Goal: Task Accomplishment & Management: Manage account settings

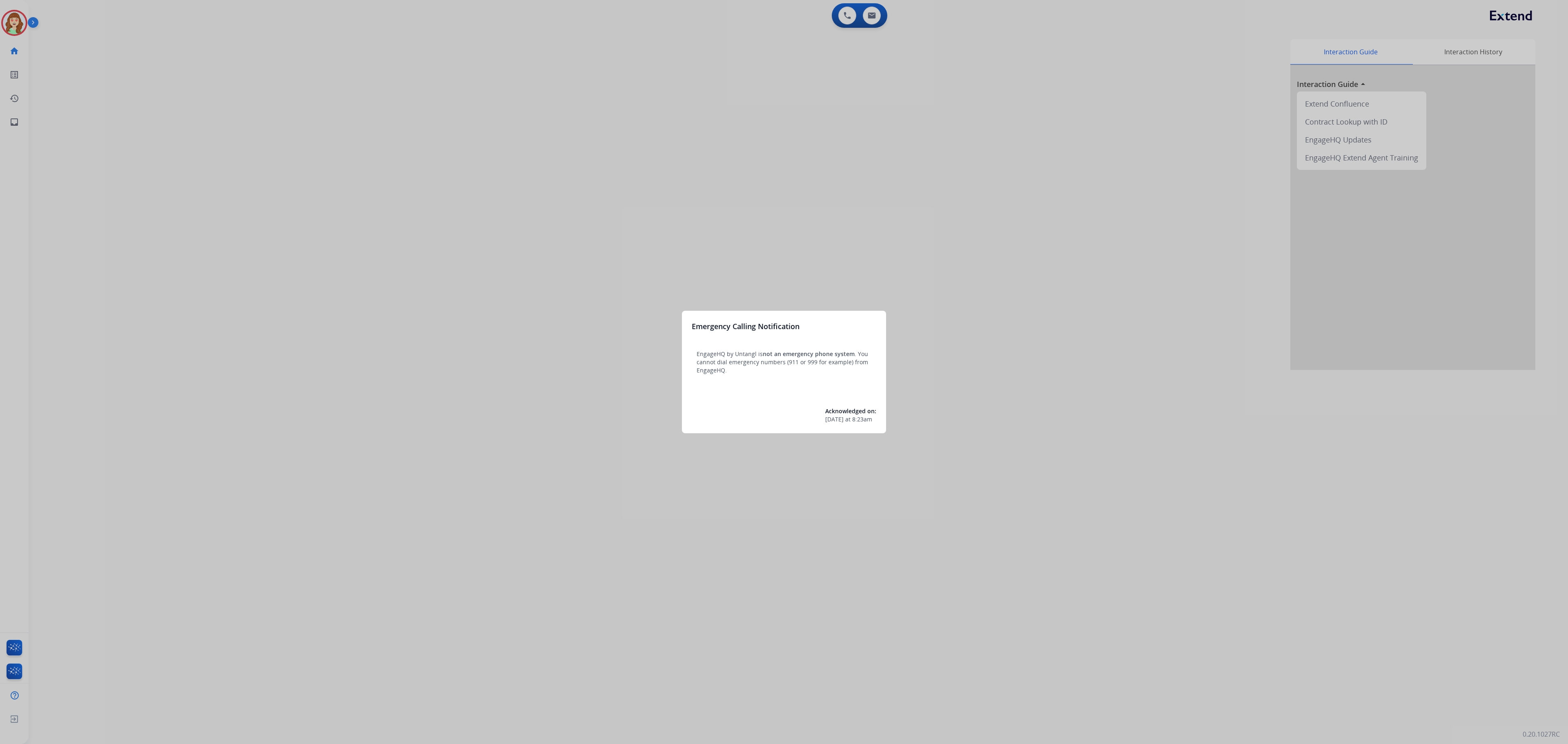
click at [323, 276] on div at bounding box center [784, 372] width 1568 height 744
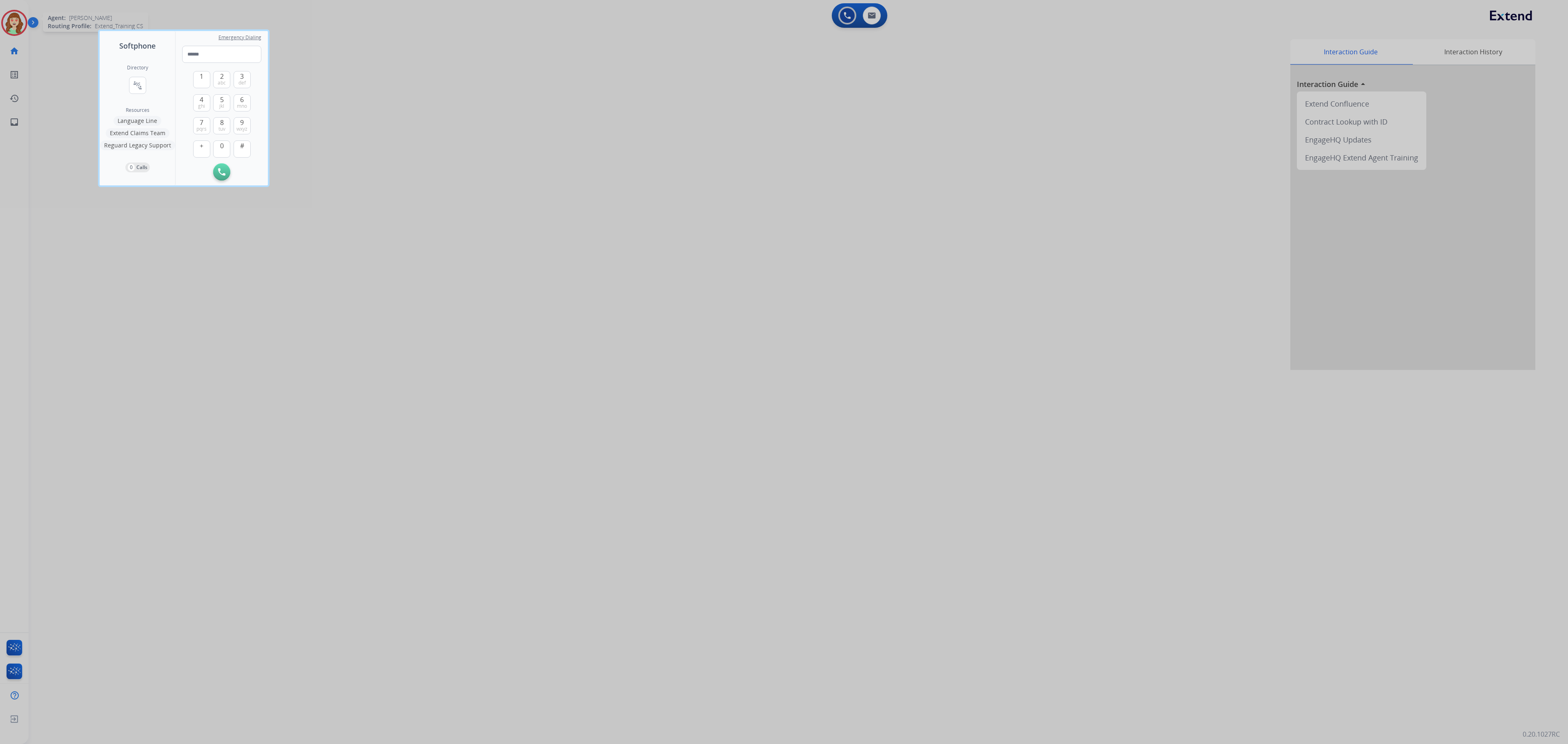
click at [19, 27] on div at bounding box center [784, 372] width 1568 height 744
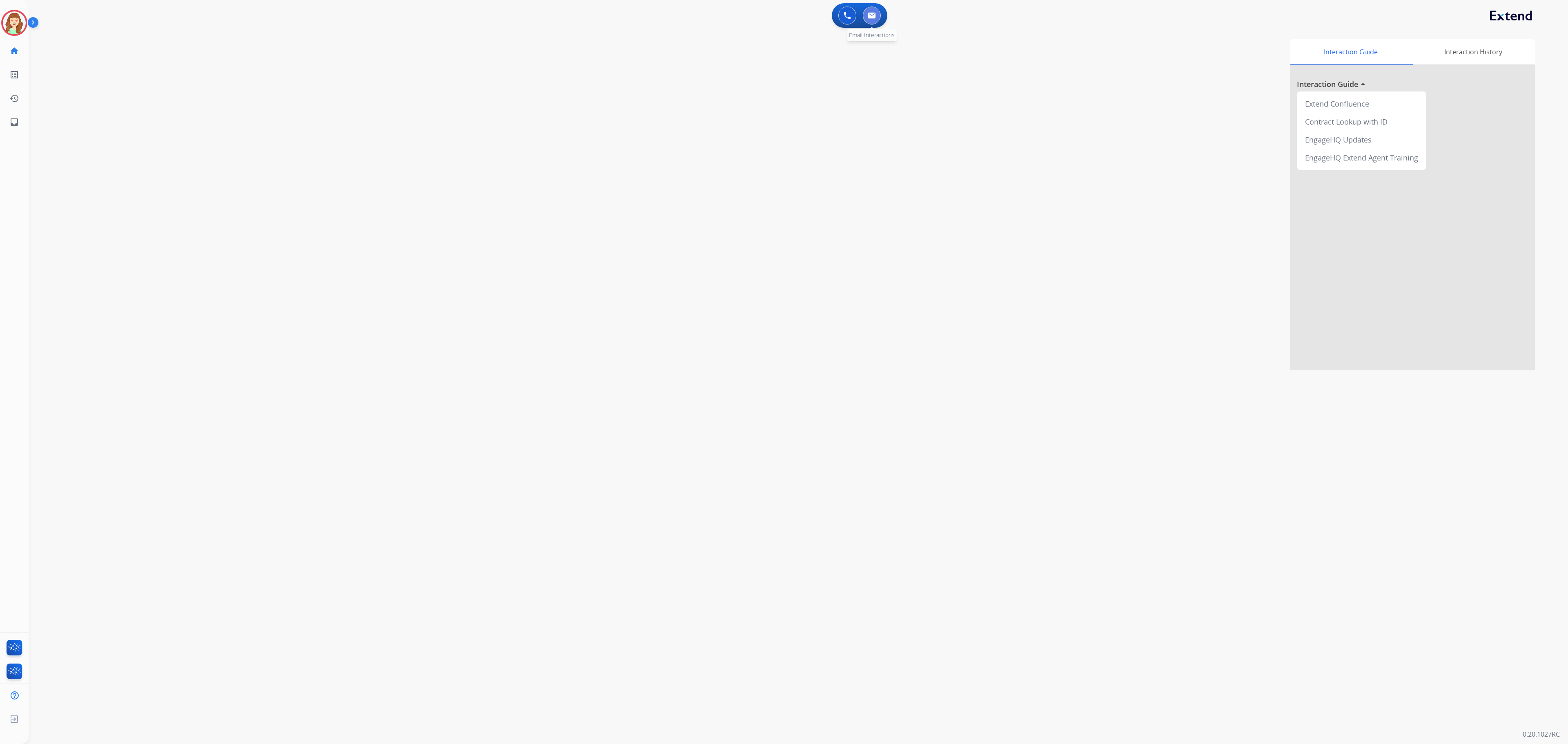
click at [875, 19] on button at bounding box center [872, 16] width 18 height 18
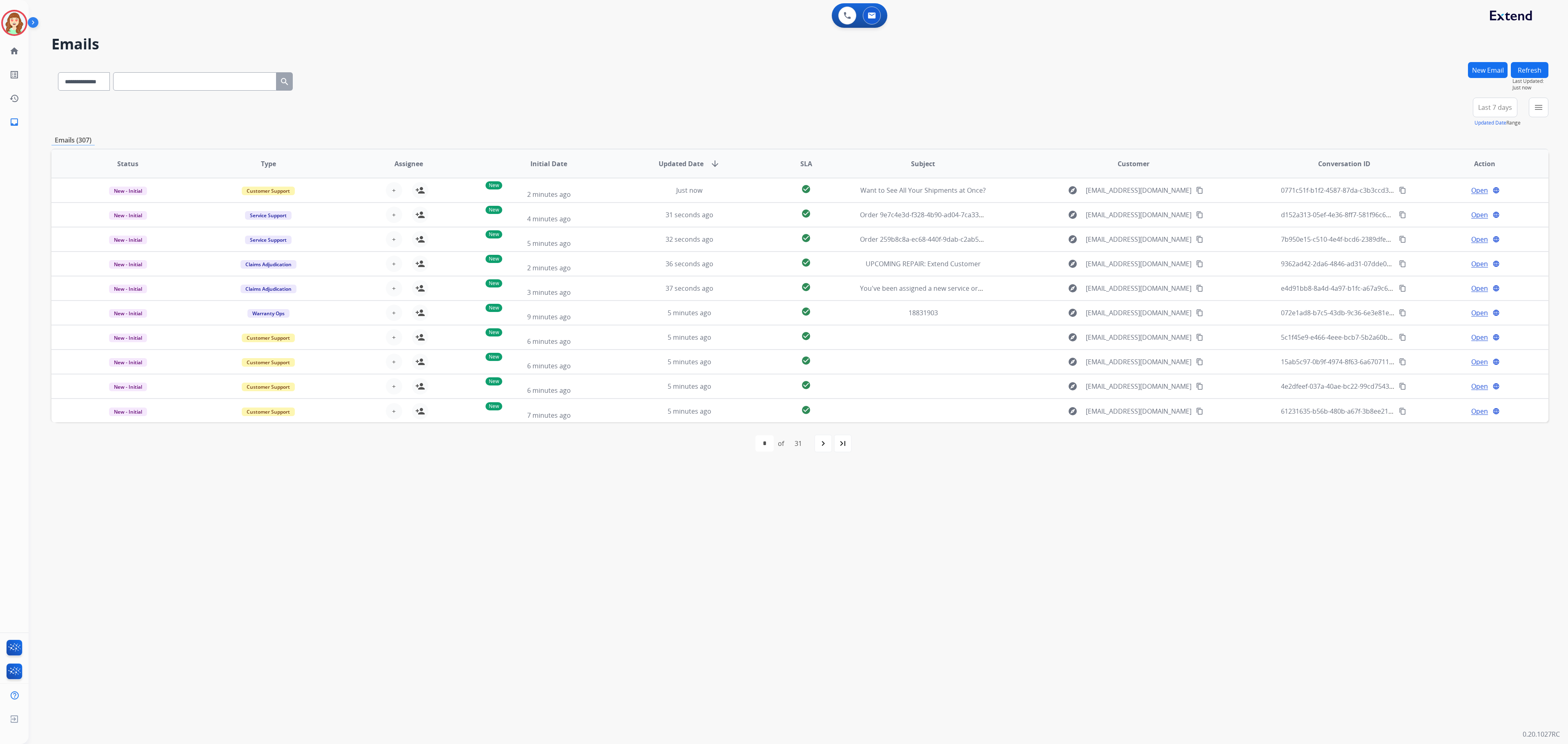
click at [693, 81] on div "**********" at bounding box center [800, 80] width 1497 height 35
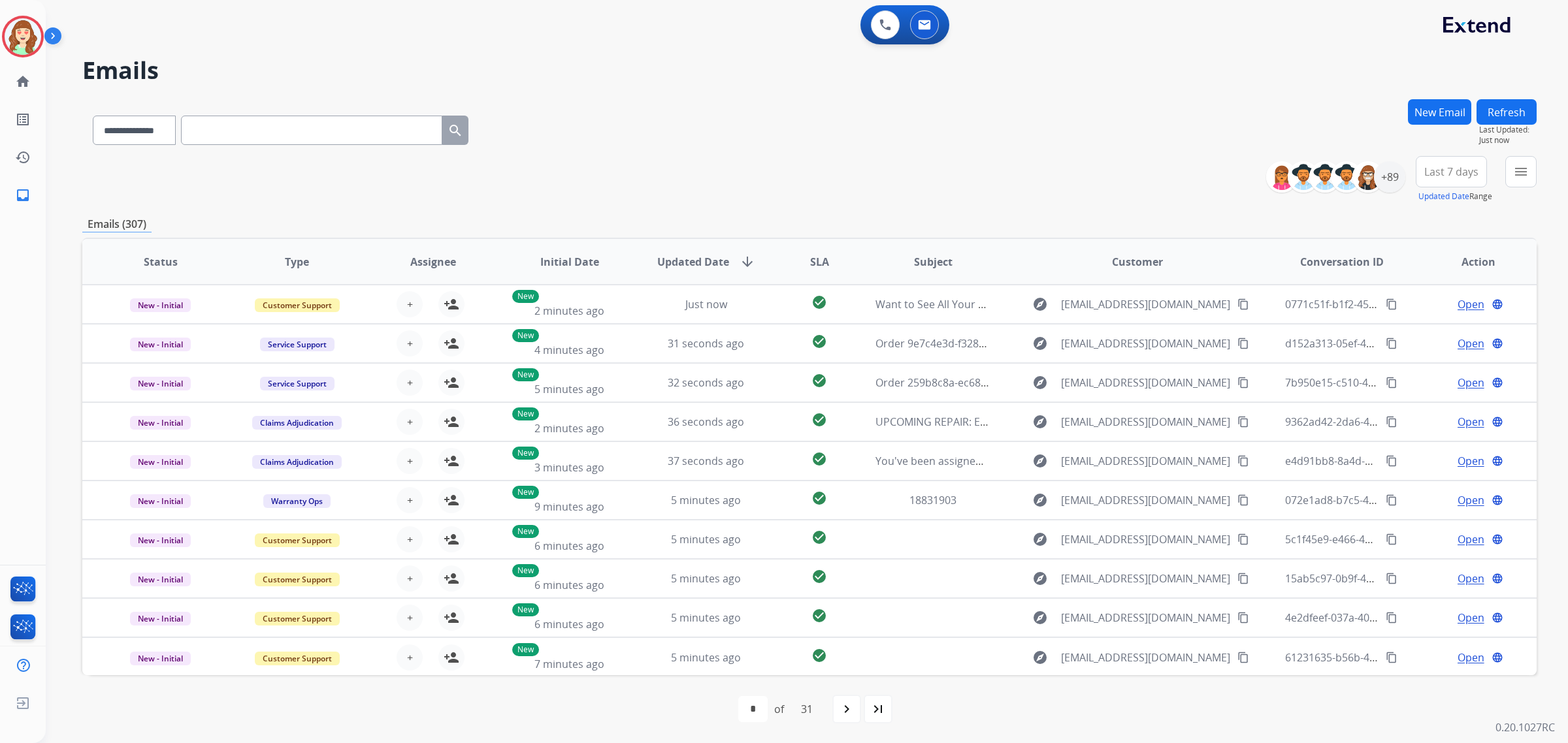
drag, startPoint x: 2502, startPoint y: 0, endPoint x: 1102, endPoint y: 139, distance: 1406.9
click at [1102, 139] on div "**********" at bounding box center [809, 128] width 1454 height 56
click at [1464, 173] on span "Last 7 days" at bounding box center [1451, 171] width 55 height 5
click at [1436, 314] on div "Last 30 days" at bounding box center [1447, 309] width 72 height 19
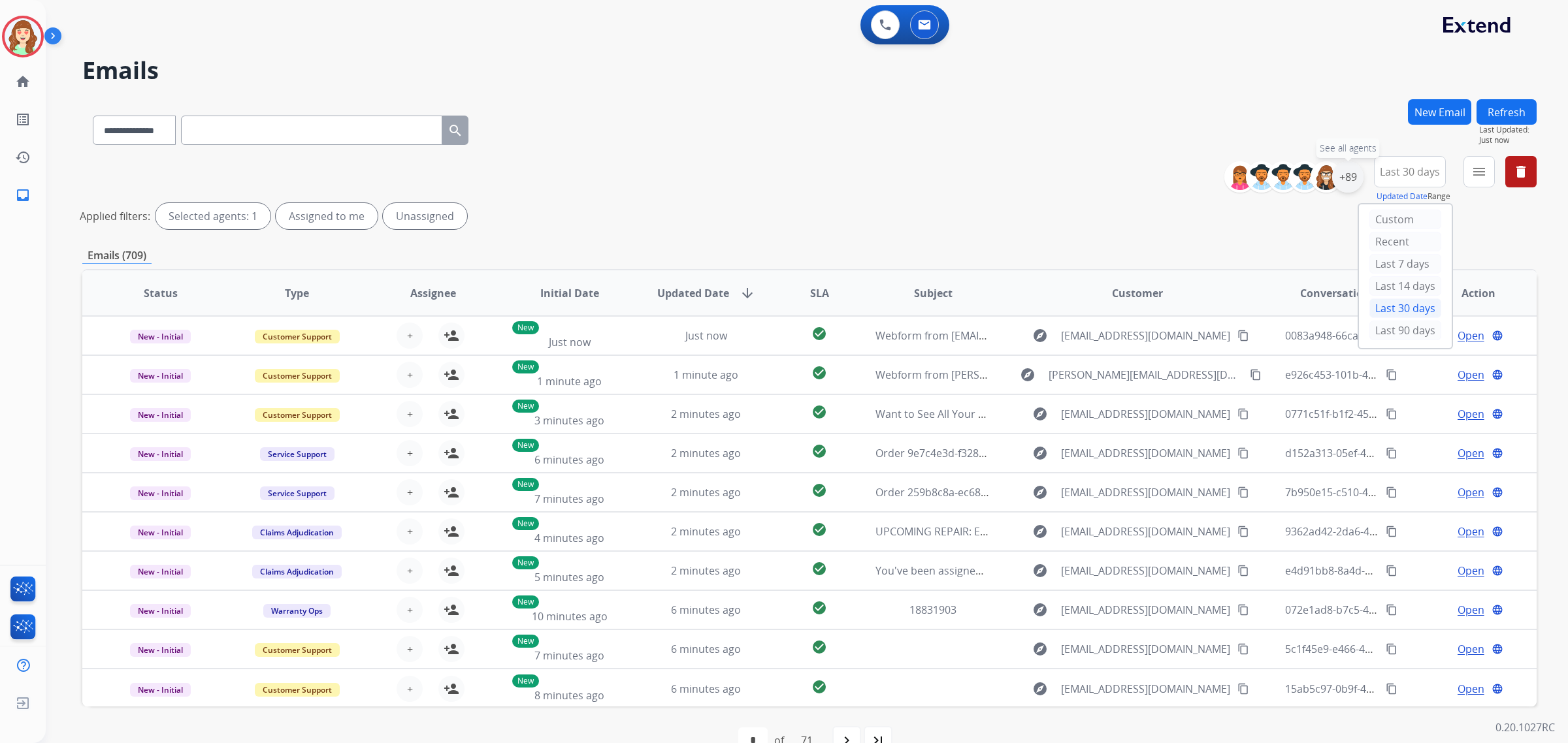
click at [1340, 175] on div "+89" at bounding box center [1348, 177] width 31 height 31
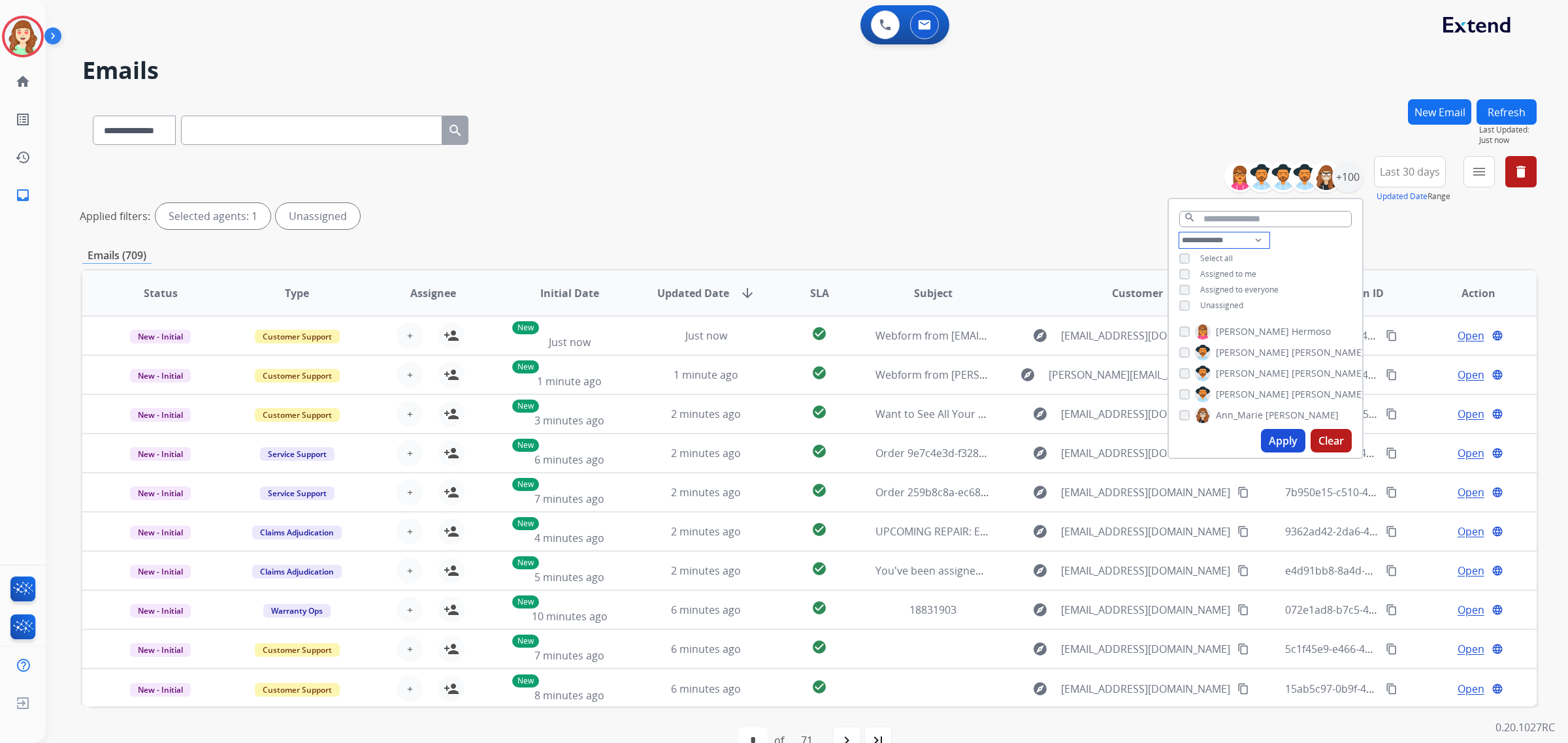
click at [1206, 236] on select "**********" at bounding box center [1224, 241] width 91 height 16
select select "**********"
click at [1179, 233] on select "**********" at bounding box center [1224, 241] width 91 height 16
click at [1406, 170] on span "Last 30 days" at bounding box center [1410, 171] width 60 height 5
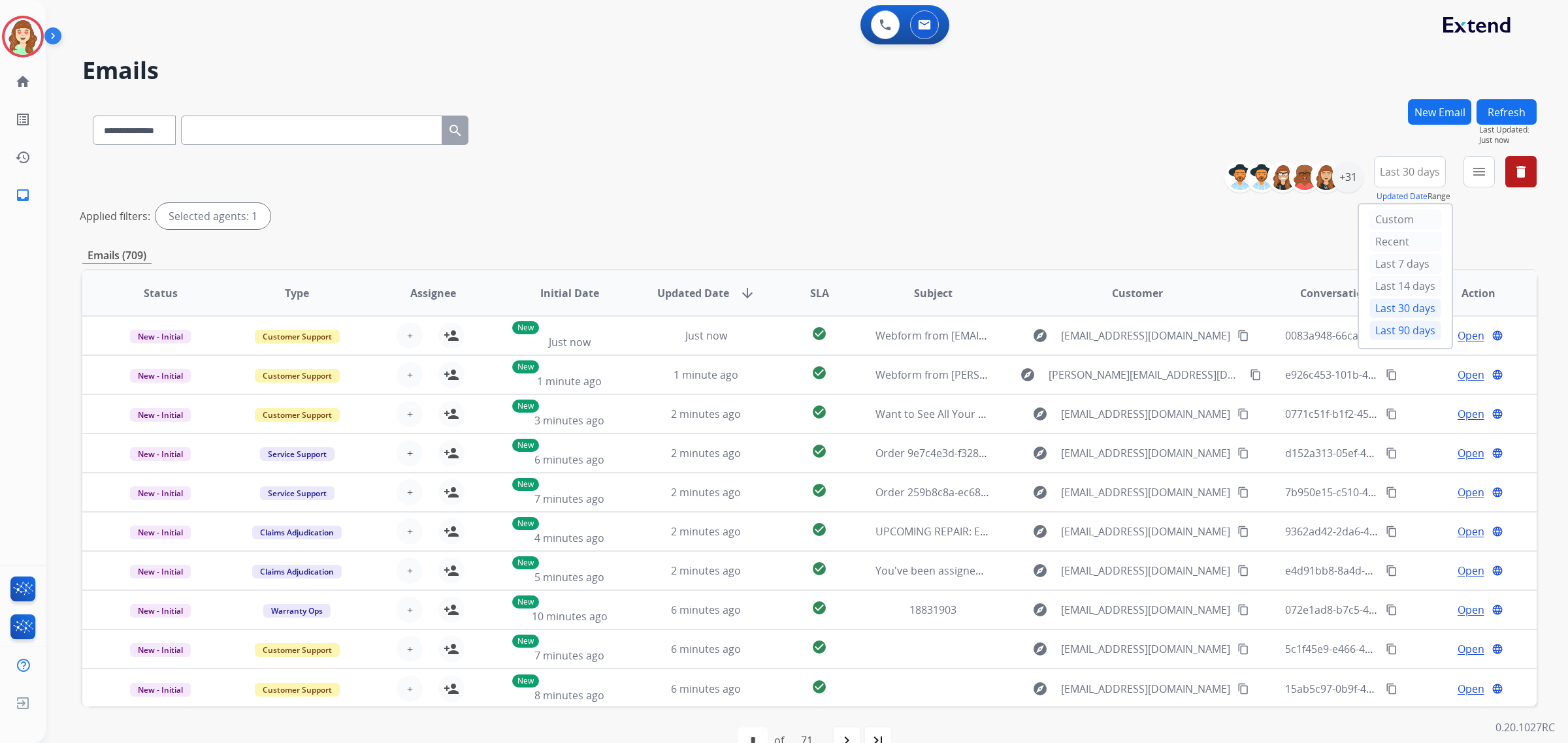
click at [1393, 336] on div "Last 90 days" at bounding box center [1405, 330] width 72 height 19
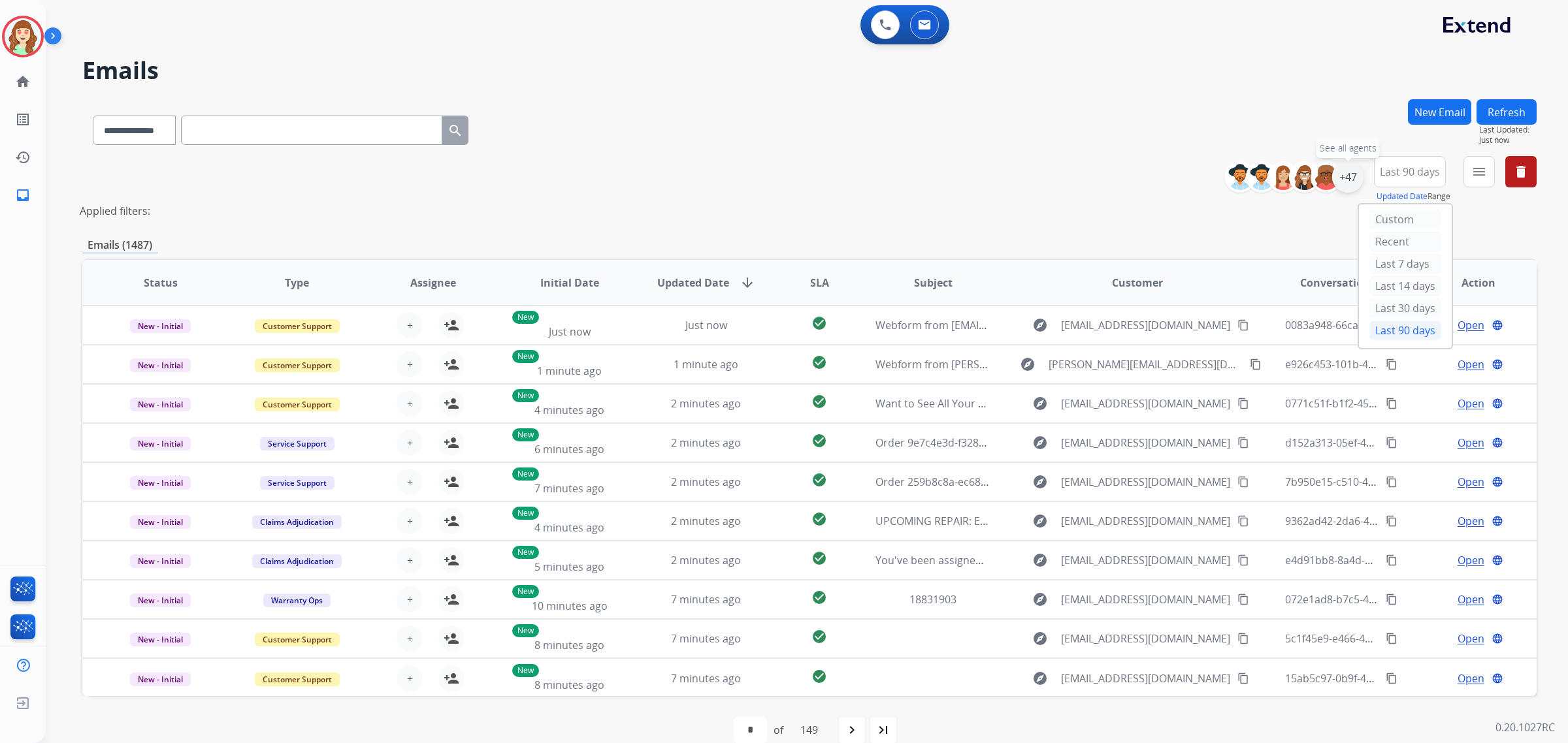
click at [1341, 170] on div "+47" at bounding box center [1348, 177] width 31 height 31
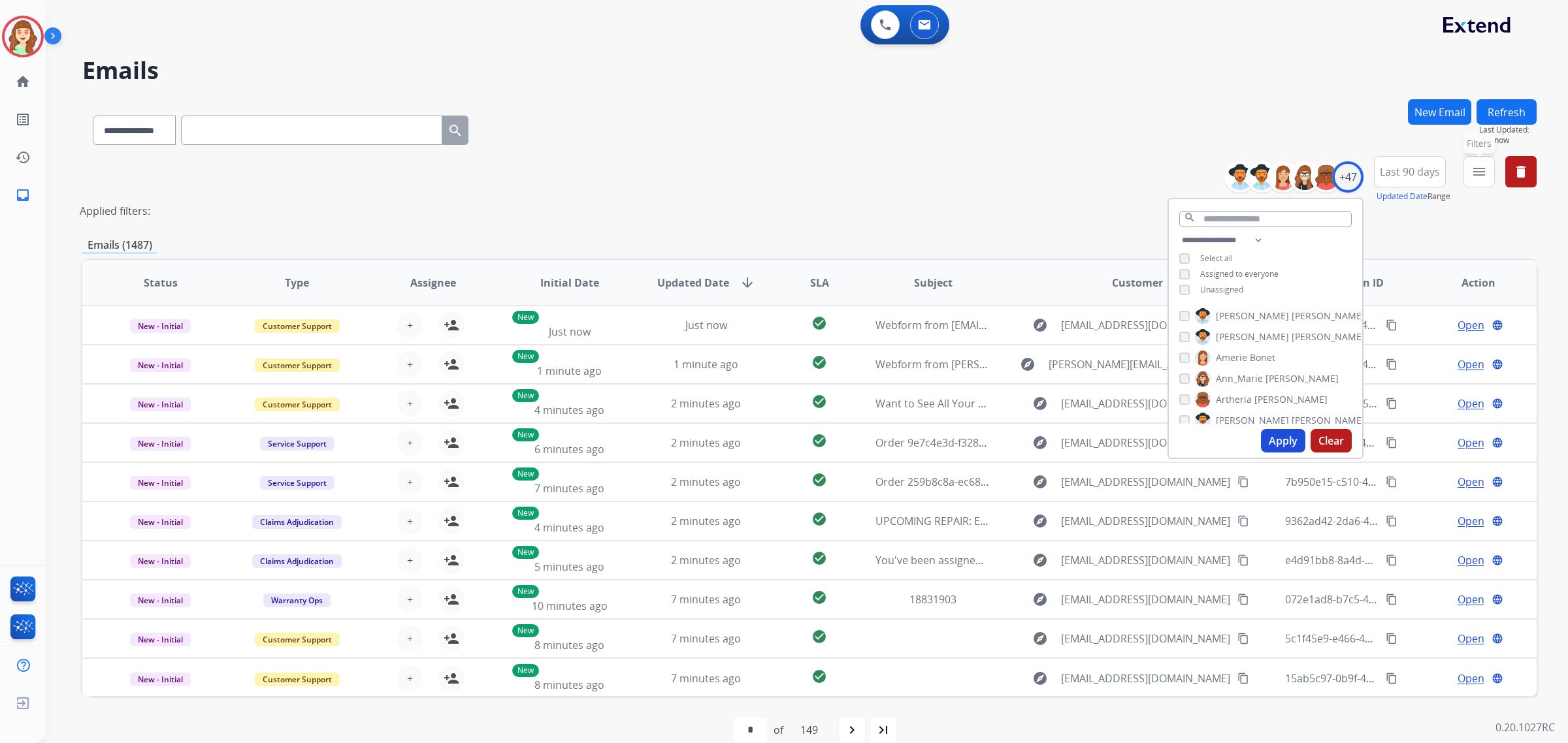
click at [1480, 173] on mat-icon "menu" at bounding box center [1479, 171] width 16 height 16
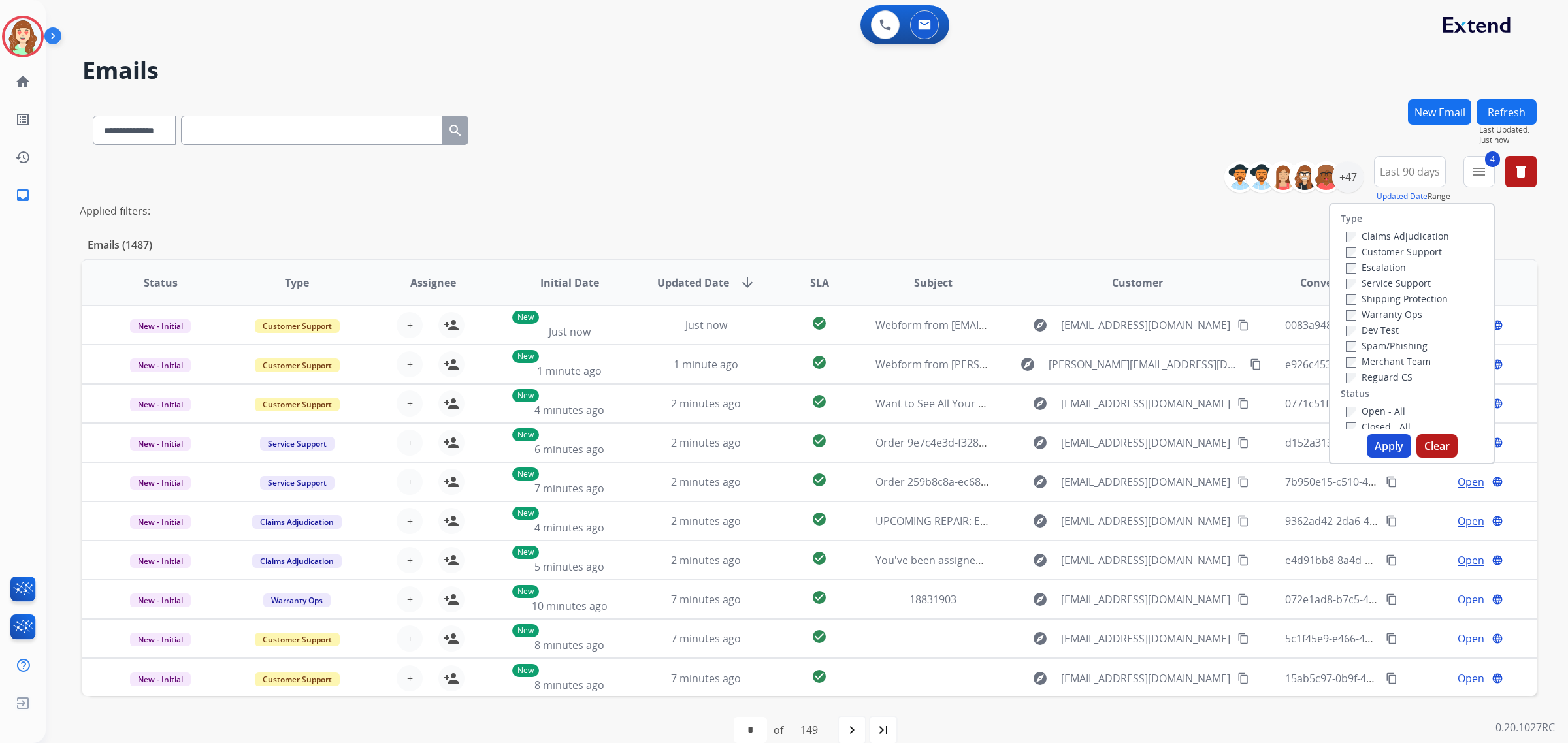
click at [1390, 444] on button "Apply" at bounding box center [1389, 446] width 45 height 23
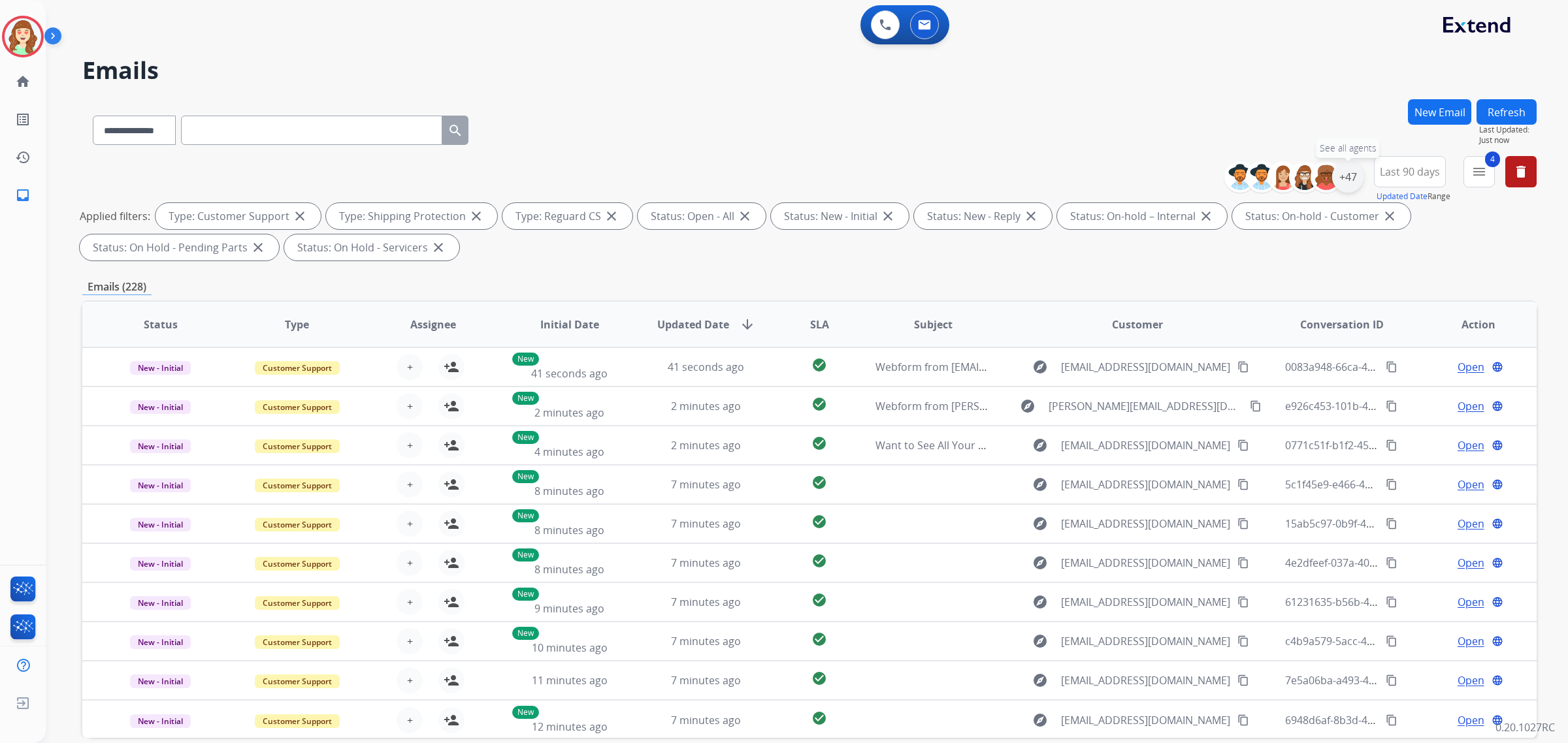
click at [1341, 183] on div "+47" at bounding box center [1348, 177] width 31 height 31
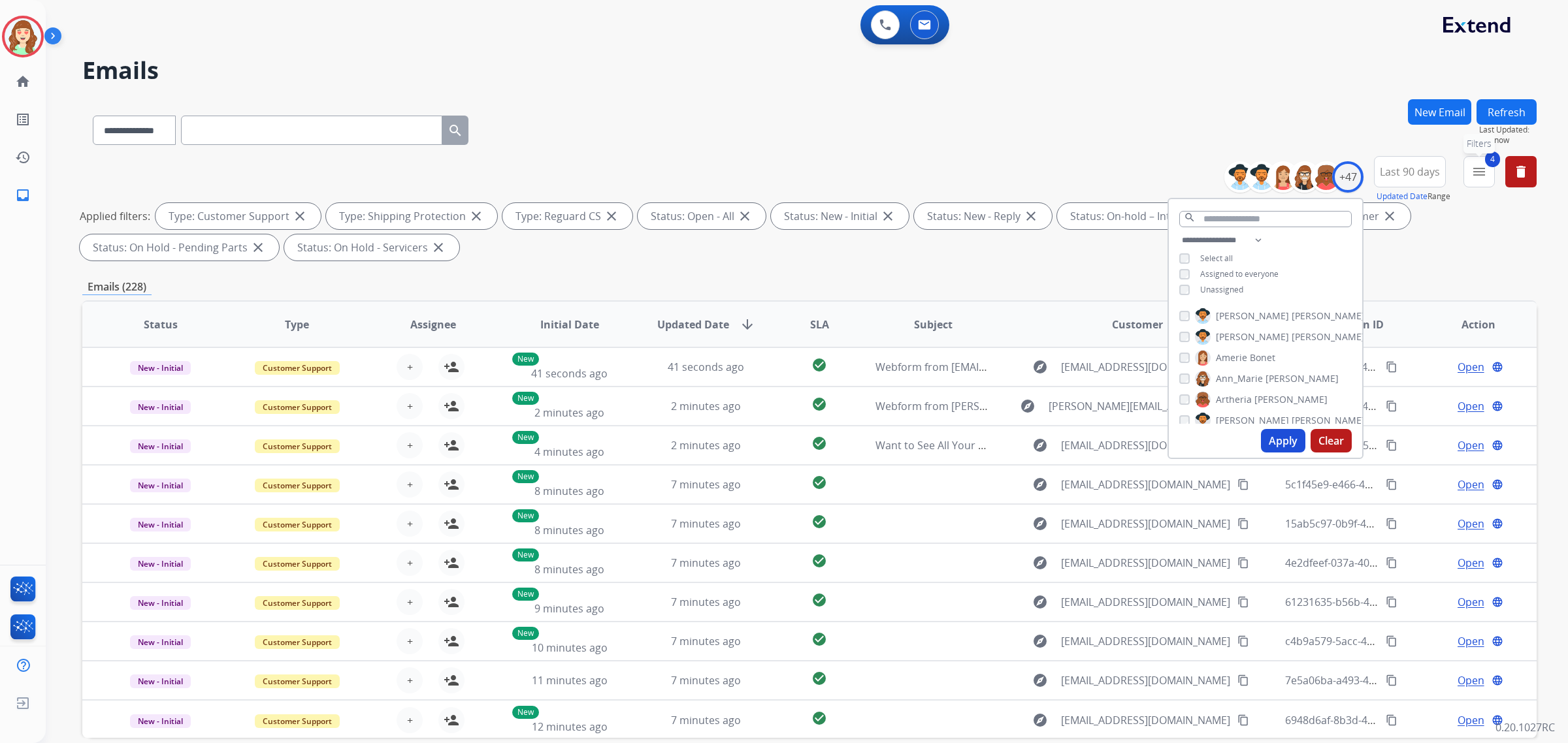
click at [1487, 179] on button "4 menu Filters" at bounding box center [1479, 171] width 31 height 31
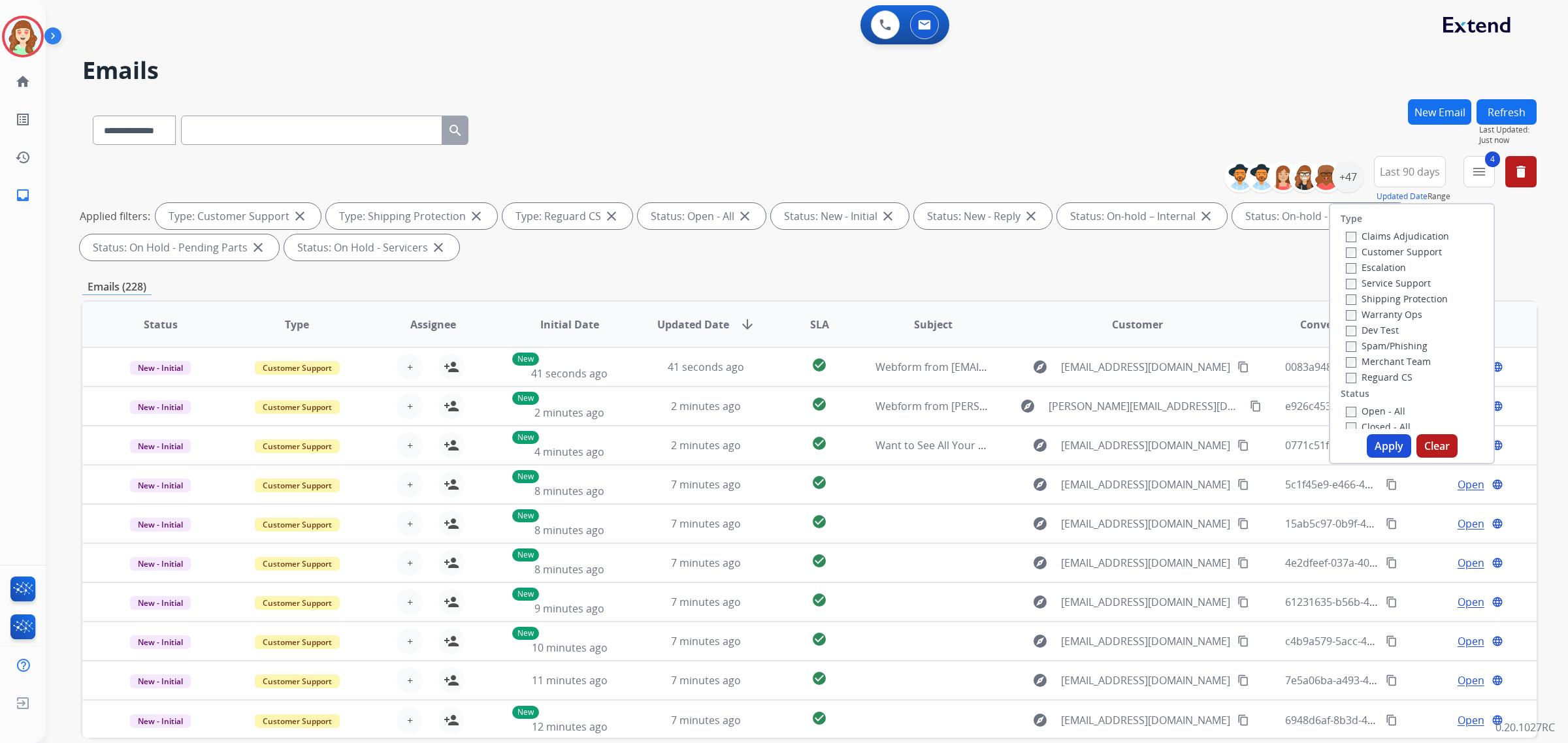
click at [1379, 443] on button "Apply" at bounding box center [1389, 446] width 45 height 23
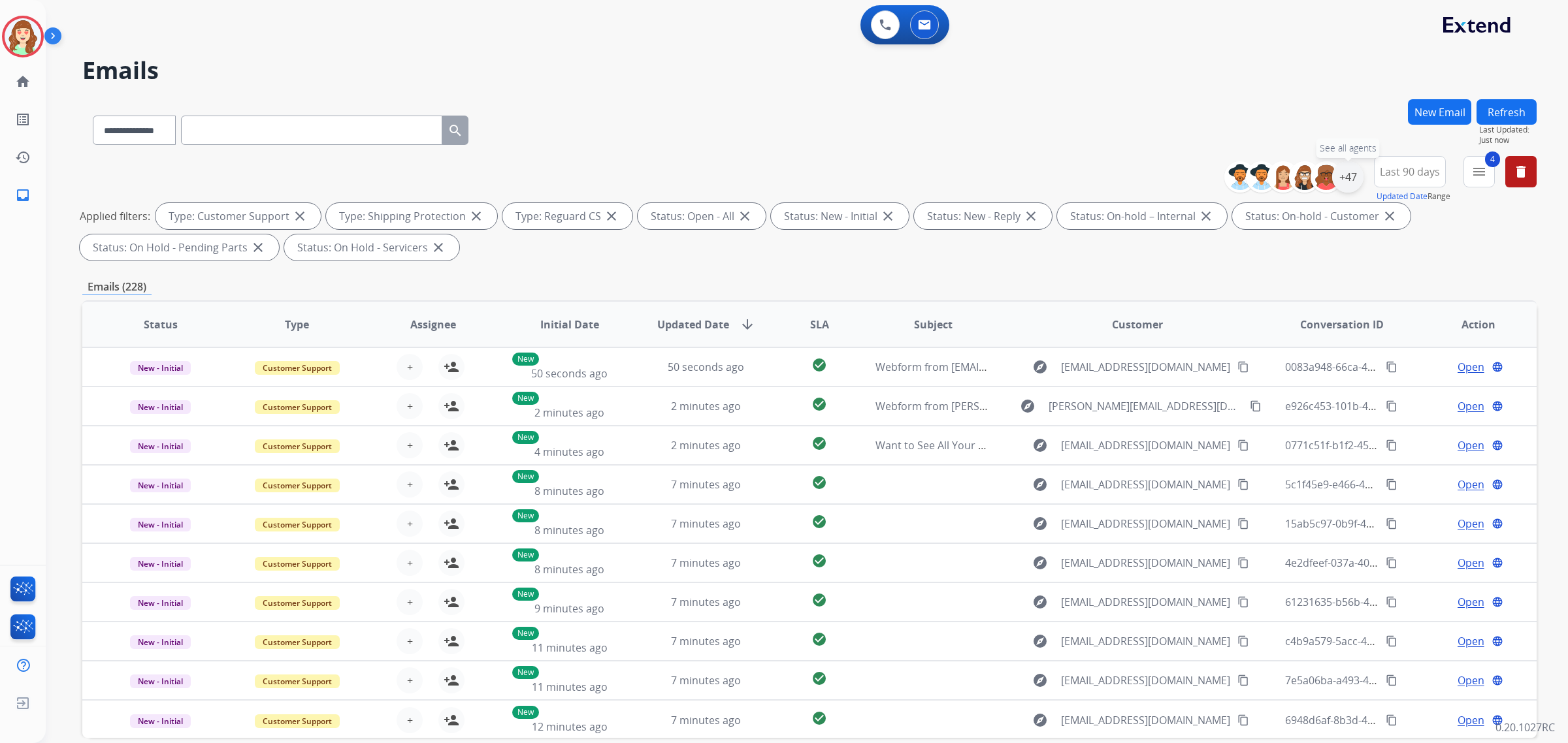
click at [1348, 178] on div "+47" at bounding box center [1348, 177] width 31 height 31
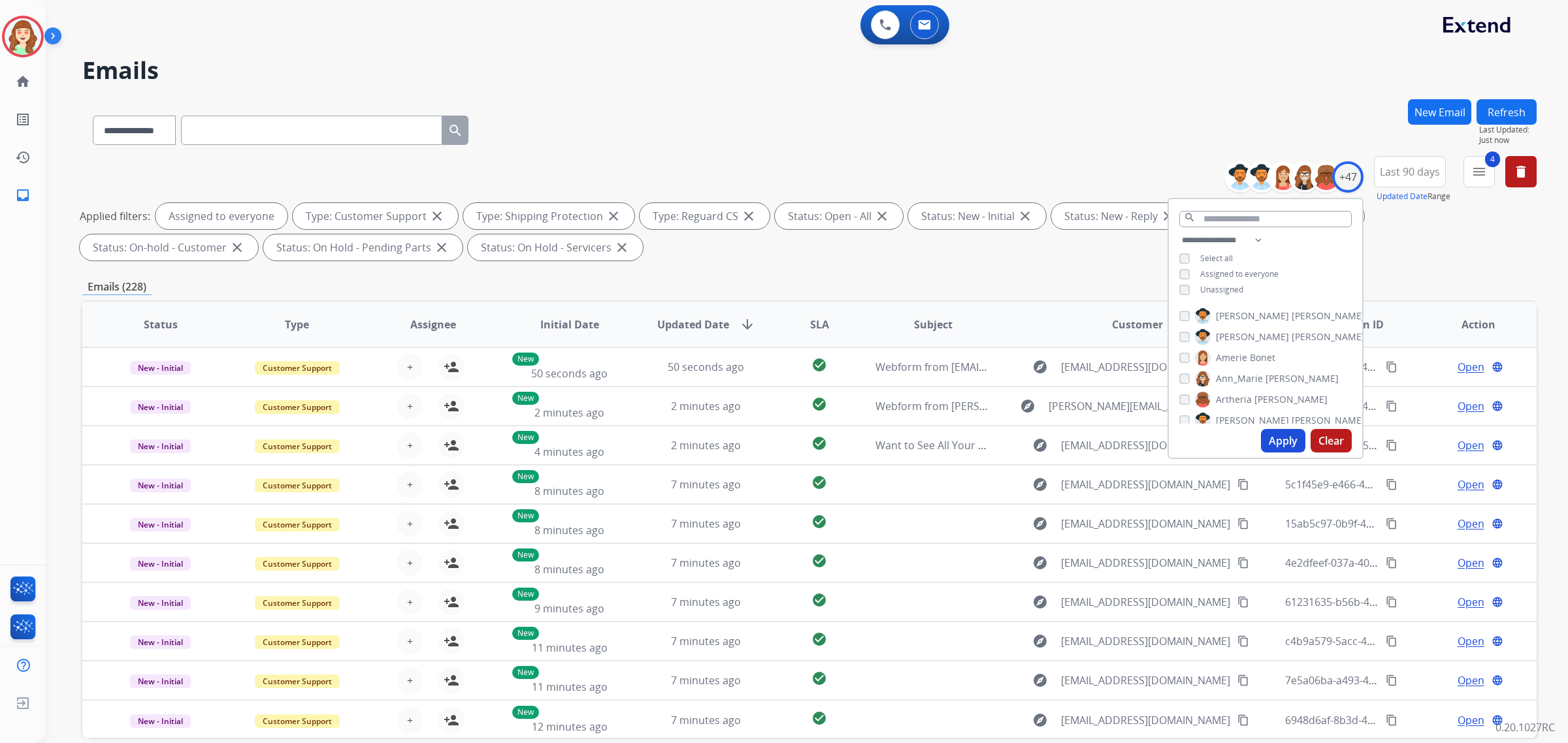
click at [1272, 431] on button "Apply" at bounding box center [1284, 441] width 45 height 23
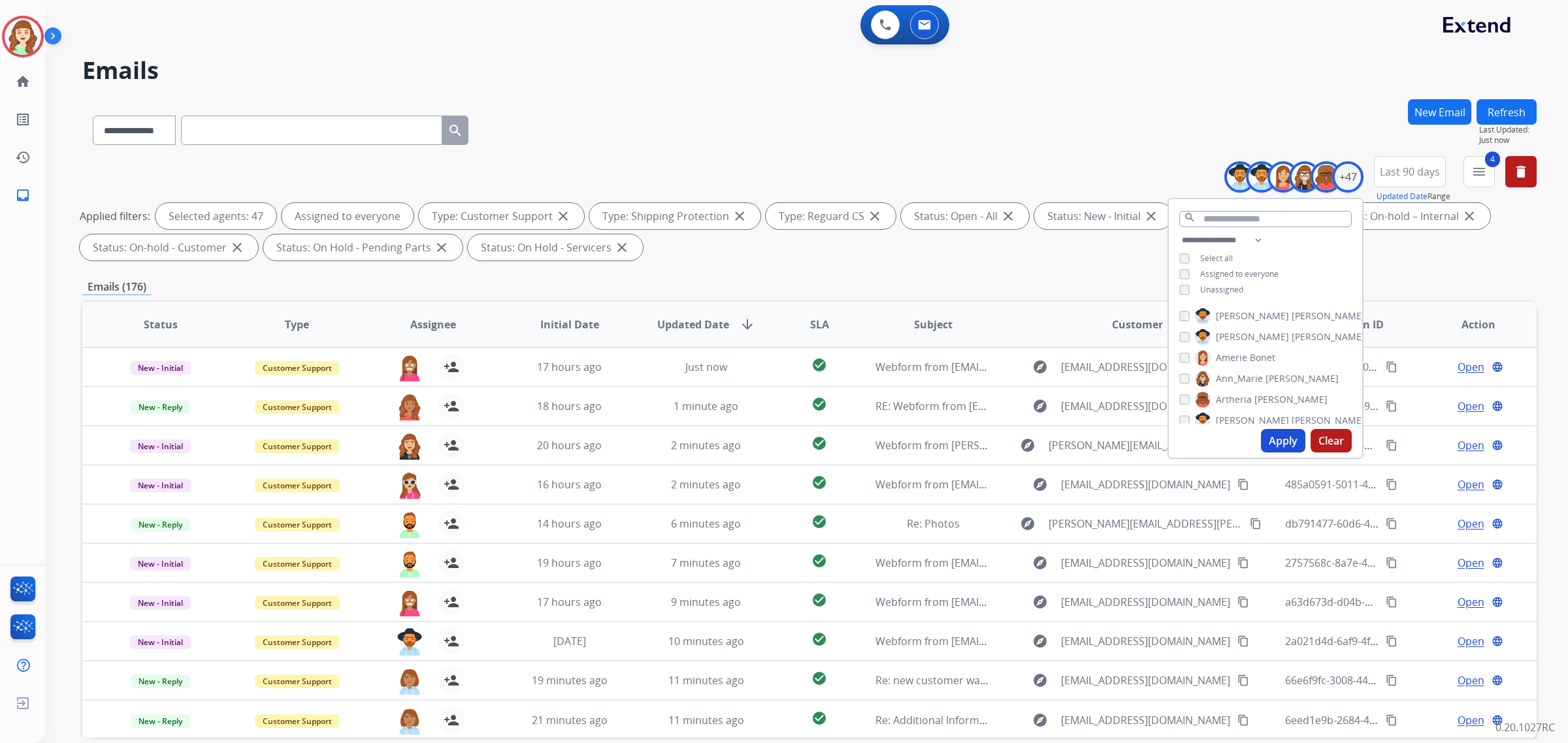
click at [964, 154] on div "**********" at bounding box center [809, 128] width 1454 height 56
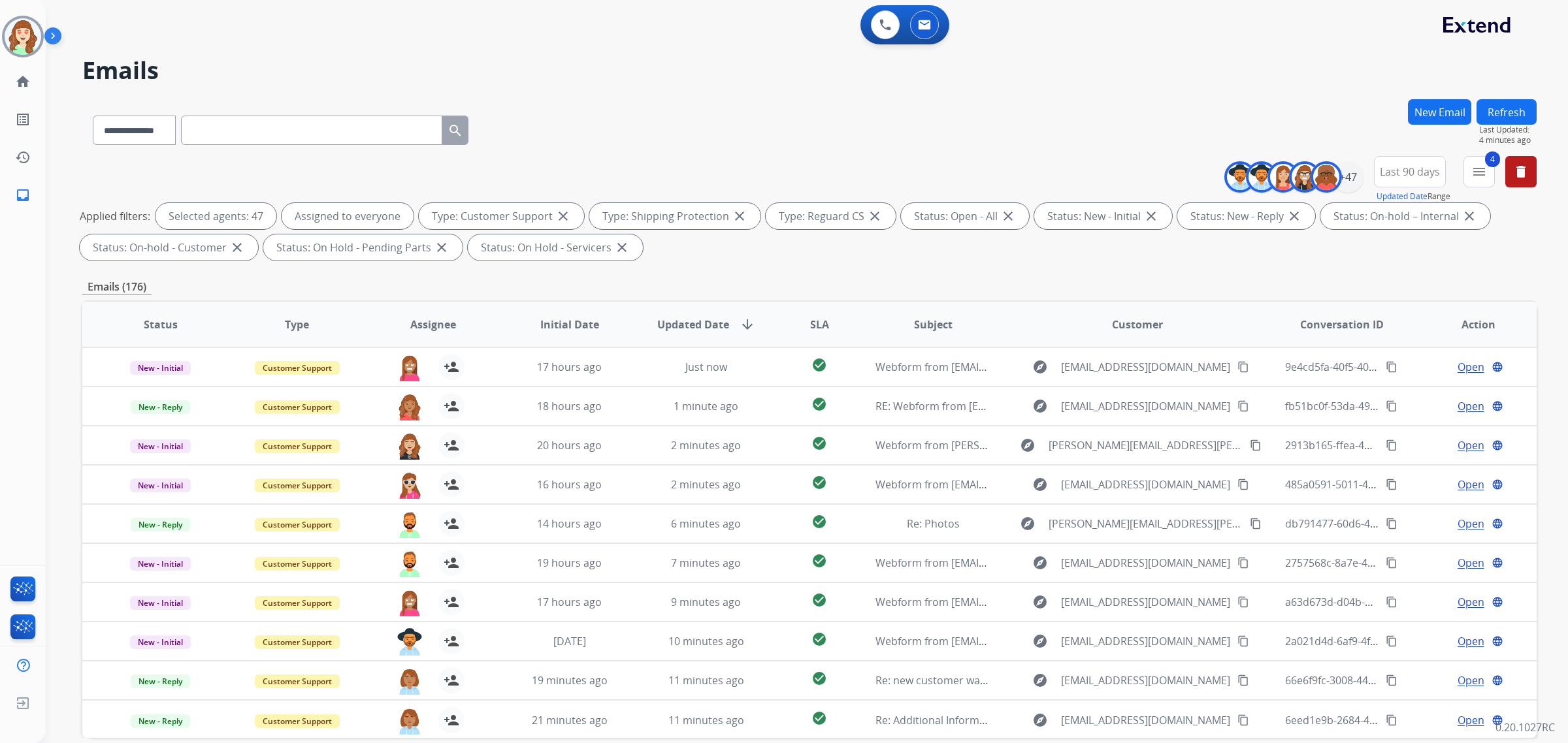
drag, startPoint x: 904, startPoint y: 93, endPoint x: 1223, endPoint y: 150, distance: 324.1
click at [904, 93] on div "**********" at bounding box center [791, 418] width 1491 height 743
click at [810, 326] on span "SLA" at bounding box center [819, 324] width 19 height 16
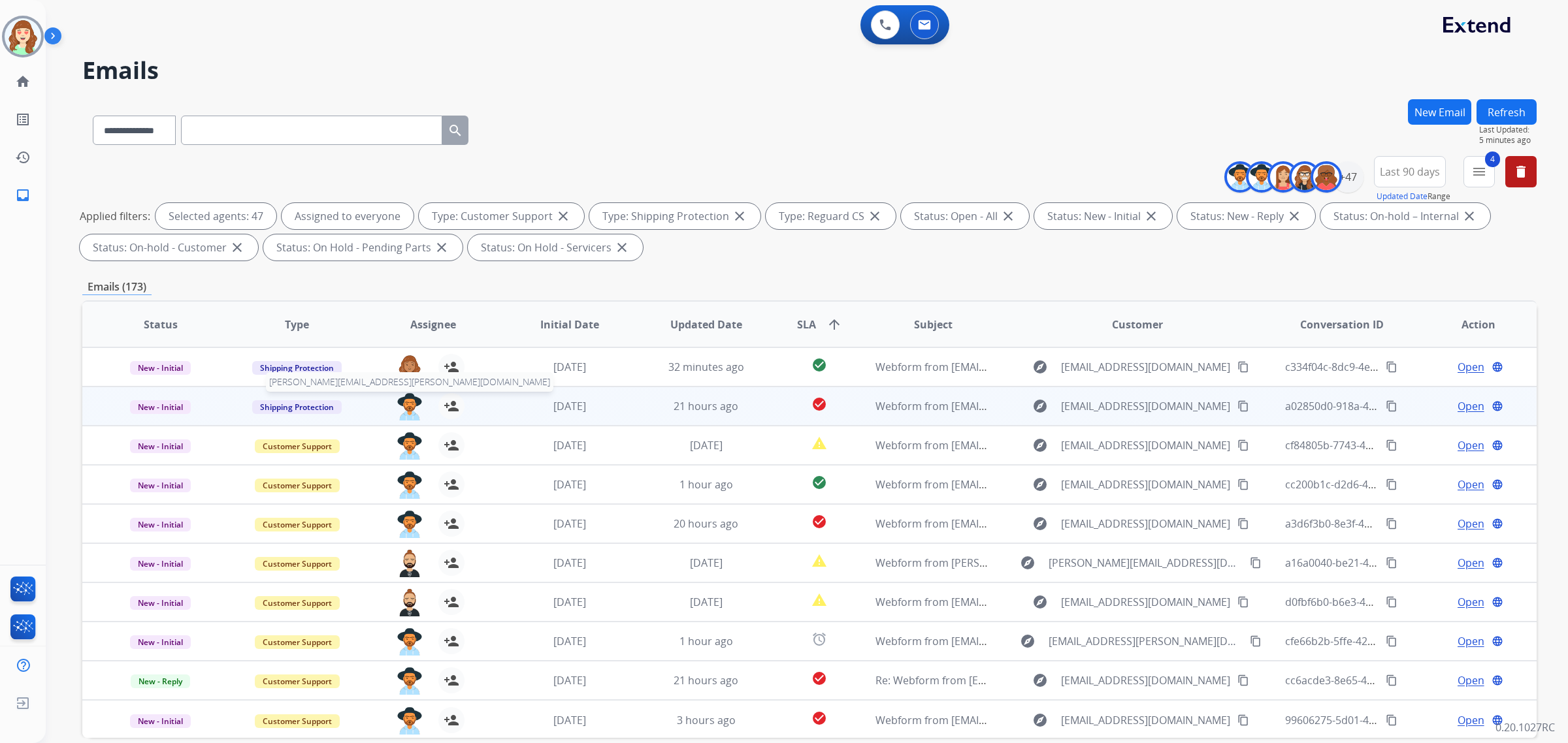
click at [399, 403] on img at bounding box center [409, 407] width 26 height 27
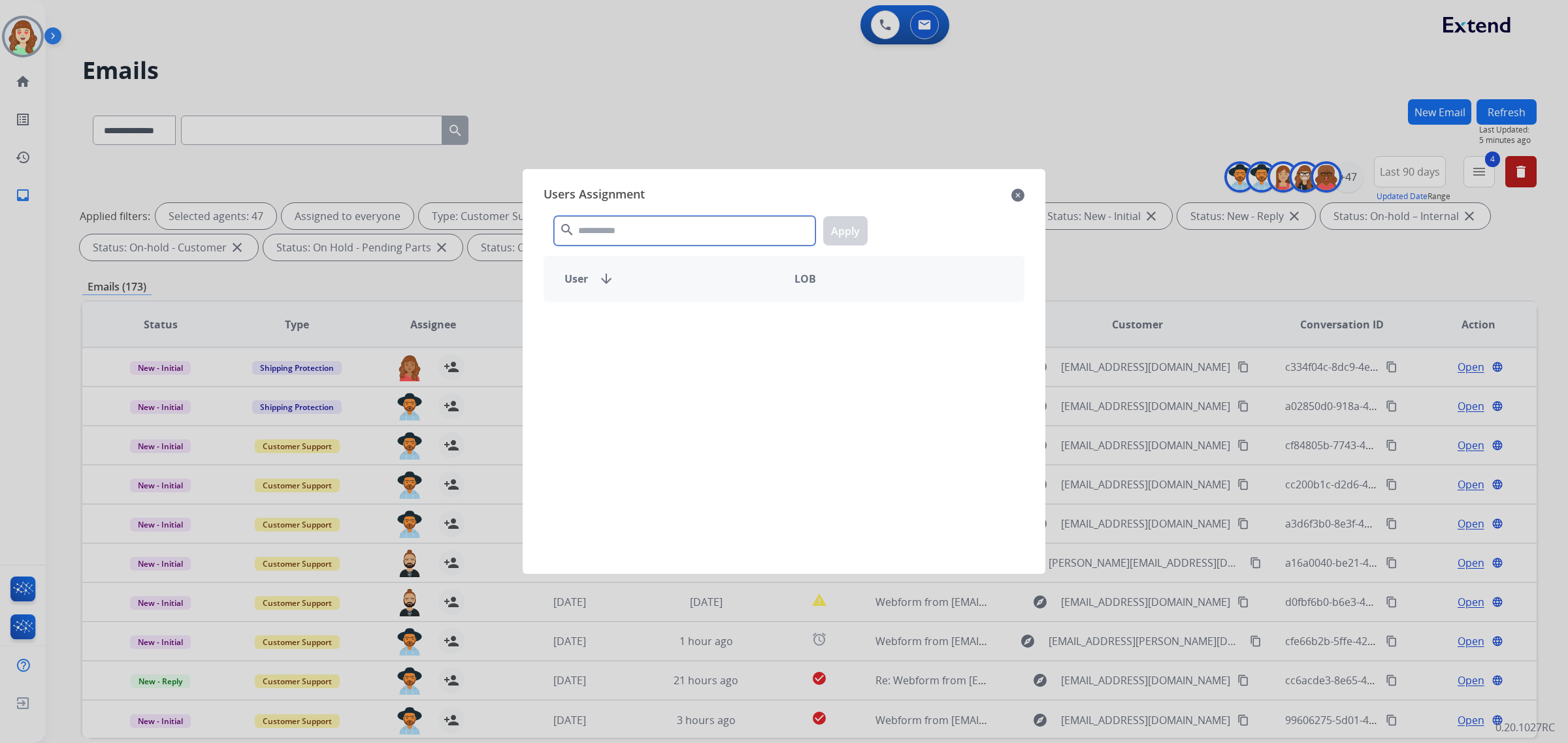
click at [682, 231] on input "text" at bounding box center [685, 231] width 261 height 29
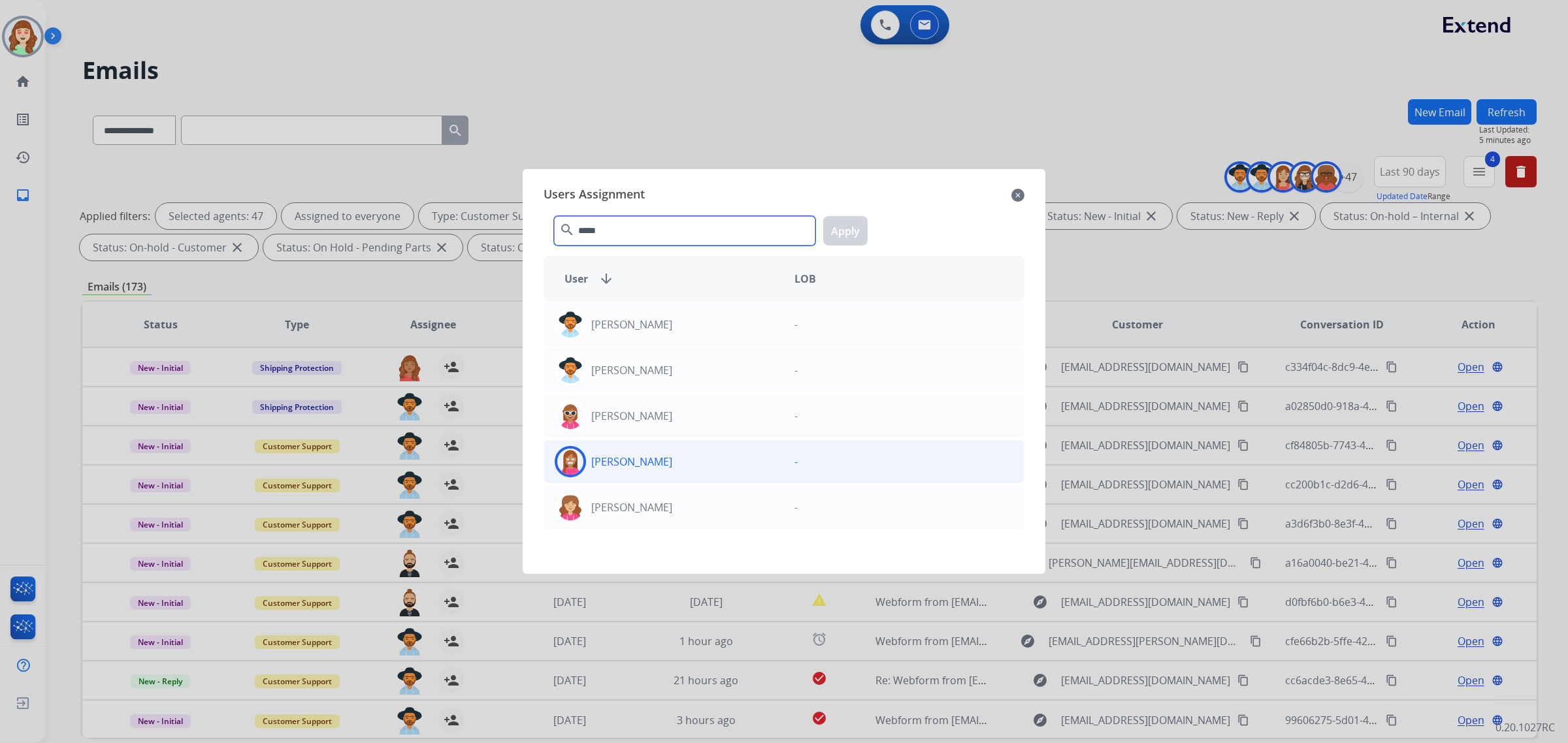
type input "*****"
click at [716, 460] on div "[PERSON_NAME]" at bounding box center [664, 462] width 240 height 31
click at [850, 226] on button "Apply" at bounding box center [845, 231] width 45 height 29
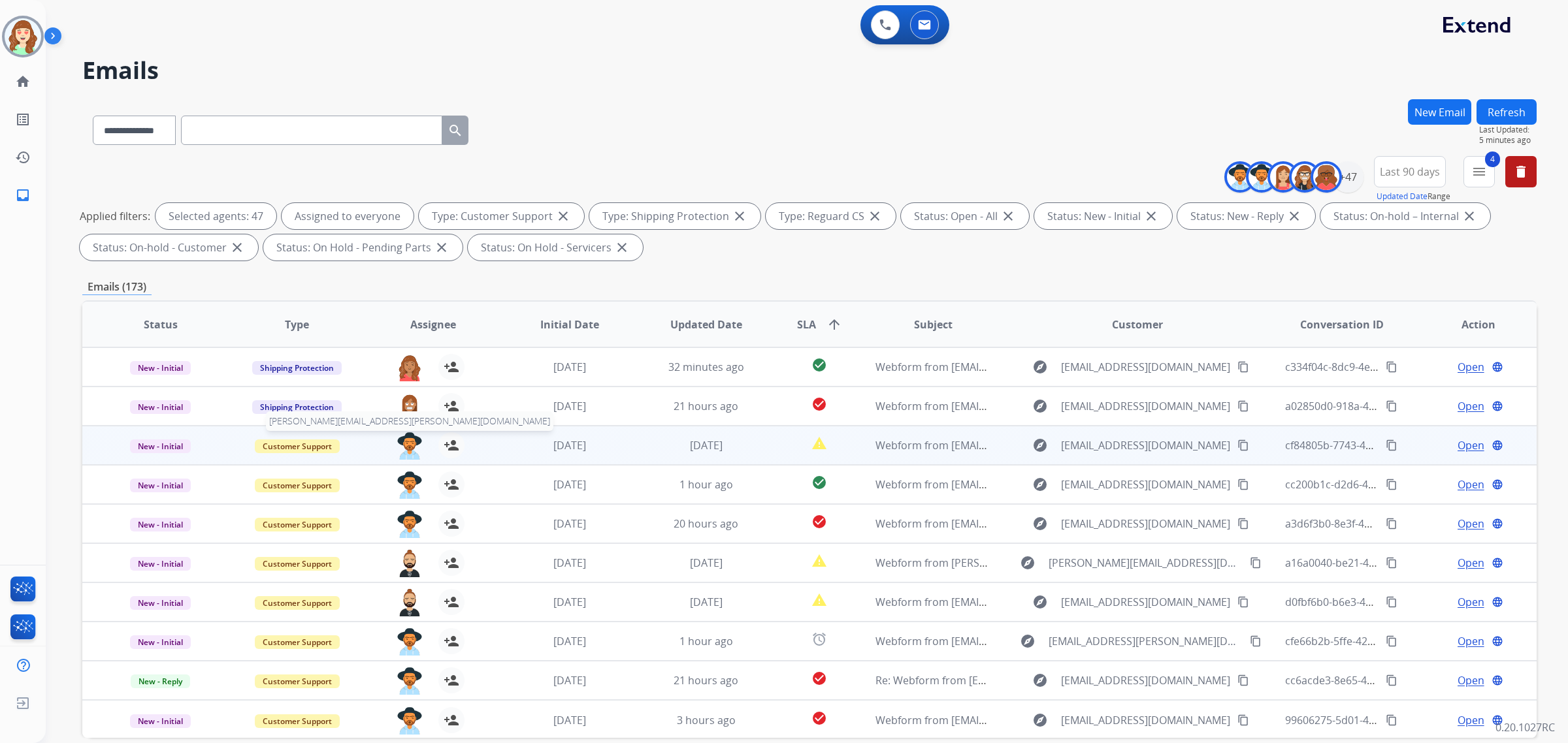
click at [410, 439] on img at bounding box center [409, 446] width 26 height 27
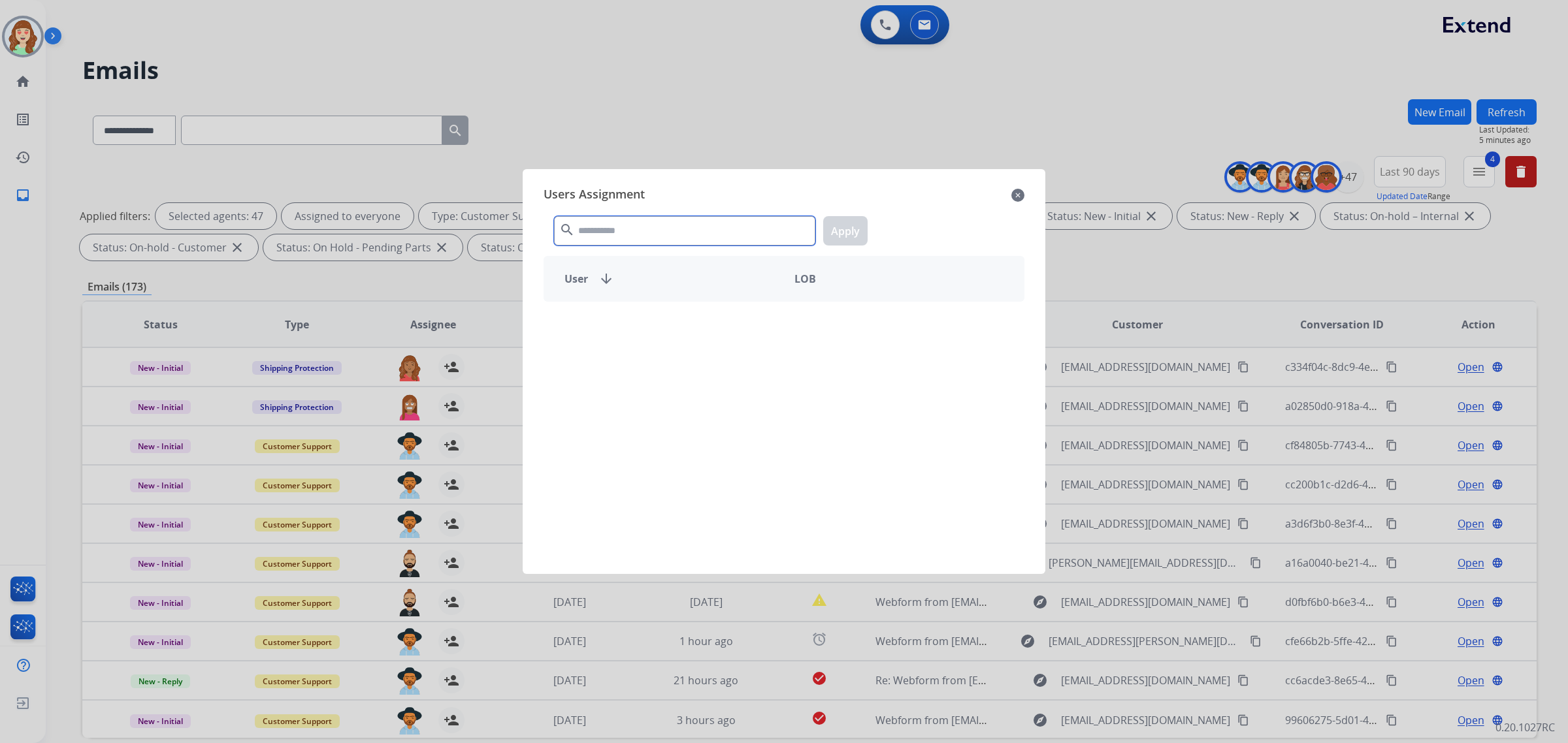
click at [736, 242] on input "text" at bounding box center [685, 231] width 261 height 29
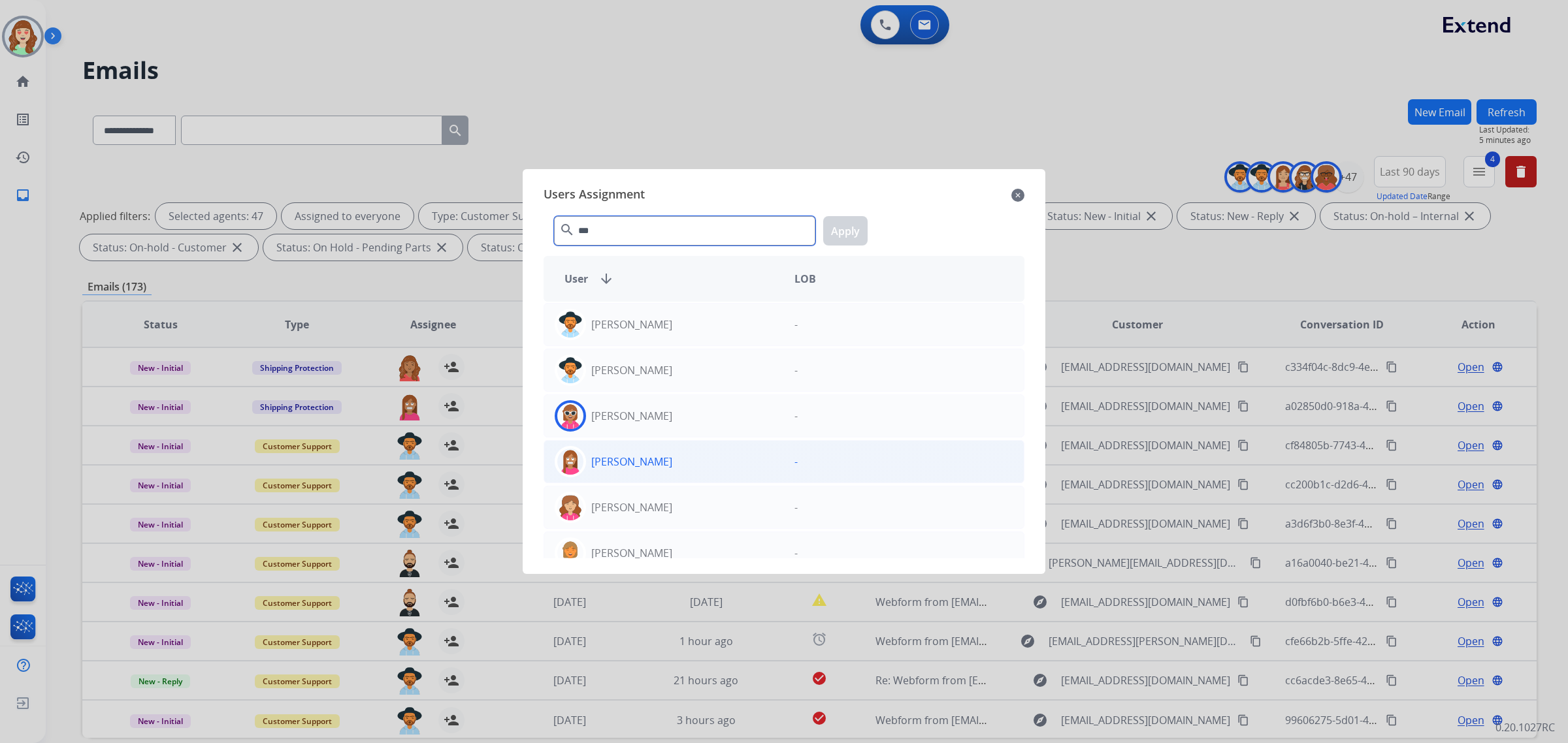
type input "***"
click at [720, 464] on div "[PERSON_NAME]" at bounding box center [664, 462] width 240 height 31
click at [848, 233] on button "Apply" at bounding box center [845, 231] width 45 height 29
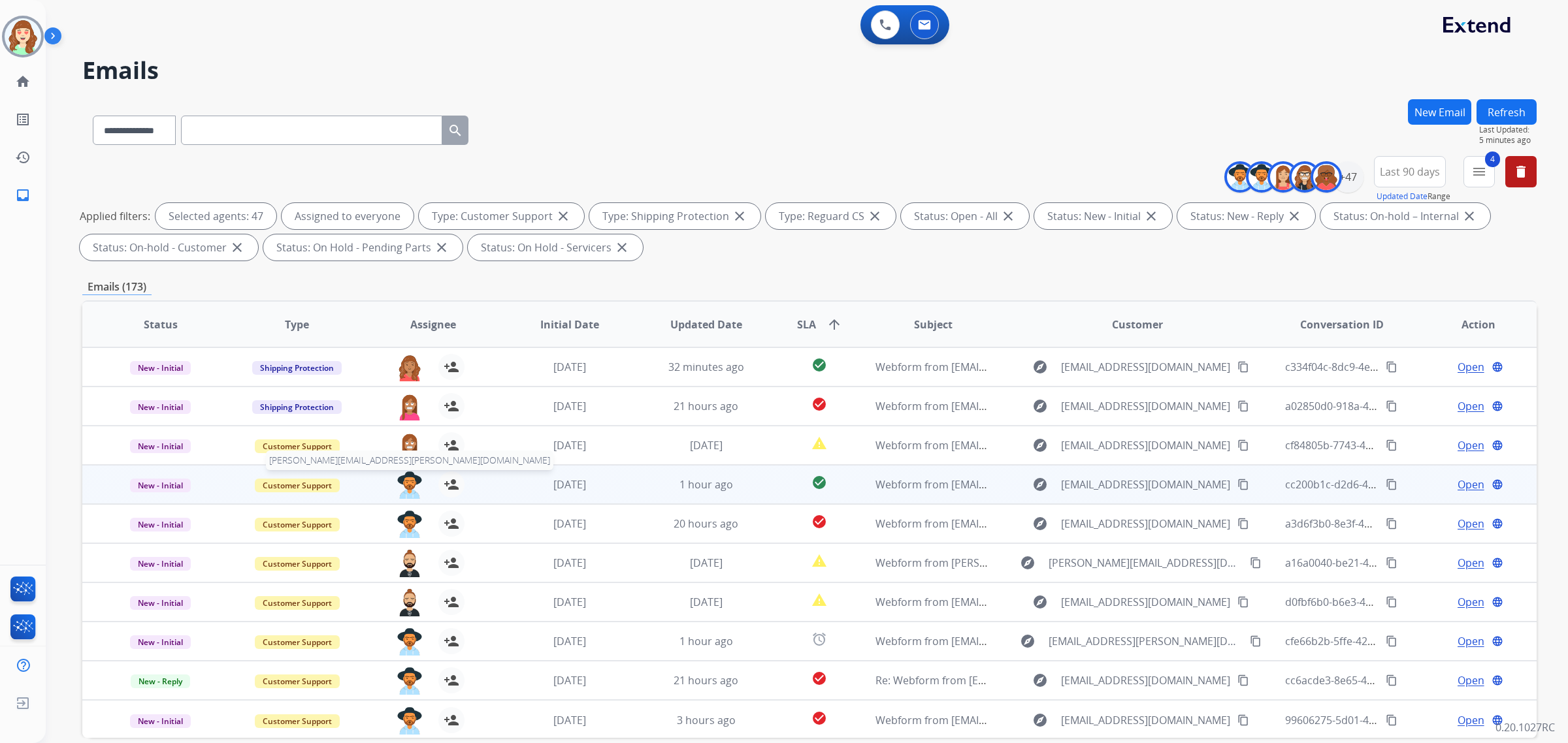
click at [412, 485] on img at bounding box center [409, 485] width 26 height 27
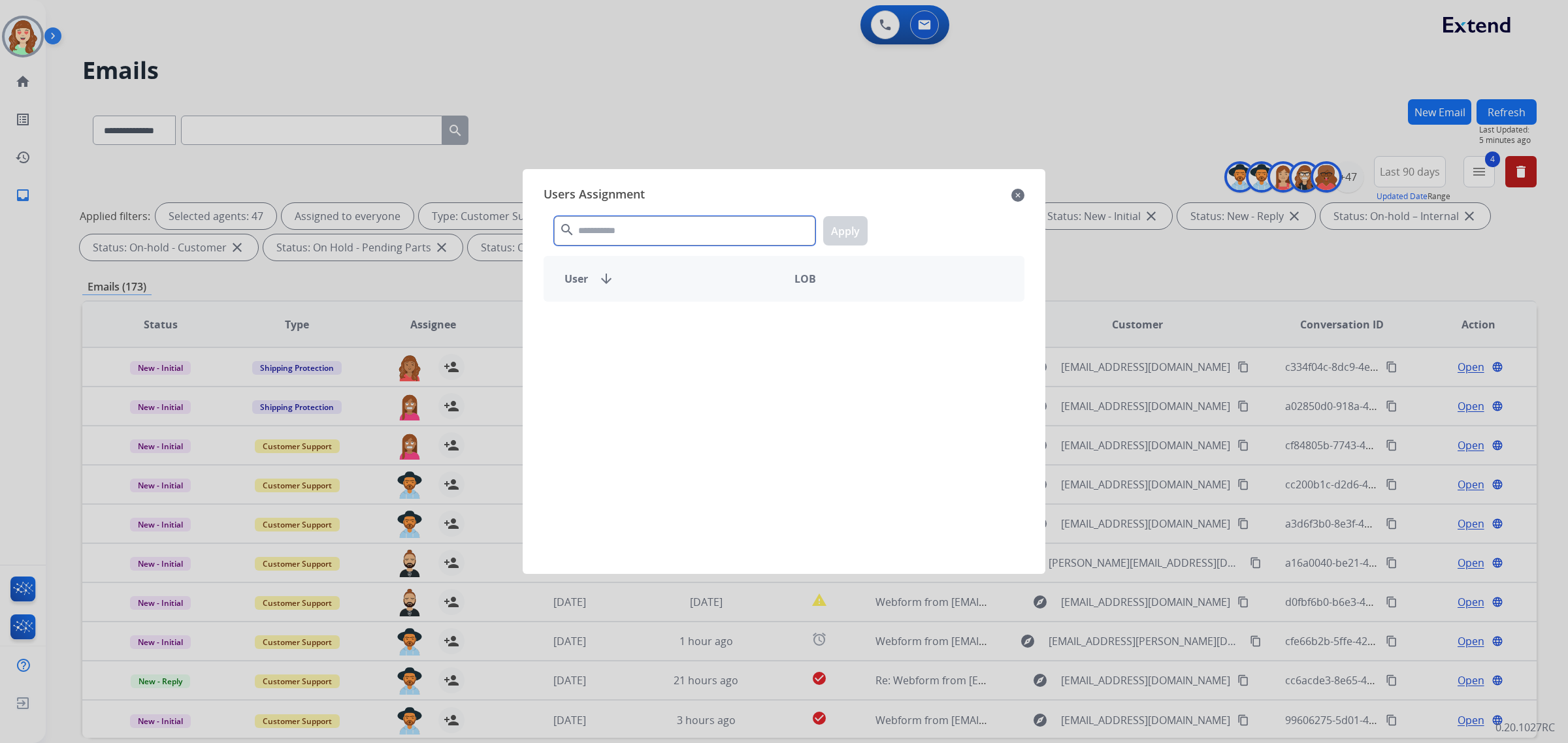
click at [658, 235] on input "text" at bounding box center [685, 231] width 261 height 29
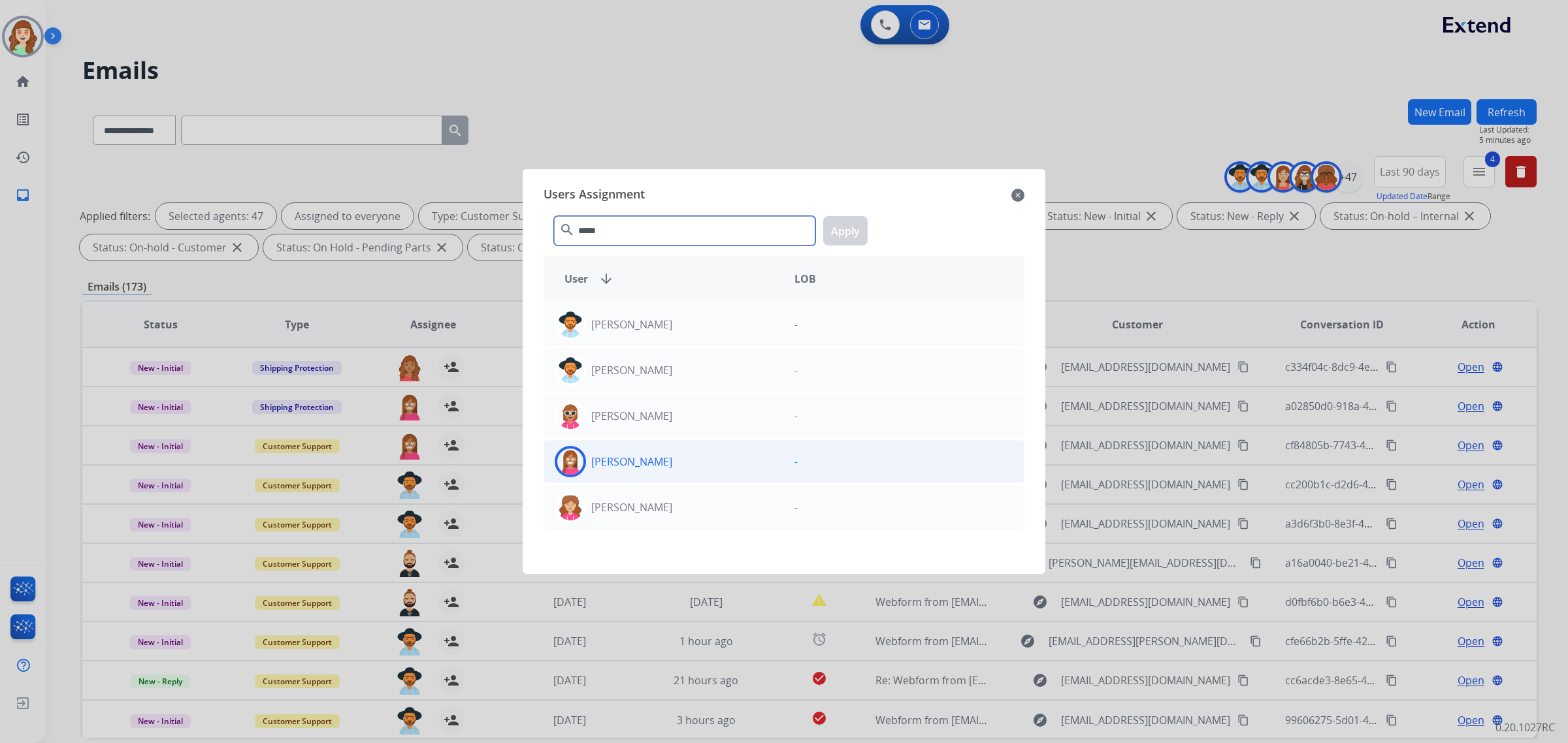
type input "*****"
click at [700, 462] on div "[PERSON_NAME]" at bounding box center [664, 462] width 240 height 31
click at [850, 238] on button "Apply" at bounding box center [845, 231] width 45 height 29
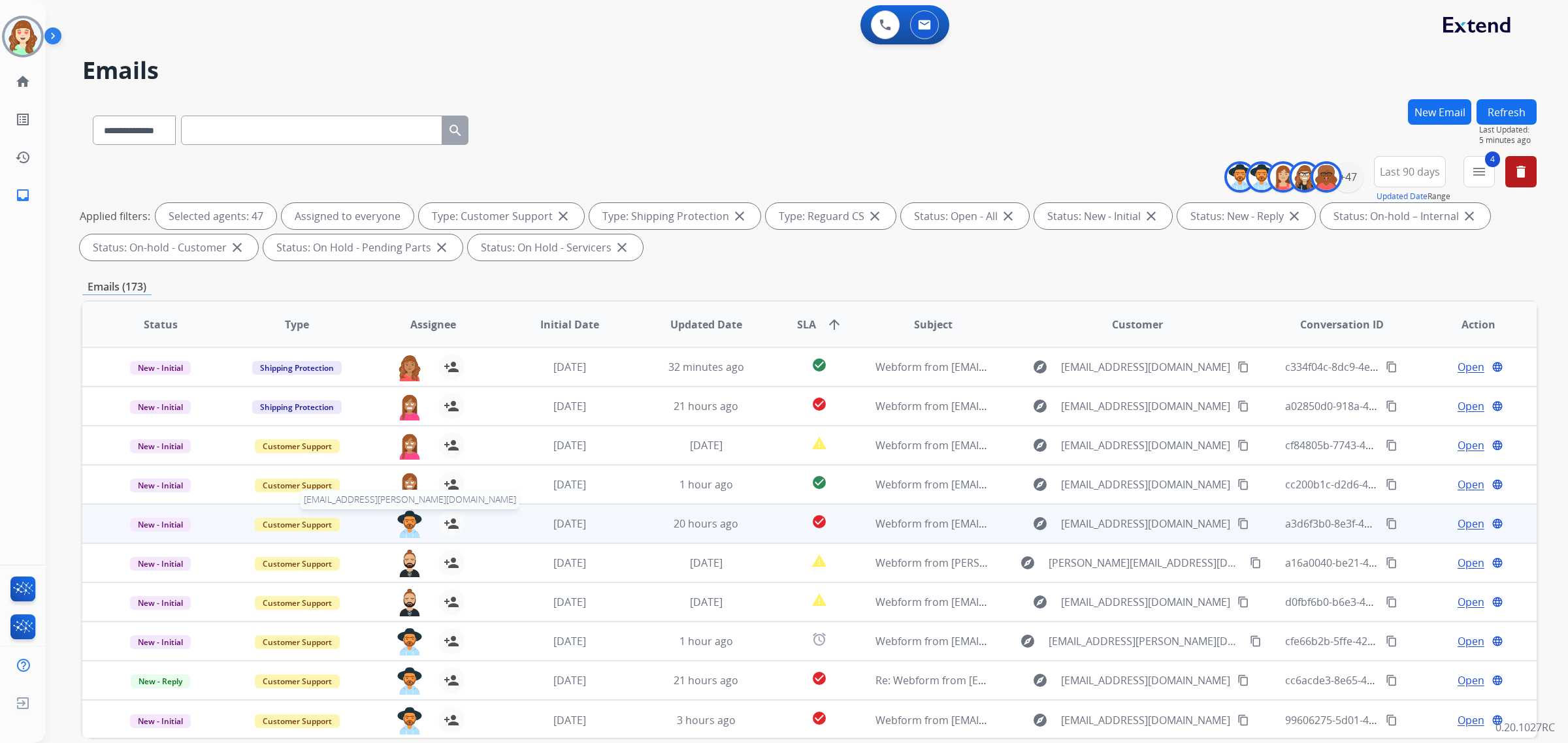
click at [402, 533] on img at bounding box center [409, 525] width 26 height 27
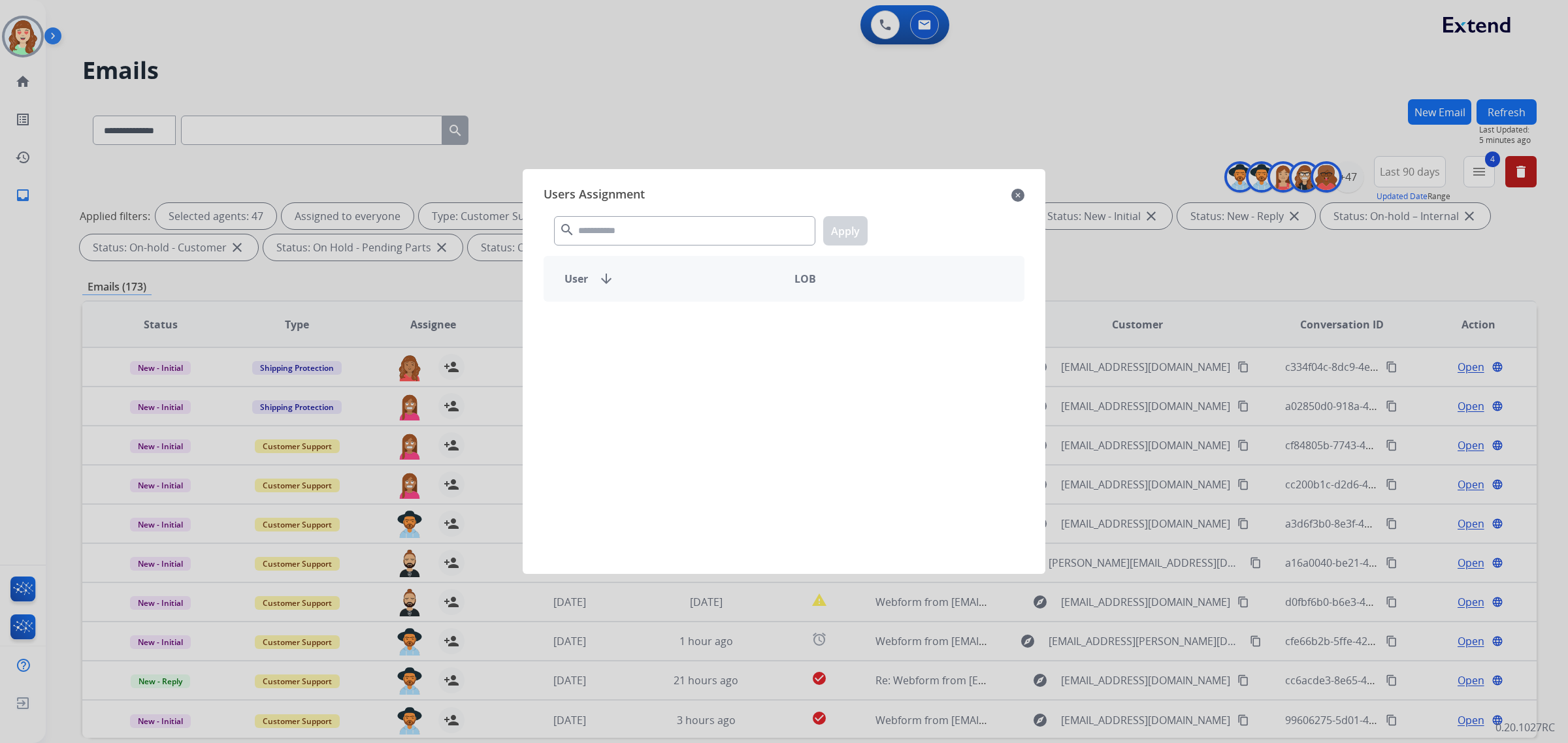
click at [716, 215] on div "search Apply" at bounding box center [784, 228] width 481 height 45
click at [691, 240] on input "text" at bounding box center [685, 231] width 261 height 29
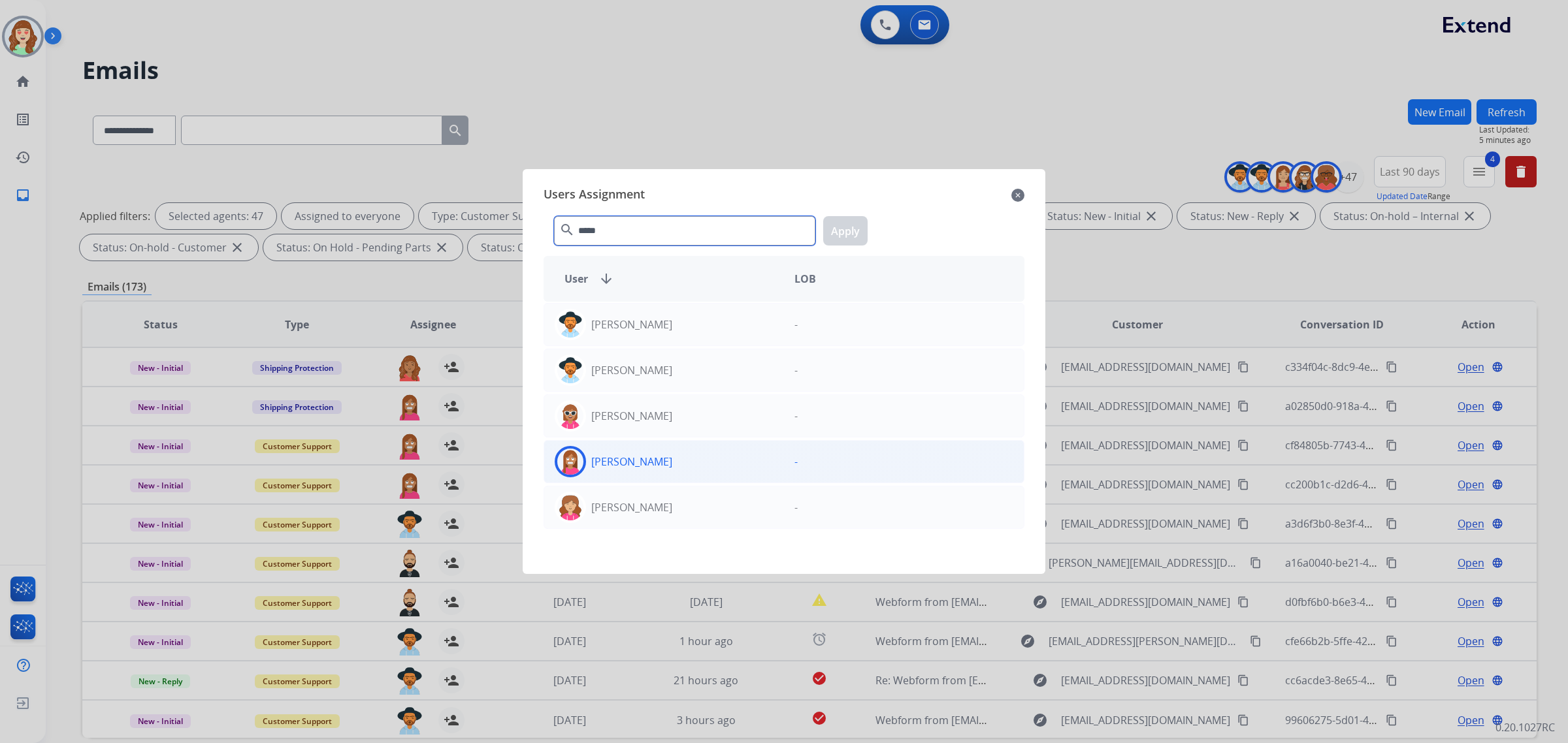
type input "*****"
click at [691, 465] on div "[PERSON_NAME]" at bounding box center [664, 462] width 240 height 31
click at [840, 230] on button "Apply" at bounding box center [845, 231] width 45 height 29
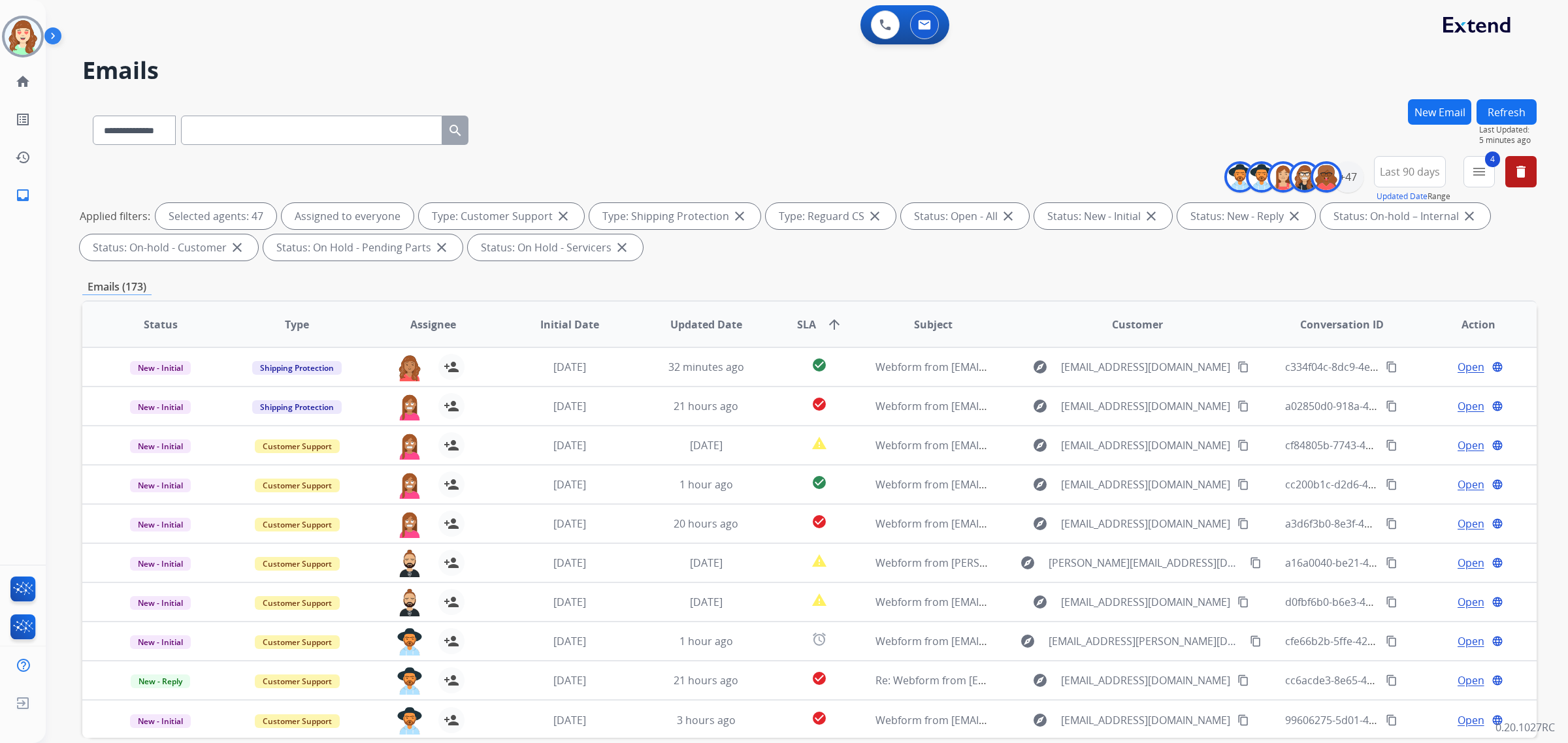
click at [402, 605] on img at bounding box center [409, 603] width 26 height 27
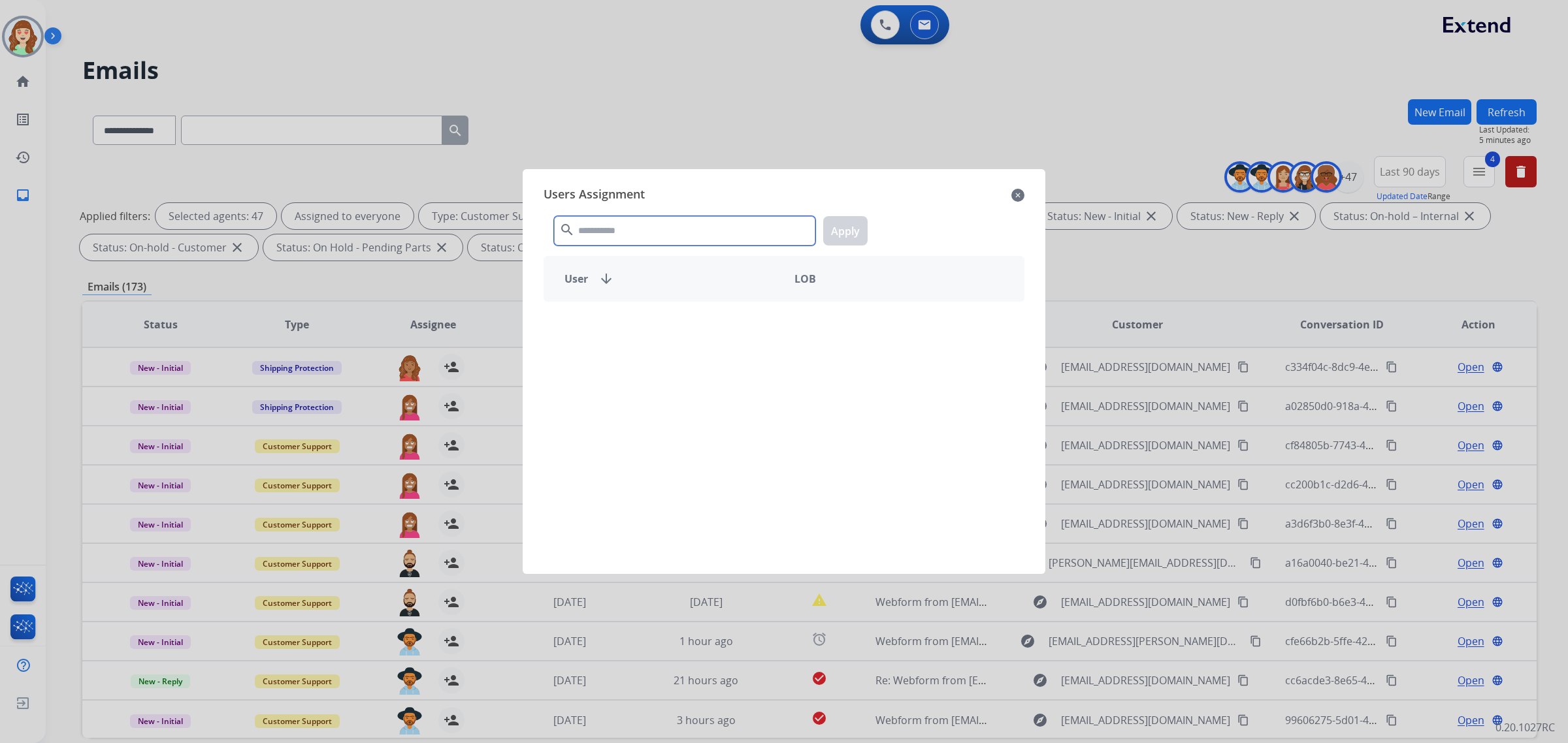
click at [654, 233] on input "text" at bounding box center [685, 231] width 261 height 29
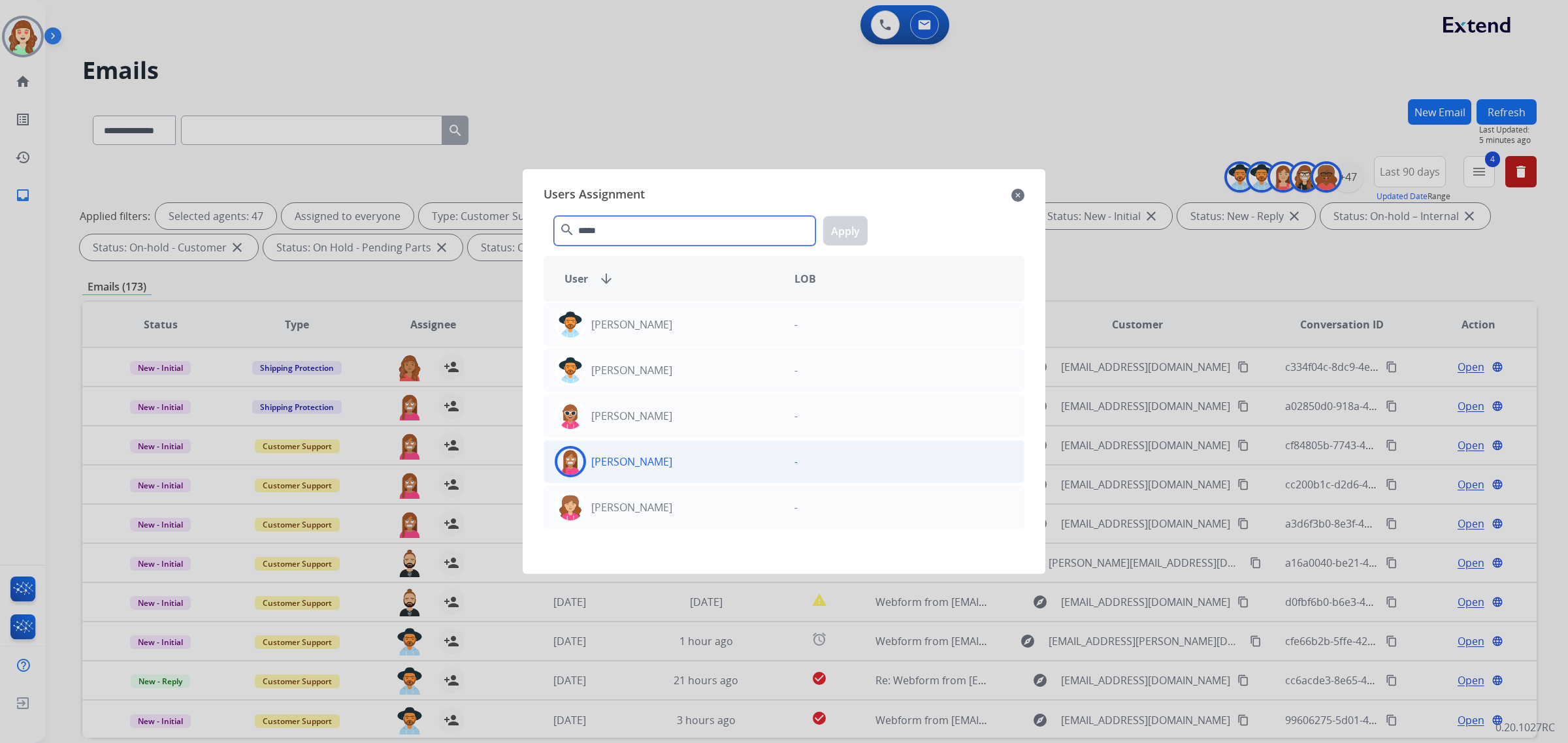
type input "*****"
click at [727, 467] on div "[PERSON_NAME]" at bounding box center [664, 462] width 240 height 31
click at [842, 232] on button "Apply" at bounding box center [845, 231] width 45 height 29
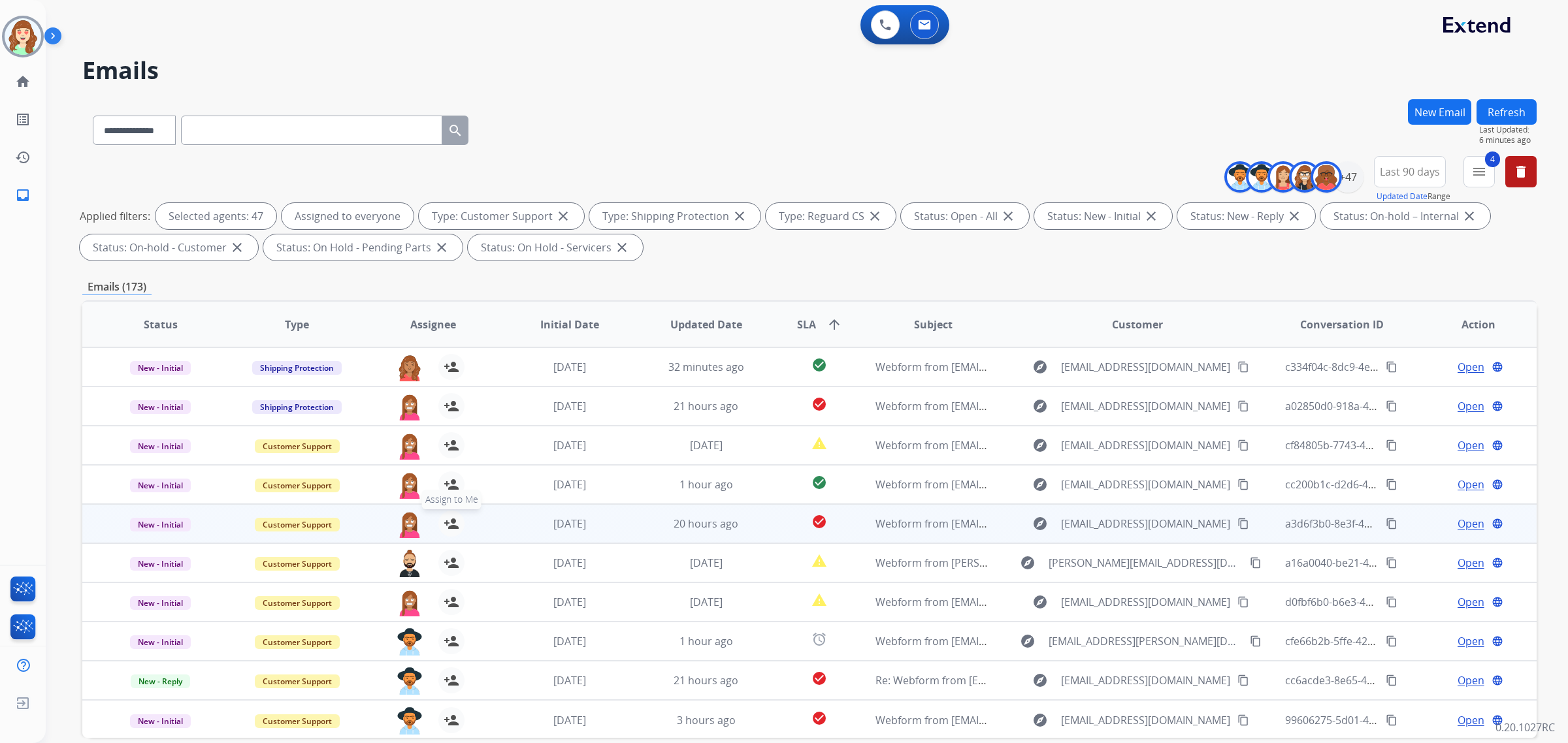
scroll to position [1, 0]
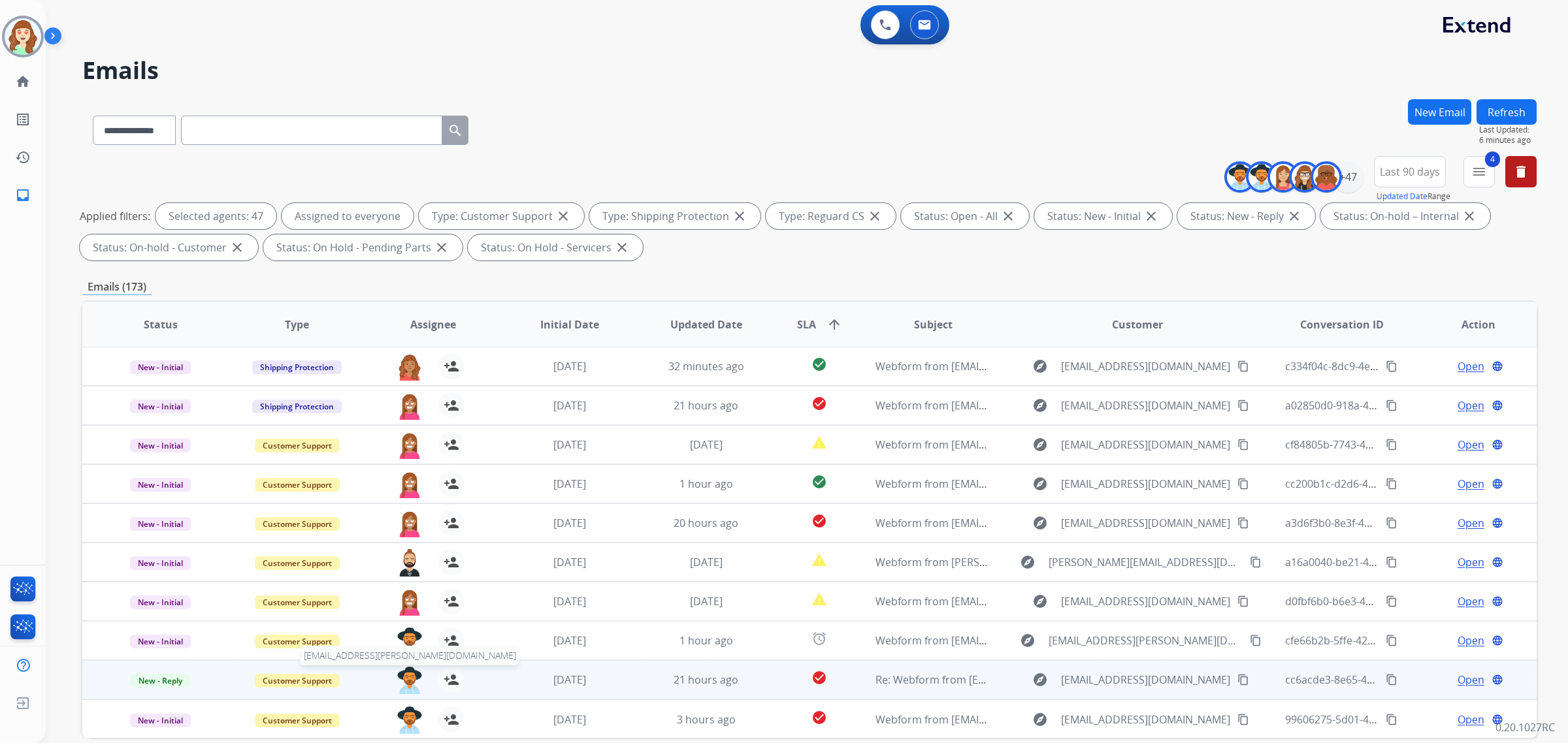
click at [406, 675] on img at bounding box center [409, 681] width 26 height 27
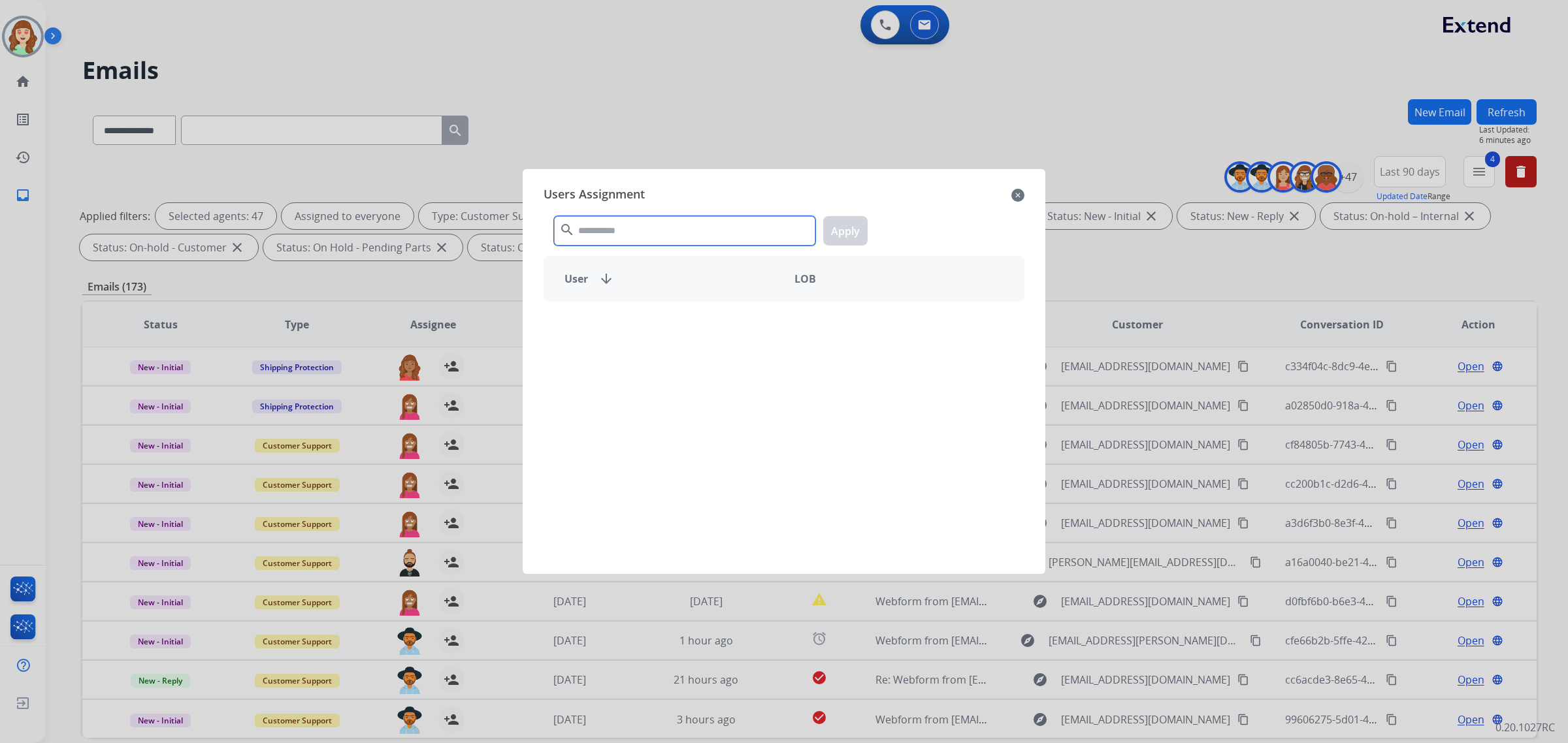
click at [606, 239] on input "text" at bounding box center [685, 231] width 261 height 29
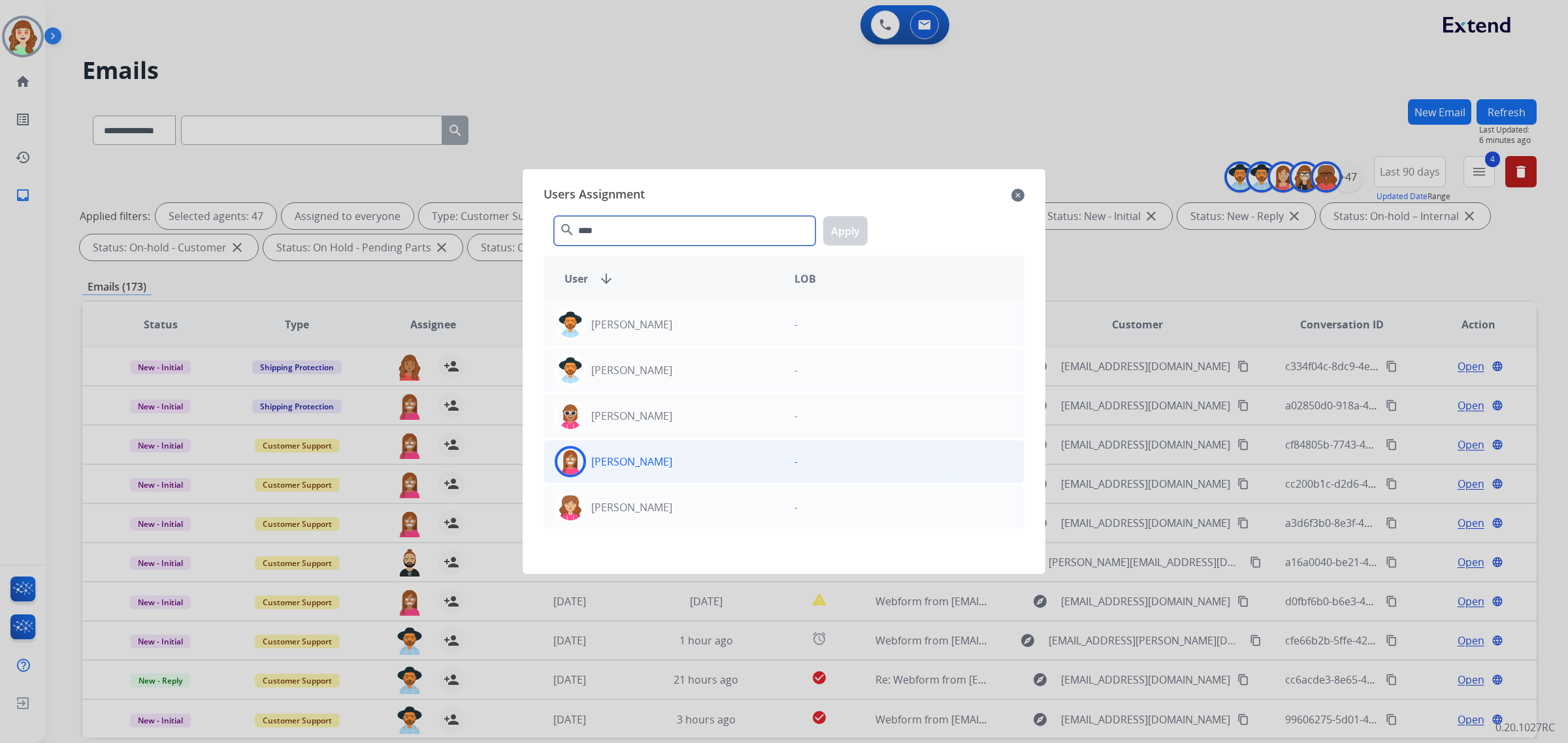
type input "****"
click at [691, 458] on div "[PERSON_NAME]" at bounding box center [664, 462] width 240 height 31
click at [840, 237] on button "Apply" at bounding box center [845, 231] width 45 height 29
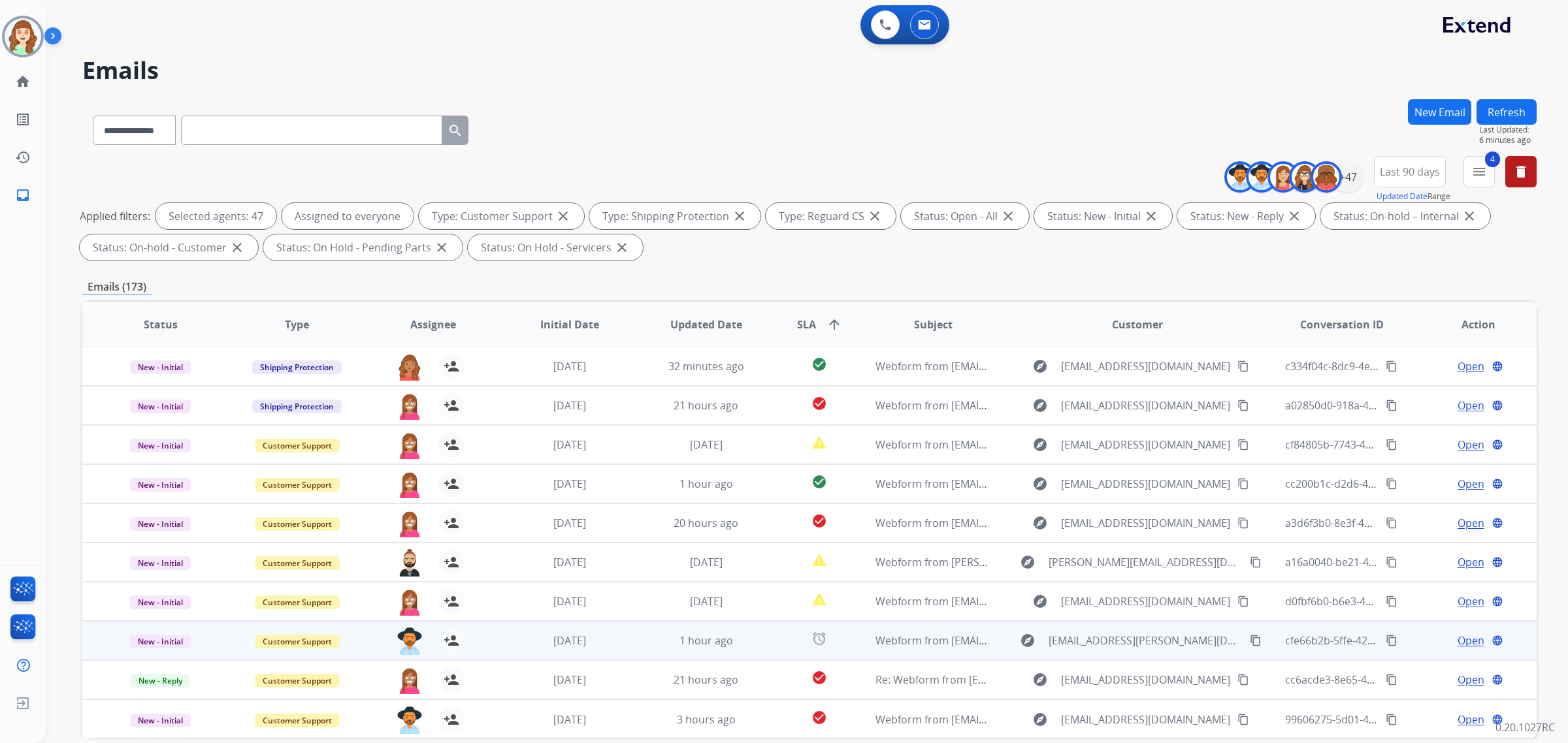
scroll to position [62, 0]
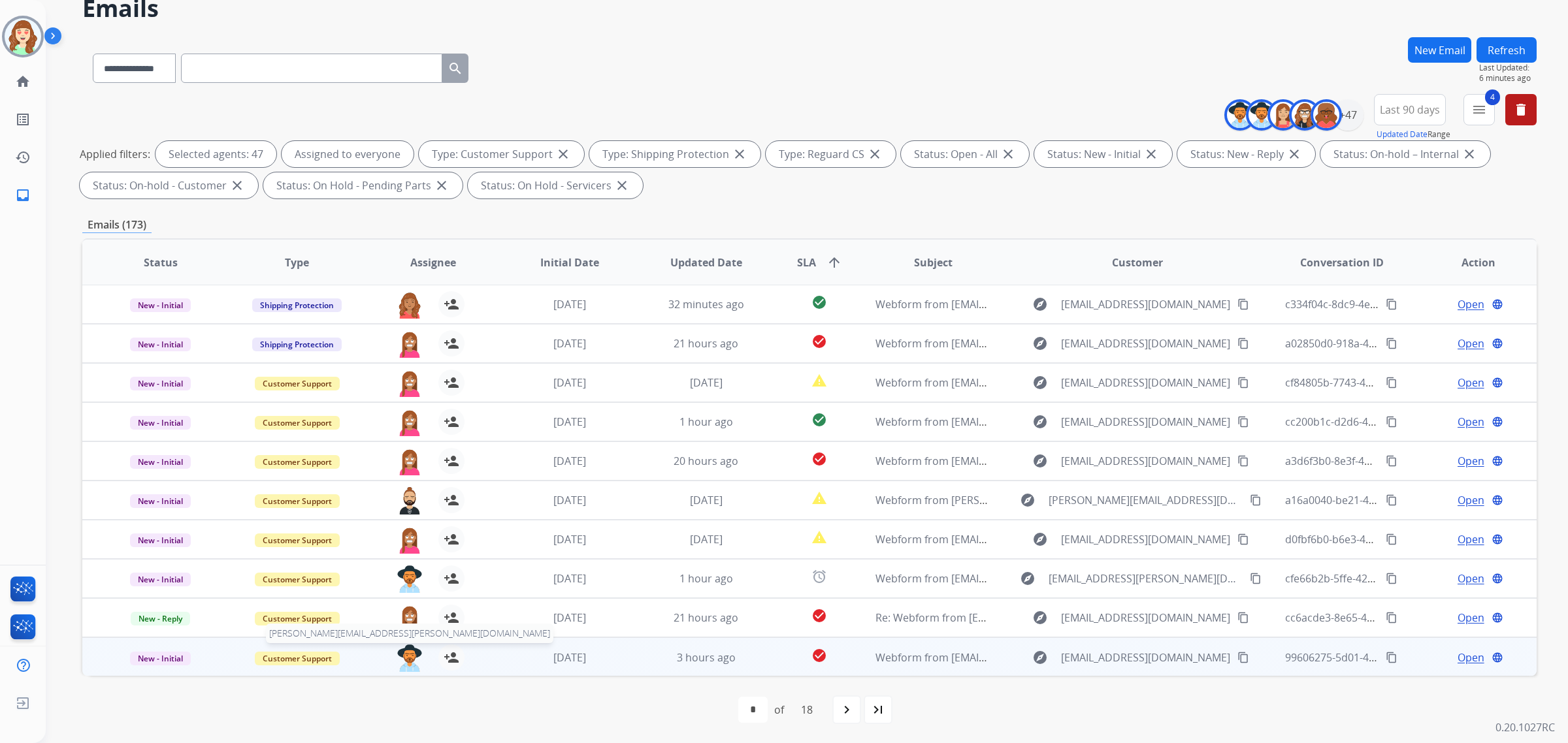
click at [405, 656] on img at bounding box center [409, 658] width 26 height 27
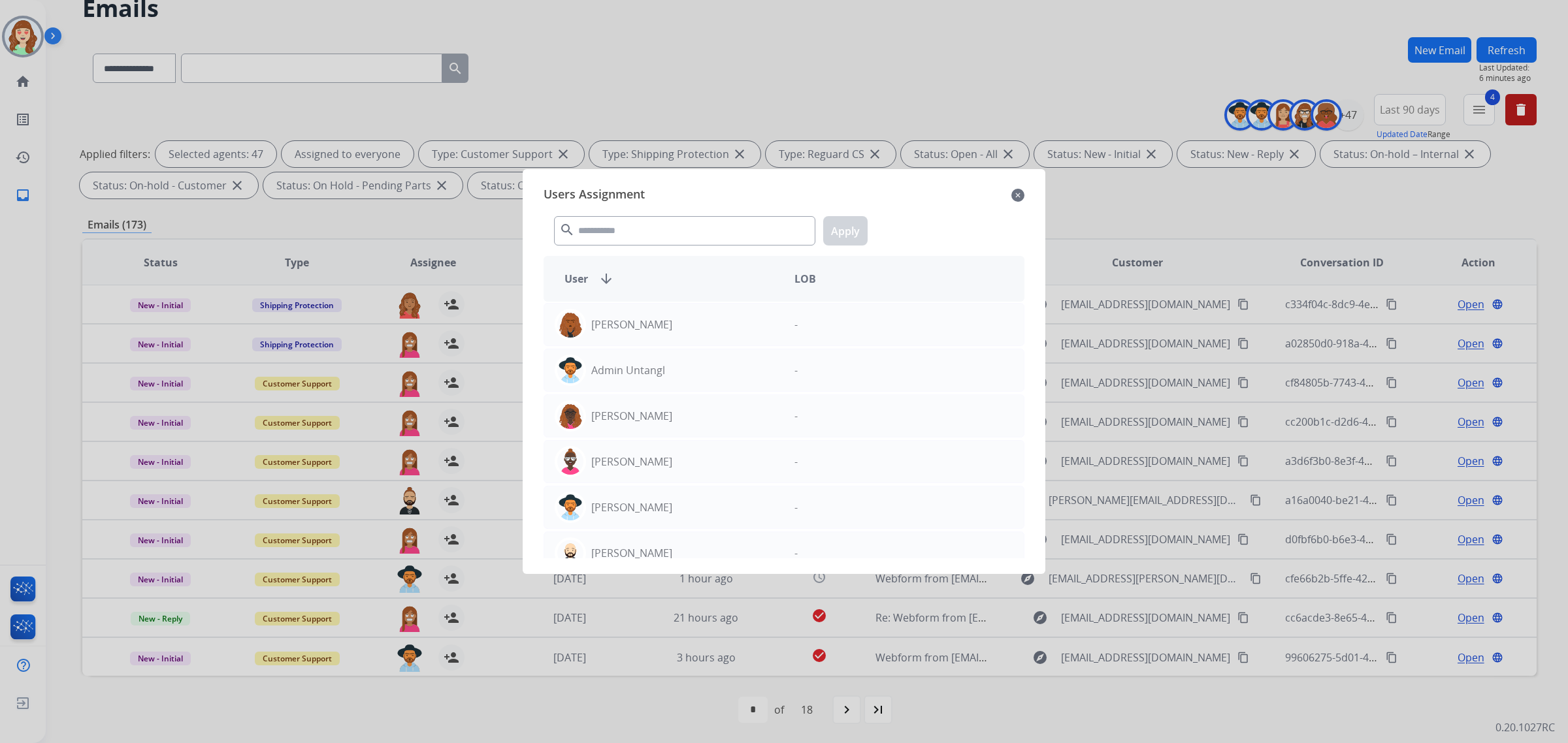
click at [1014, 194] on mat-icon "close" at bounding box center [1017, 196] width 13 height 16
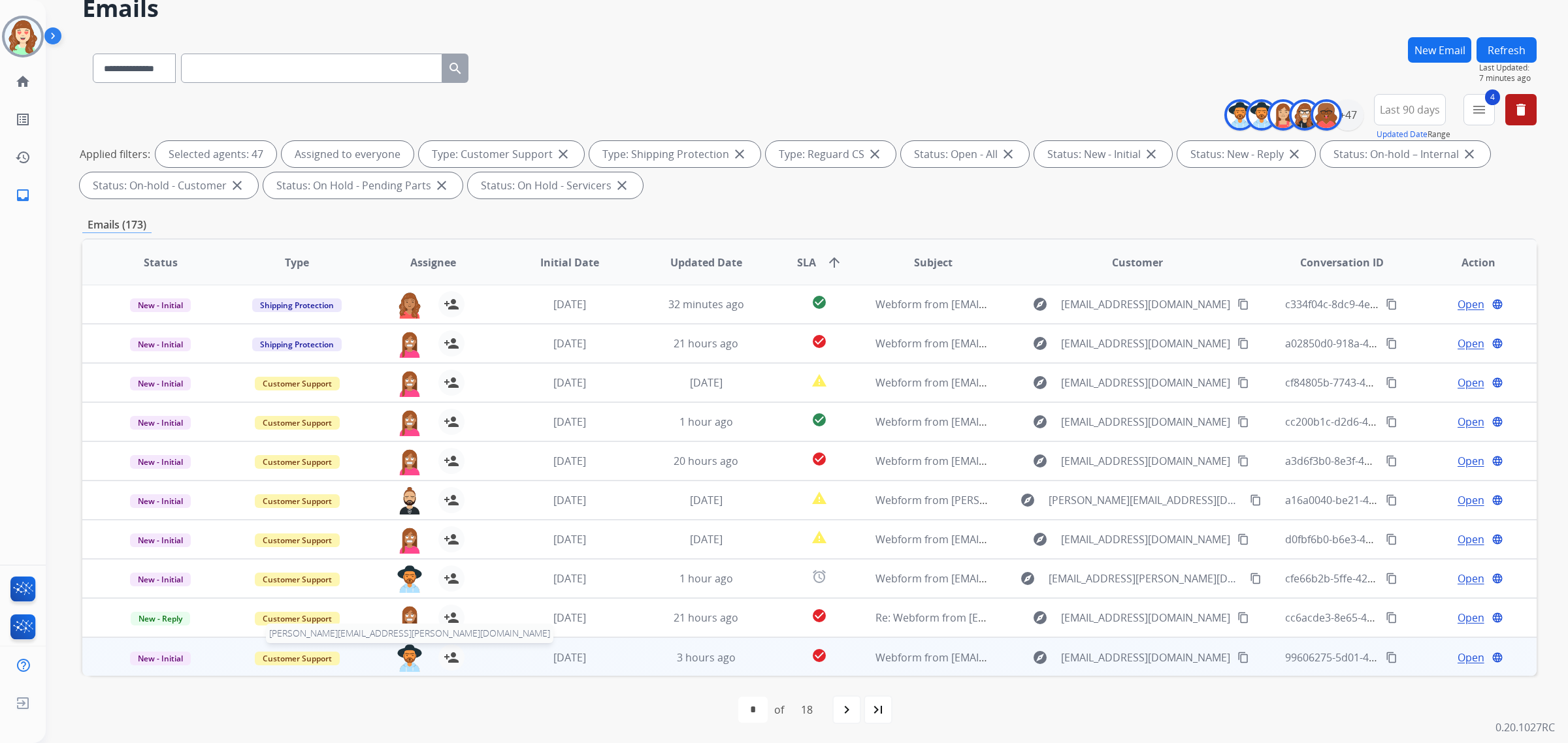
click at [408, 653] on img at bounding box center [409, 658] width 26 height 27
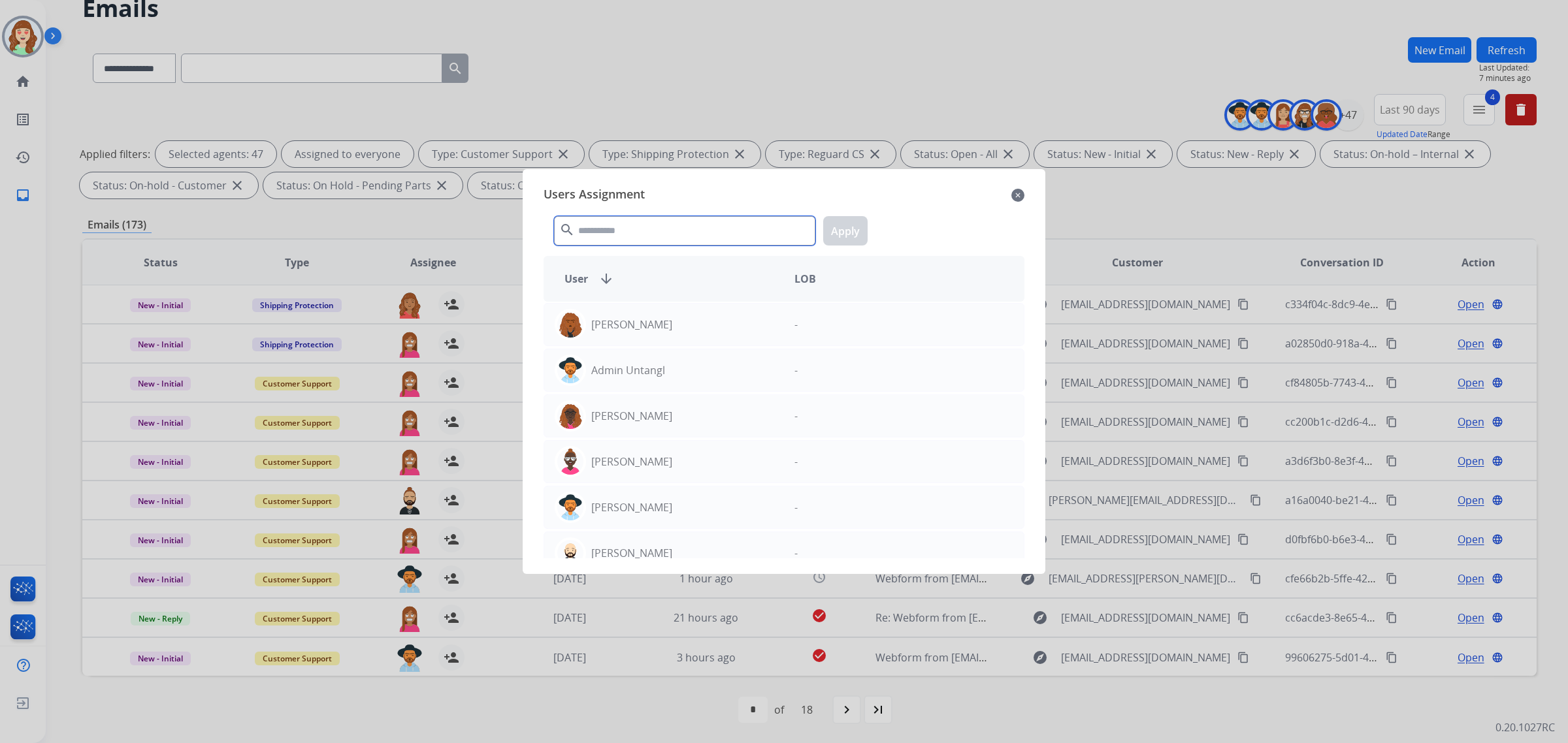
click at [671, 233] on input "text" at bounding box center [685, 231] width 261 height 29
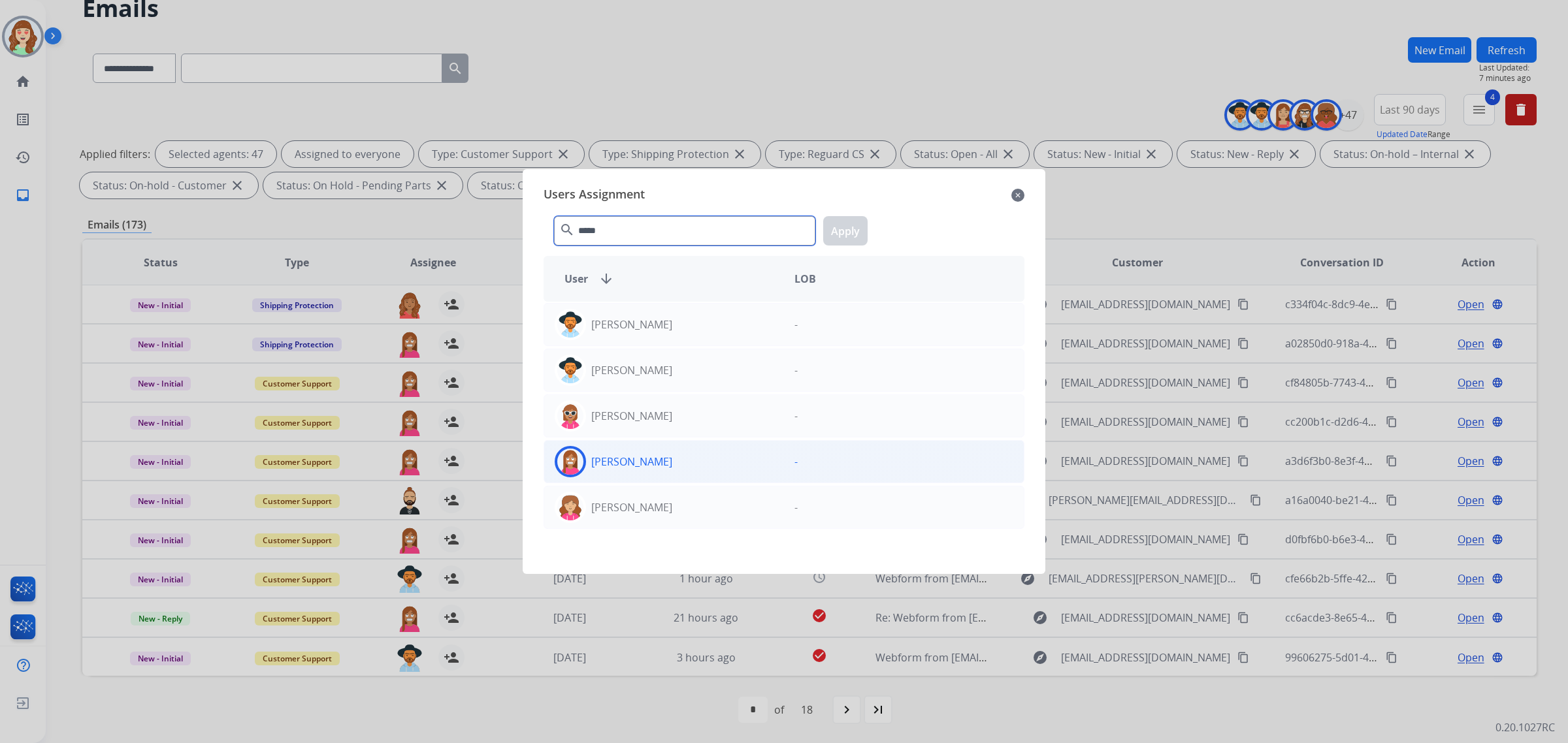
type input "*****"
click at [733, 474] on div "[PERSON_NAME]" at bounding box center [664, 462] width 240 height 31
drag, startPoint x: 846, startPoint y: 235, endPoint x: 62, endPoint y: 477, distance: 820.5
click at [844, 236] on button "Apply" at bounding box center [845, 231] width 45 height 29
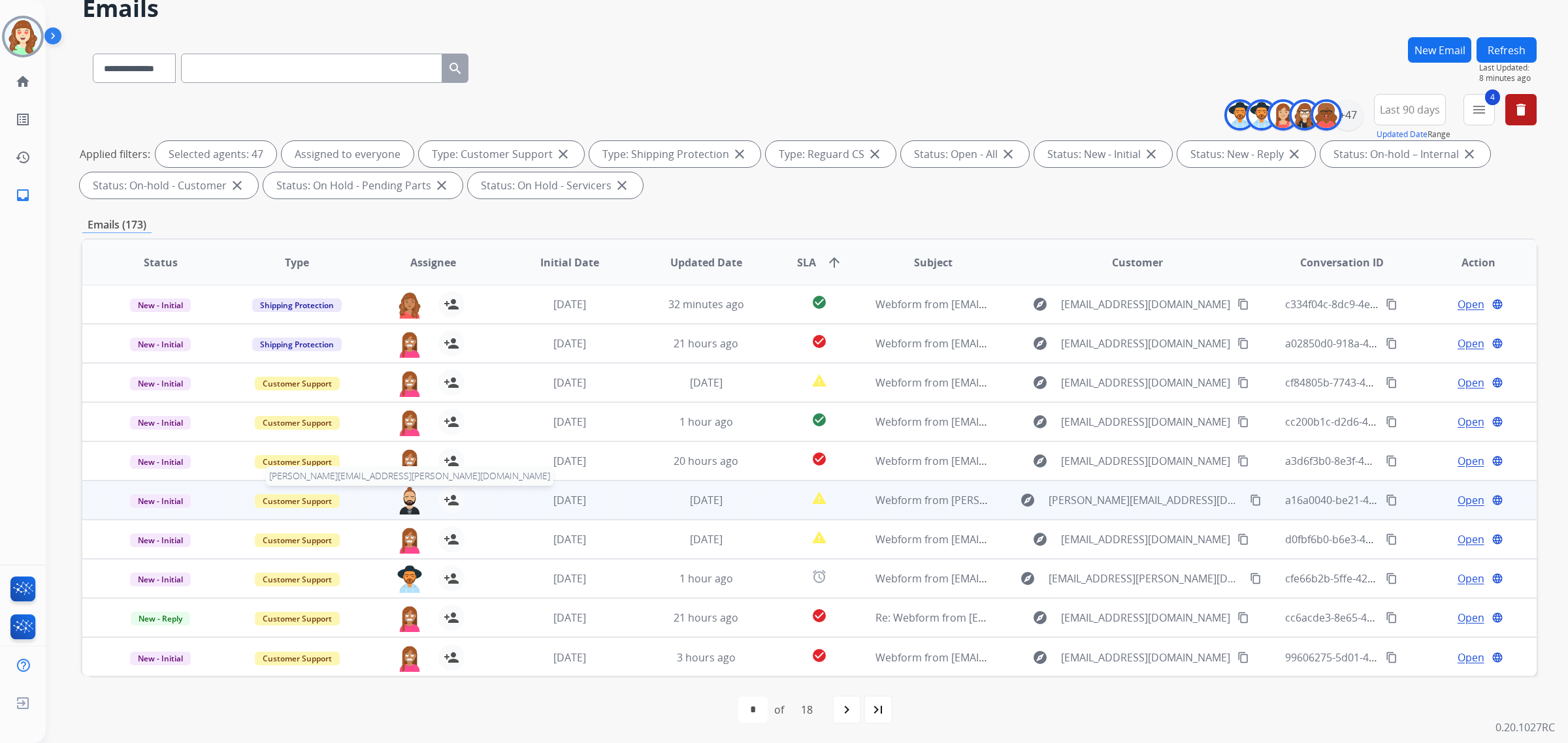
click at [404, 498] on img at bounding box center [409, 501] width 26 height 27
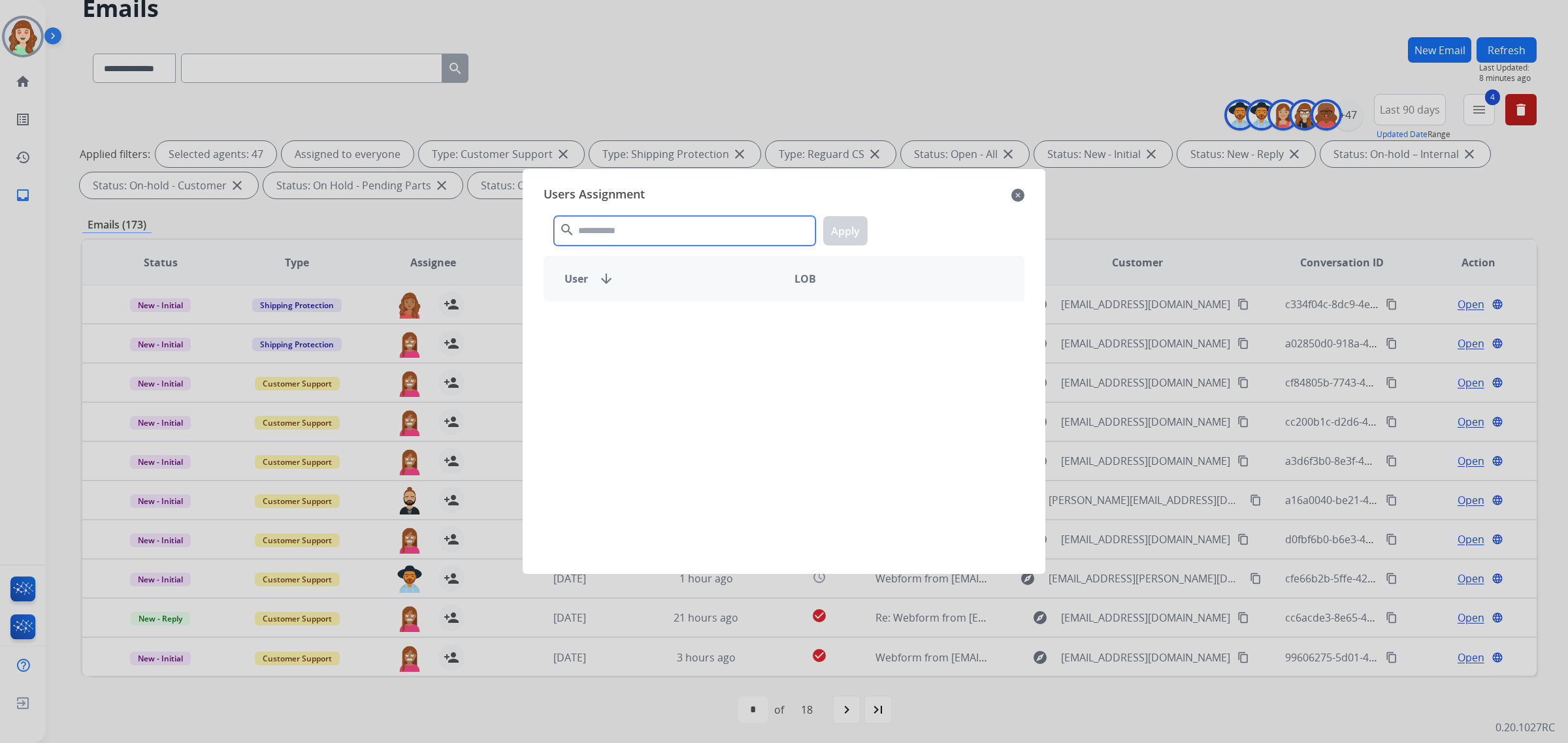
click at [674, 241] on input "text" at bounding box center [685, 231] width 261 height 29
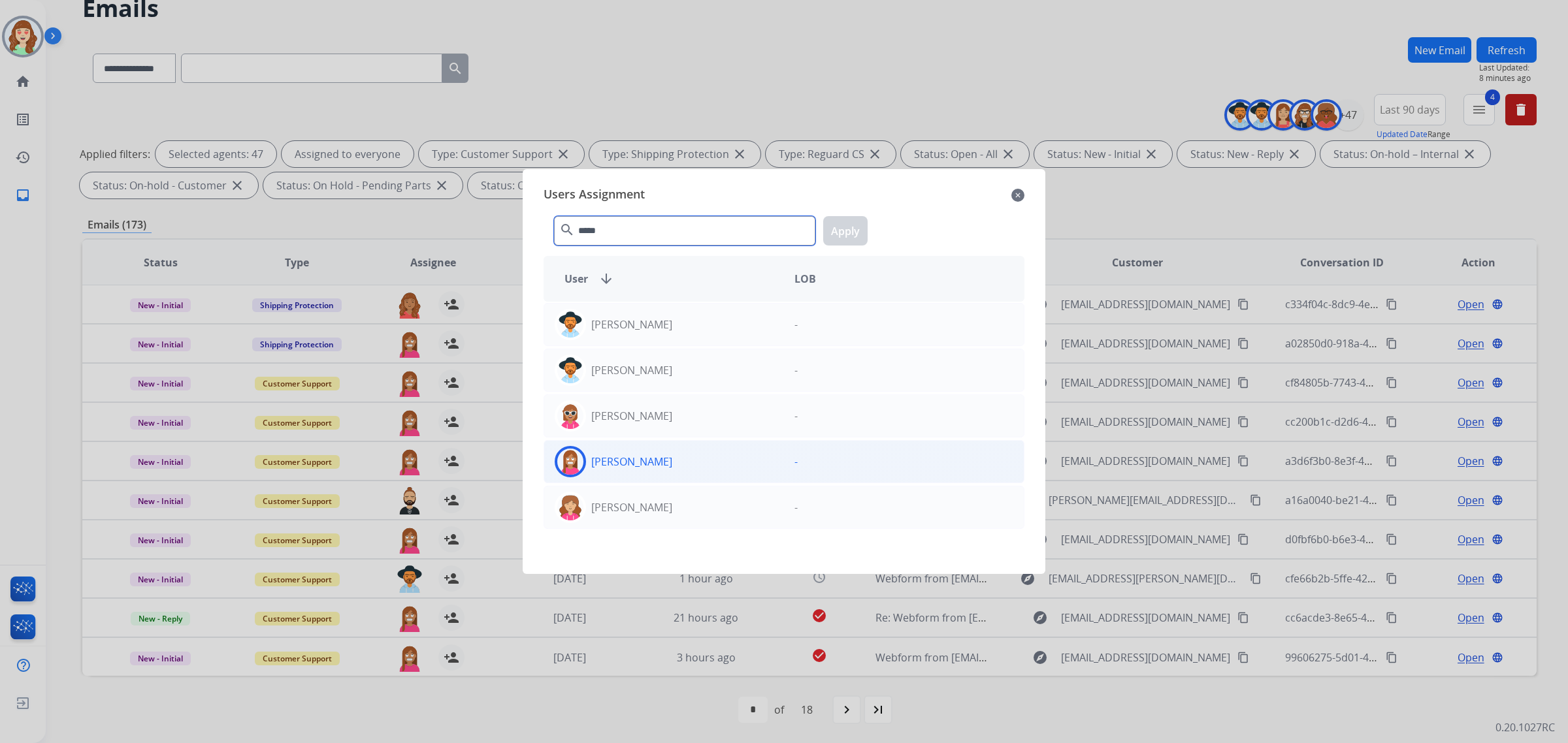
type input "*****"
click at [702, 463] on div "[PERSON_NAME]" at bounding box center [664, 462] width 240 height 31
click at [854, 229] on button "Apply" at bounding box center [845, 231] width 45 height 29
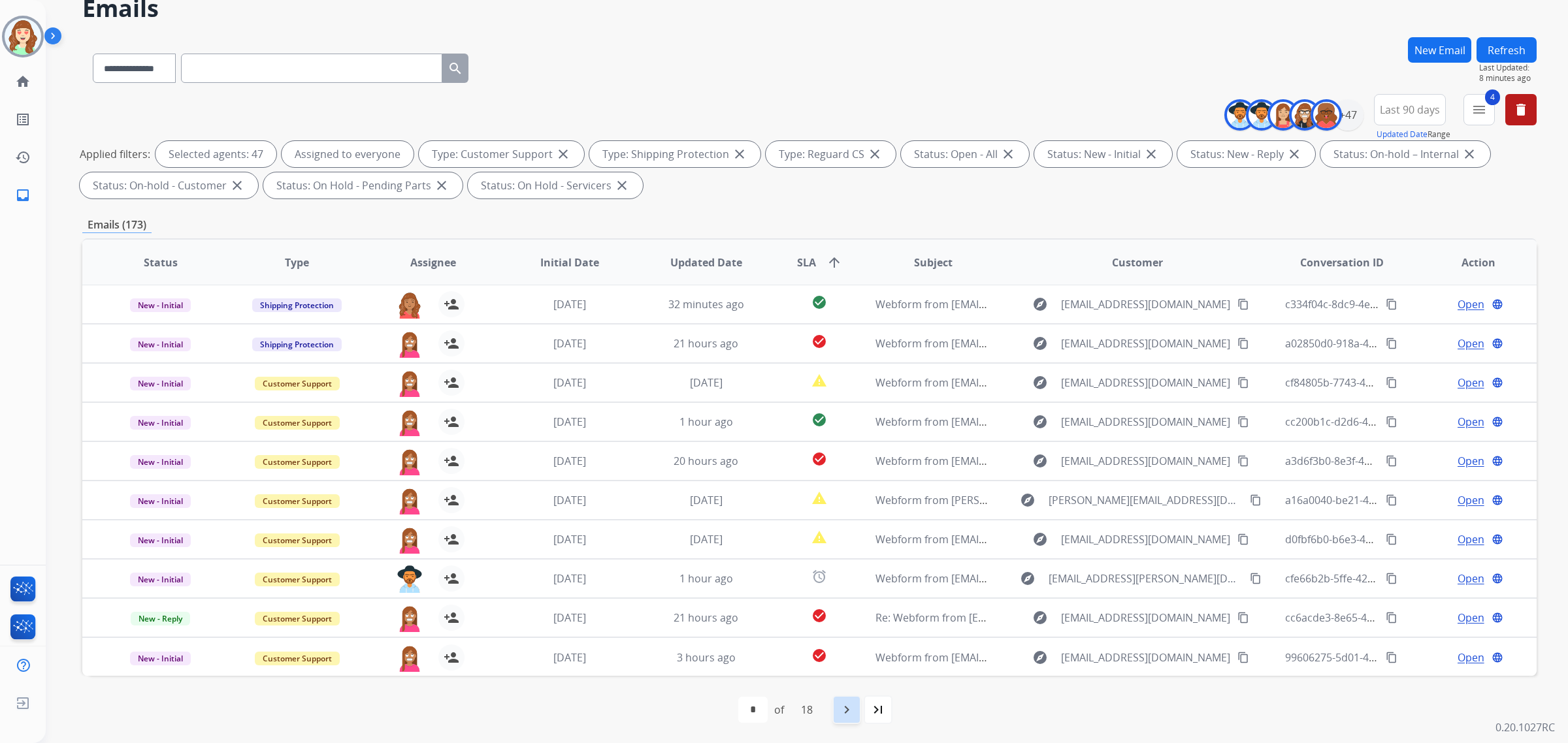
click at [844, 712] on mat-icon "navigate_next" at bounding box center [846, 710] width 16 height 16
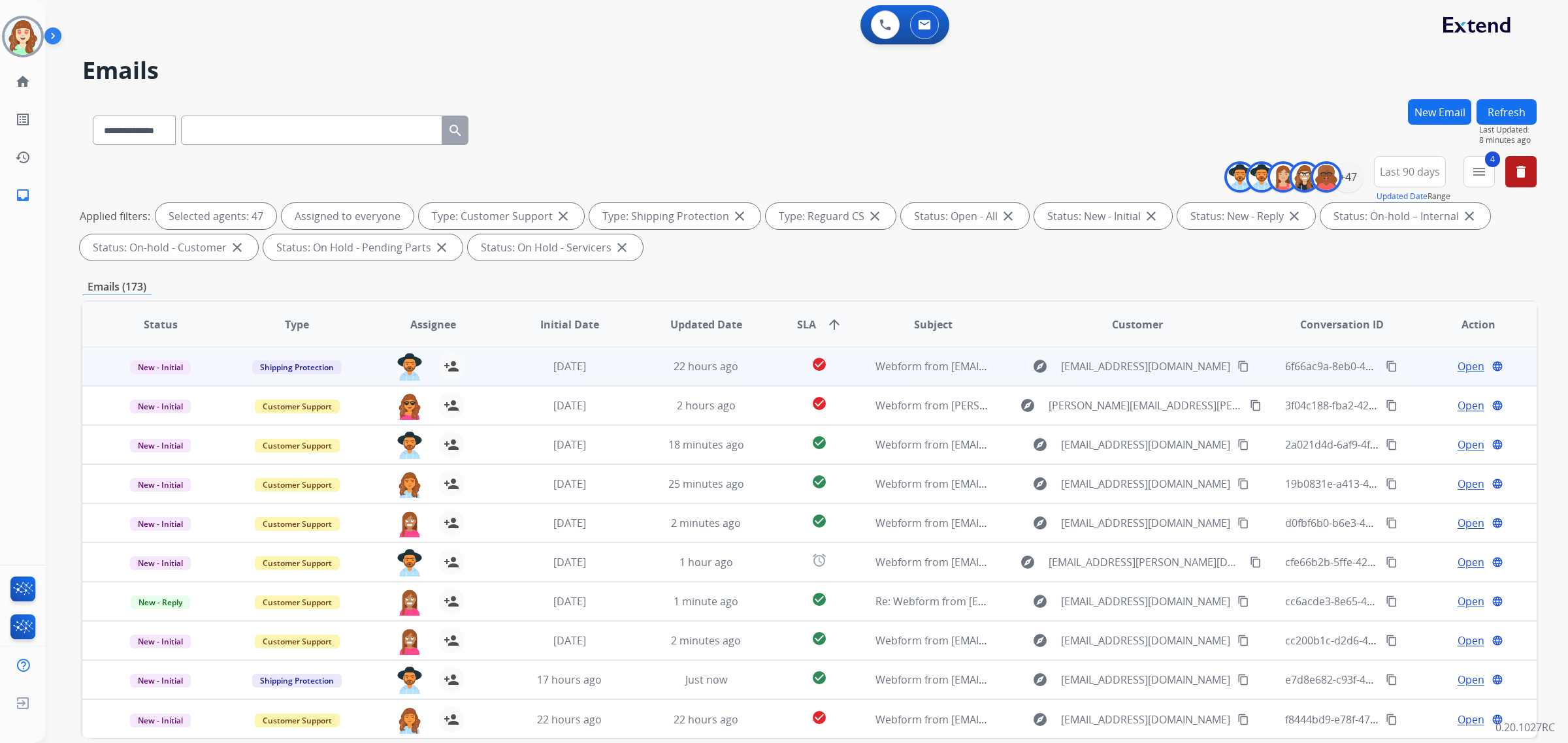
click at [388, 360] on div "[PERSON_NAME][EMAIL_ADDRESS][PERSON_NAME][DOMAIN_NAME] person_add Assign to Me" at bounding box center [423, 367] width 136 height 37
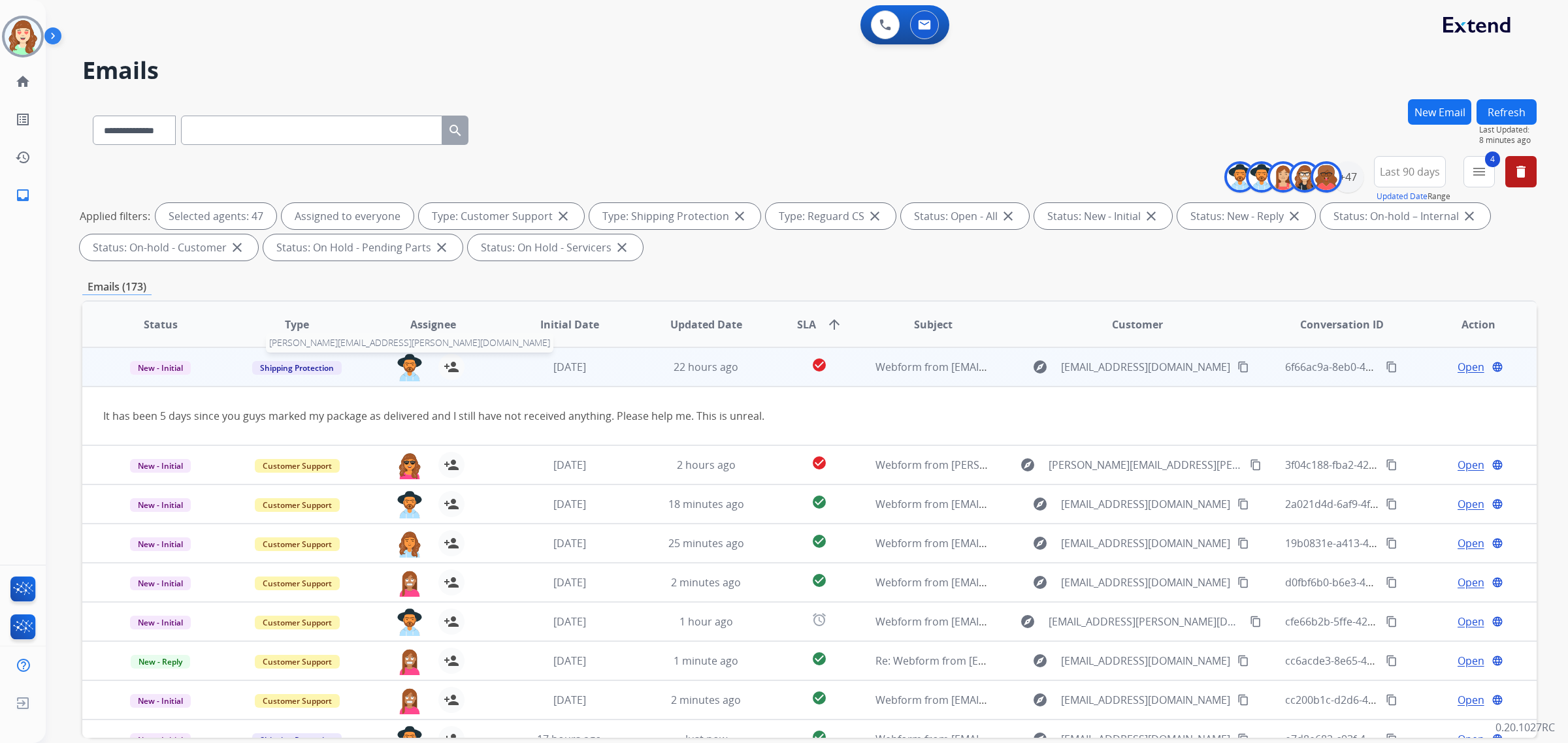
click at [404, 363] on img at bounding box center [409, 368] width 26 height 27
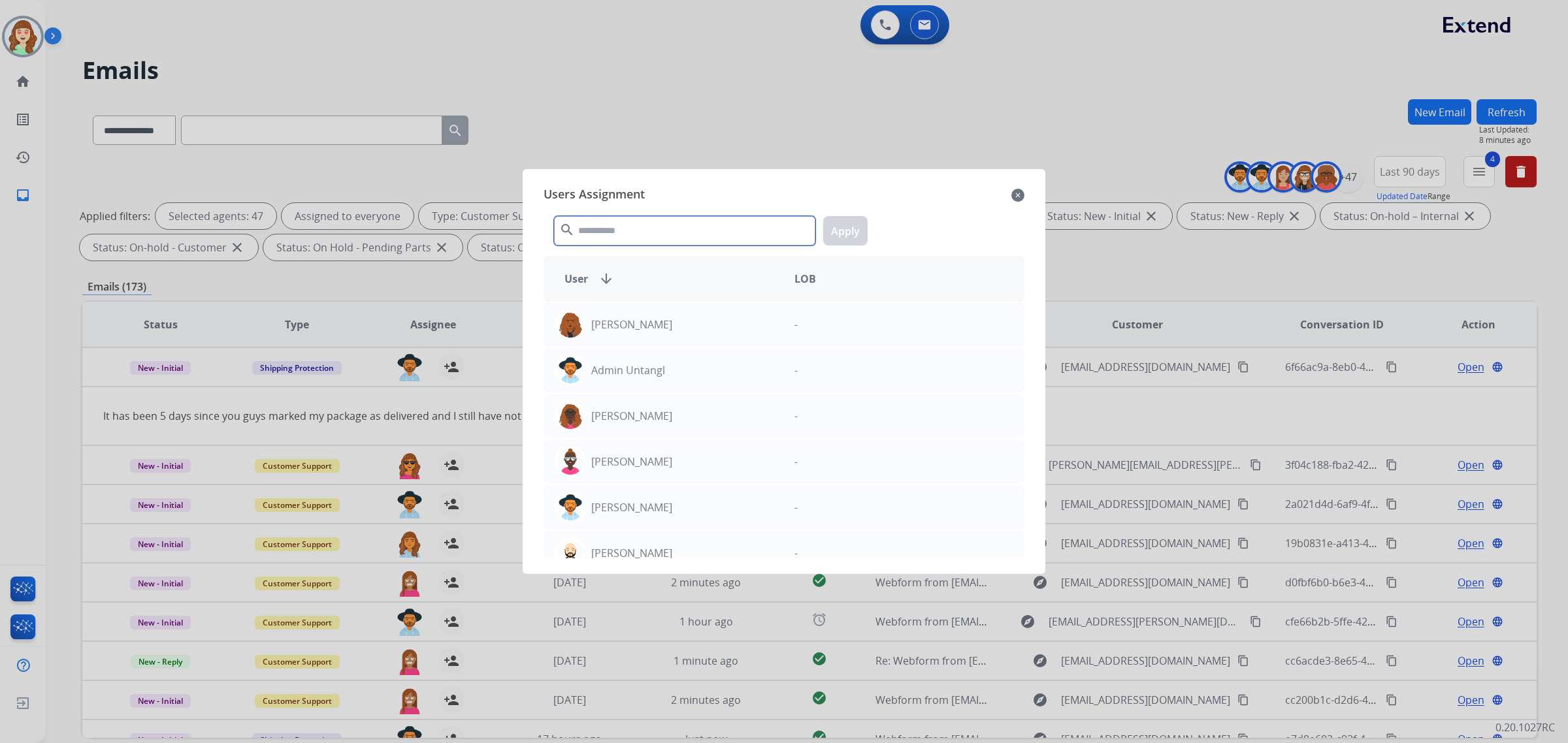
click at [648, 225] on input "text" at bounding box center [685, 231] width 261 height 29
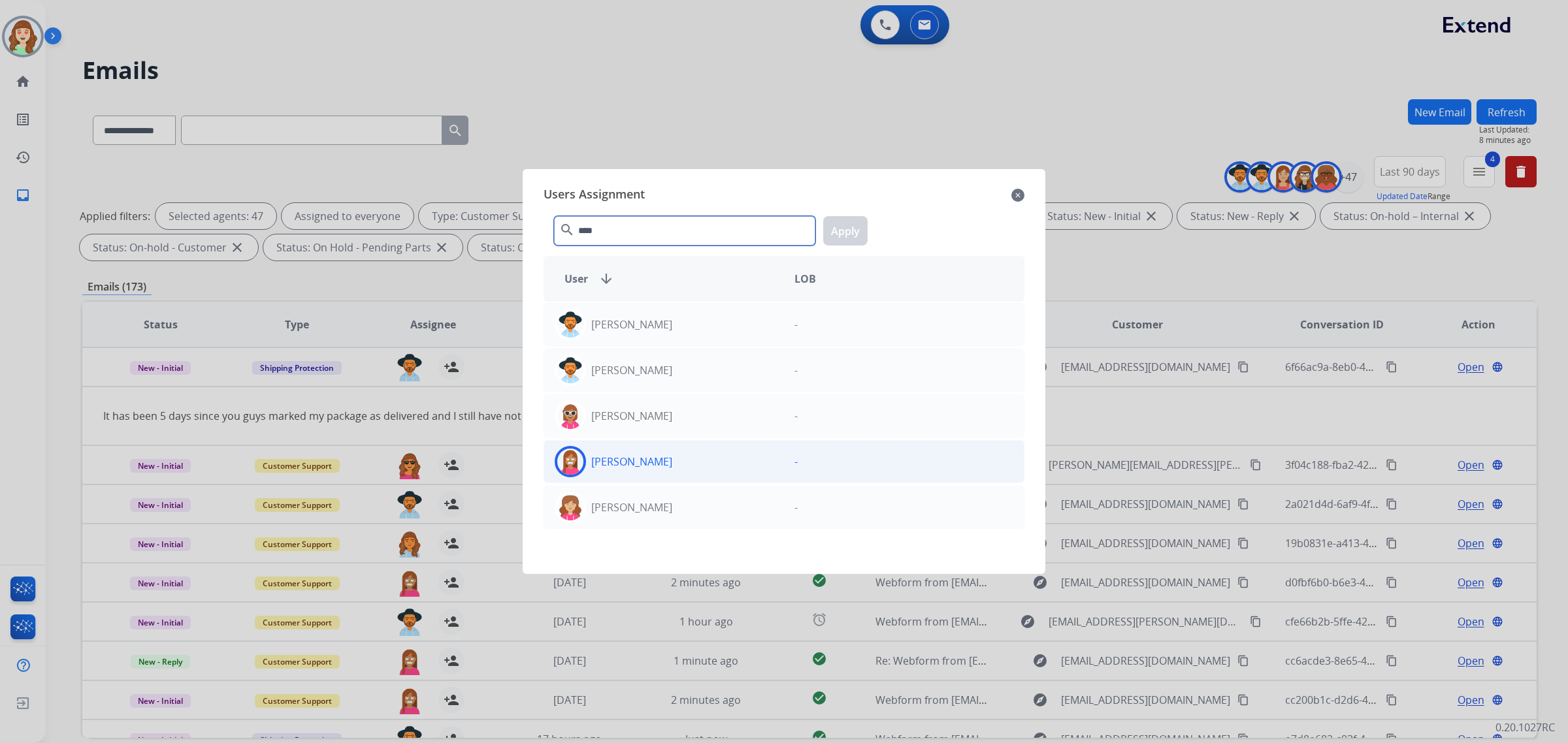
type input "****"
click at [699, 459] on div "[PERSON_NAME]" at bounding box center [664, 462] width 240 height 31
click at [830, 238] on button "Apply" at bounding box center [845, 231] width 45 height 29
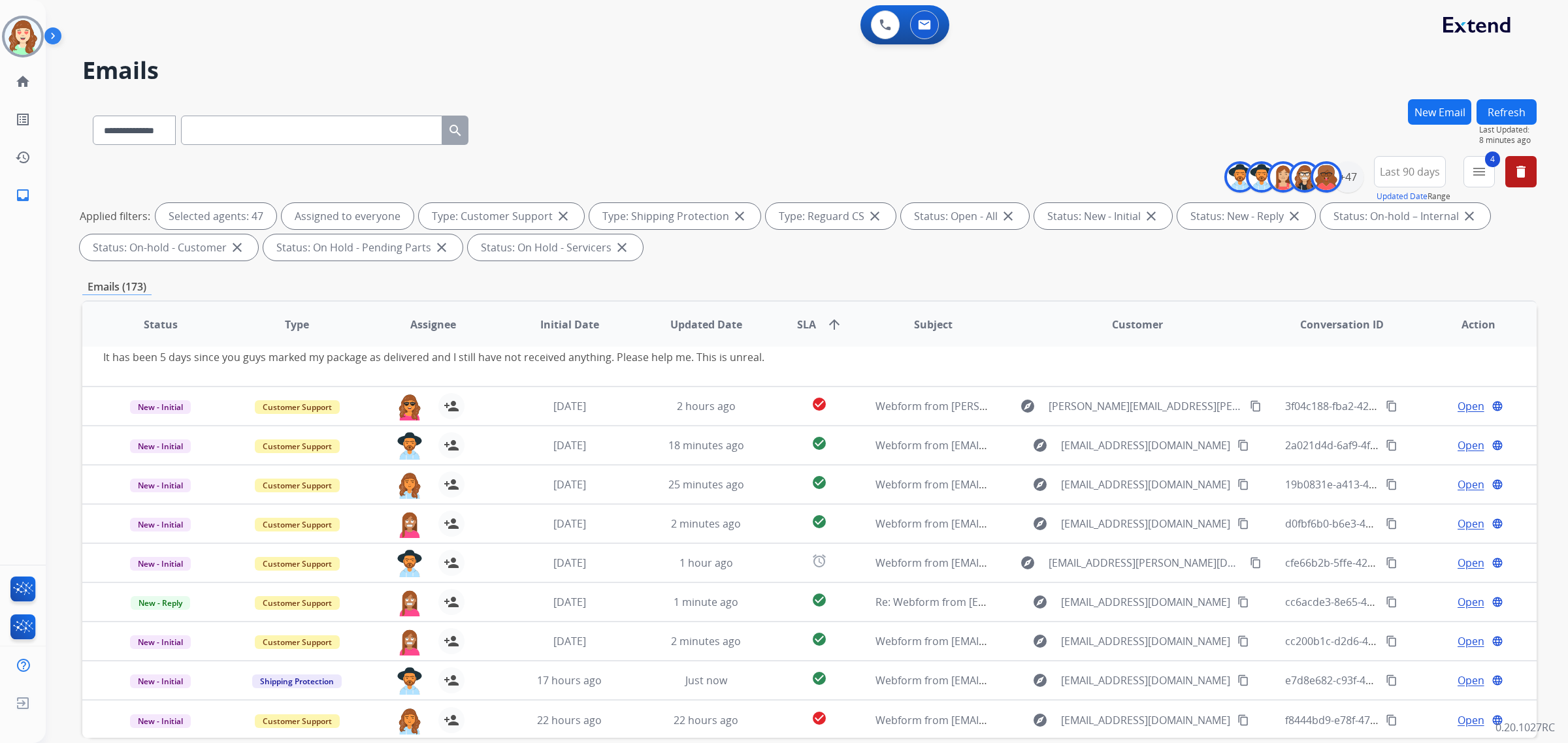
scroll to position [62, 0]
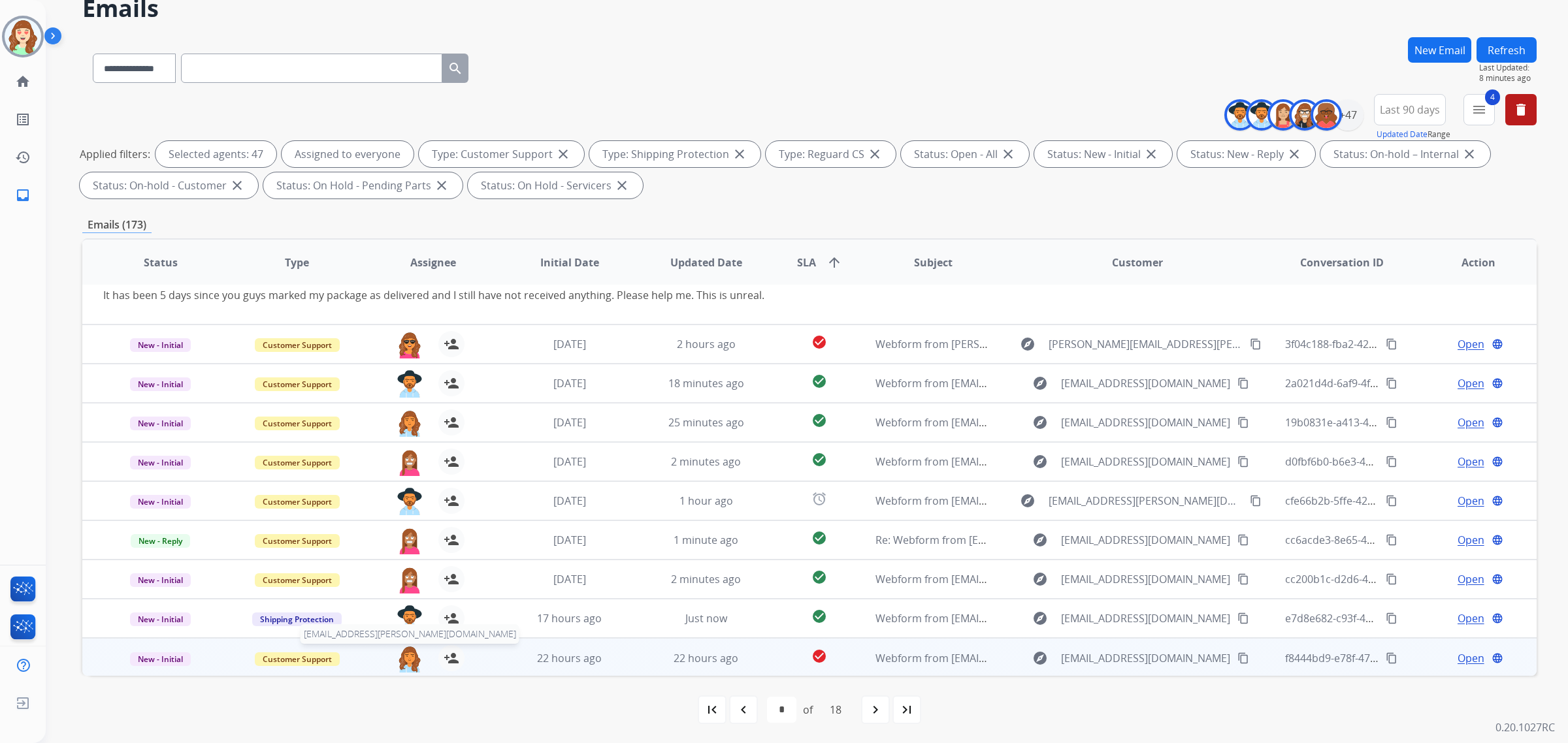
click at [406, 657] on img at bounding box center [409, 659] width 26 height 27
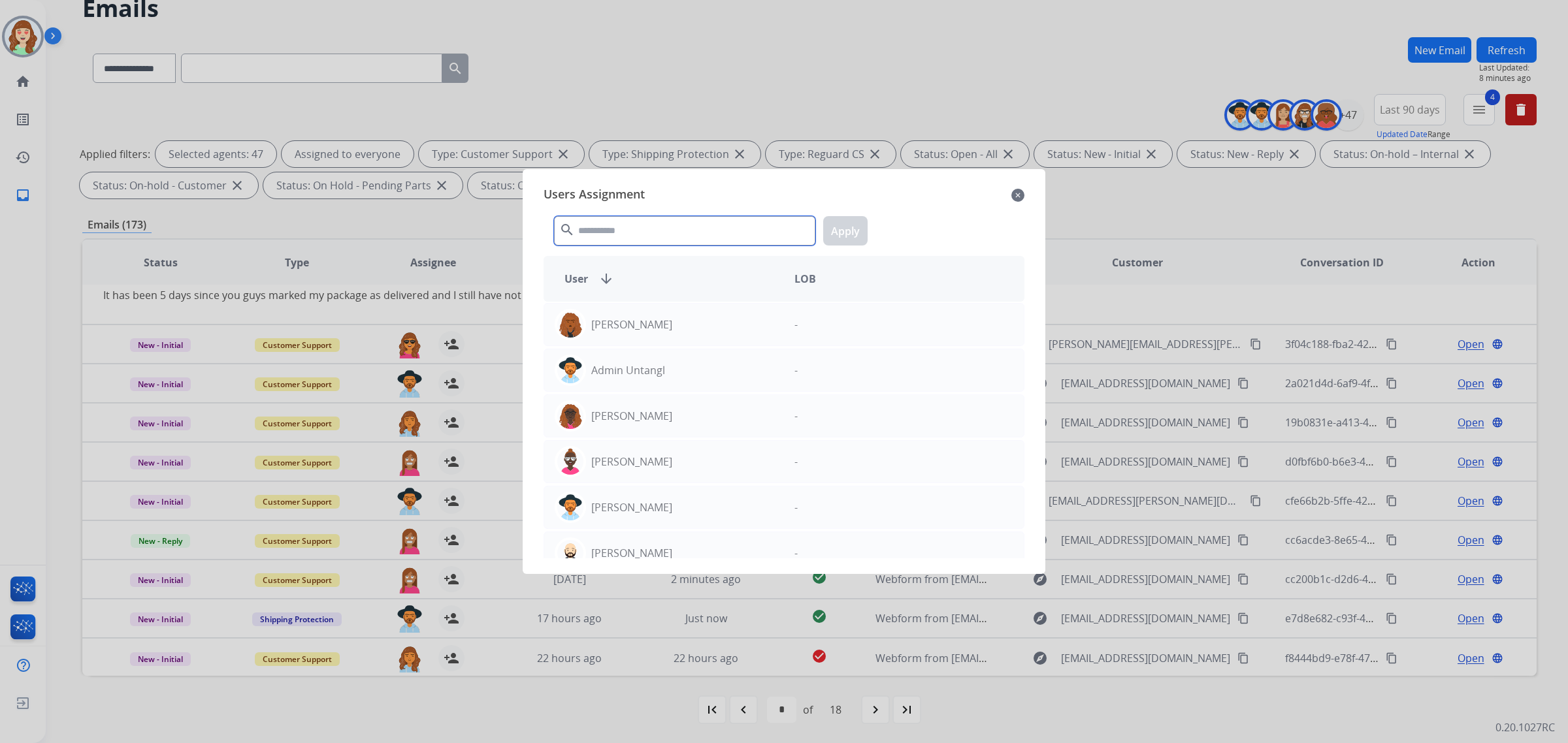
click at [678, 229] on input "text" at bounding box center [685, 231] width 261 height 29
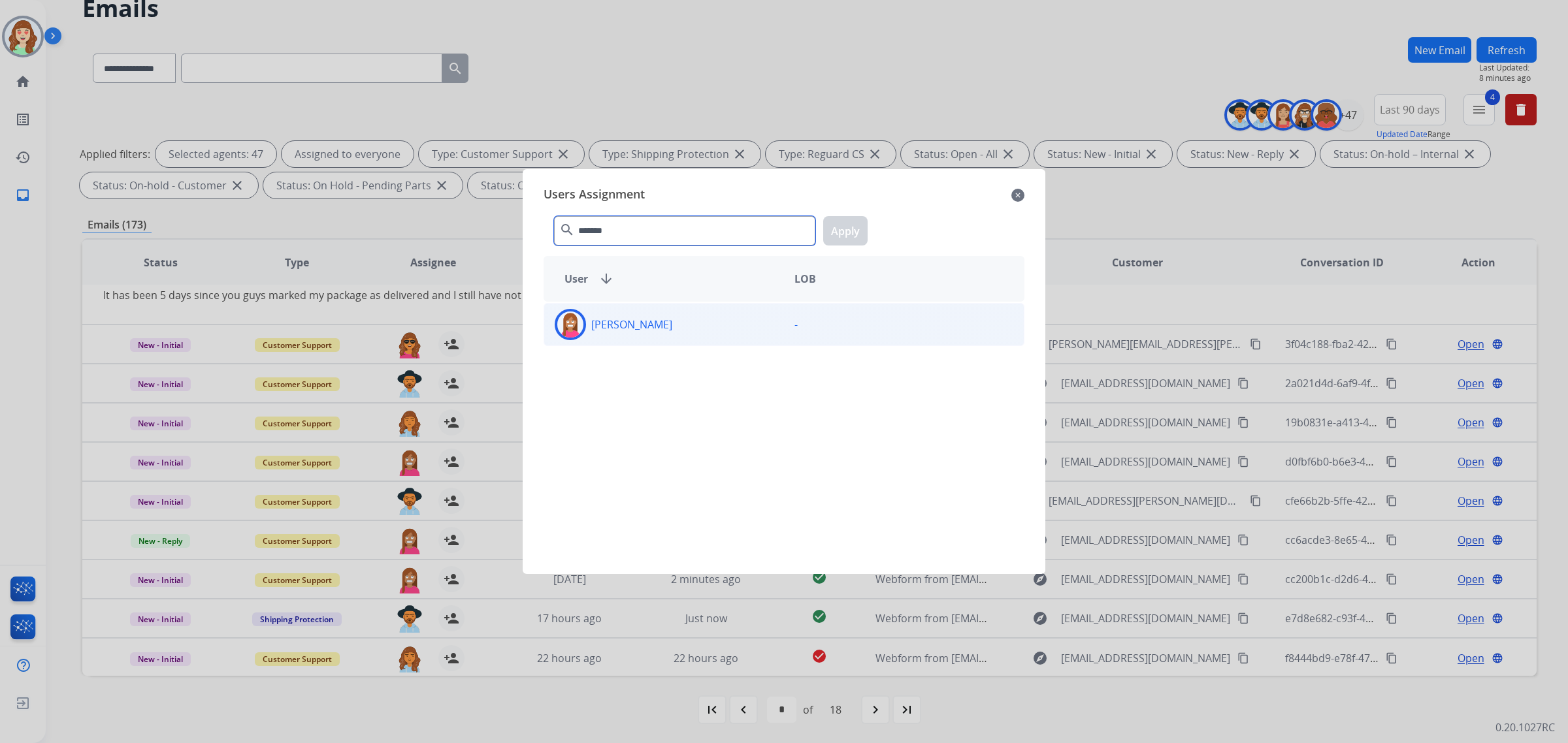
type input "*******"
drag, startPoint x: 684, startPoint y: 324, endPoint x: 716, endPoint y: 307, distance: 36.2
click at [688, 322] on div "[PERSON_NAME]" at bounding box center [664, 324] width 240 height 31
click at [851, 237] on button "Apply" at bounding box center [845, 231] width 45 height 29
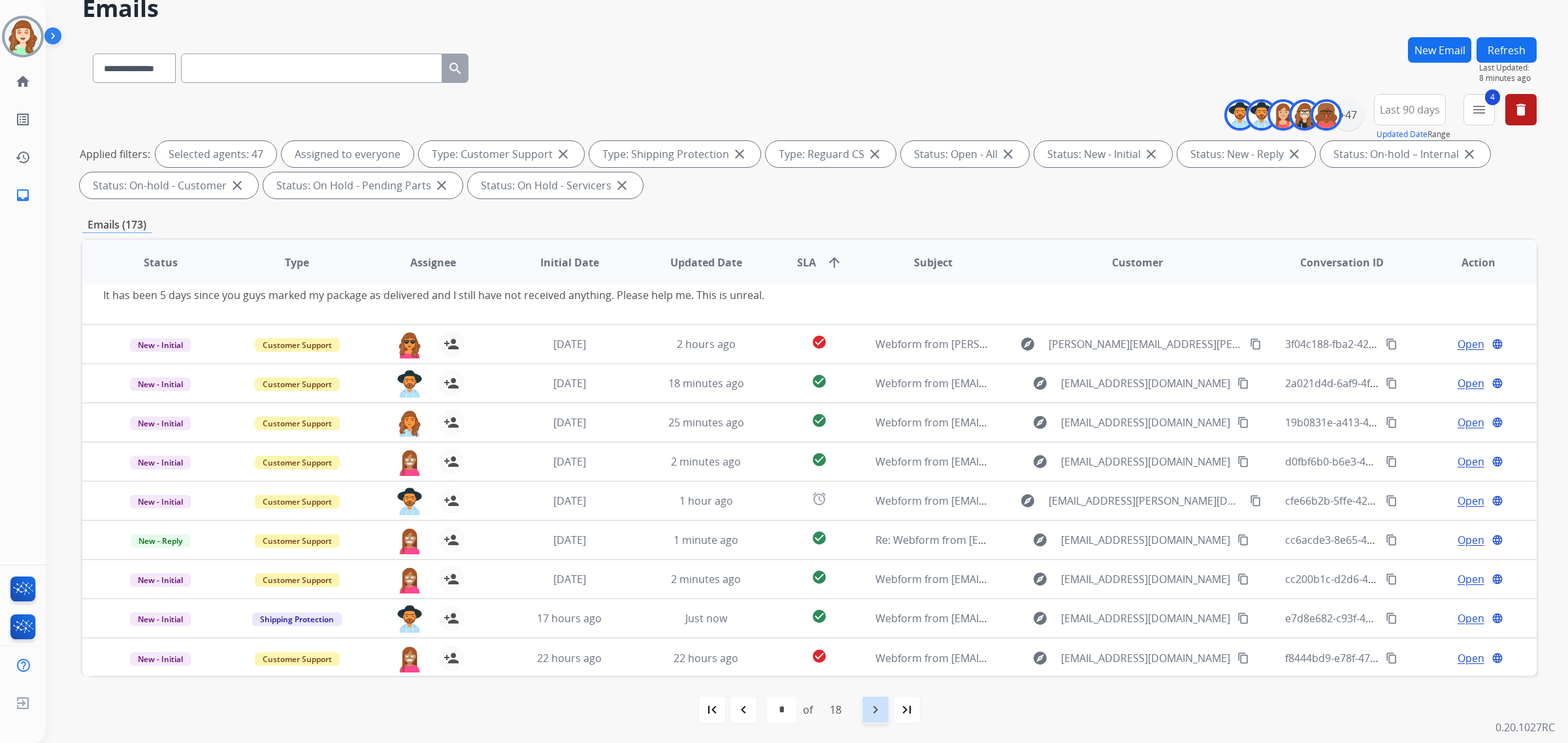
click at [871, 716] on mat-icon "navigate_next" at bounding box center [876, 710] width 16 height 16
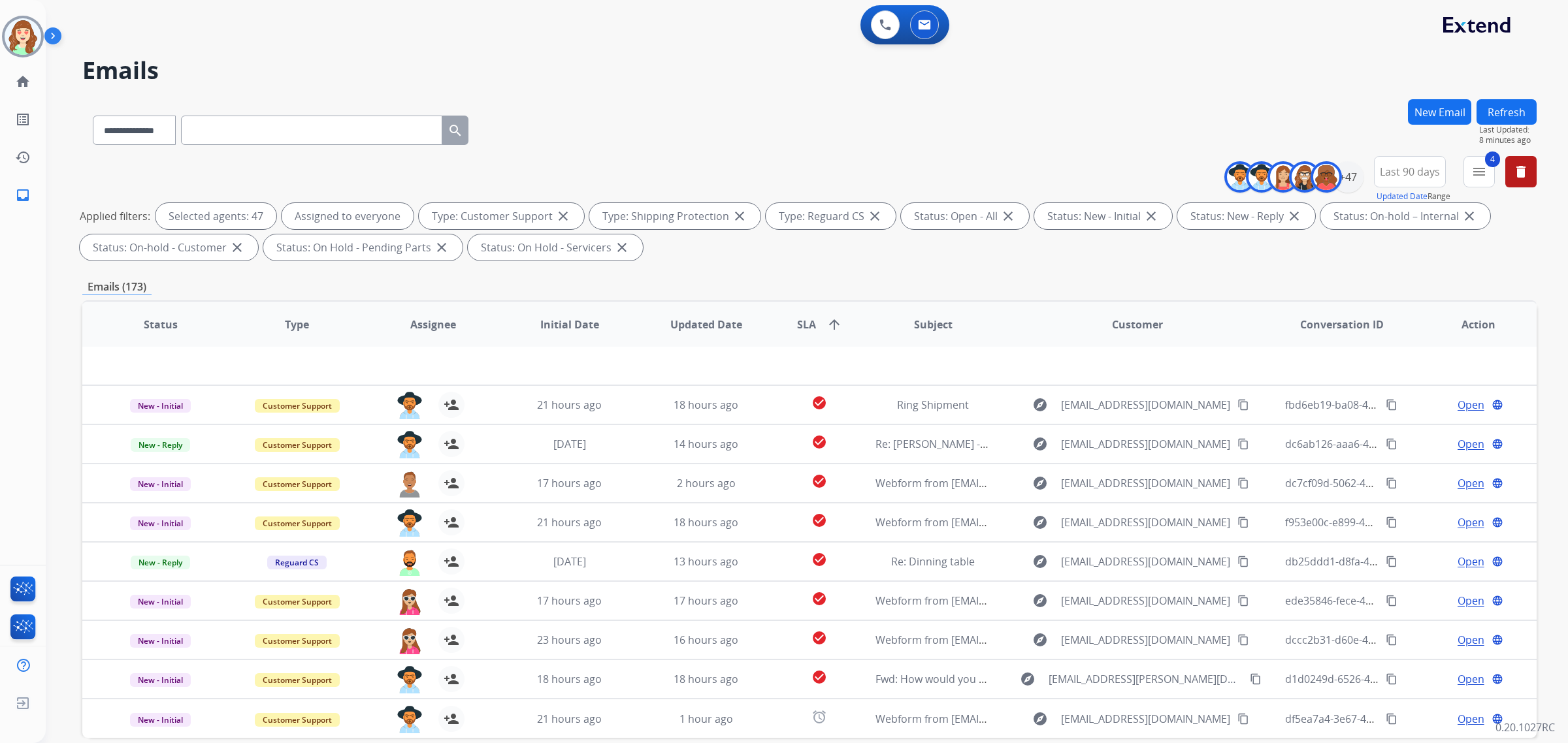
scroll to position [43, 0]
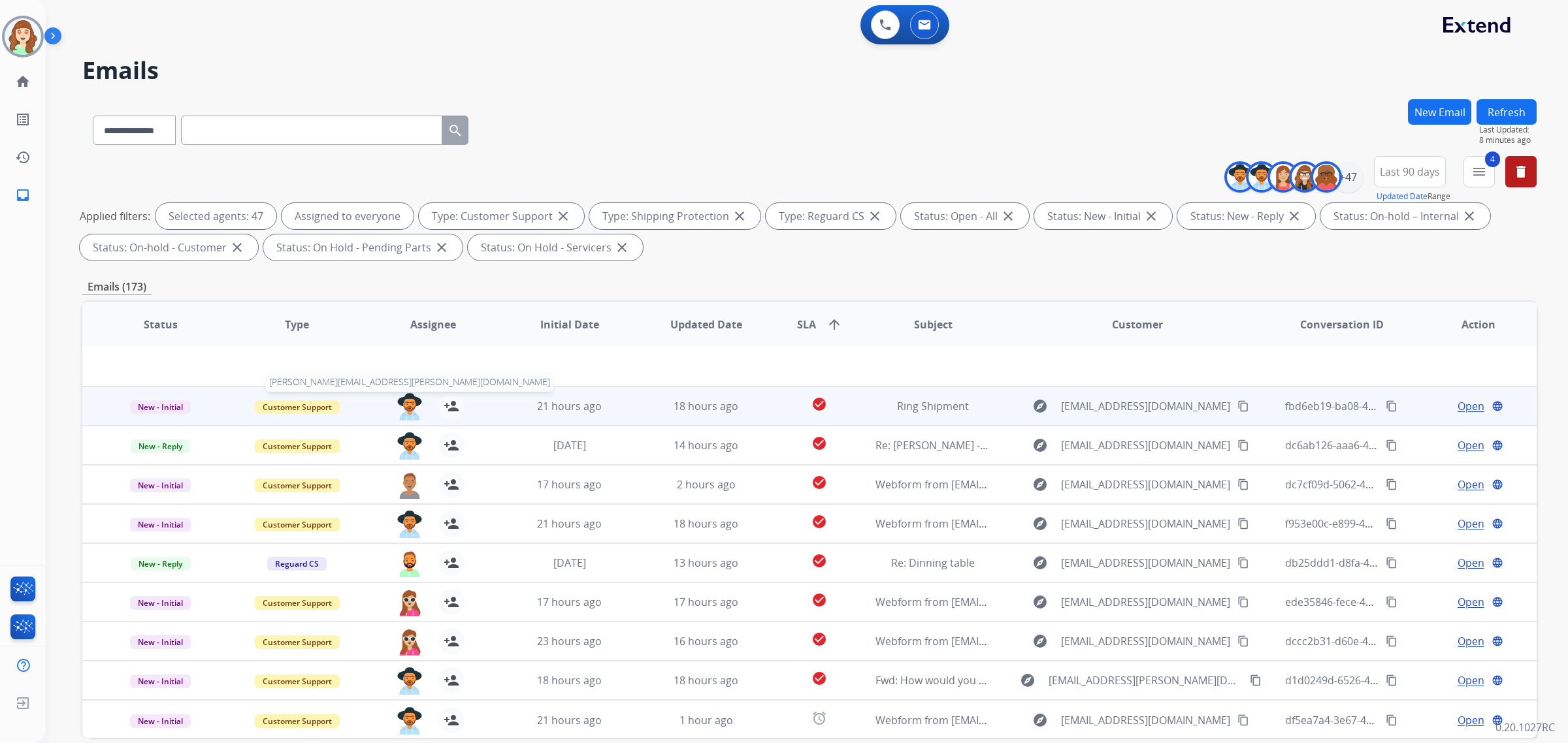
click at [406, 402] on img at bounding box center [409, 407] width 26 height 27
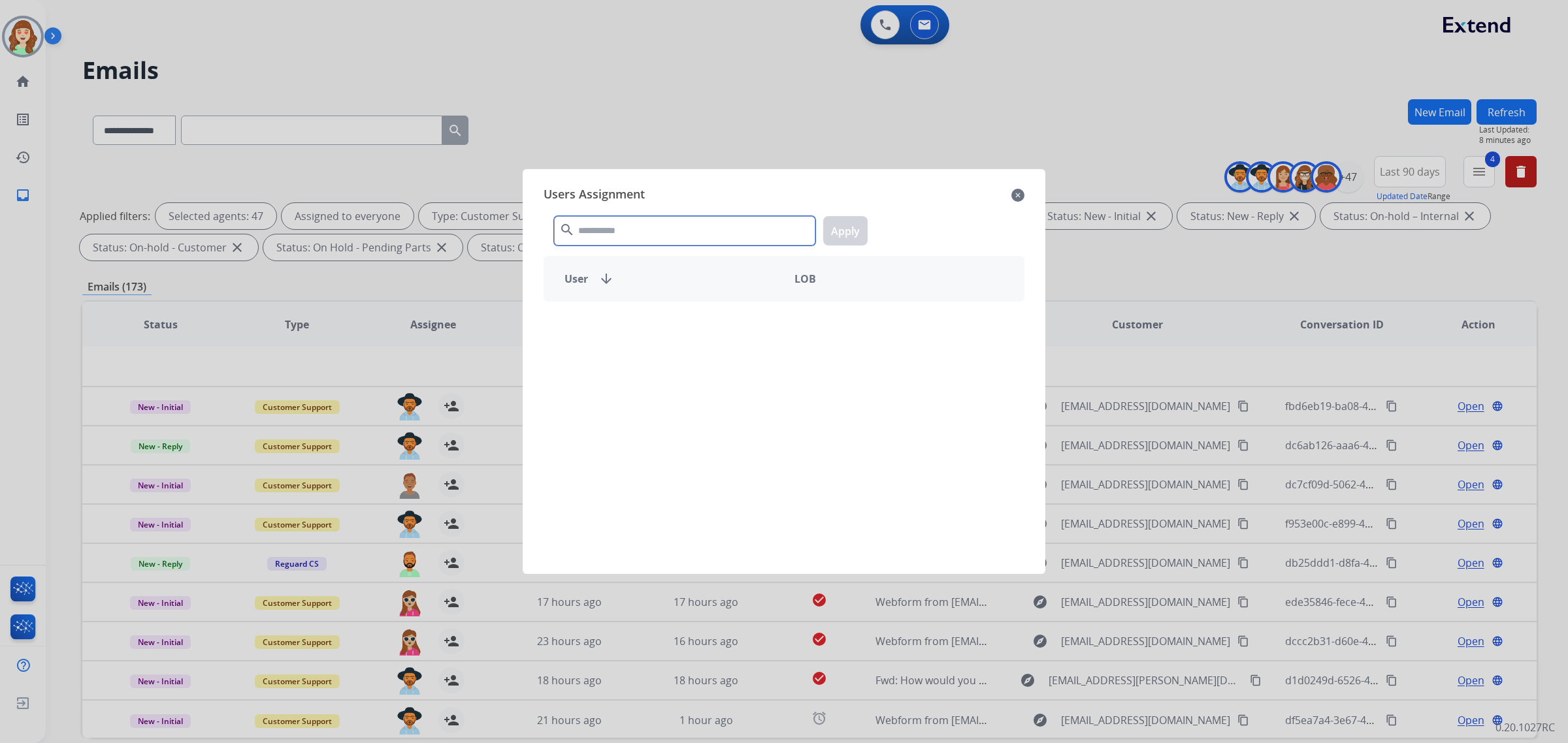
click at [691, 236] on input "text" at bounding box center [685, 231] width 261 height 29
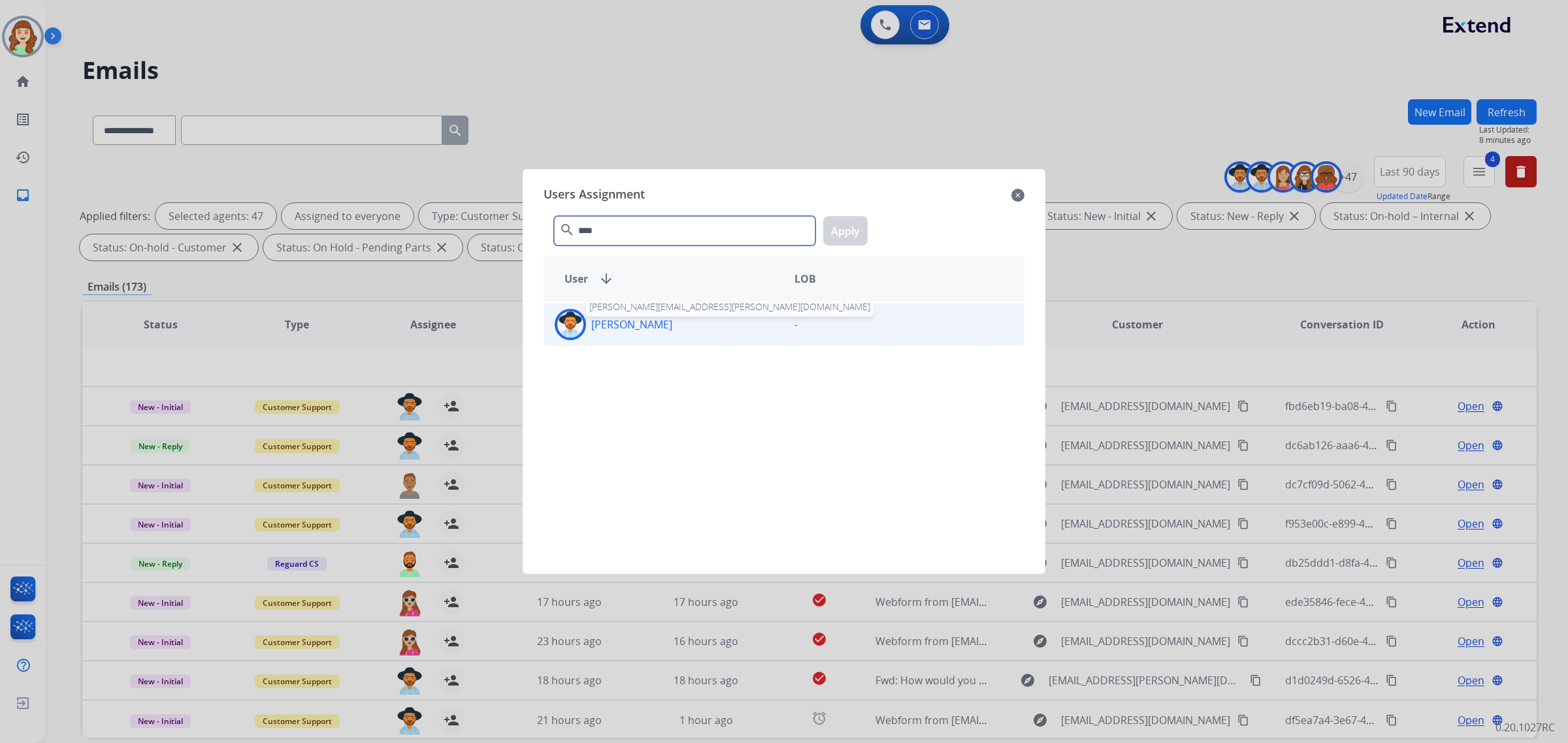
type input "****"
click at [664, 330] on p "[PERSON_NAME]" at bounding box center [631, 324] width 81 height 16
click at [846, 229] on button "Apply" at bounding box center [845, 231] width 45 height 29
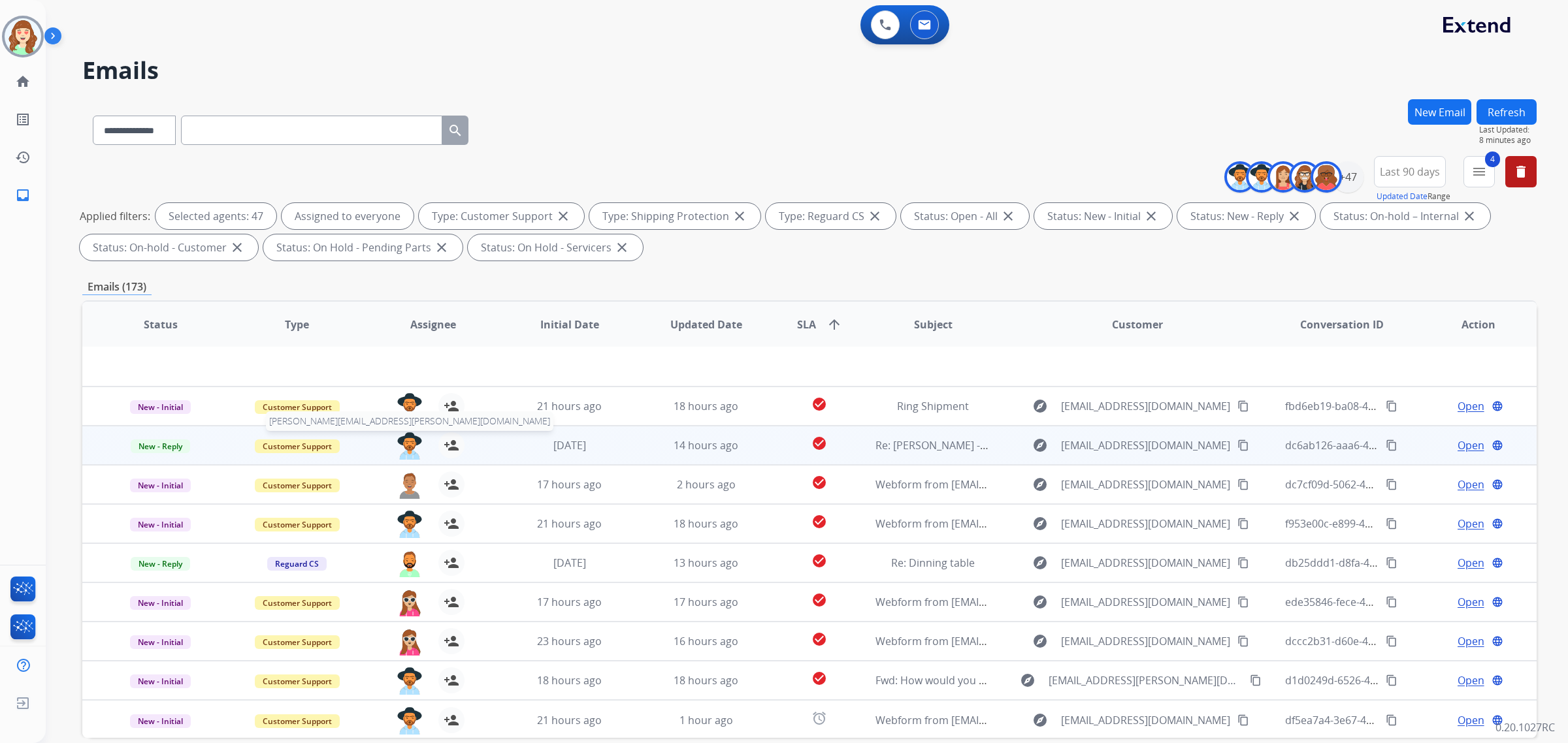
click at [396, 442] on img at bounding box center [409, 446] width 26 height 27
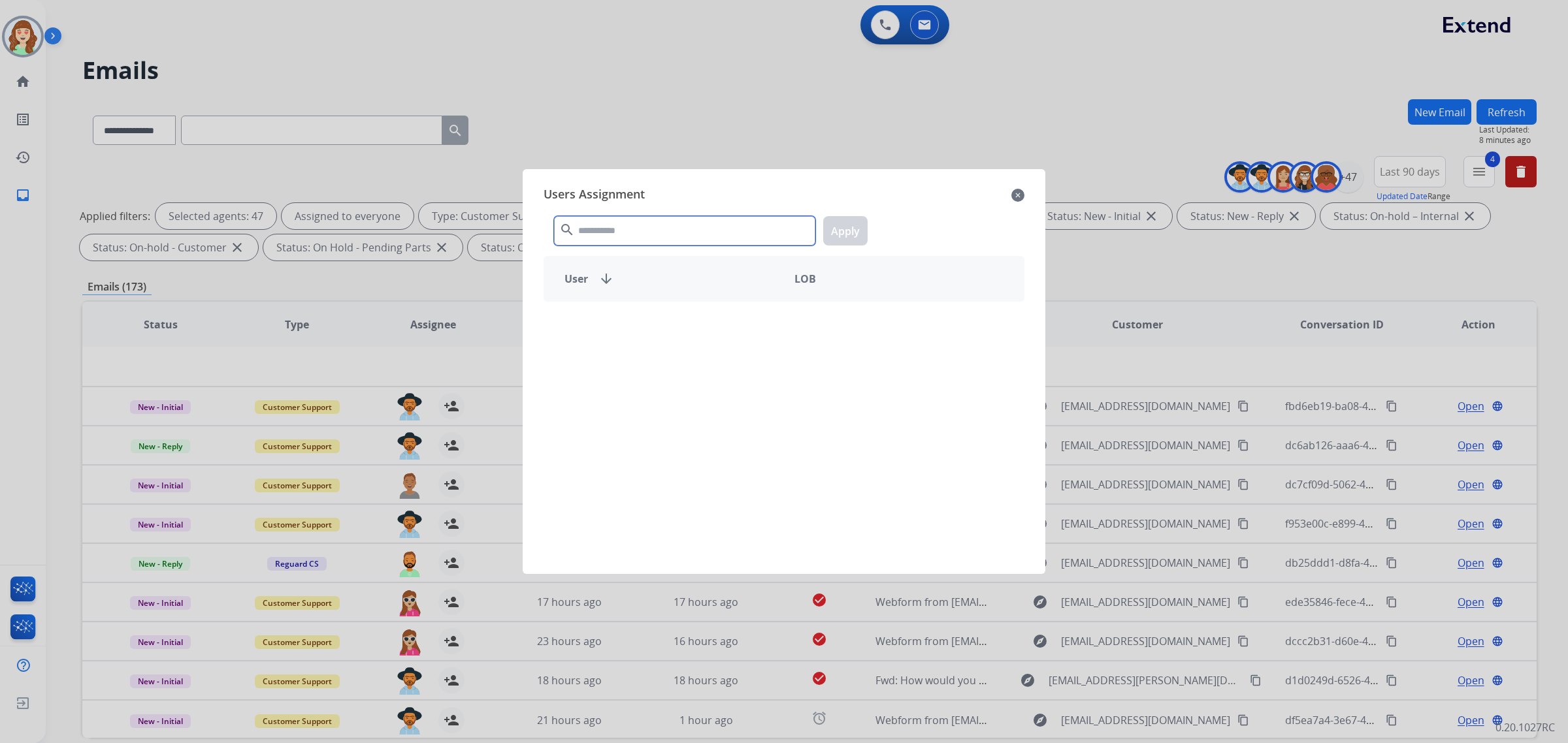
click at [657, 234] on input "text" at bounding box center [685, 231] width 261 height 29
type input "****"
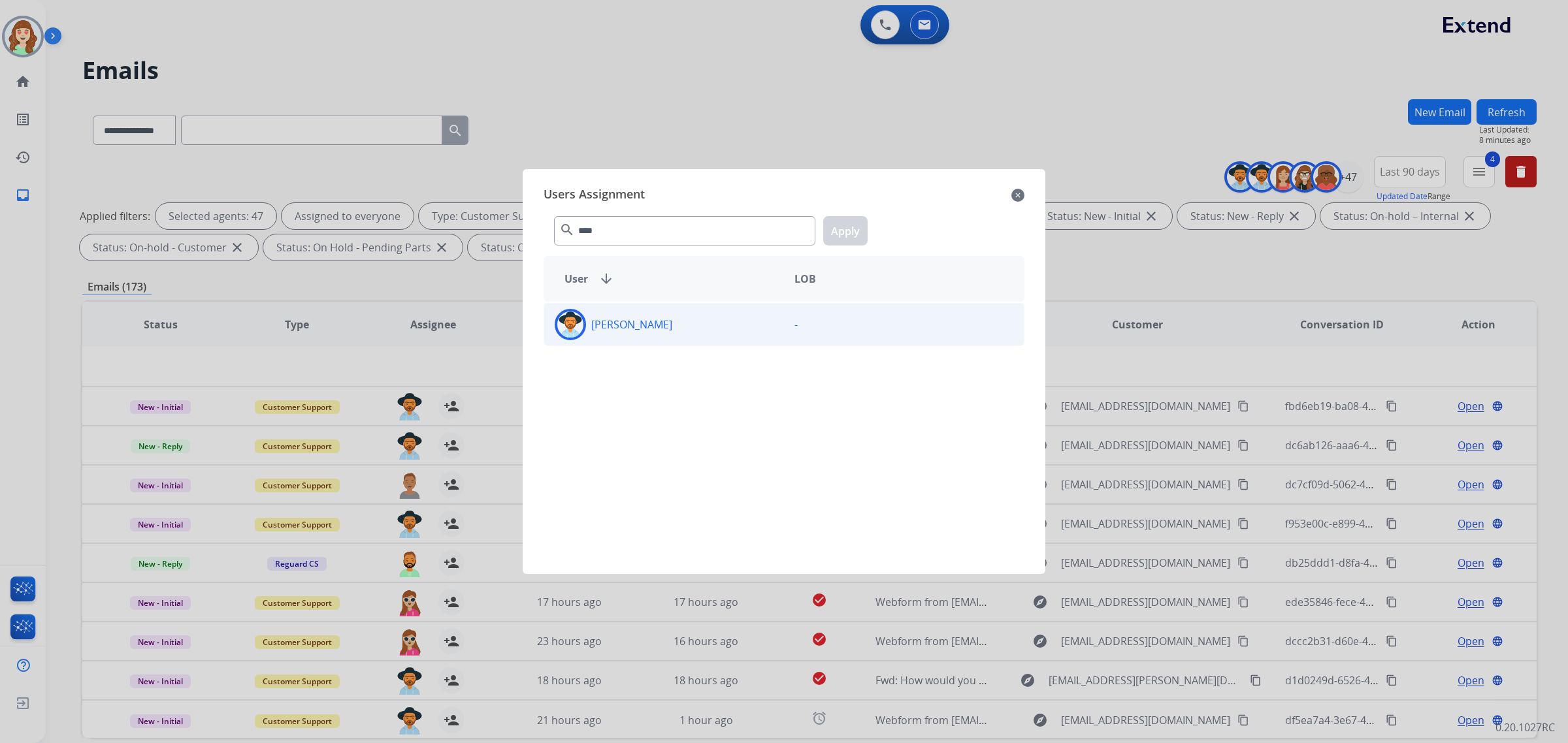
click at [670, 322] on p "[PERSON_NAME]" at bounding box center [631, 324] width 81 height 16
click at [858, 227] on button "Apply" at bounding box center [845, 231] width 45 height 29
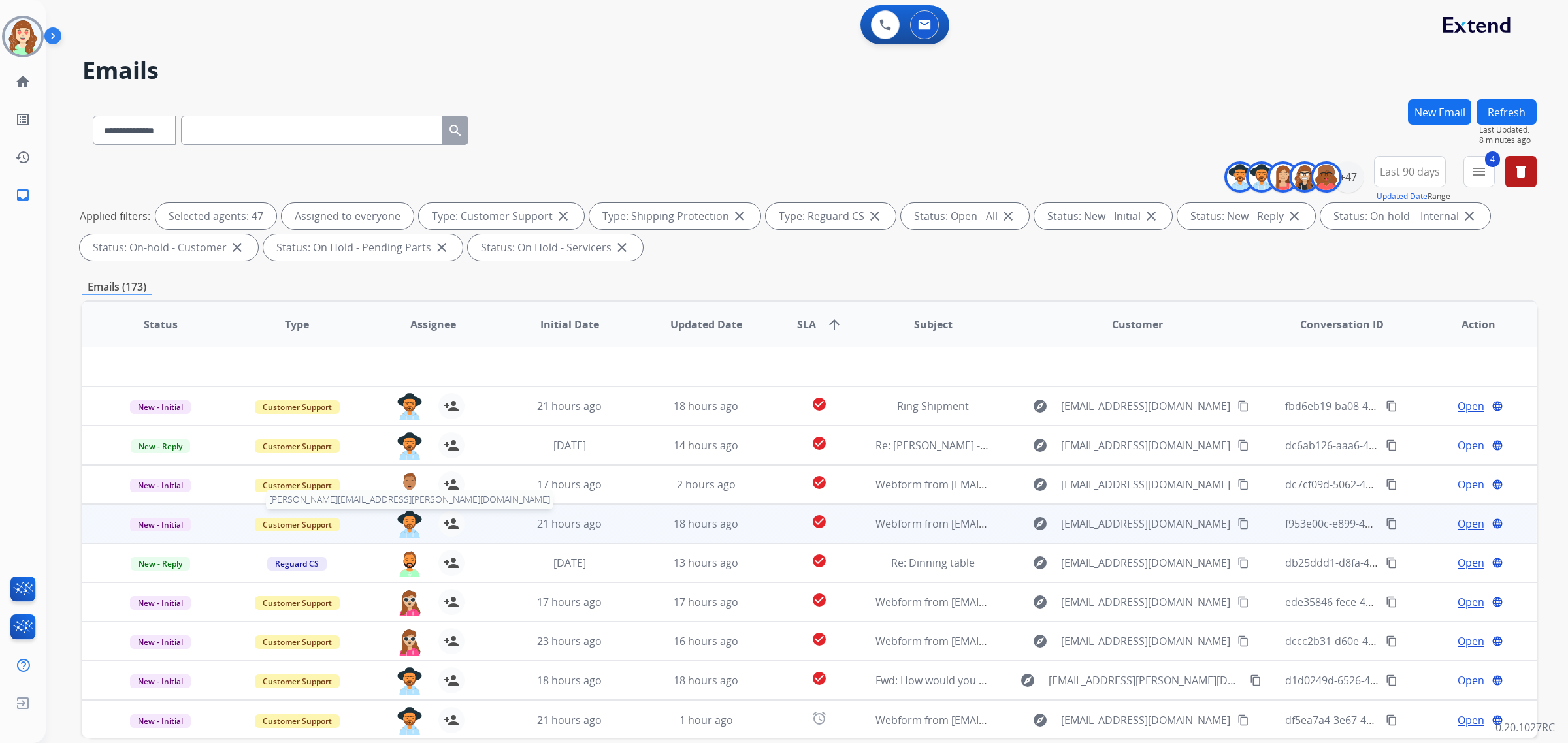
click at [406, 518] on img at bounding box center [409, 525] width 26 height 27
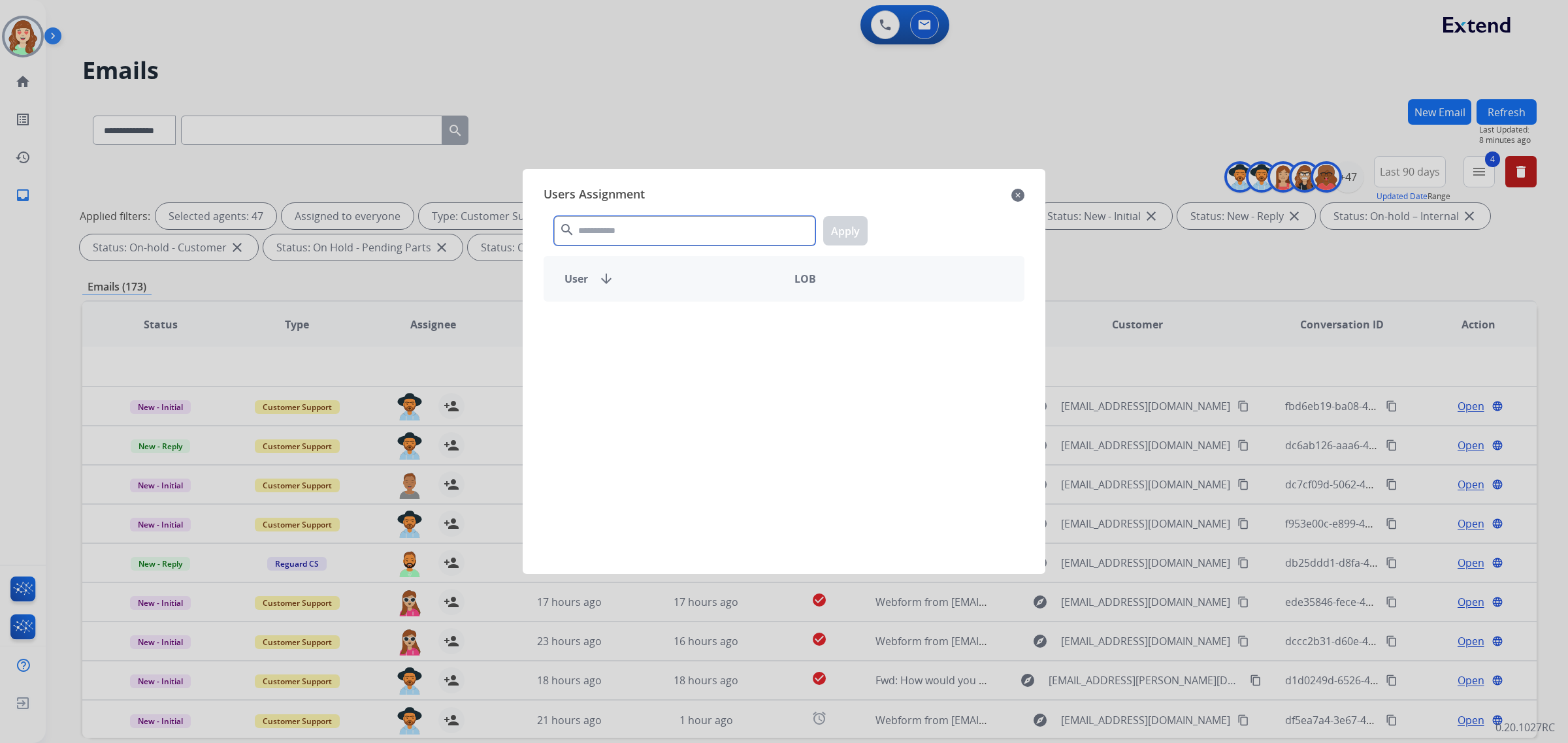
click at [634, 230] on input "text" at bounding box center [685, 231] width 261 height 29
type input "****"
drag, startPoint x: 753, startPoint y: 337, endPoint x: 837, endPoint y: 265, distance: 110.6
click at [753, 336] on div "[PERSON_NAME]" at bounding box center [664, 324] width 240 height 31
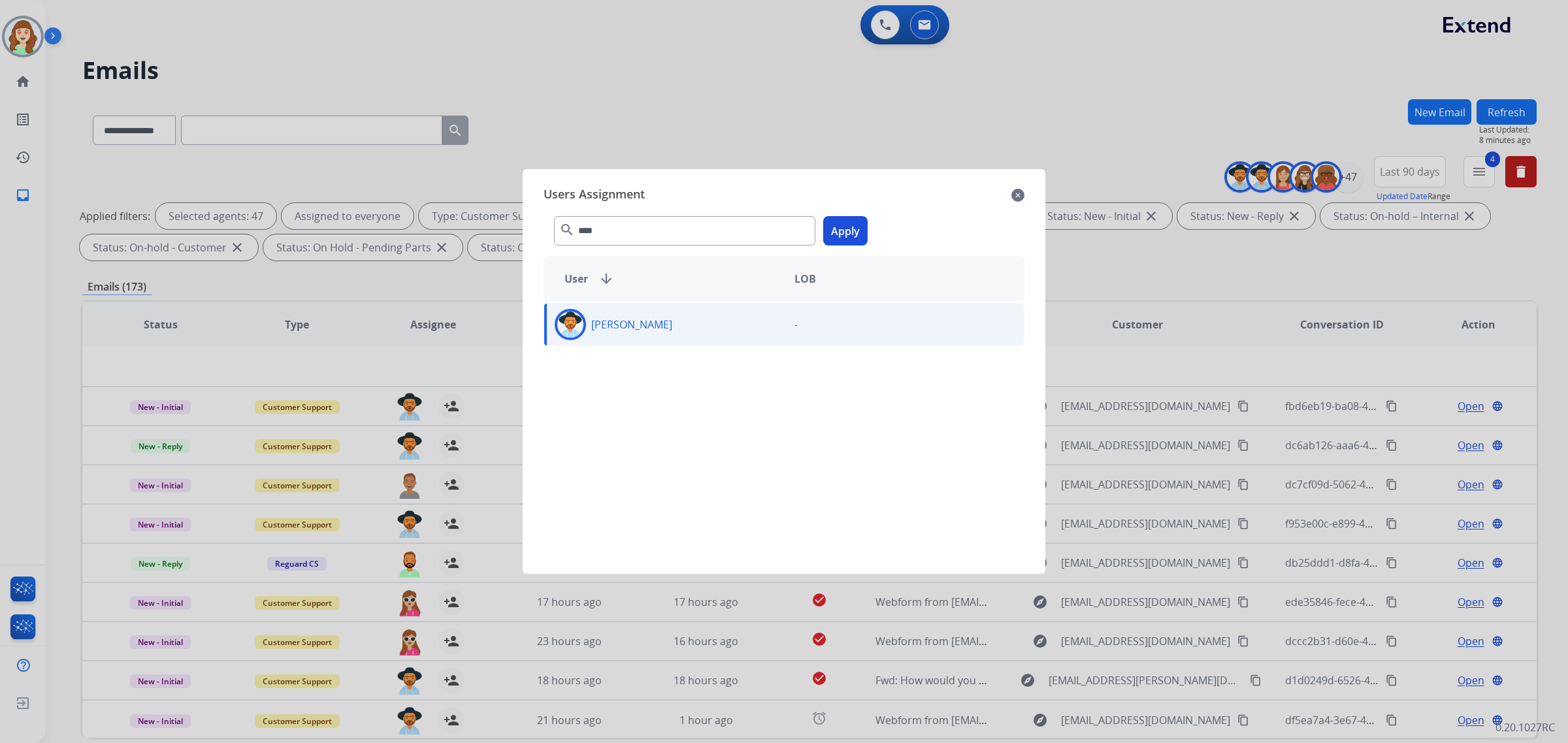
drag, startPoint x: 849, startPoint y: 232, endPoint x: 663, endPoint y: 396, distance: 248.0
click at [847, 232] on button "Apply" at bounding box center [845, 231] width 45 height 29
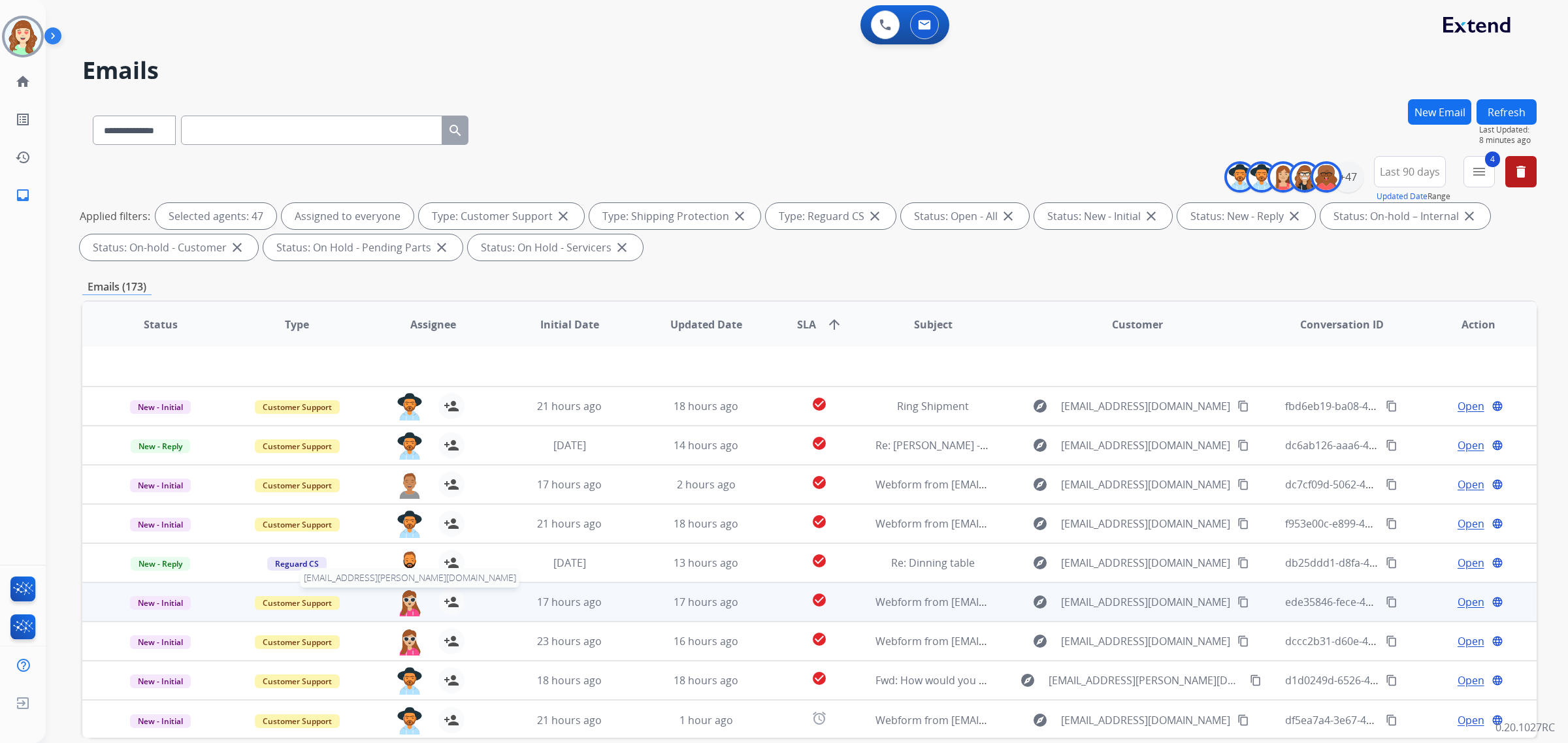
scroll to position [62, 0]
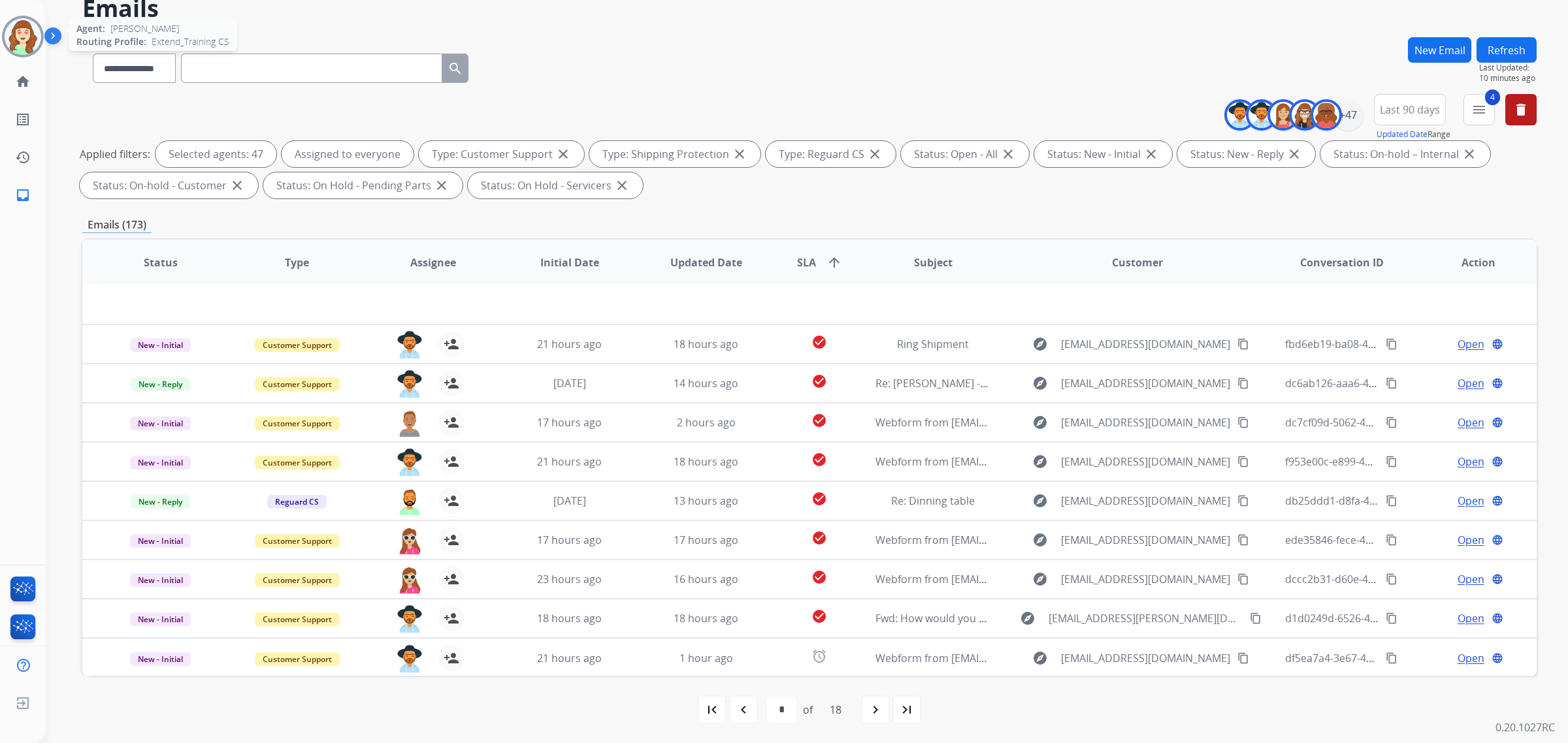
click at [17, 33] on img at bounding box center [23, 37] width 37 height 37
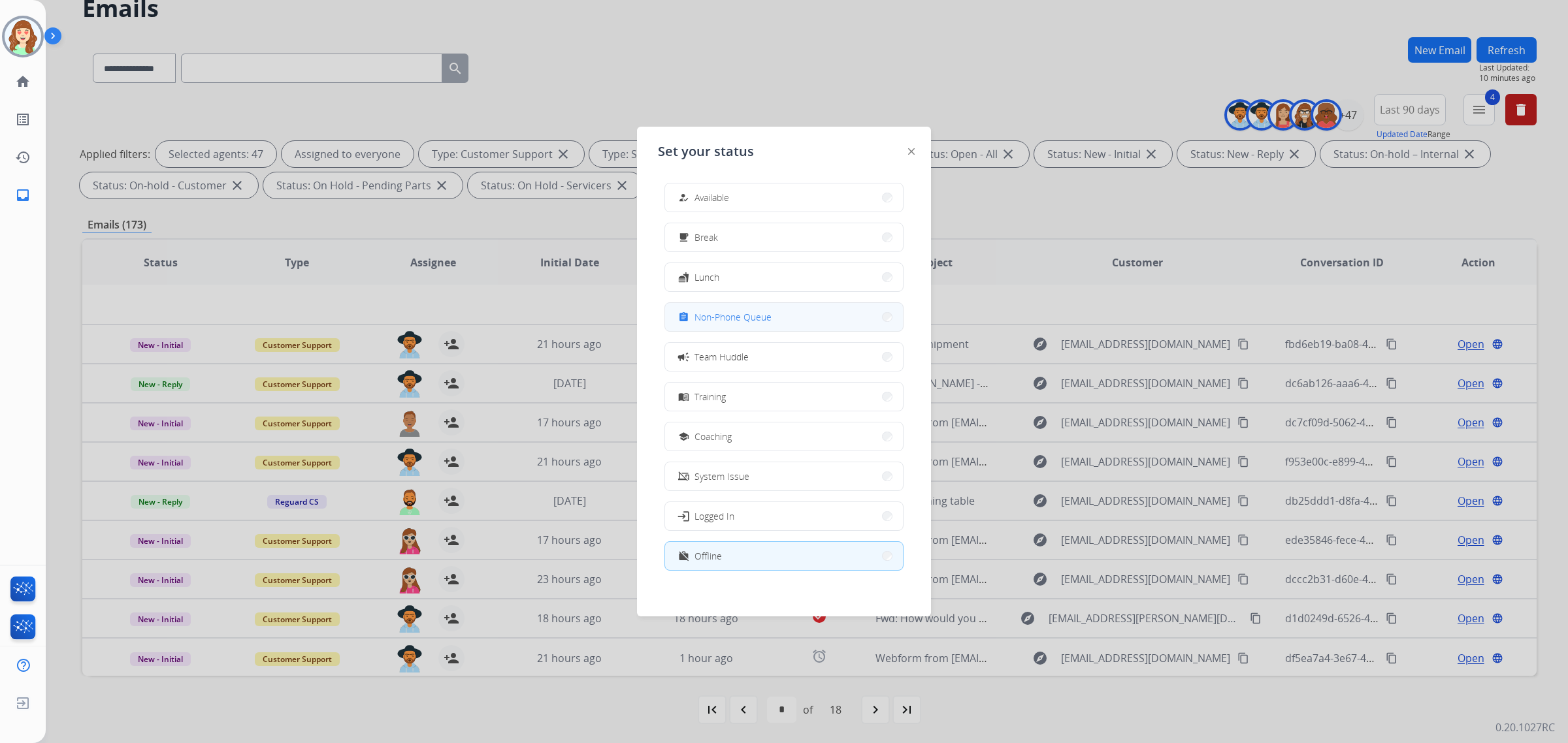
click at [789, 320] on button "assignment Non-Phone Queue" at bounding box center [784, 316] width 238 height 28
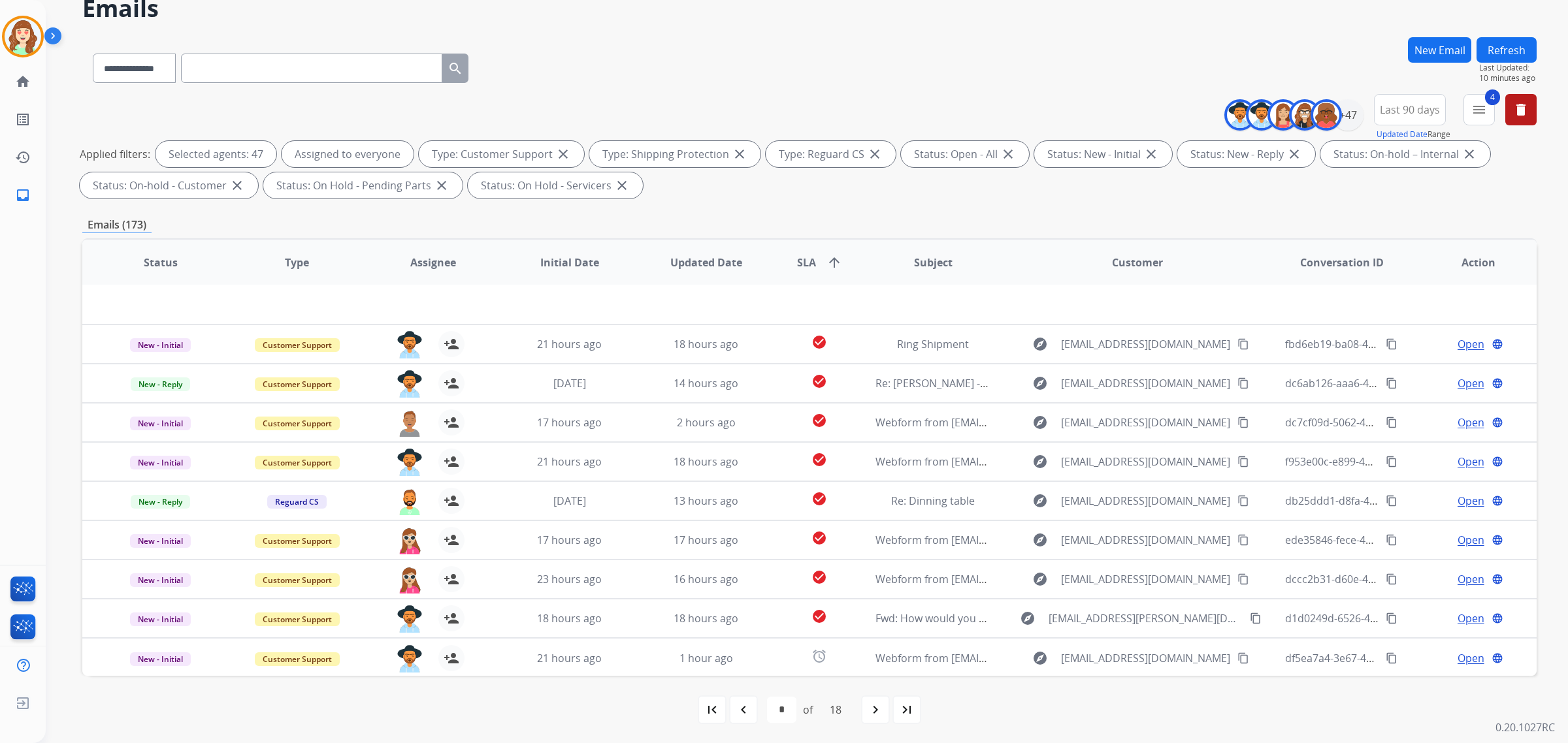
click at [1104, 56] on div "**********" at bounding box center [809, 65] width 1454 height 56
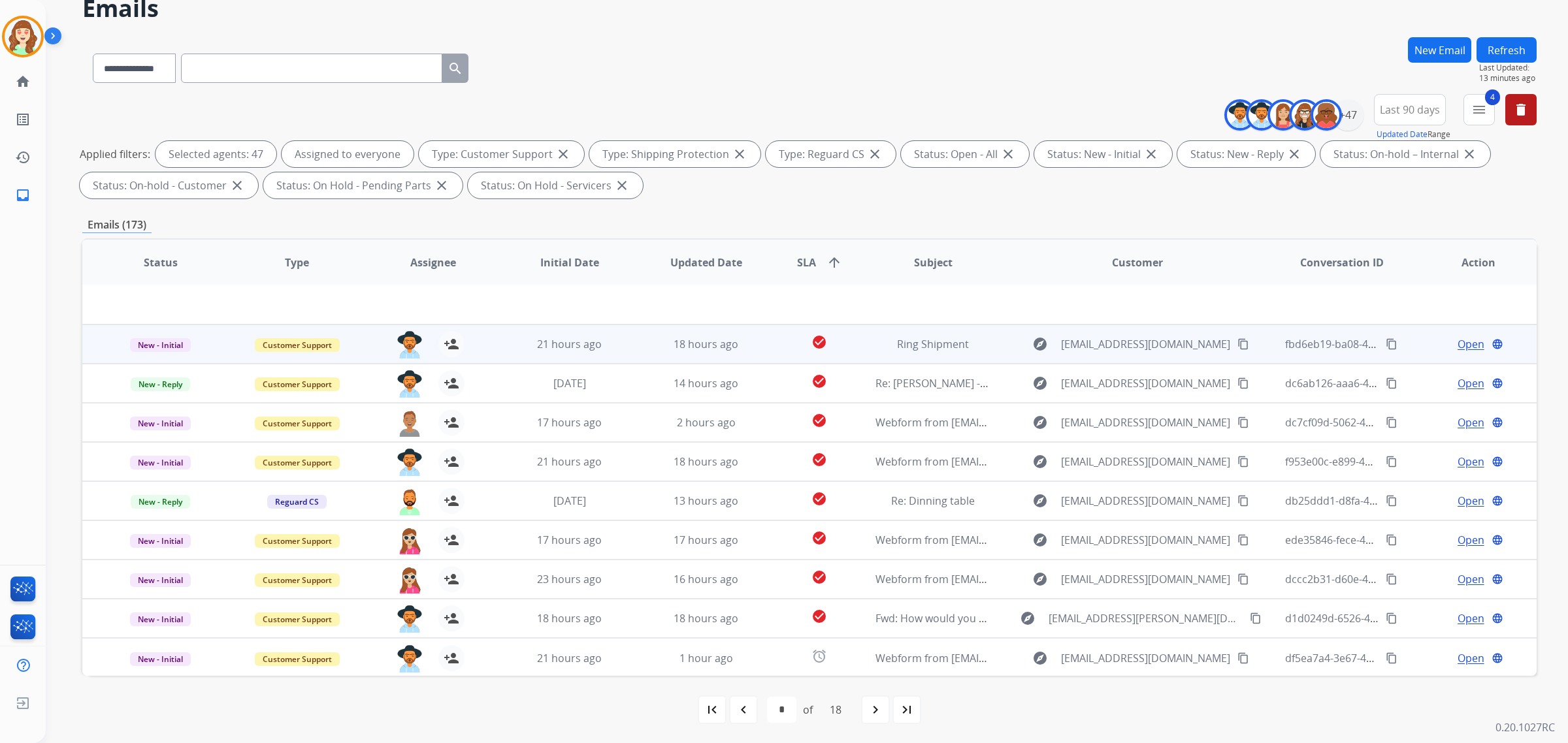
click at [1458, 347] on span "Open" at bounding box center [1472, 344] width 27 height 16
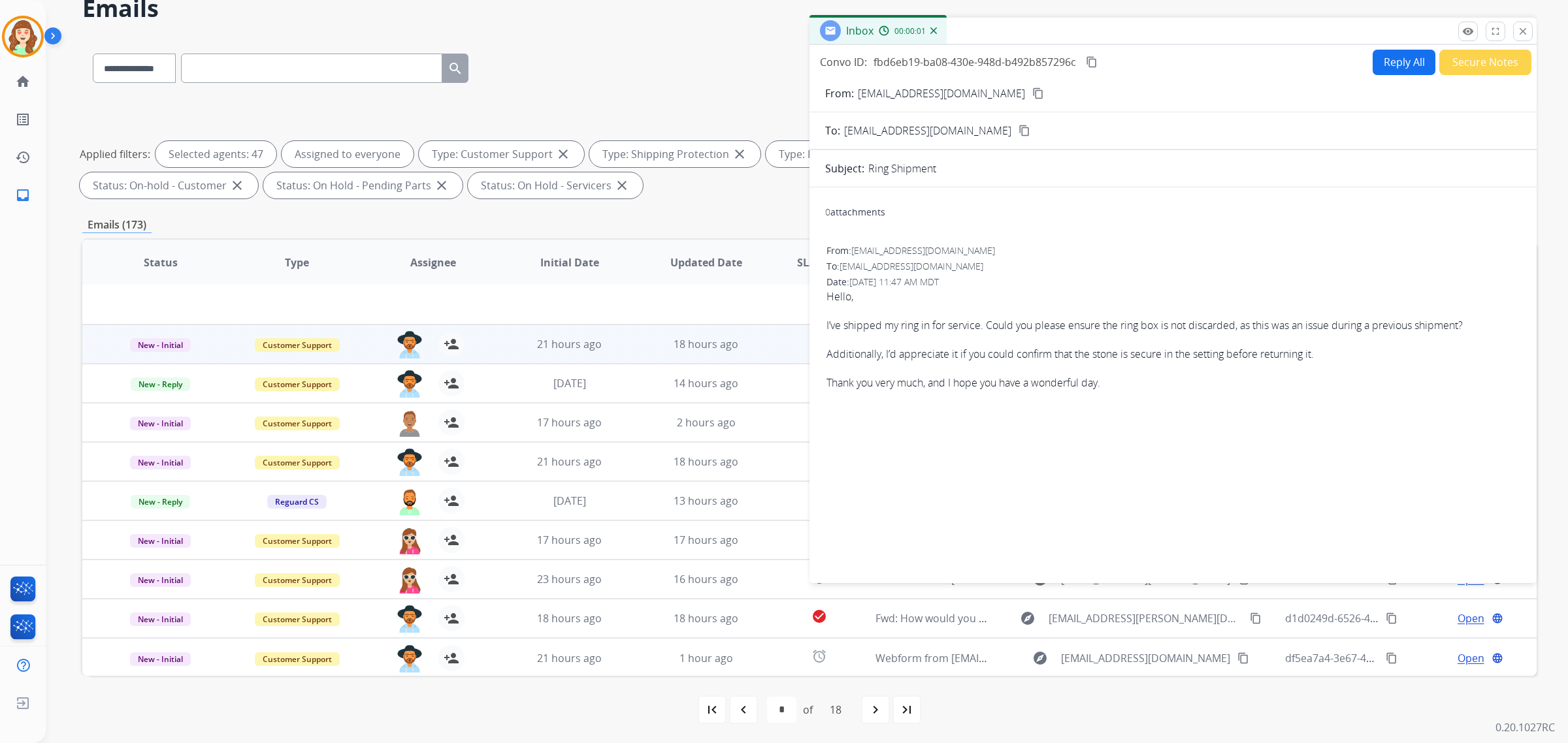
click at [1487, 64] on button "Secure Notes" at bounding box center [1485, 62] width 93 height 25
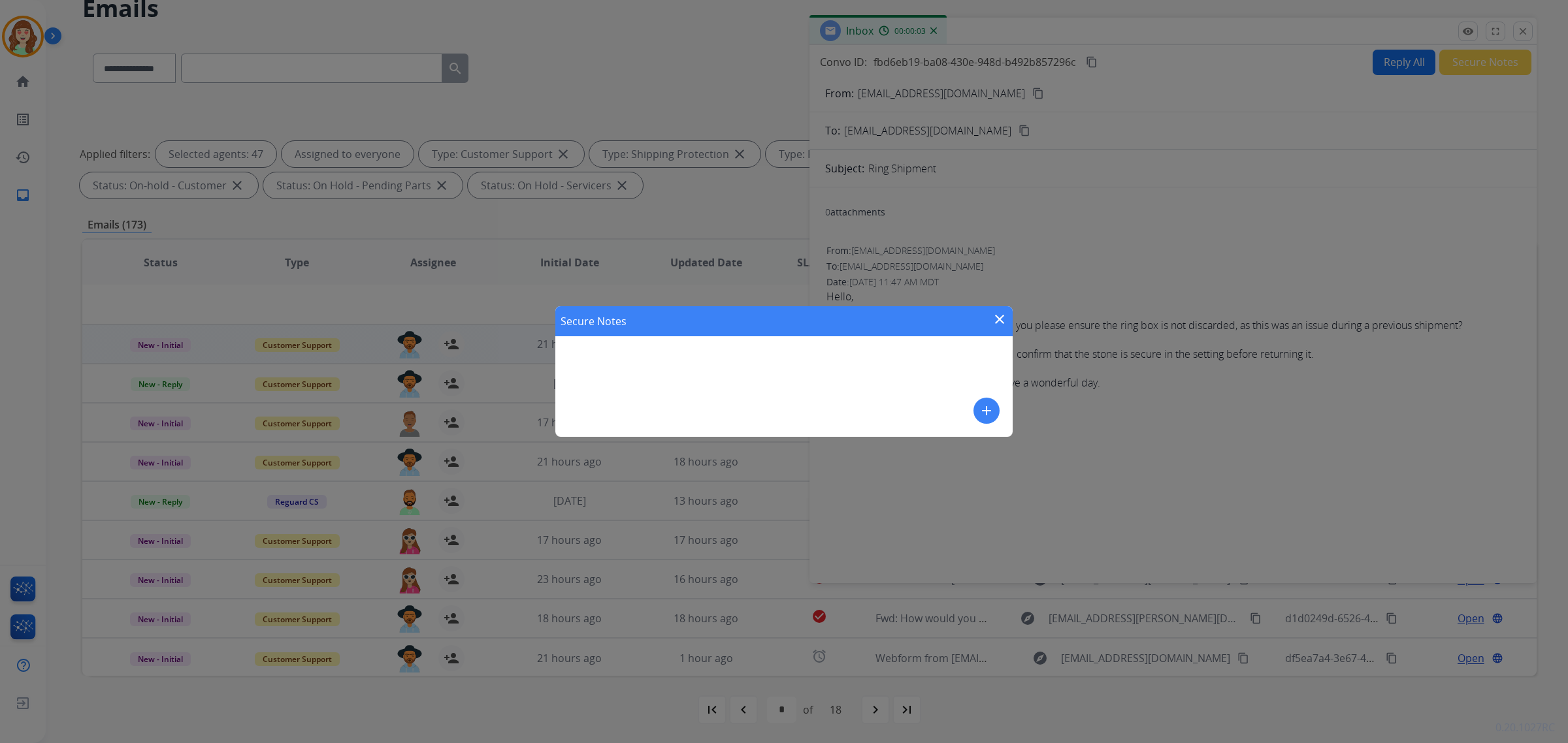
click at [984, 415] on mat-icon "add" at bounding box center [987, 411] width 16 height 16
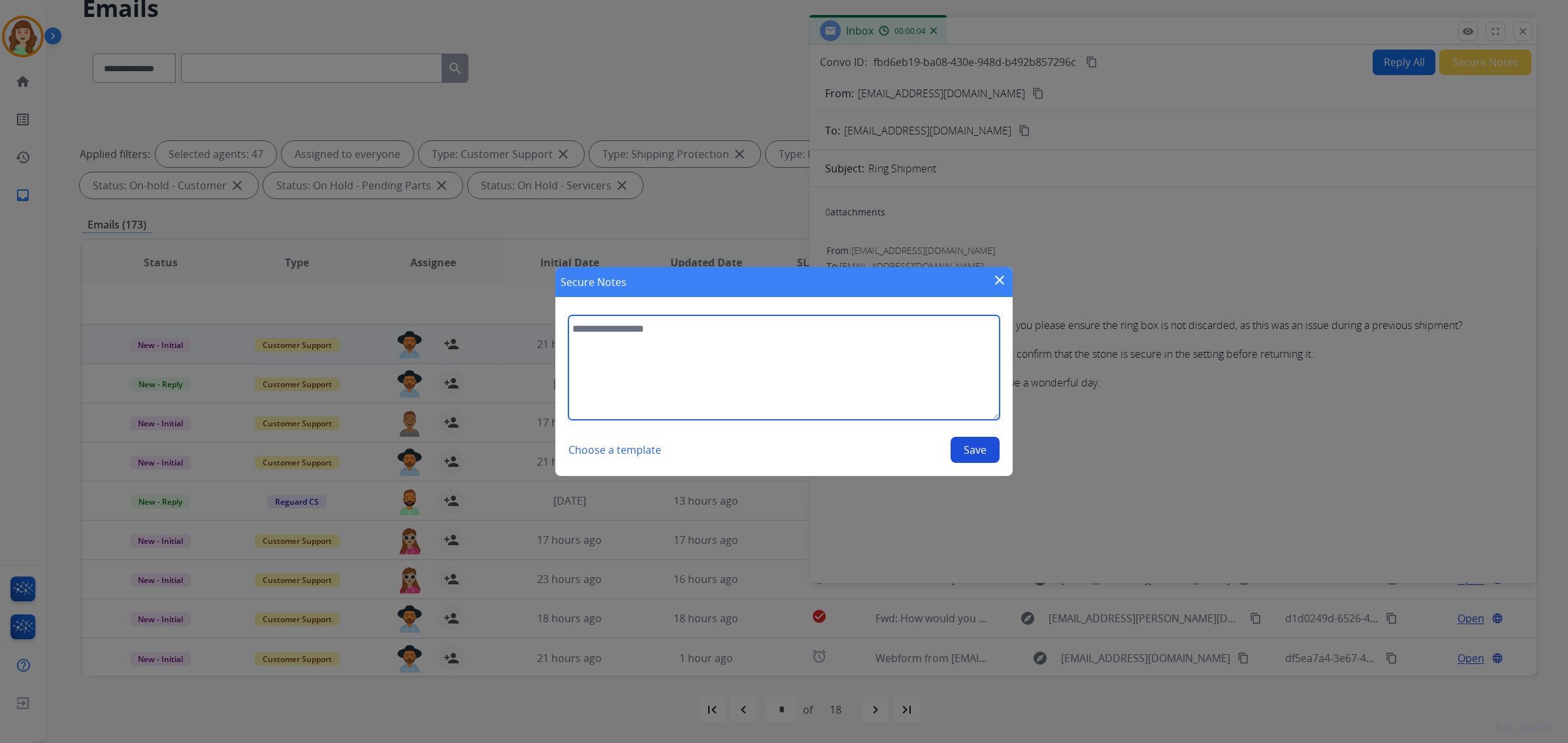
click at [668, 353] on textarea at bounding box center [784, 367] width 431 height 104
click at [999, 277] on mat-icon "close" at bounding box center [999, 280] width 16 height 16
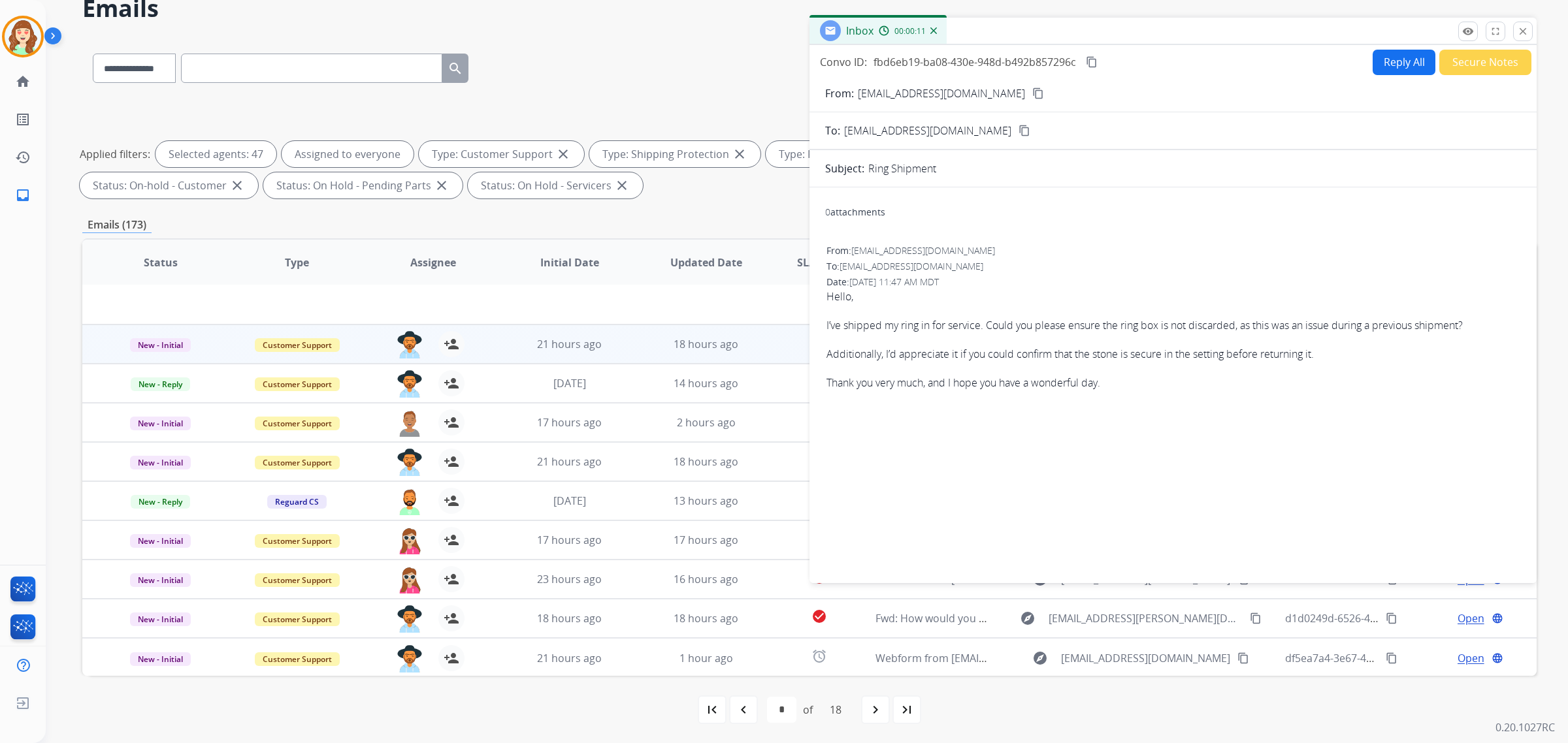
click at [1513, 30] on button "close Close" at bounding box center [1523, 31] width 19 height 19
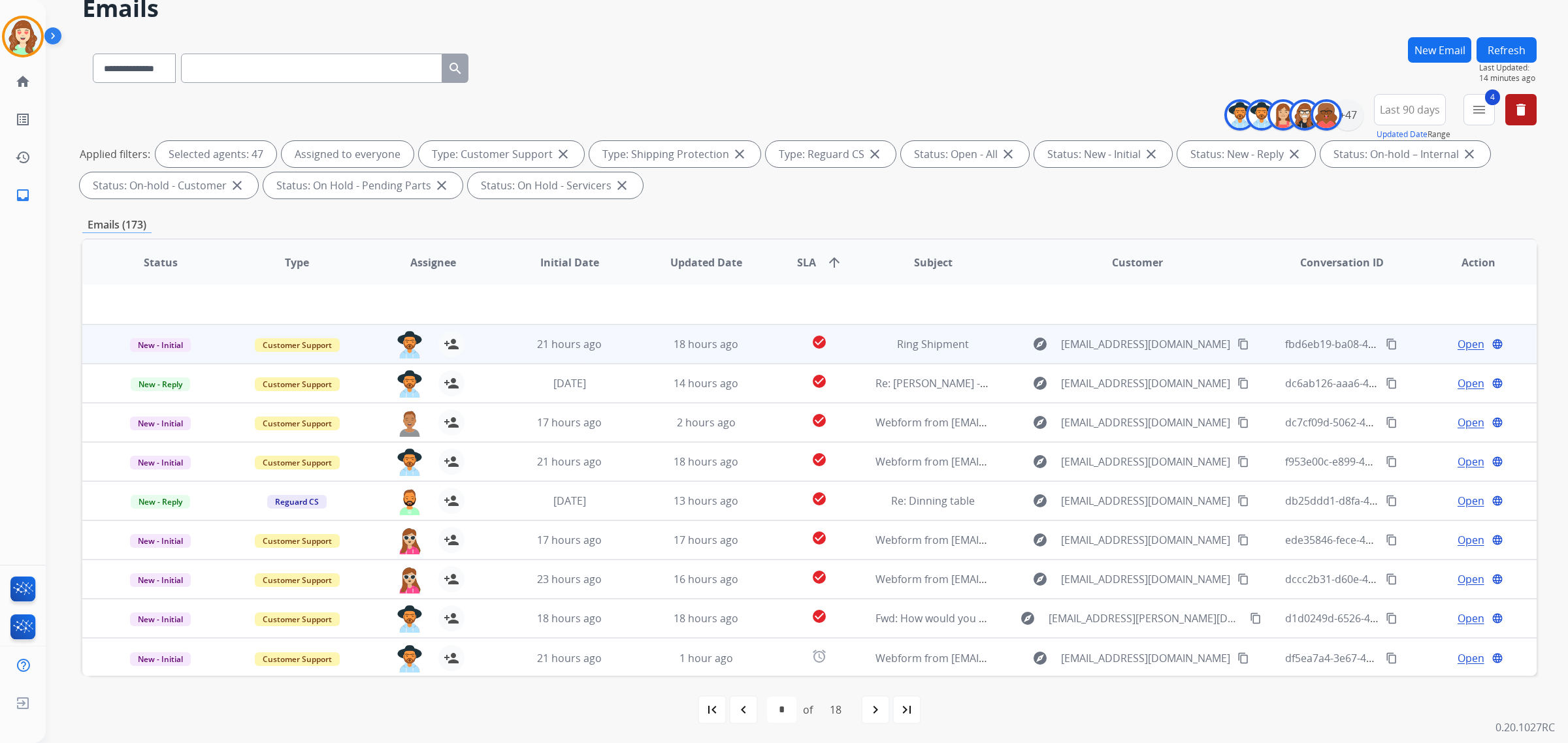
click at [1238, 344] on mat-icon "content_copy" at bounding box center [1244, 344] width 12 height 12
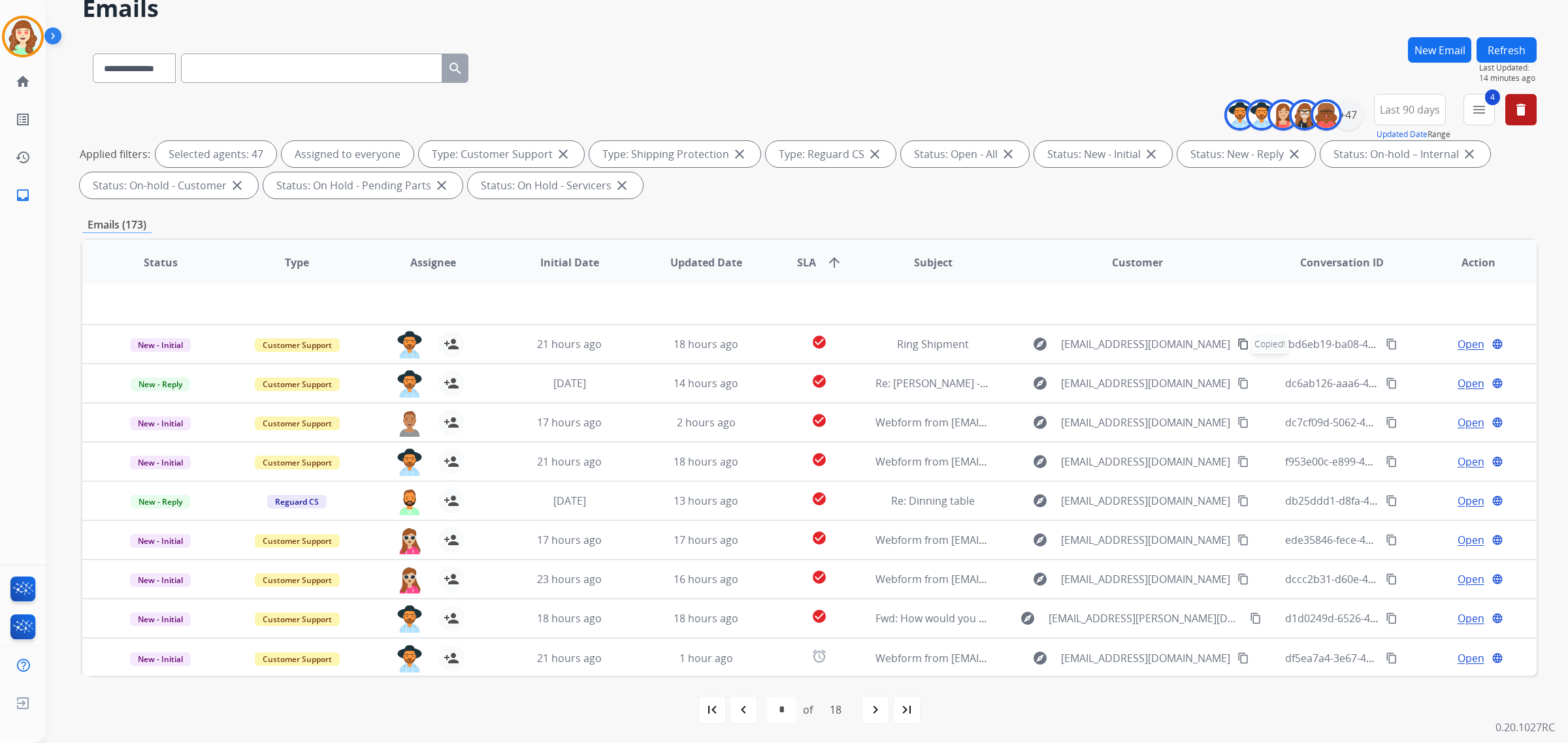
drag, startPoint x: 240, startPoint y: 72, endPoint x: 175, endPoint y: 69, distance: 65.1
click at [236, 72] on input "text" at bounding box center [312, 68] width 261 height 29
click at [167, 68] on select "**********" at bounding box center [133, 68] width 82 height 29
select select "**********"
click at [93, 54] on select "**********" at bounding box center [133, 68] width 82 height 29
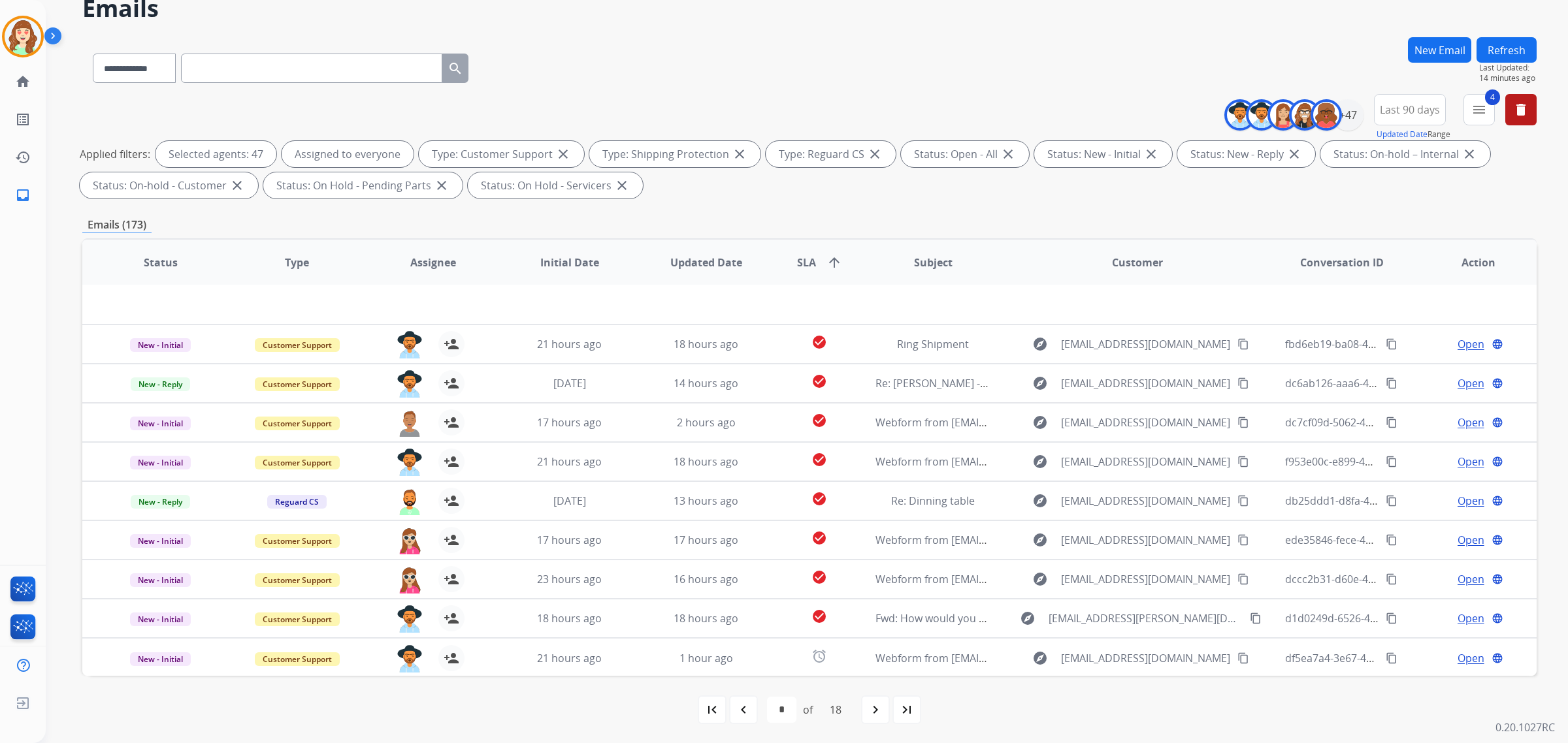
paste input "**********"
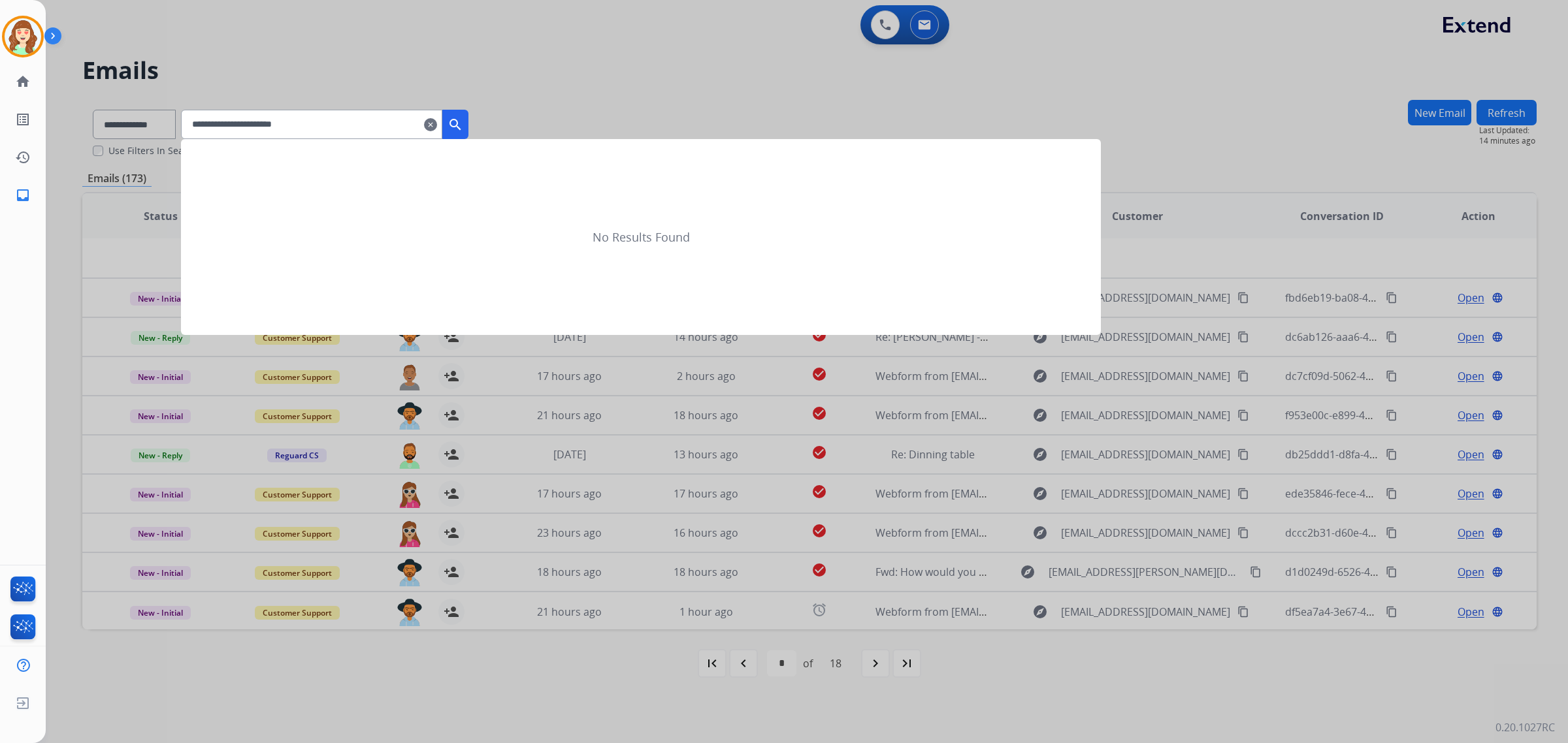
scroll to position [0, 0]
type input "**********"
click at [464, 117] on mat-icon "search" at bounding box center [456, 125] width 16 height 16
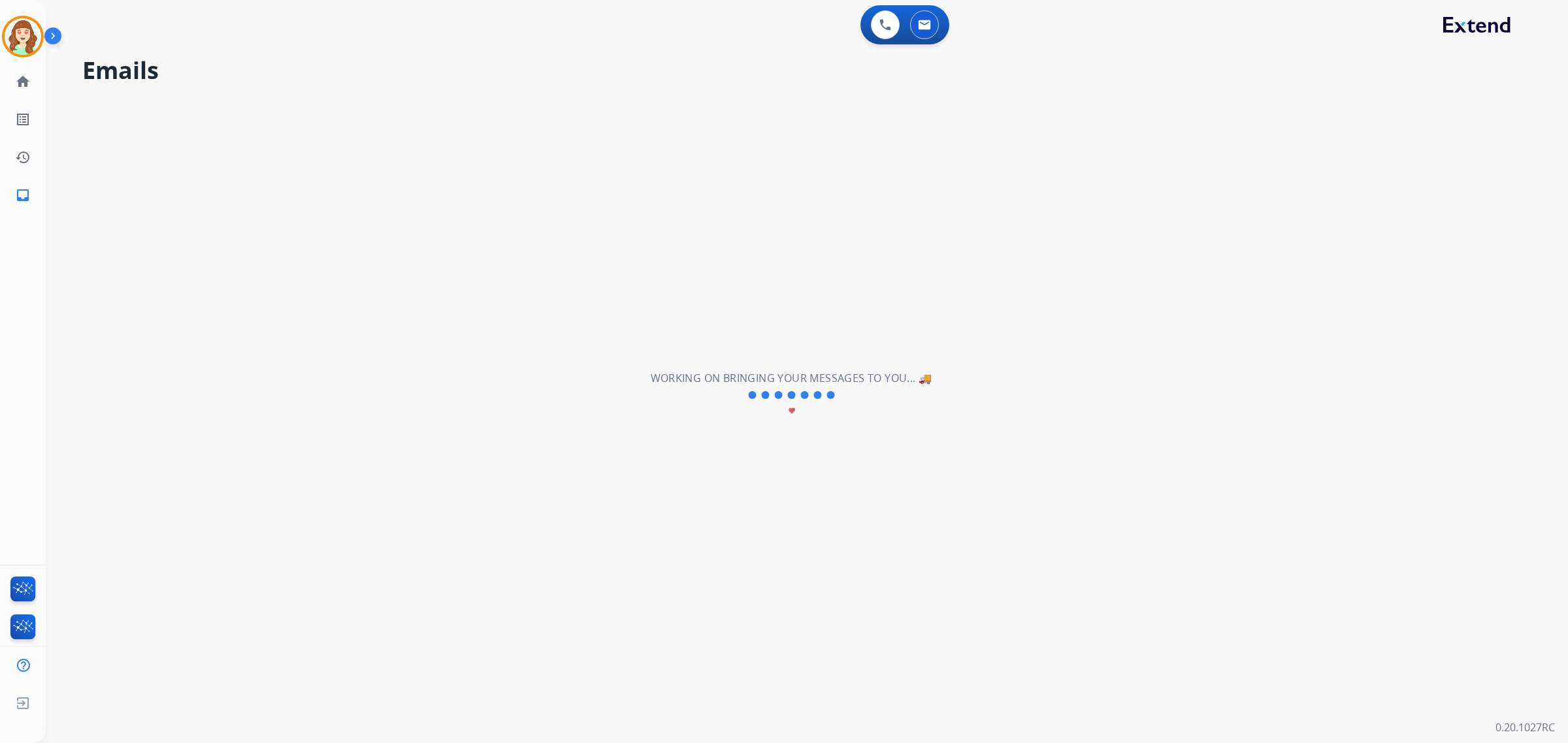
select select "*"
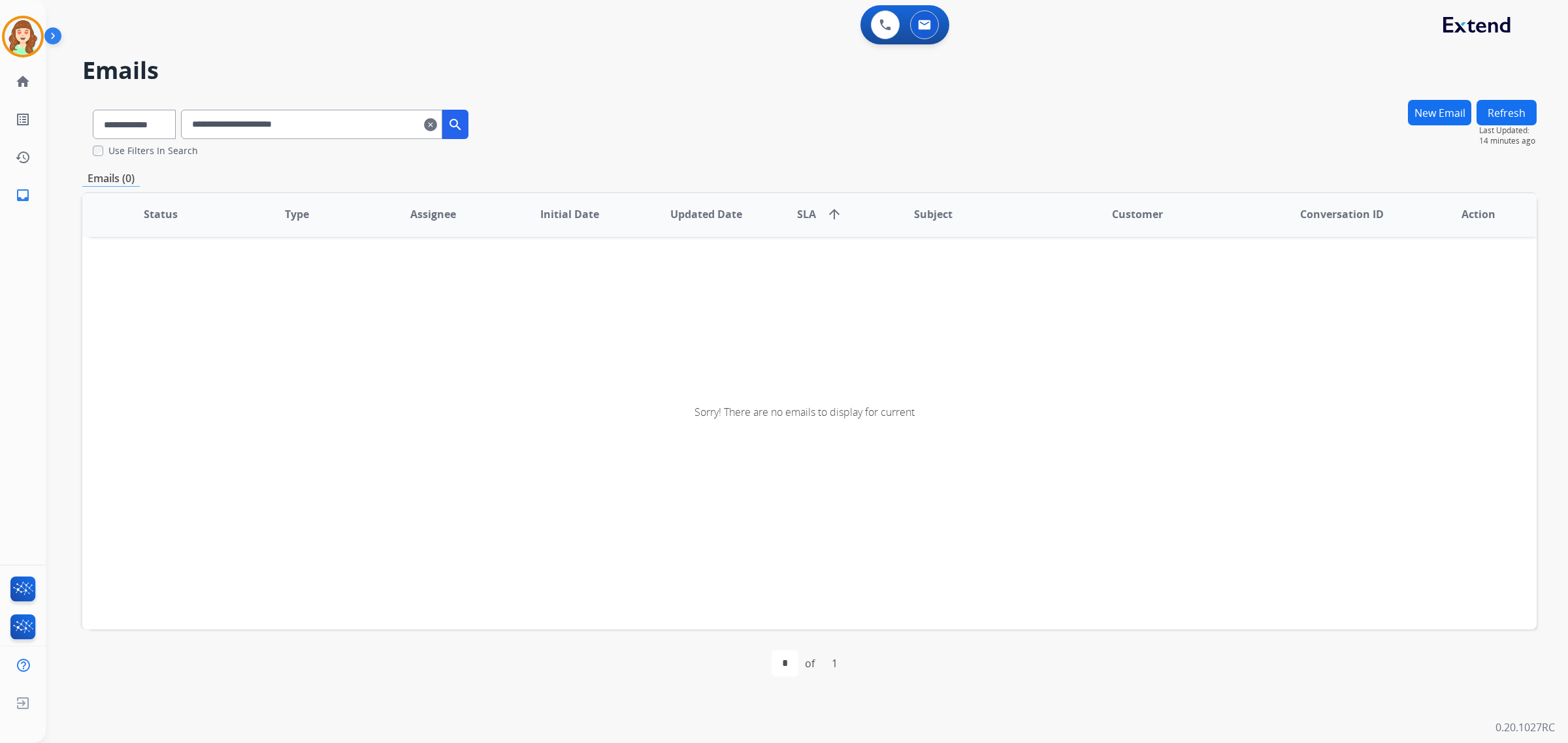
click at [437, 125] on mat-icon "clear" at bounding box center [429, 125] width 13 height 16
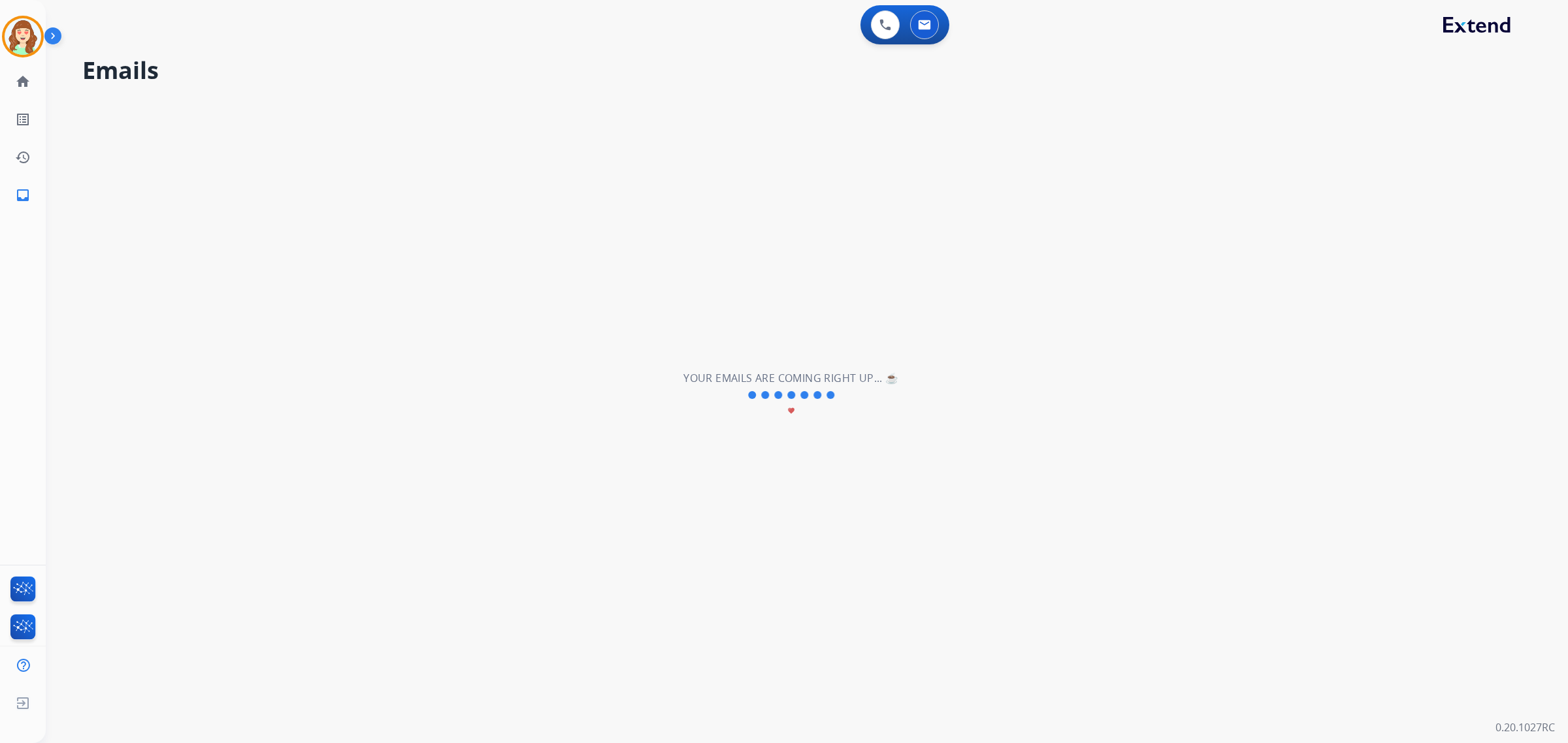
select select "**********"
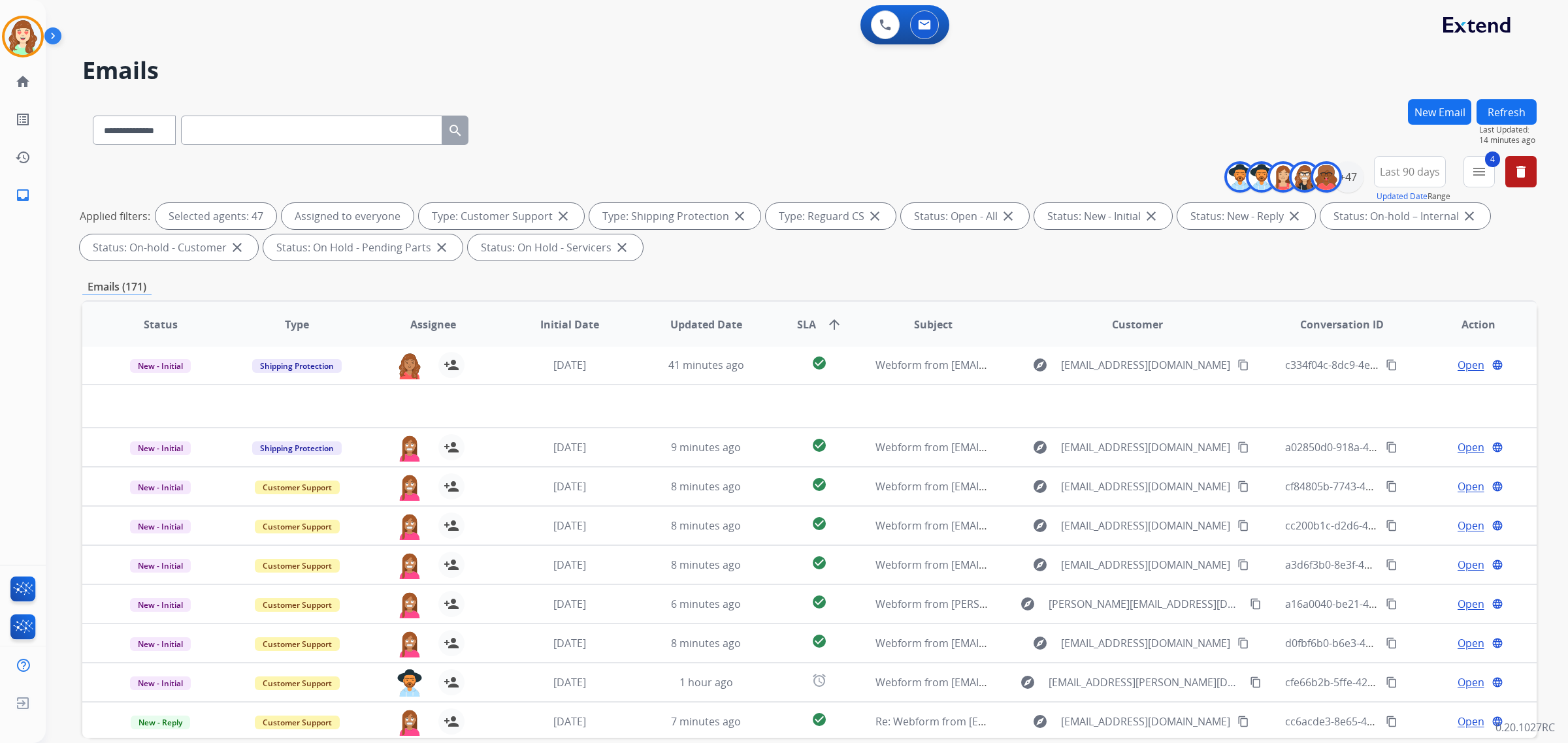
click at [811, 326] on span "SLA arrow_upward" at bounding box center [819, 324] width 45 height 16
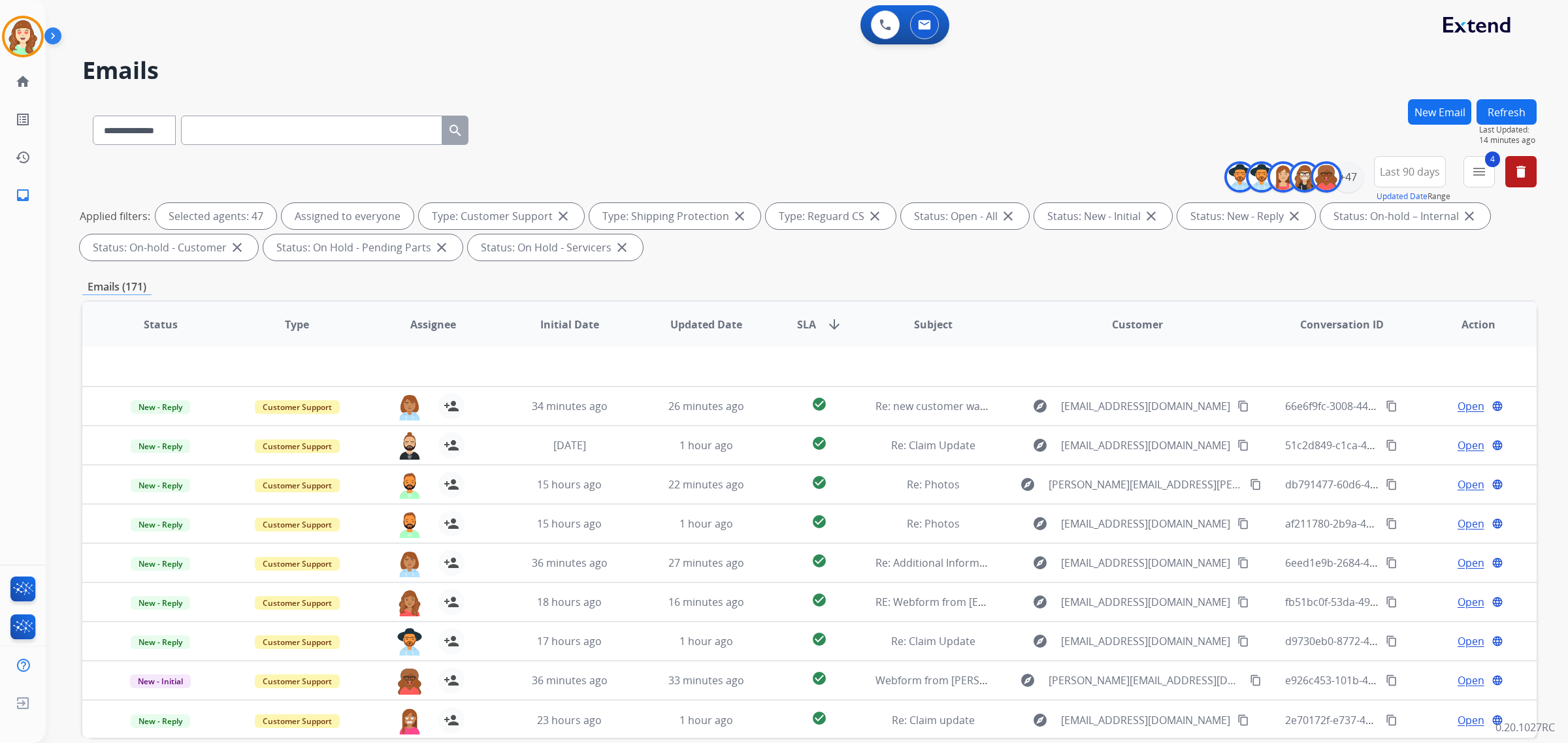
scroll to position [62, 0]
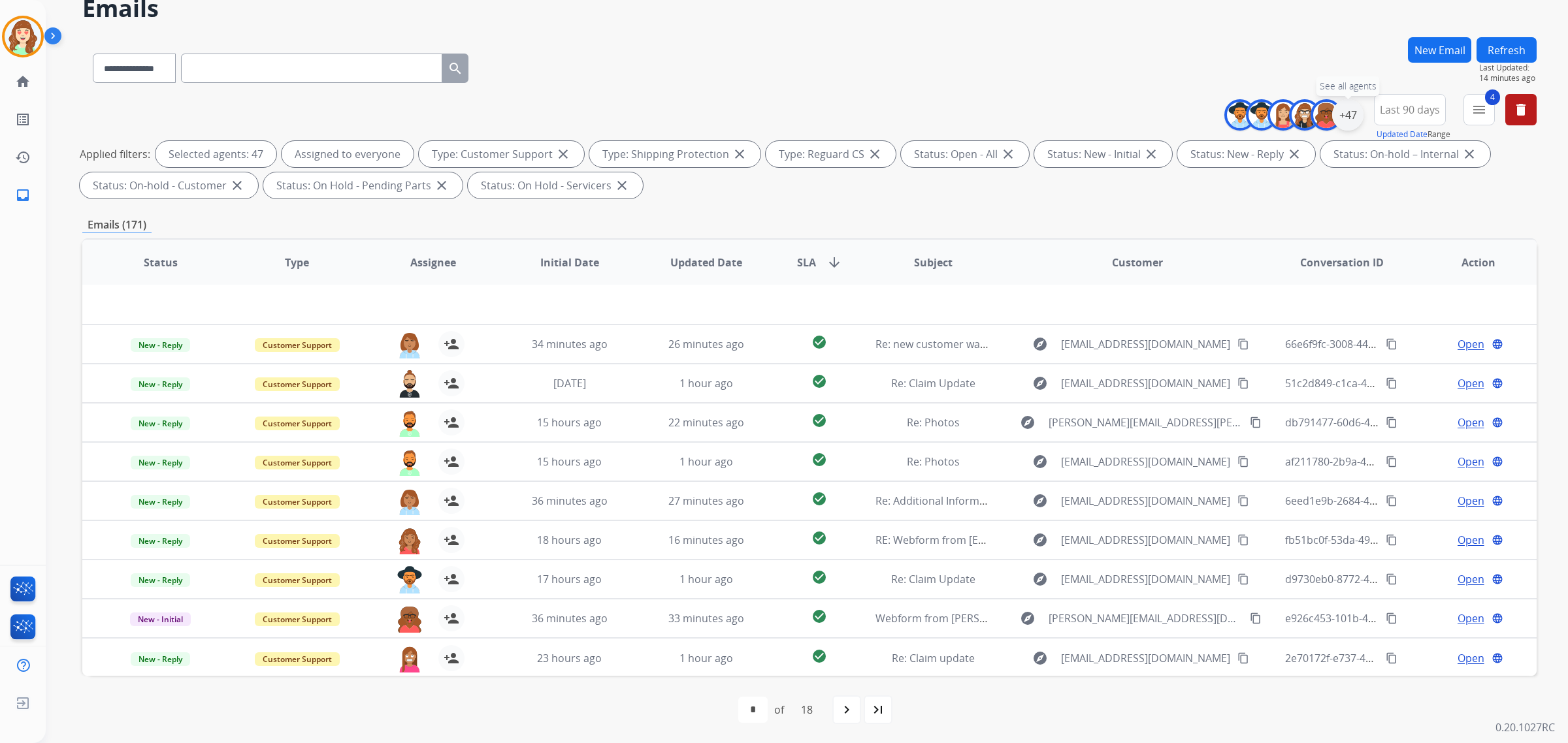
click at [1347, 103] on div "+47" at bounding box center [1348, 115] width 31 height 31
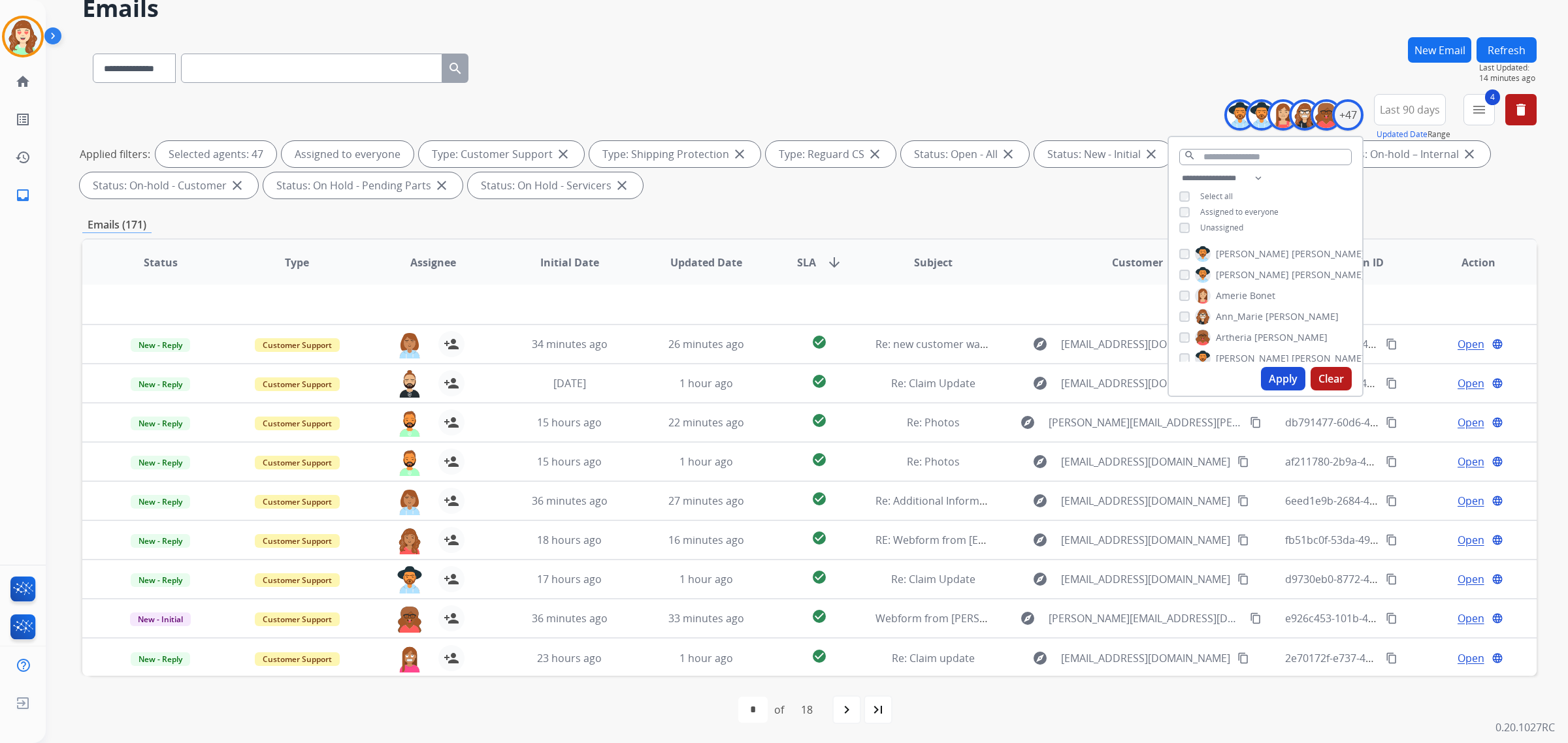
click at [1332, 374] on button "Clear" at bounding box center [1331, 379] width 41 height 23
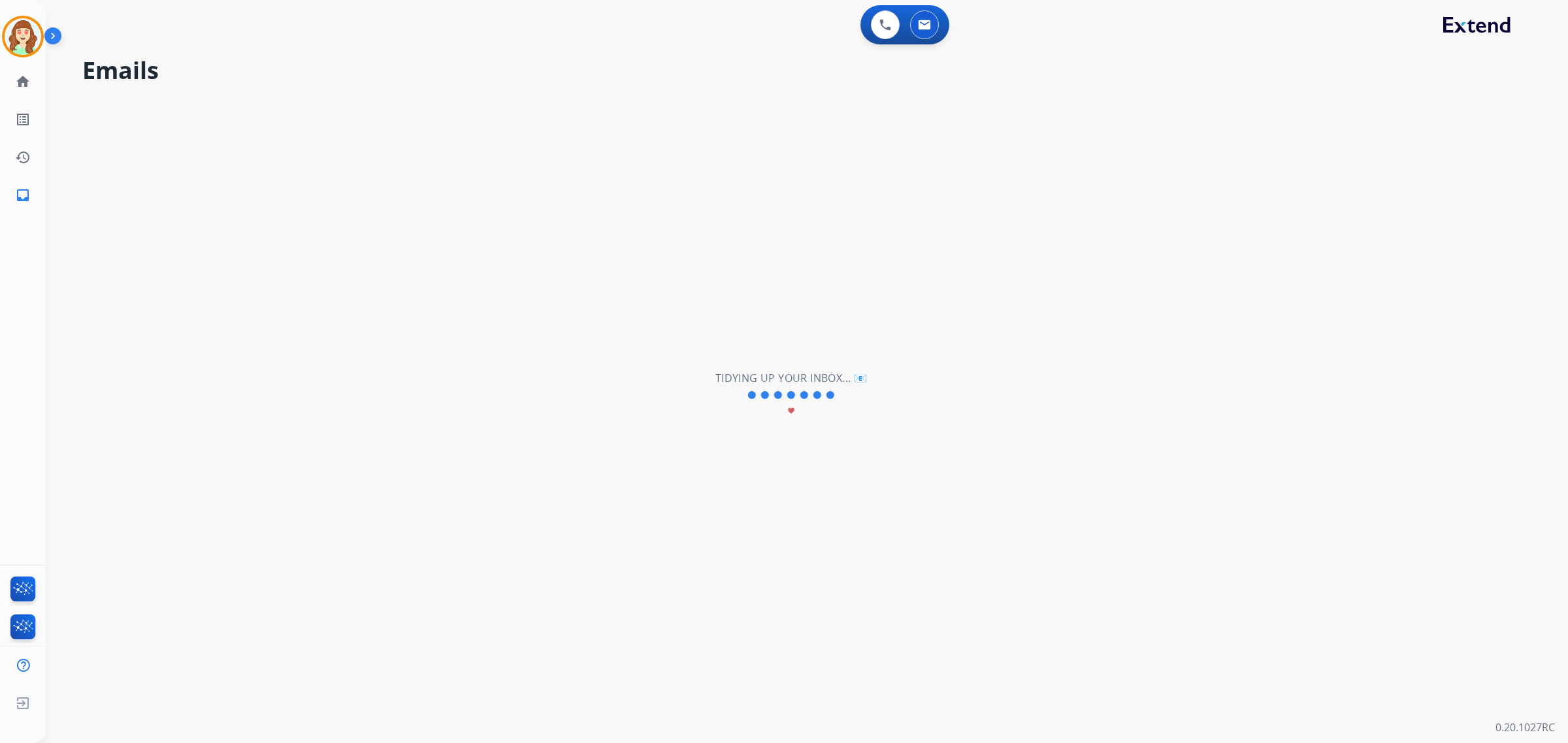
scroll to position [0, 0]
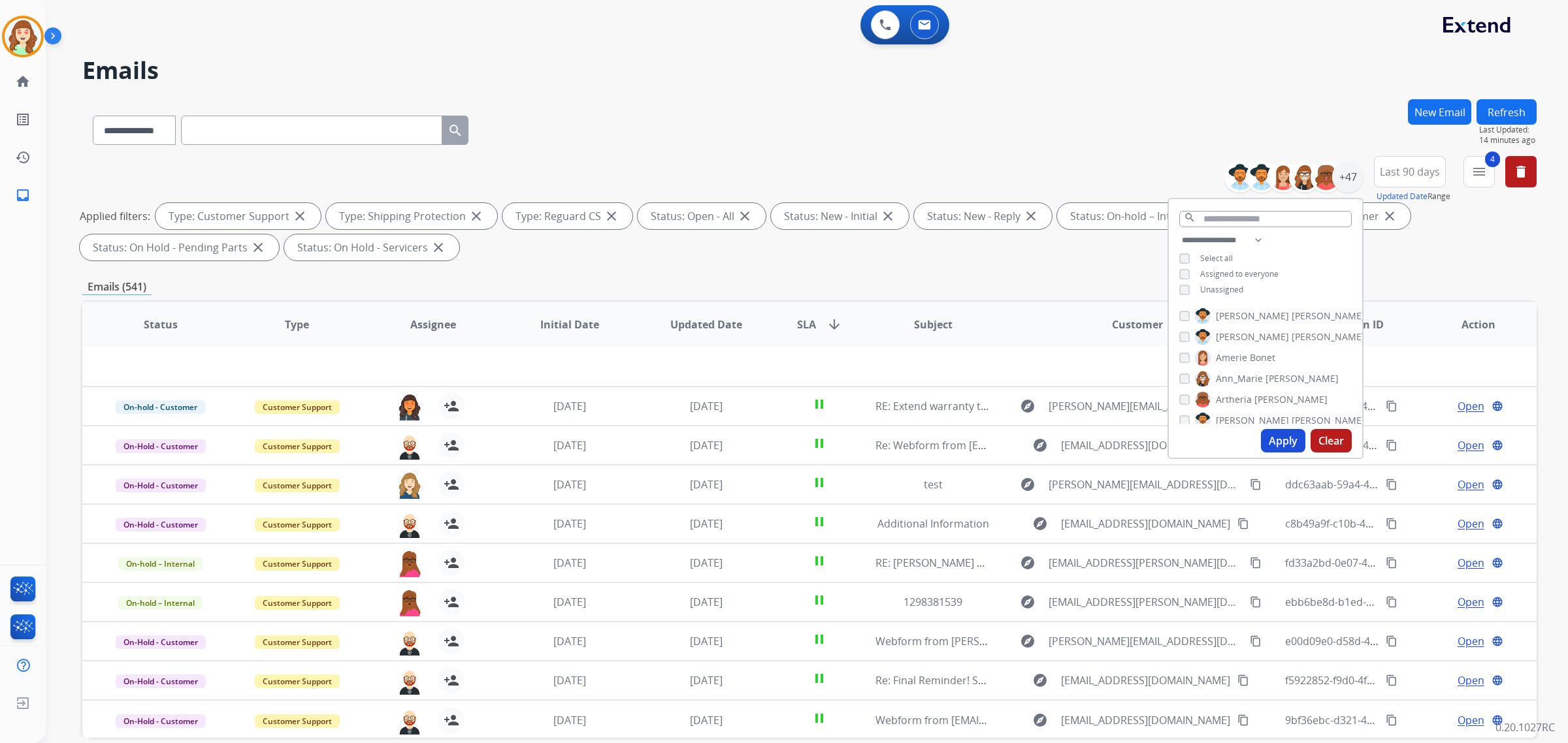
click at [1478, 196] on div "4 menu Type Claims Adjudication Customer Support Escalation Service Support Shi…" at bounding box center [1479, 179] width 31 height 47
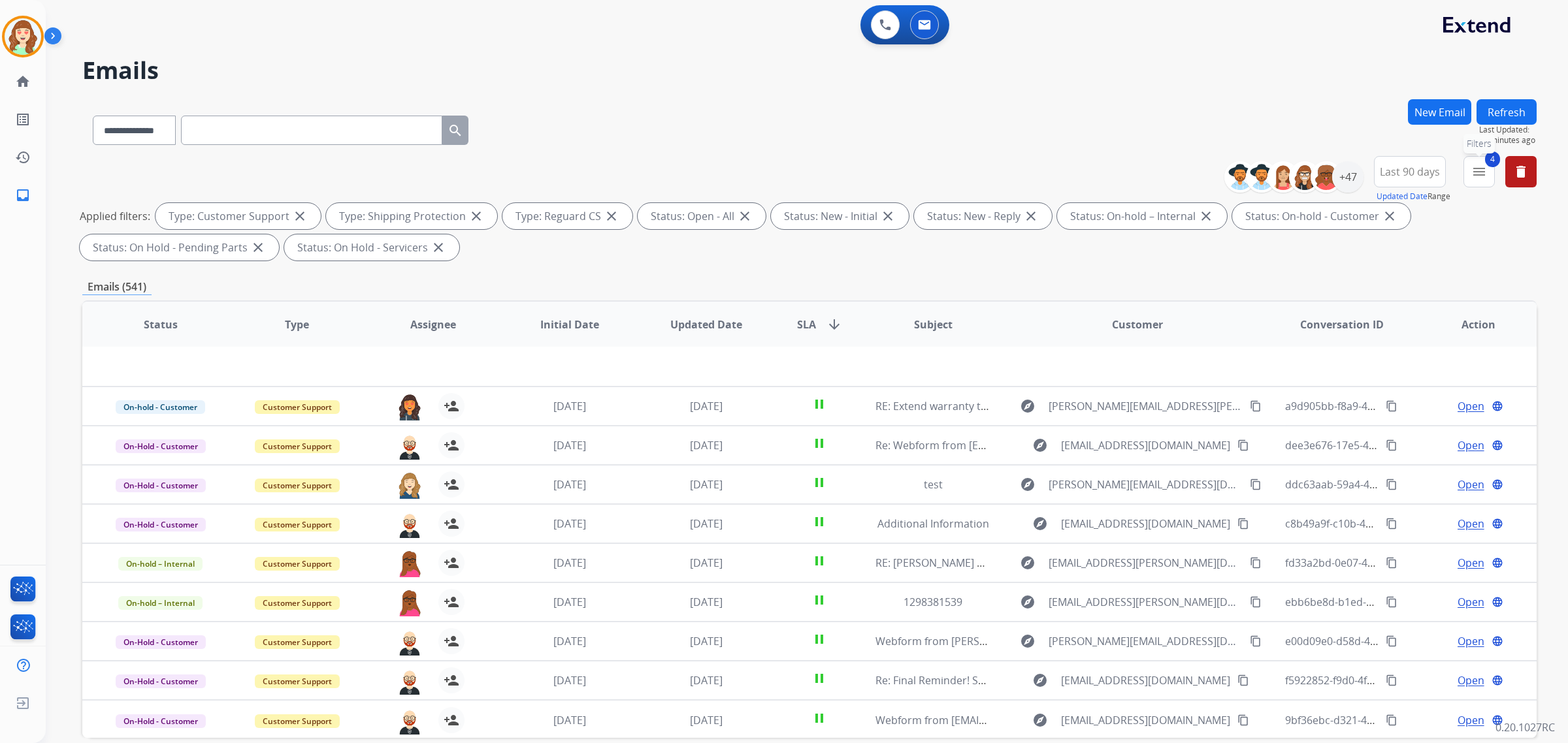
click at [1486, 173] on mat-icon "menu" at bounding box center [1479, 171] width 16 height 16
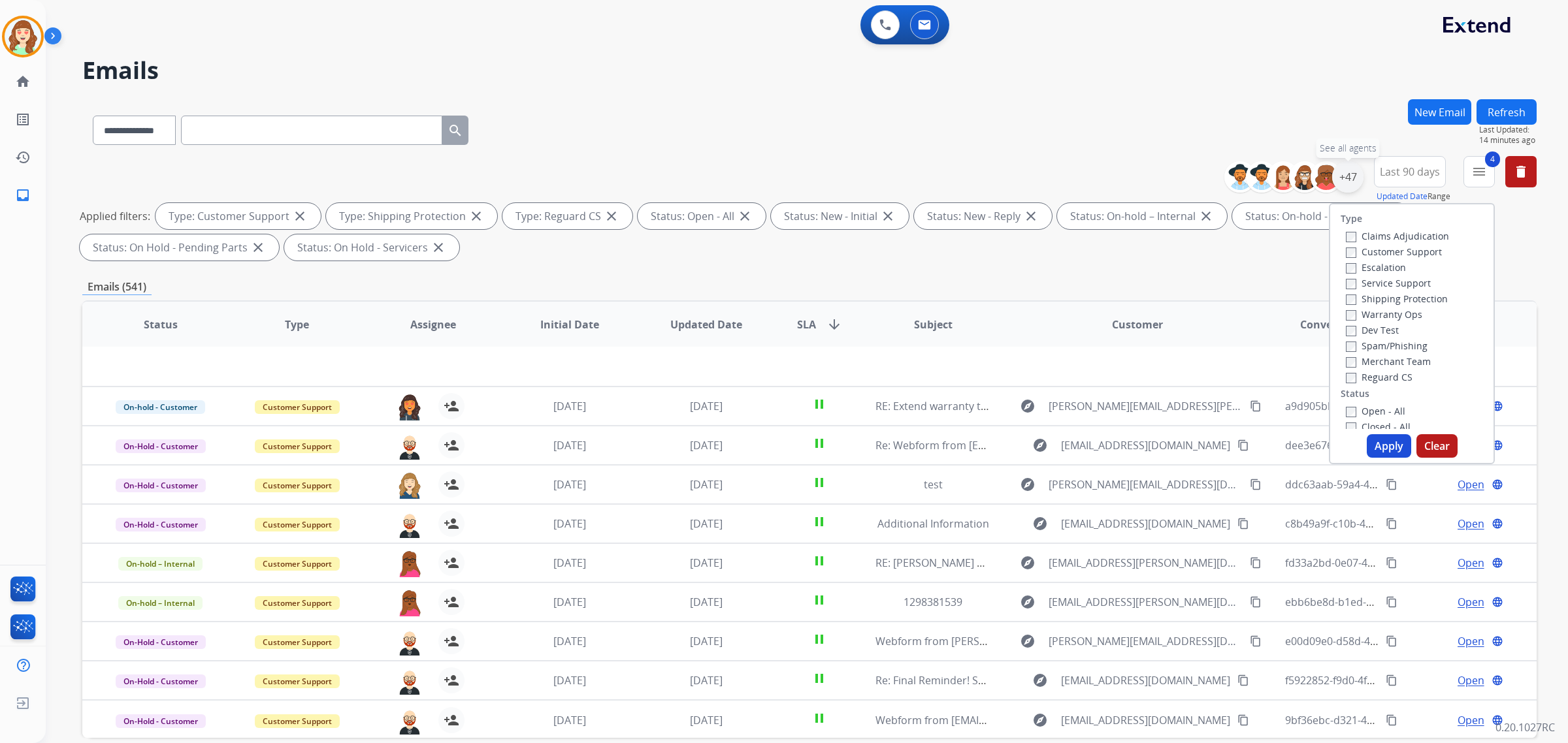
click at [1341, 176] on div "+47" at bounding box center [1348, 177] width 31 height 31
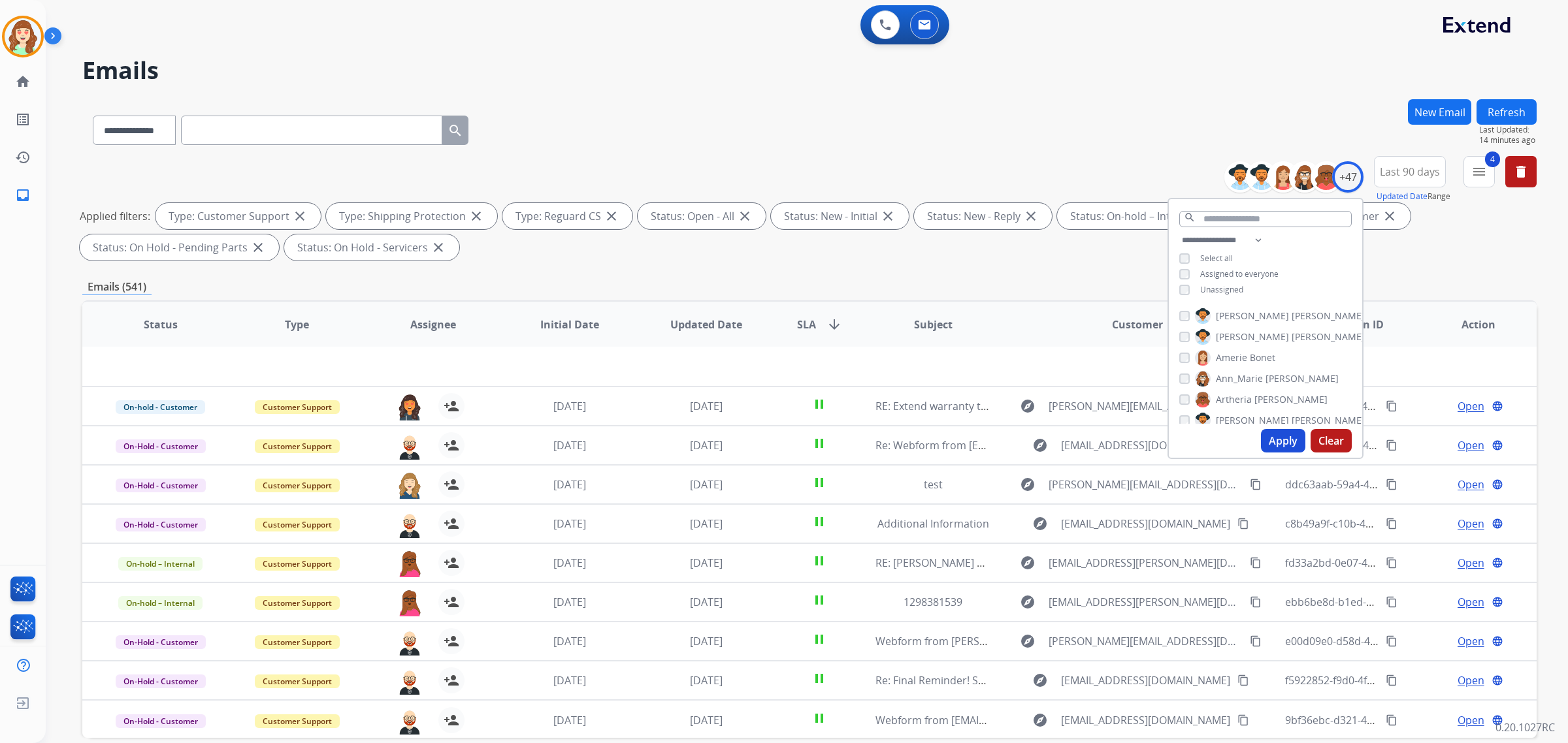
click at [1188, 316] on div "[PERSON_NAME]" at bounding box center [1272, 316] width 186 height 16
click at [1188, 313] on div "[PERSON_NAME]" at bounding box center [1272, 316] width 186 height 16
click at [1284, 433] on button "Apply" at bounding box center [1284, 441] width 45 height 23
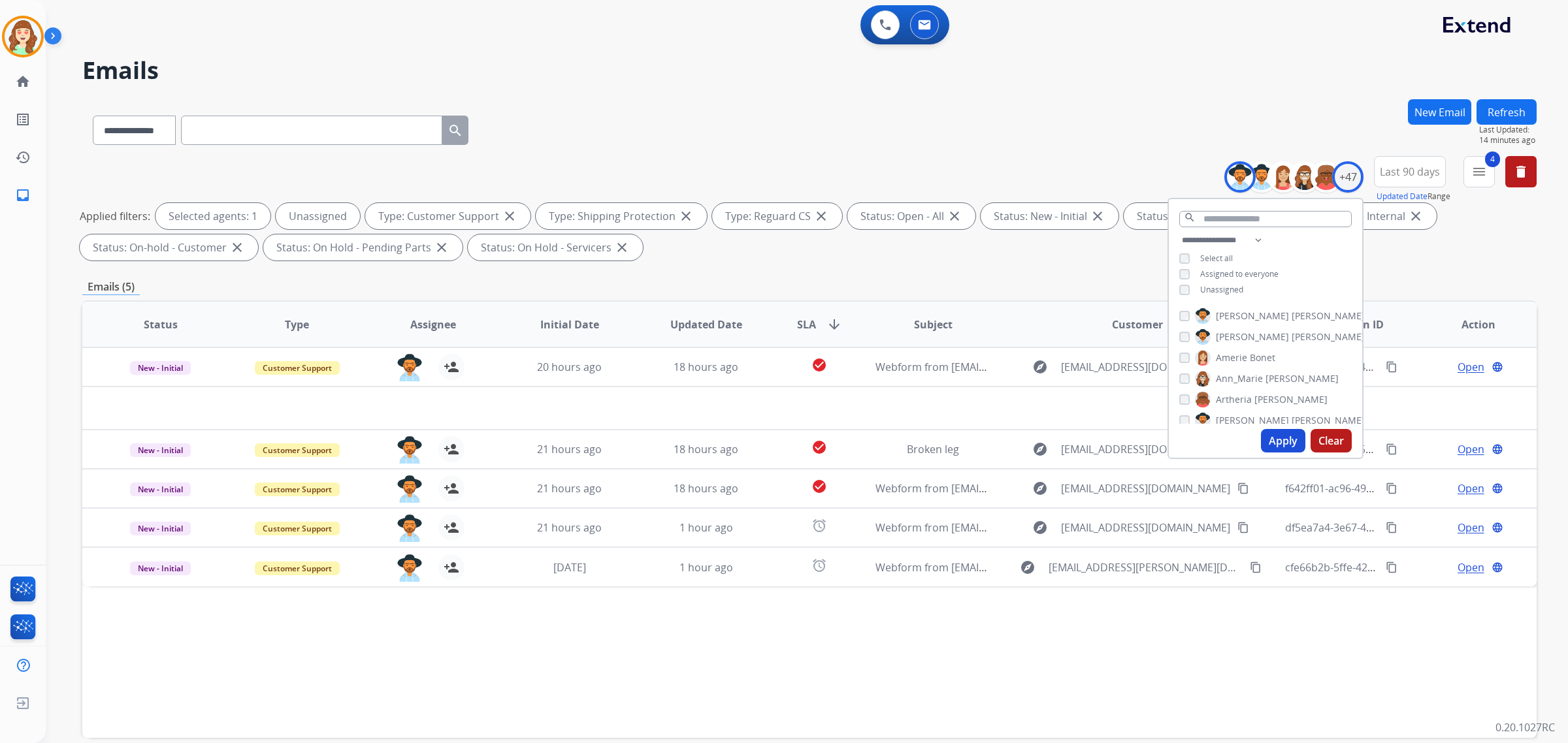
click at [1274, 441] on button "Apply" at bounding box center [1284, 441] width 45 height 23
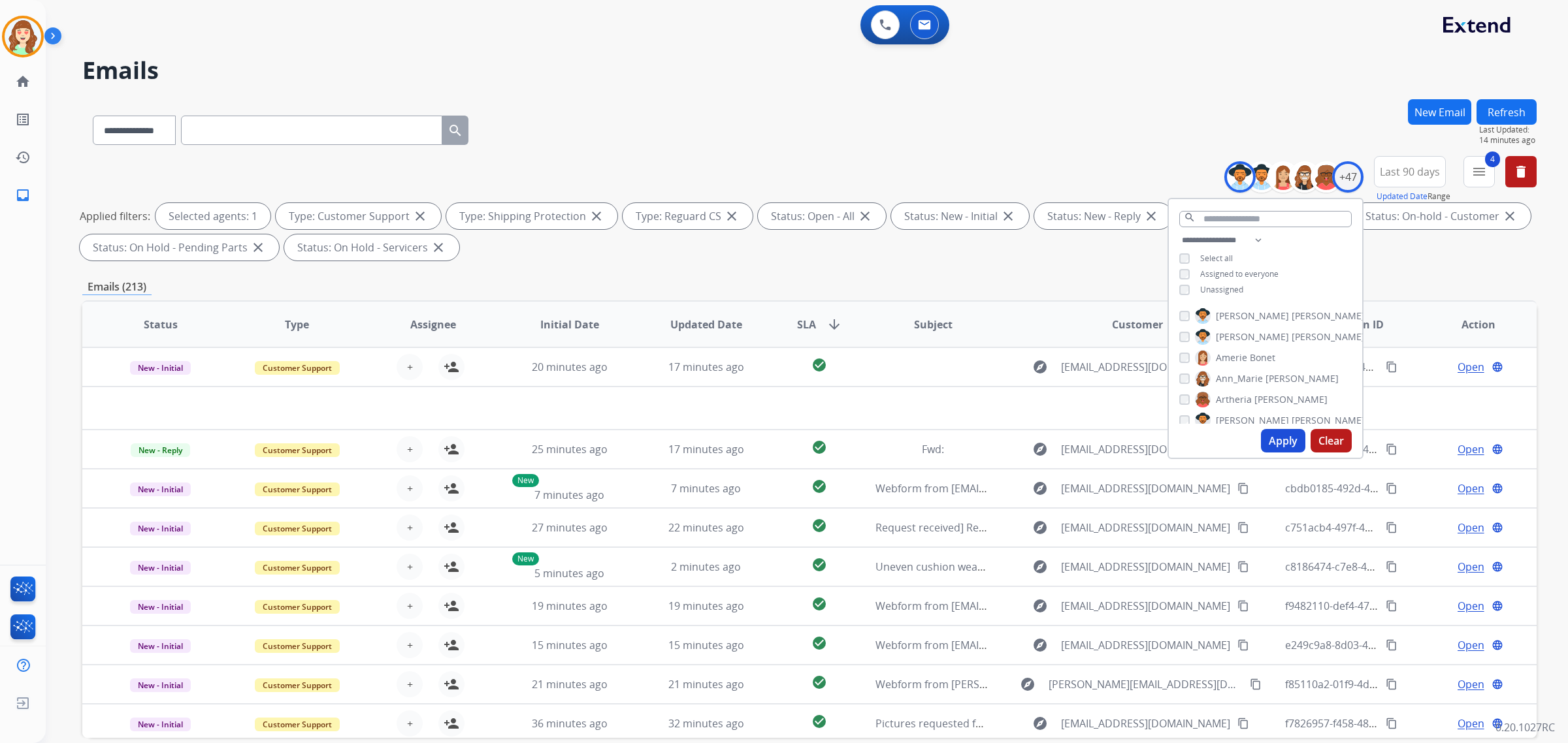
click at [1281, 427] on div "Apply Clear" at bounding box center [1265, 440] width 194 height 34
click at [1282, 438] on button "Apply" at bounding box center [1284, 441] width 45 height 23
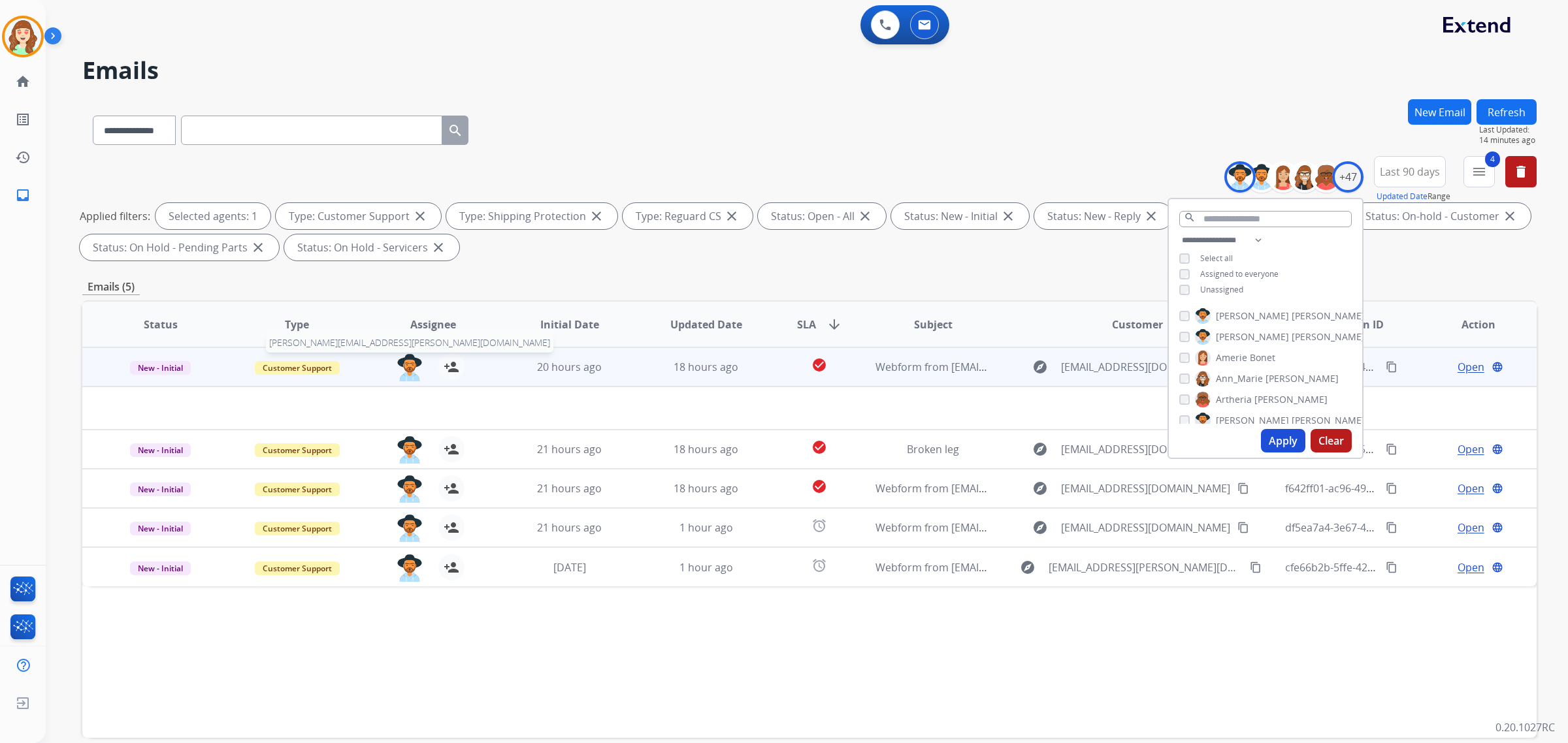
click at [412, 362] on img at bounding box center [409, 368] width 26 height 27
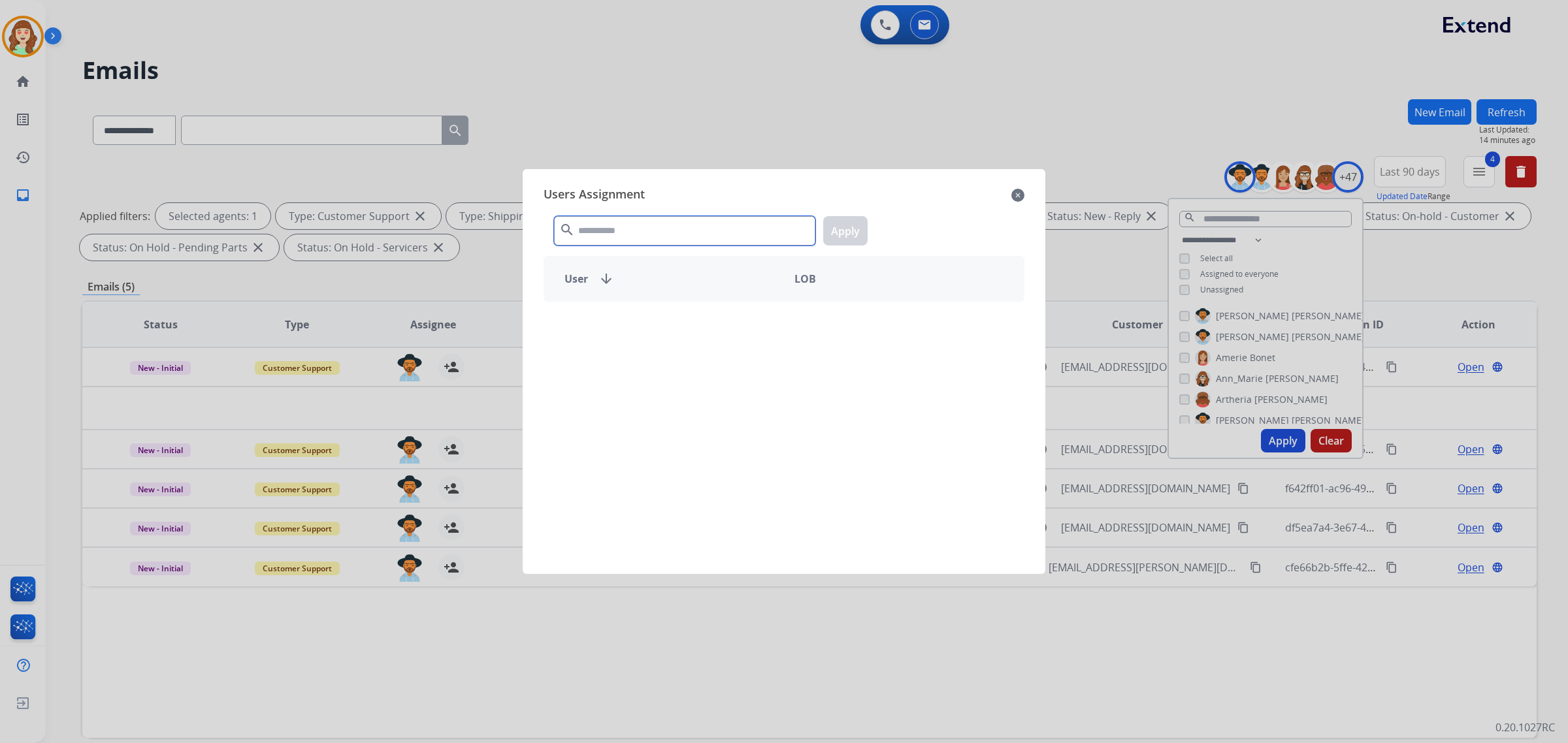
click at [642, 230] on input "text" at bounding box center [685, 231] width 261 height 29
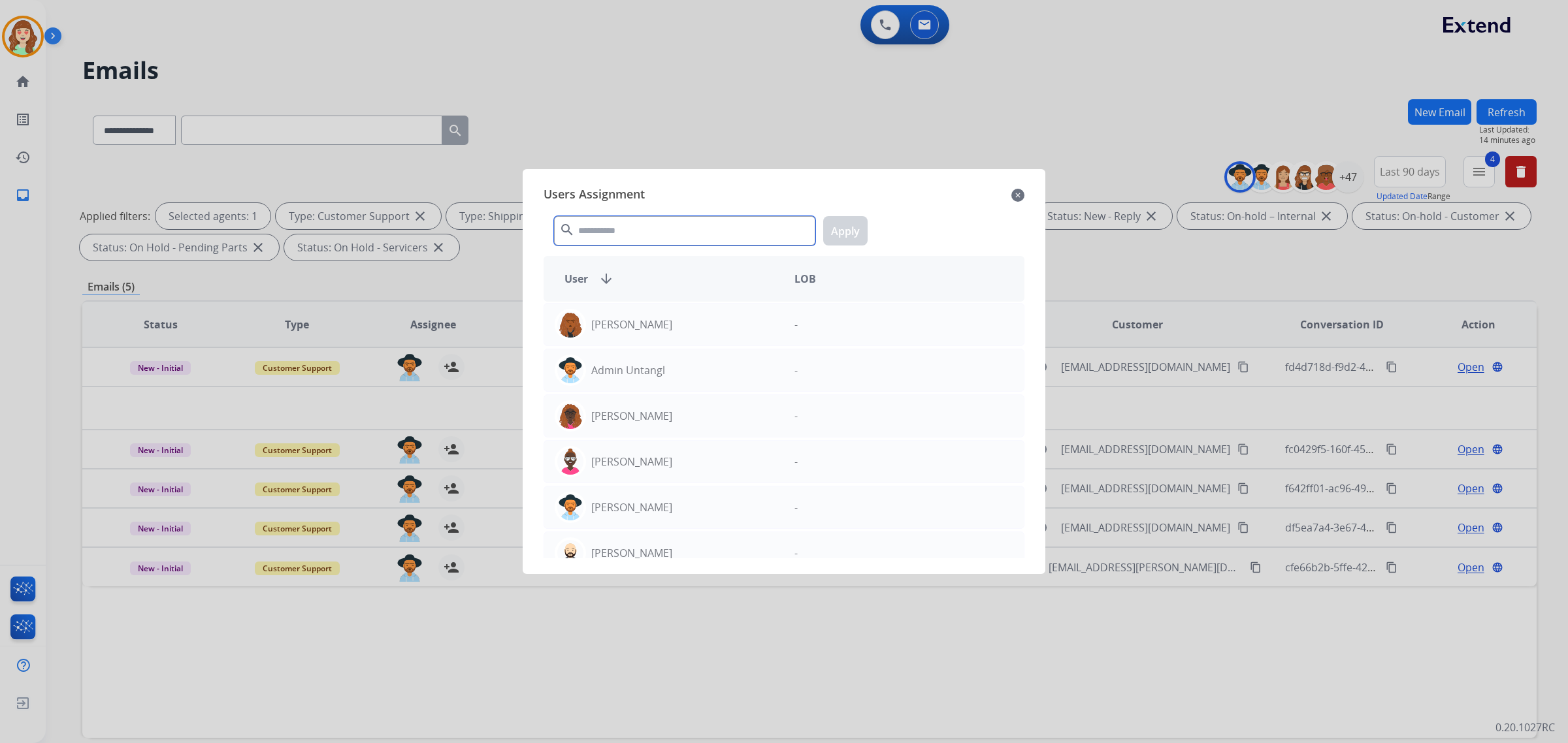
type input "*"
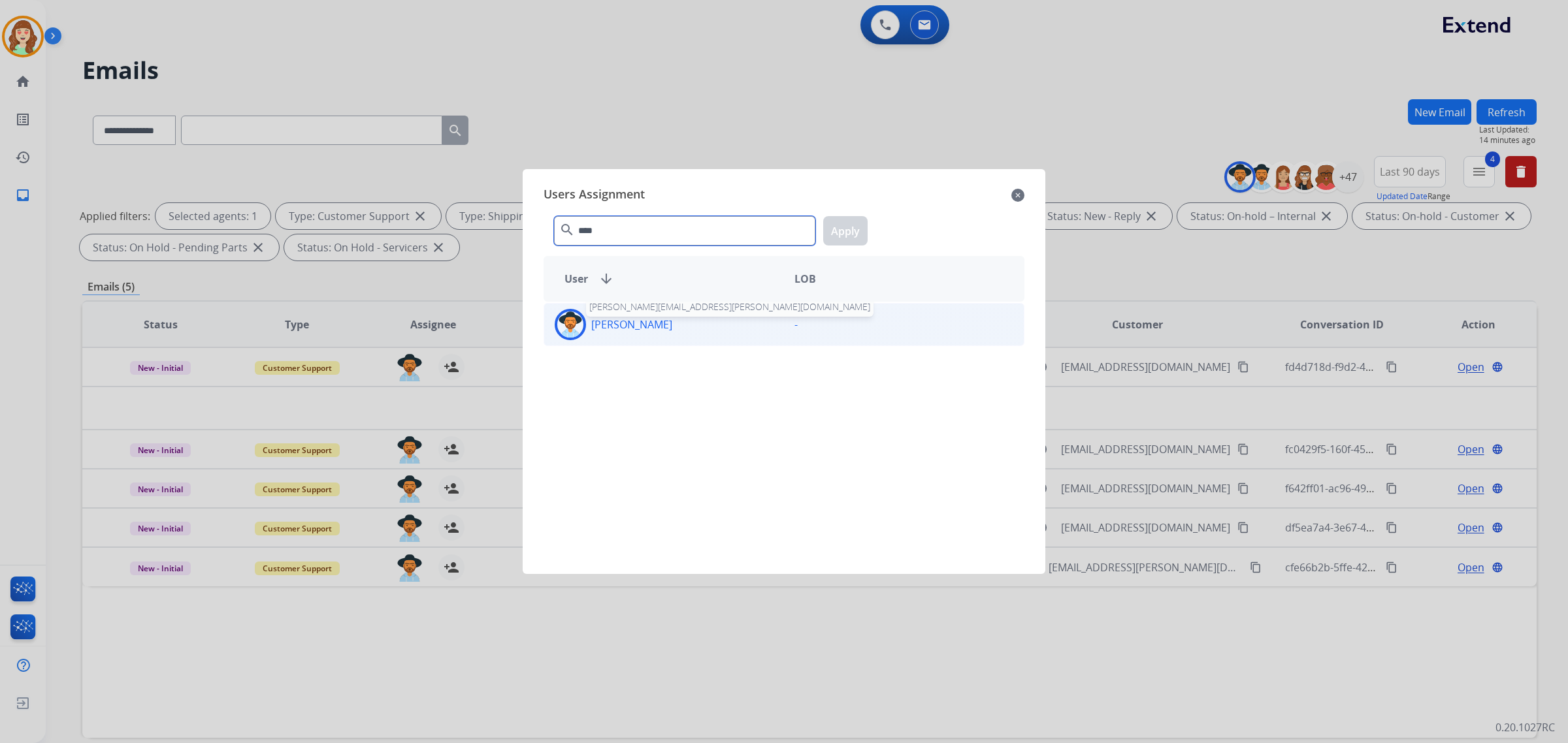
type input "****"
click at [668, 330] on p "[PERSON_NAME]" at bounding box center [631, 324] width 81 height 16
click at [843, 226] on button "Apply" at bounding box center [845, 231] width 45 height 29
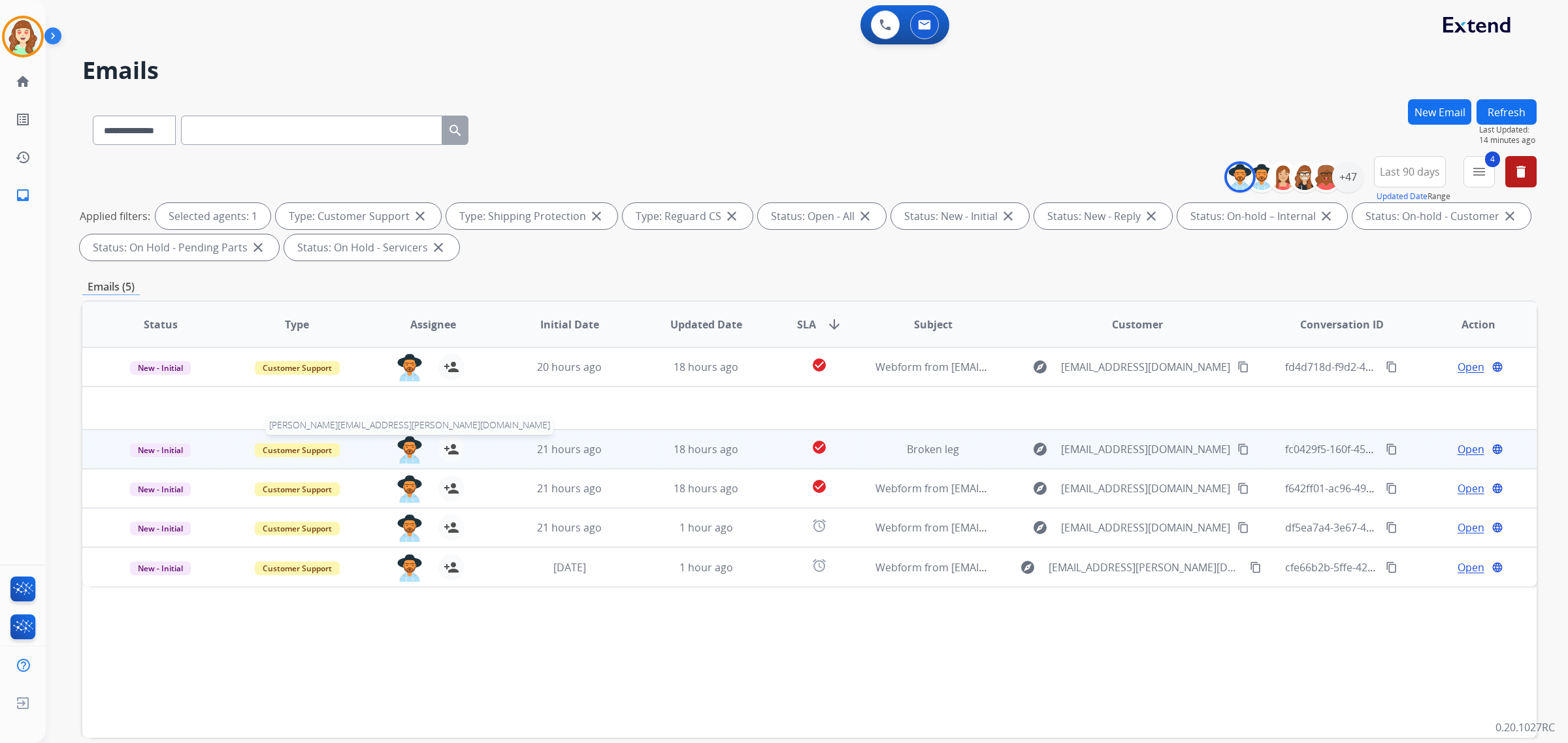
click at [393, 456] on div "[PERSON_NAME][EMAIL_ADDRESS][PERSON_NAME][DOMAIN_NAME] person_add Assign to Me" at bounding box center [423, 450] width 136 height 37
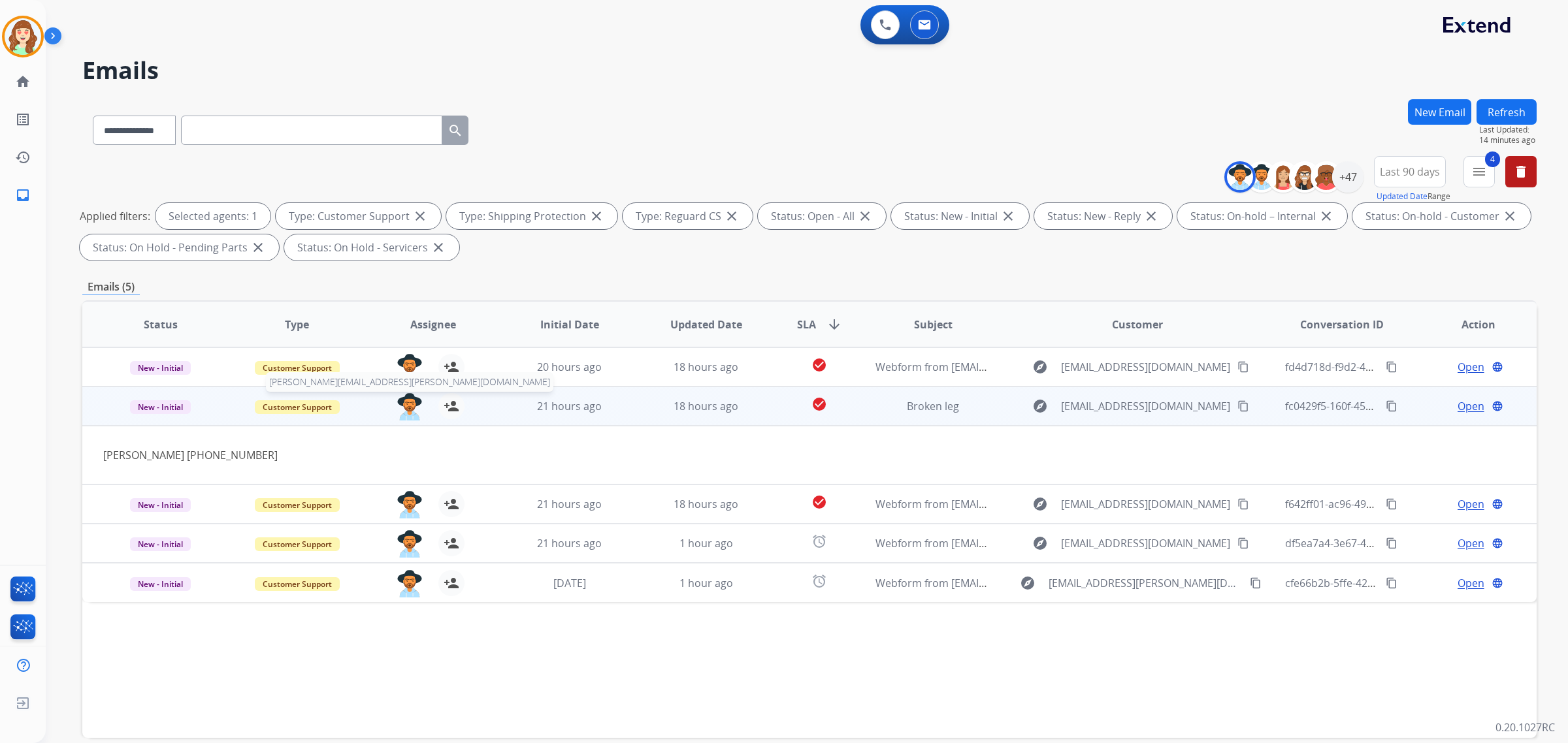
click at [409, 405] on img at bounding box center [409, 407] width 26 height 27
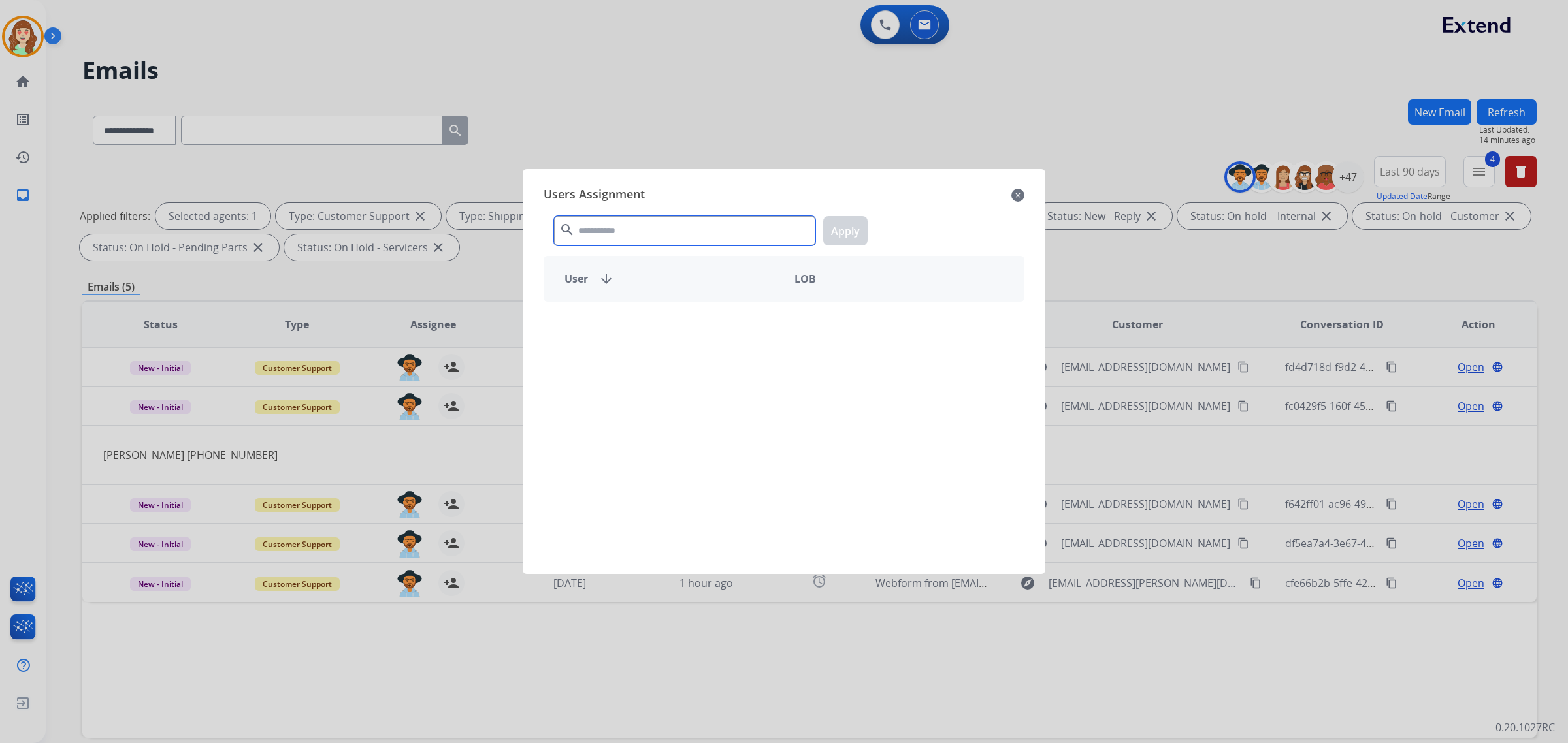
click at [690, 233] on input "text" at bounding box center [685, 231] width 261 height 29
type input "****"
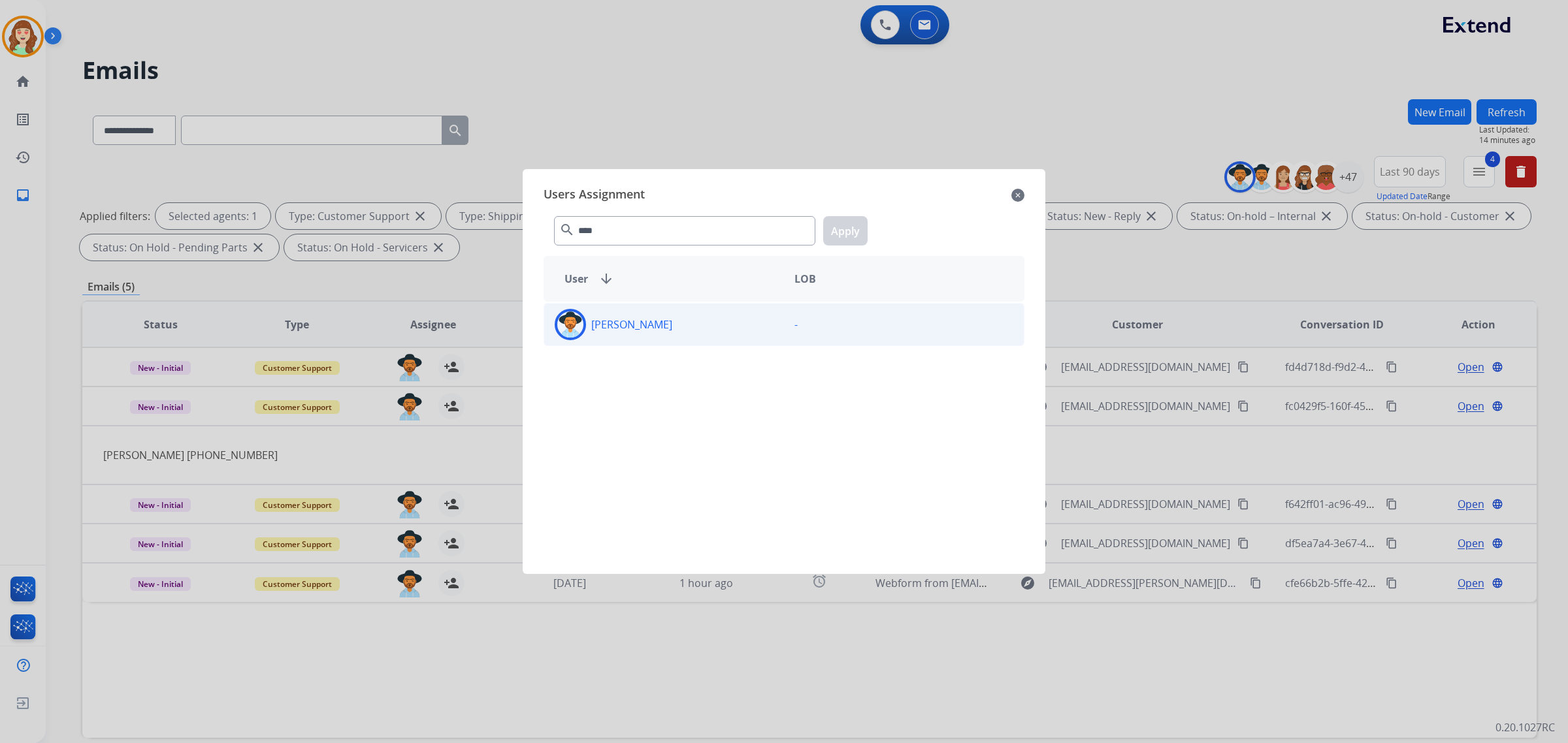
click at [699, 328] on div "[PERSON_NAME]" at bounding box center [664, 324] width 240 height 31
click at [839, 229] on button "Apply" at bounding box center [845, 231] width 45 height 29
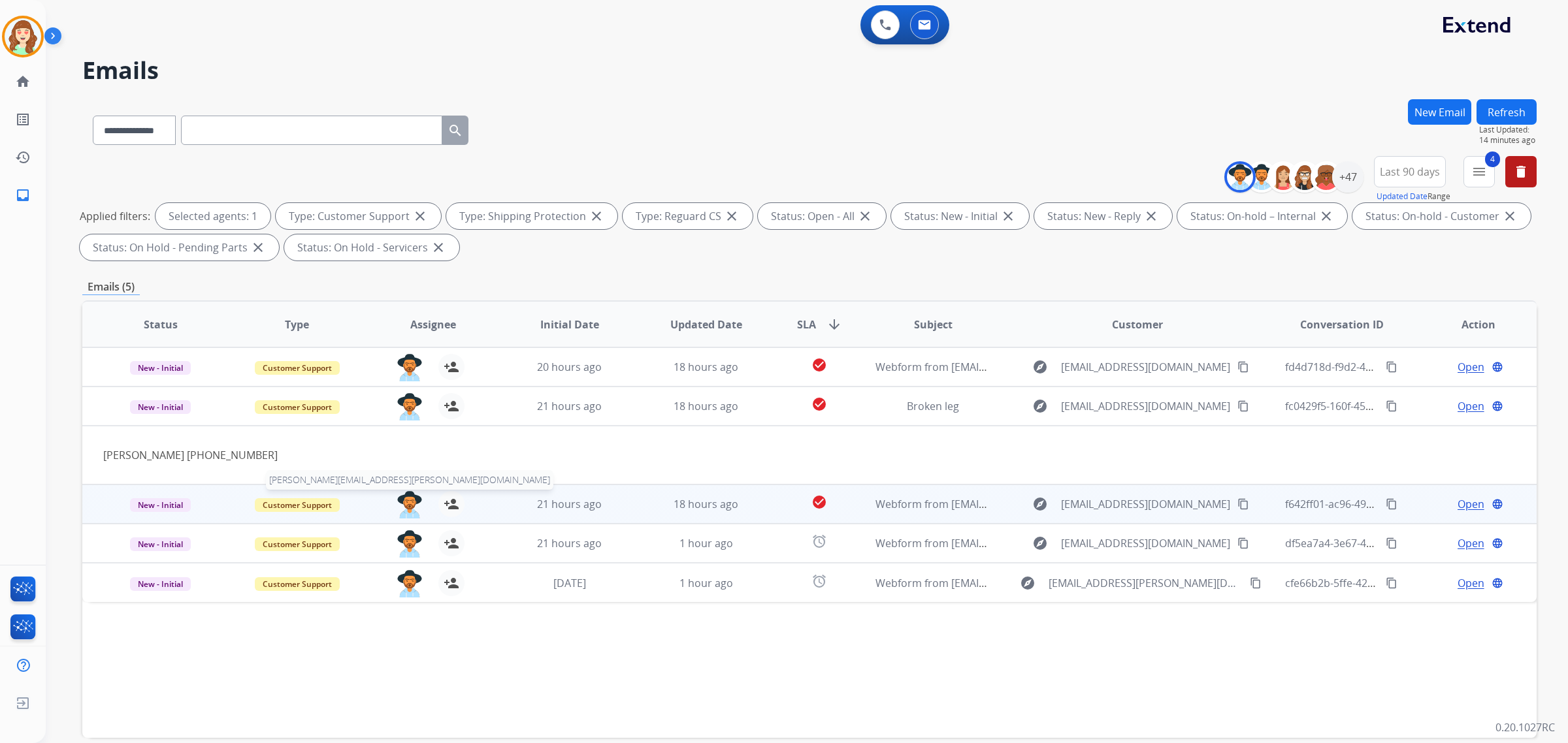
click at [416, 491] on img at bounding box center [409, 504] width 26 height 27
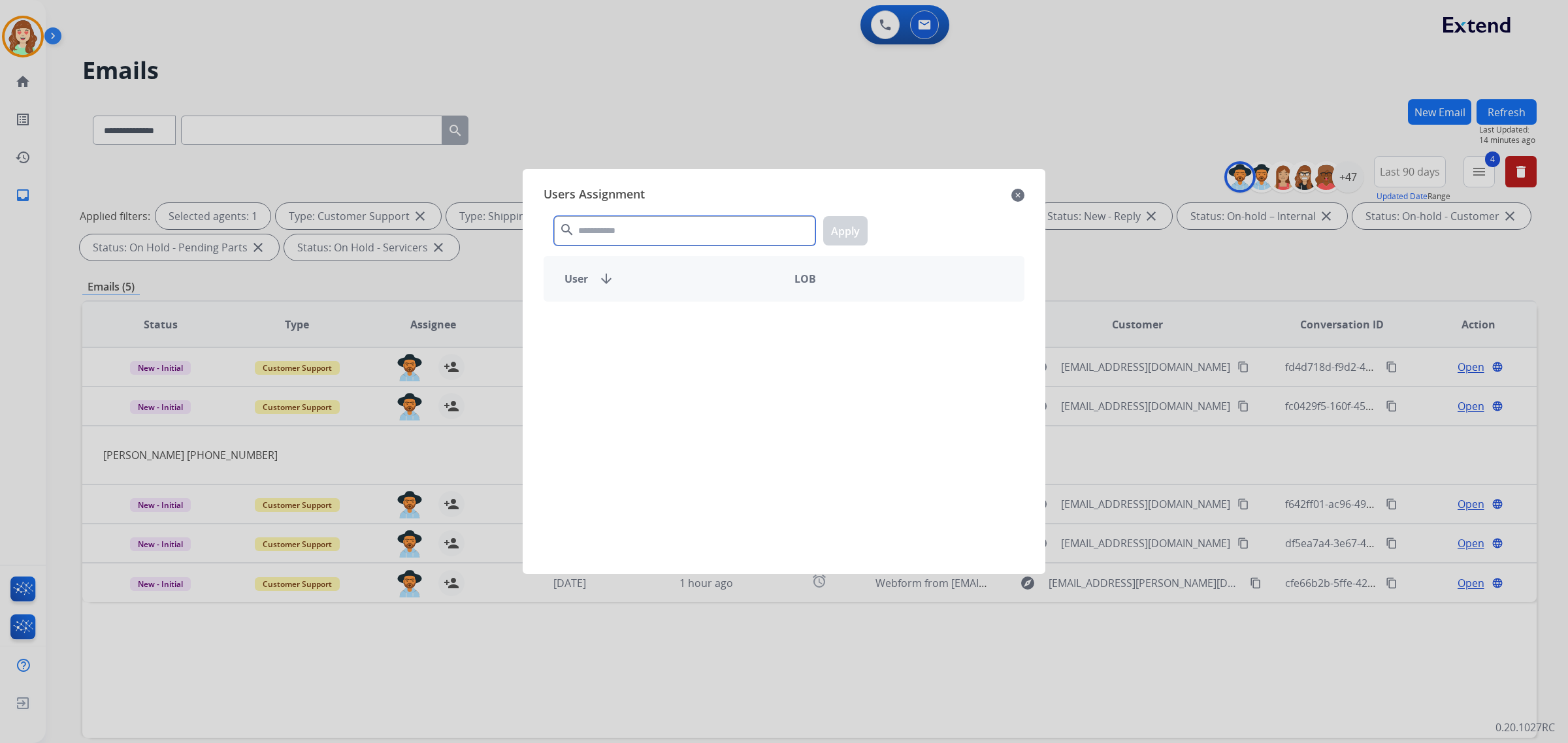
click at [710, 226] on input "text" at bounding box center [685, 231] width 261 height 29
type input "*****"
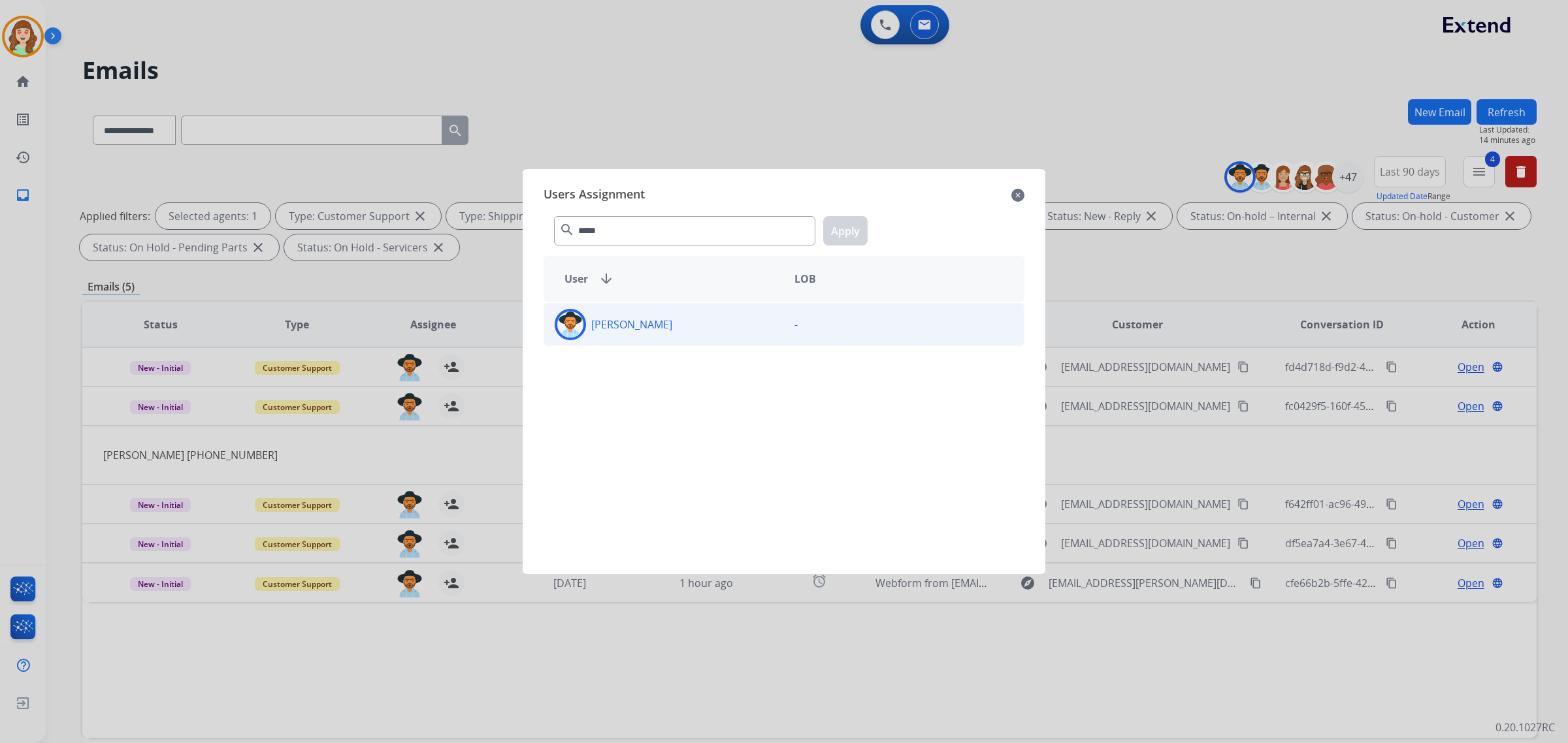
click at [654, 334] on div "[PERSON_NAME]" at bounding box center [664, 324] width 240 height 31
drag, startPoint x: 850, startPoint y: 235, endPoint x: 857, endPoint y: 235, distance: 7.0
click at [857, 235] on button "Apply" at bounding box center [845, 231] width 45 height 29
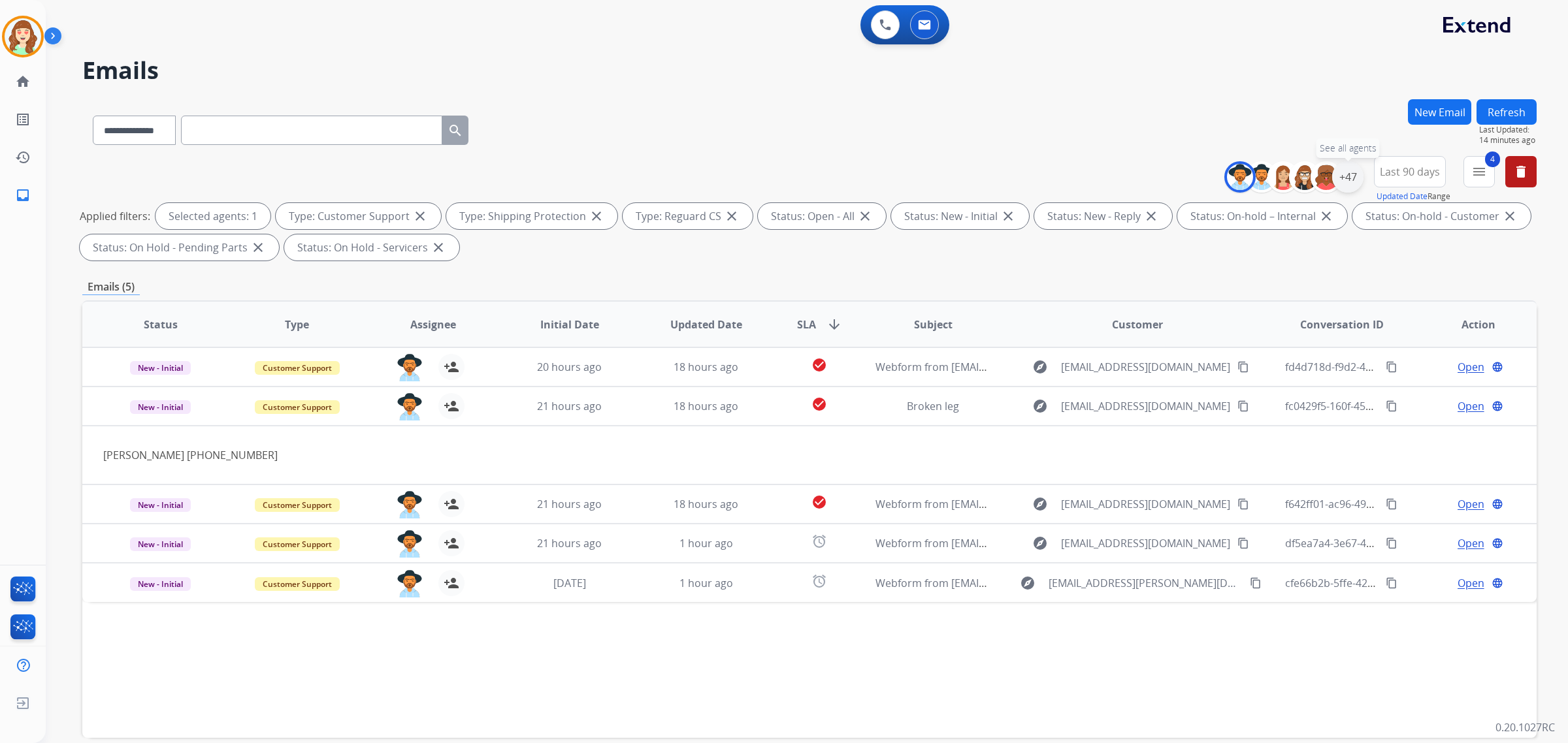
click at [1337, 173] on div "+47" at bounding box center [1348, 177] width 31 height 31
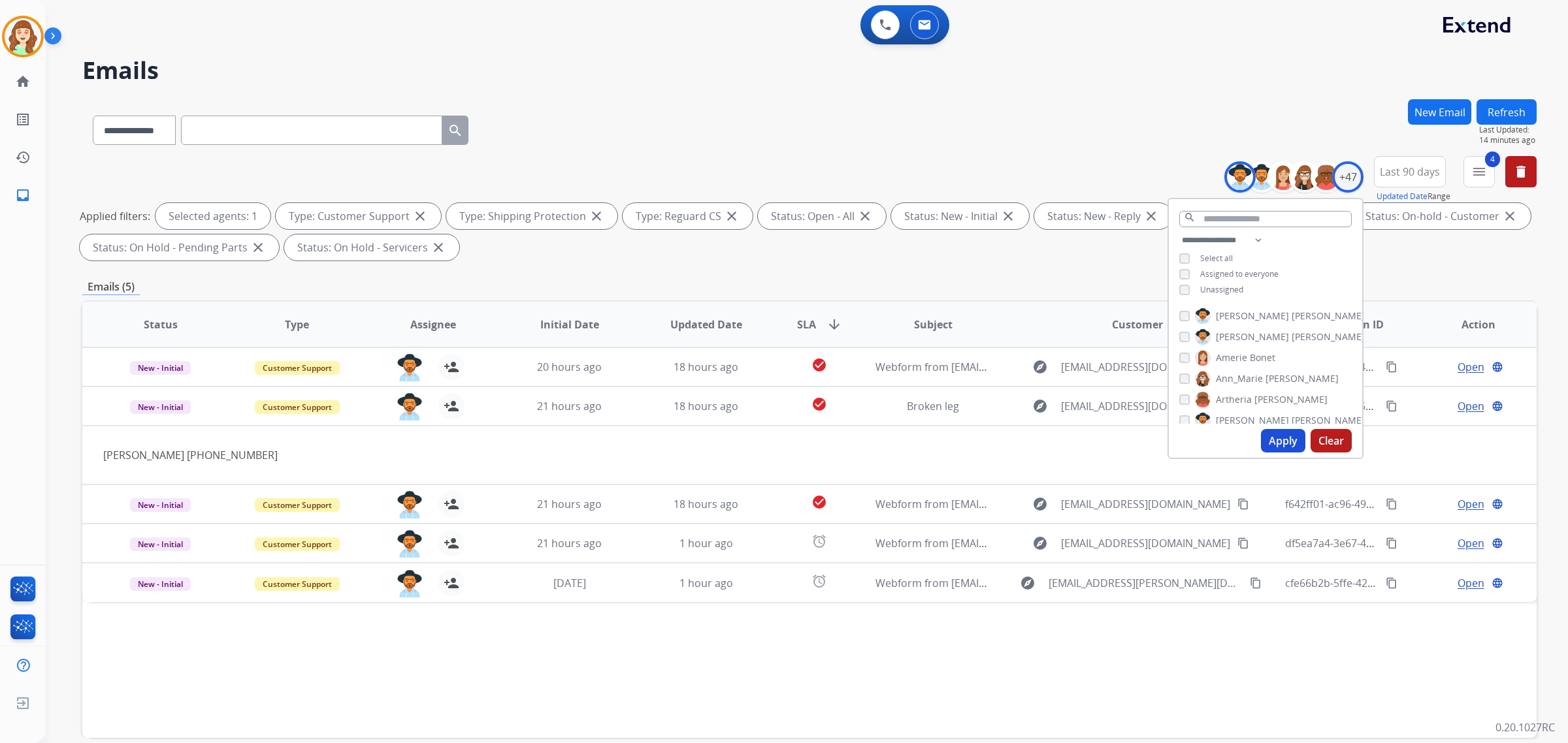
click at [1176, 316] on div "[PERSON_NAME] [PERSON_NAME] [PERSON_NAME] [PERSON_NAME] [PERSON_NAME] [PERSON_N…" at bounding box center [1265, 363] width 194 height 121
click at [1286, 444] on button "Apply" at bounding box center [1284, 441] width 45 height 23
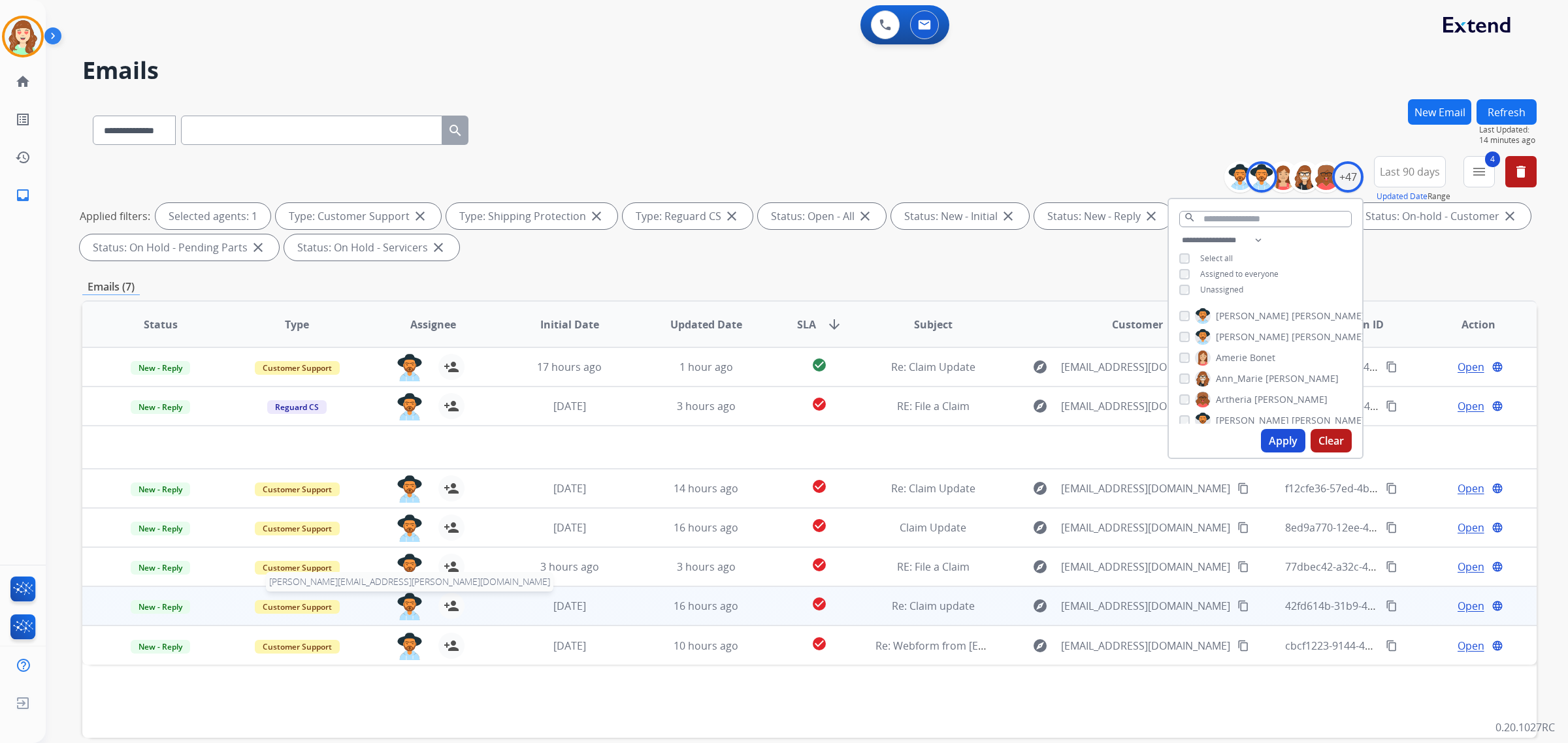
scroll to position [62, 0]
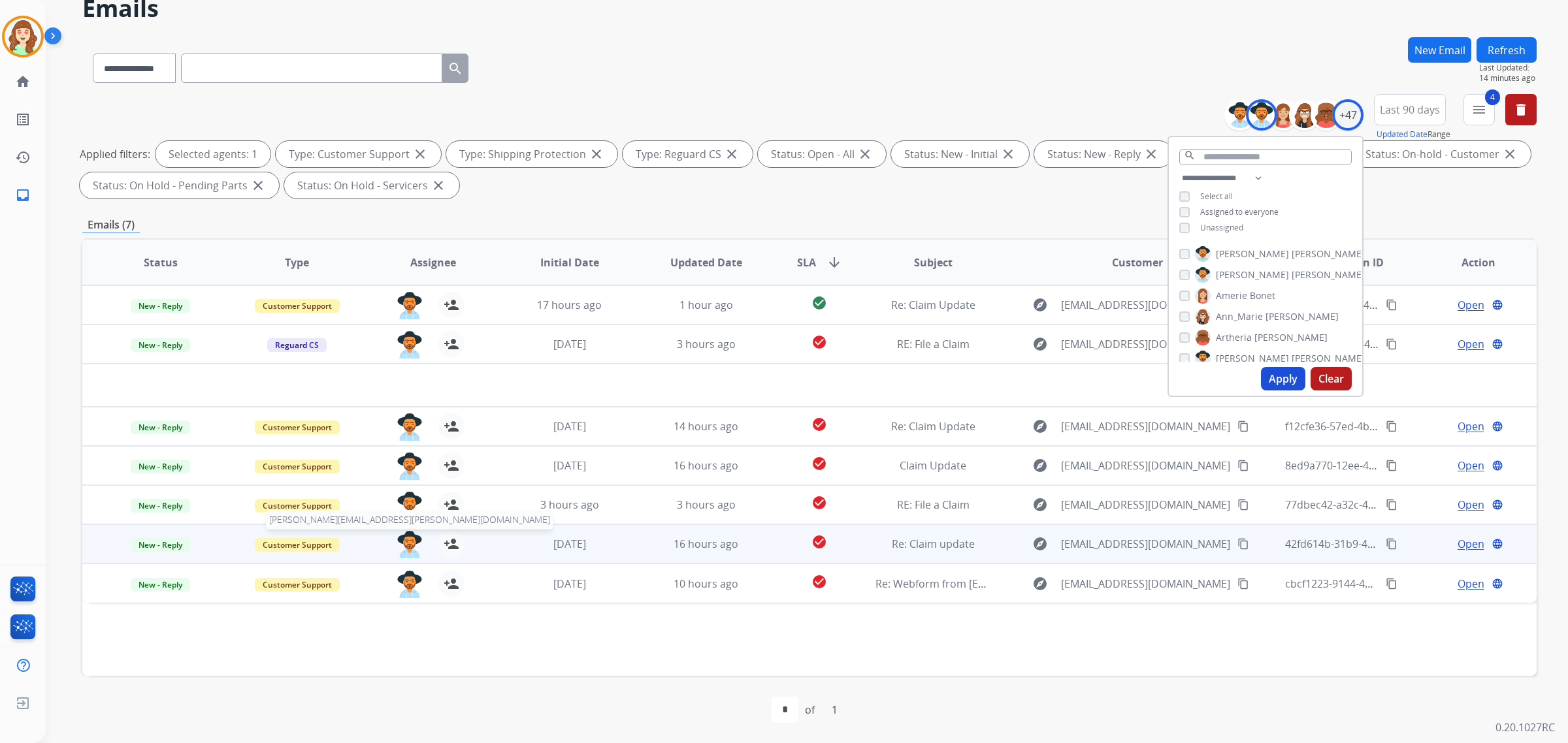
click at [403, 542] on img at bounding box center [409, 544] width 26 height 27
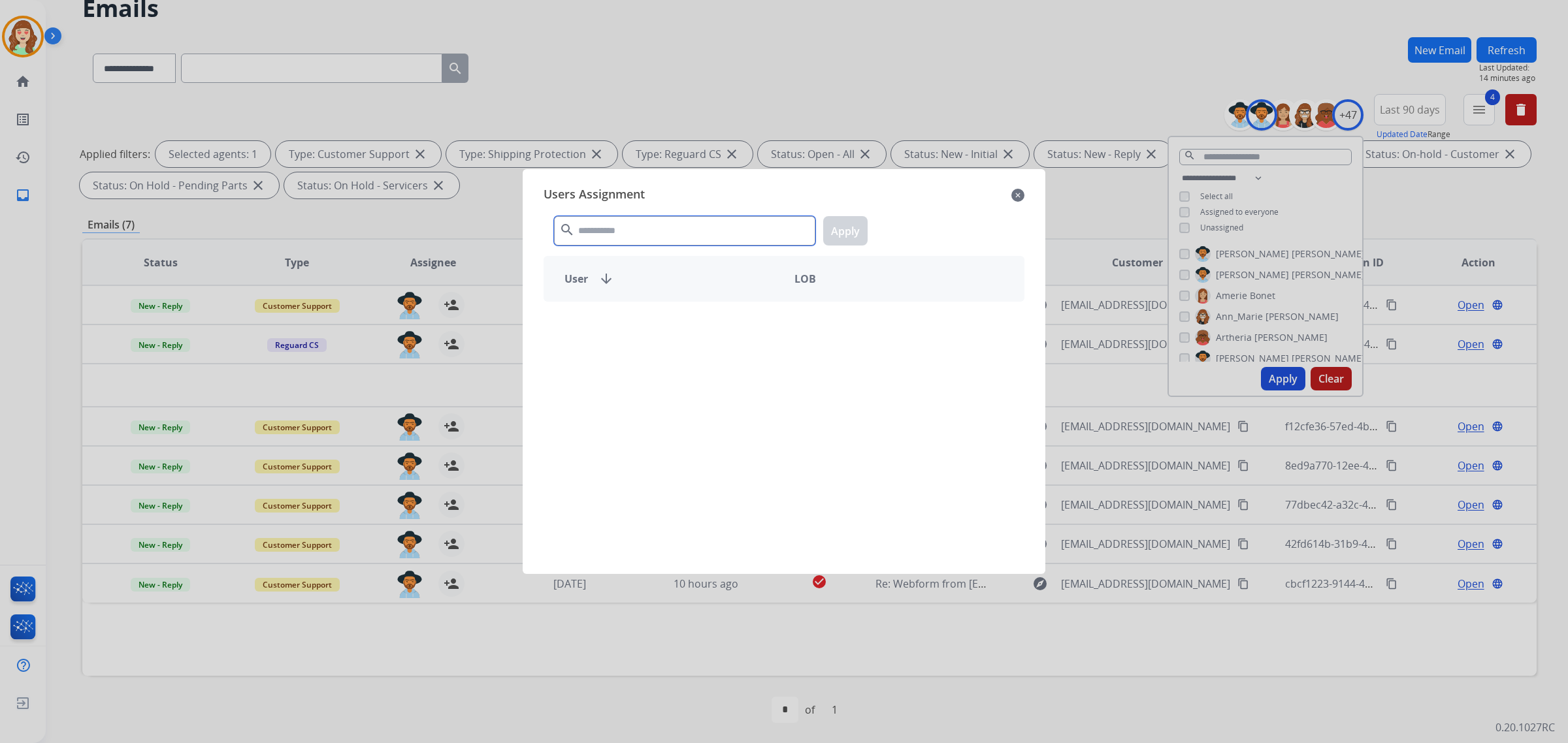
click at [713, 231] on input "text" at bounding box center [685, 231] width 261 height 29
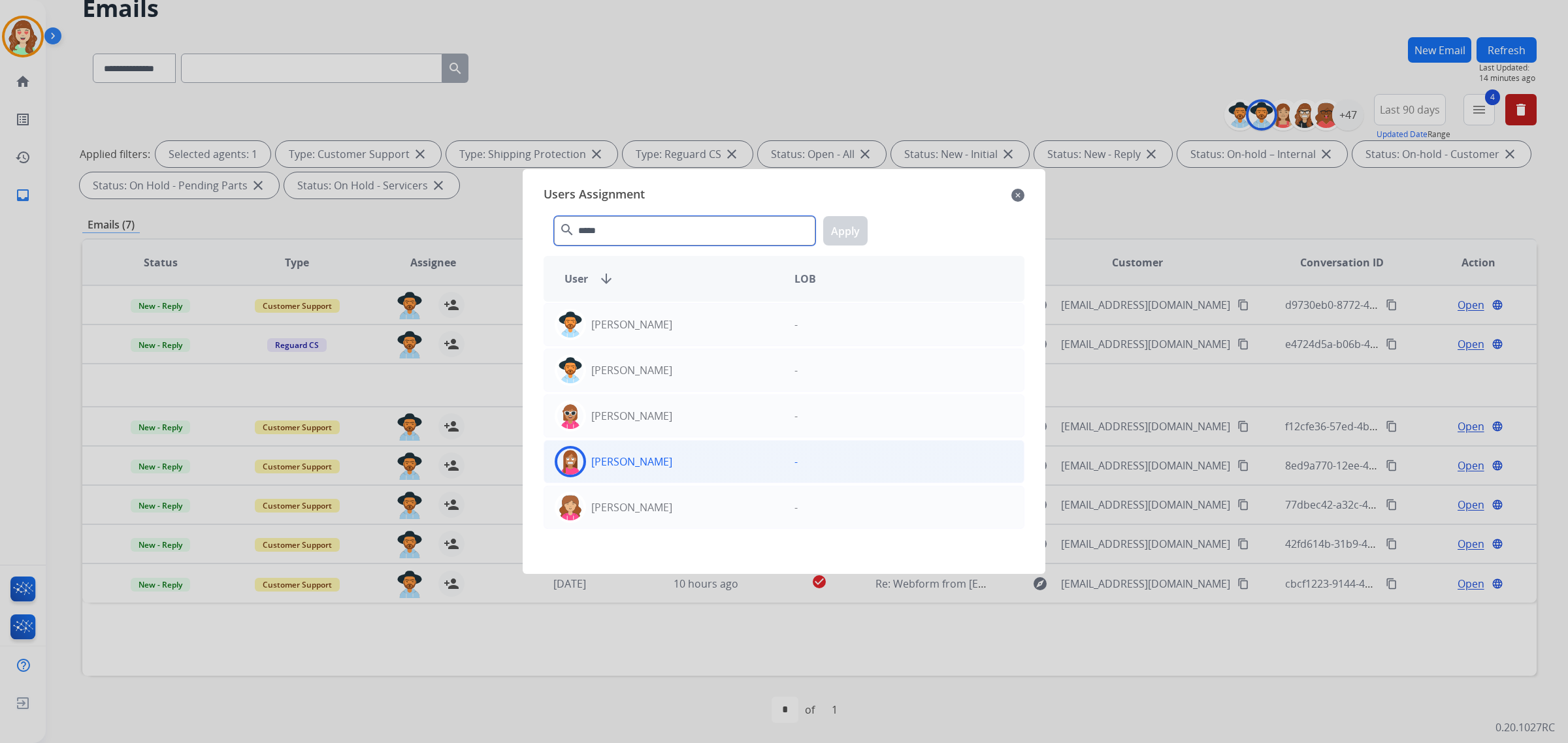
type input "*****"
click at [697, 458] on div "[PERSON_NAME]" at bounding box center [664, 462] width 240 height 31
click at [856, 226] on button "Apply" at bounding box center [845, 231] width 45 height 29
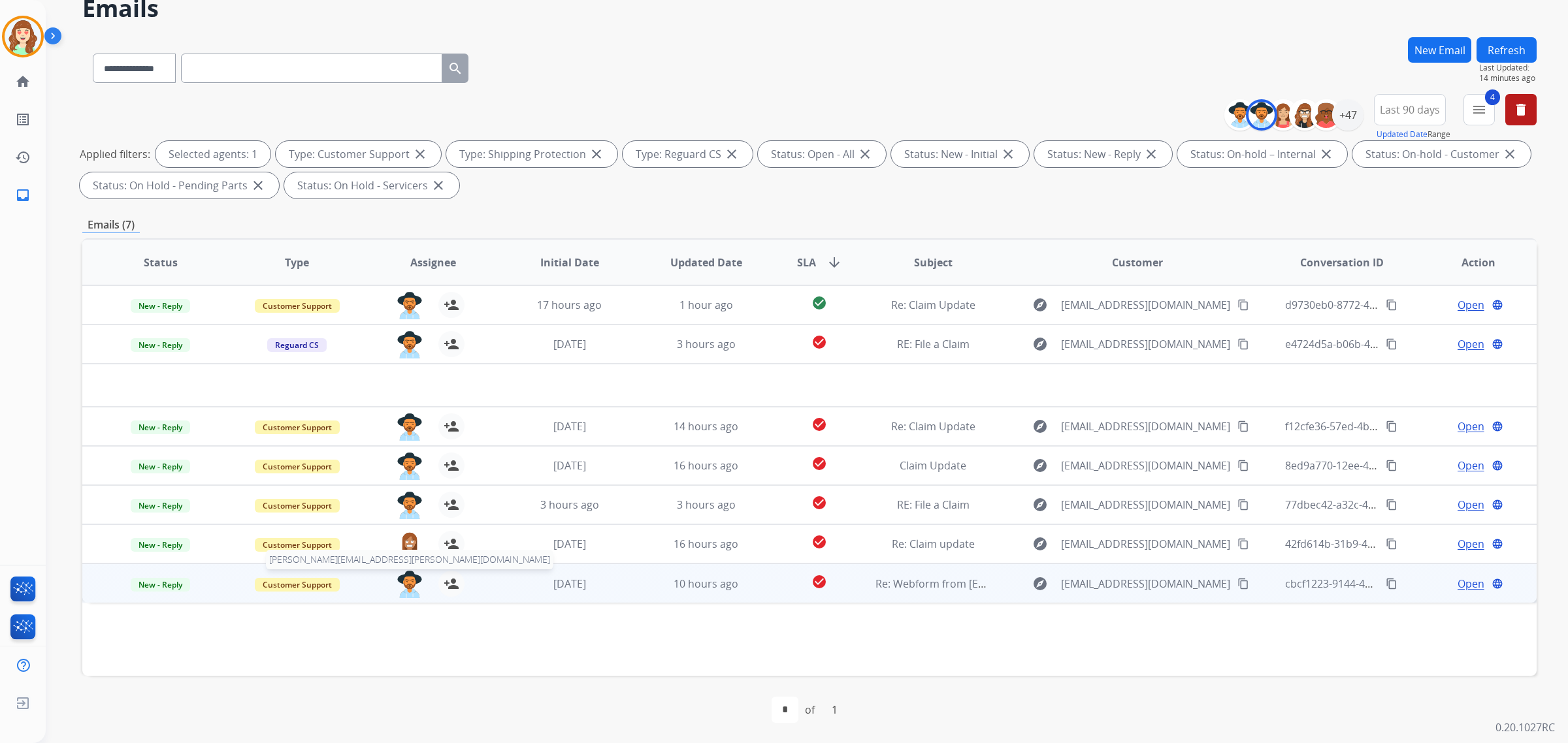
click at [406, 581] on img at bounding box center [409, 584] width 26 height 27
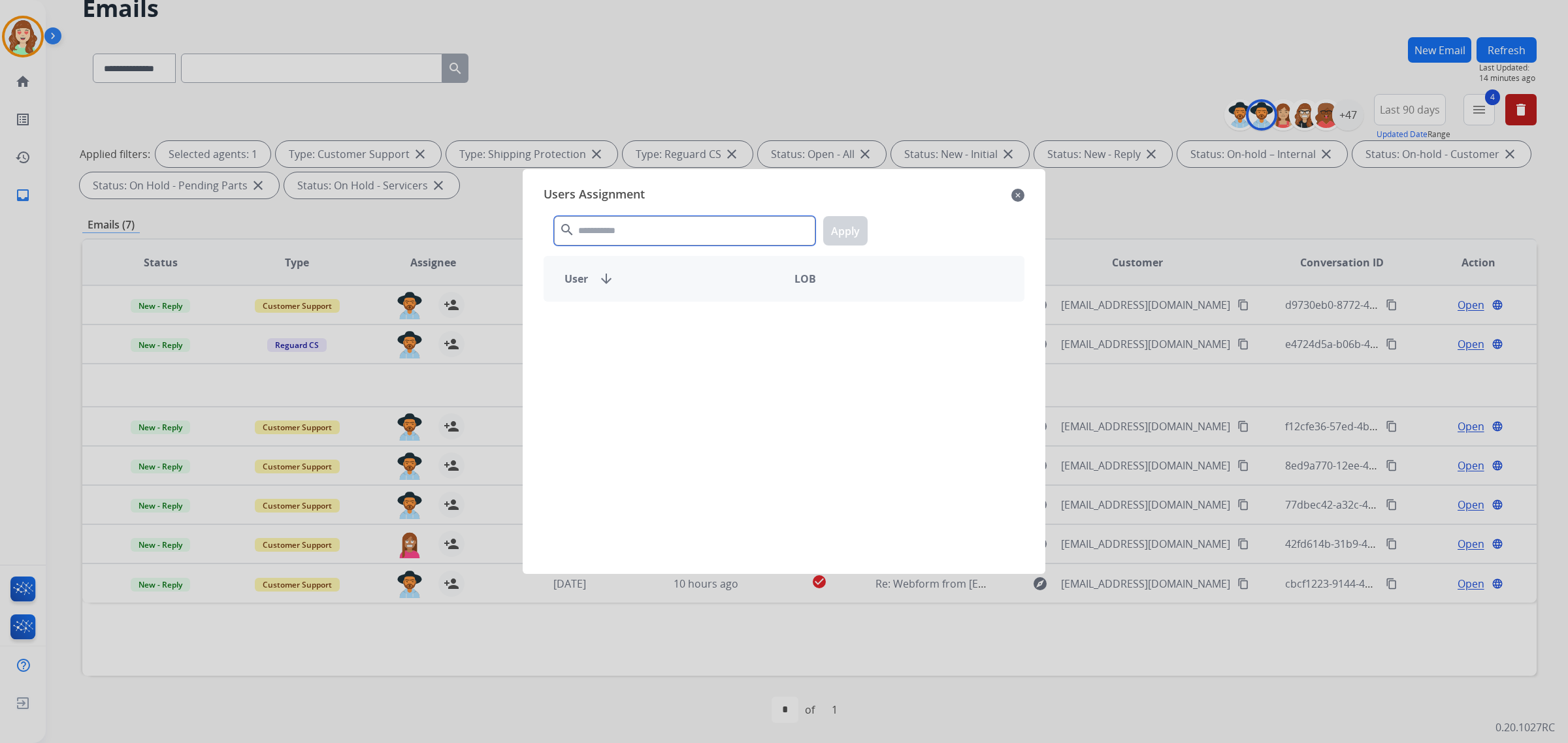
click at [661, 240] on input "text" at bounding box center [685, 231] width 261 height 29
type input "****"
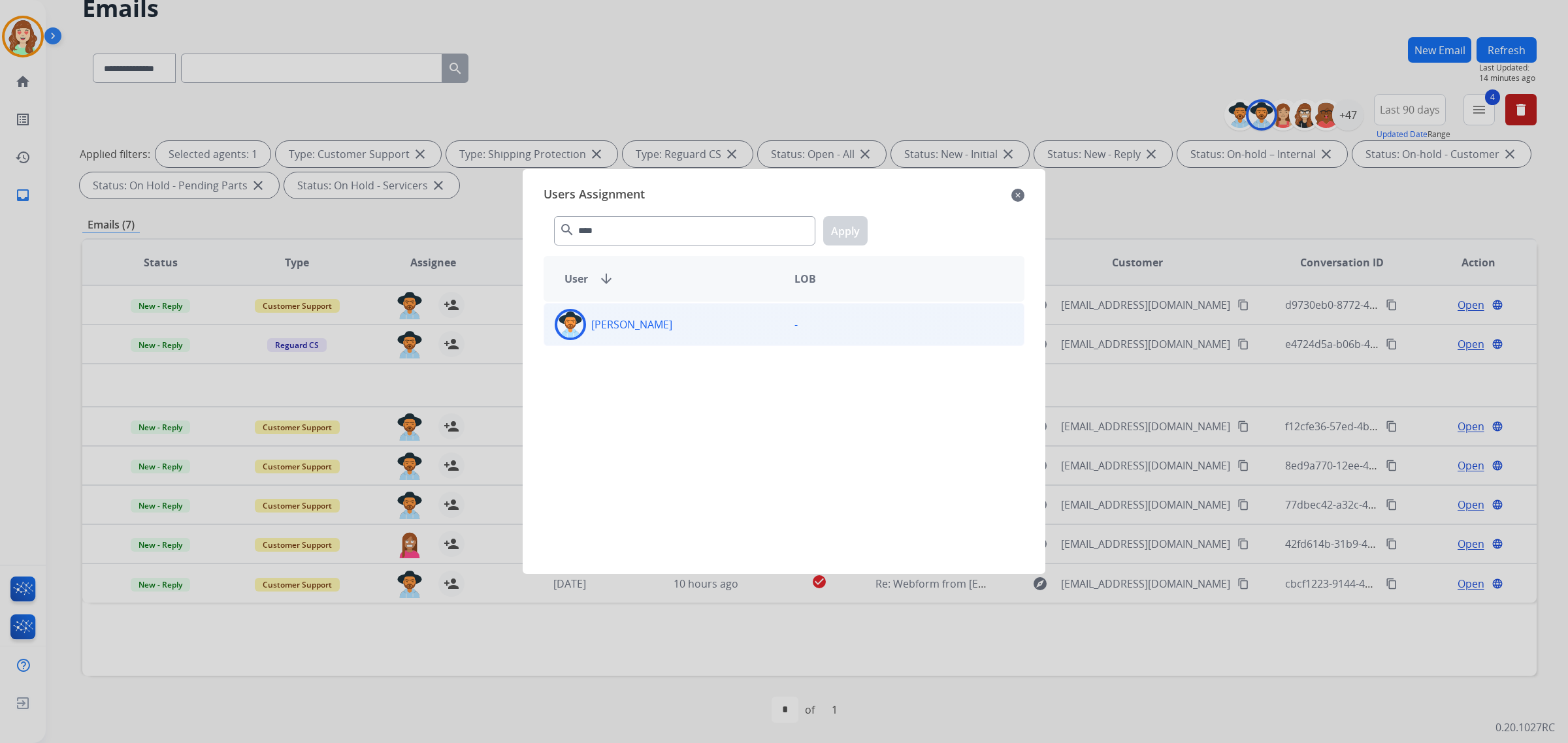
click at [687, 326] on div "[PERSON_NAME]" at bounding box center [664, 324] width 240 height 31
click at [853, 233] on button "Apply" at bounding box center [845, 231] width 45 height 29
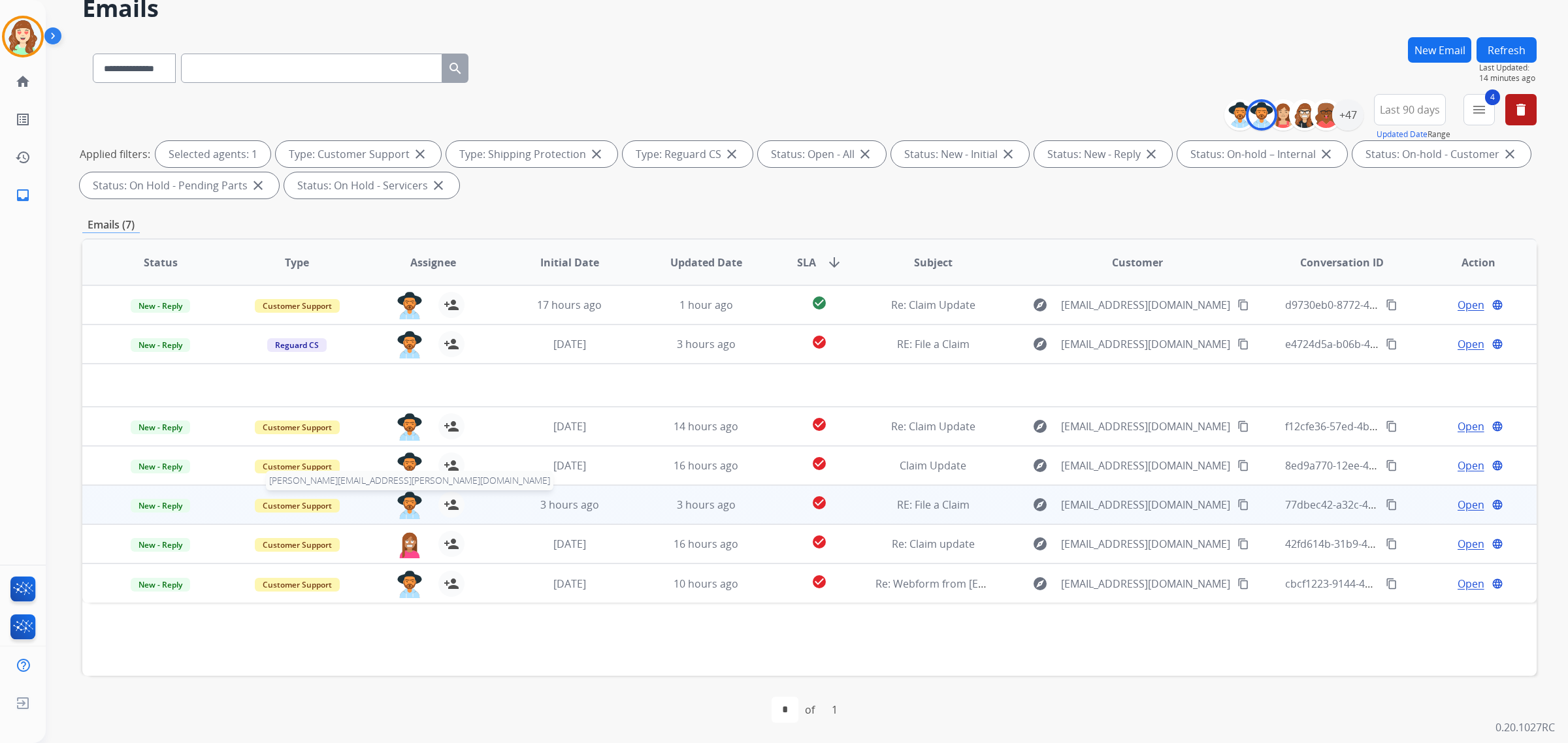
click at [407, 498] on img at bounding box center [409, 505] width 26 height 27
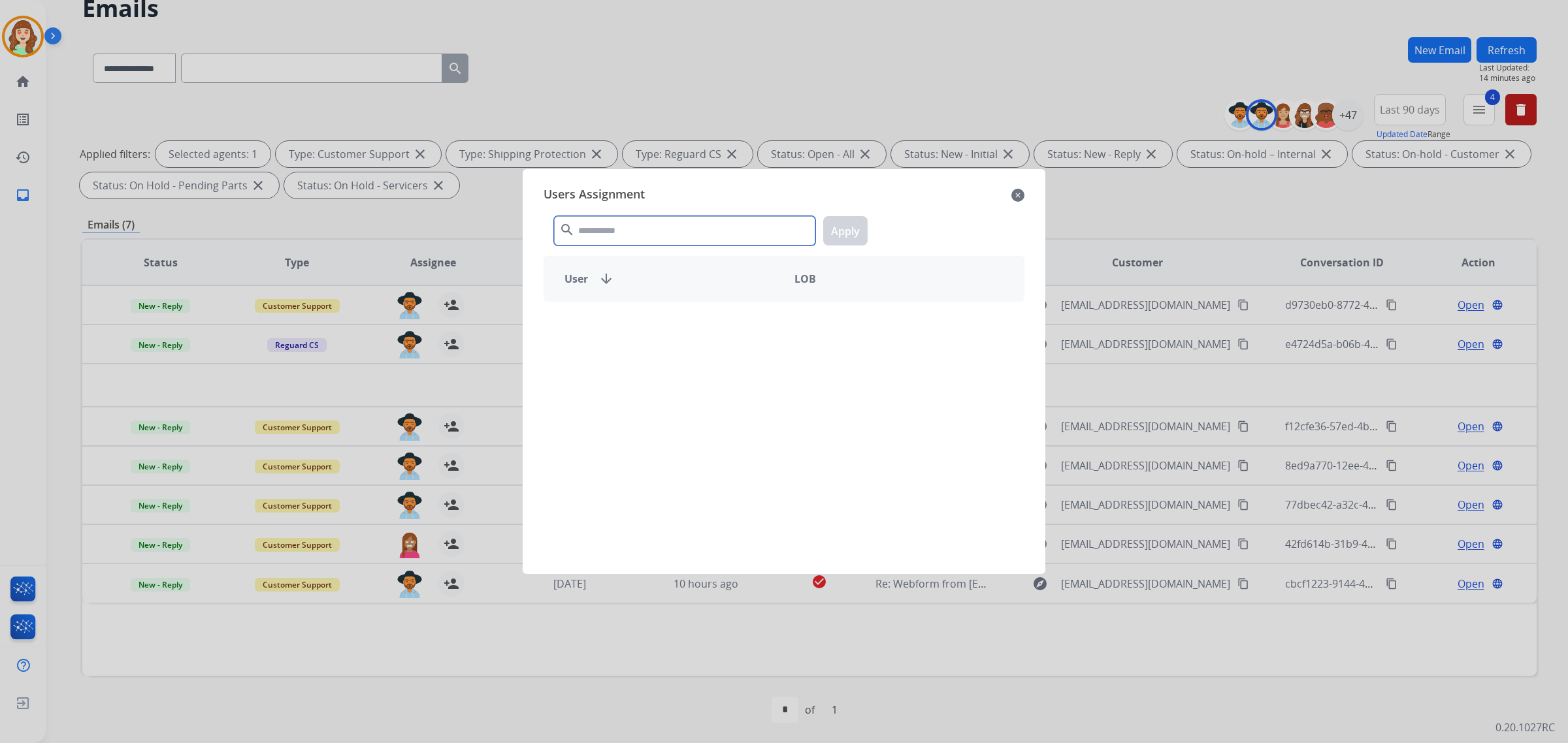
drag, startPoint x: 644, startPoint y: 234, endPoint x: 656, endPoint y: 227, distance: 13.9
click at [656, 227] on input "text" at bounding box center [685, 231] width 261 height 29
type input "****"
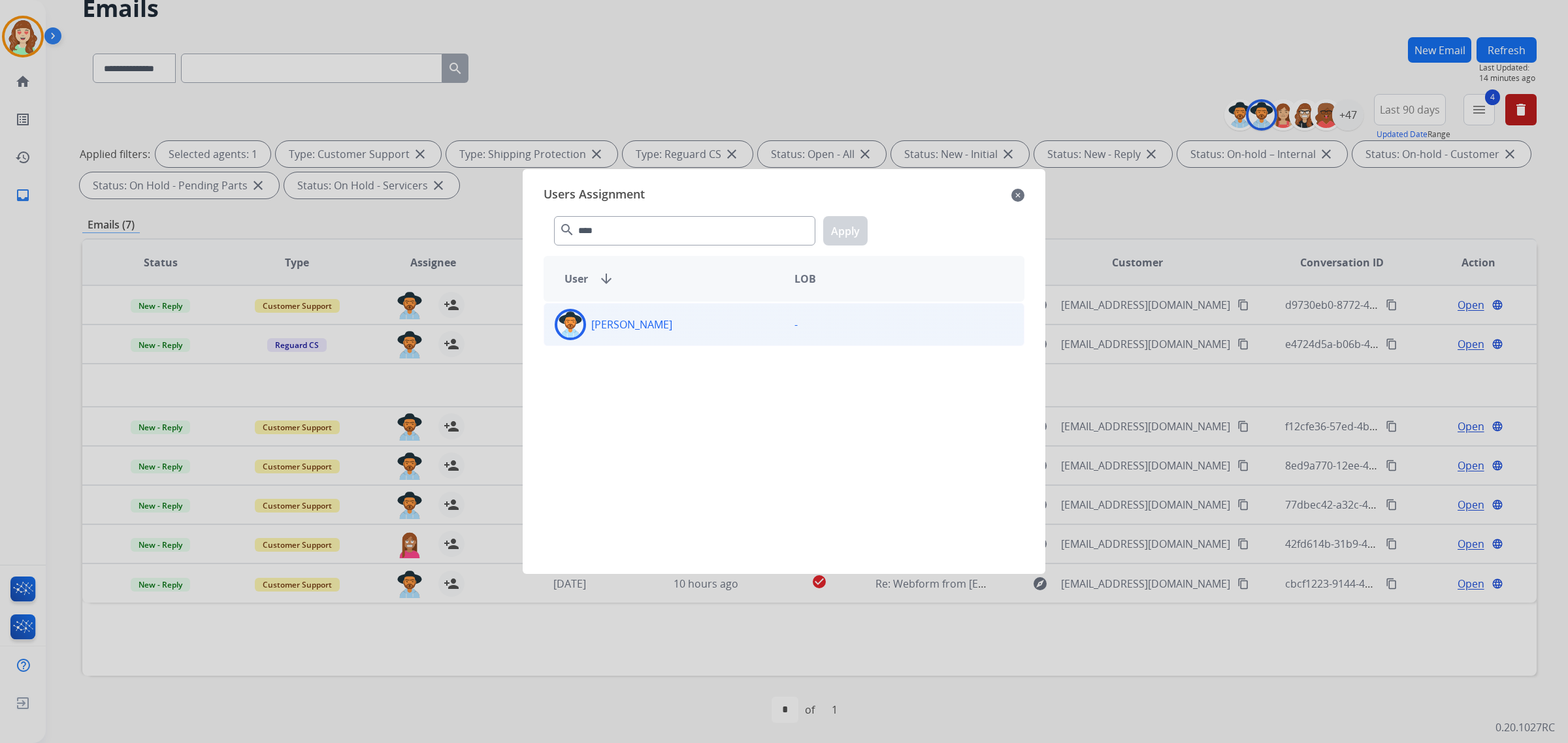
click at [692, 333] on div "[PERSON_NAME]" at bounding box center [664, 324] width 240 height 31
click at [842, 235] on button "Apply" at bounding box center [845, 231] width 45 height 29
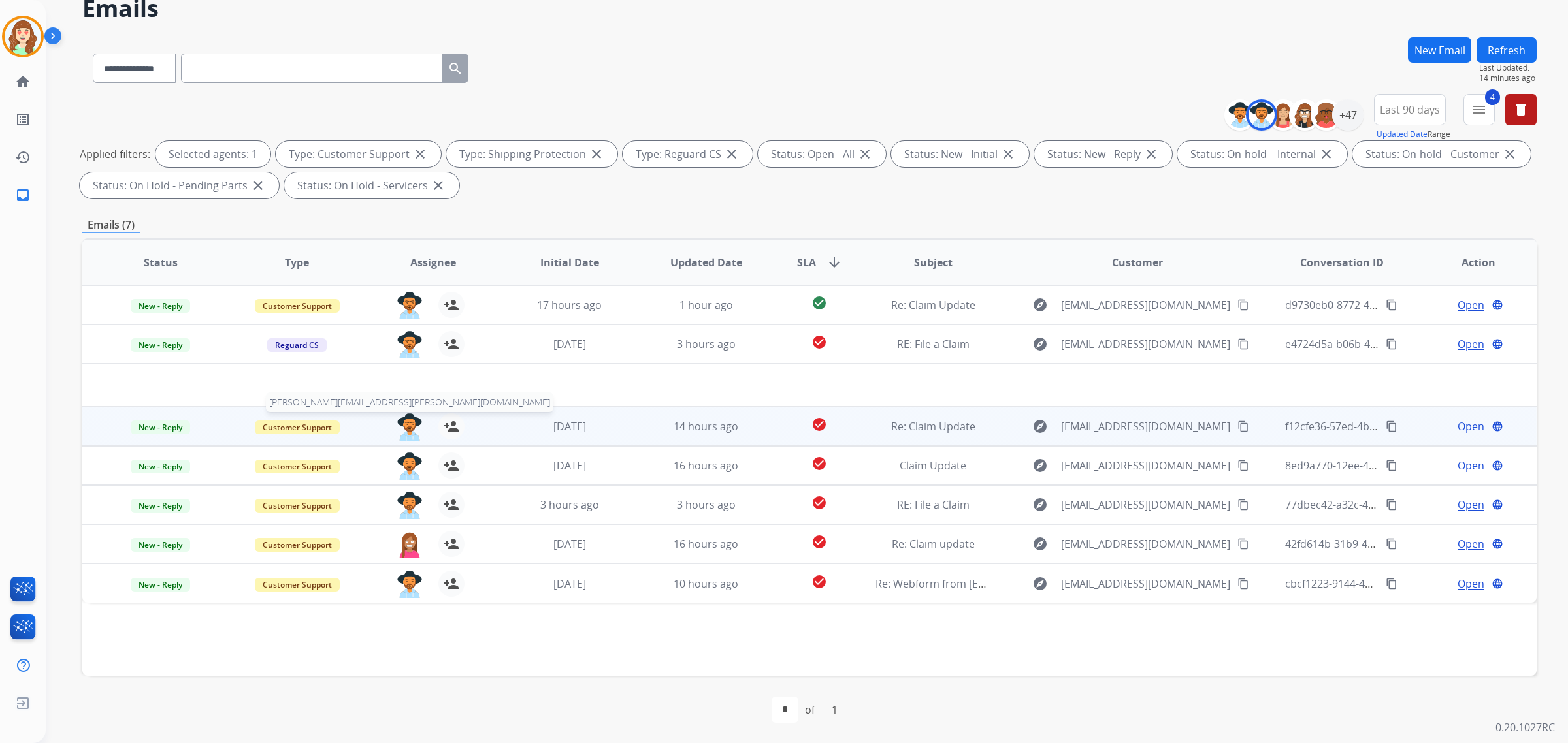
click at [405, 422] on img at bounding box center [409, 427] width 26 height 27
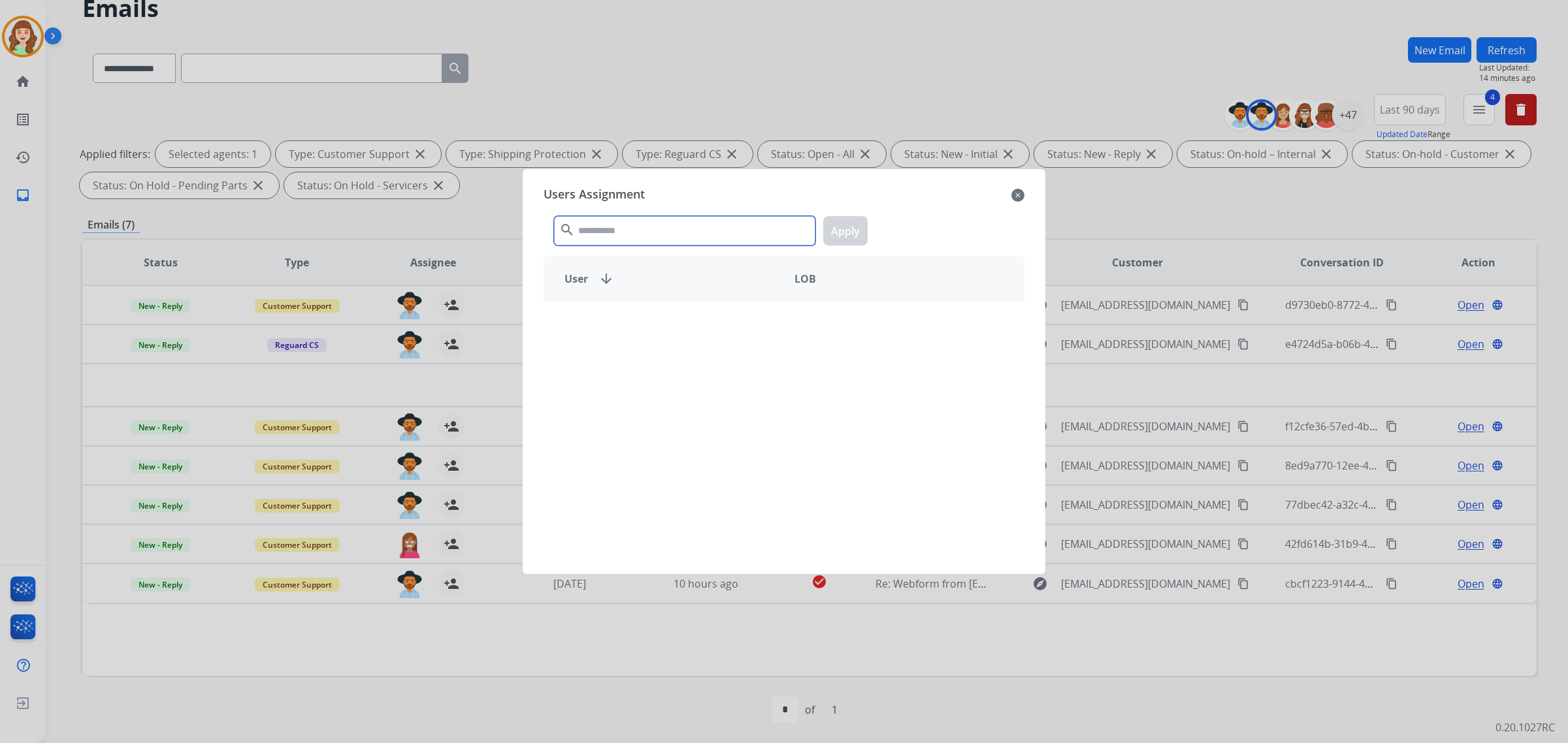
click at [619, 229] on input "text" at bounding box center [685, 231] width 261 height 29
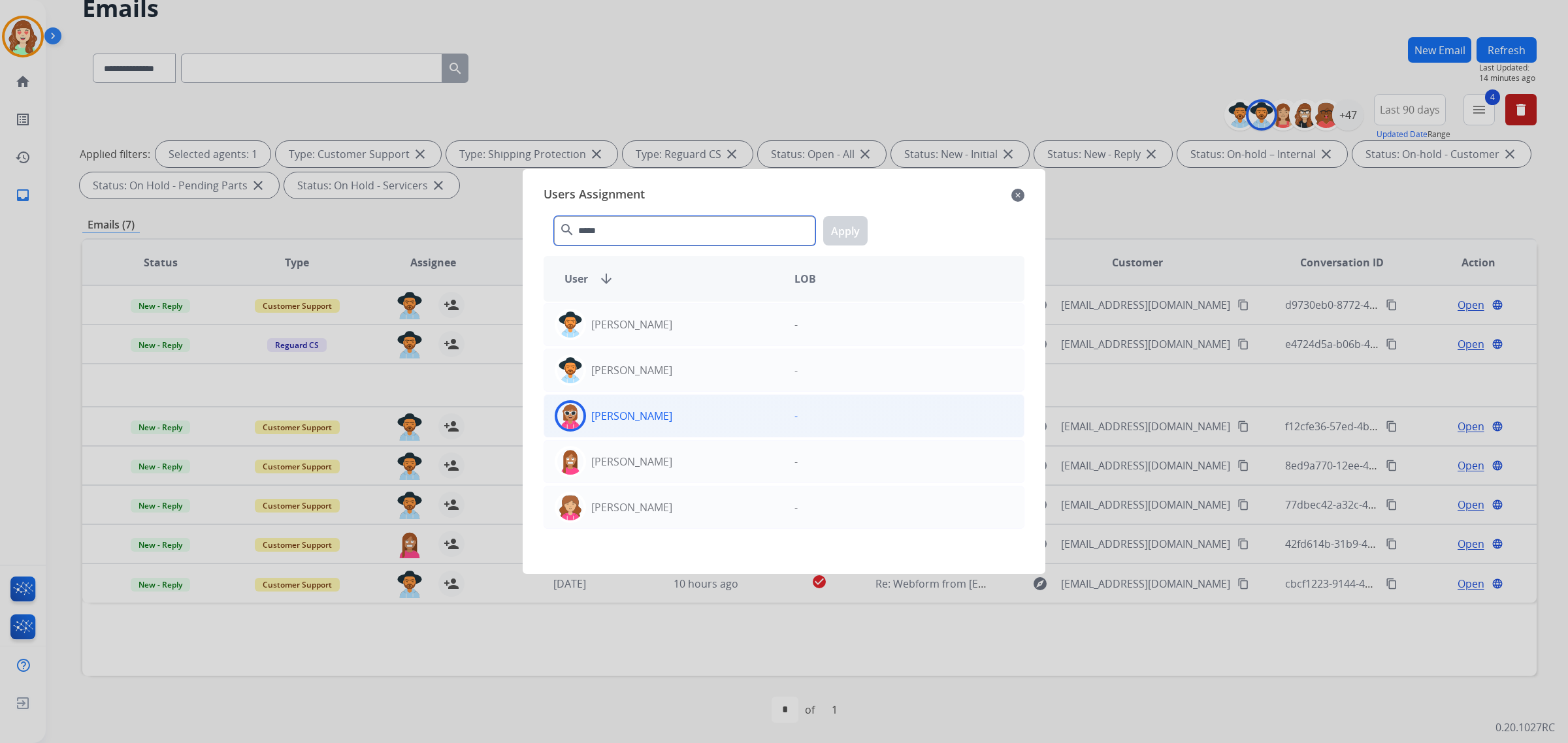
type input "*****"
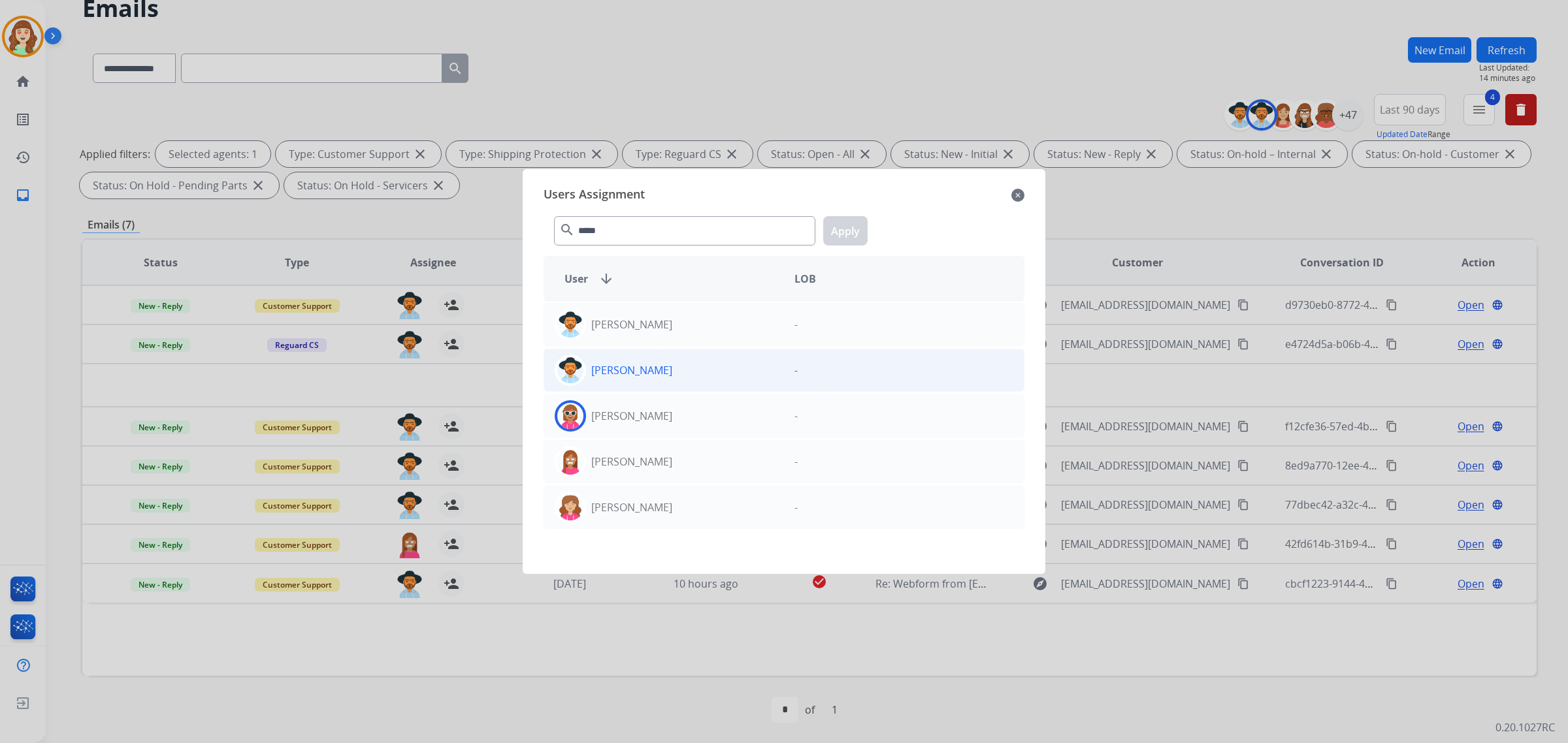
drag, startPoint x: 726, startPoint y: 406, endPoint x: 749, endPoint y: 373, distance: 40.2
click at [726, 407] on div "[PERSON_NAME]" at bounding box center [664, 416] width 240 height 31
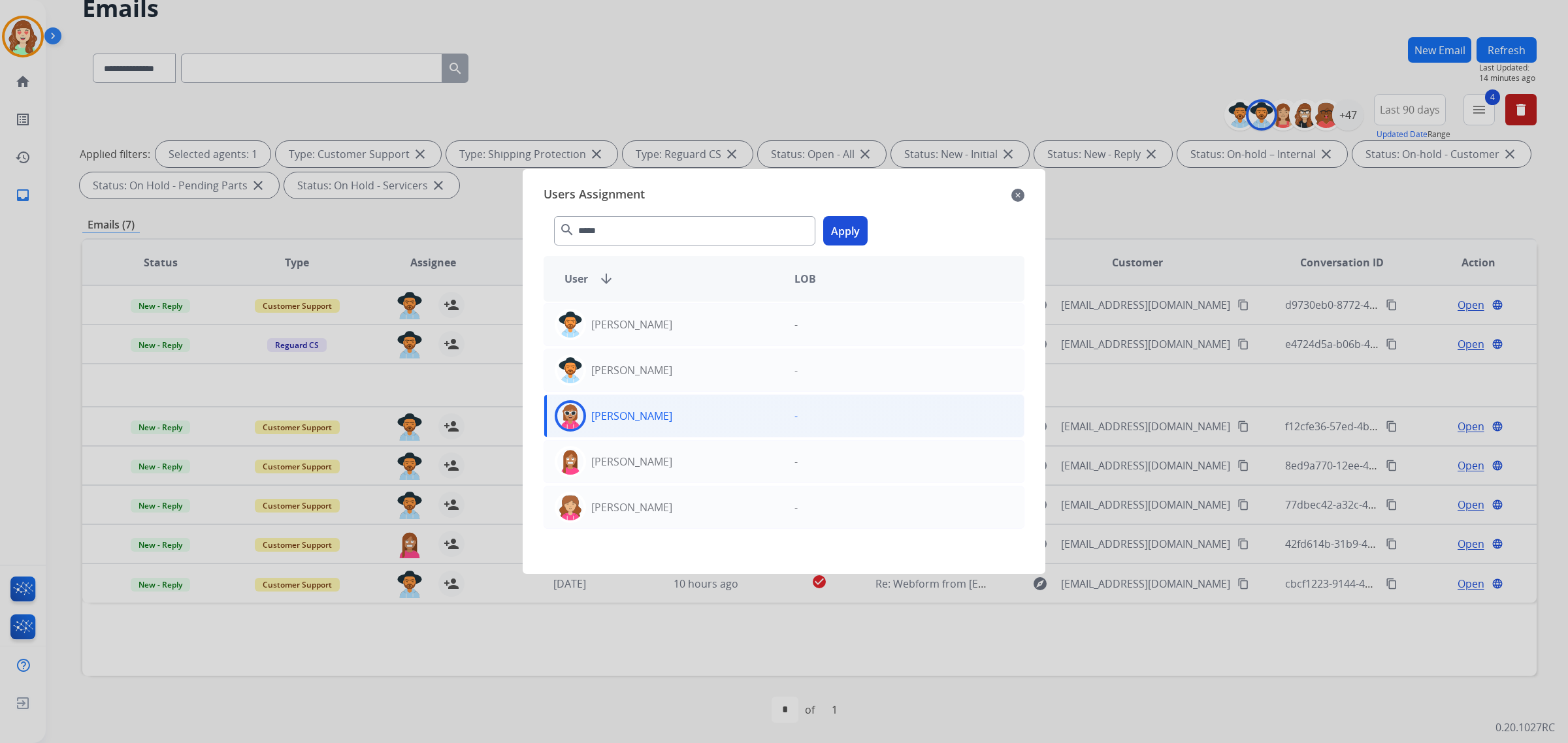
click at [860, 223] on button "Apply" at bounding box center [845, 231] width 45 height 29
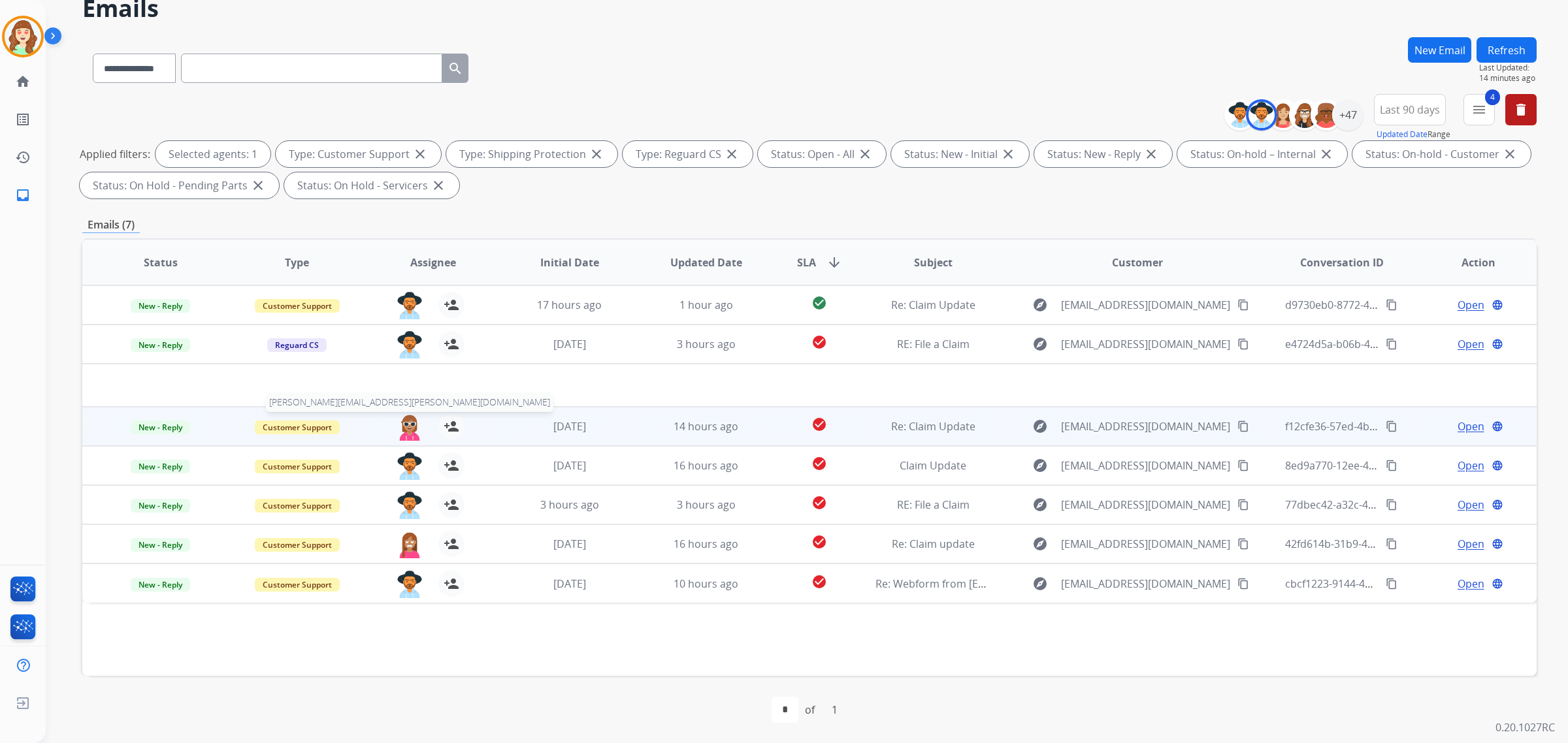
click at [402, 433] on img at bounding box center [409, 427] width 26 height 27
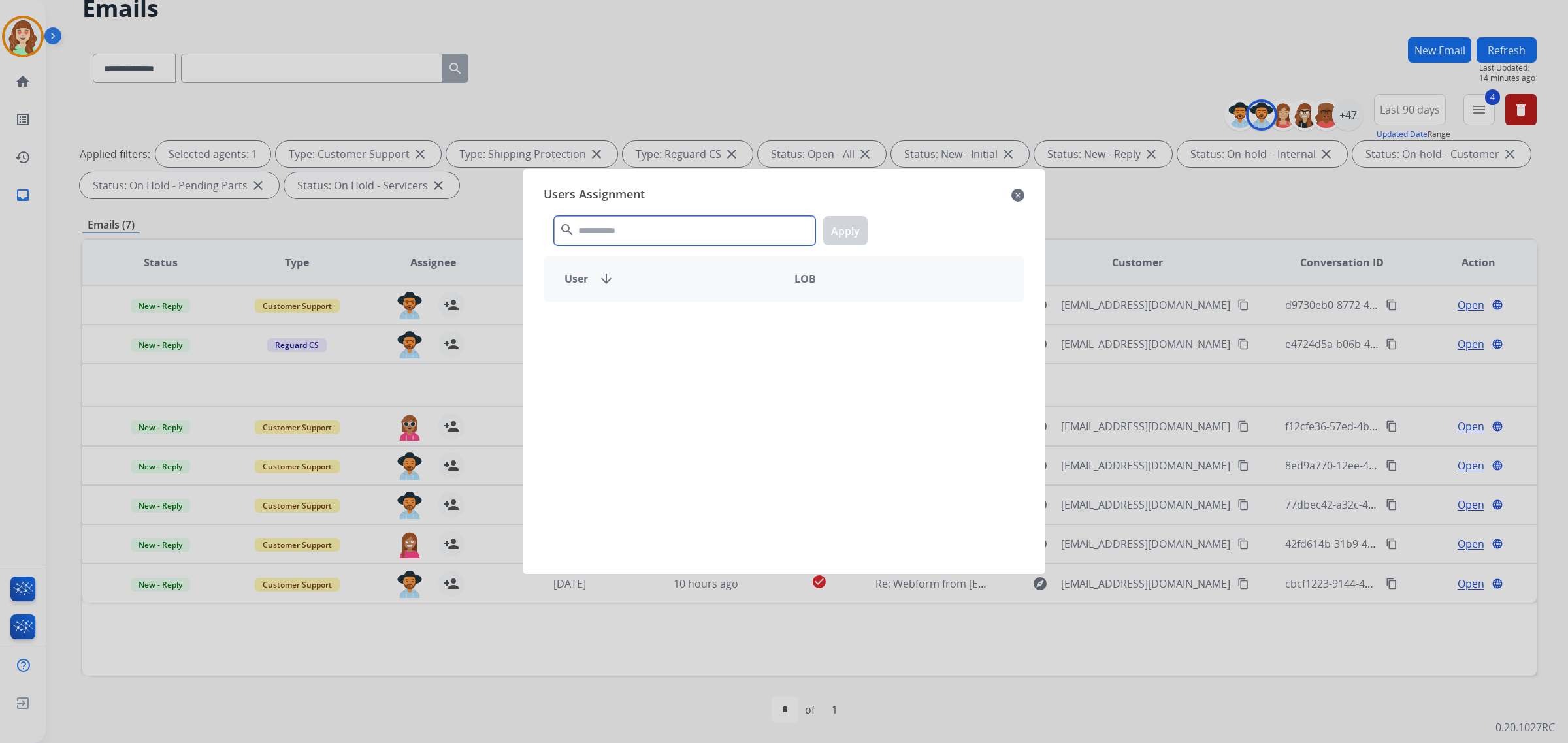
click at [678, 227] on input "text" at bounding box center [685, 231] width 261 height 29
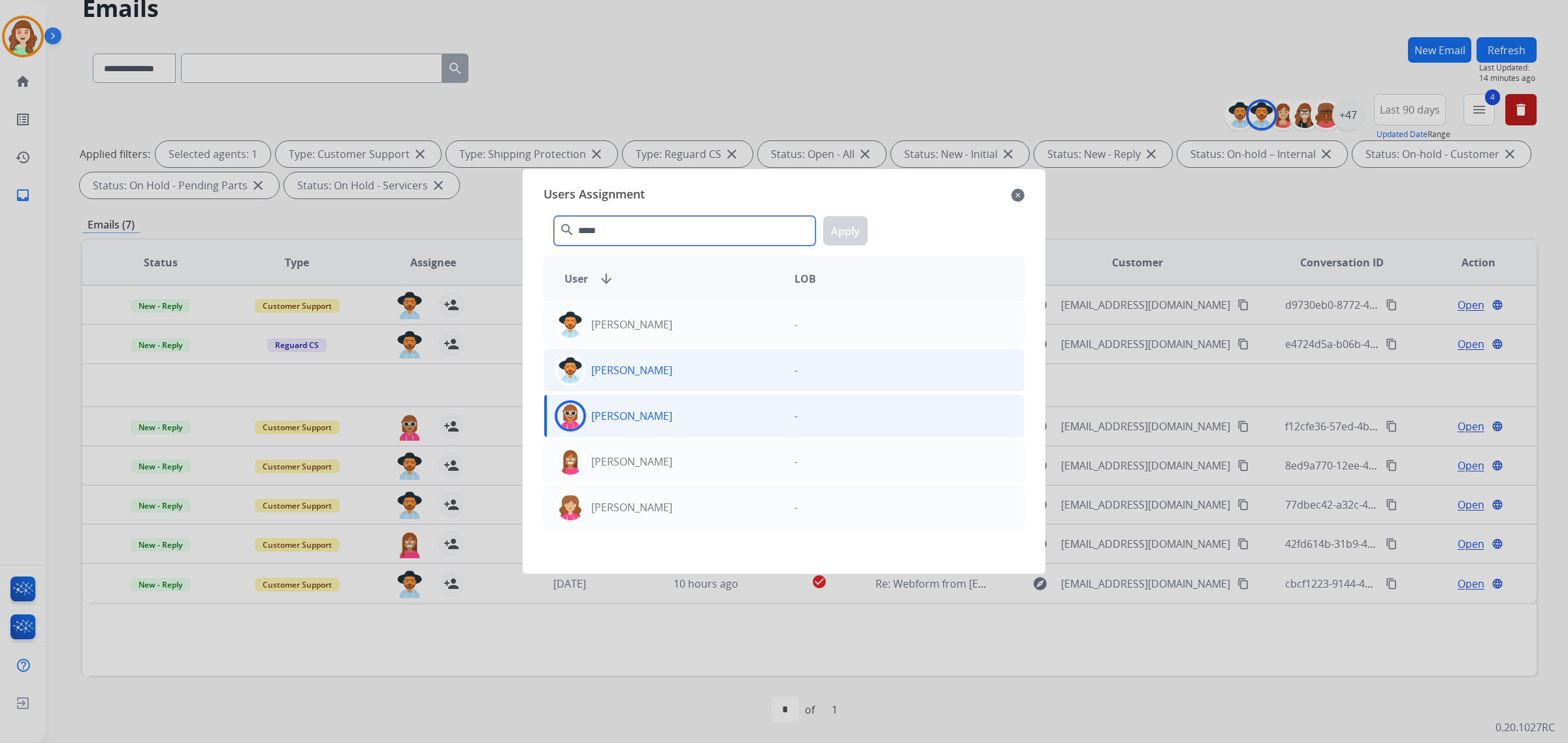
type input "*****"
click at [653, 485] on div "[PERSON_NAME] - [PERSON_NAME] - [PERSON_NAME] - [PERSON_NAME] - [PERSON_NAME] -" at bounding box center [784, 430] width 481 height 257
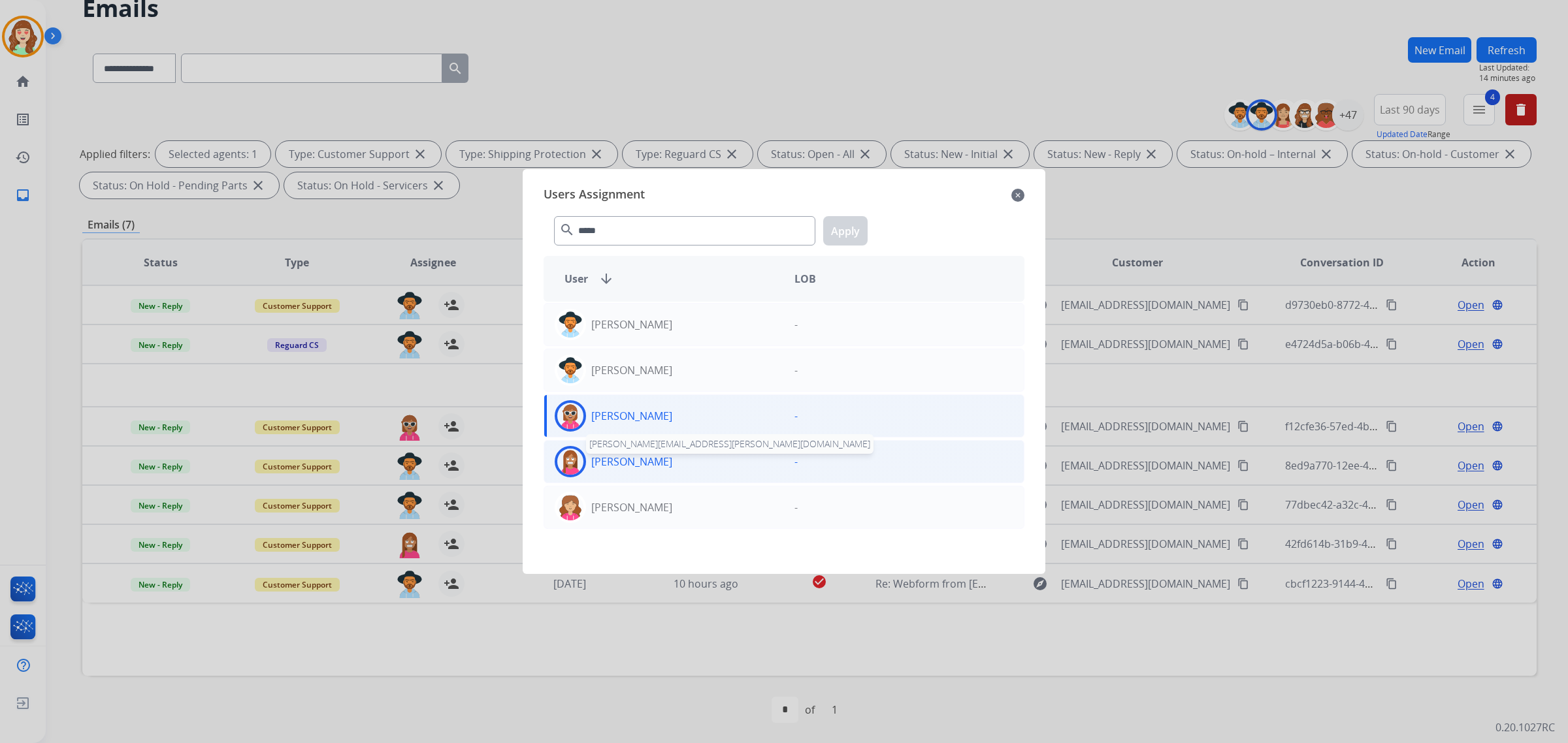
click at [660, 462] on p "[PERSON_NAME]" at bounding box center [631, 462] width 81 height 16
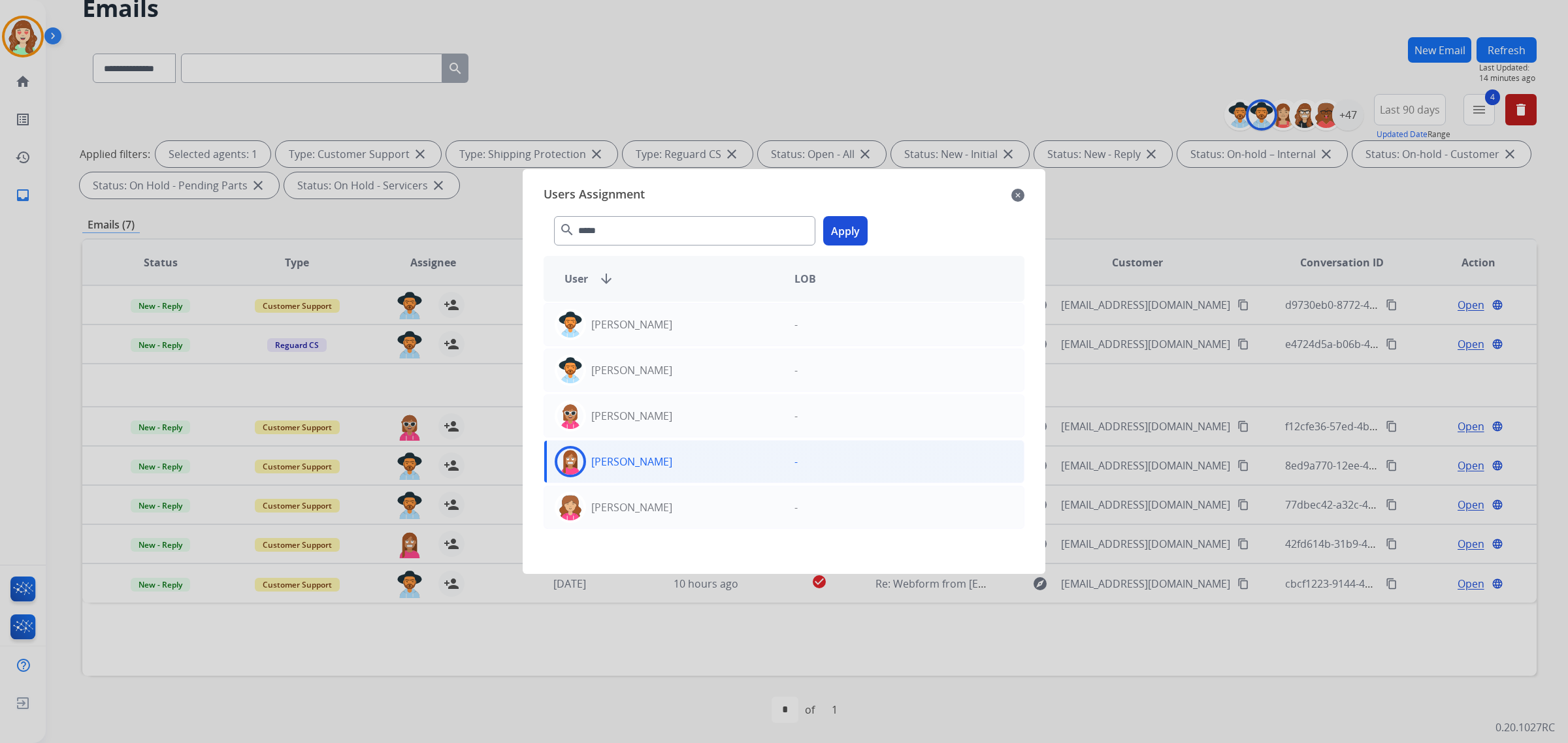
click at [842, 233] on button "Apply" at bounding box center [845, 231] width 45 height 29
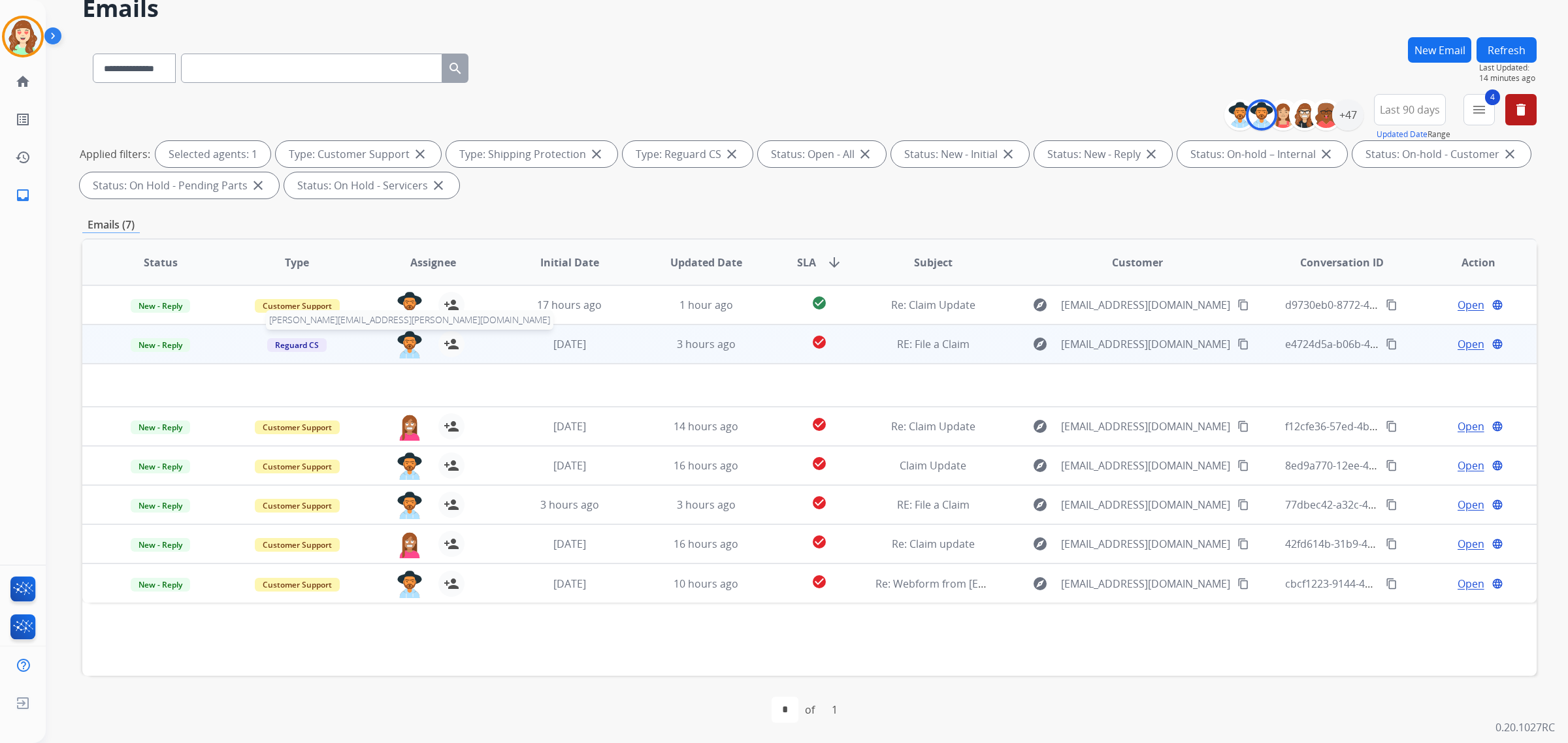
click at [409, 340] on img at bounding box center [409, 345] width 26 height 27
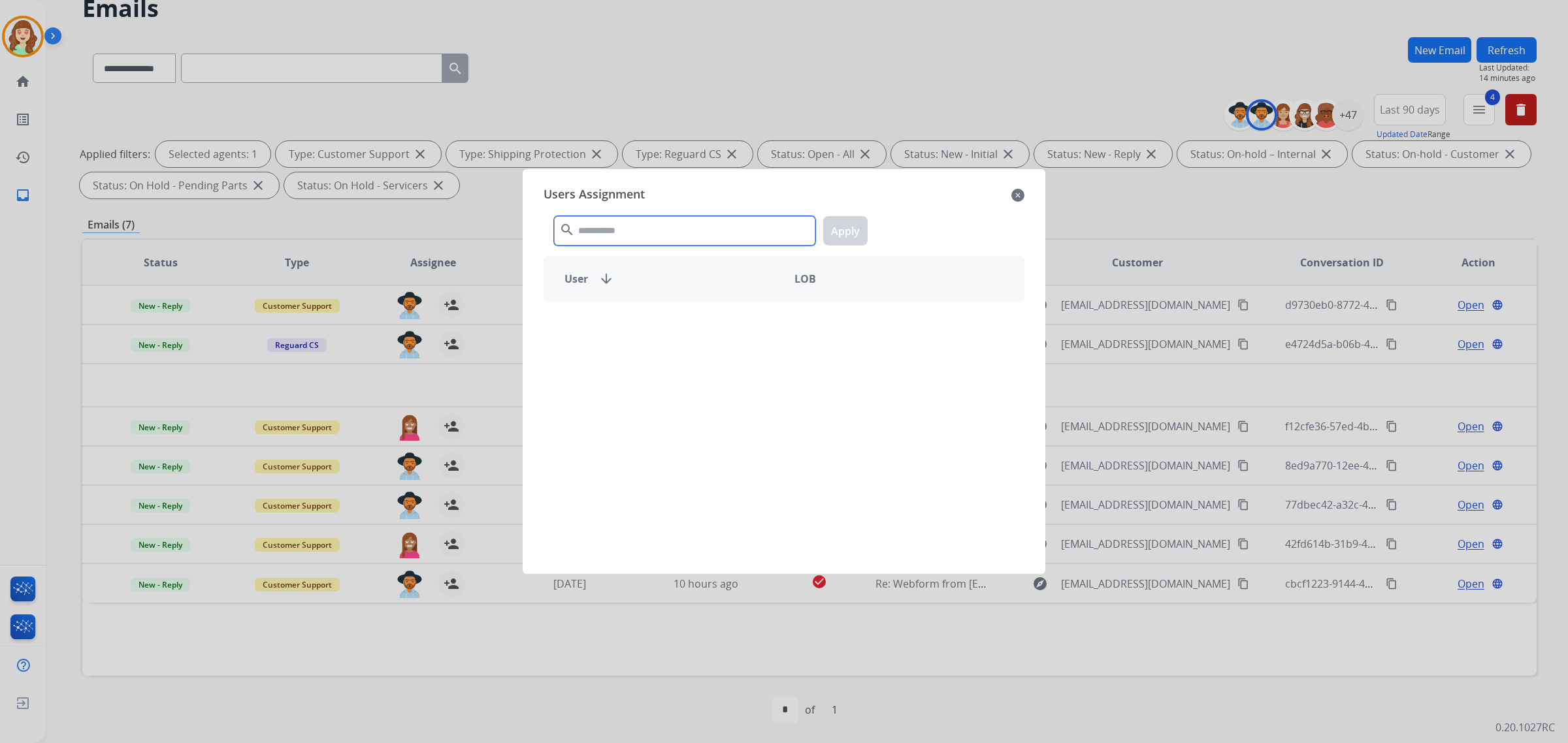
click at [624, 227] on input "text" at bounding box center [685, 231] width 261 height 29
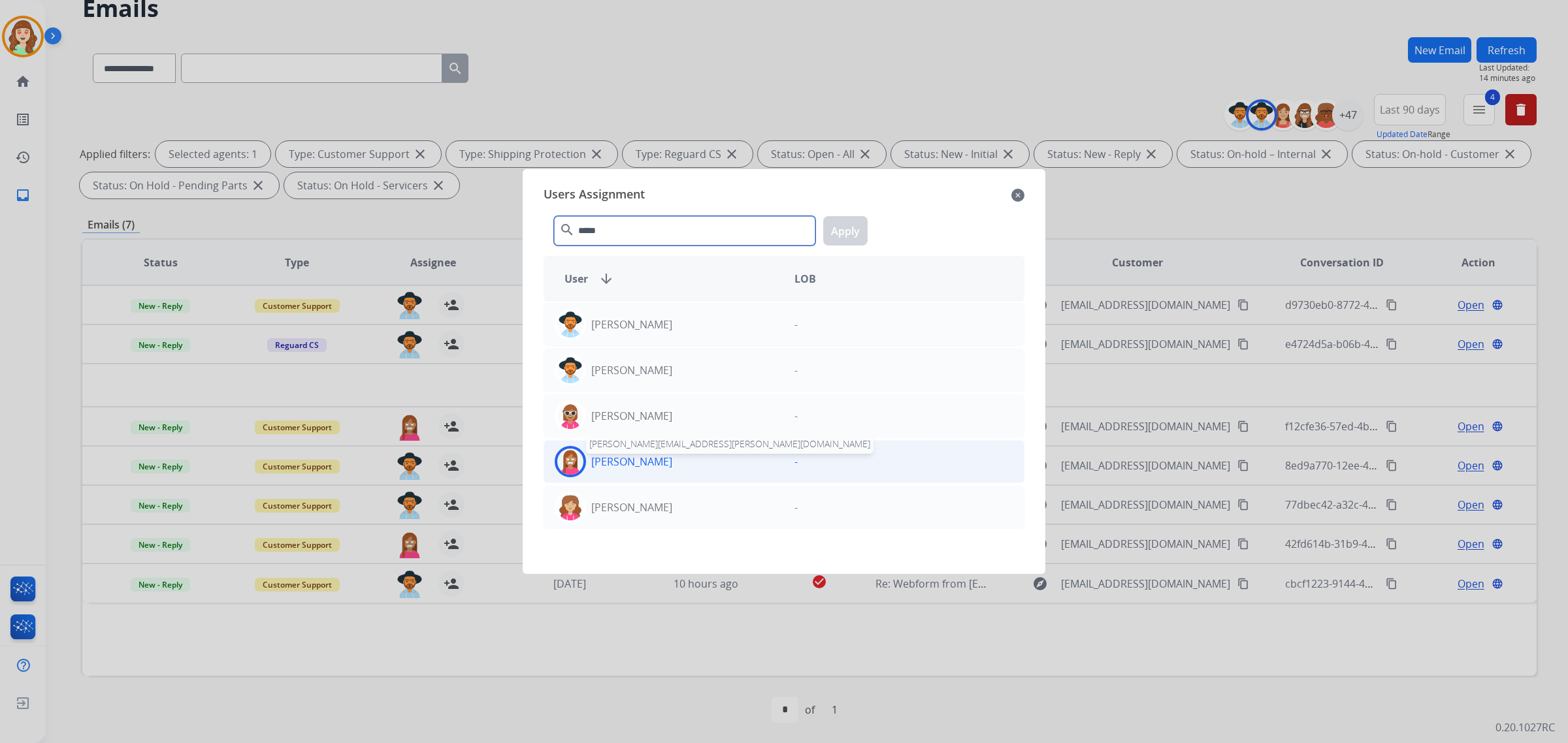
type input "*****"
click at [672, 465] on p "[PERSON_NAME]" at bounding box center [631, 462] width 81 height 16
click at [849, 235] on button "Apply" at bounding box center [845, 231] width 45 height 29
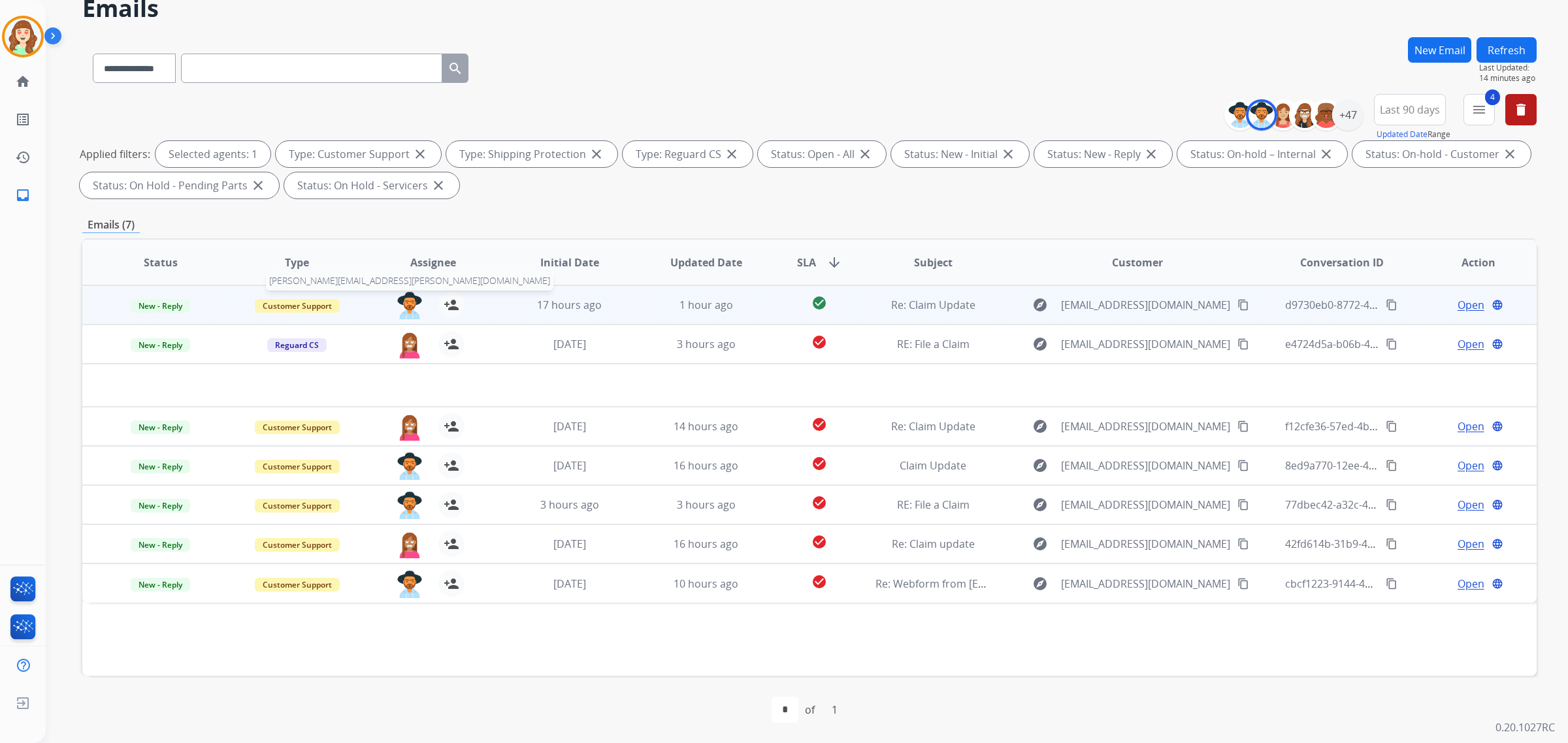
click at [404, 306] on img at bounding box center [409, 306] width 26 height 27
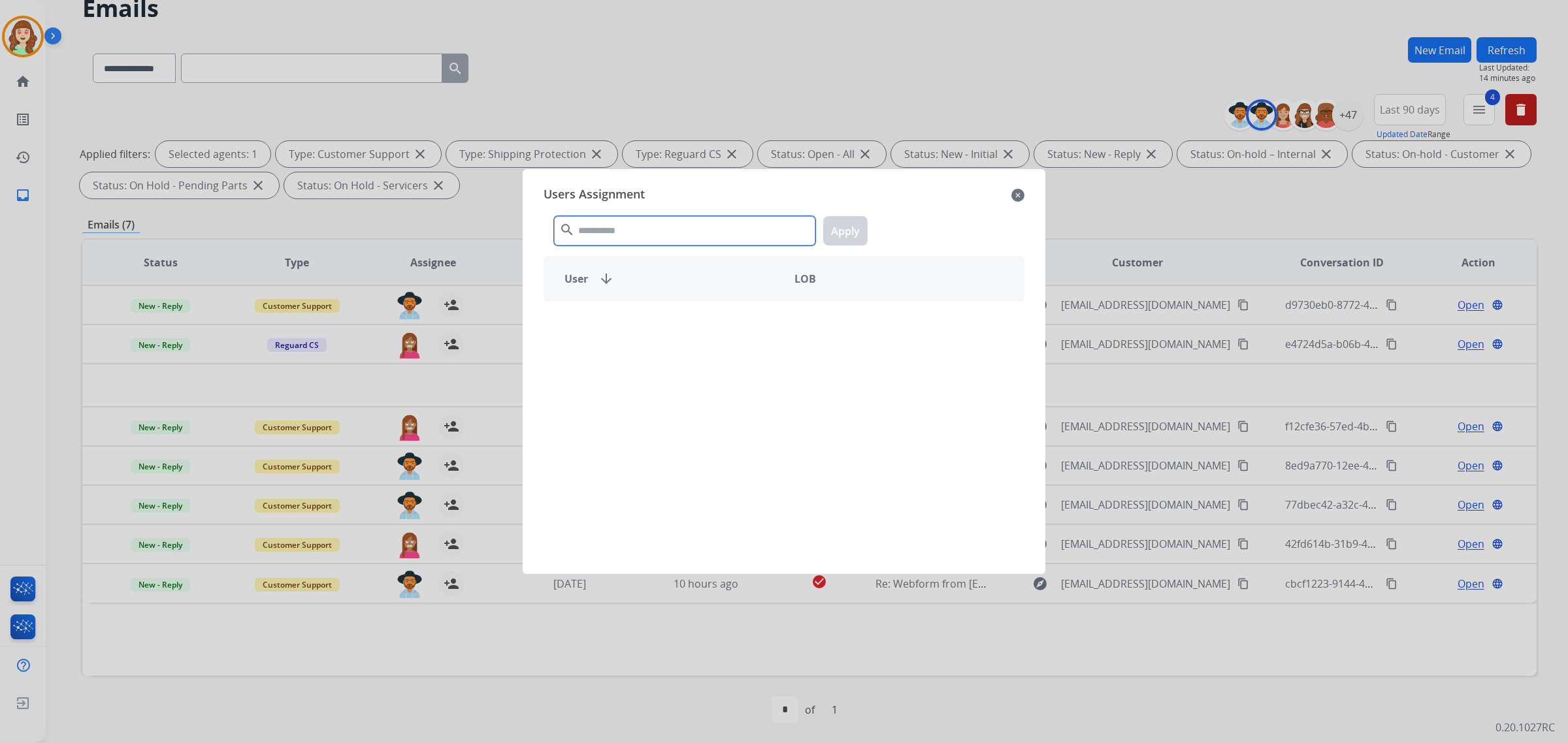
click at [673, 240] on input "text" at bounding box center [685, 231] width 261 height 29
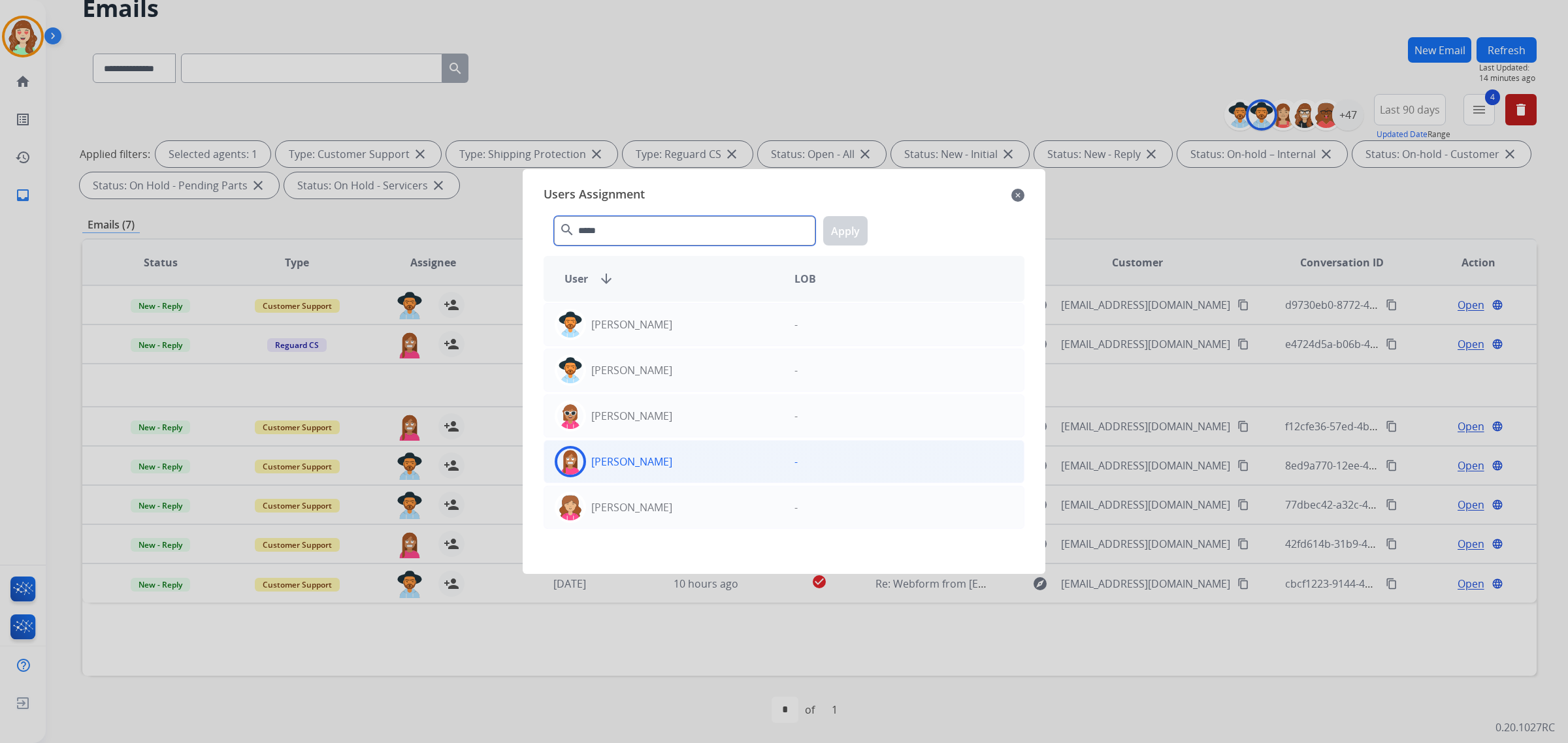
type input "*****"
click at [755, 456] on div "[PERSON_NAME]" at bounding box center [664, 462] width 240 height 31
click at [854, 227] on button "Apply" at bounding box center [845, 231] width 45 height 29
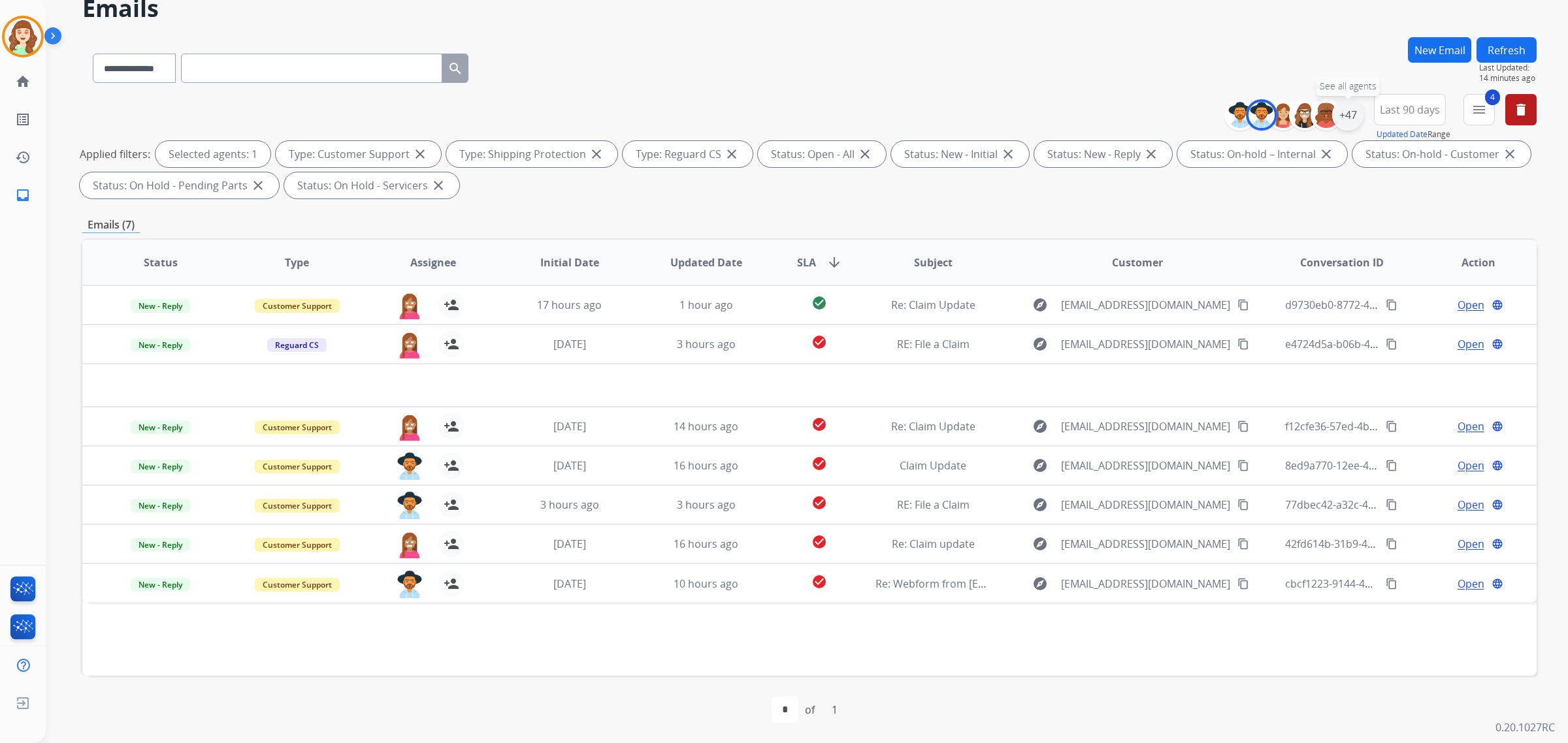
click at [1347, 116] on div "+47" at bounding box center [1348, 115] width 31 height 31
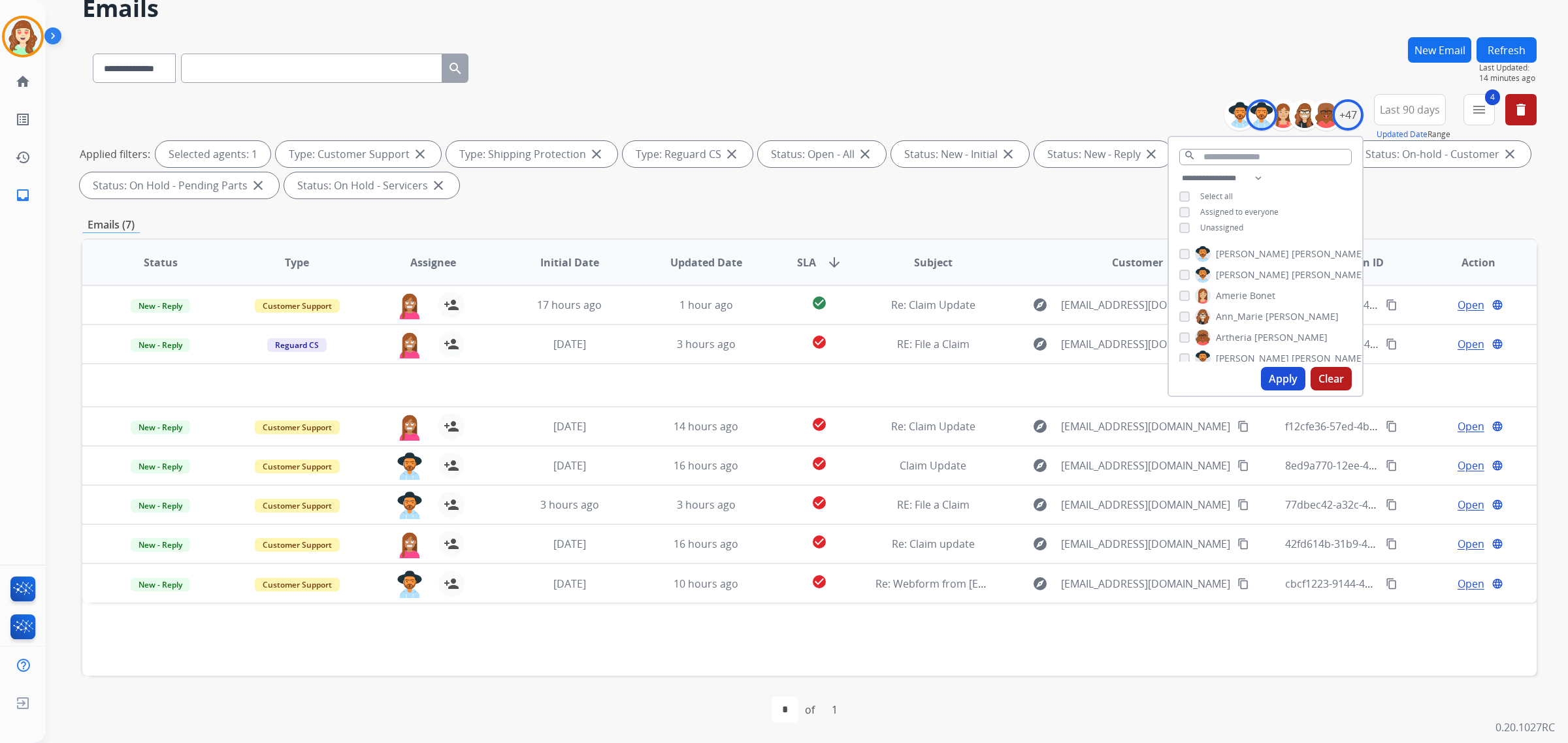
click at [1273, 382] on button "Apply" at bounding box center [1284, 379] width 45 height 23
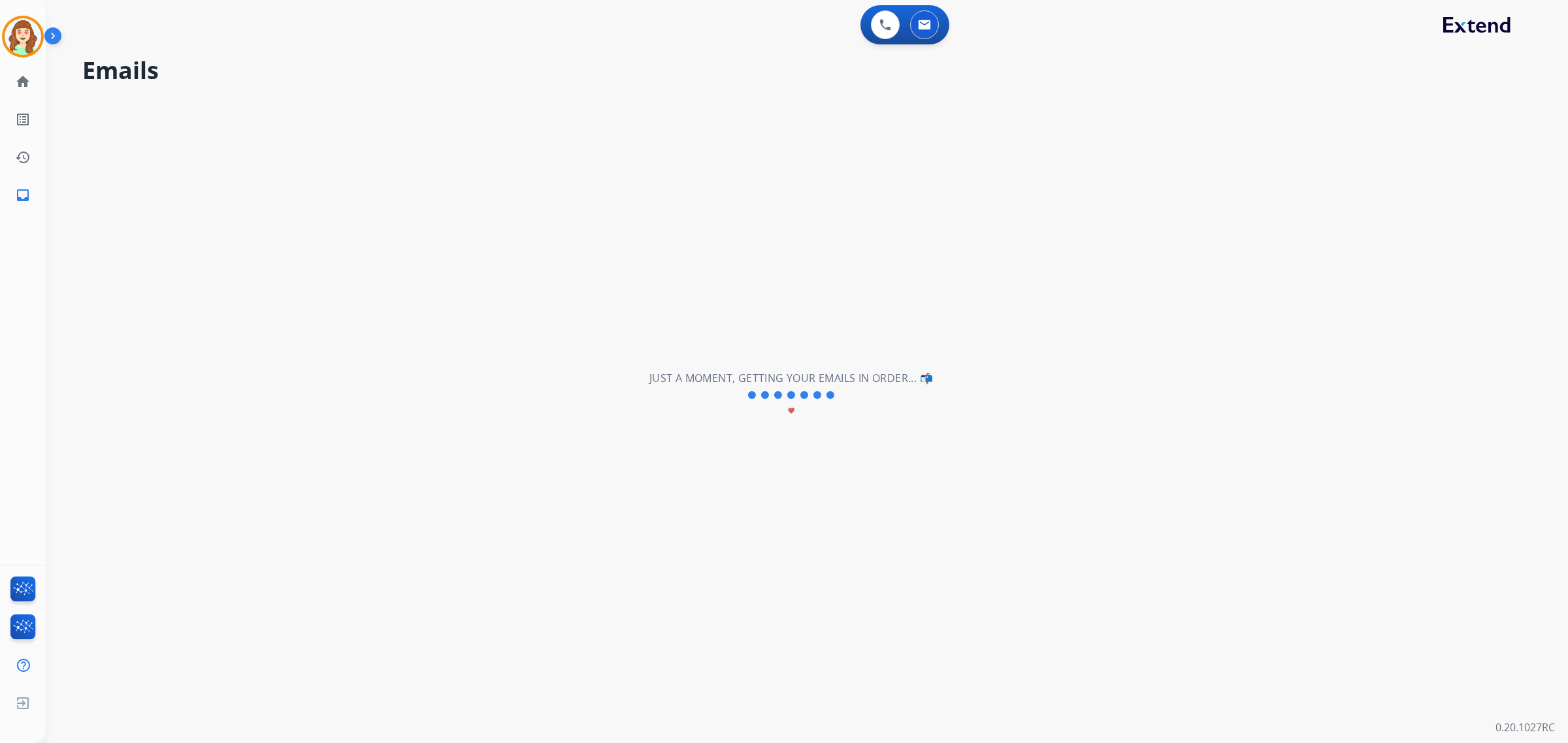
scroll to position [0, 0]
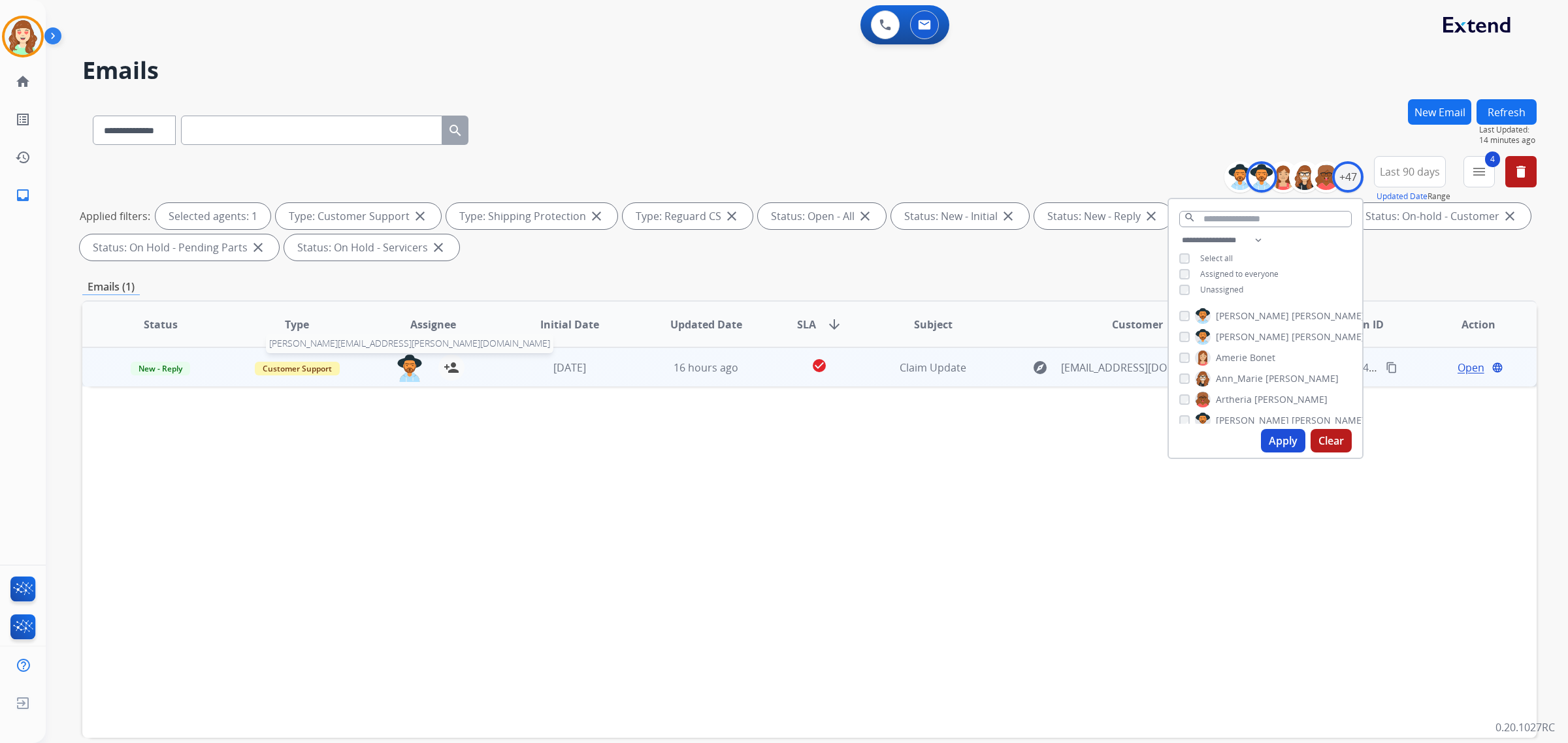
click at [406, 366] on img at bounding box center [409, 368] width 26 height 27
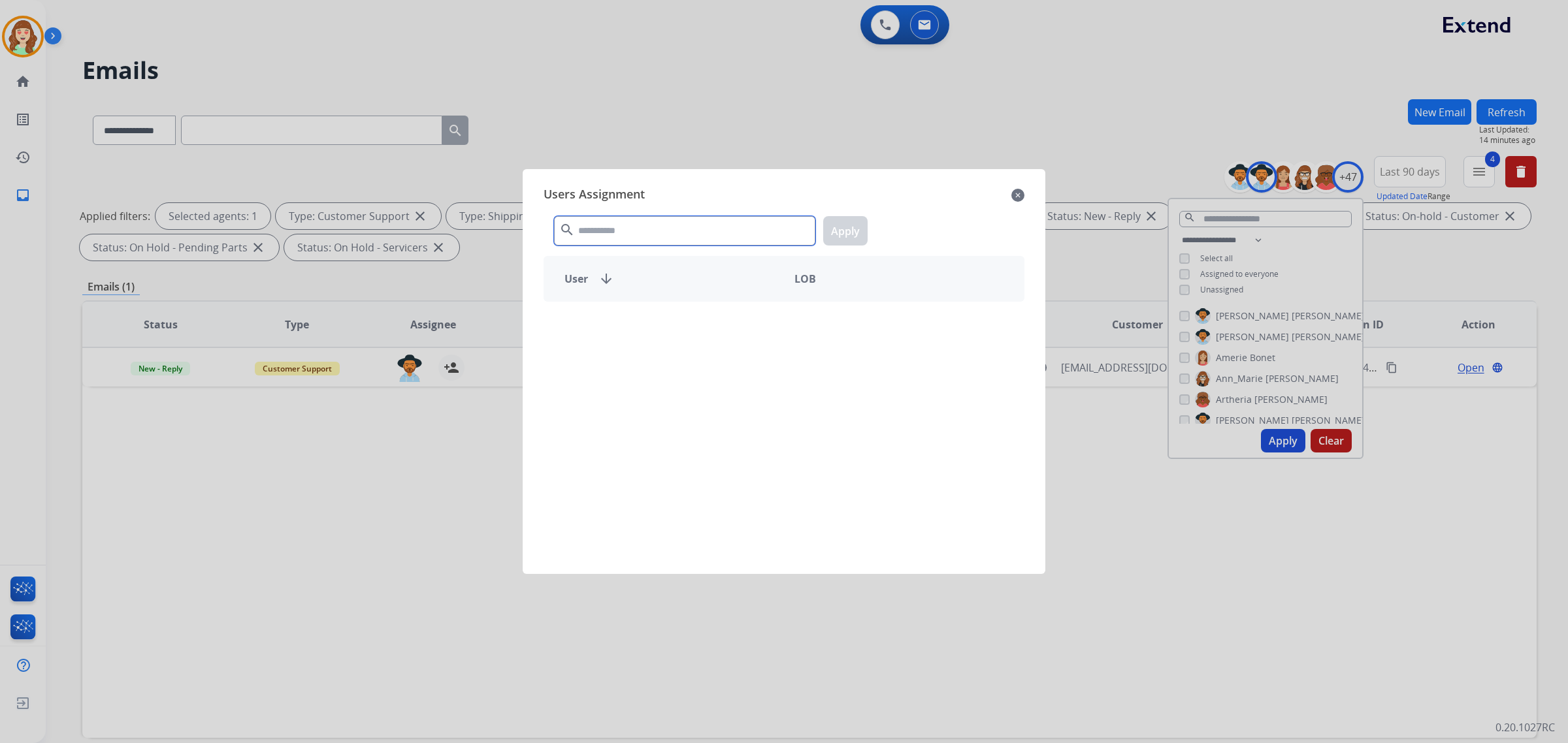
drag, startPoint x: 613, startPoint y: 240, endPoint x: 607, endPoint y: 234, distance: 8.5
click at [616, 239] on input "text" at bounding box center [685, 231] width 261 height 29
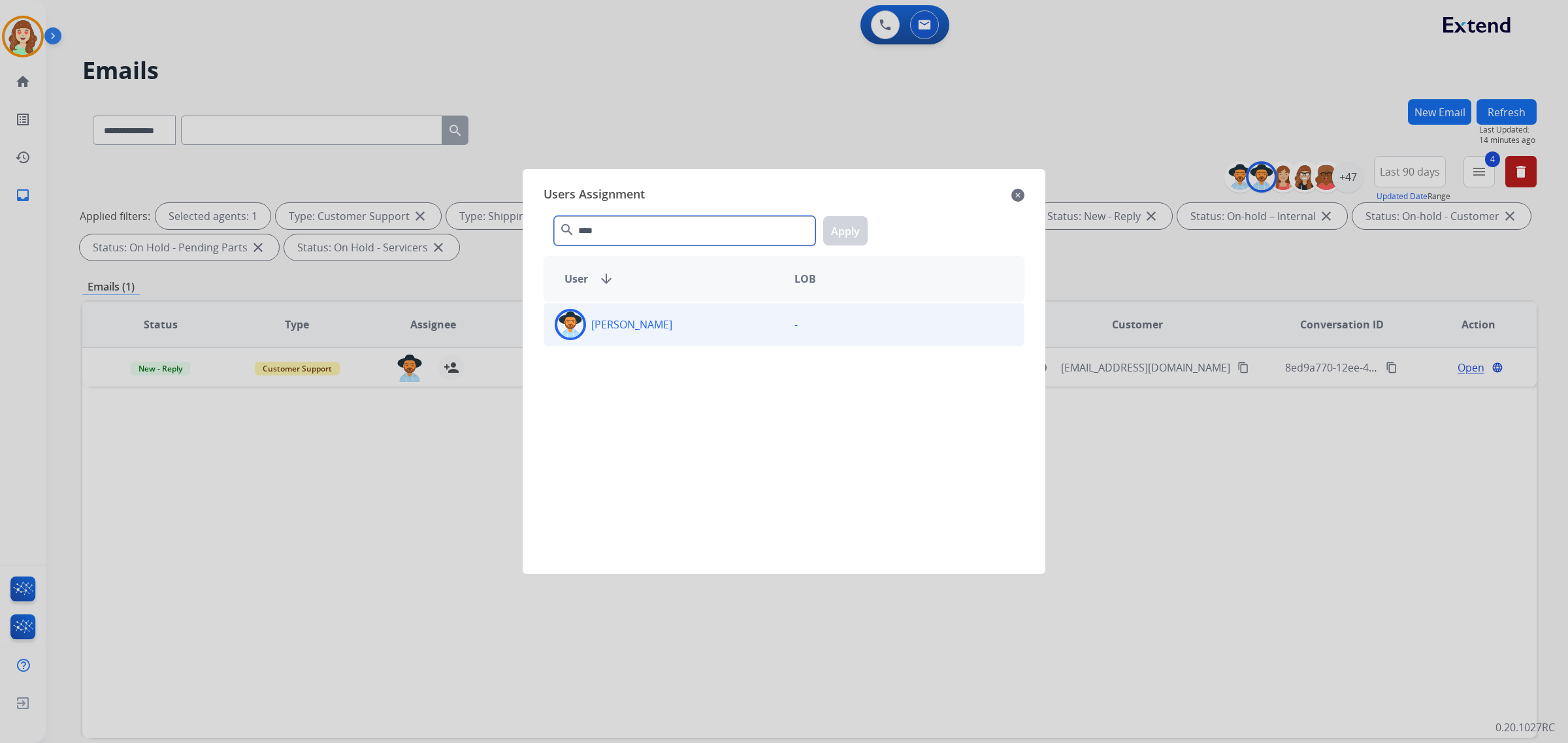
type input "****"
click at [731, 340] on div "[PERSON_NAME]" at bounding box center [664, 324] width 240 height 31
click at [849, 224] on button "Apply" at bounding box center [845, 231] width 45 height 29
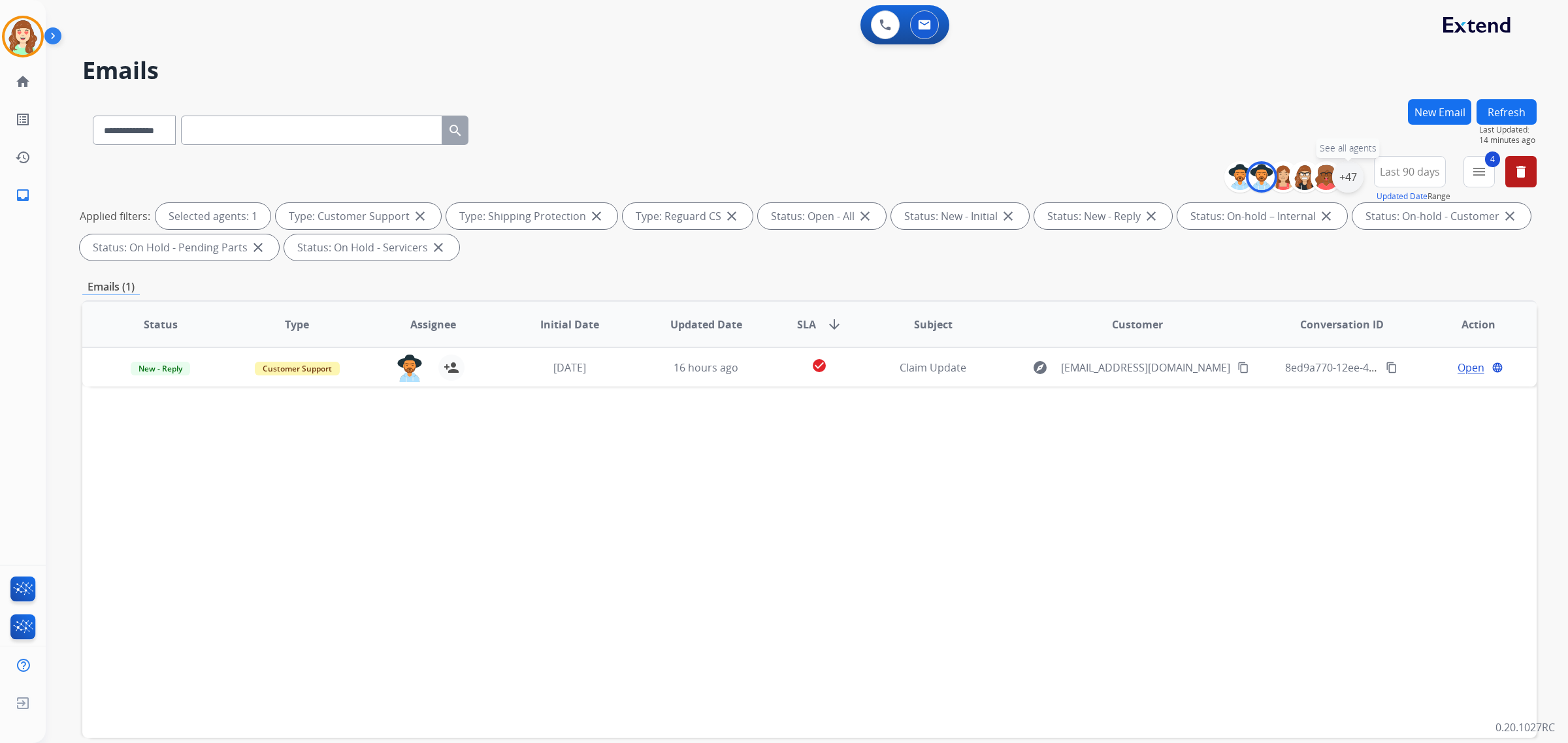
click at [1346, 171] on div "+47" at bounding box center [1348, 177] width 31 height 31
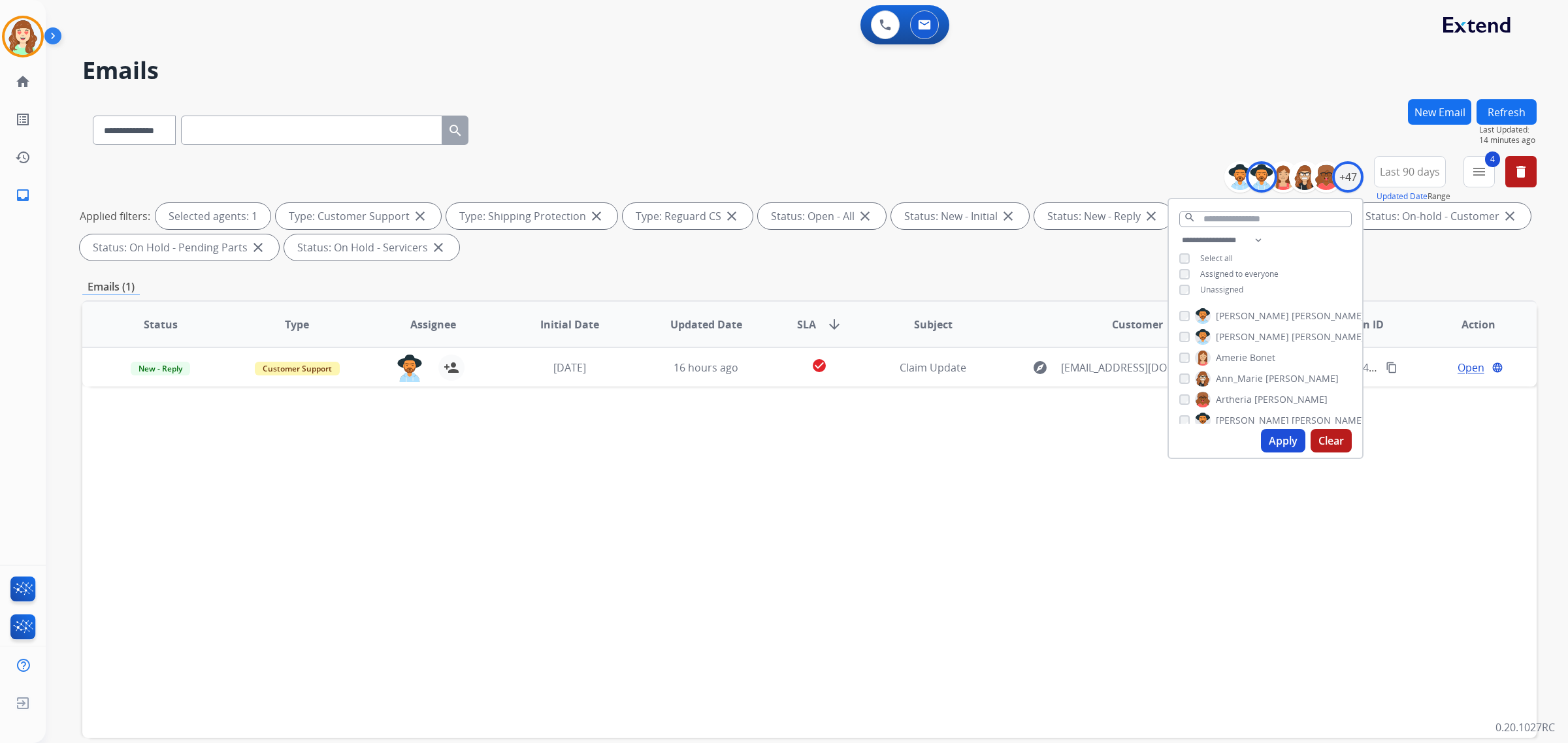
click at [1174, 336] on div "[PERSON_NAME] [PERSON_NAME] [PERSON_NAME] [PERSON_NAME] [PERSON_NAME] [PERSON_N…" at bounding box center [1265, 363] width 194 height 121
click at [1184, 351] on div "[PERSON_NAME] [PERSON_NAME]" at bounding box center [1227, 358] width 96 height 16
click at [1271, 434] on button "Apply" at bounding box center [1284, 441] width 45 height 23
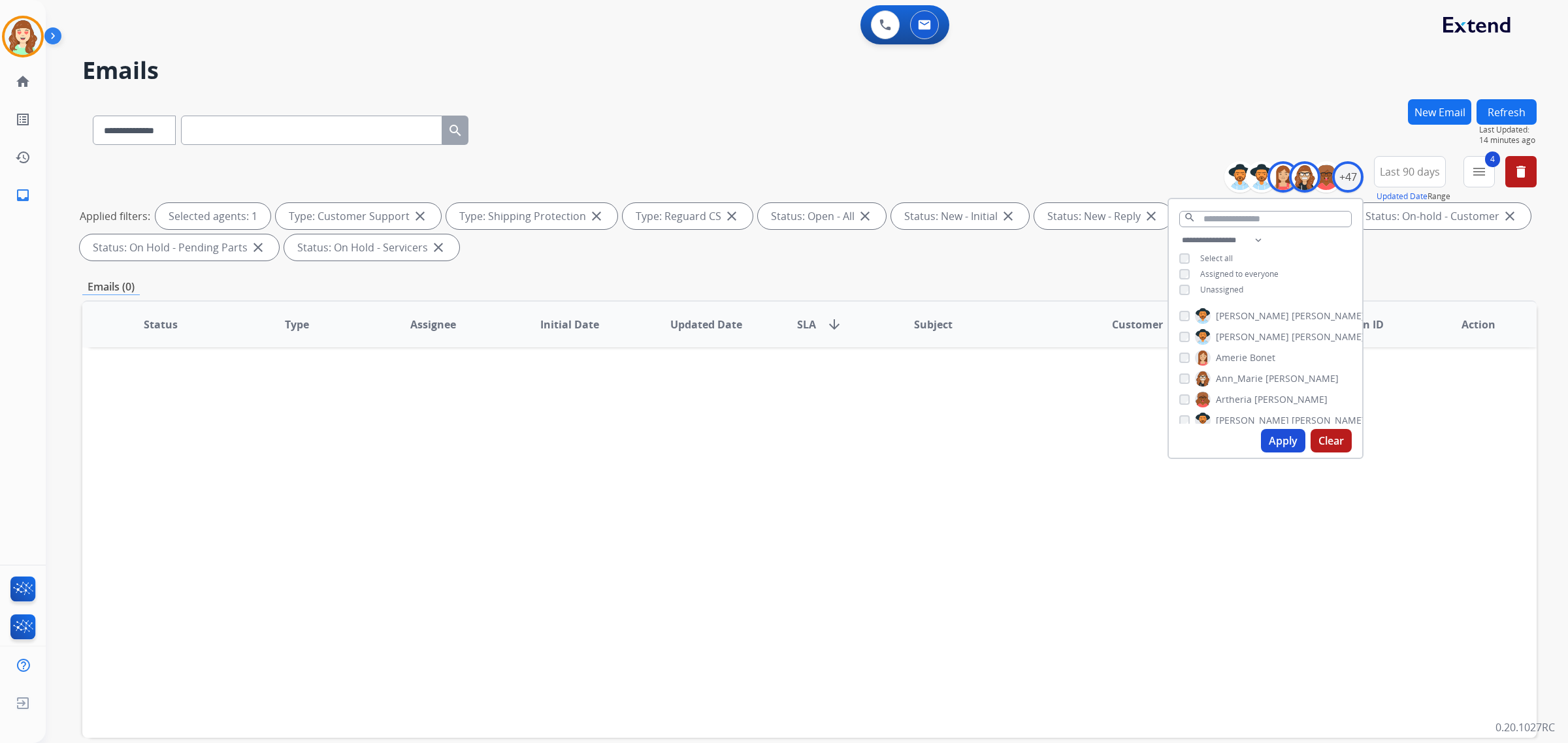
click at [1268, 441] on button "Apply" at bounding box center [1284, 441] width 45 height 23
click at [1285, 448] on button "Apply" at bounding box center [1284, 441] width 45 height 23
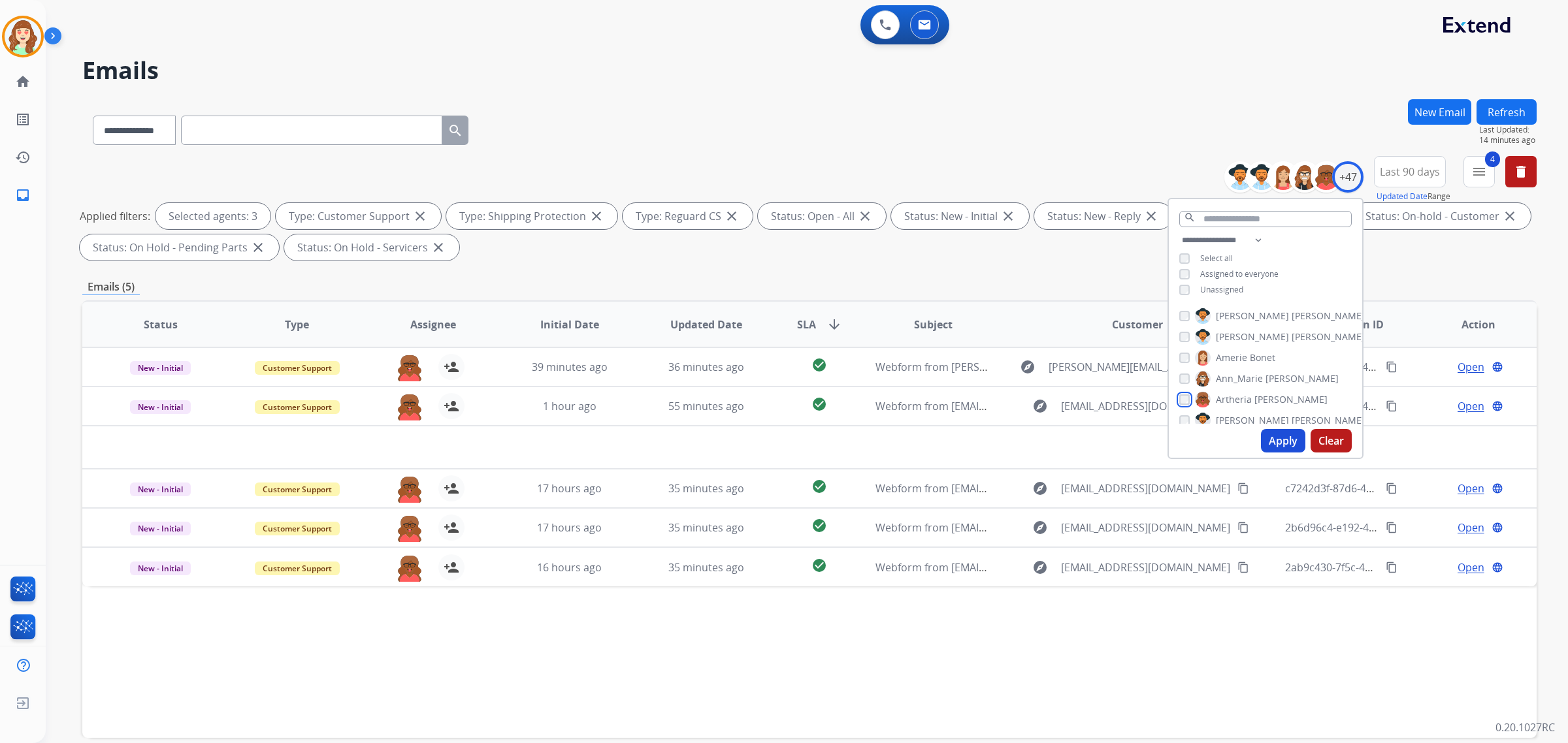
scroll to position [82, 0]
click at [1187, 340] on div "[PERSON_NAME]" at bounding box center [1272, 339] width 186 height 16
click at [1278, 432] on button "Apply" at bounding box center [1284, 441] width 45 height 23
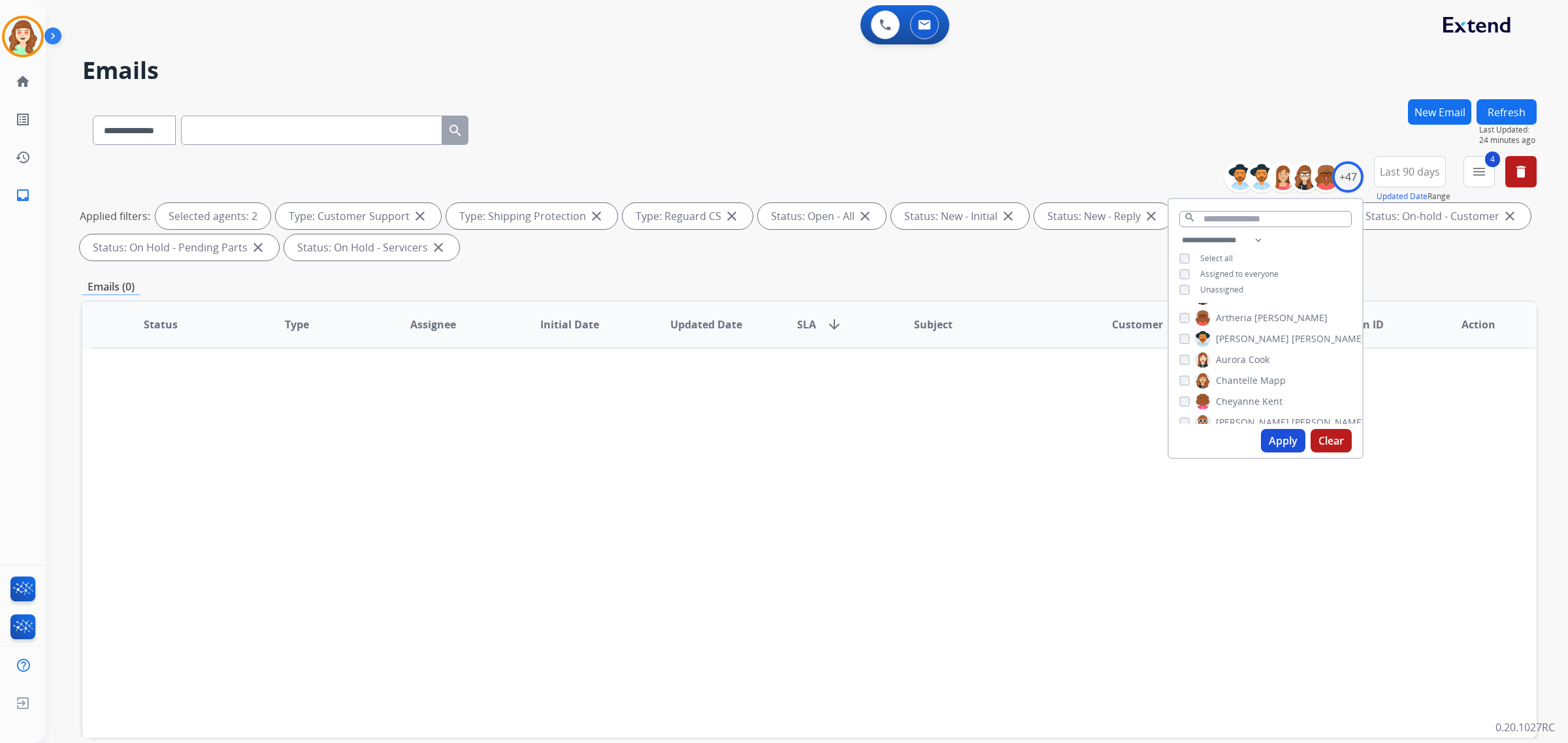
click at [1274, 446] on button "Apply" at bounding box center [1284, 441] width 45 height 23
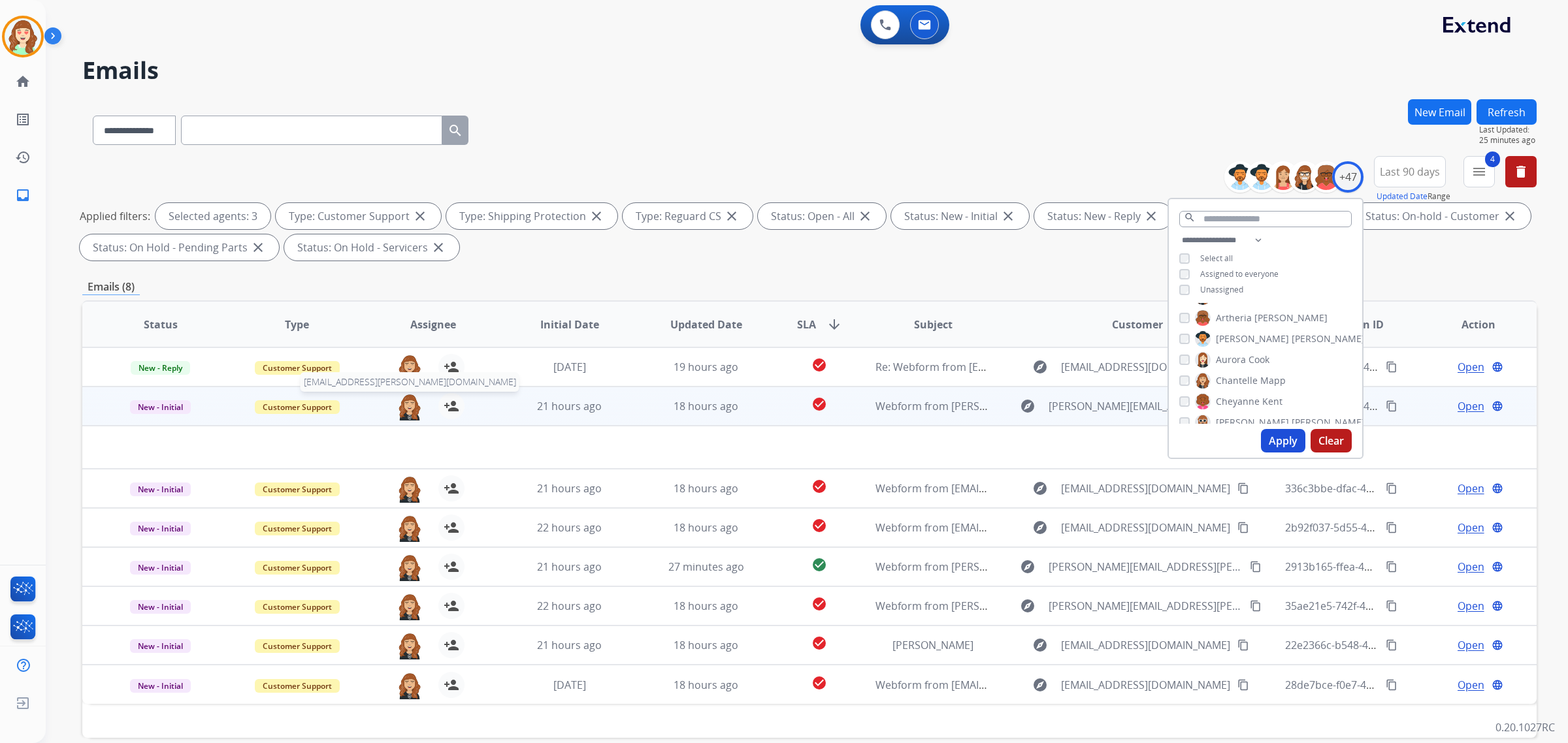
scroll to position [62, 0]
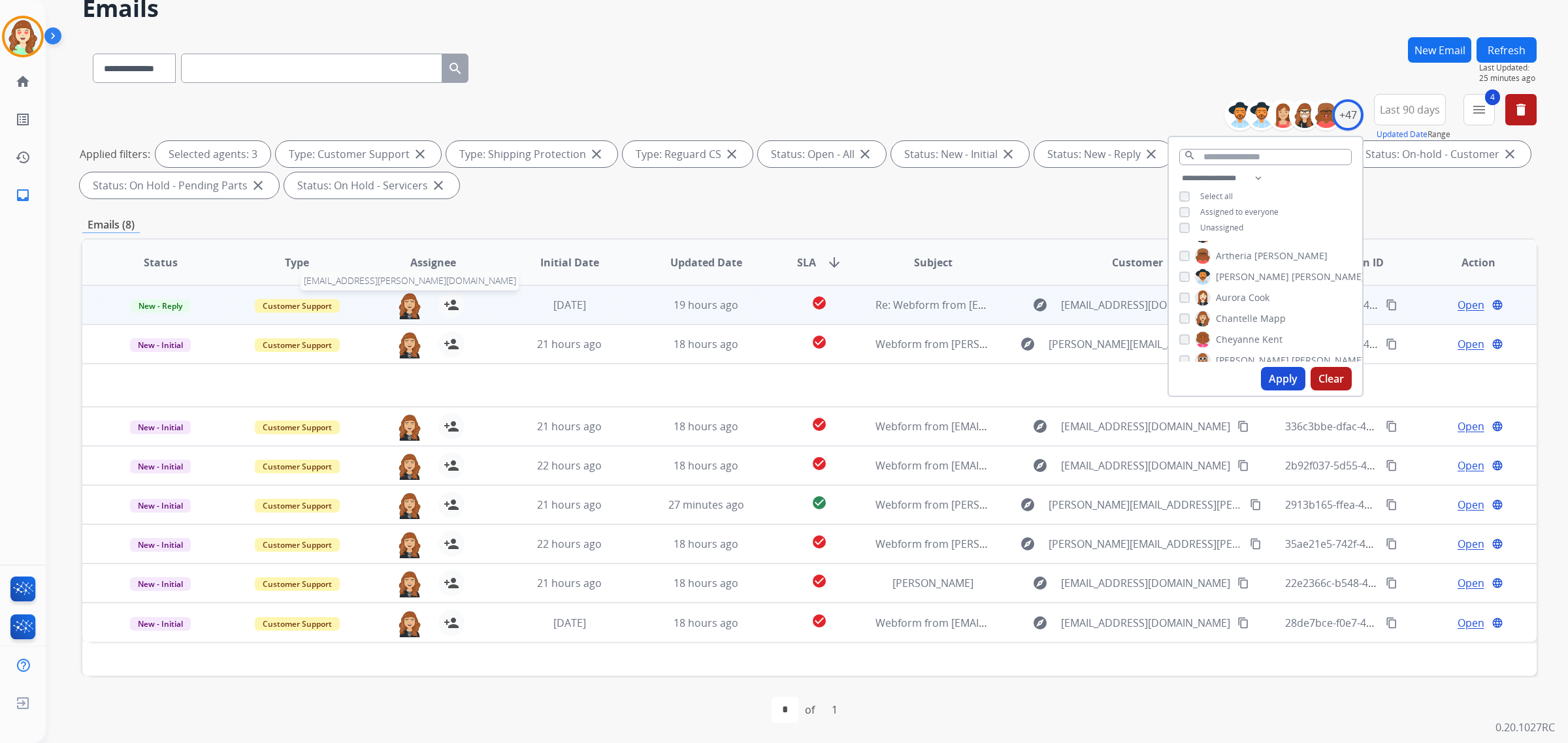
click at [405, 299] on img at bounding box center [409, 306] width 26 height 27
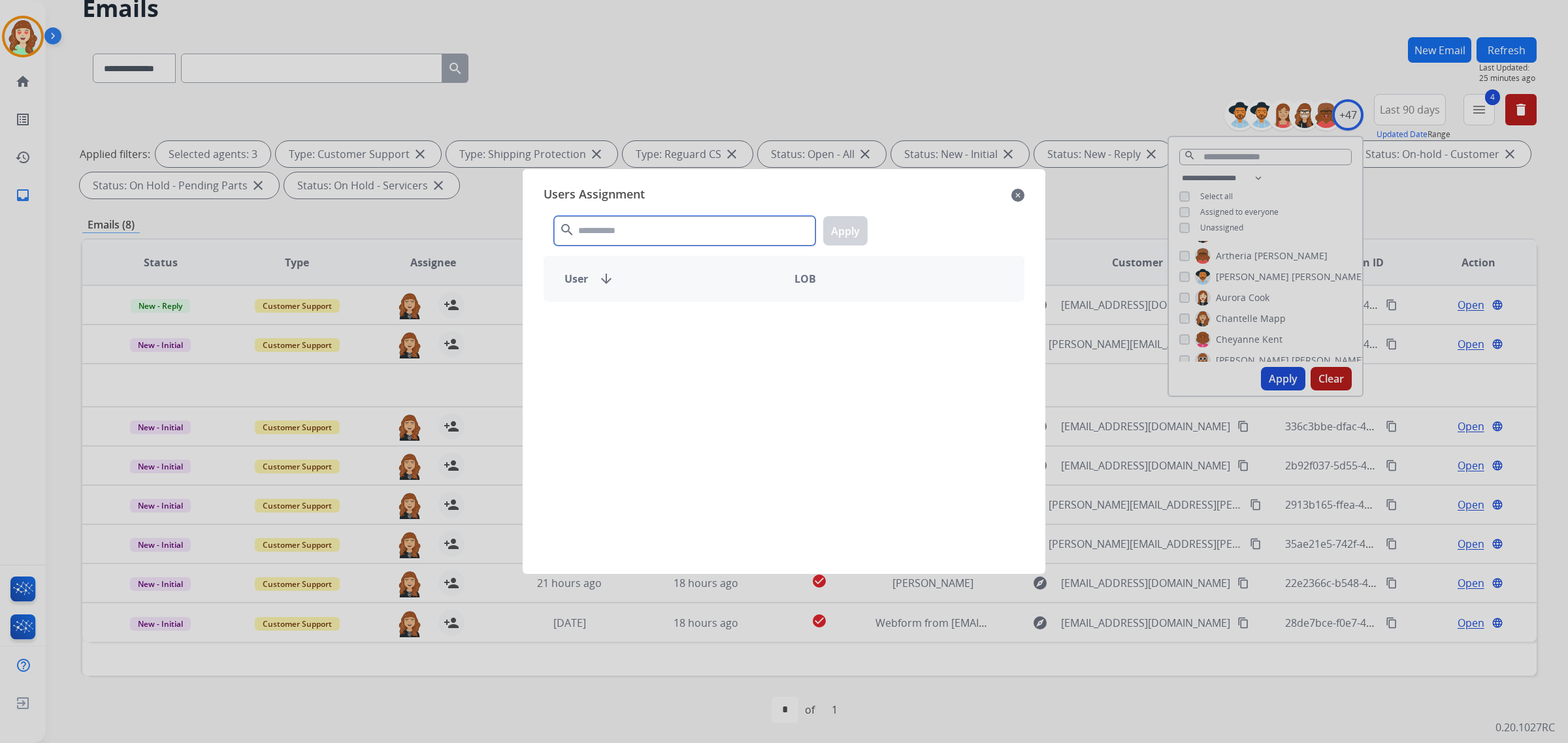
click at [688, 237] on input "text" at bounding box center [685, 231] width 261 height 29
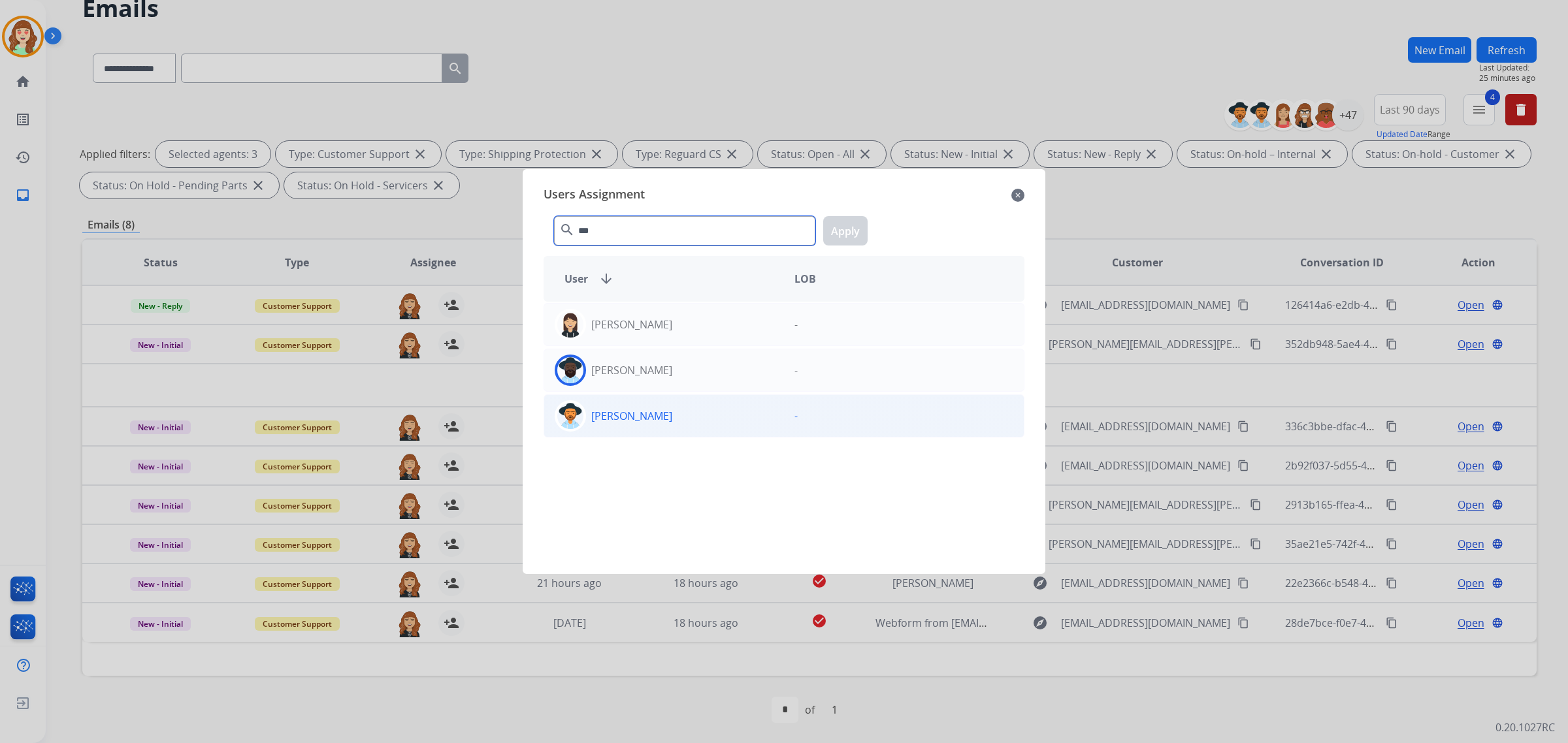
type input "***"
click at [668, 420] on p "[PERSON_NAME]" at bounding box center [631, 416] width 81 height 16
drag, startPoint x: 864, startPoint y: 232, endPoint x: 434, endPoint y: 345, distance: 444.6
click at [863, 232] on button "Apply" at bounding box center [845, 231] width 45 height 29
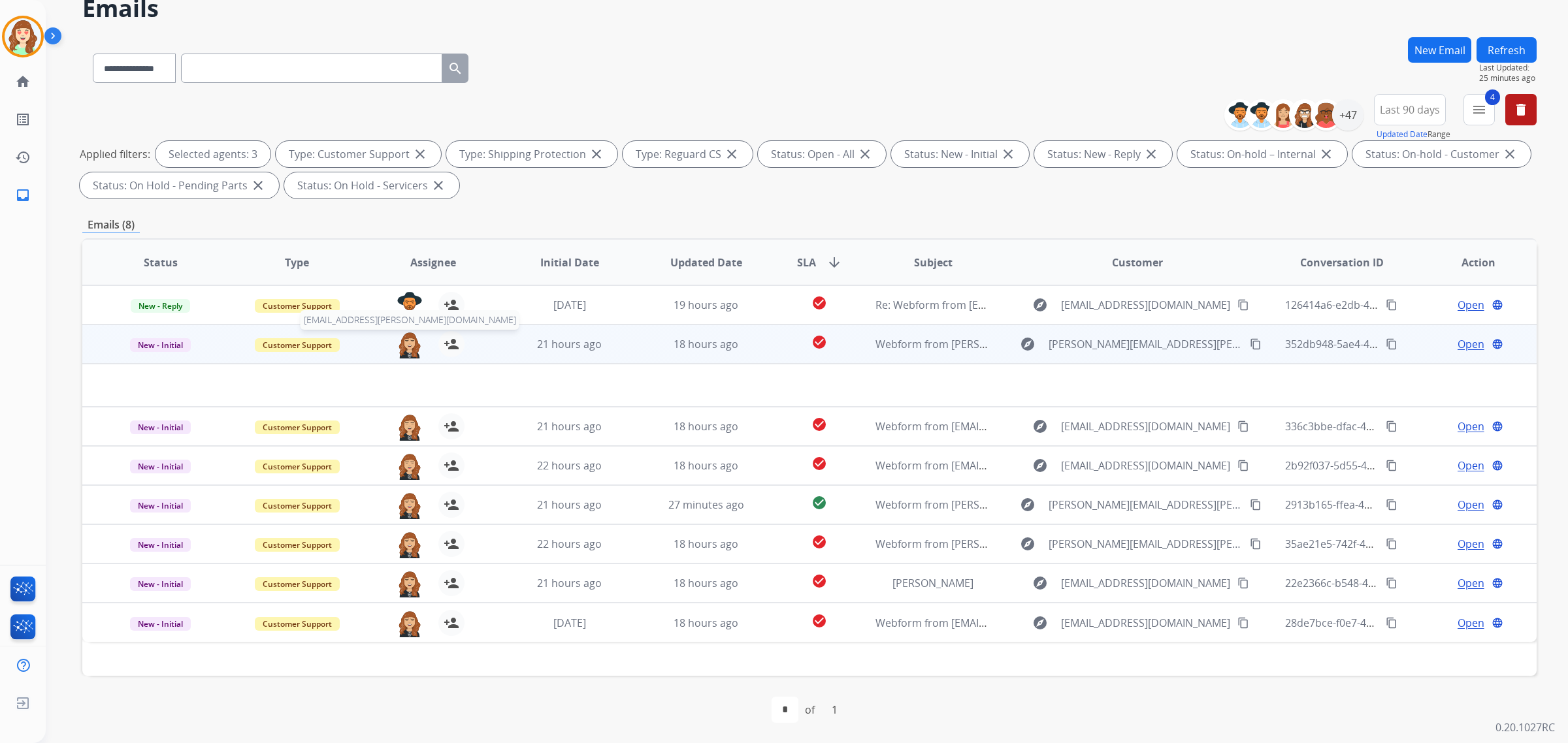
click at [410, 345] on img at bounding box center [409, 345] width 26 height 27
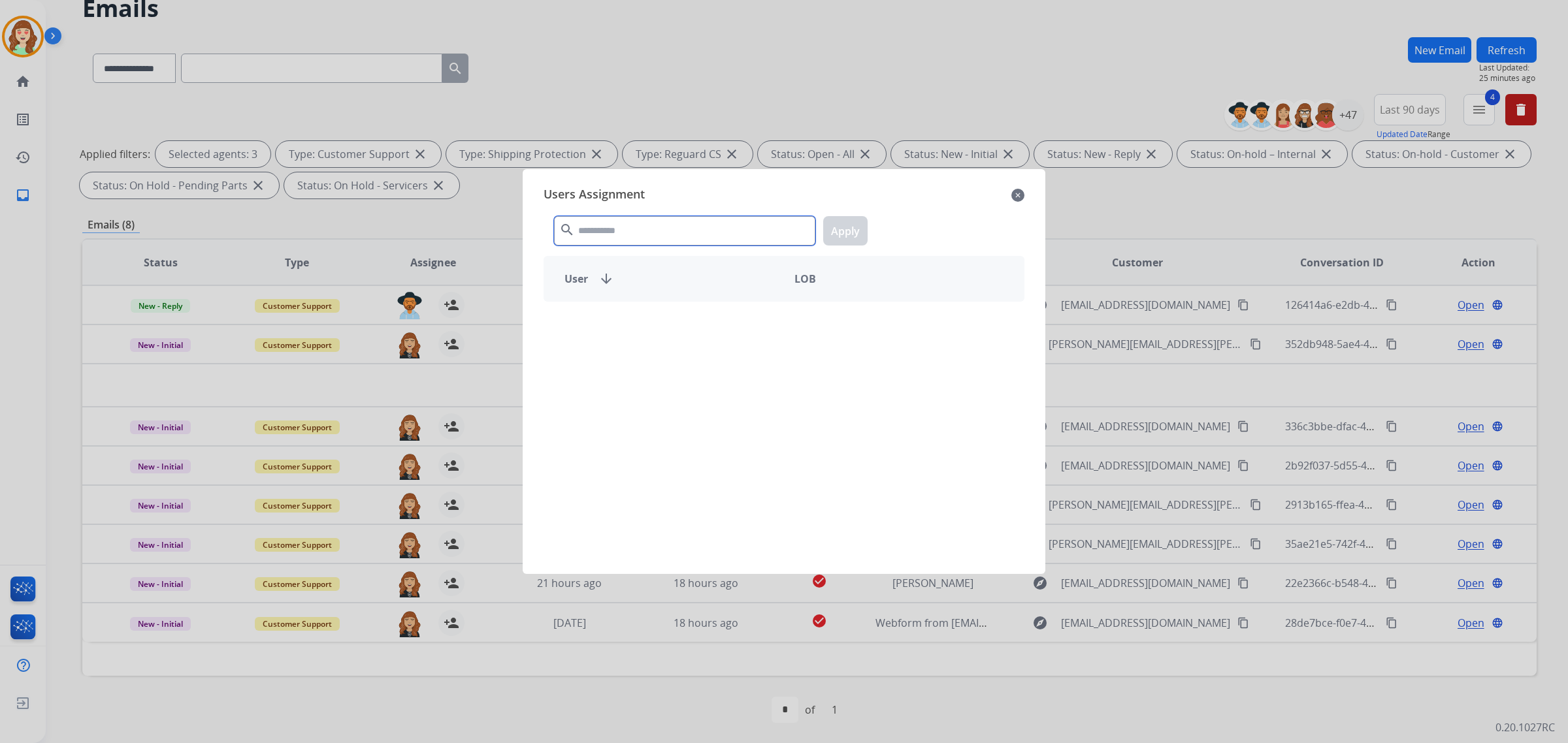
click at [639, 235] on input "text" at bounding box center [685, 231] width 261 height 29
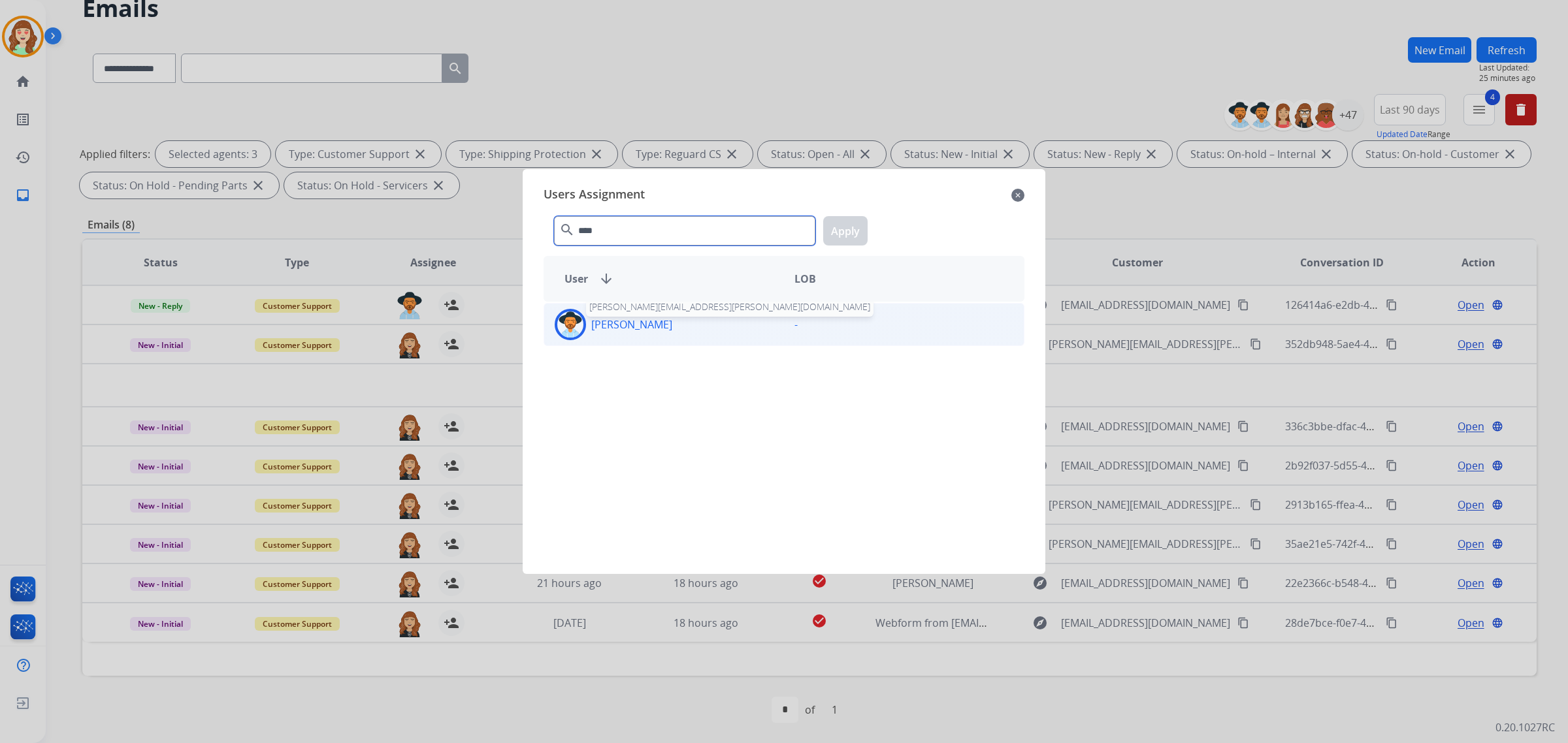
type input "****"
drag, startPoint x: 654, startPoint y: 328, endPoint x: 814, endPoint y: 294, distance: 163.6
click at [653, 328] on p "[PERSON_NAME]" at bounding box center [631, 324] width 81 height 16
click at [856, 212] on div "**** search Apply" at bounding box center [784, 228] width 481 height 45
drag, startPoint x: 850, startPoint y: 243, endPoint x: 821, endPoint y: 247, distance: 29.3
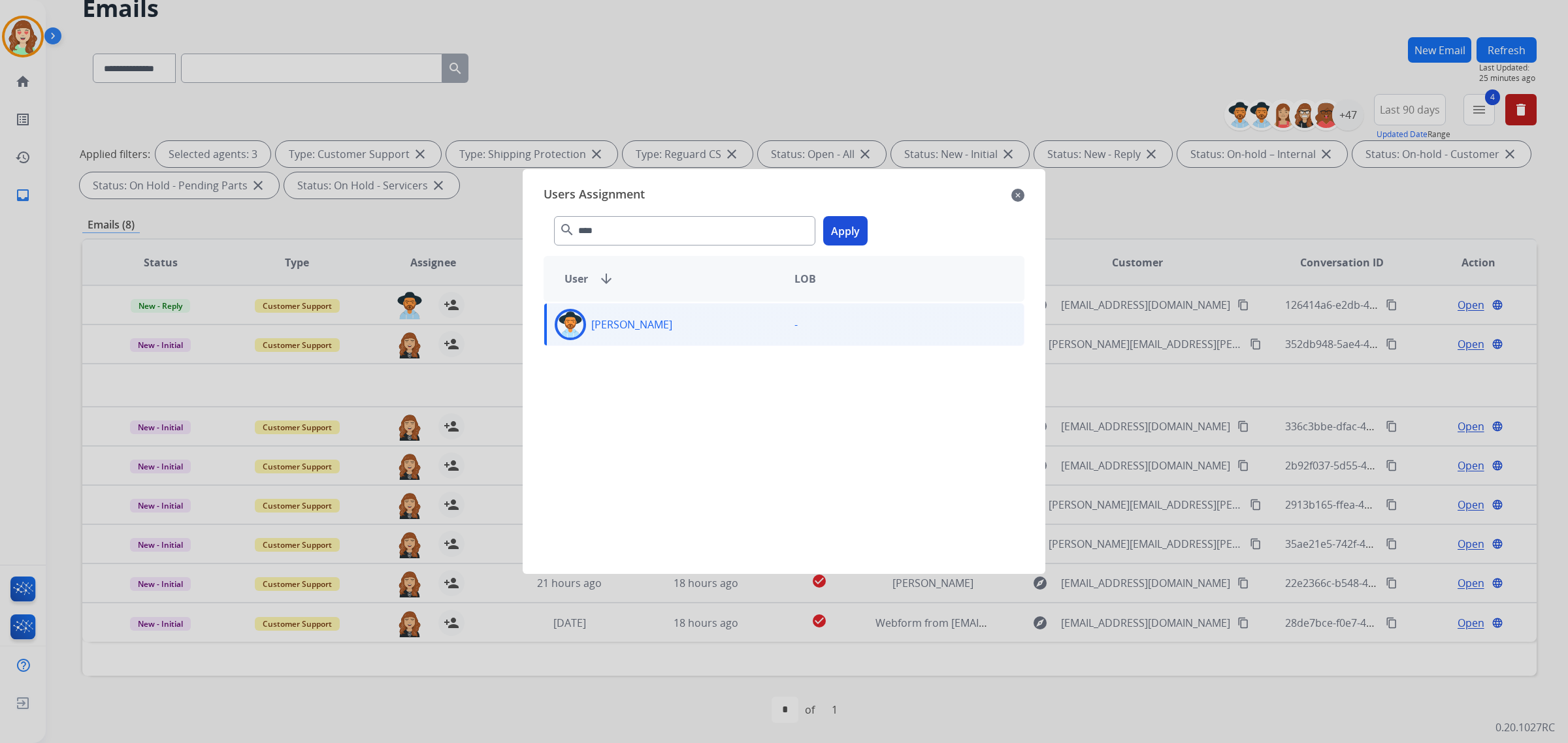
click at [850, 242] on button "Apply" at bounding box center [845, 231] width 45 height 29
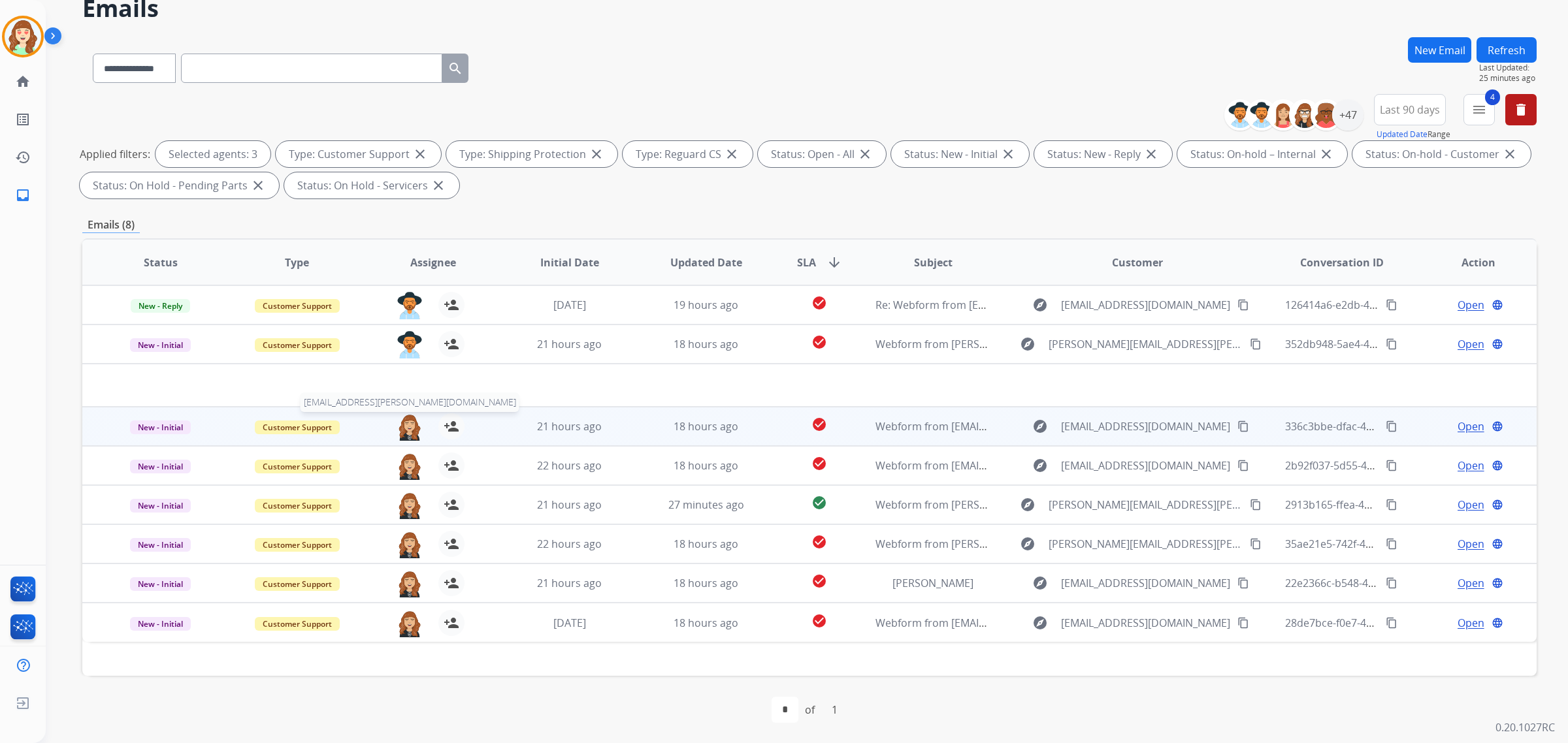
click at [410, 424] on img at bounding box center [409, 427] width 26 height 27
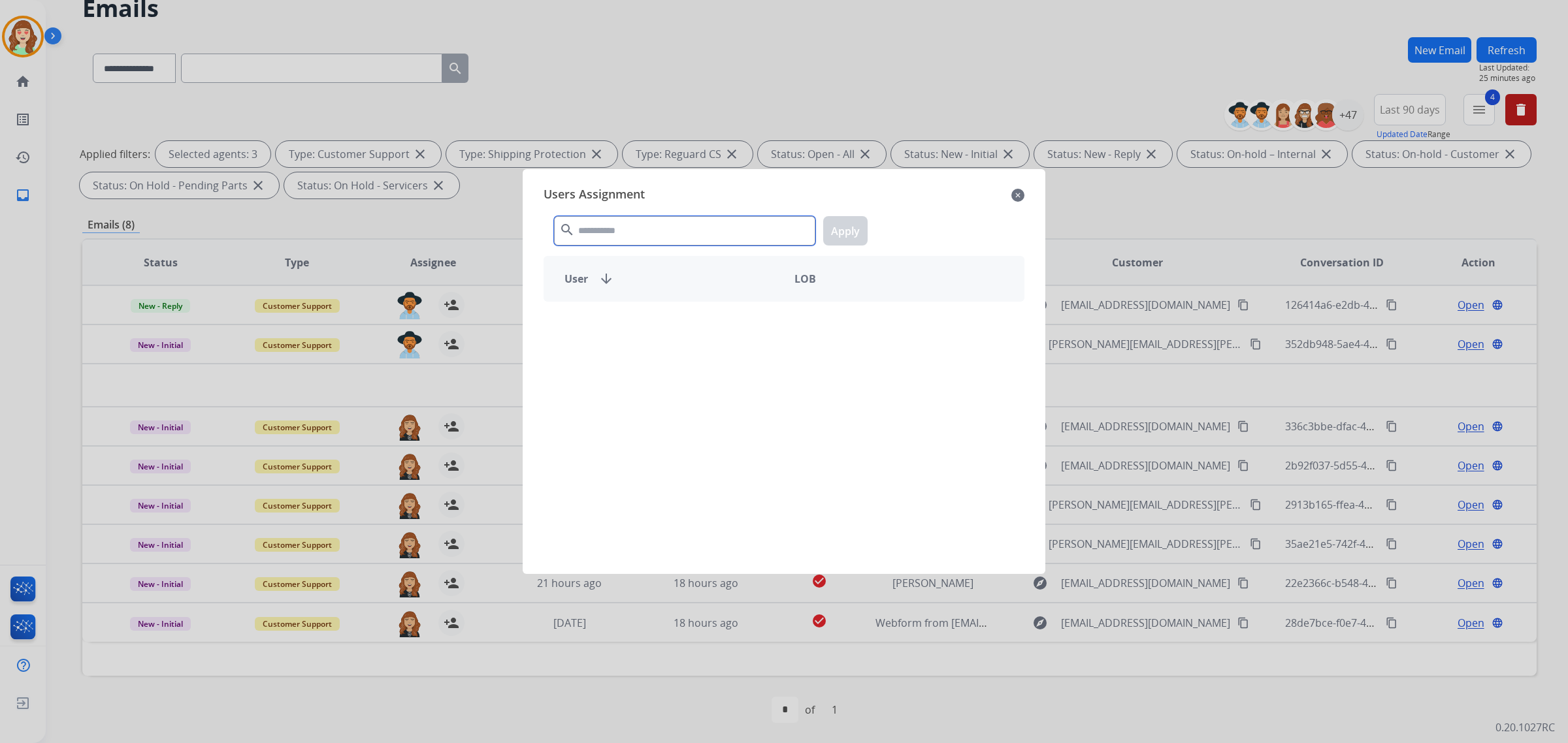
click at [653, 231] on input "text" at bounding box center [685, 231] width 261 height 29
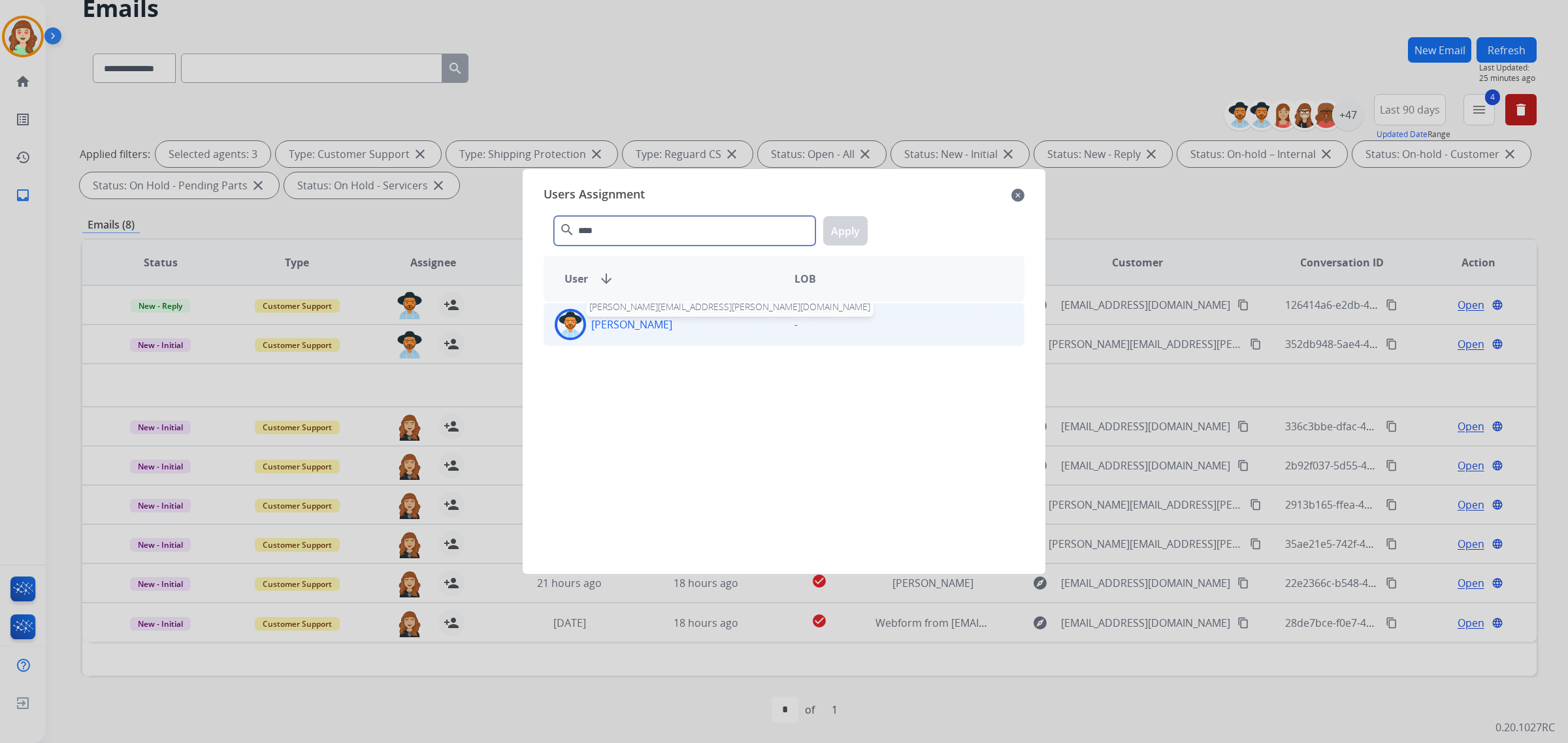
type input "****"
click at [654, 317] on p "[PERSON_NAME]" at bounding box center [631, 324] width 81 height 16
click at [834, 233] on button "Apply" at bounding box center [845, 231] width 45 height 29
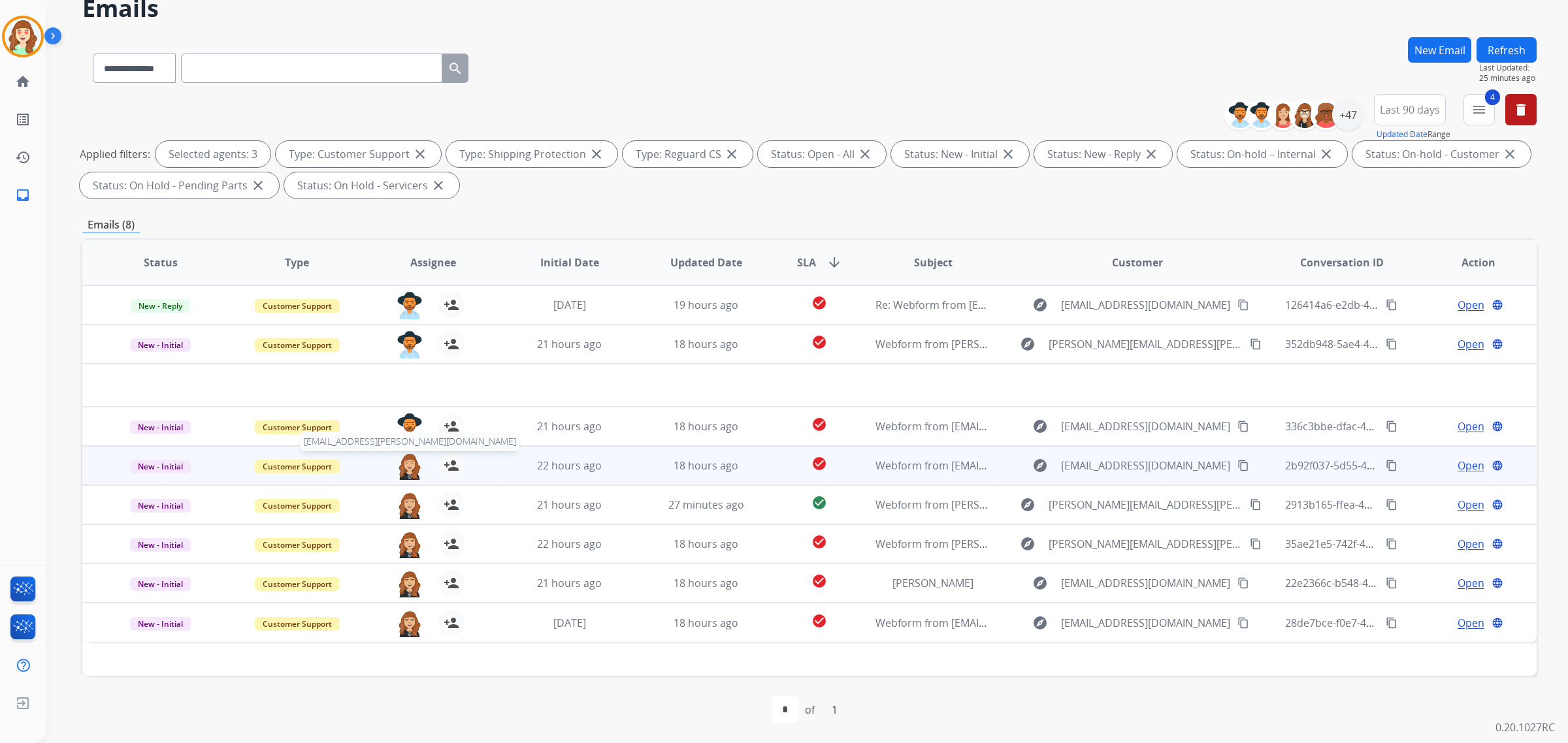
click at [403, 462] on img at bounding box center [409, 466] width 26 height 27
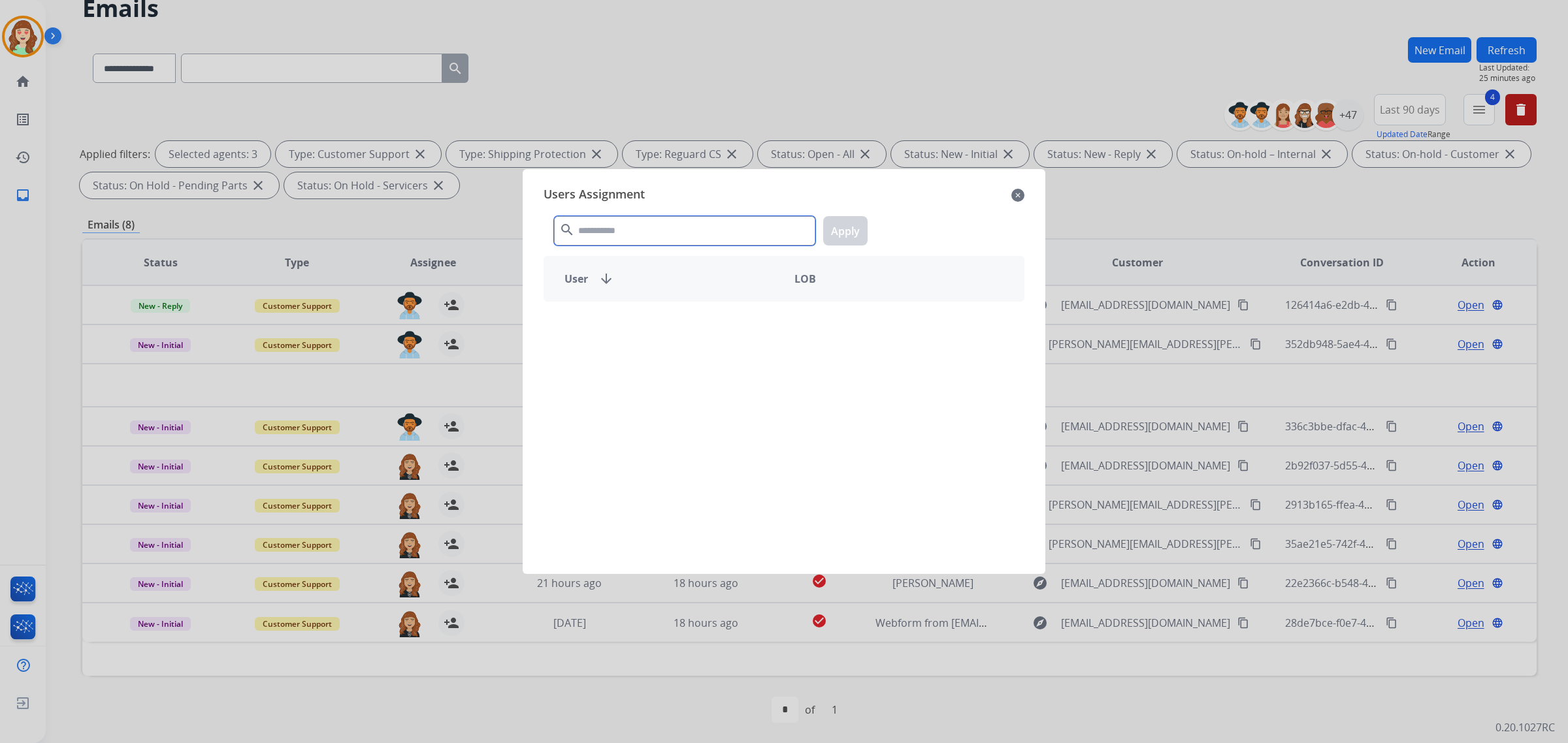
click at [652, 224] on input "text" at bounding box center [685, 231] width 261 height 29
type input "****"
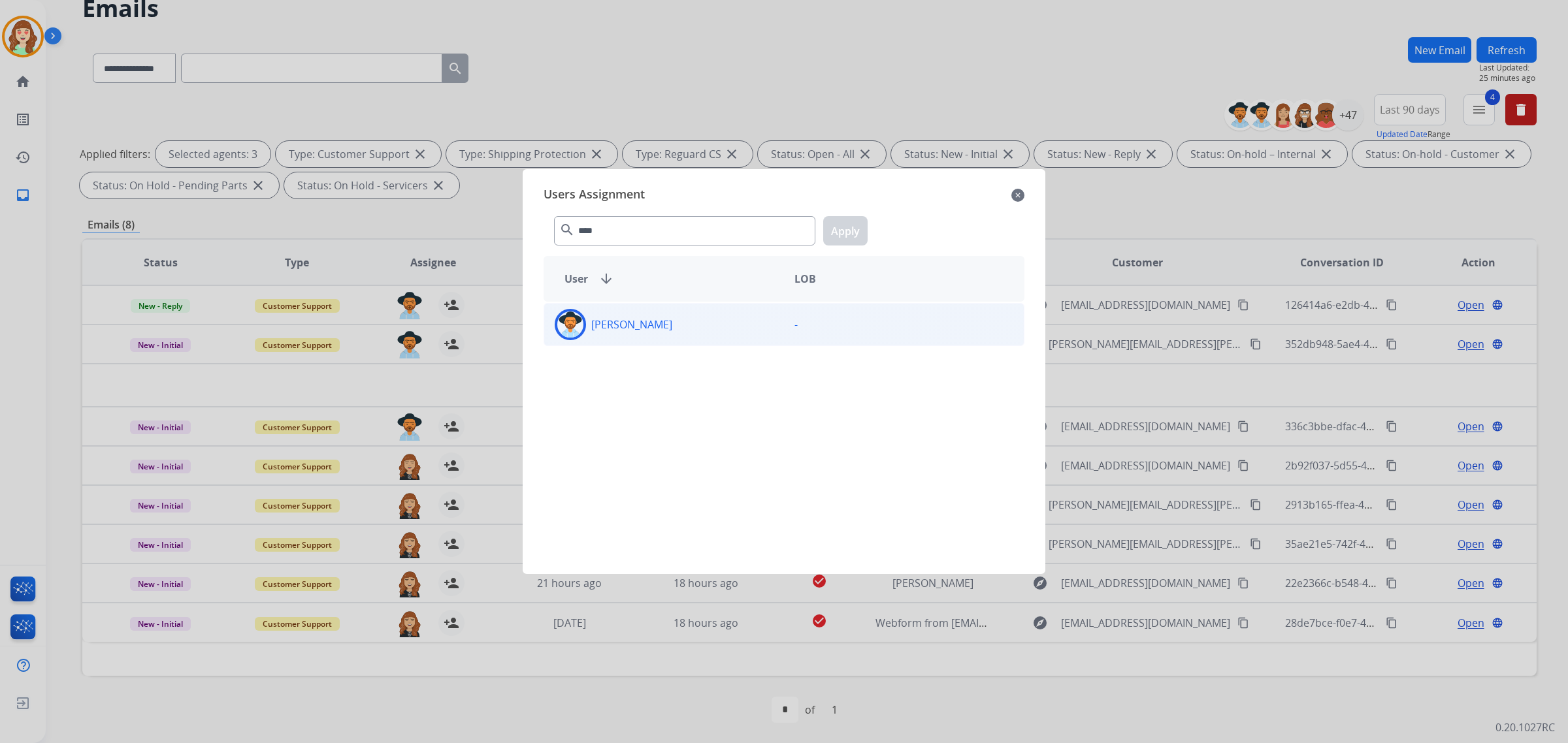
click at [718, 332] on div "[PERSON_NAME]" at bounding box center [664, 324] width 240 height 31
click at [844, 226] on button "Apply" at bounding box center [845, 231] width 45 height 29
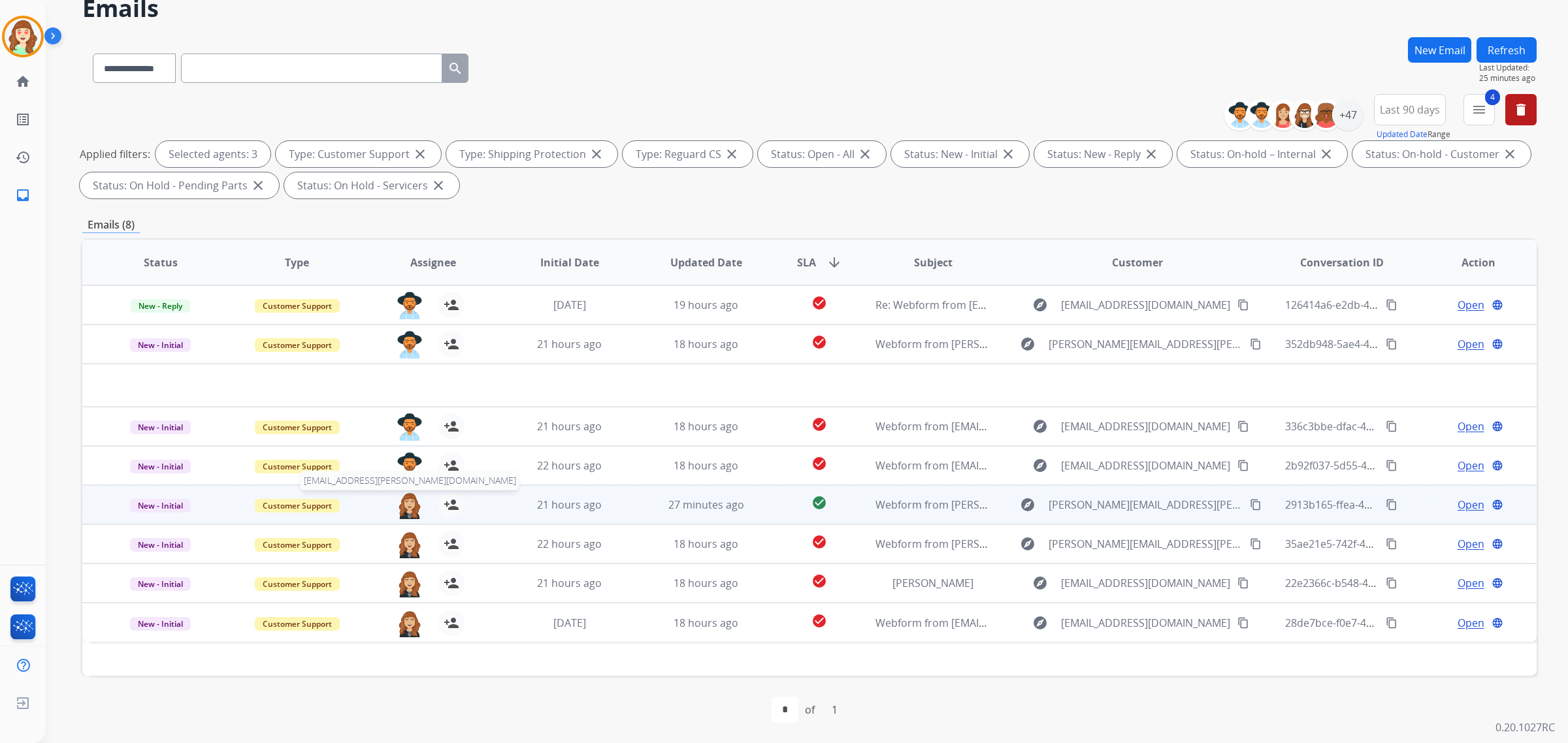
click at [407, 502] on img at bounding box center [409, 505] width 26 height 27
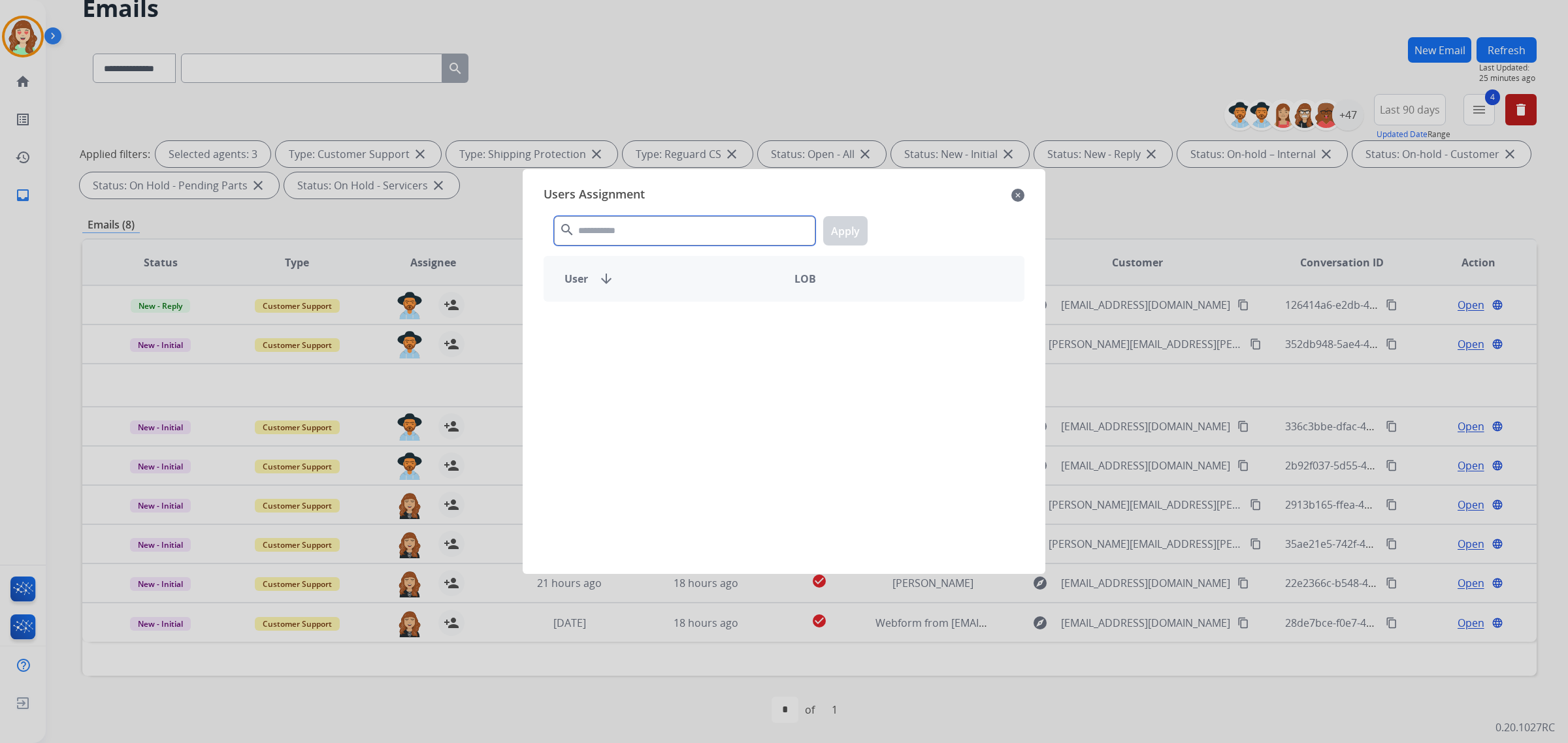
click at [630, 233] on input "text" at bounding box center [685, 231] width 261 height 29
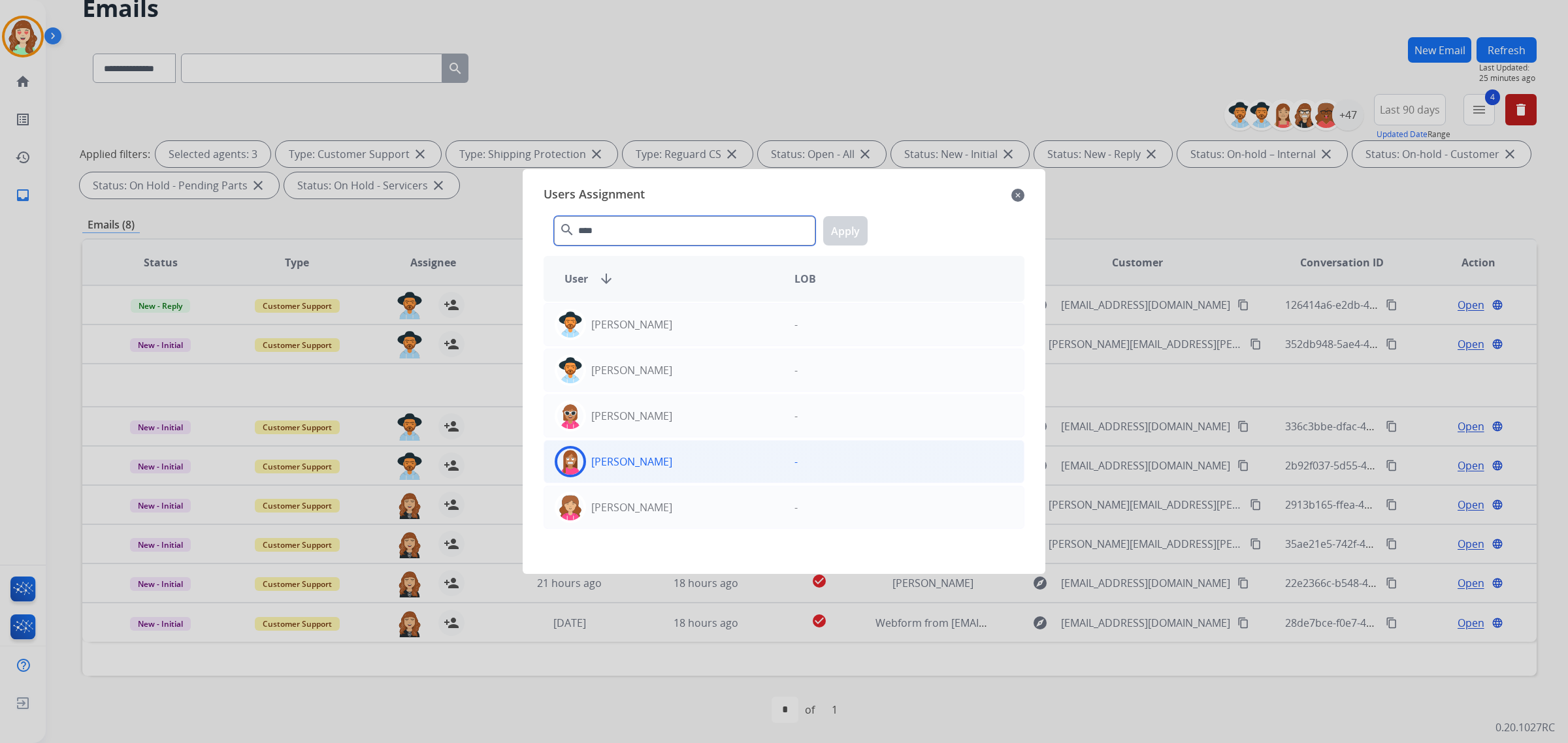
type input "****"
click at [696, 465] on div "[PERSON_NAME]" at bounding box center [664, 462] width 240 height 31
click at [835, 230] on button "Apply" at bounding box center [845, 231] width 45 height 29
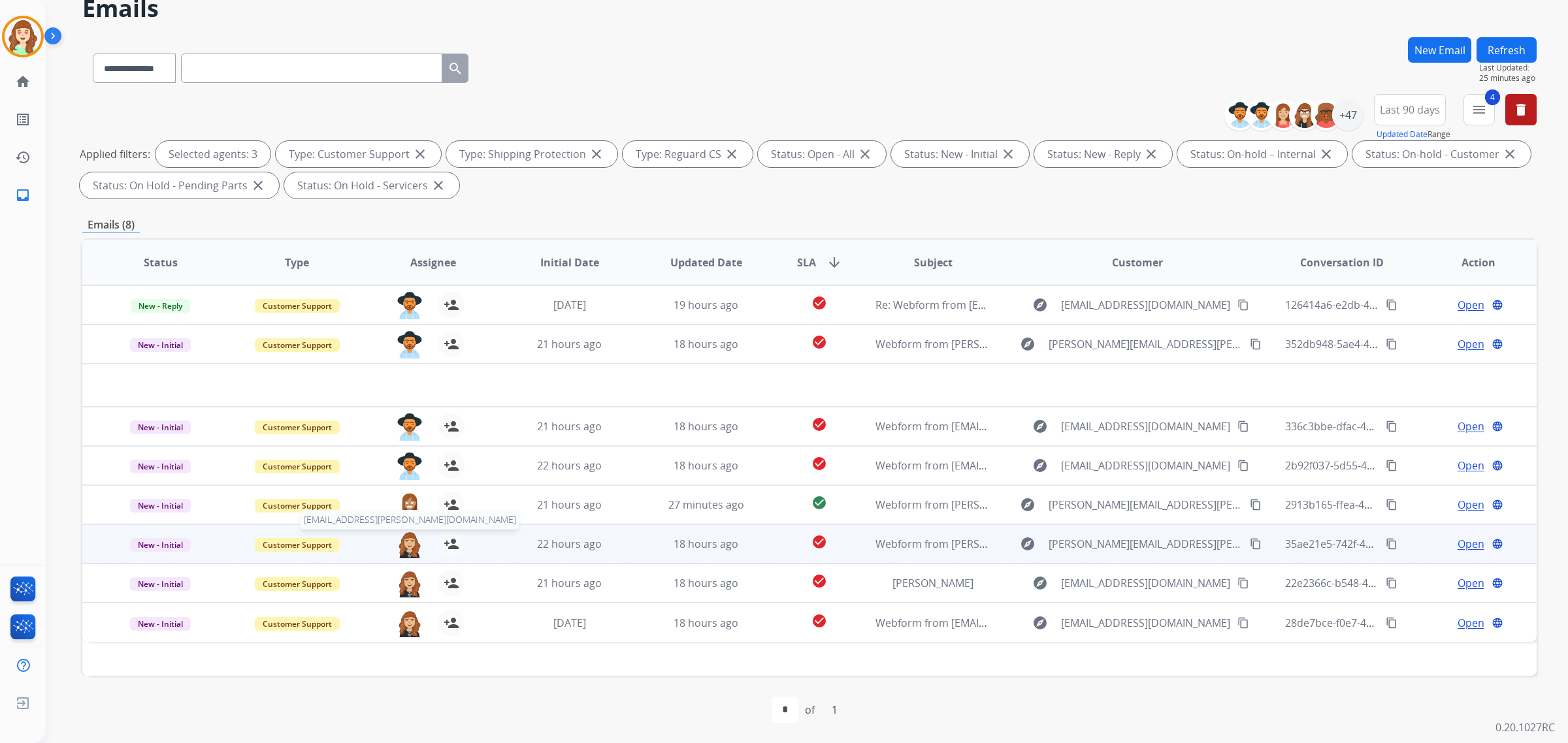
click at [405, 549] on img at bounding box center [409, 544] width 26 height 27
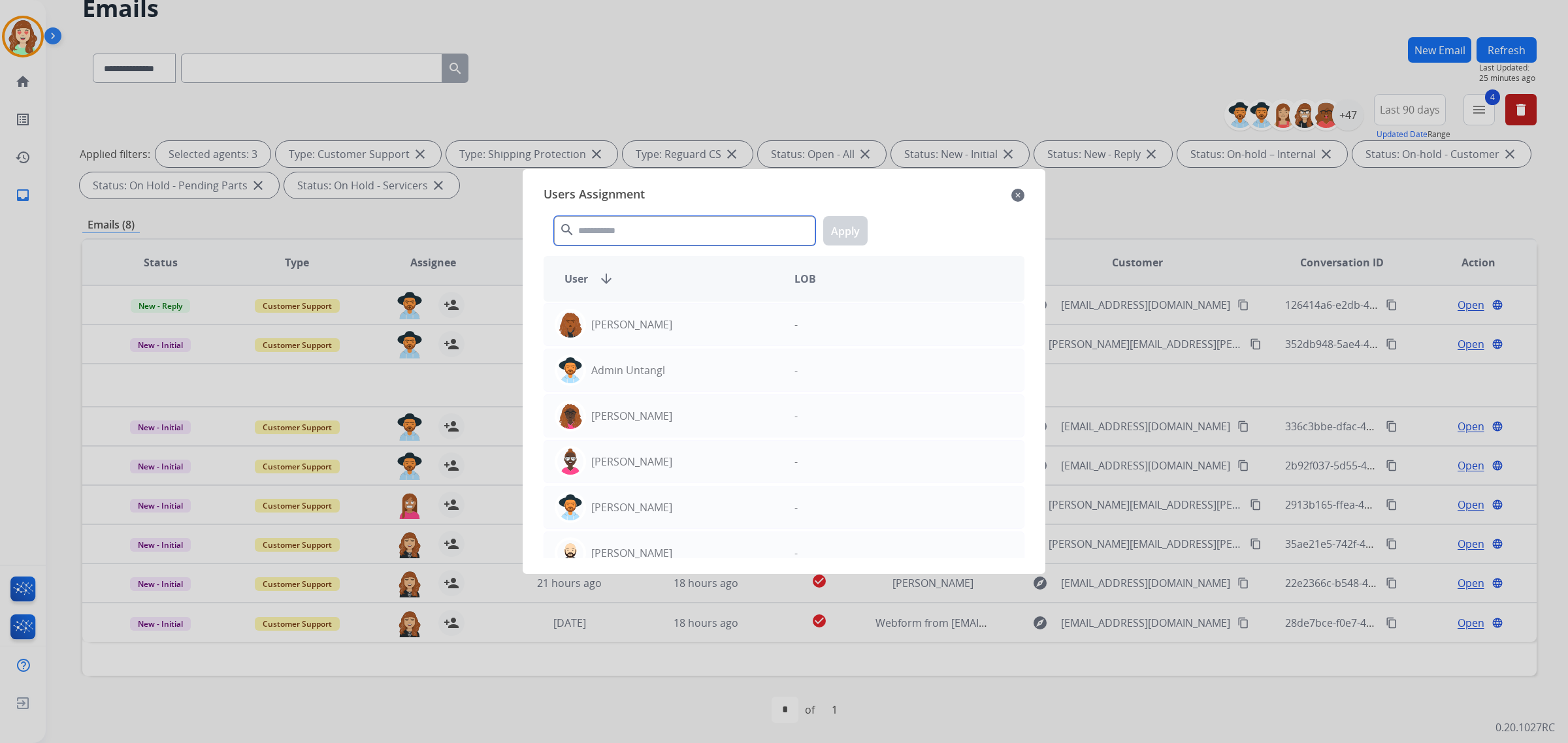
click at [628, 225] on input "text" at bounding box center [685, 231] width 261 height 29
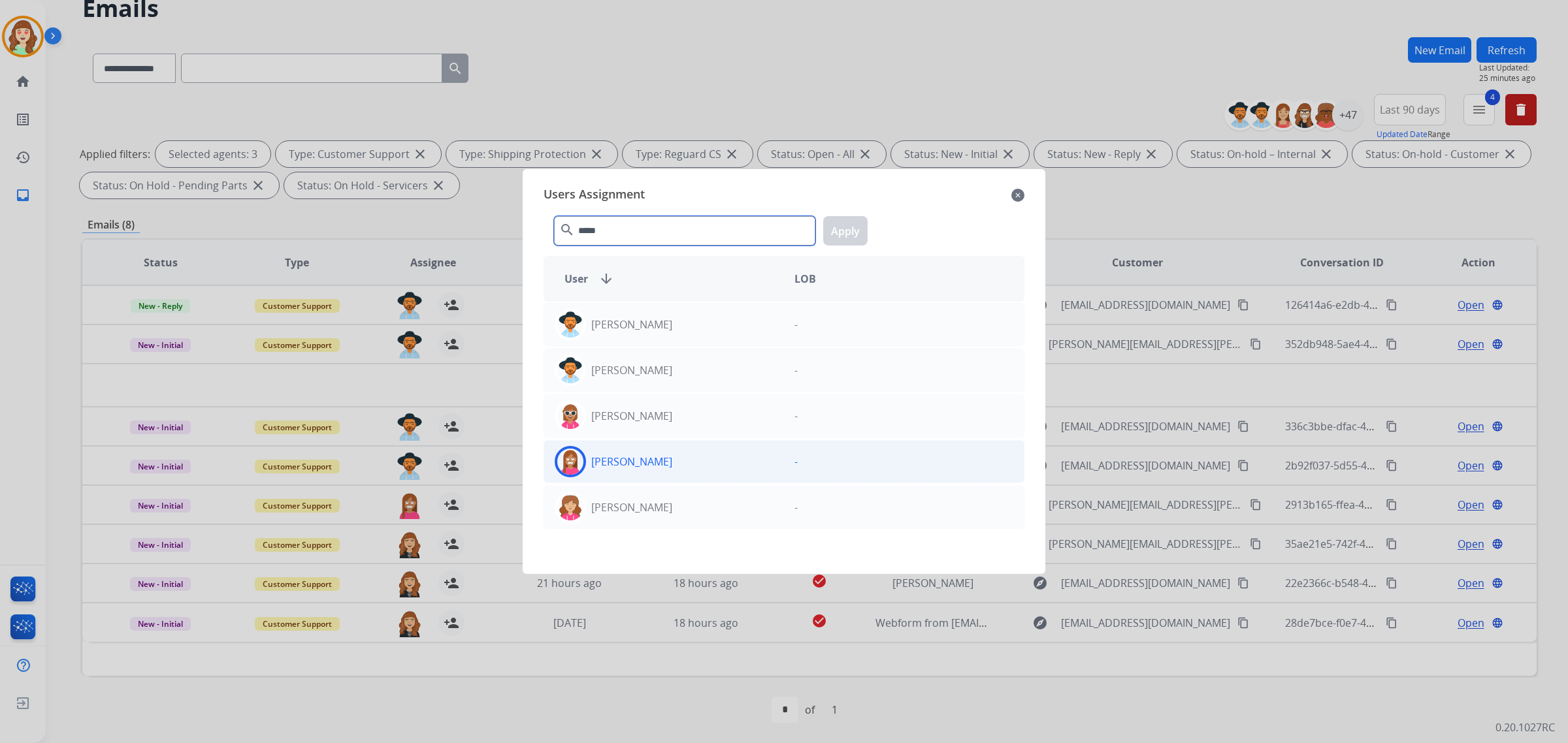
type input "*****"
click at [716, 463] on div "[PERSON_NAME]" at bounding box center [664, 462] width 240 height 31
click at [838, 225] on button "Apply" at bounding box center [845, 231] width 45 height 29
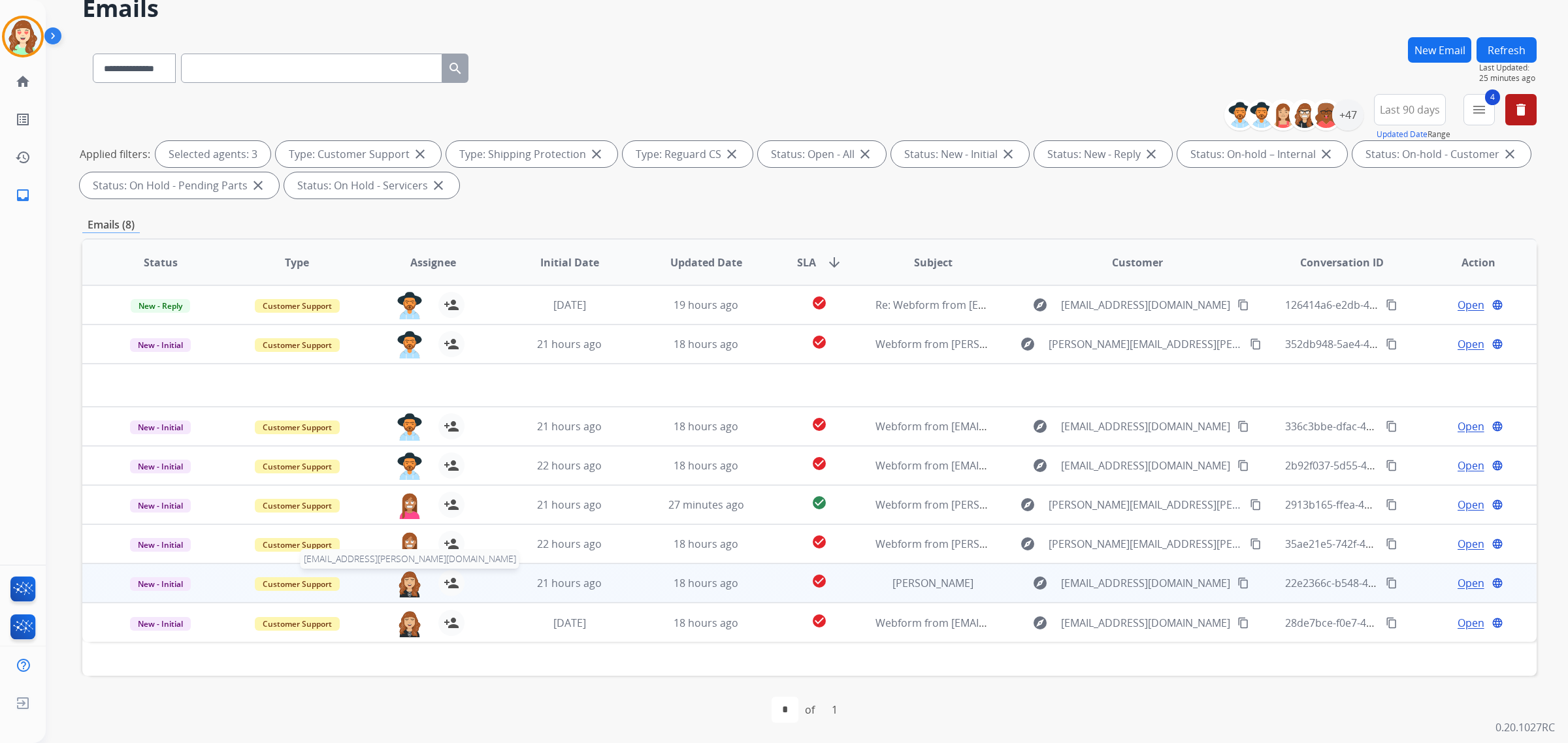
click at [402, 585] on img at bounding box center [409, 584] width 26 height 27
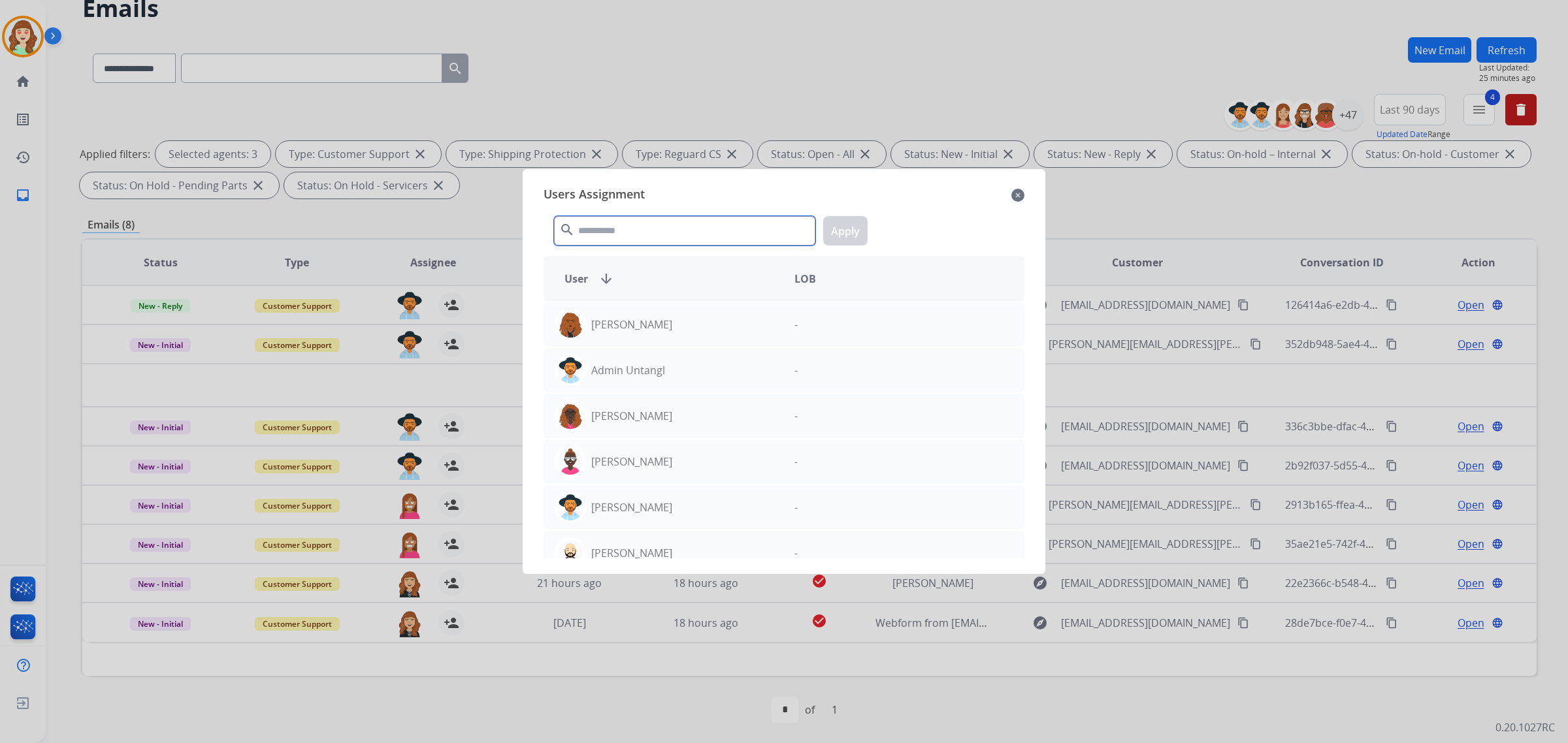
click at [688, 240] on input "text" at bounding box center [685, 231] width 261 height 29
type input "****"
click at [760, 459] on div "[PERSON_NAME]" at bounding box center [664, 462] width 240 height 31
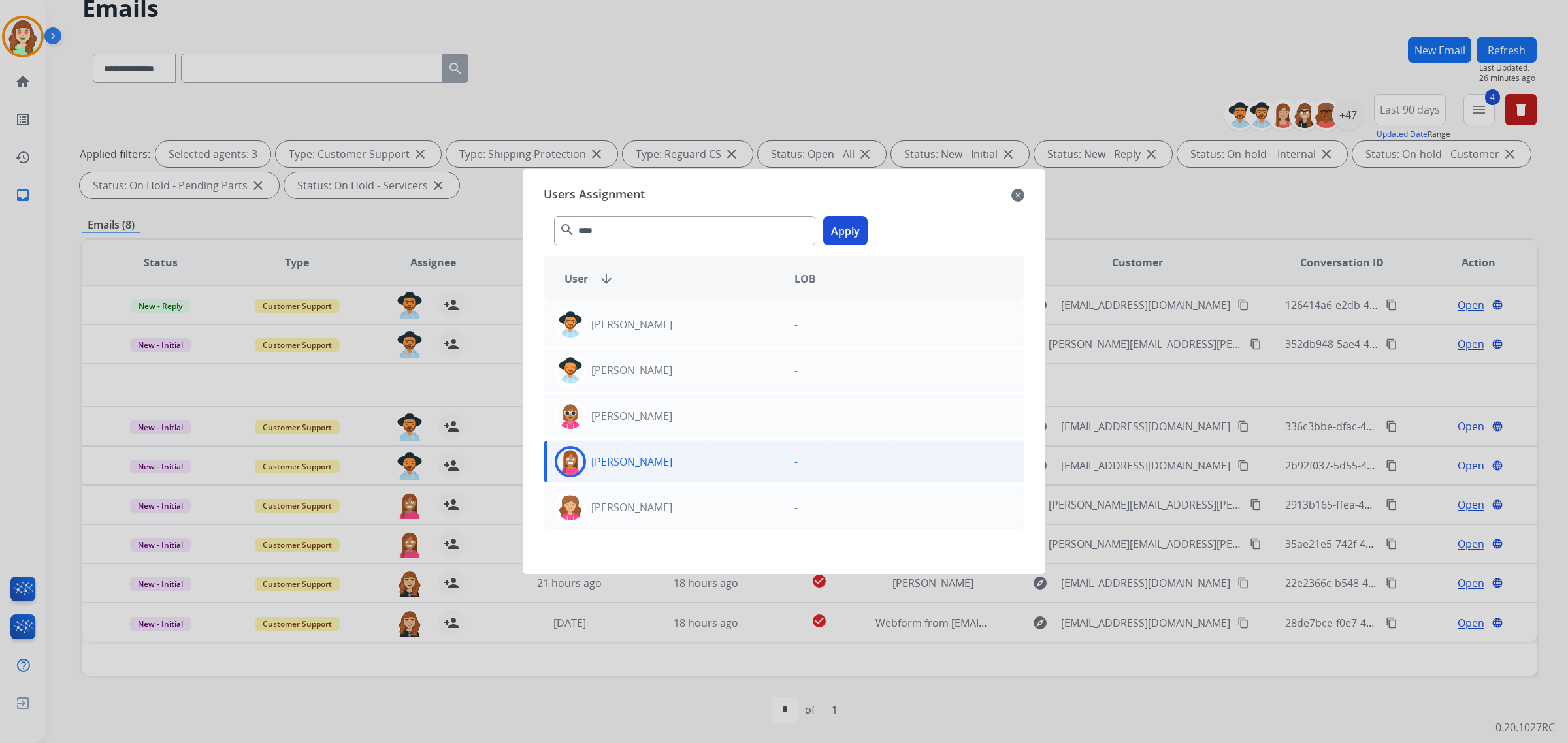
click at [849, 232] on button "Apply" at bounding box center [845, 231] width 45 height 29
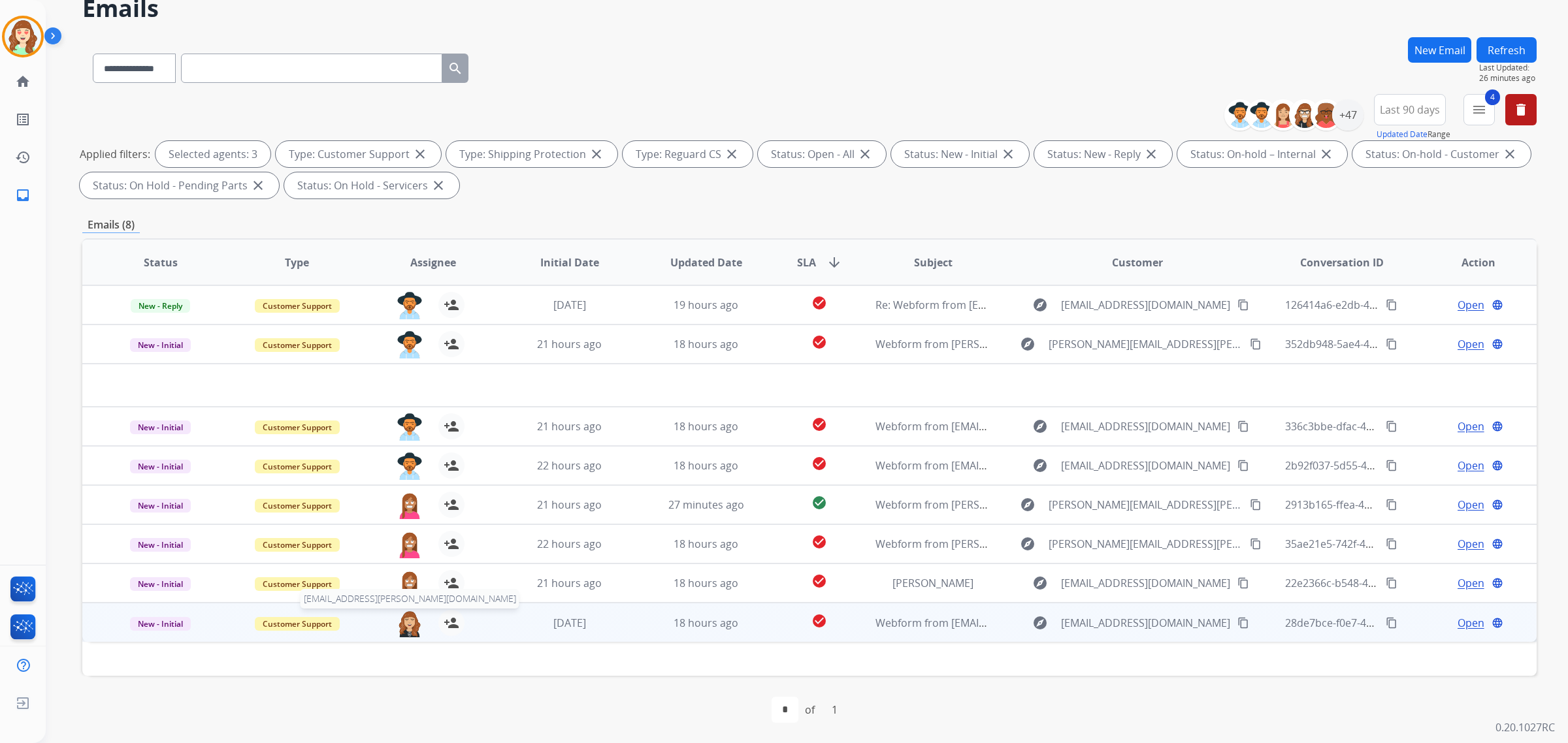
click at [406, 615] on img at bounding box center [409, 624] width 26 height 27
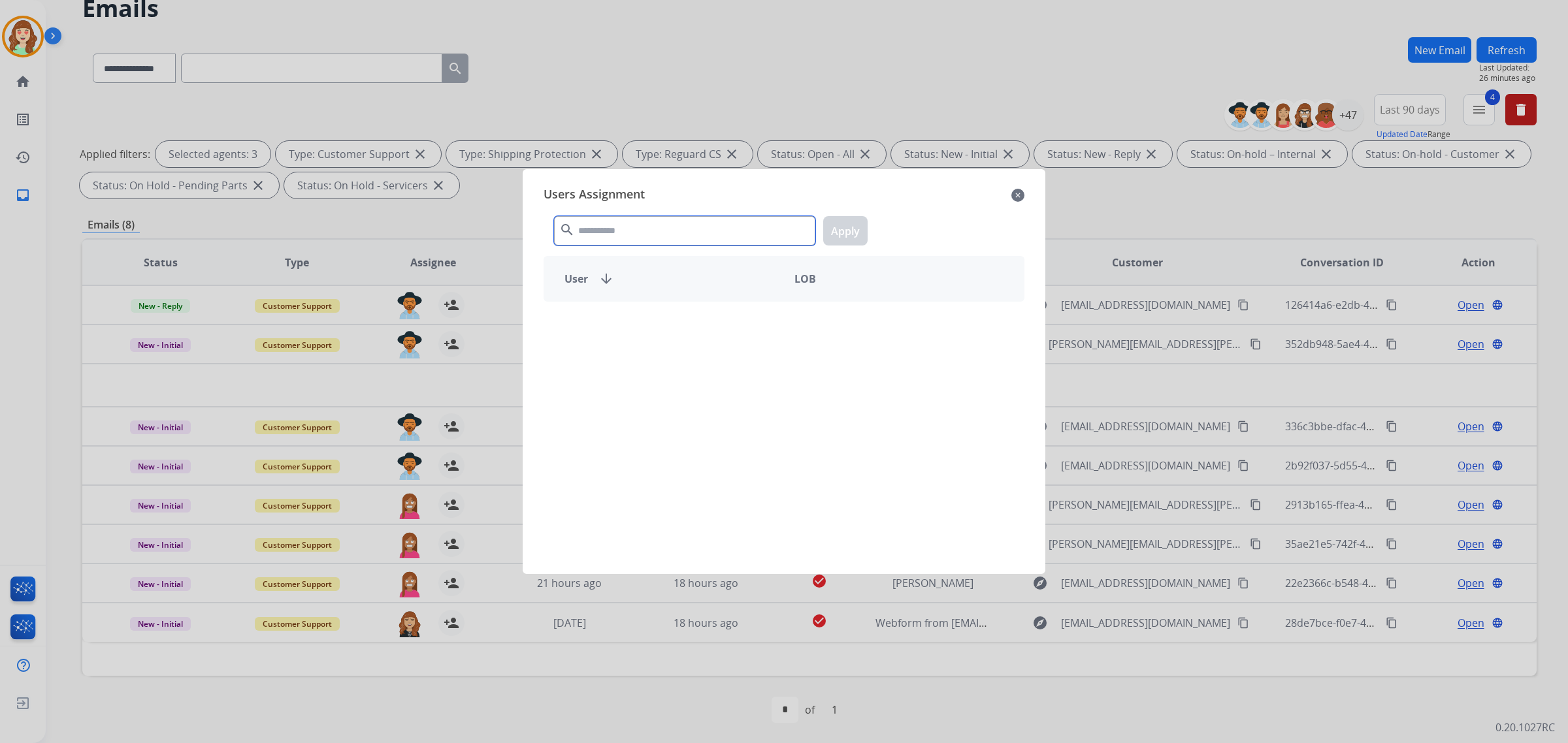
click at [696, 240] on input "text" at bounding box center [685, 231] width 261 height 29
type input "****"
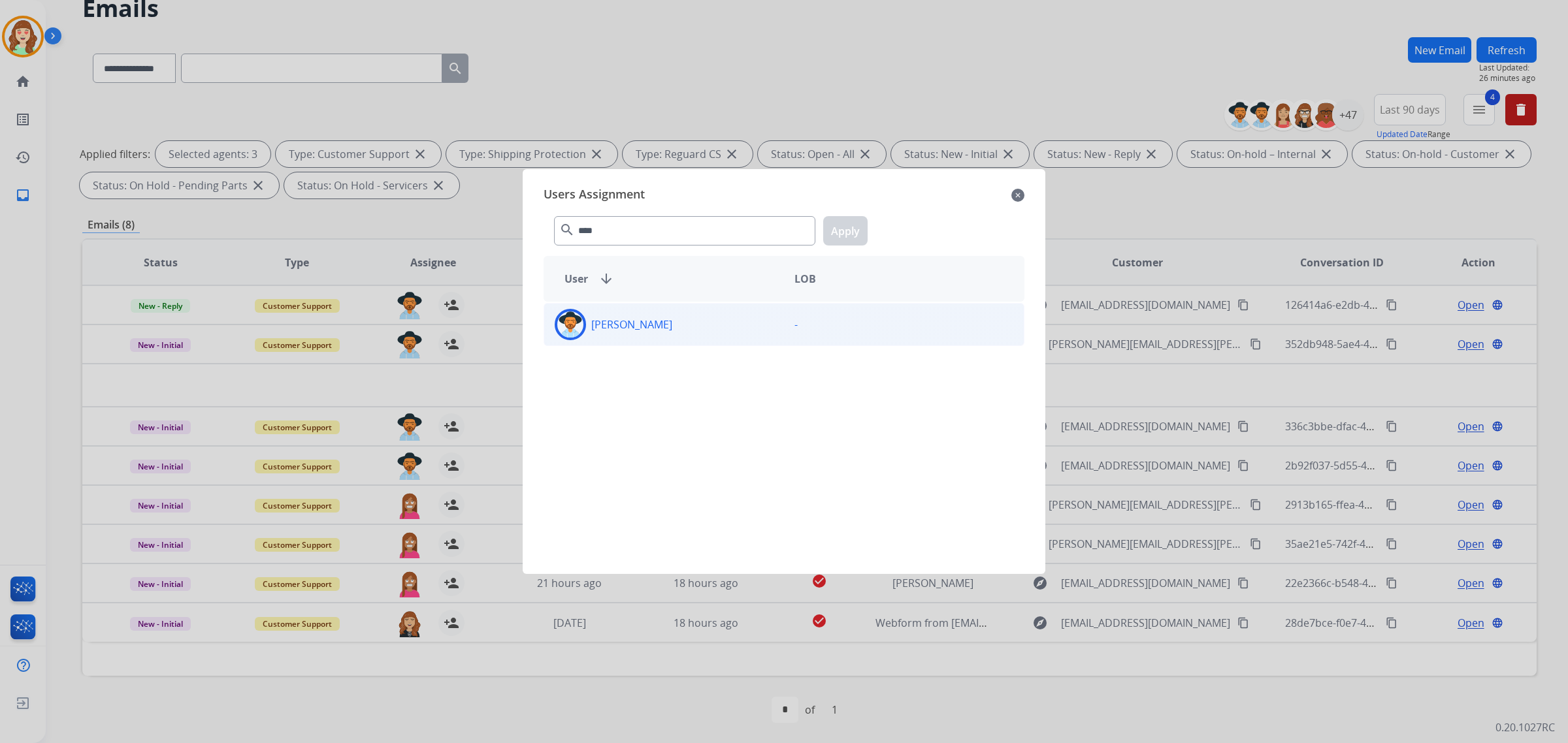
drag, startPoint x: 741, startPoint y: 336, endPoint x: 863, endPoint y: 241, distance: 154.6
click at [743, 334] on div "[PERSON_NAME]" at bounding box center [664, 324] width 240 height 31
click at [856, 227] on button "Apply" at bounding box center [845, 231] width 45 height 29
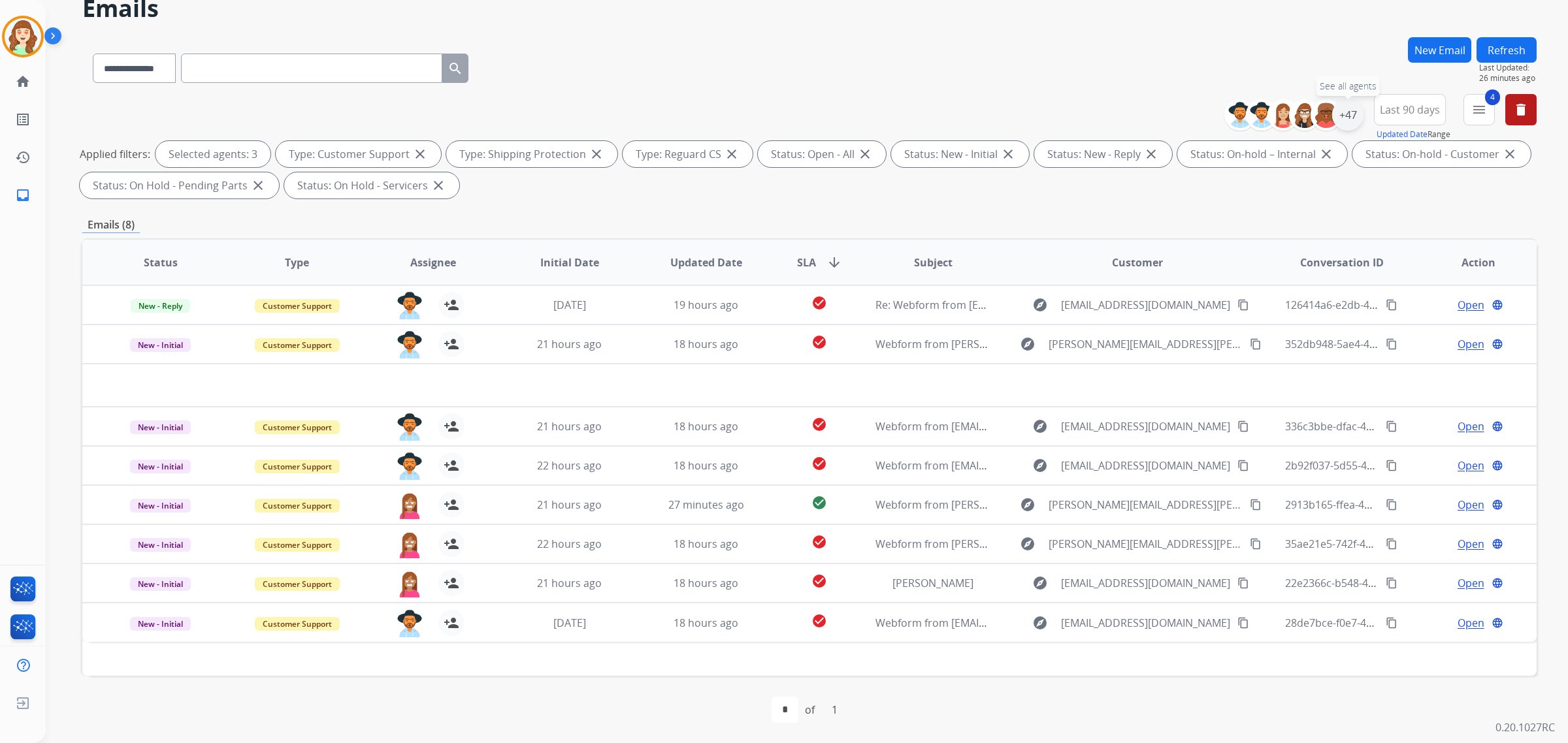
click at [1346, 110] on div "+47" at bounding box center [1348, 115] width 31 height 31
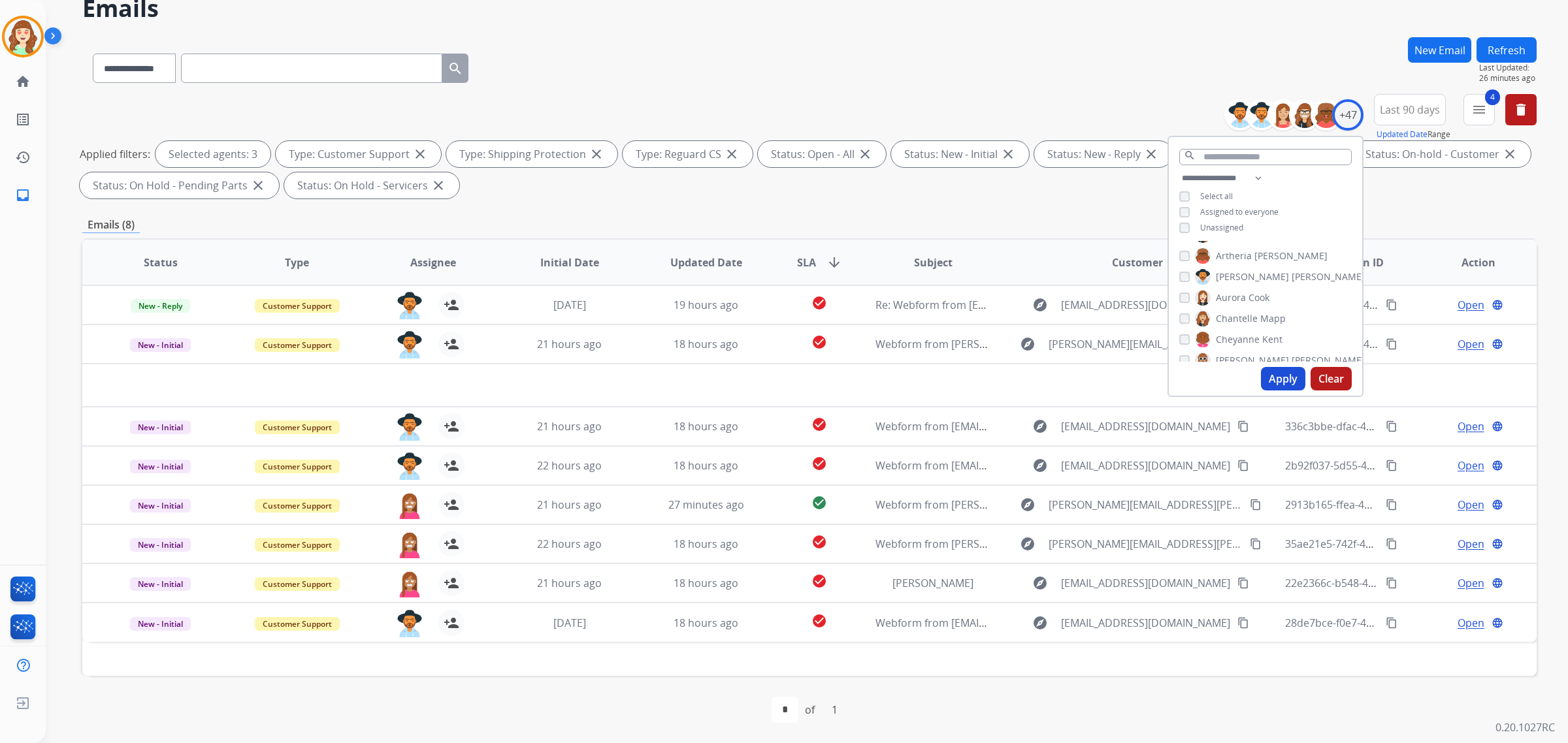
click at [1179, 291] on div "[PERSON_NAME]" at bounding box center [1224, 298] width 91 height 16
click at [1265, 384] on button "Apply" at bounding box center [1284, 379] width 45 height 23
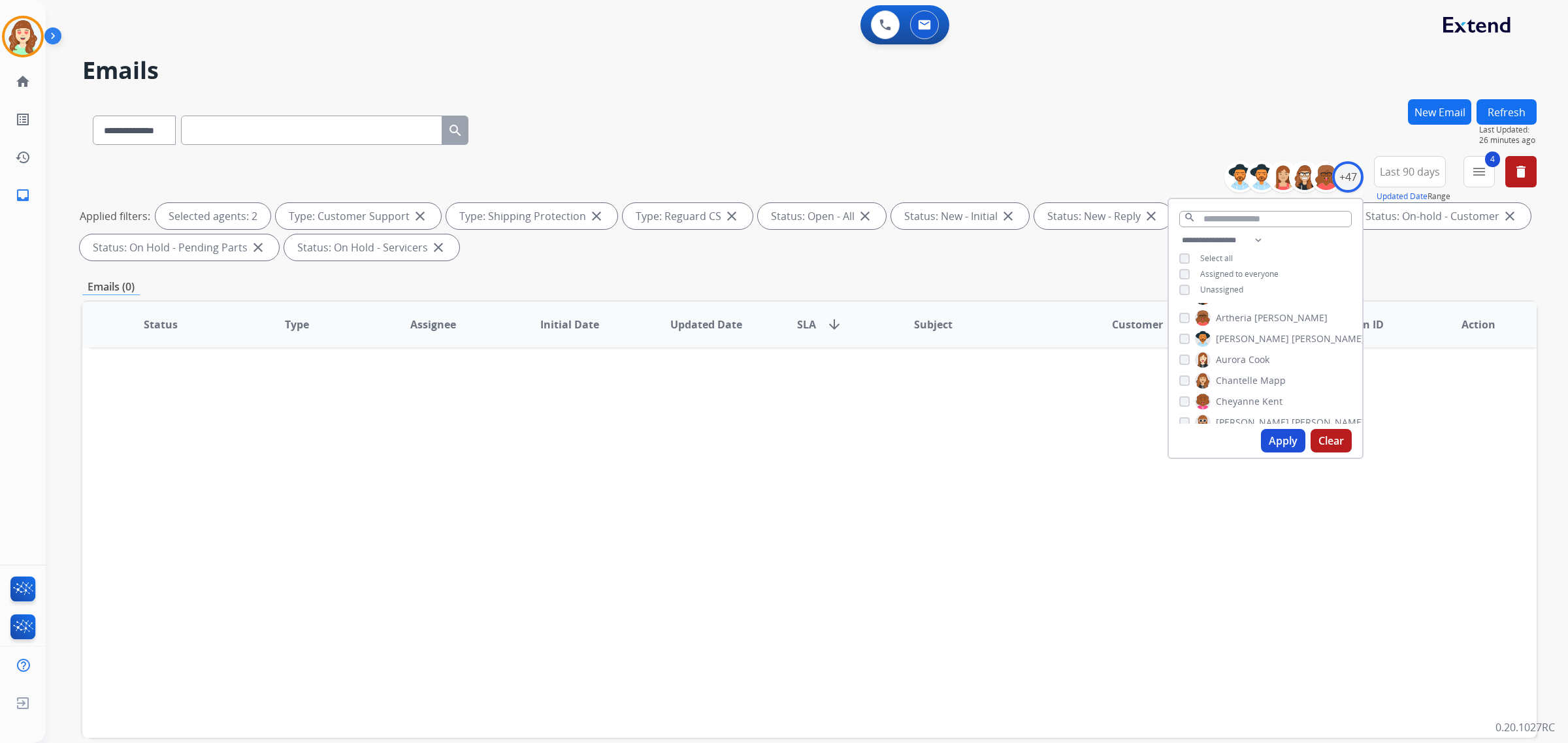
drag, startPoint x: 1070, startPoint y: 576, endPoint x: 1079, endPoint y: 576, distance: 9.0
click at [1070, 576] on div "Status Type Assignee Initial Date Updated Date SLA arrow_downward Subject Custo…" at bounding box center [809, 519] width 1454 height 437
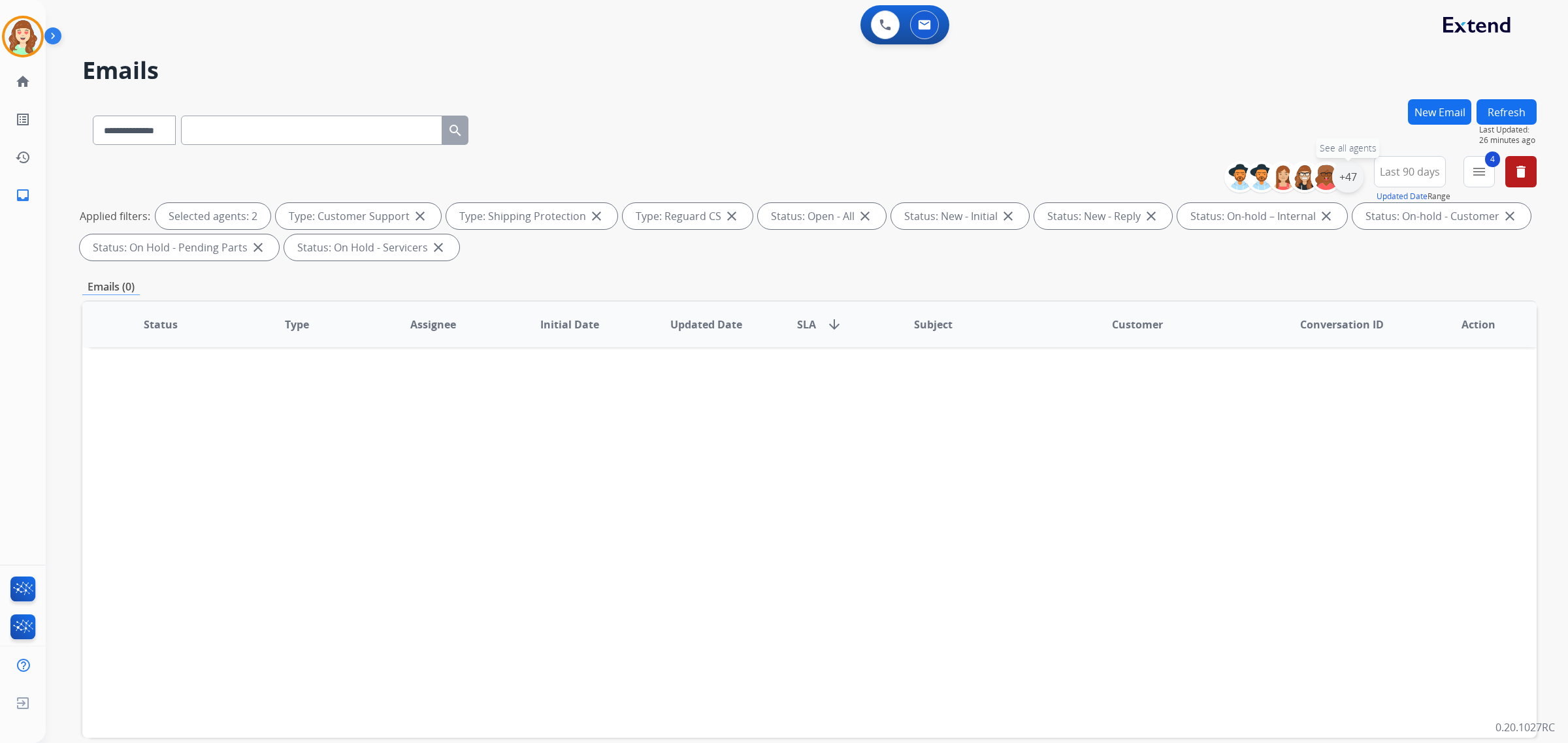
click at [1341, 180] on div "+47" at bounding box center [1348, 177] width 31 height 31
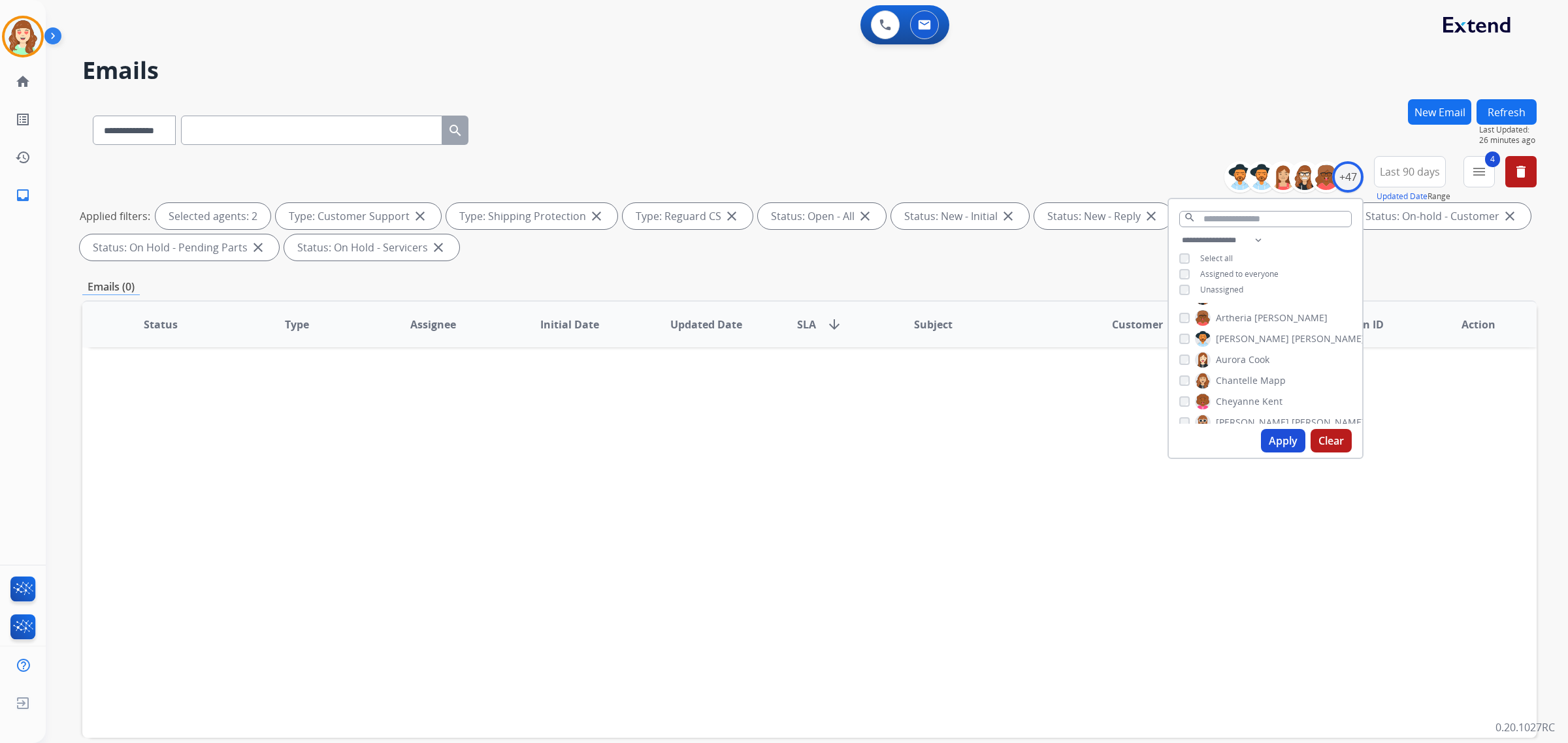
scroll to position [164, 0]
click at [1275, 448] on button "Apply" at bounding box center [1284, 441] width 45 height 23
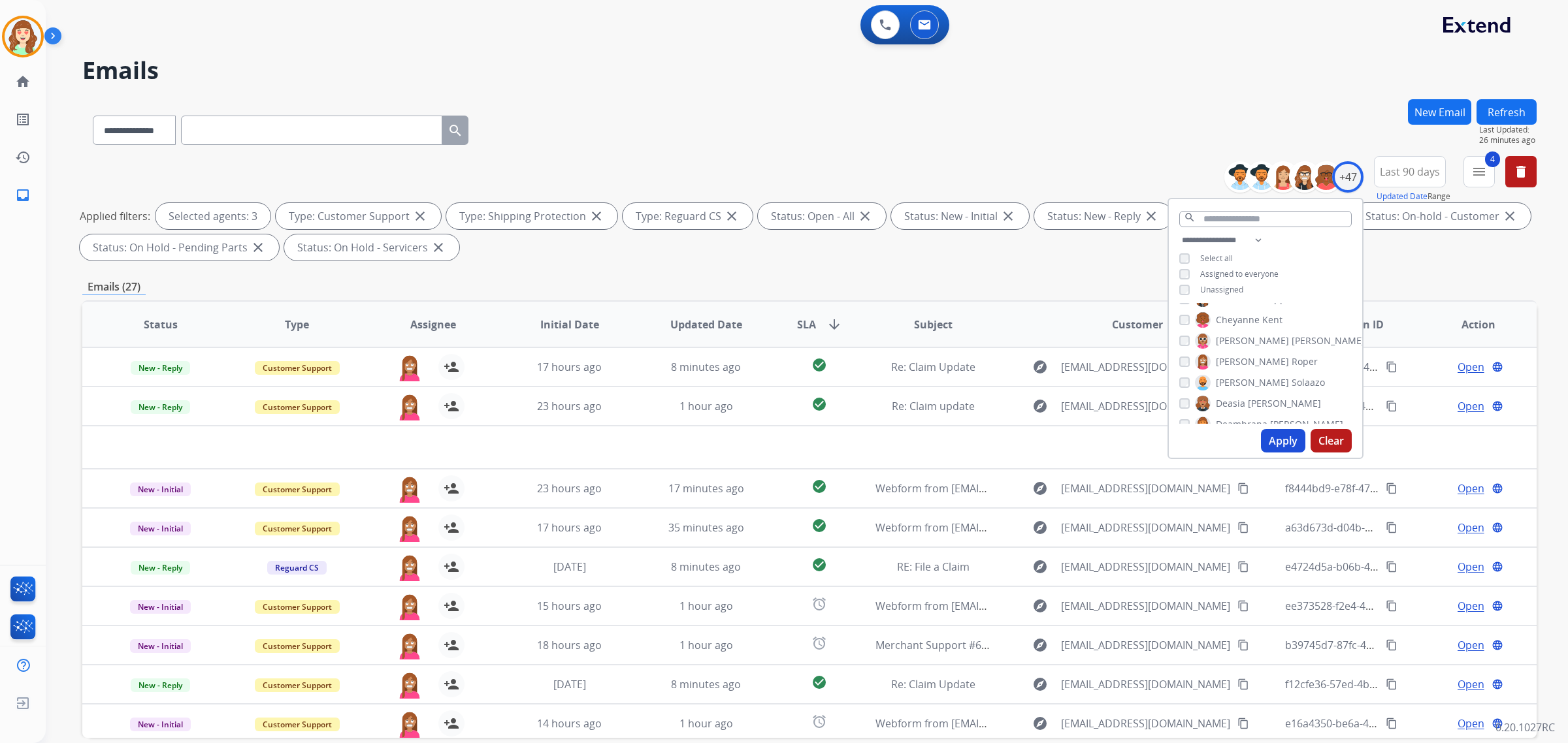
click at [1288, 441] on button "Apply" at bounding box center [1284, 441] width 45 height 23
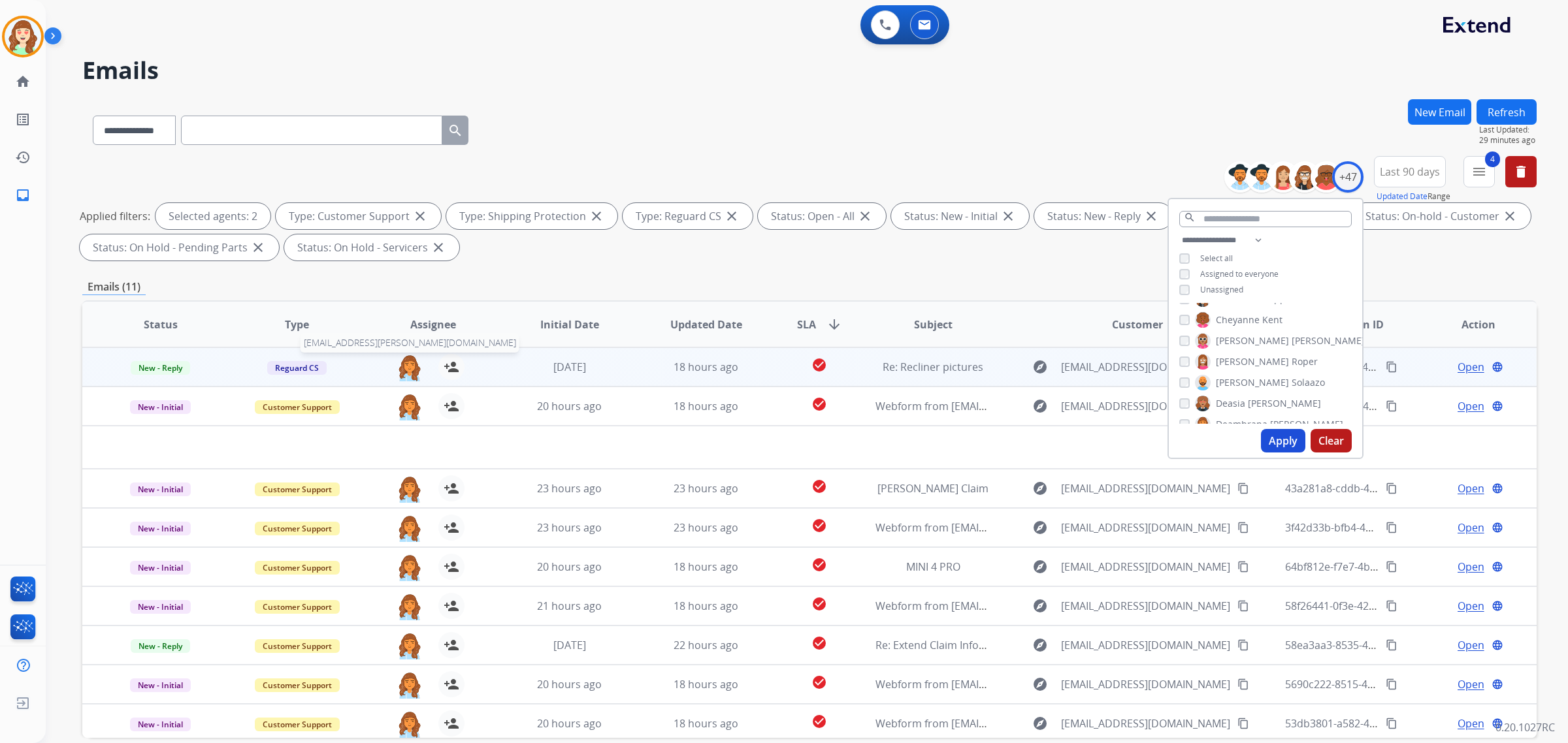
click at [404, 364] on img at bounding box center [409, 368] width 26 height 27
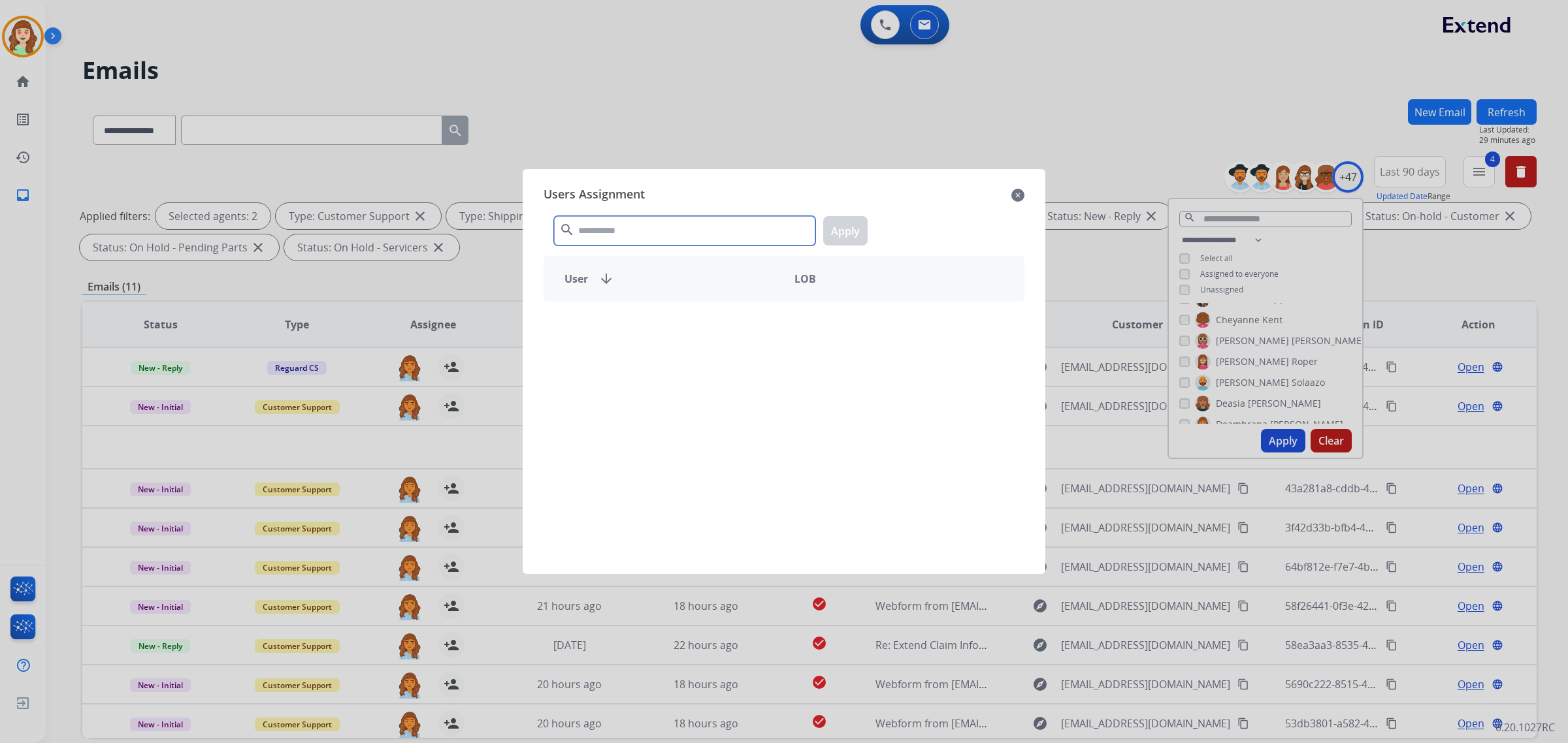
click at [648, 234] on input "text" at bounding box center [685, 231] width 261 height 29
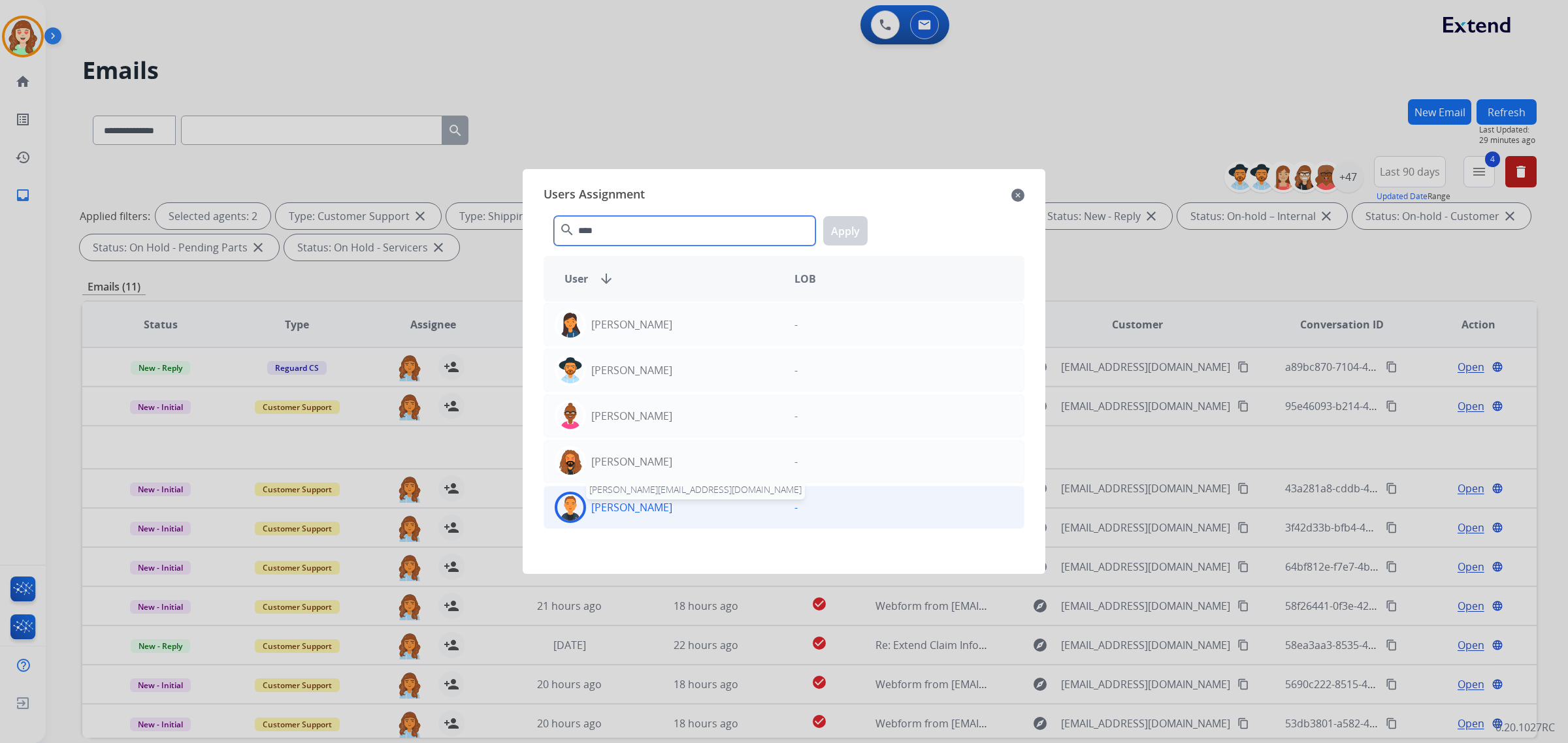
type input "****"
click at [637, 508] on p "[PERSON_NAME]" at bounding box center [631, 507] width 81 height 16
click at [843, 240] on button "Apply" at bounding box center [845, 231] width 45 height 29
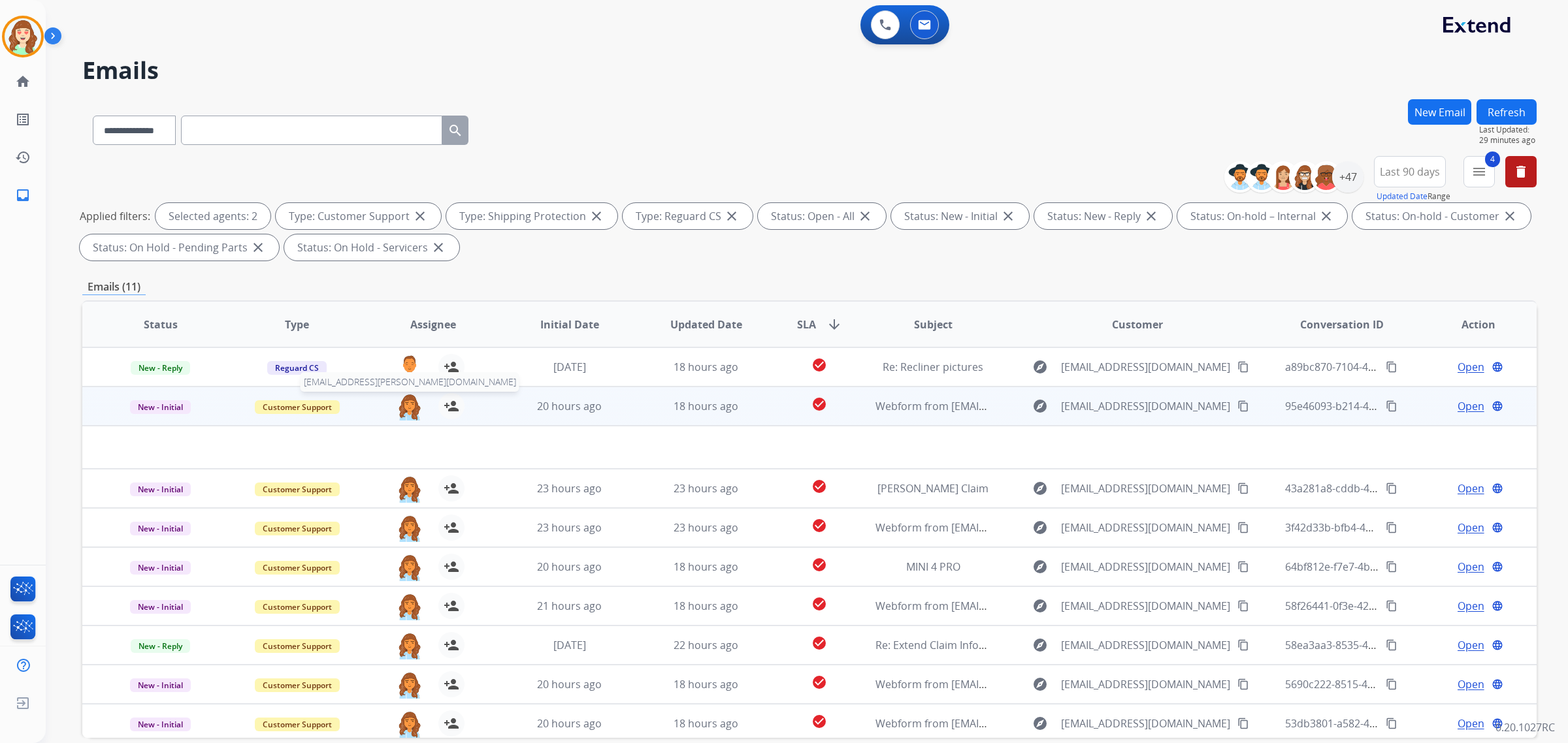
click at [414, 404] on img at bounding box center [409, 407] width 26 height 27
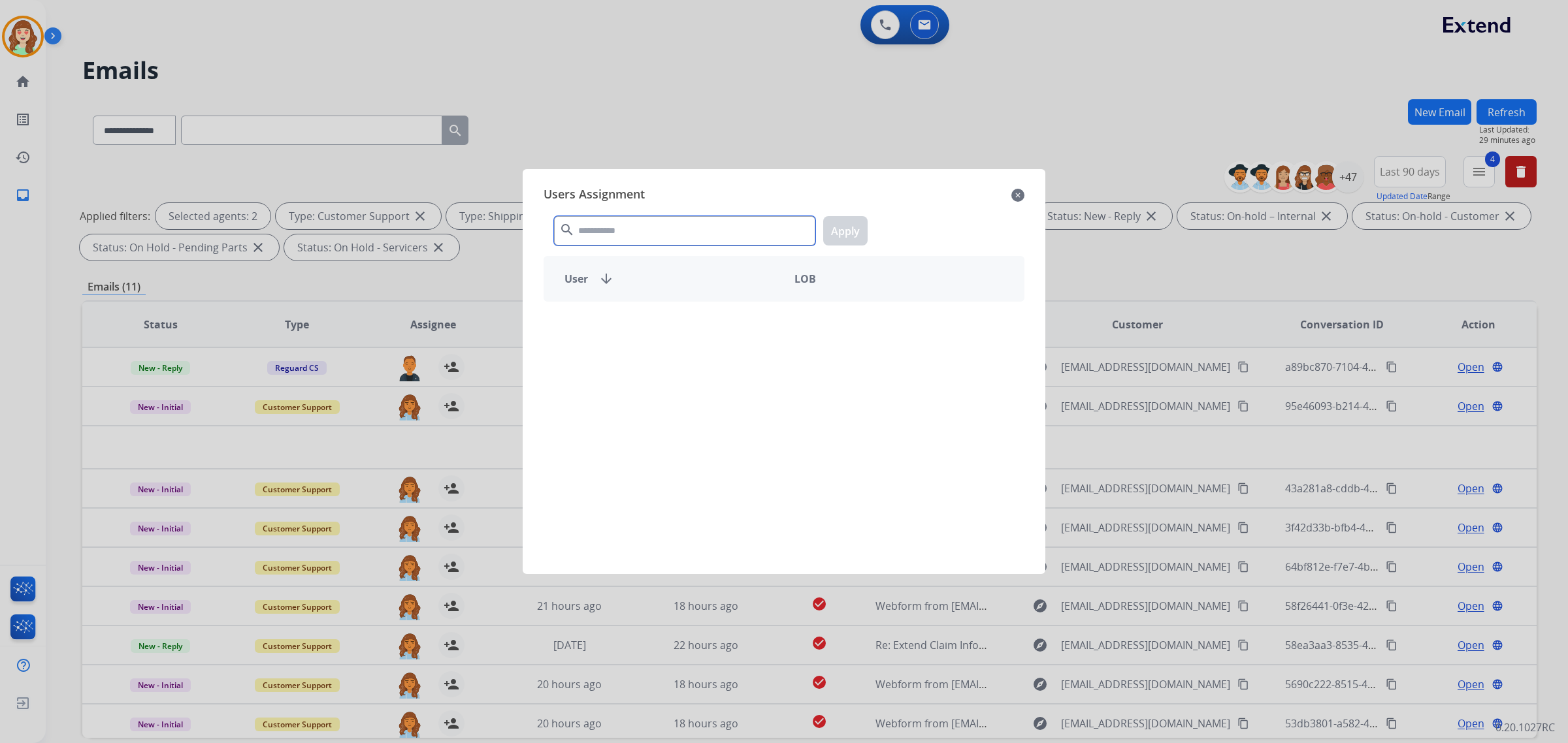
click at [667, 239] on input "text" at bounding box center [685, 231] width 261 height 29
type input "****"
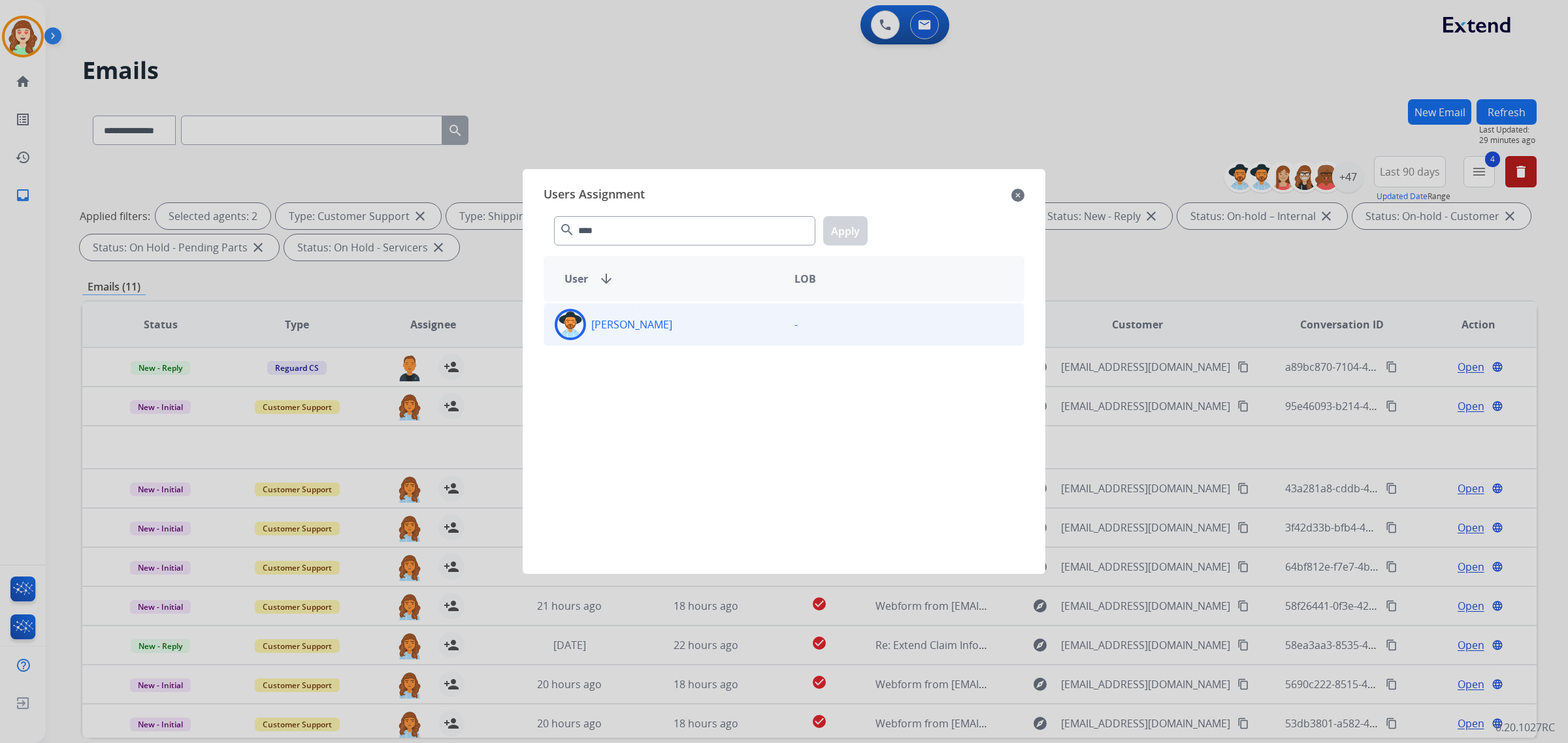
click at [720, 328] on div "[PERSON_NAME]" at bounding box center [664, 324] width 240 height 31
click at [840, 233] on button "Apply" at bounding box center [845, 231] width 45 height 29
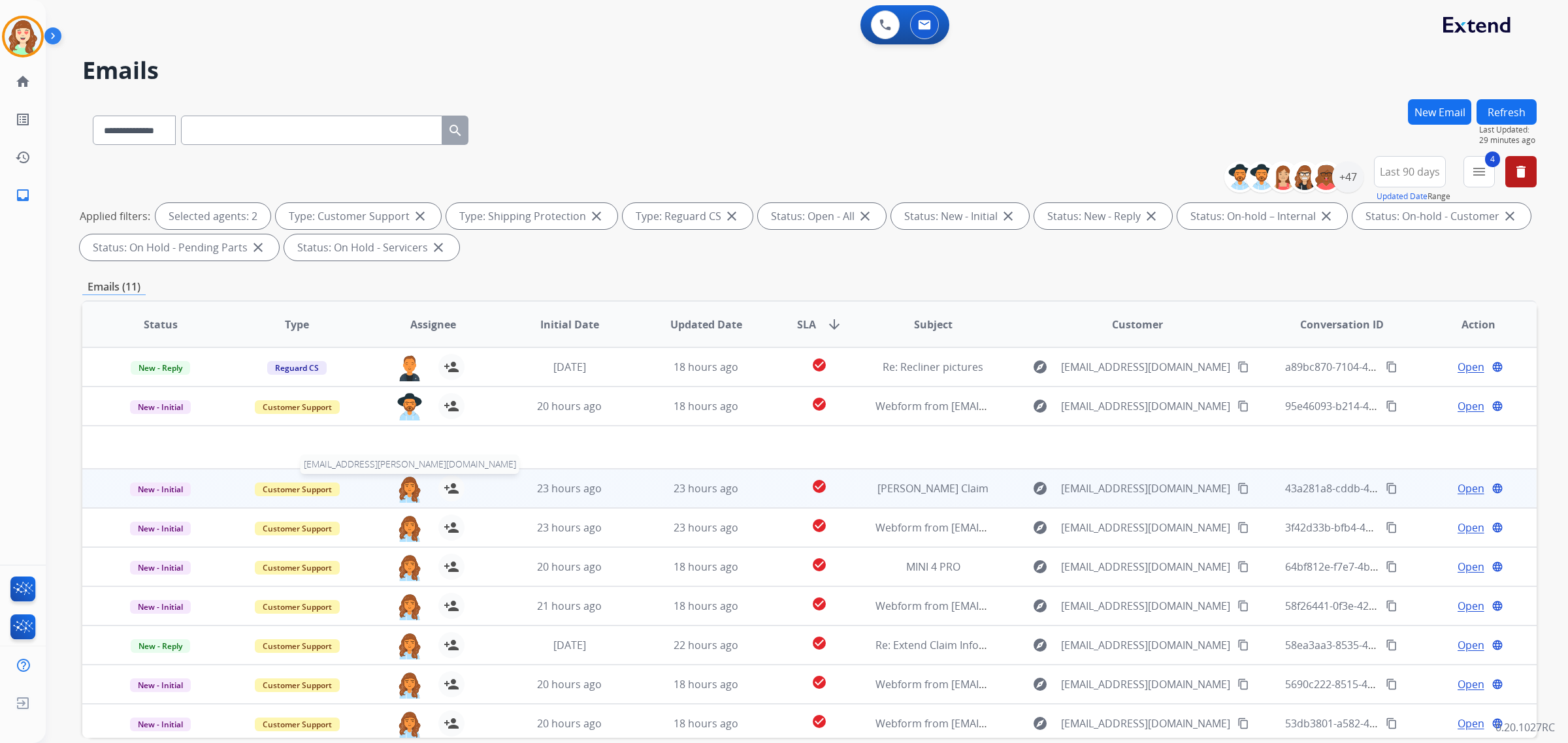
click at [406, 480] on img at bounding box center [409, 489] width 26 height 27
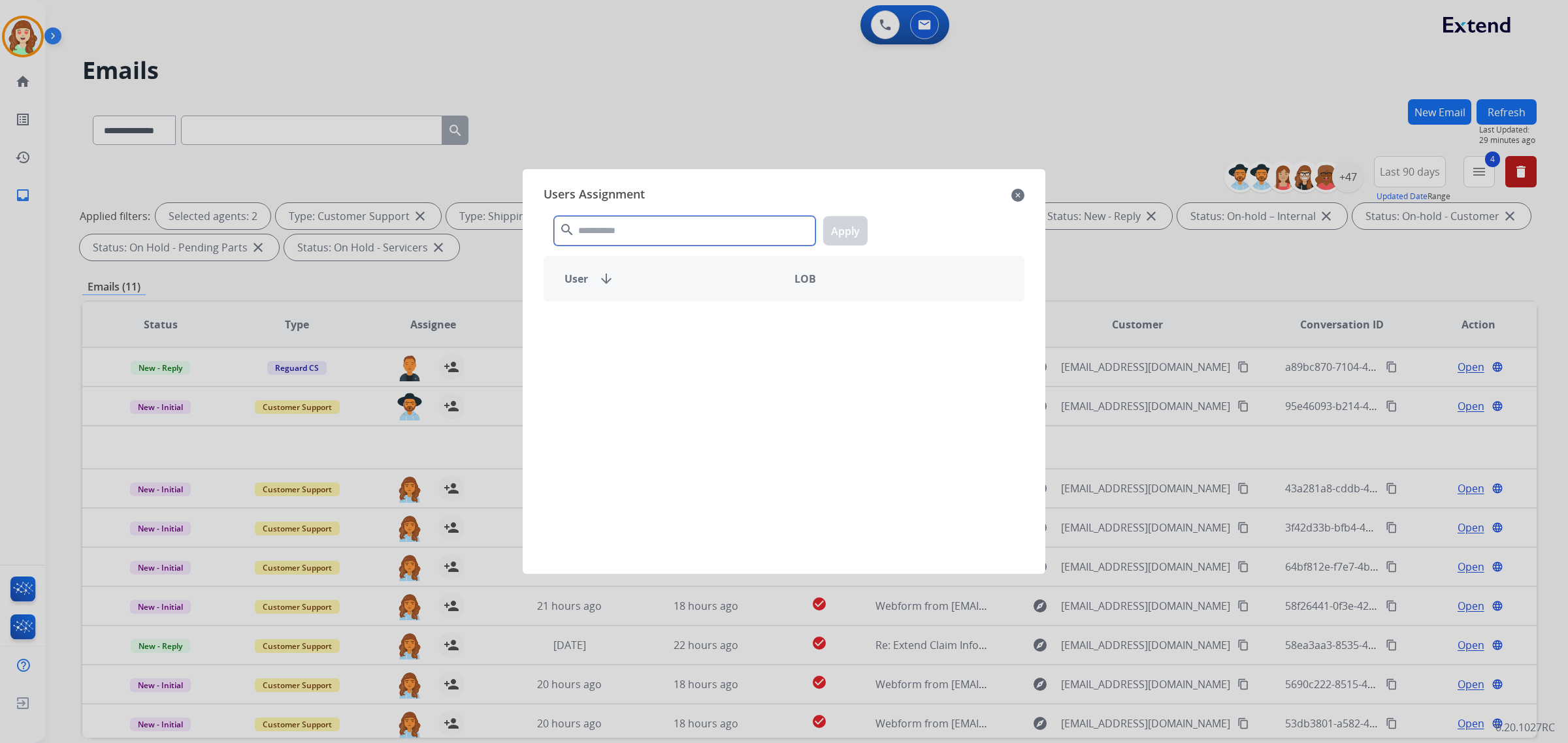
click at [644, 237] on input "text" at bounding box center [685, 231] width 261 height 29
type input "****"
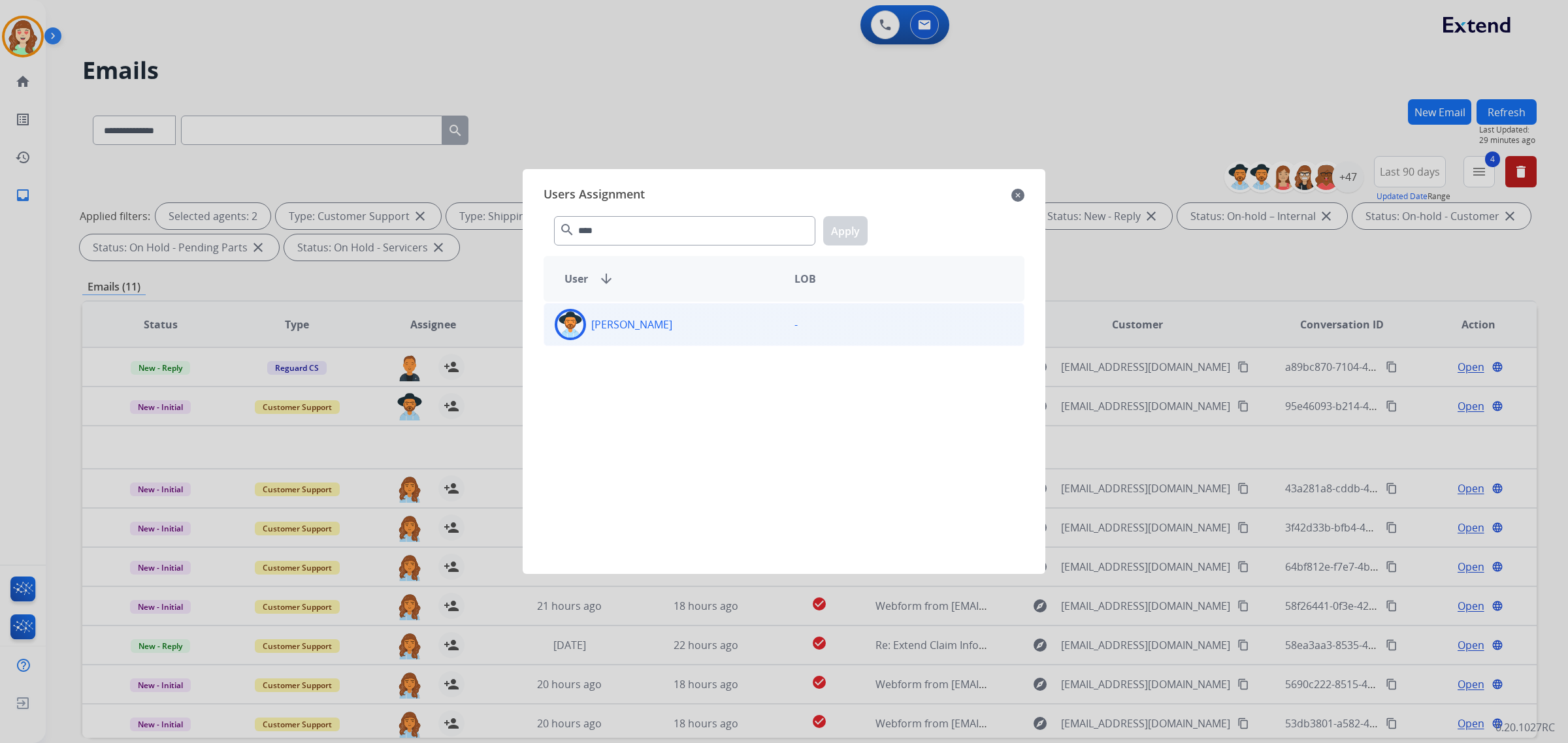
click at [736, 328] on div "[PERSON_NAME]" at bounding box center [664, 324] width 240 height 31
click at [844, 220] on button "Apply" at bounding box center [845, 231] width 45 height 29
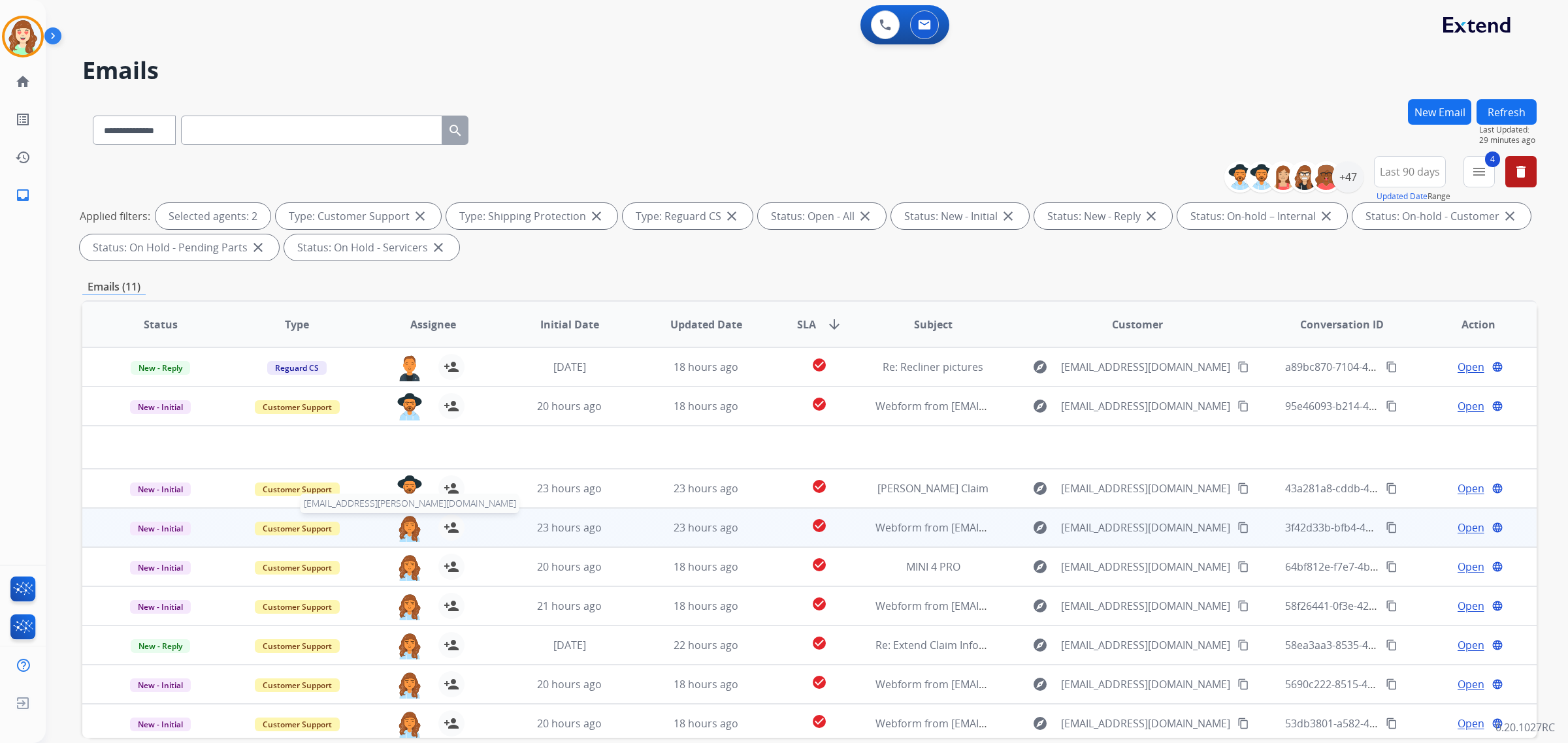
click at [407, 531] on img at bounding box center [409, 529] width 26 height 27
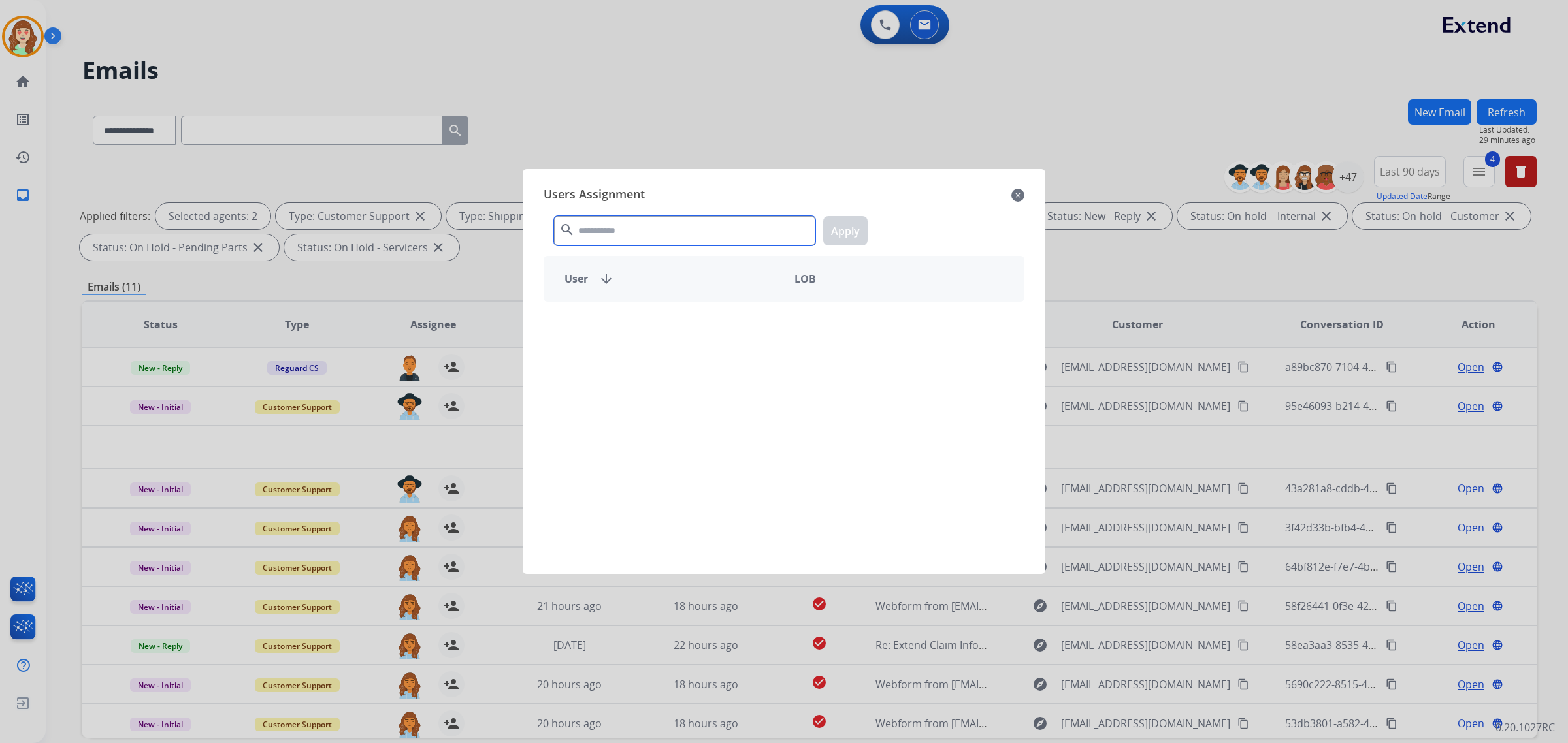
click at [642, 227] on input "text" at bounding box center [685, 231] width 261 height 29
type input "****"
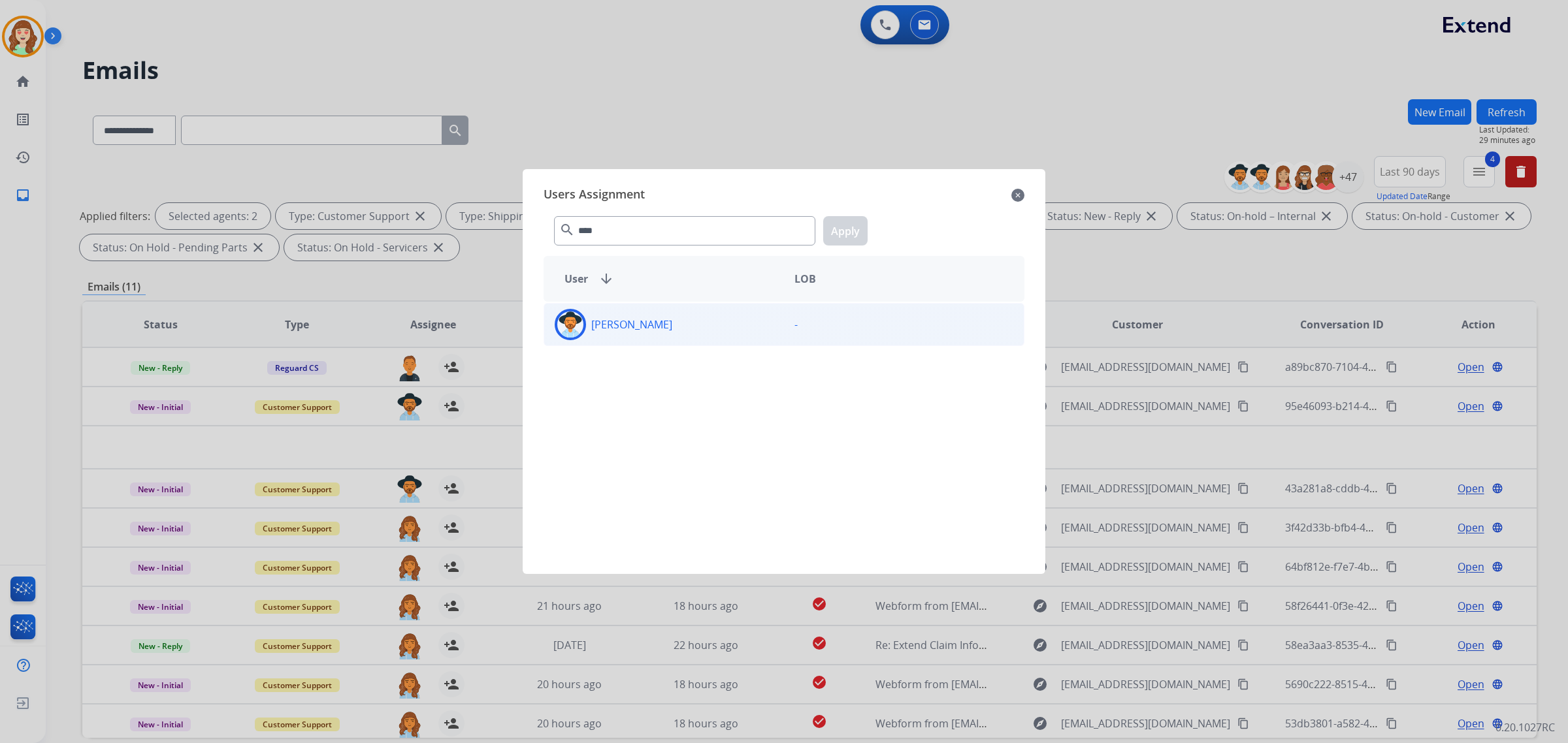
click at [724, 318] on div "[PERSON_NAME]" at bounding box center [664, 324] width 240 height 31
click at [852, 220] on button "Apply" at bounding box center [845, 231] width 45 height 29
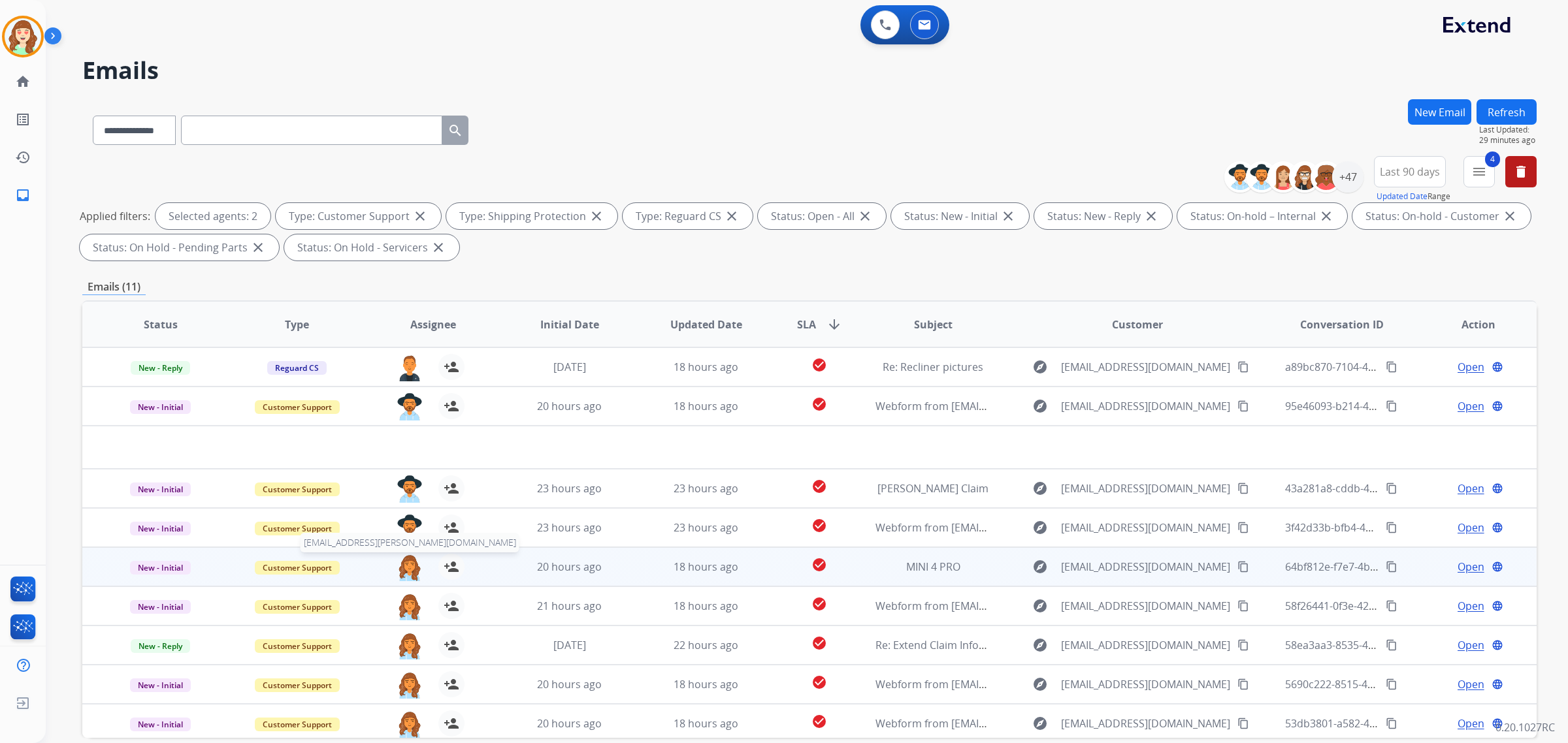
click at [405, 571] on img at bounding box center [409, 568] width 26 height 27
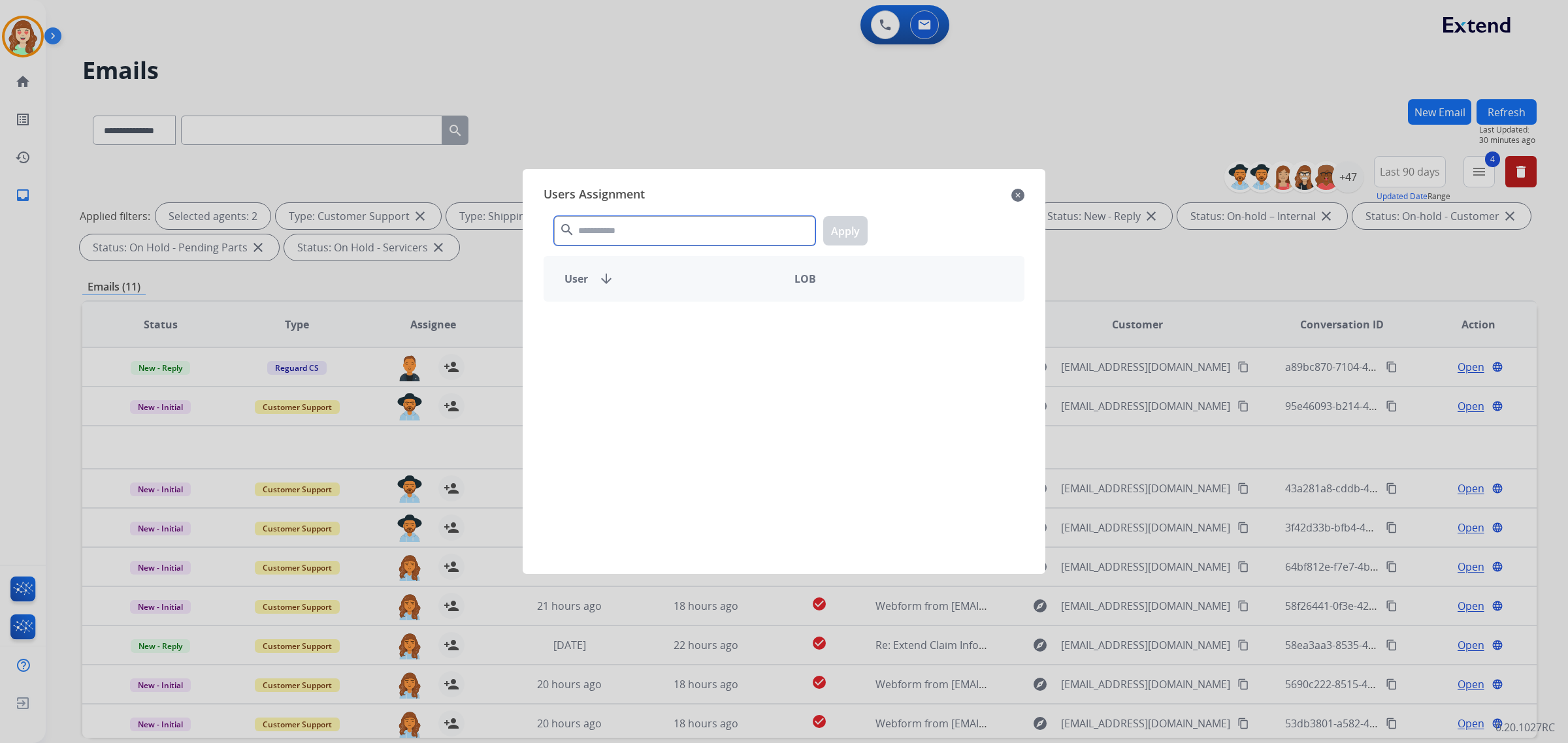
click at [657, 225] on input "text" at bounding box center [685, 231] width 261 height 29
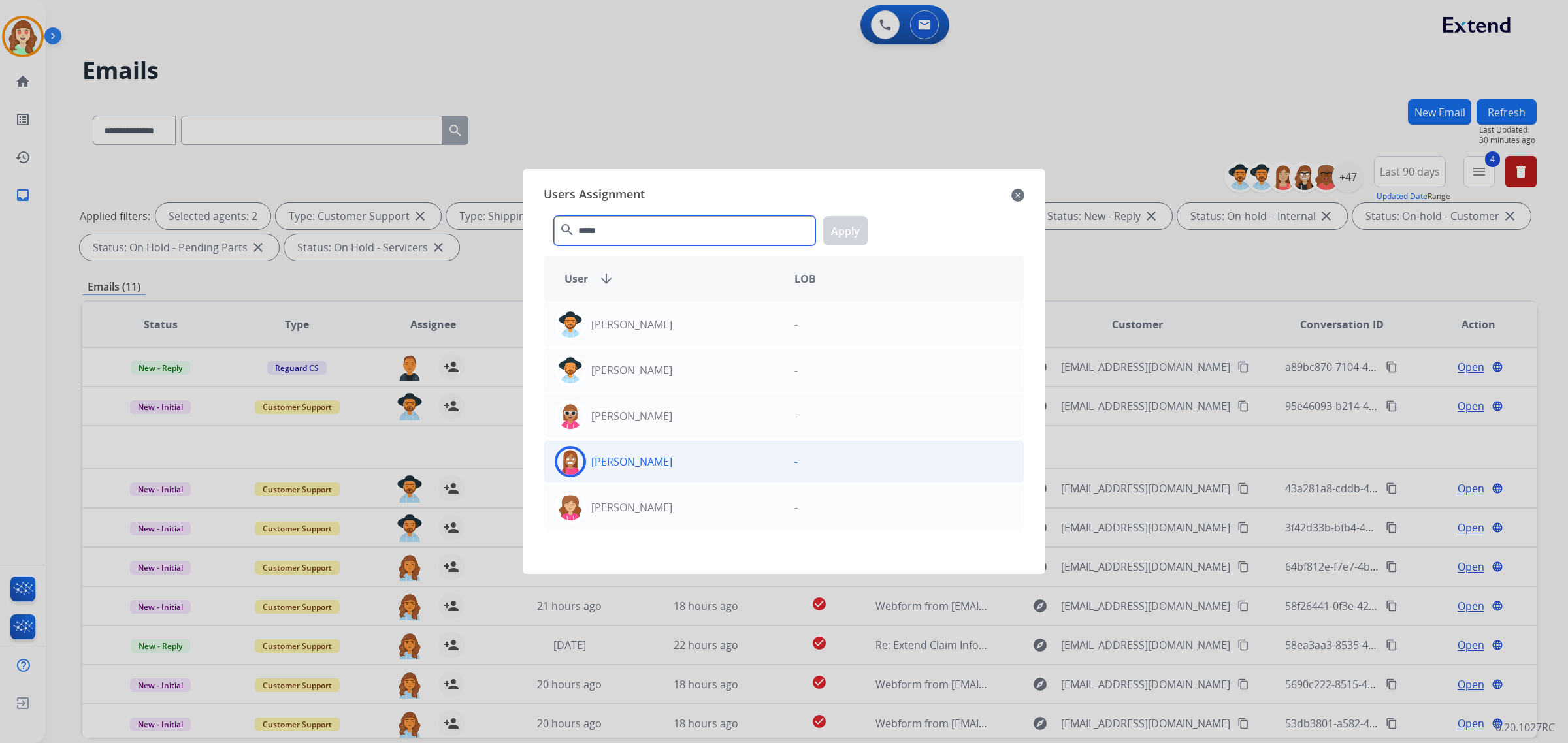
type input "*****"
click at [680, 471] on div "[PERSON_NAME]" at bounding box center [664, 462] width 240 height 31
click at [844, 236] on button "Apply" at bounding box center [845, 231] width 45 height 29
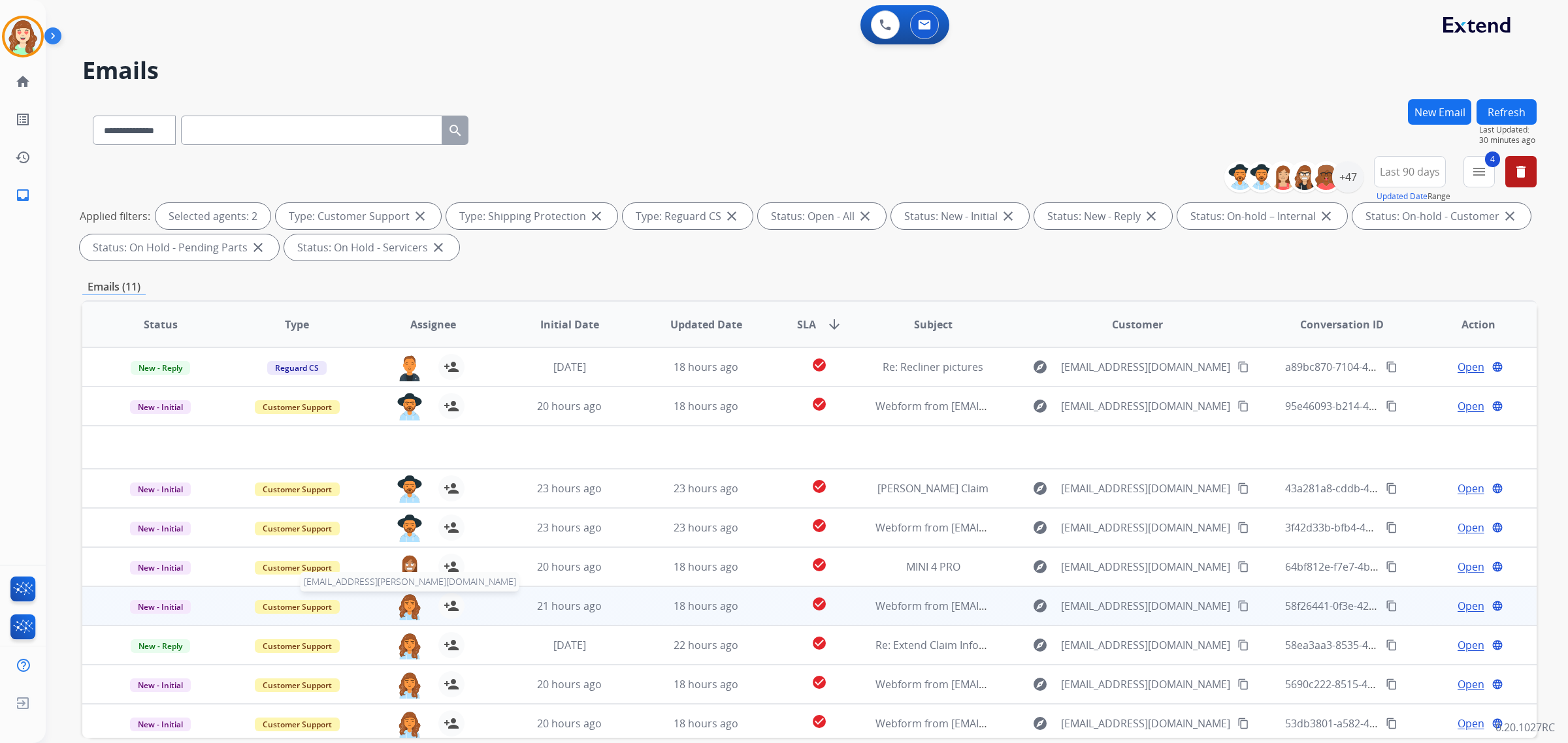
click at [410, 605] on img at bounding box center [409, 607] width 26 height 27
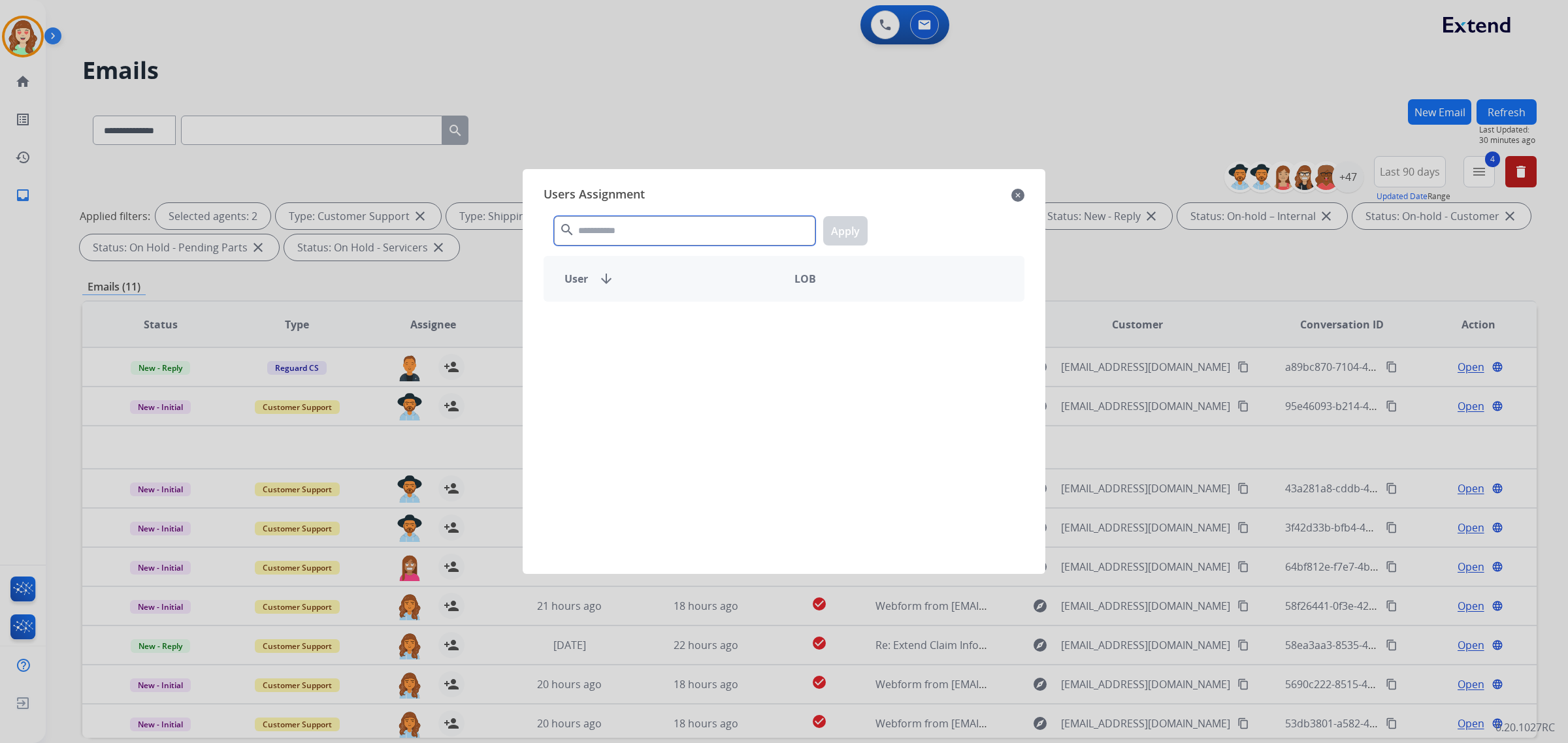
click at [697, 230] on input "text" at bounding box center [685, 231] width 261 height 29
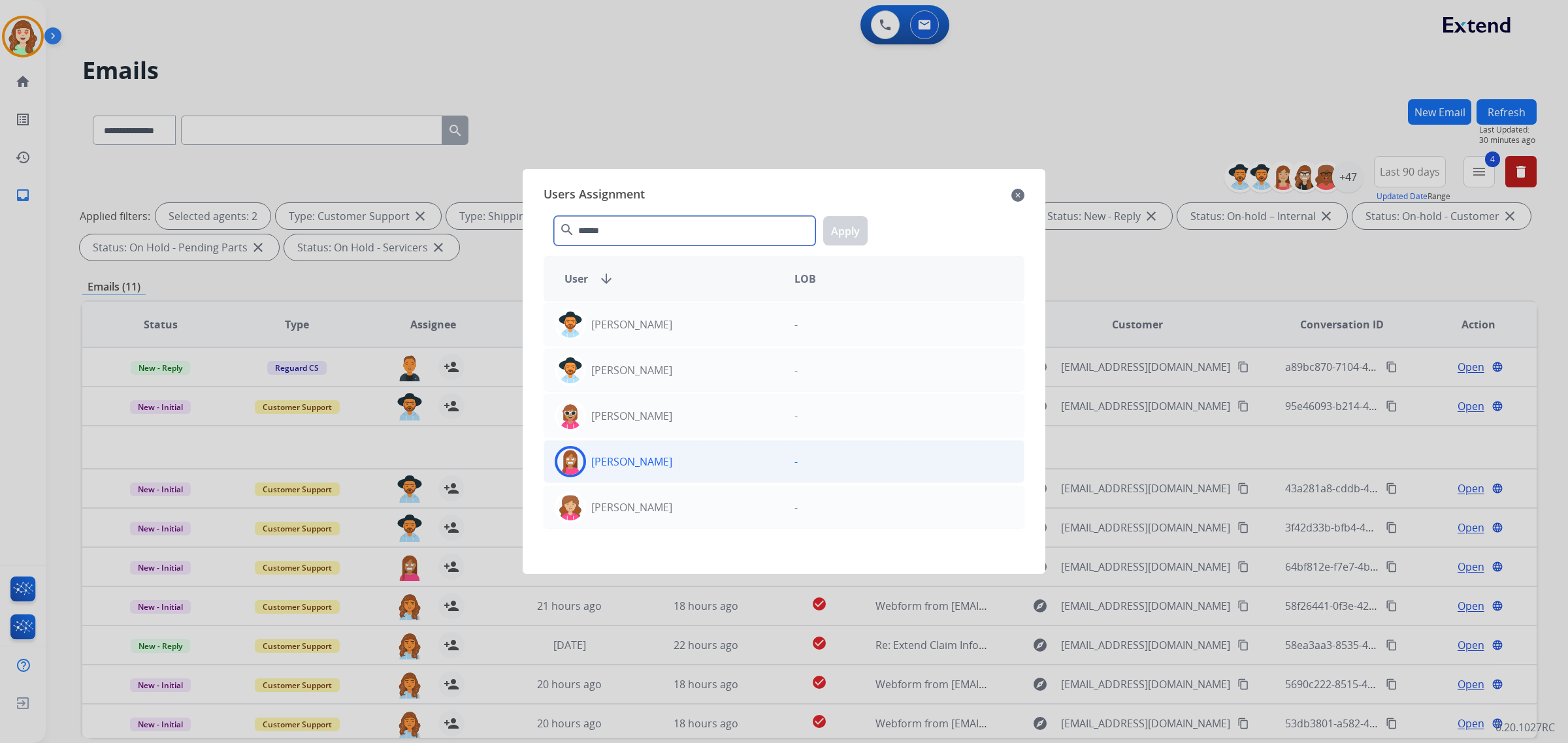
type input "******"
click at [736, 462] on div "[PERSON_NAME]" at bounding box center [664, 462] width 240 height 31
click at [844, 230] on button "Apply" at bounding box center [845, 231] width 45 height 29
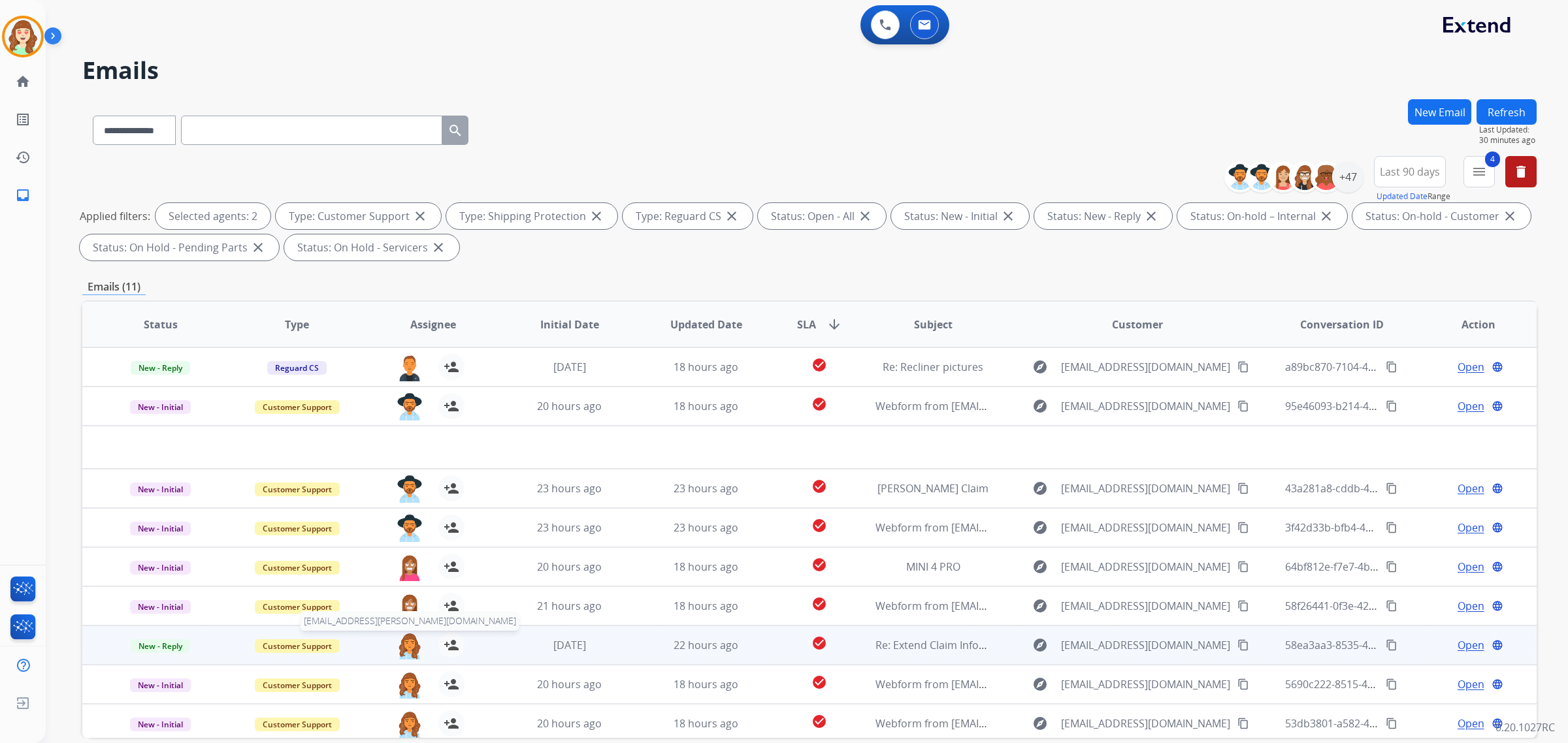
click at [406, 642] on img at bounding box center [409, 646] width 26 height 27
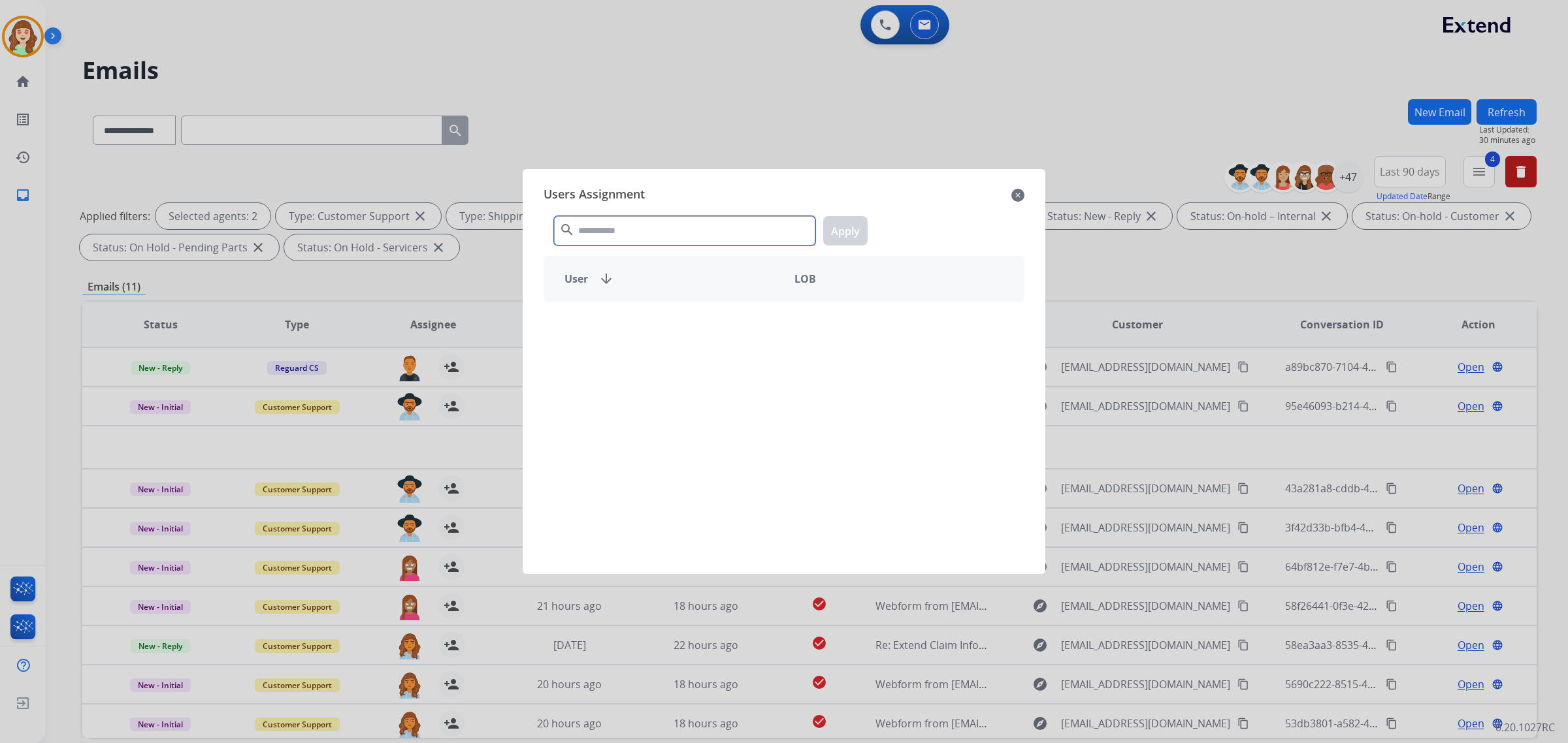
click at [693, 232] on input "text" at bounding box center [685, 231] width 261 height 29
type input "******"
click at [652, 327] on p "[PERSON_NAME]" at bounding box center [631, 324] width 81 height 16
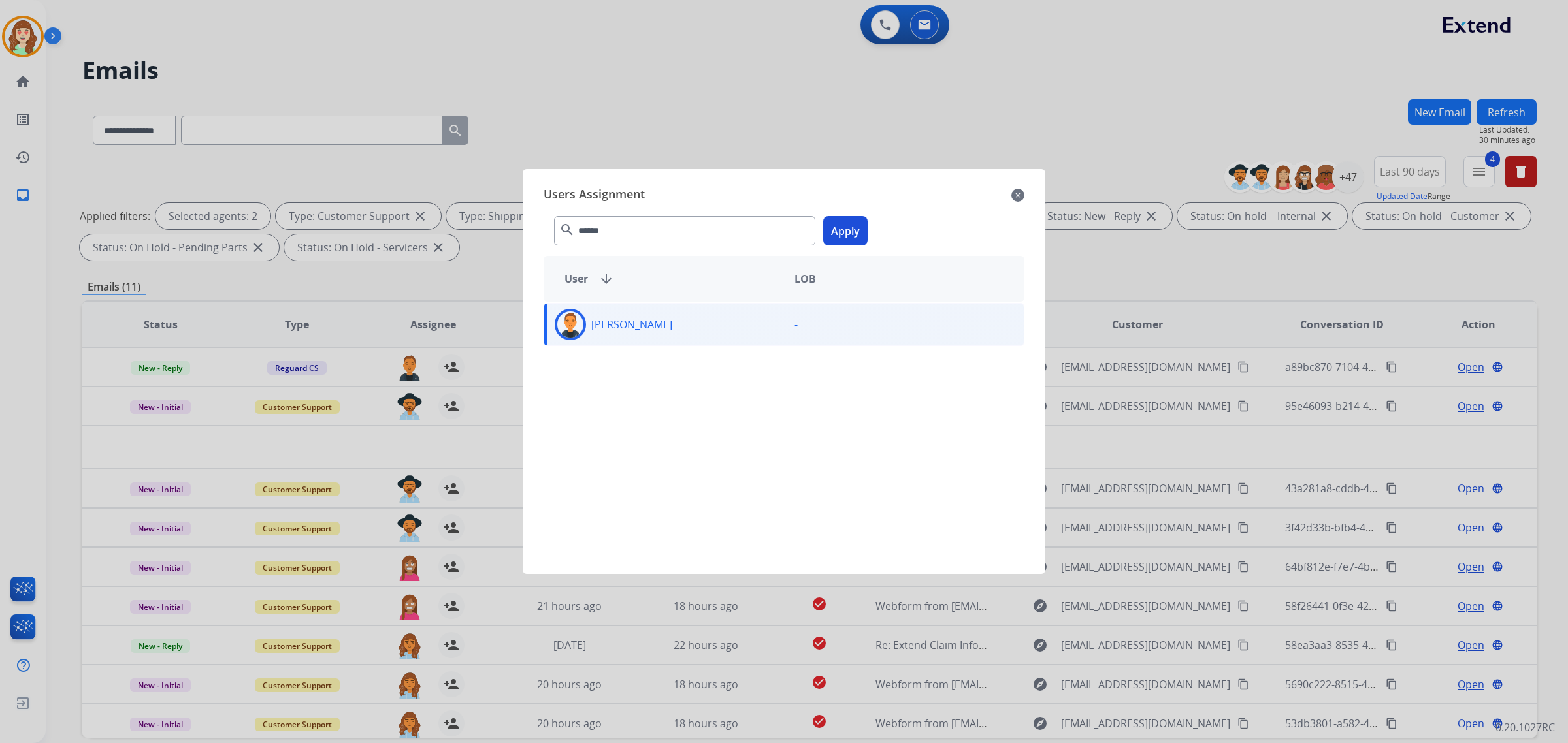
click at [846, 241] on button "Apply" at bounding box center [845, 231] width 45 height 29
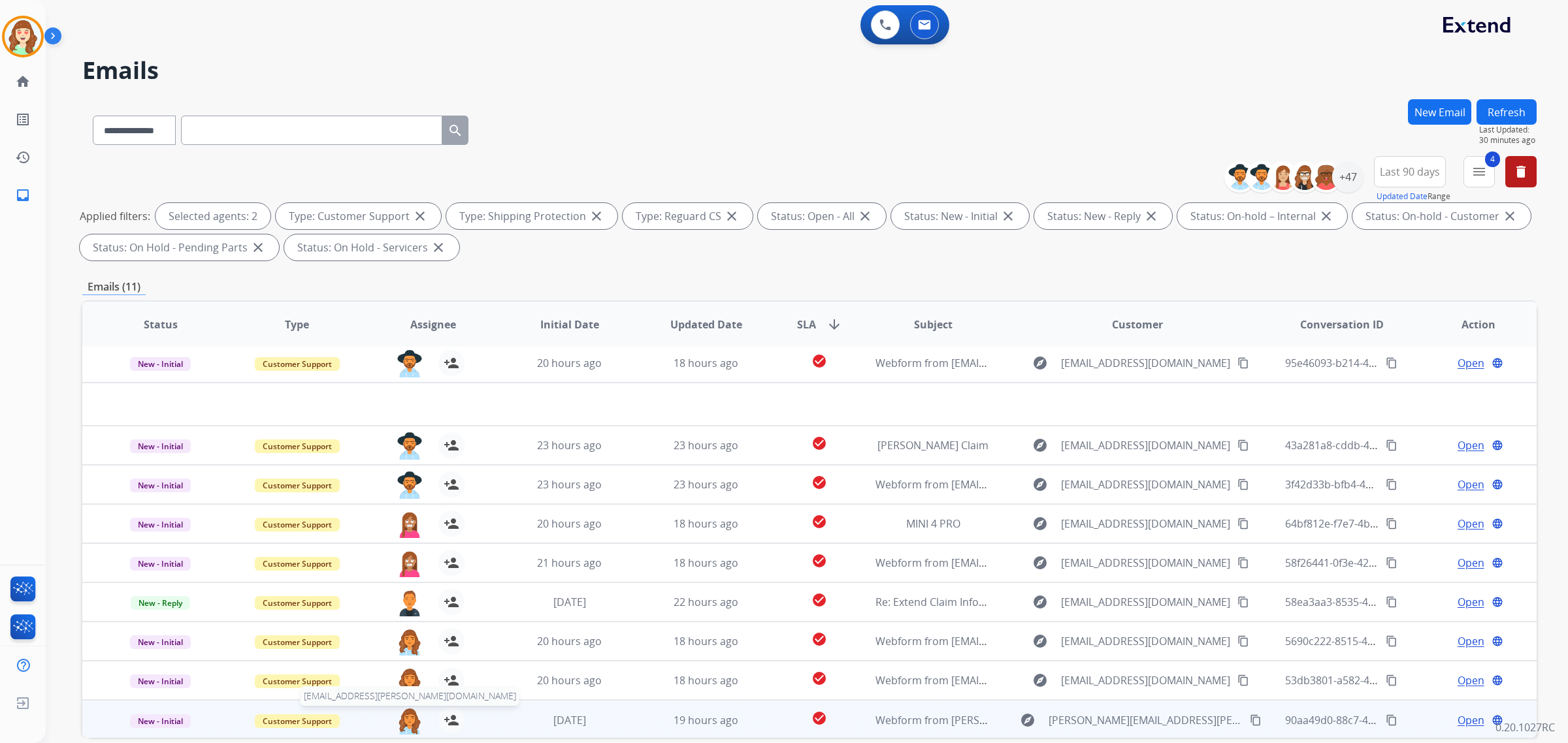
scroll to position [62, 0]
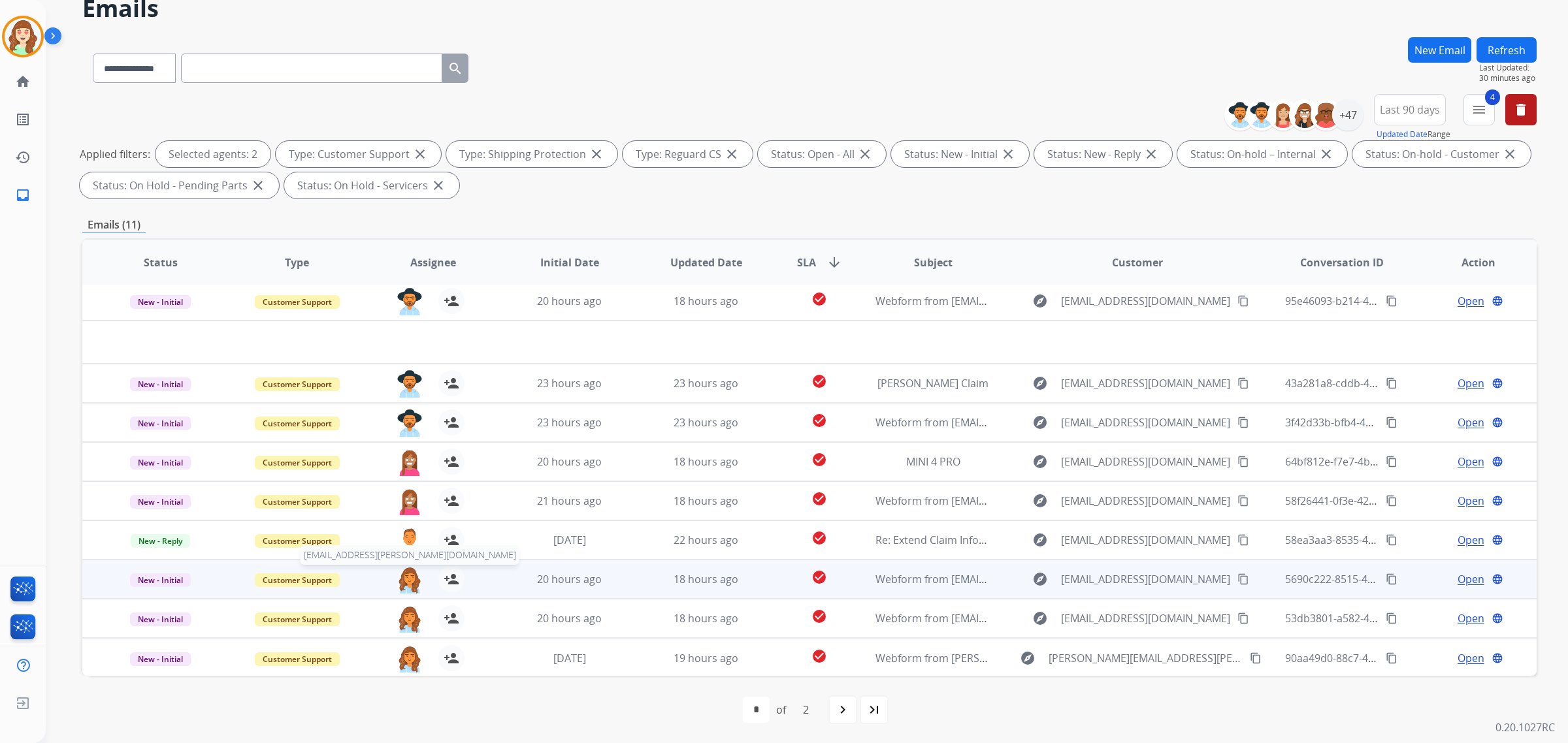
click at [405, 573] on img at bounding box center [409, 580] width 26 height 27
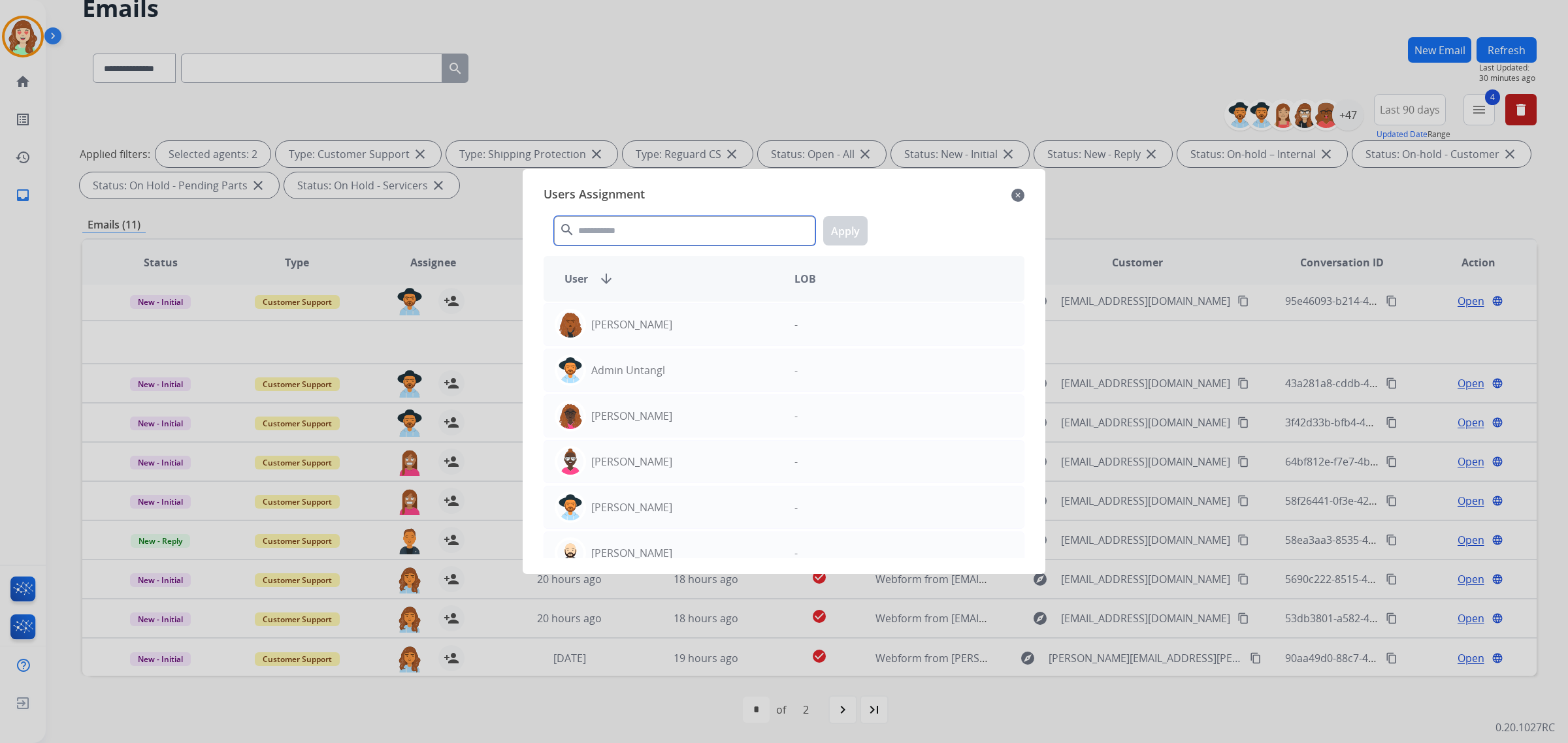
click at [644, 227] on input "text" at bounding box center [685, 231] width 261 height 29
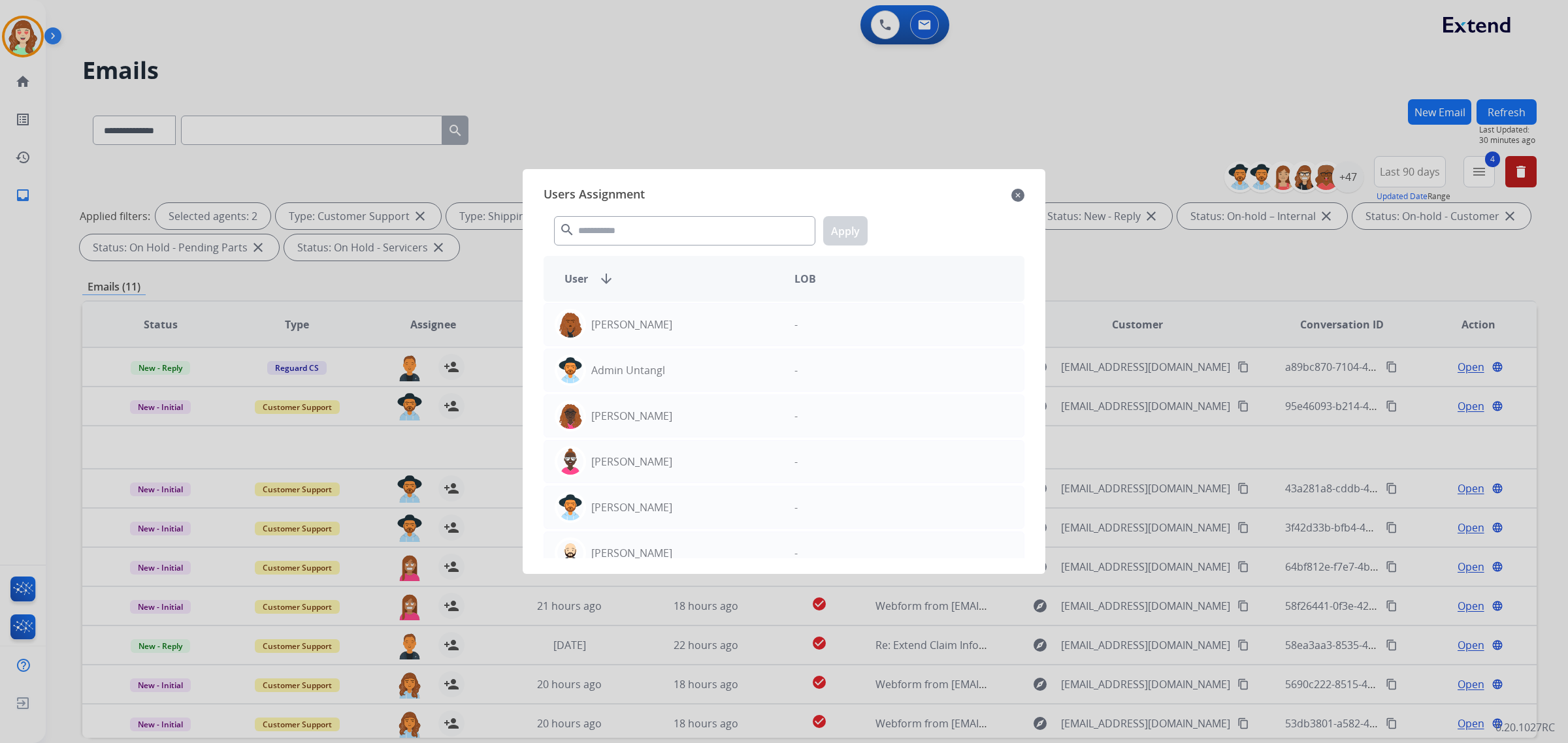
select select "**********"
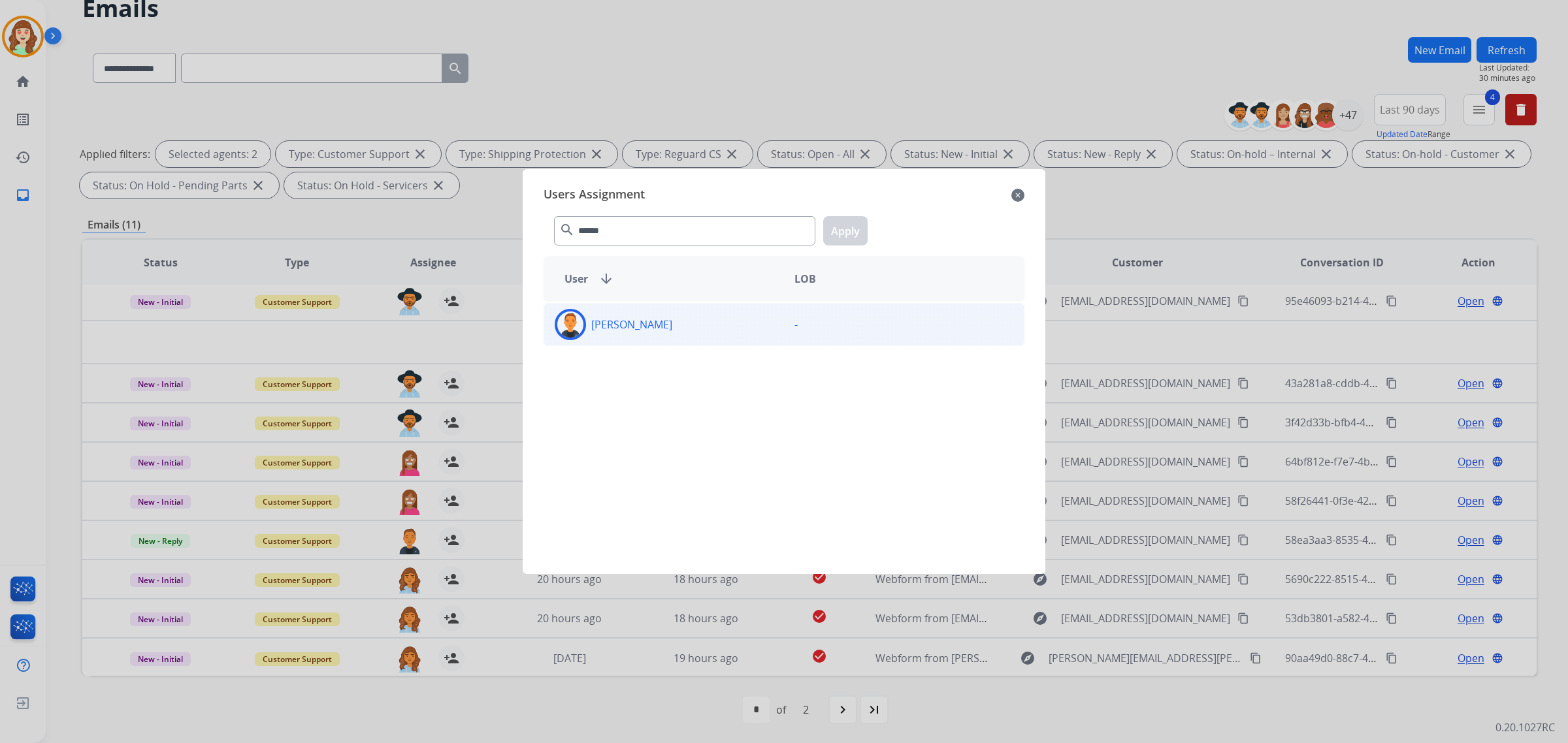
type input "******"
click at [683, 326] on div "[PERSON_NAME]" at bounding box center [664, 324] width 240 height 31
click at [851, 229] on button "Apply" at bounding box center [845, 231] width 45 height 29
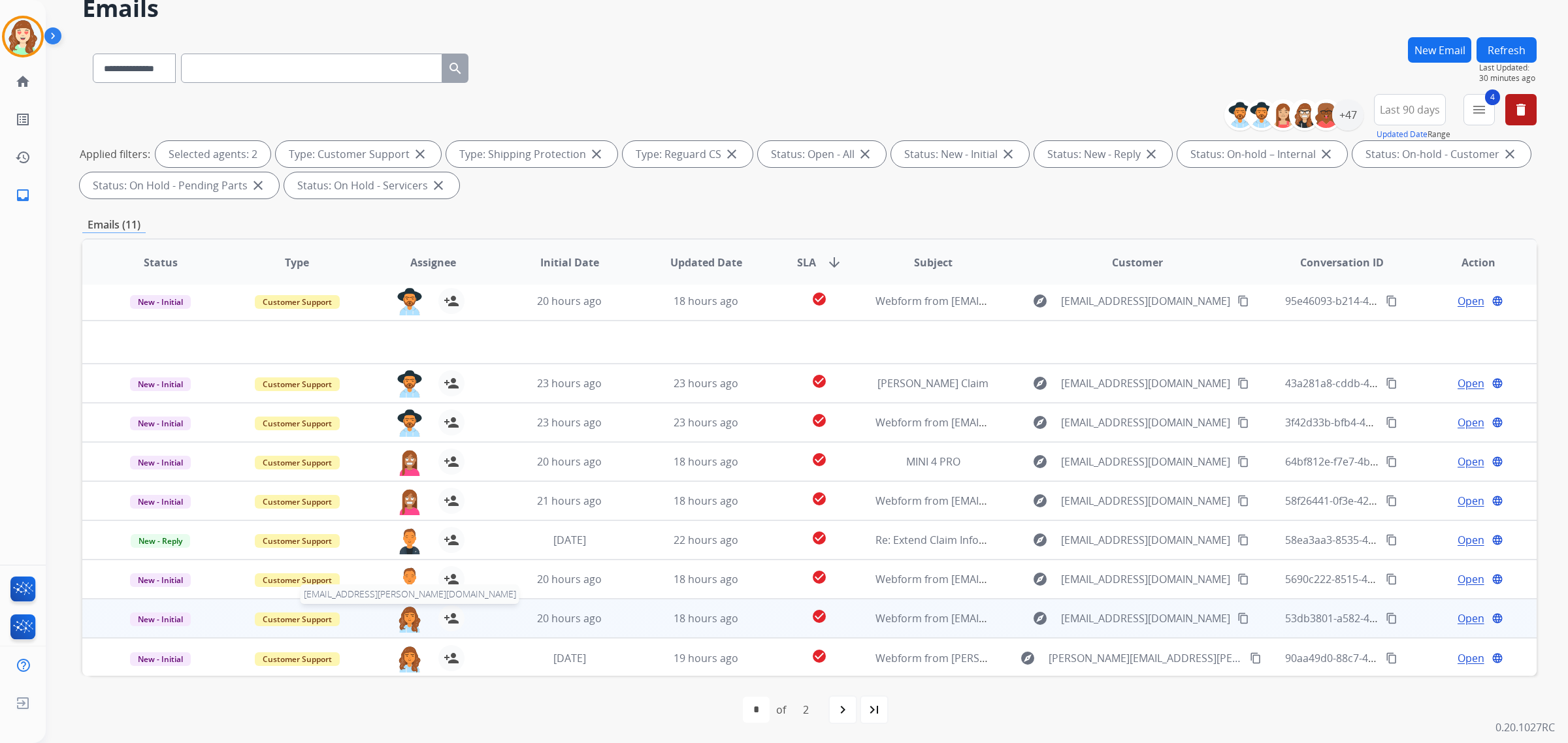
click at [399, 617] on img at bounding box center [409, 619] width 26 height 27
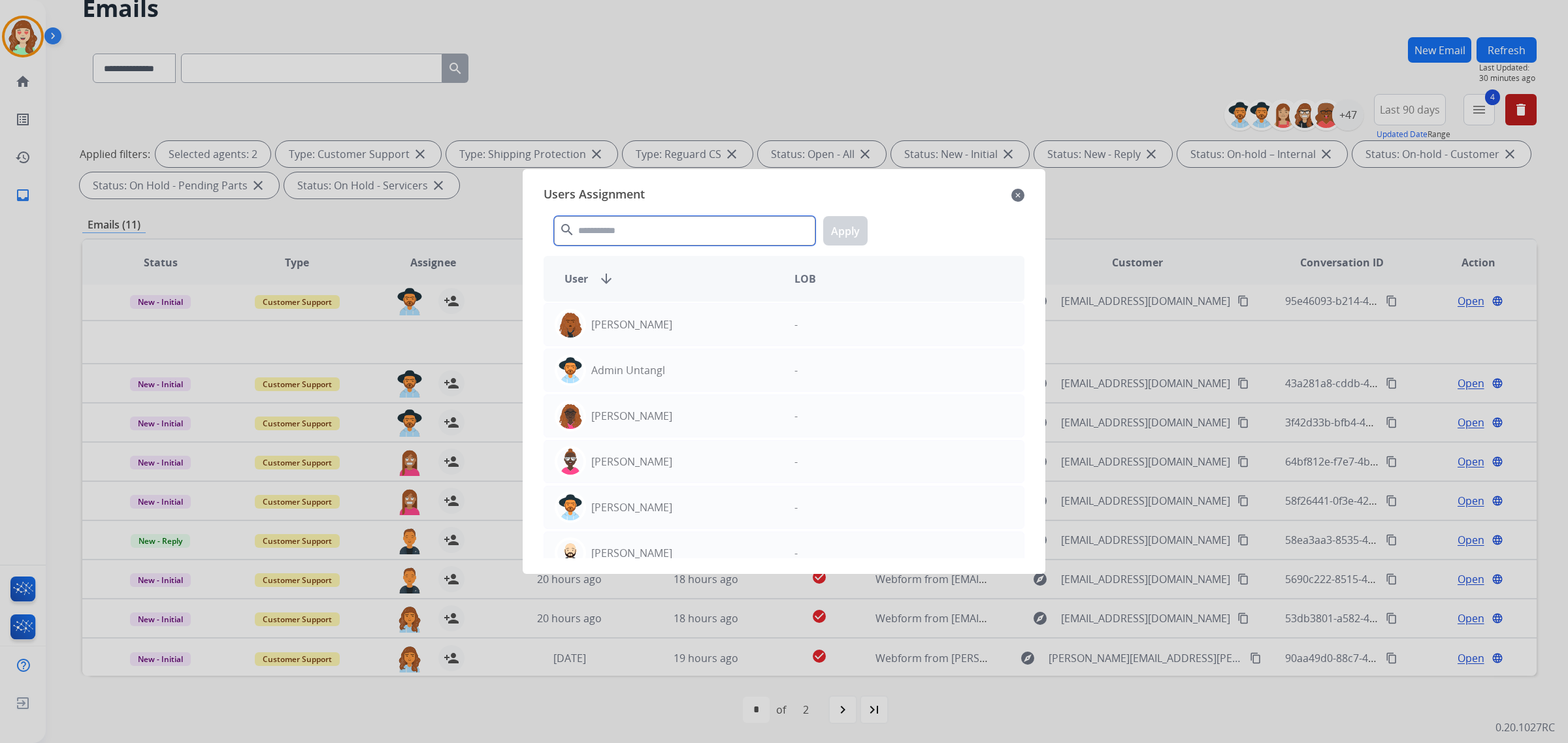
click at [709, 227] on input "text" at bounding box center [685, 231] width 261 height 29
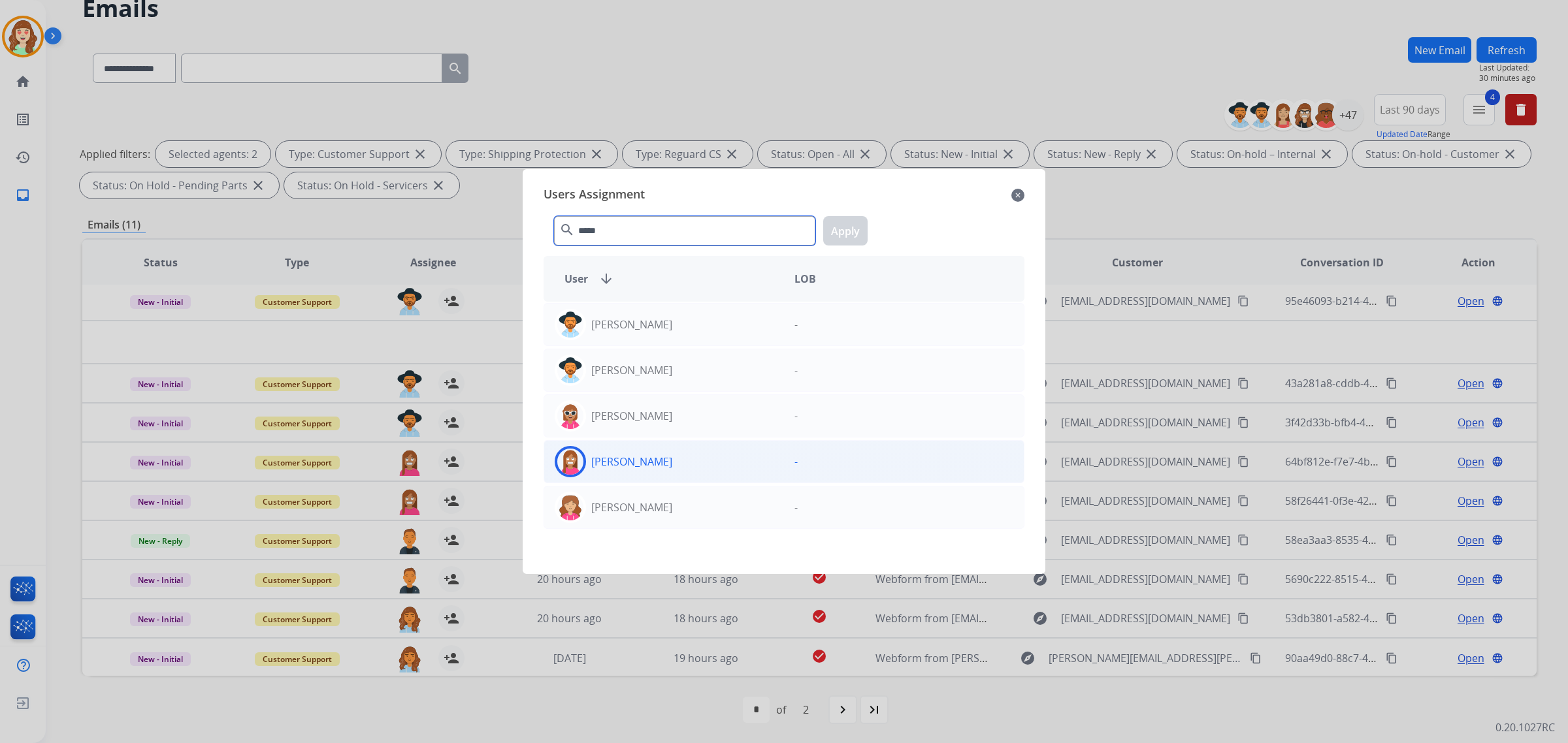
type input "*****"
click at [716, 458] on div "[PERSON_NAME]" at bounding box center [664, 462] width 240 height 31
click at [850, 230] on button "Apply" at bounding box center [845, 231] width 45 height 29
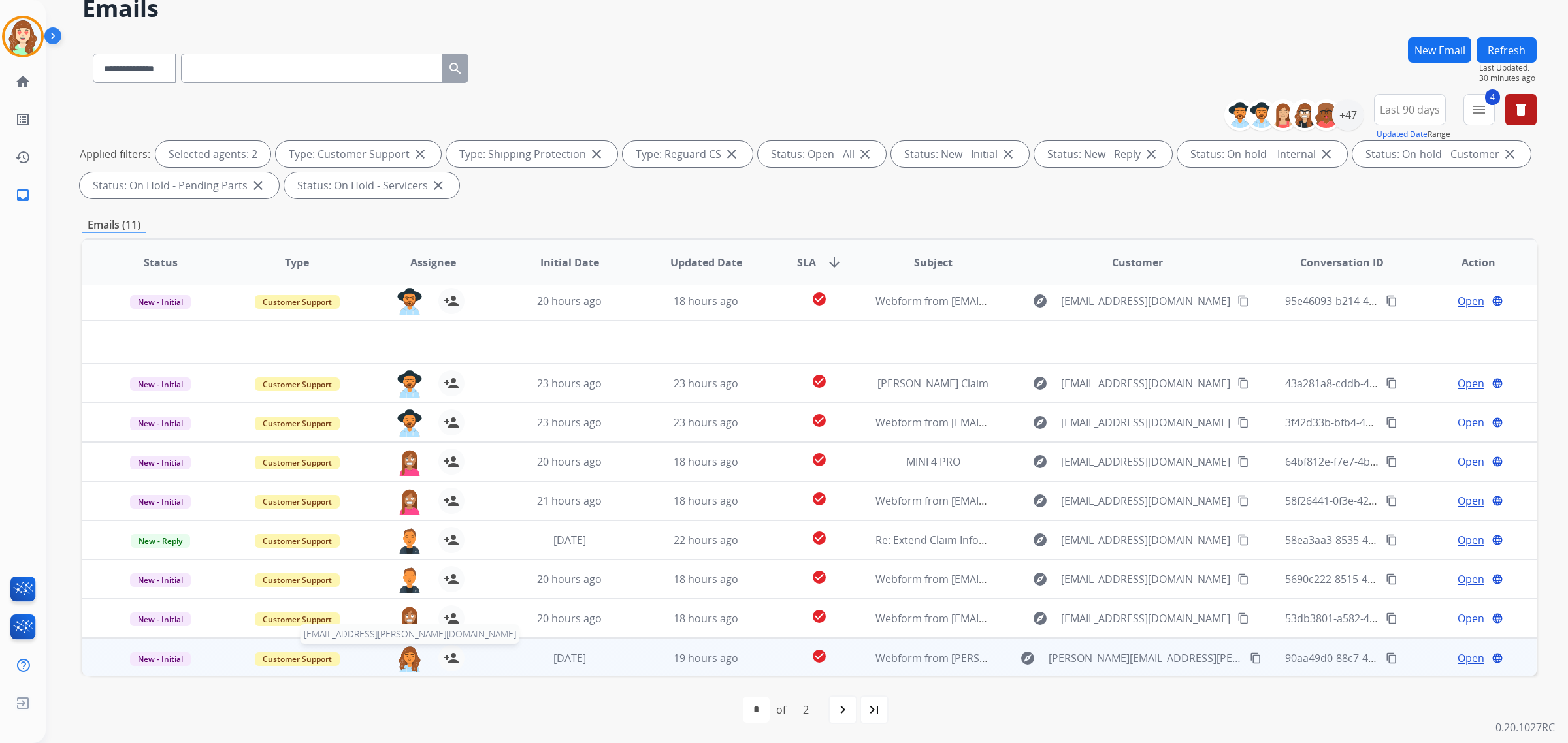
click at [403, 655] on img at bounding box center [409, 659] width 26 height 27
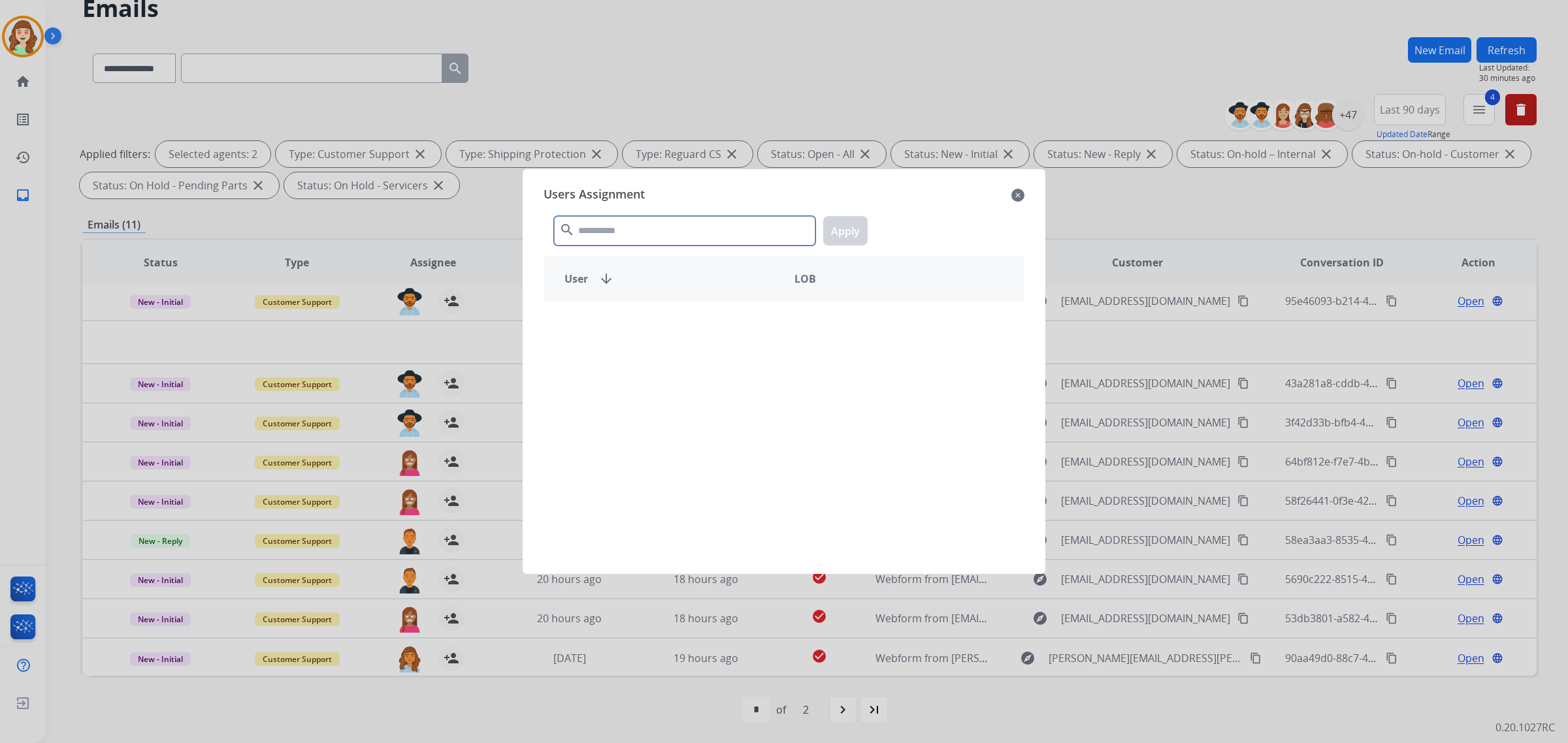
click at [704, 235] on input "text" at bounding box center [685, 231] width 261 height 29
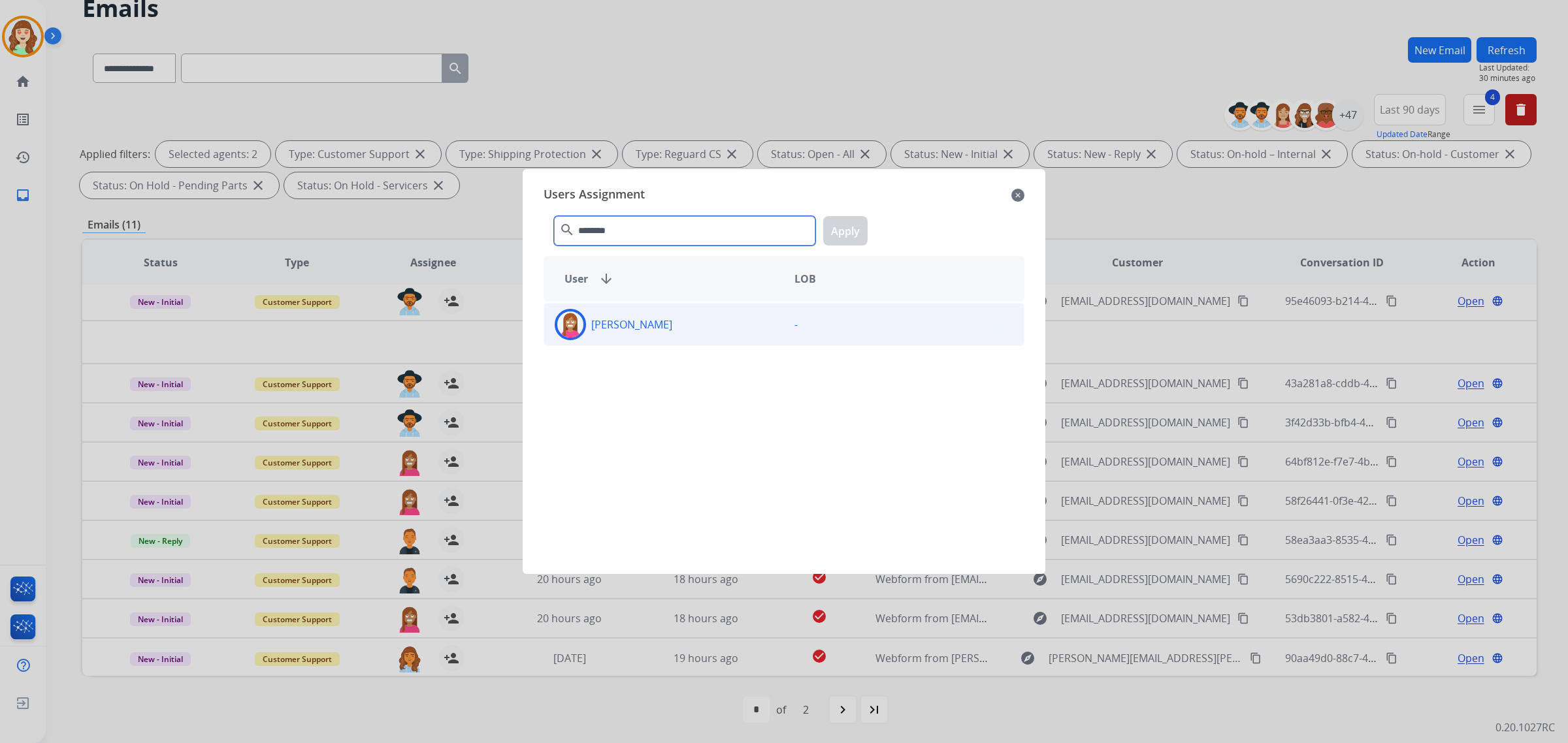
type input "********"
click at [701, 312] on div "[PERSON_NAME]" at bounding box center [664, 324] width 240 height 31
click at [860, 217] on button "Apply" at bounding box center [845, 231] width 45 height 29
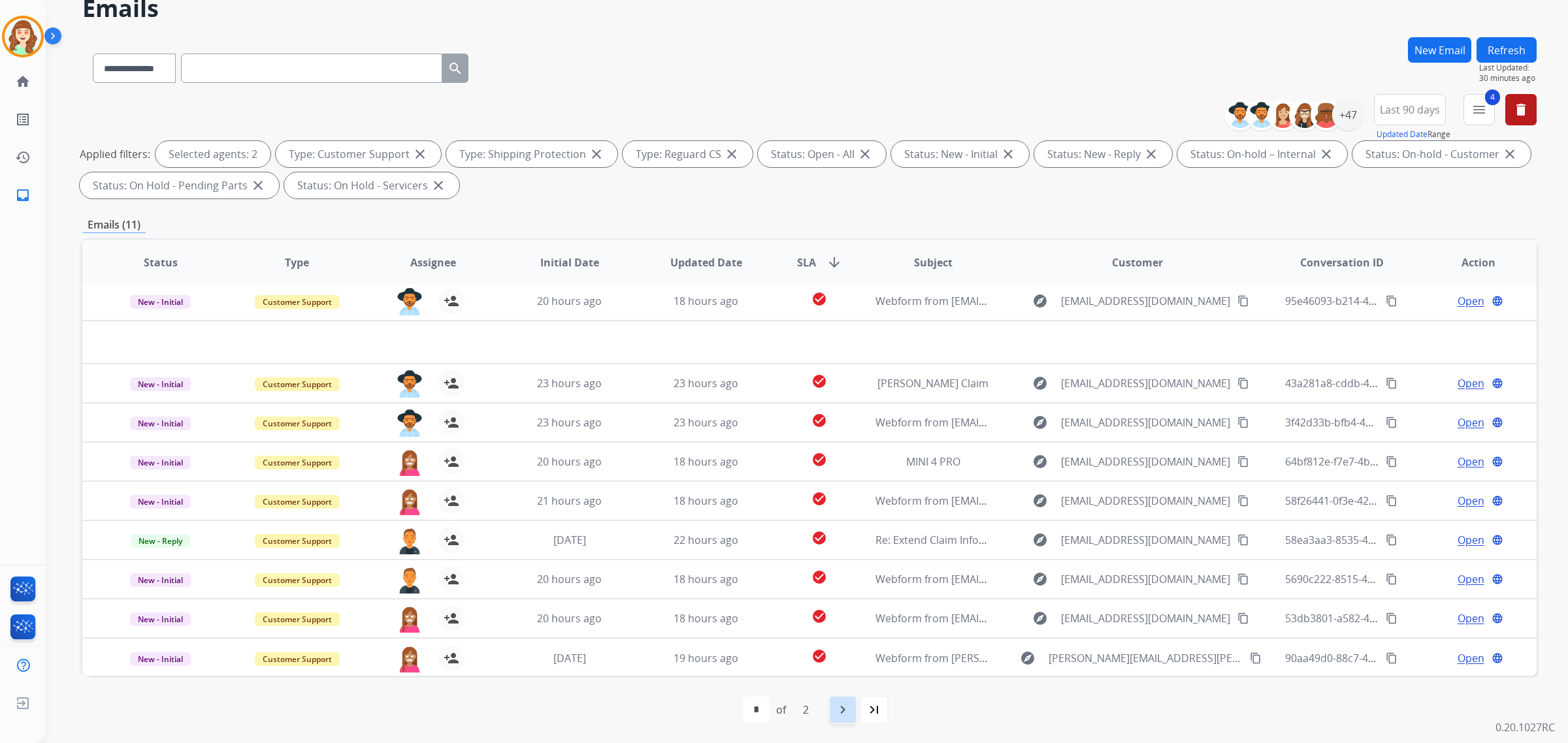
click at [848, 711] on mat-icon "navigate_next" at bounding box center [842, 710] width 16 height 16
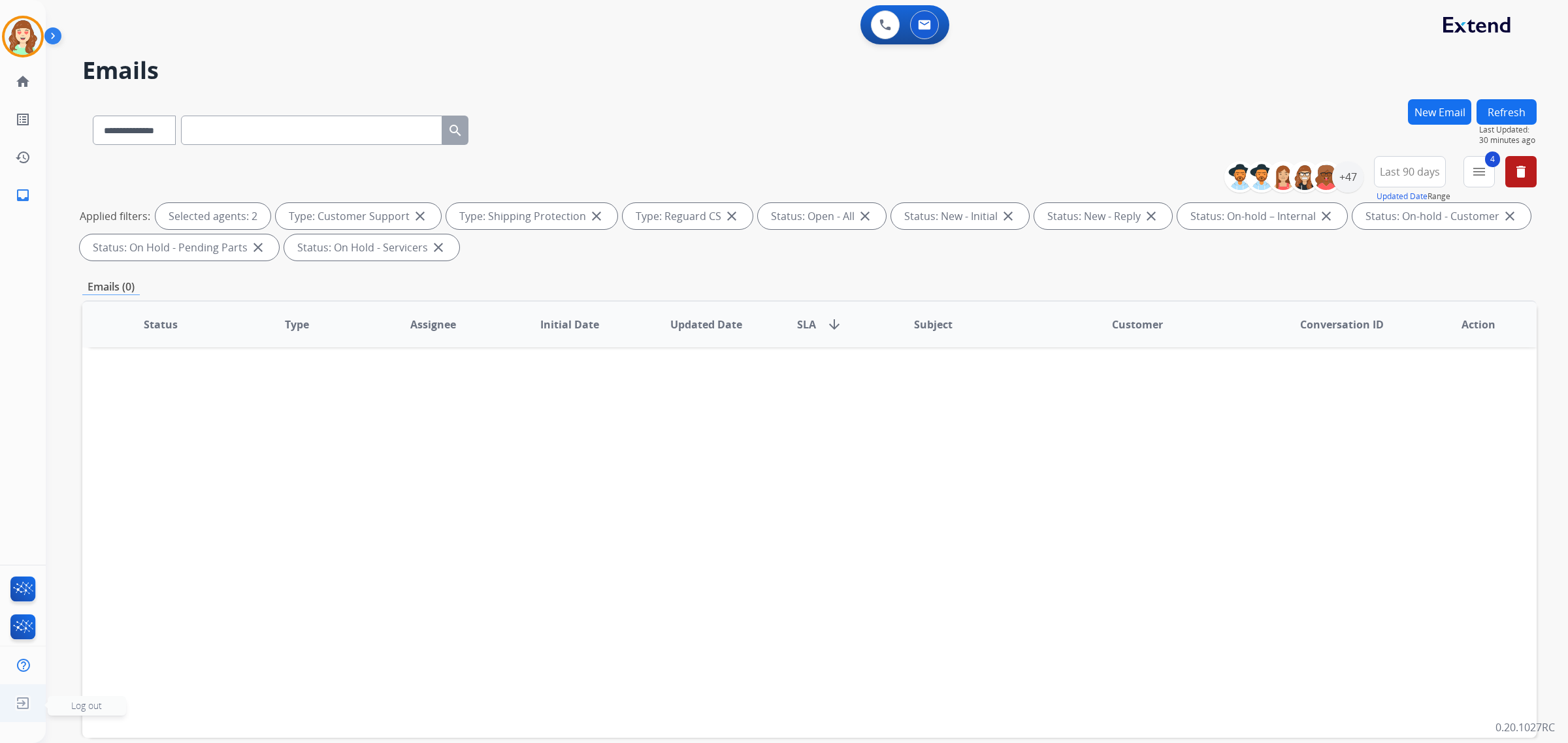
scroll to position [0, 0]
drag, startPoint x: 1347, startPoint y: 181, endPoint x: 1281, endPoint y: 338, distance: 170.3
click at [1347, 181] on div "+47" at bounding box center [1348, 177] width 31 height 31
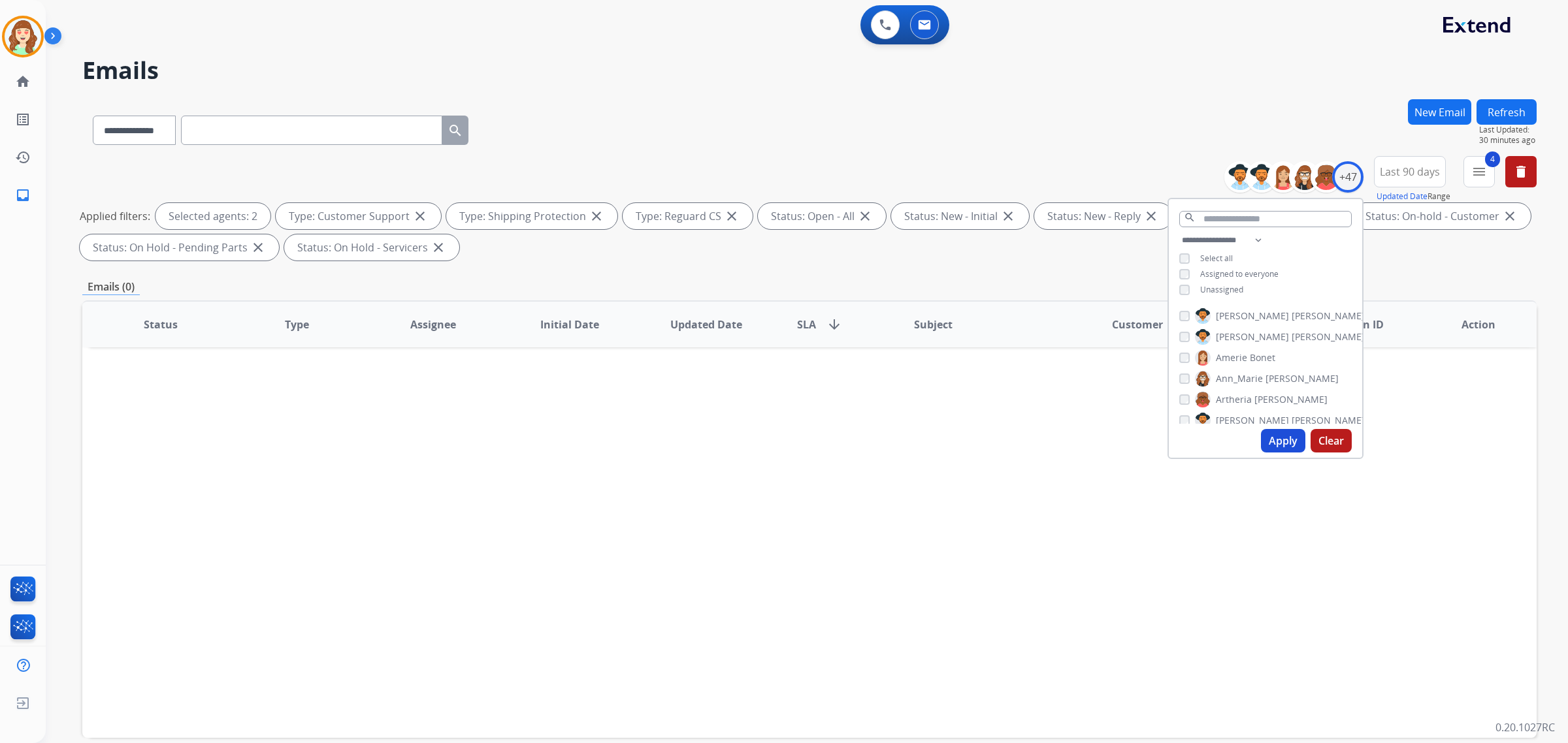
click at [1275, 442] on button "Apply" at bounding box center [1284, 441] width 45 height 23
select select "*"
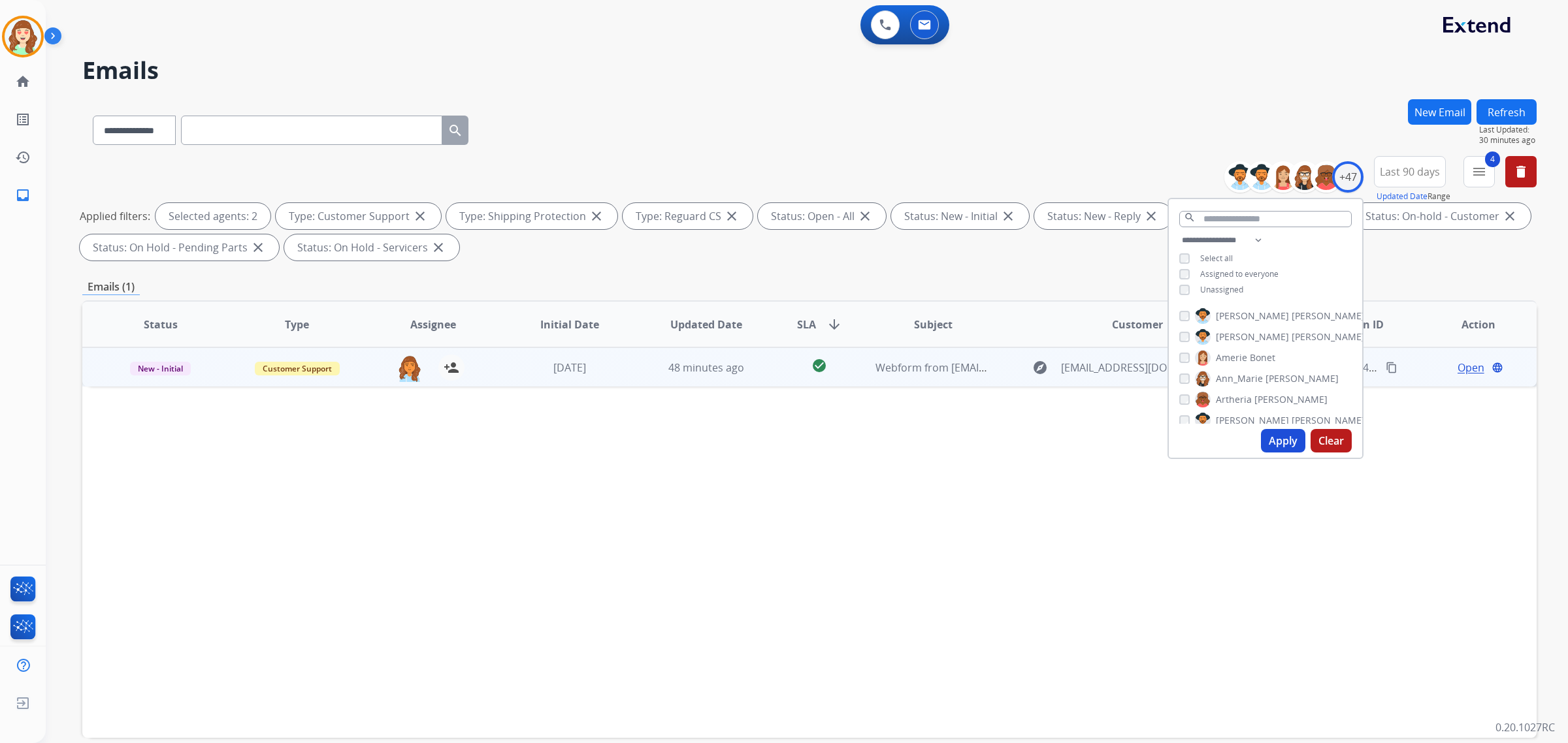
scroll to position [245, 0]
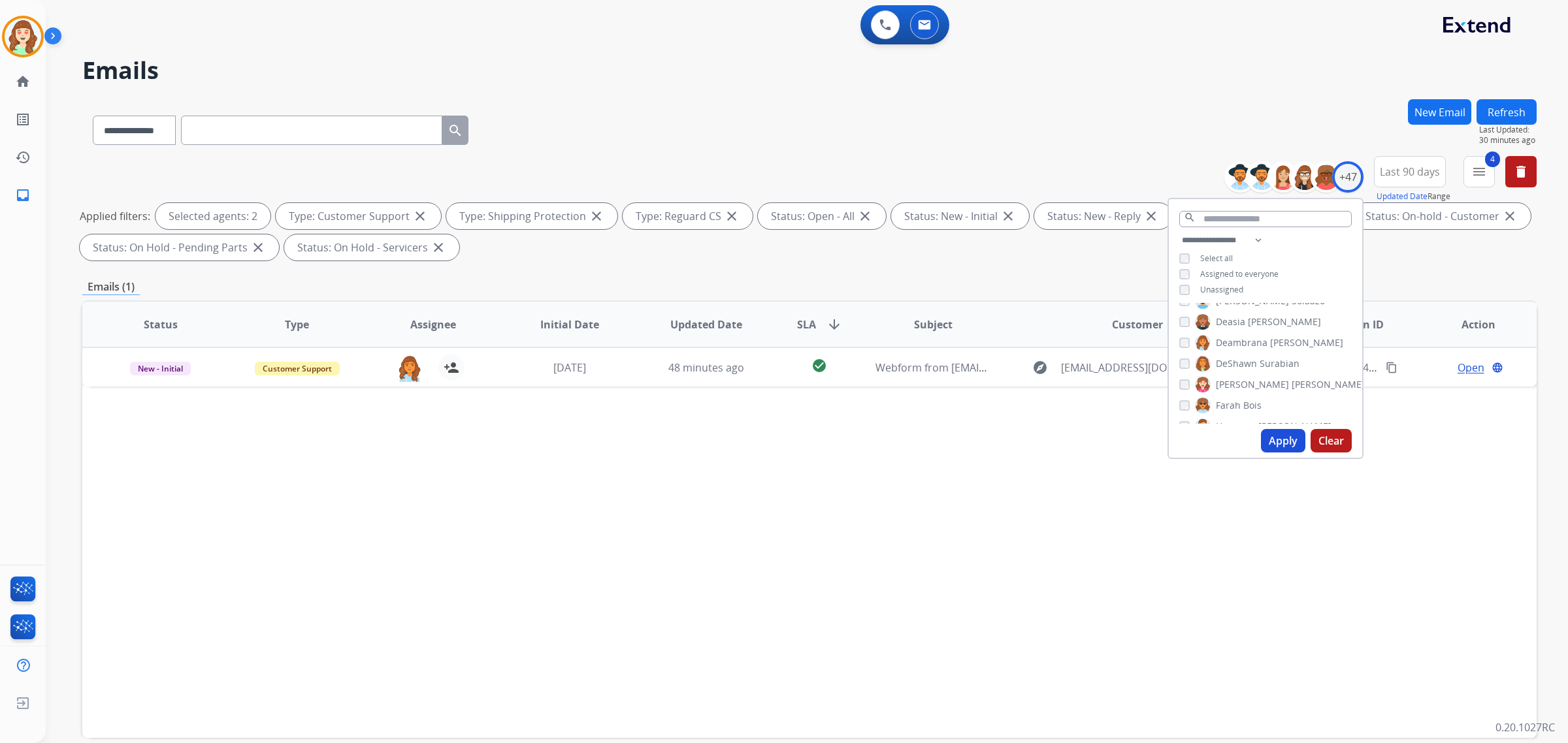
click at [1183, 356] on div "[PERSON_NAME]" at bounding box center [1239, 364] width 120 height 16
click at [1295, 439] on button "Apply" at bounding box center [1284, 441] width 45 height 23
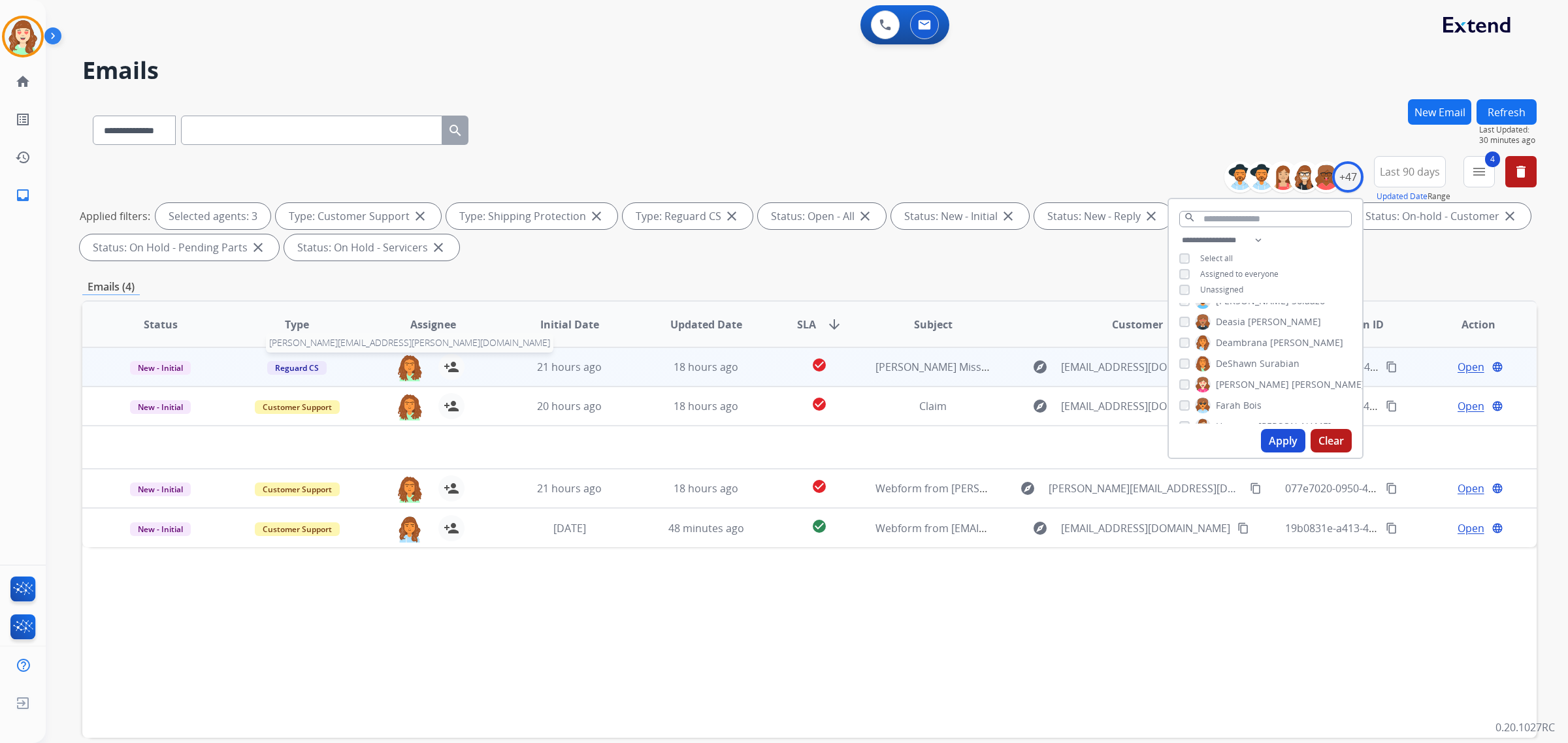
click at [412, 364] on img at bounding box center [409, 368] width 26 height 27
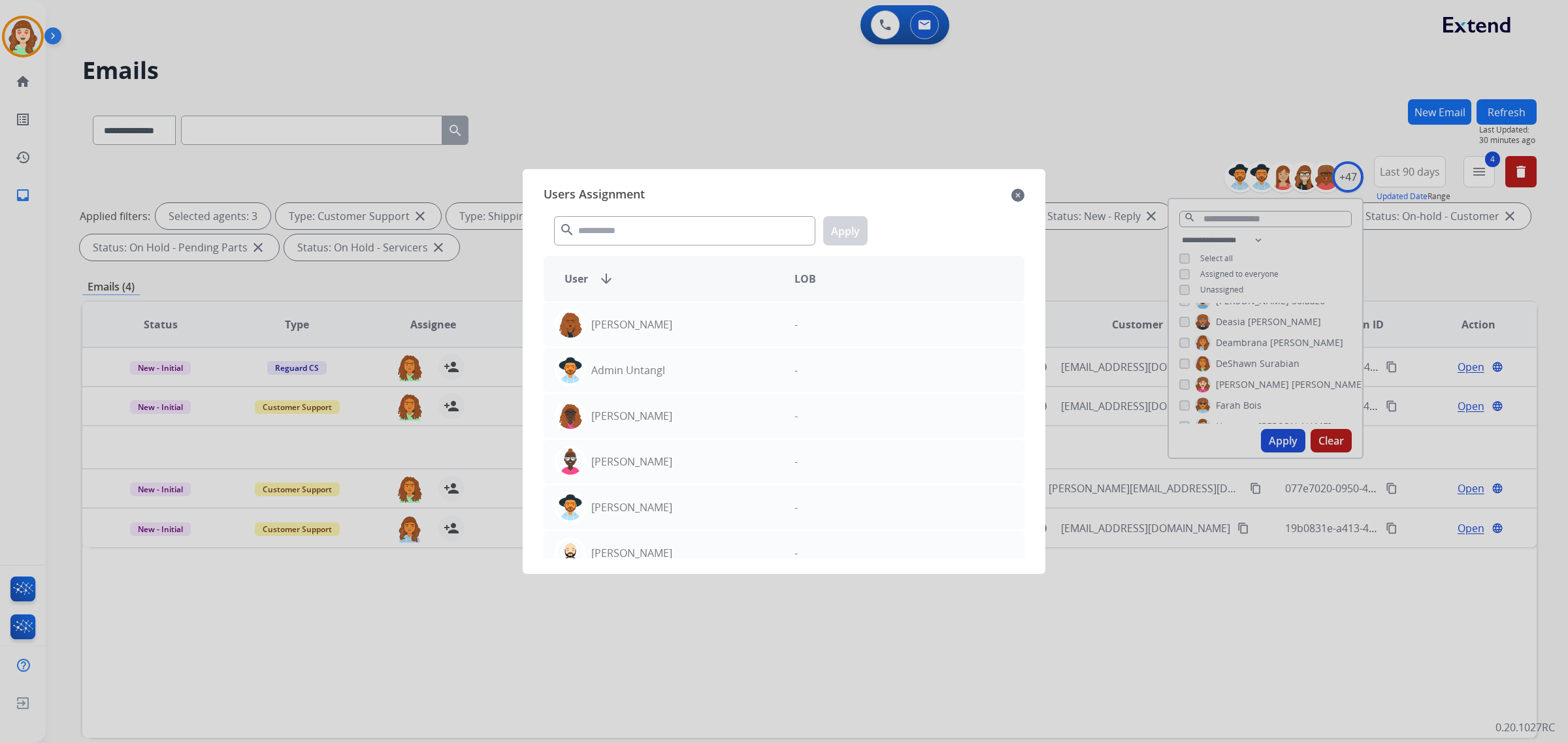
click at [1017, 196] on mat-icon "close" at bounding box center [1017, 196] width 13 height 16
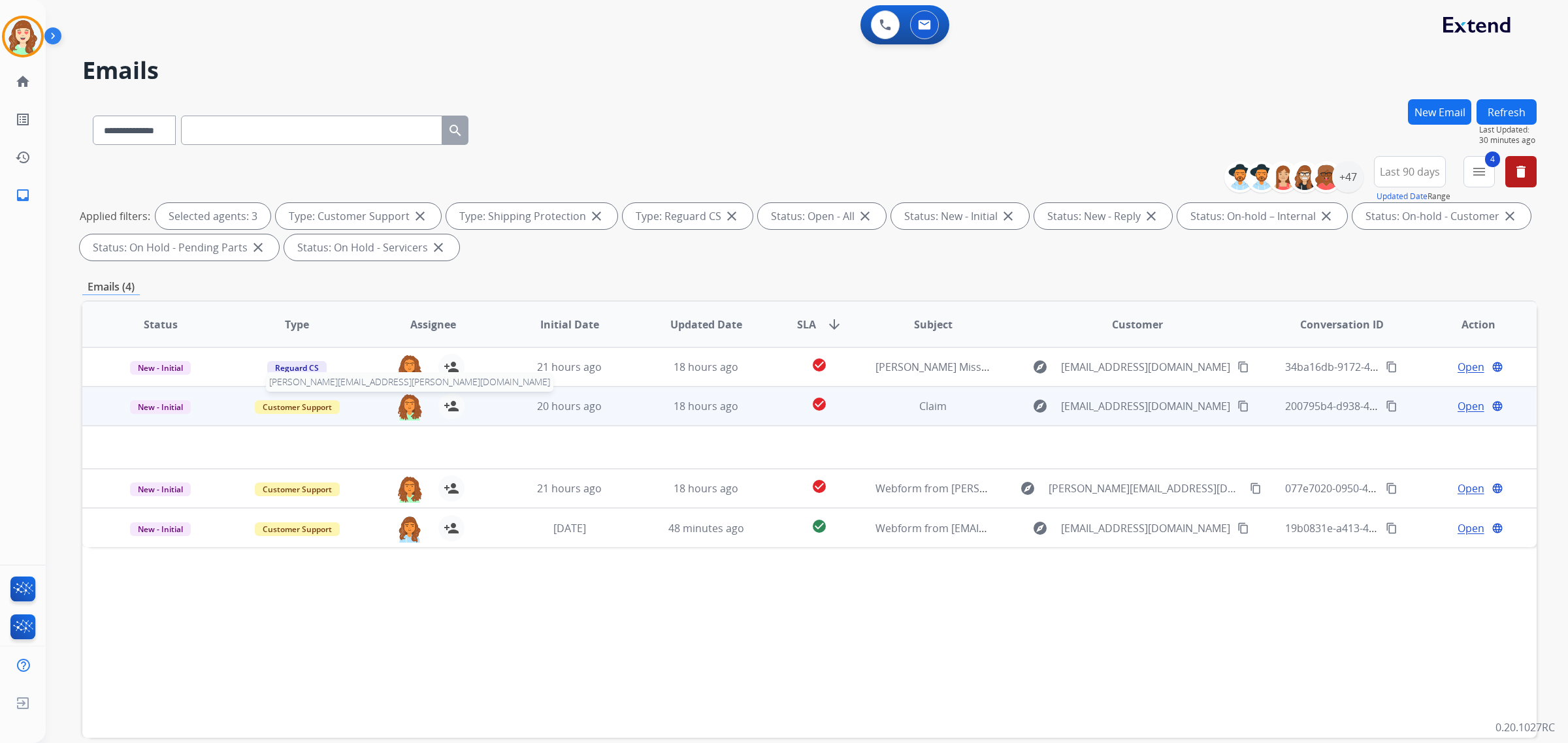
click at [400, 403] on img at bounding box center [409, 407] width 26 height 27
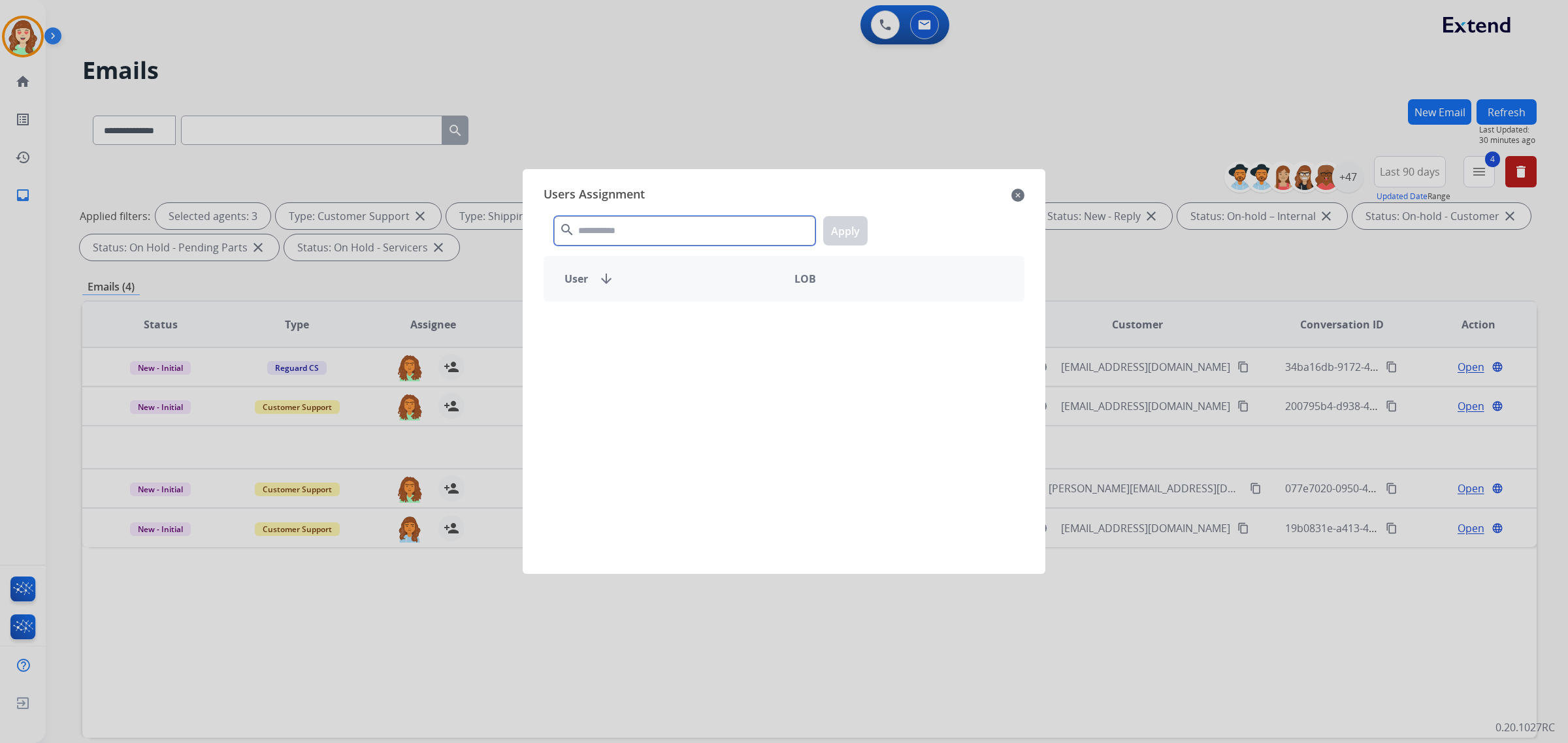
click at [650, 232] on input "text" at bounding box center [685, 231] width 261 height 29
type input "******"
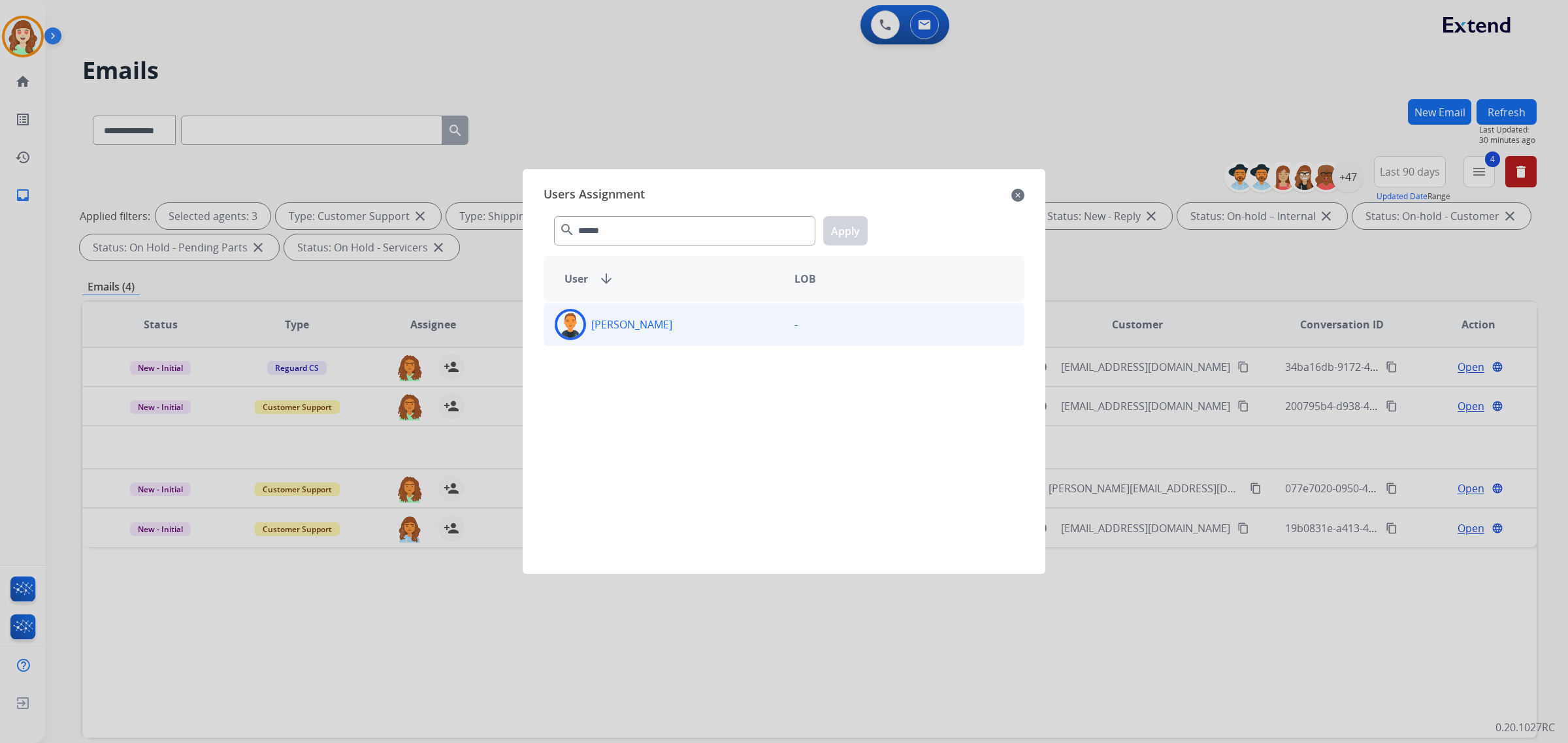
click at [714, 340] on div "[PERSON_NAME]" at bounding box center [664, 324] width 240 height 31
drag, startPoint x: 850, startPoint y: 230, endPoint x: 692, endPoint y: 275, distance: 164.3
click at [849, 230] on button "Apply" at bounding box center [845, 231] width 45 height 29
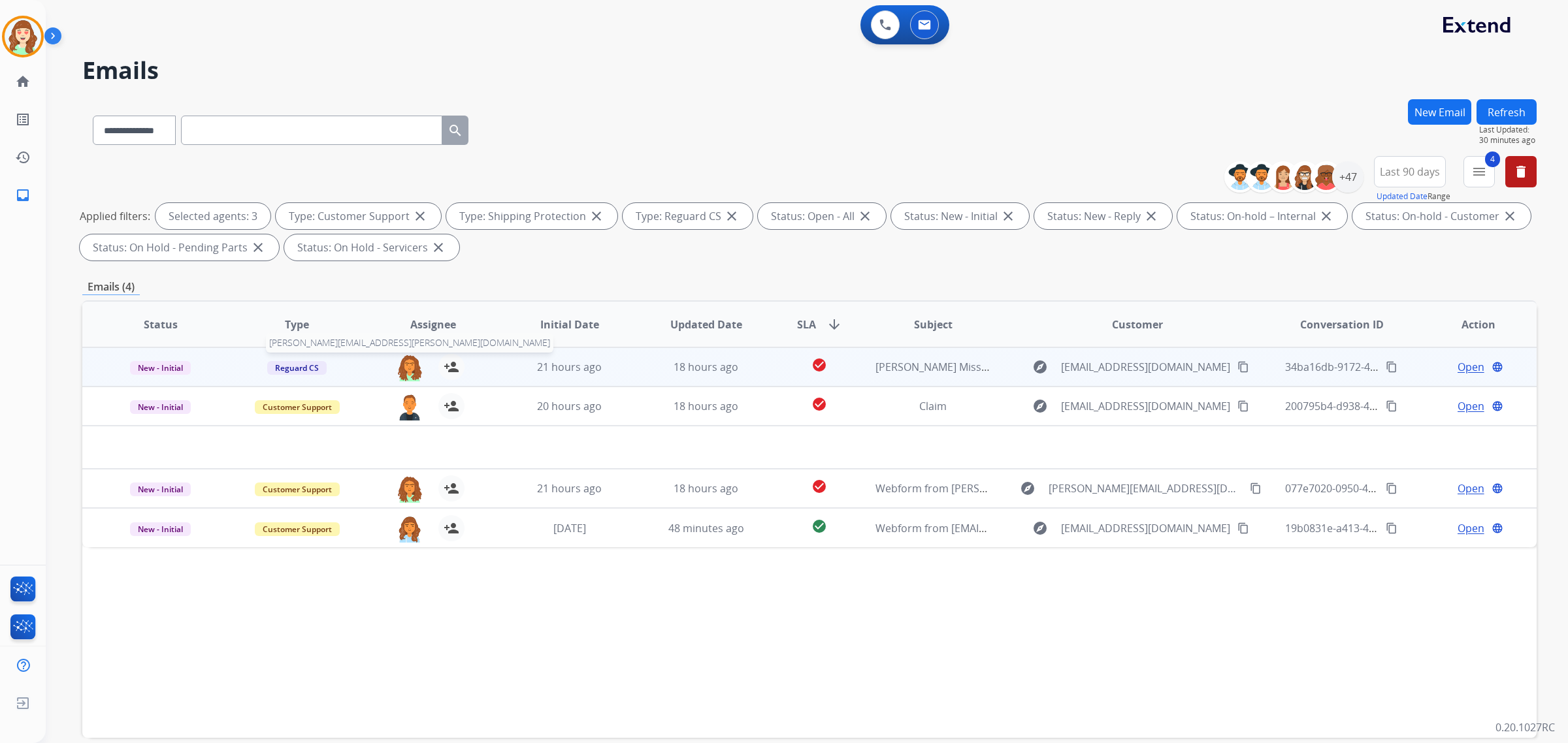
click at [406, 366] on img at bounding box center [409, 368] width 26 height 27
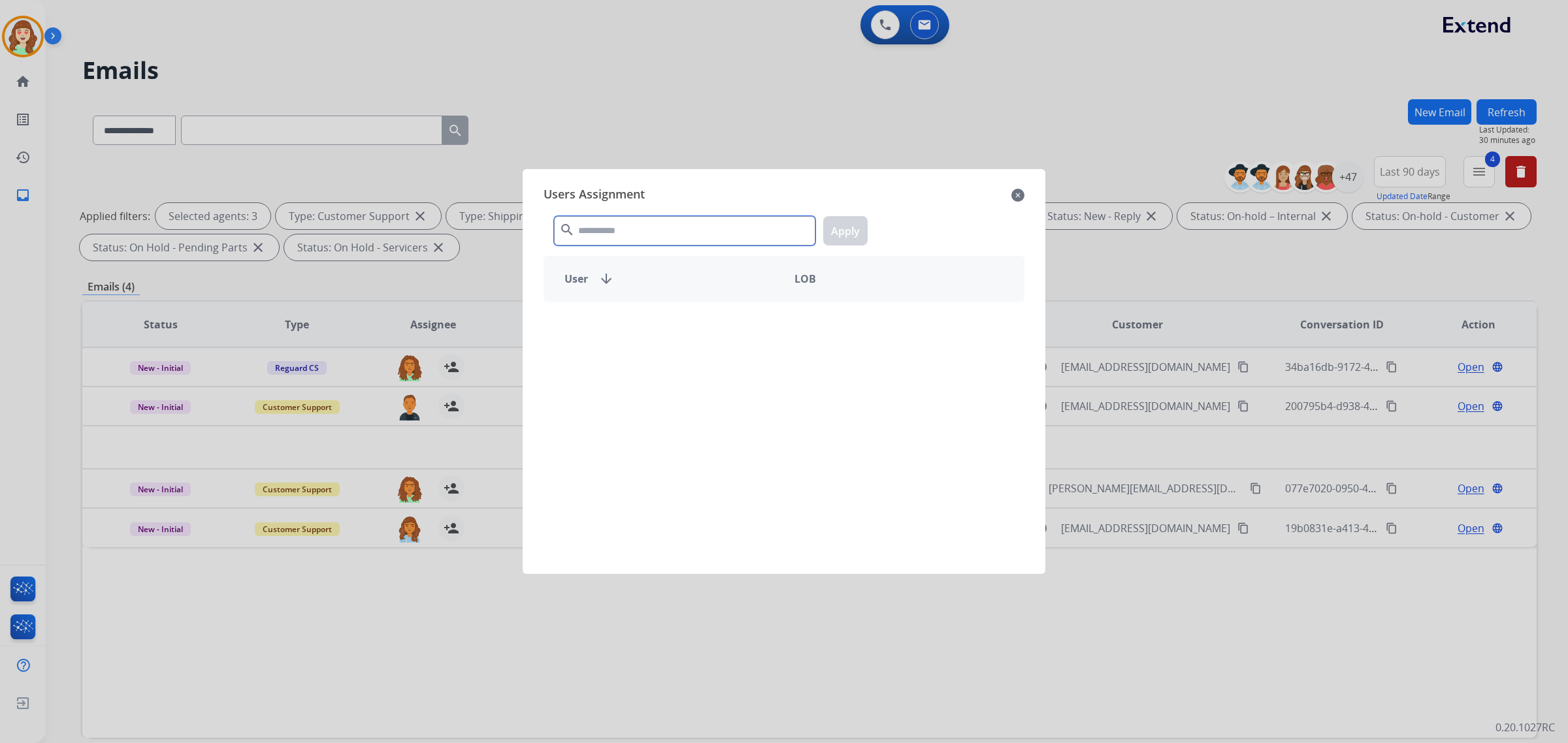
click at [626, 225] on input "text" at bounding box center [685, 231] width 261 height 29
type input "******"
drag, startPoint x: 687, startPoint y: 333, endPoint x: 840, endPoint y: 243, distance: 177.5
click at [688, 333] on div "[PERSON_NAME]" at bounding box center [664, 324] width 240 height 31
click at [840, 234] on button "Apply" at bounding box center [845, 231] width 45 height 29
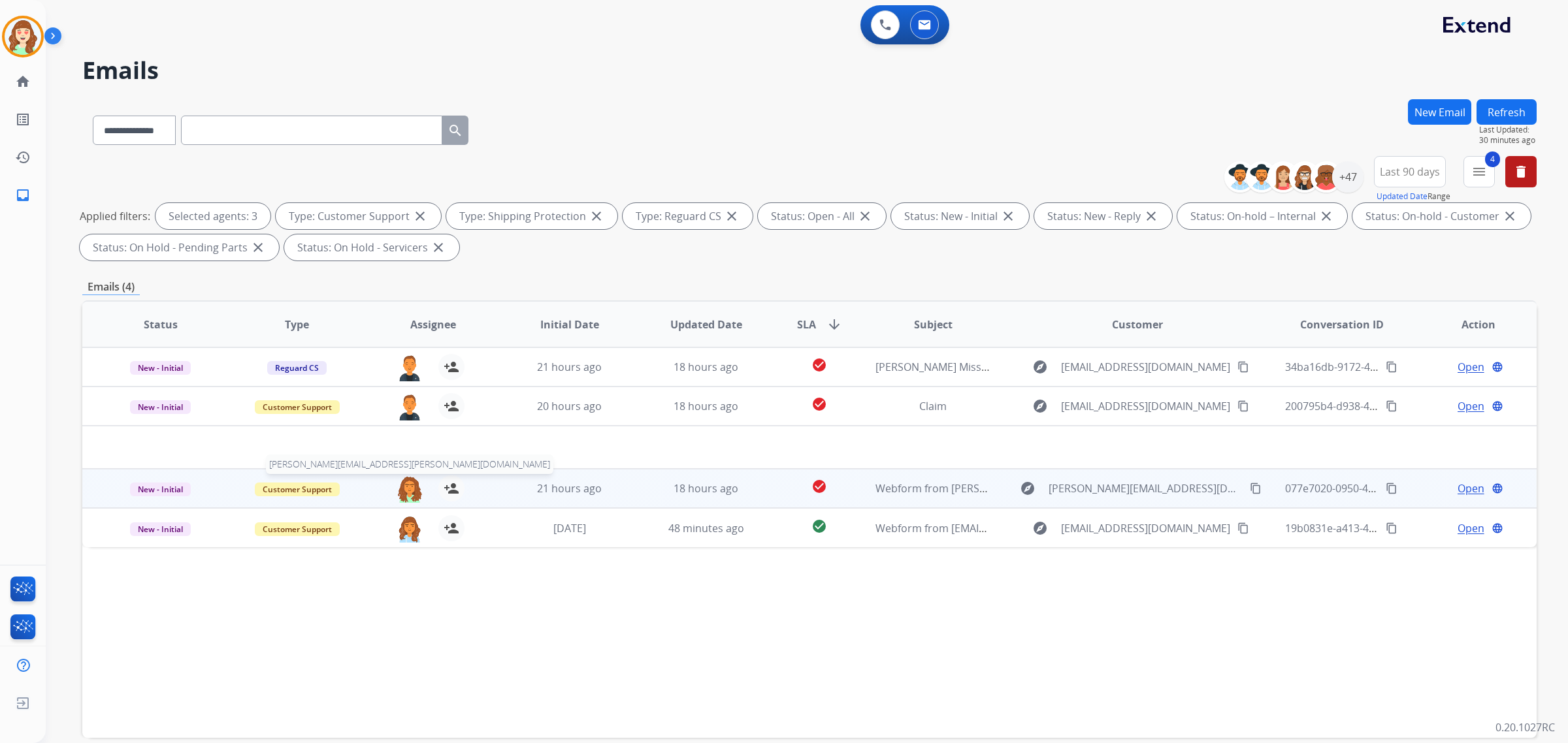
click at [408, 491] on img at bounding box center [409, 489] width 26 height 27
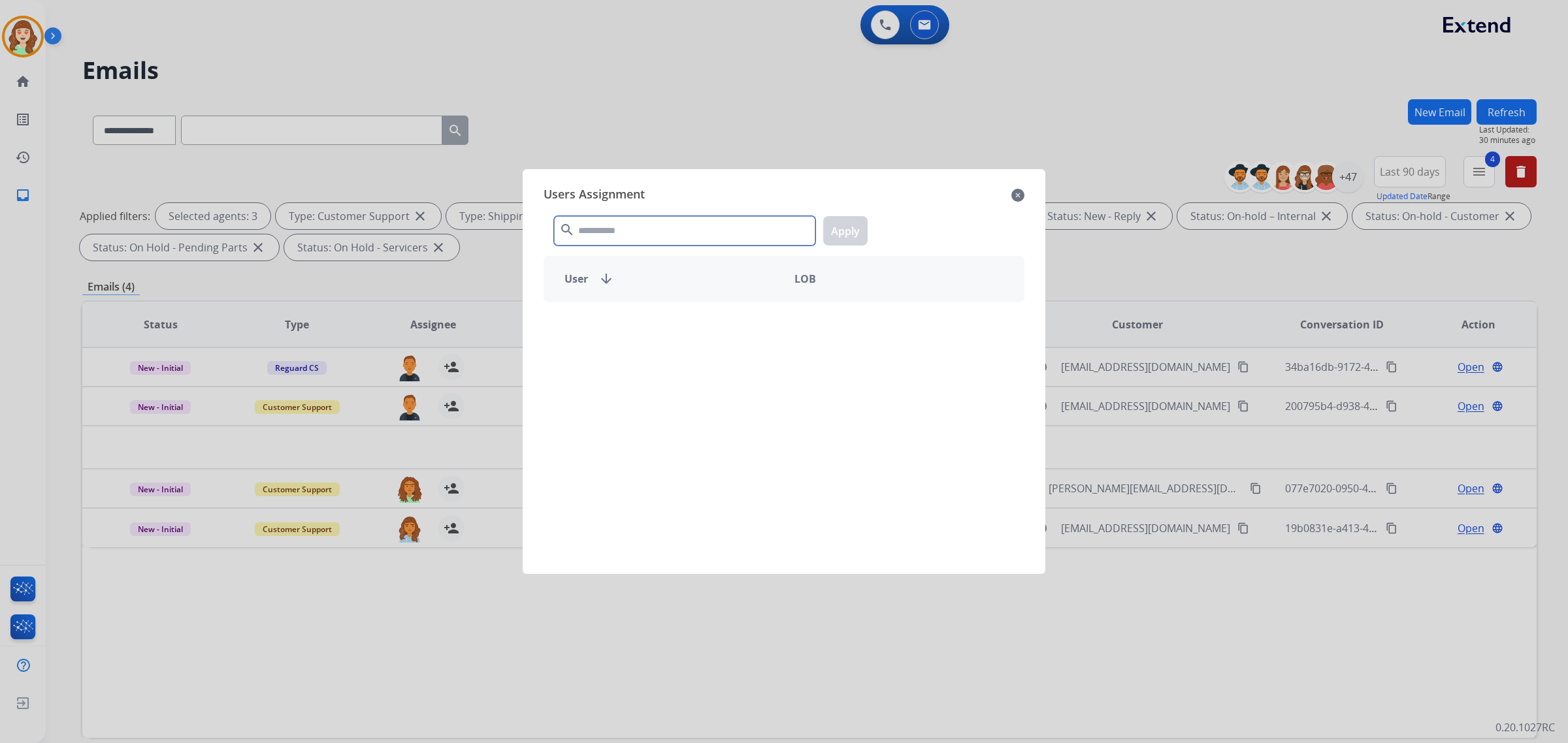
click at [743, 227] on input "text" at bounding box center [685, 231] width 261 height 29
type input "*****"
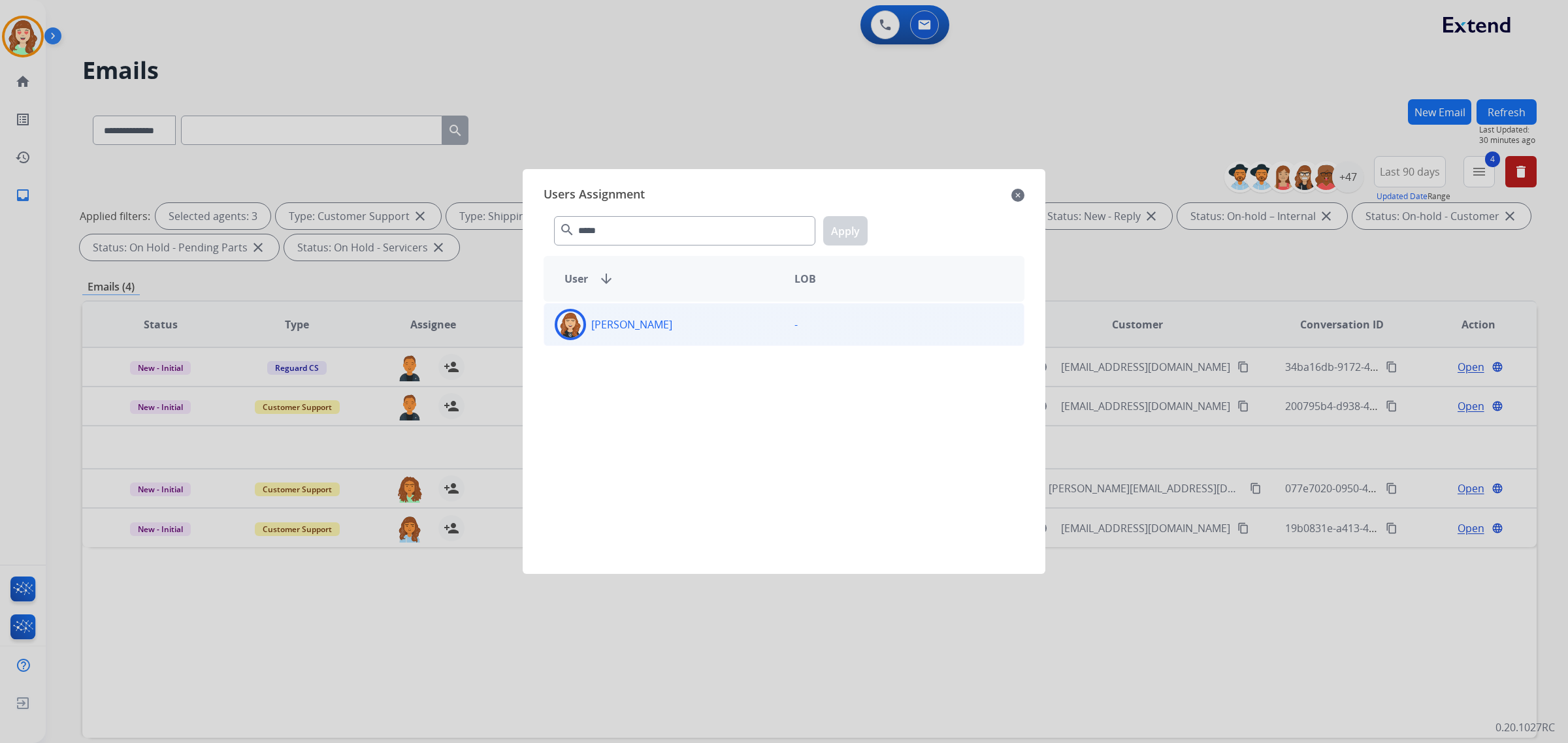
click at [766, 334] on div "[PERSON_NAME]" at bounding box center [664, 324] width 240 height 31
click at [842, 232] on button "Apply" at bounding box center [845, 231] width 45 height 29
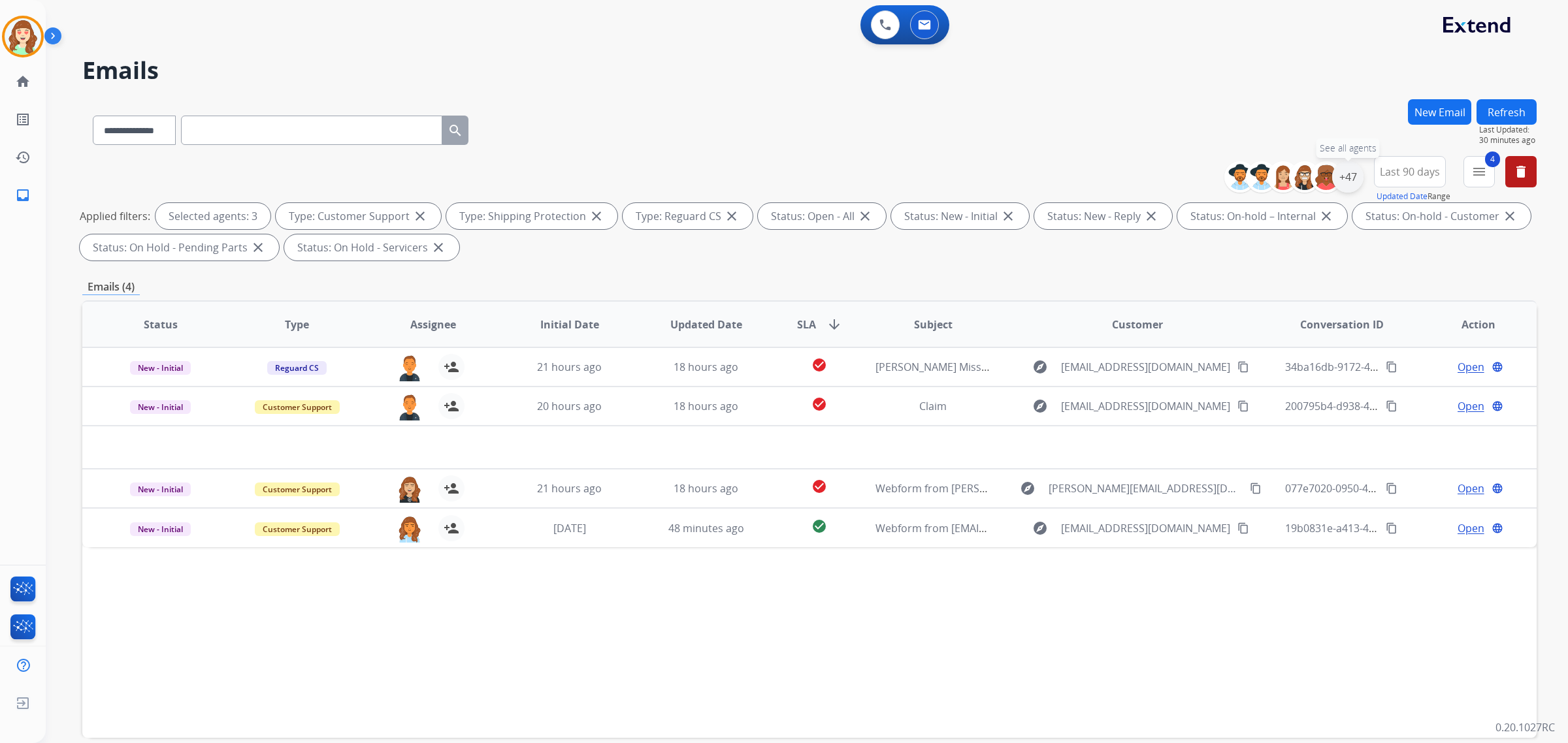
click at [1356, 171] on div "+47" at bounding box center [1348, 177] width 31 height 31
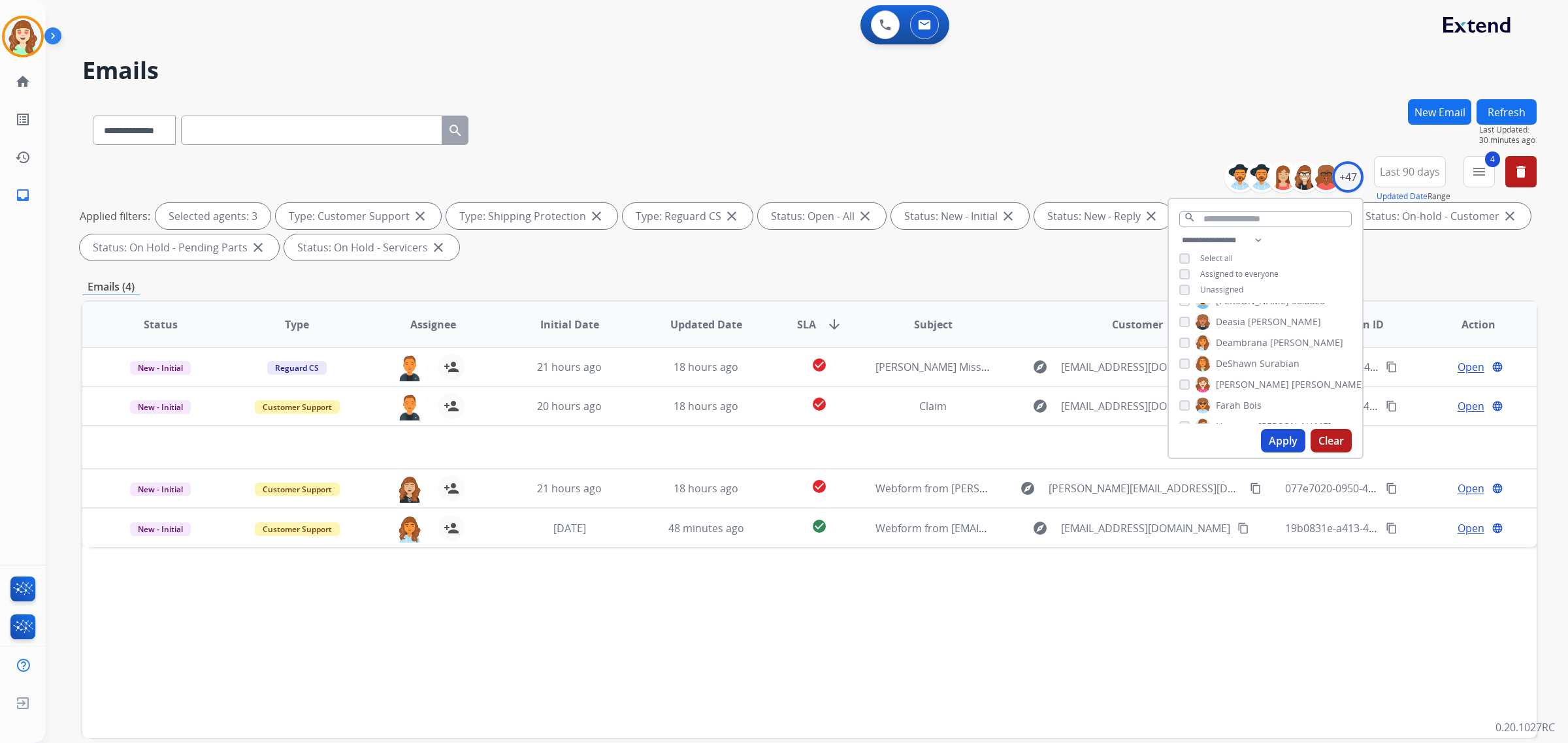
click at [1286, 446] on button "Apply" at bounding box center [1284, 441] width 45 height 23
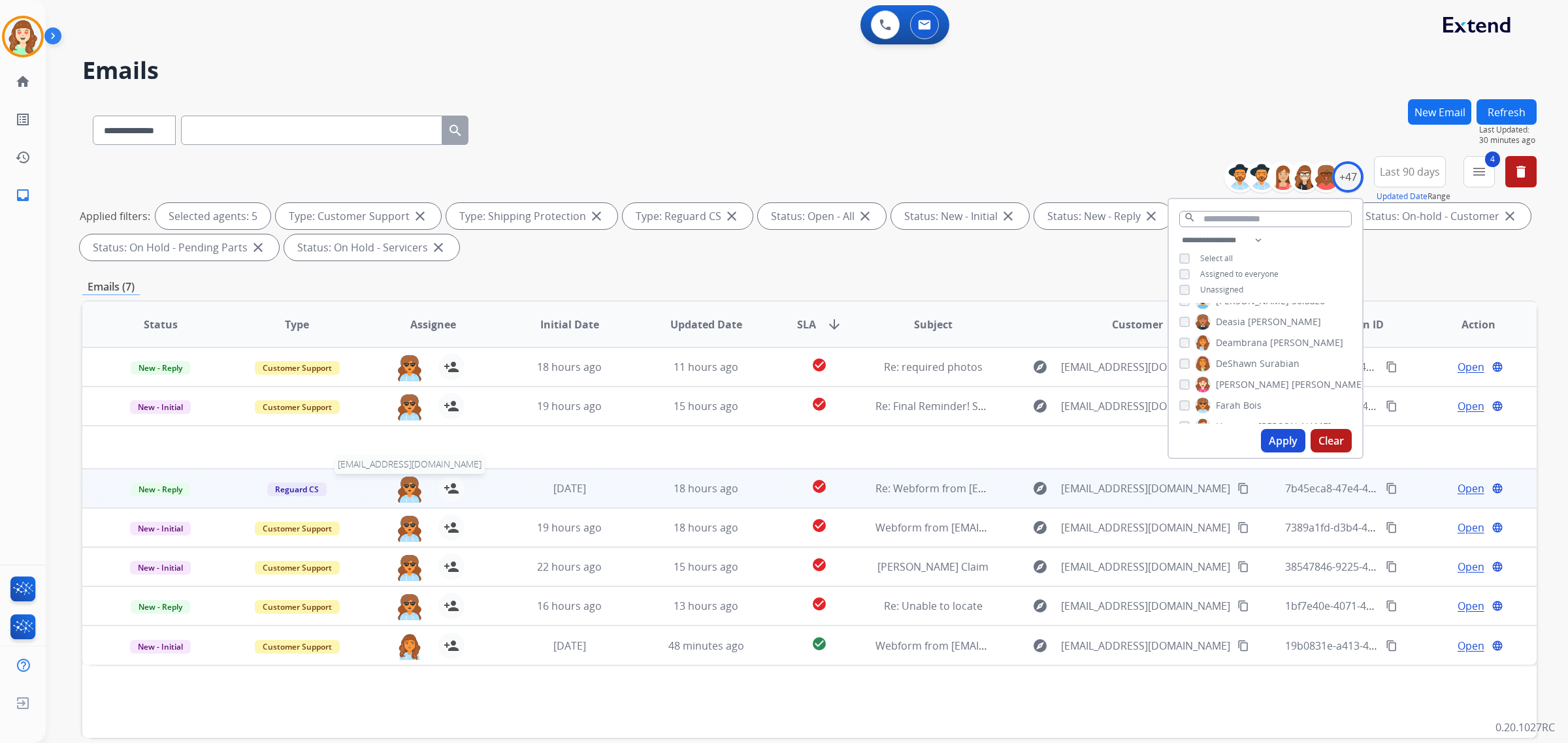
click at [406, 488] on img at bounding box center [409, 489] width 26 height 27
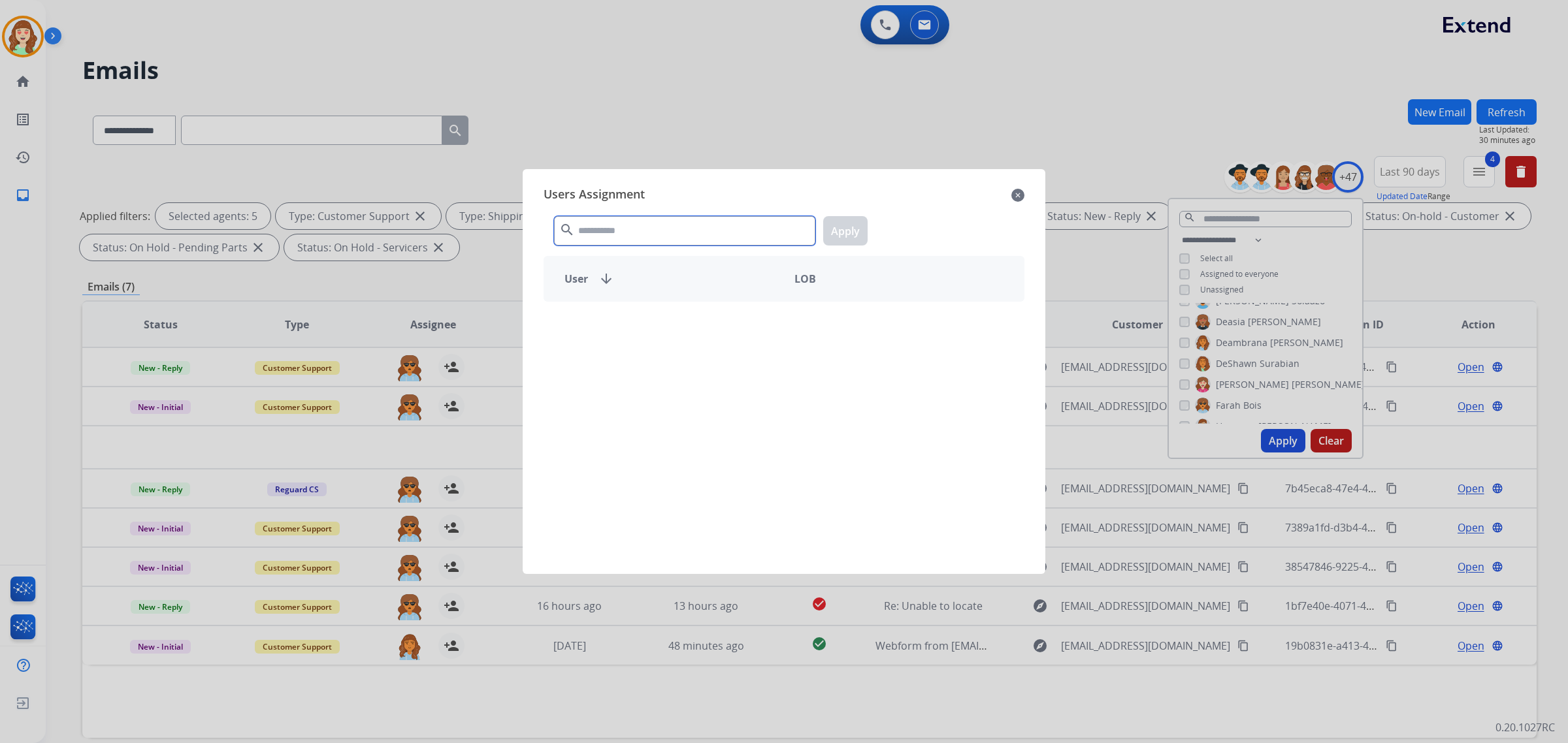
click at [664, 237] on input "text" at bounding box center [685, 231] width 261 height 29
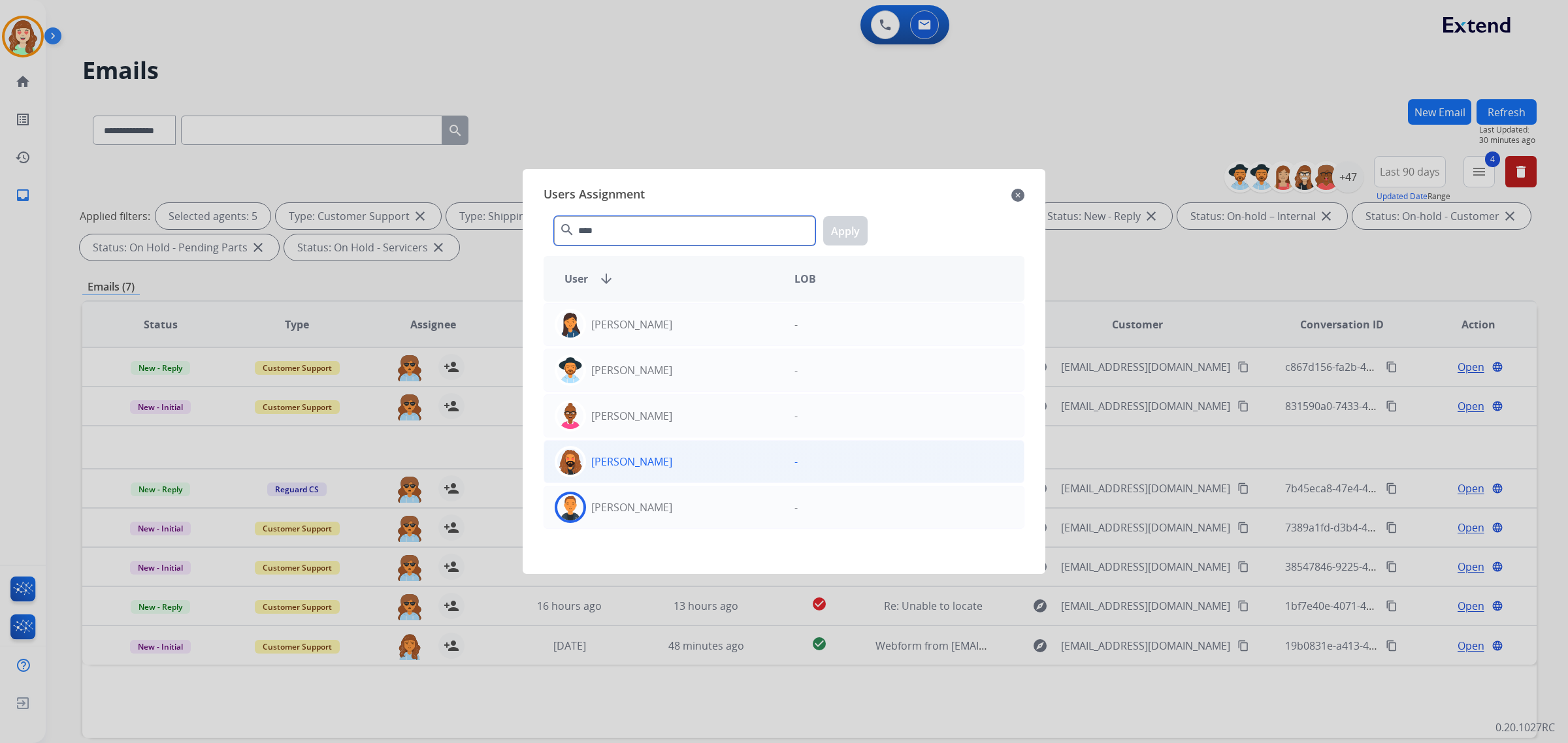
type input "****"
click at [681, 500] on div "[PERSON_NAME]" at bounding box center [664, 507] width 240 height 31
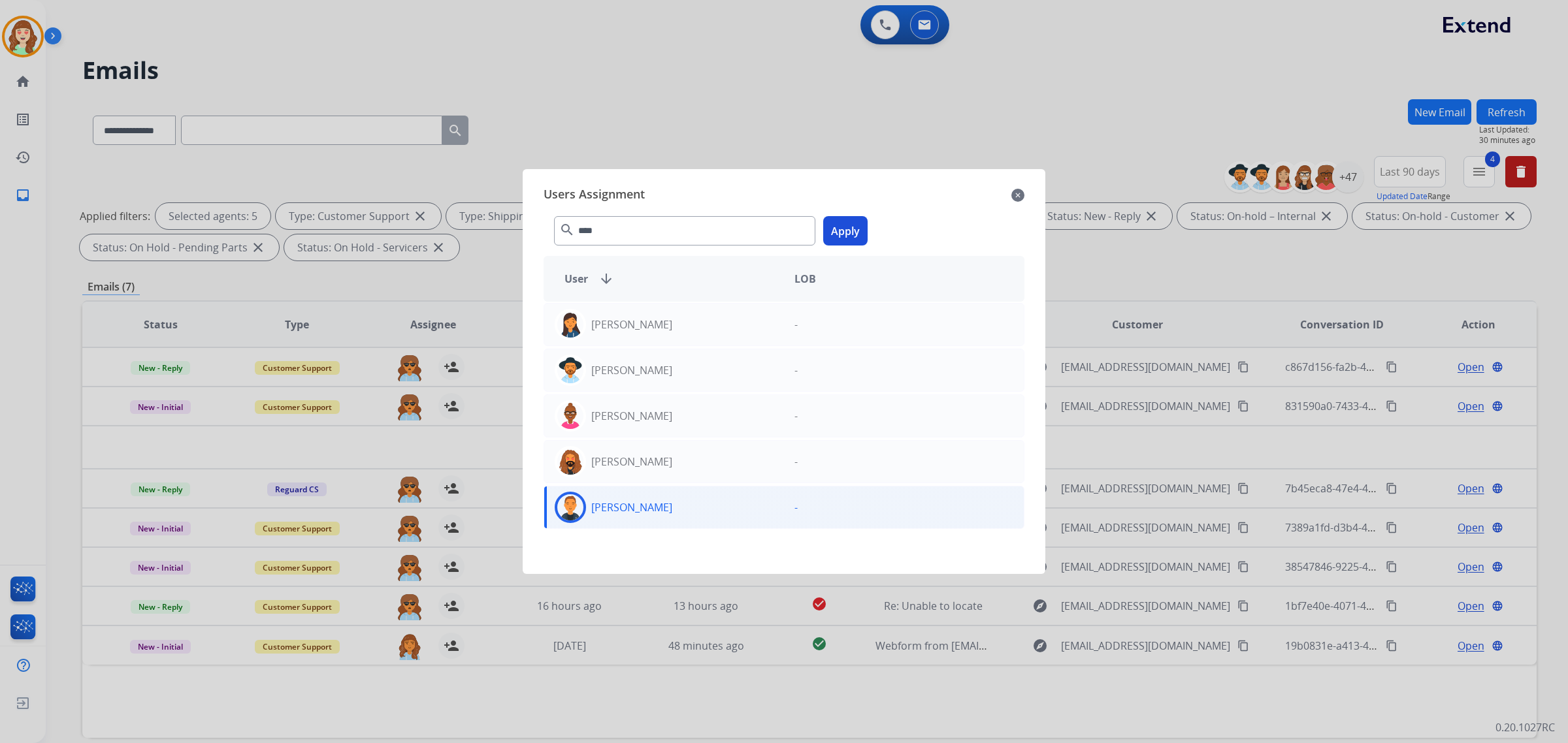
click at [850, 232] on button "Apply" at bounding box center [845, 231] width 45 height 29
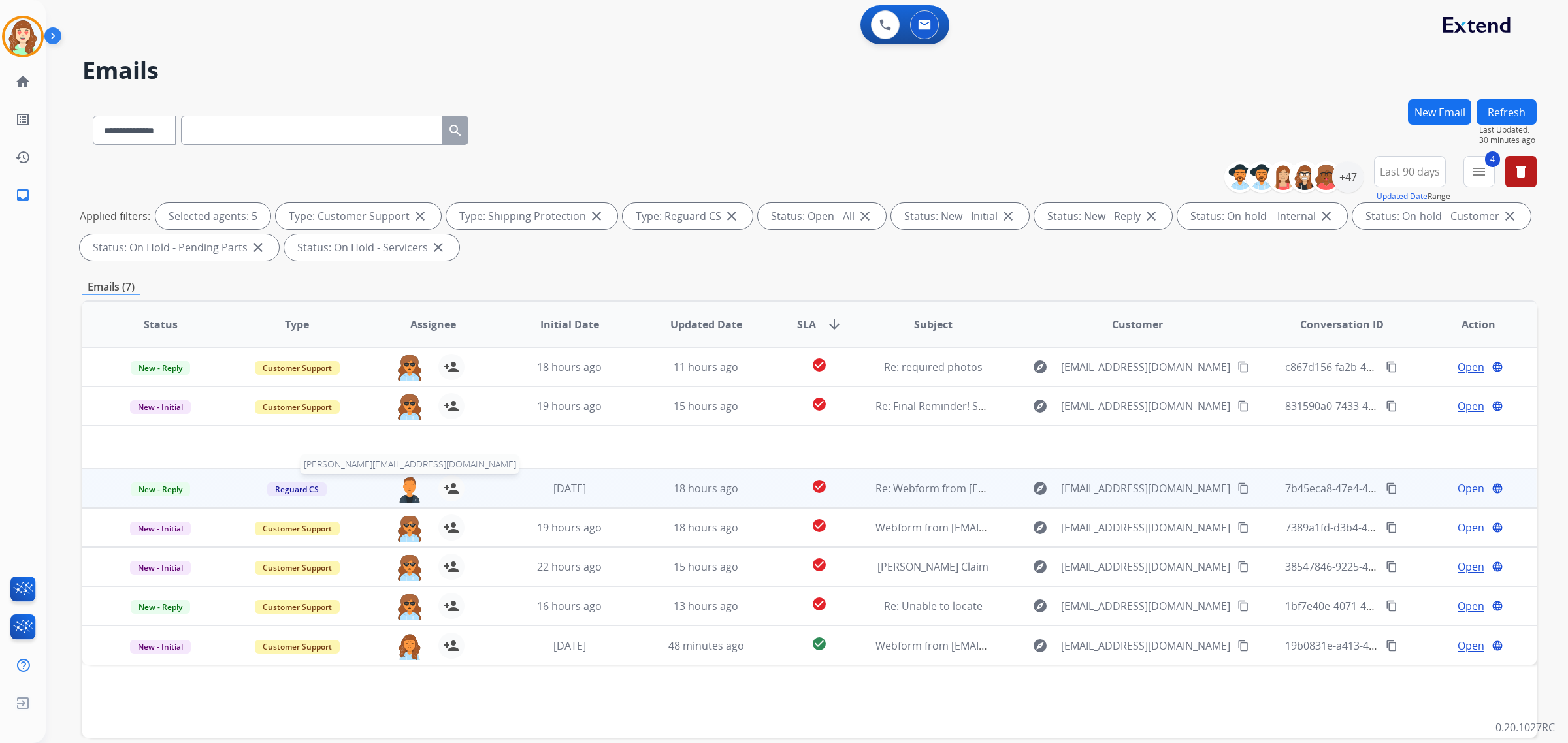
click at [410, 490] on img at bounding box center [409, 489] width 26 height 27
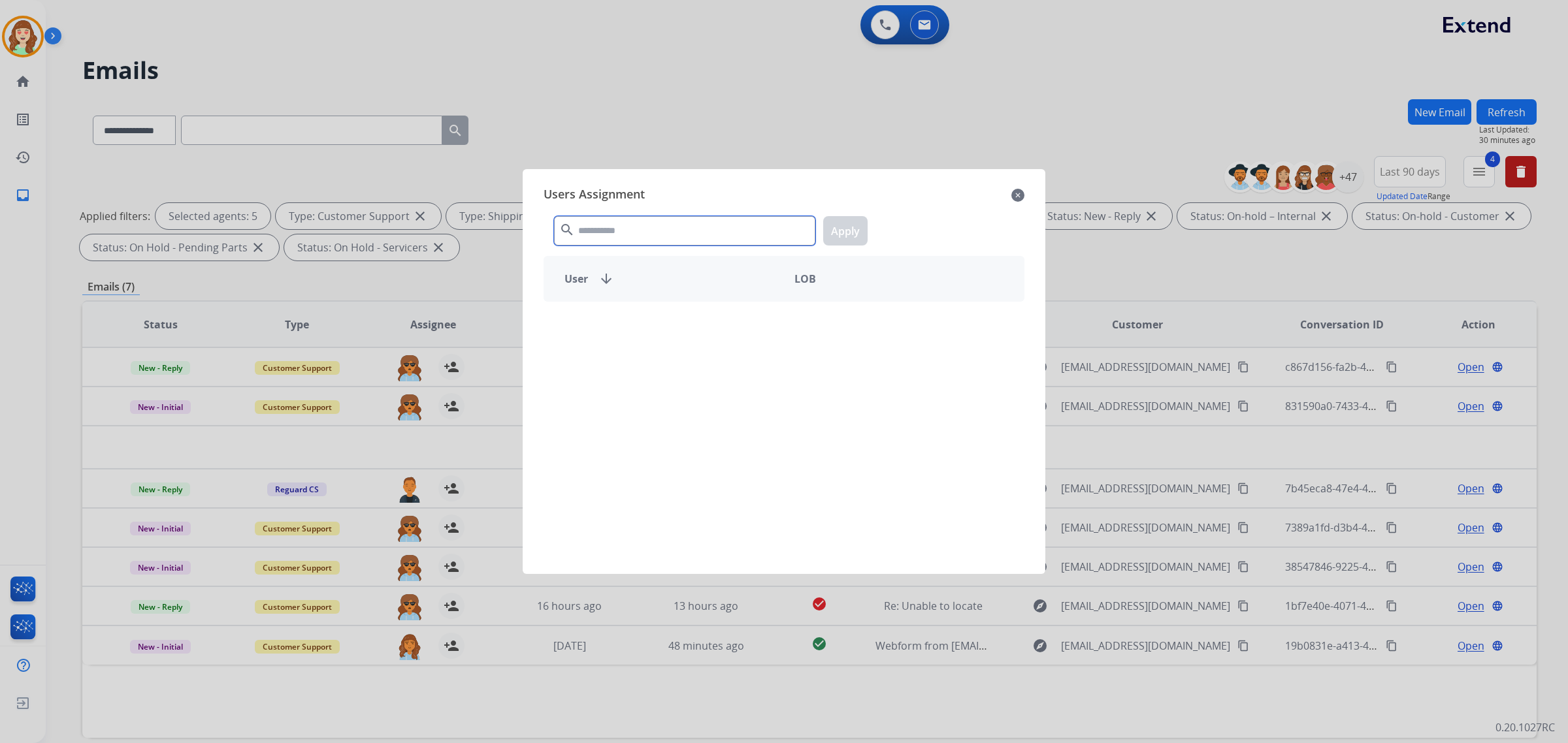
click at [668, 238] on input "text" at bounding box center [685, 231] width 261 height 29
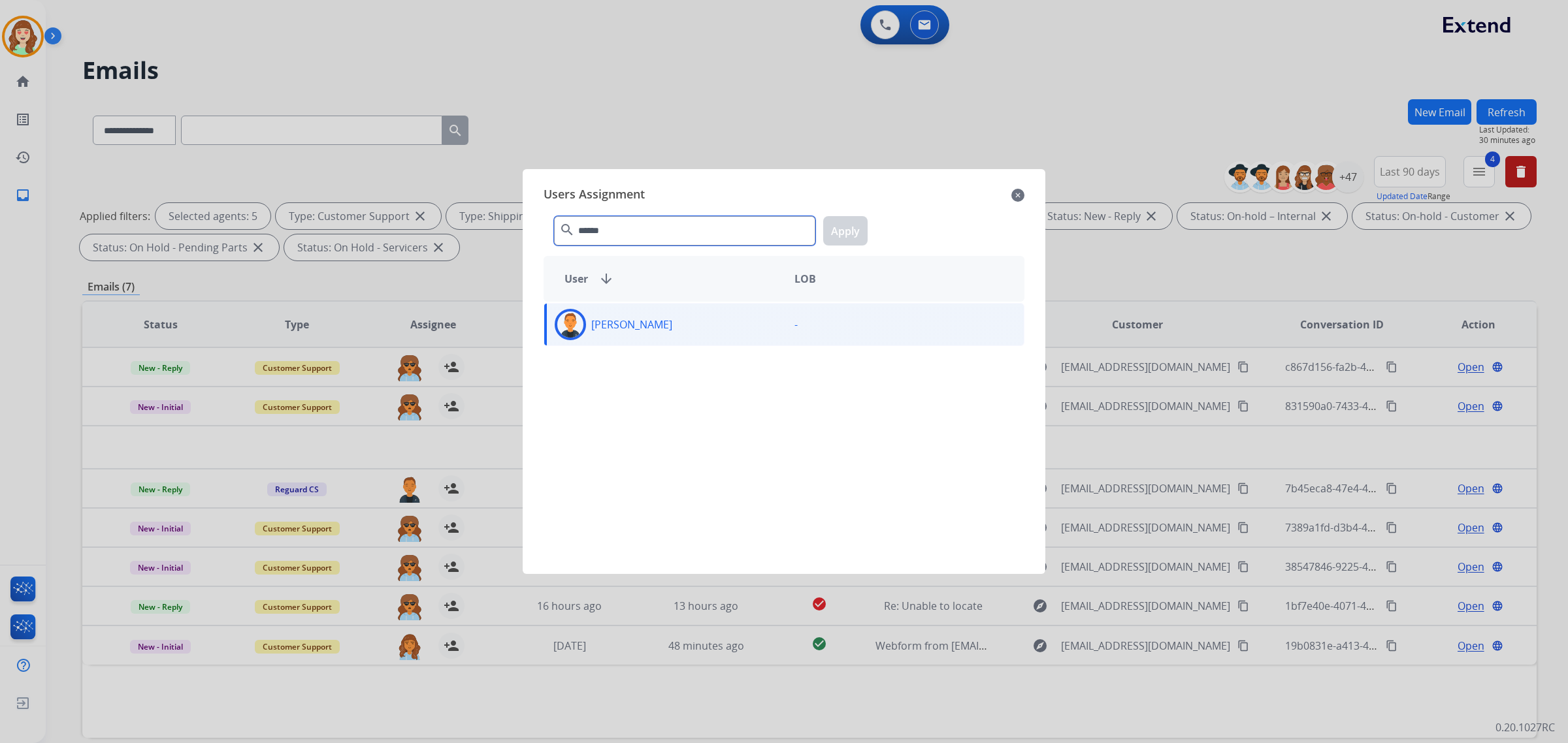
type input "******"
click at [688, 345] on div "Richie Ponce -" at bounding box center [784, 324] width 481 height 43
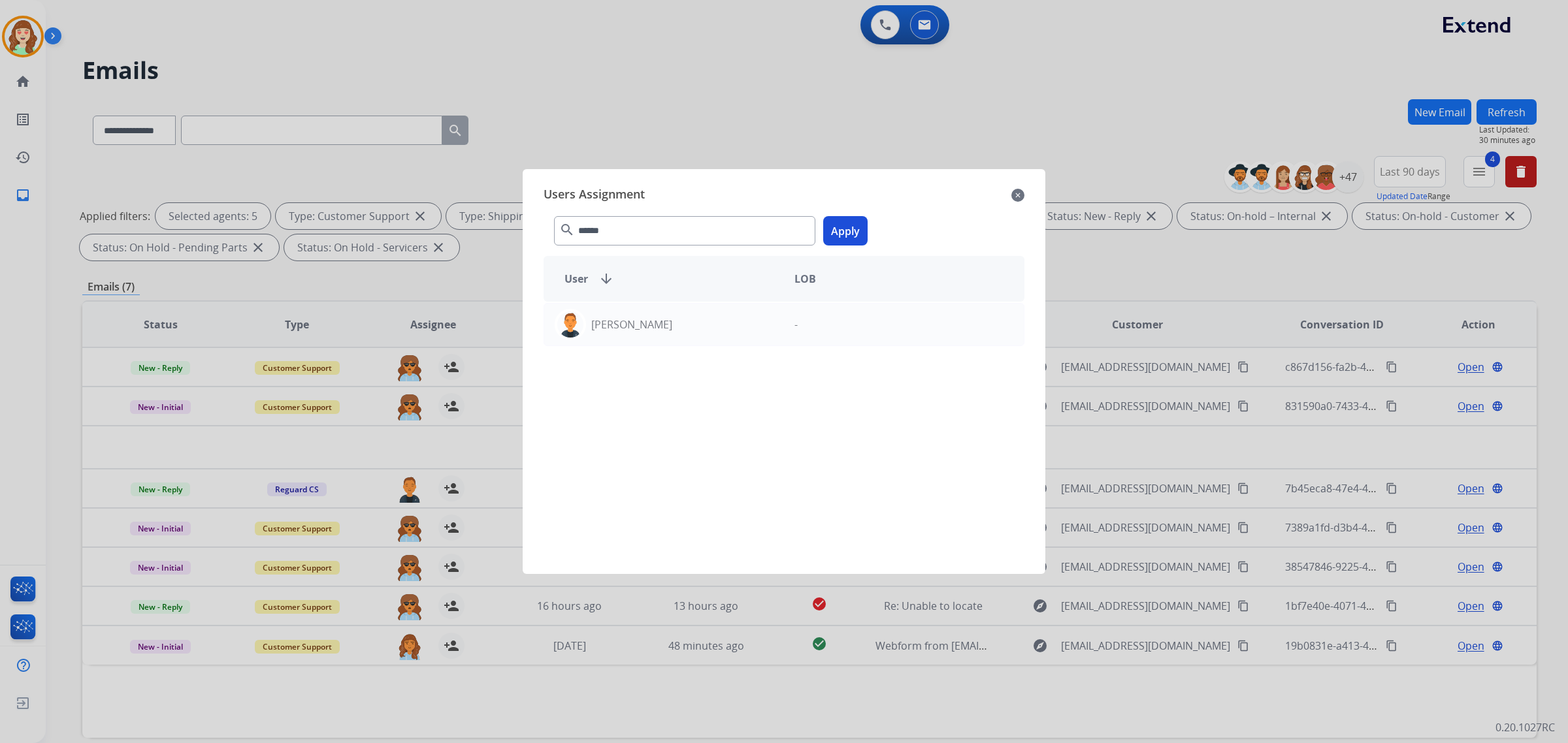
click at [840, 225] on button "Apply" at bounding box center [845, 231] width 45 height 29
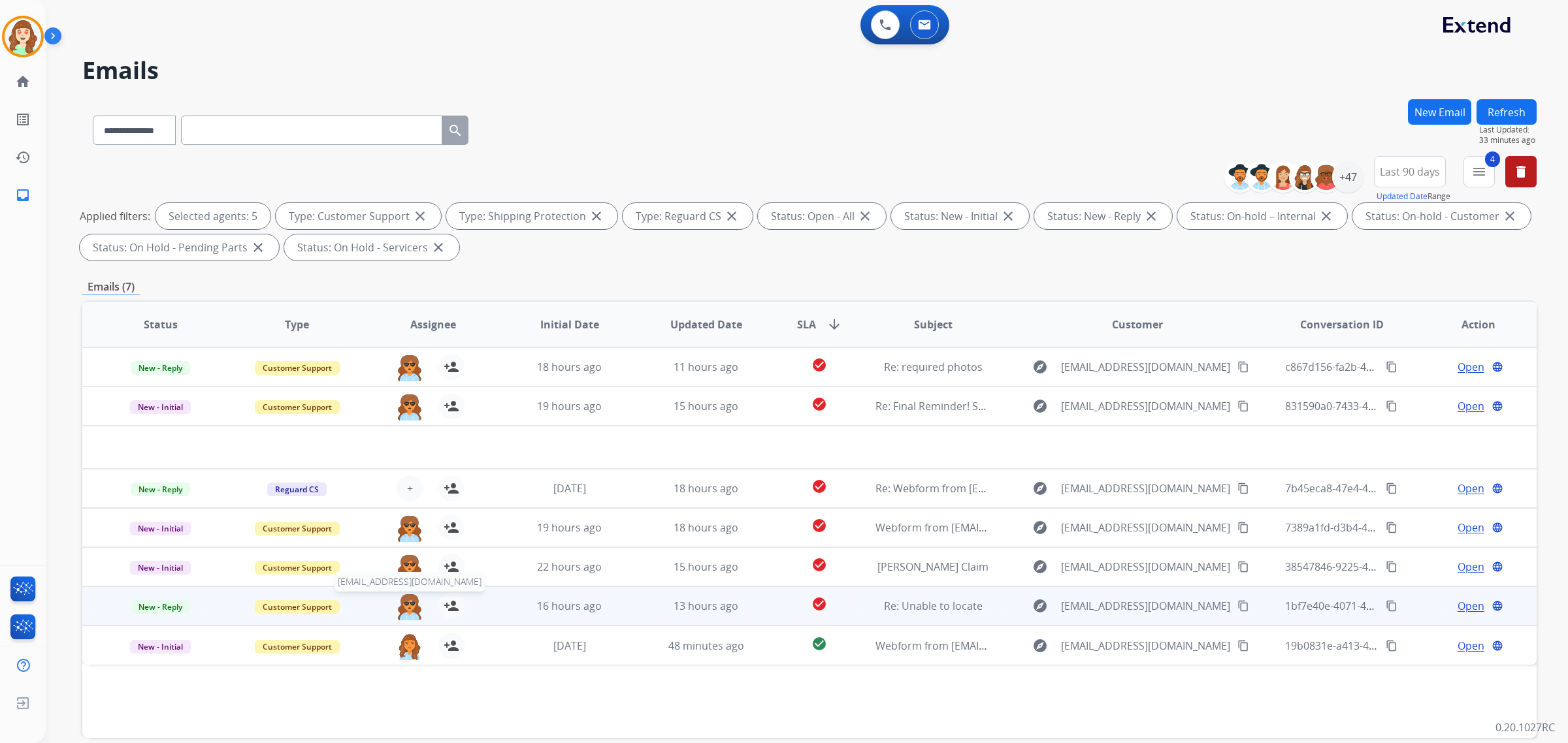
click at [409, 609] on img at bounding box center [409, 607] width 26 height 27
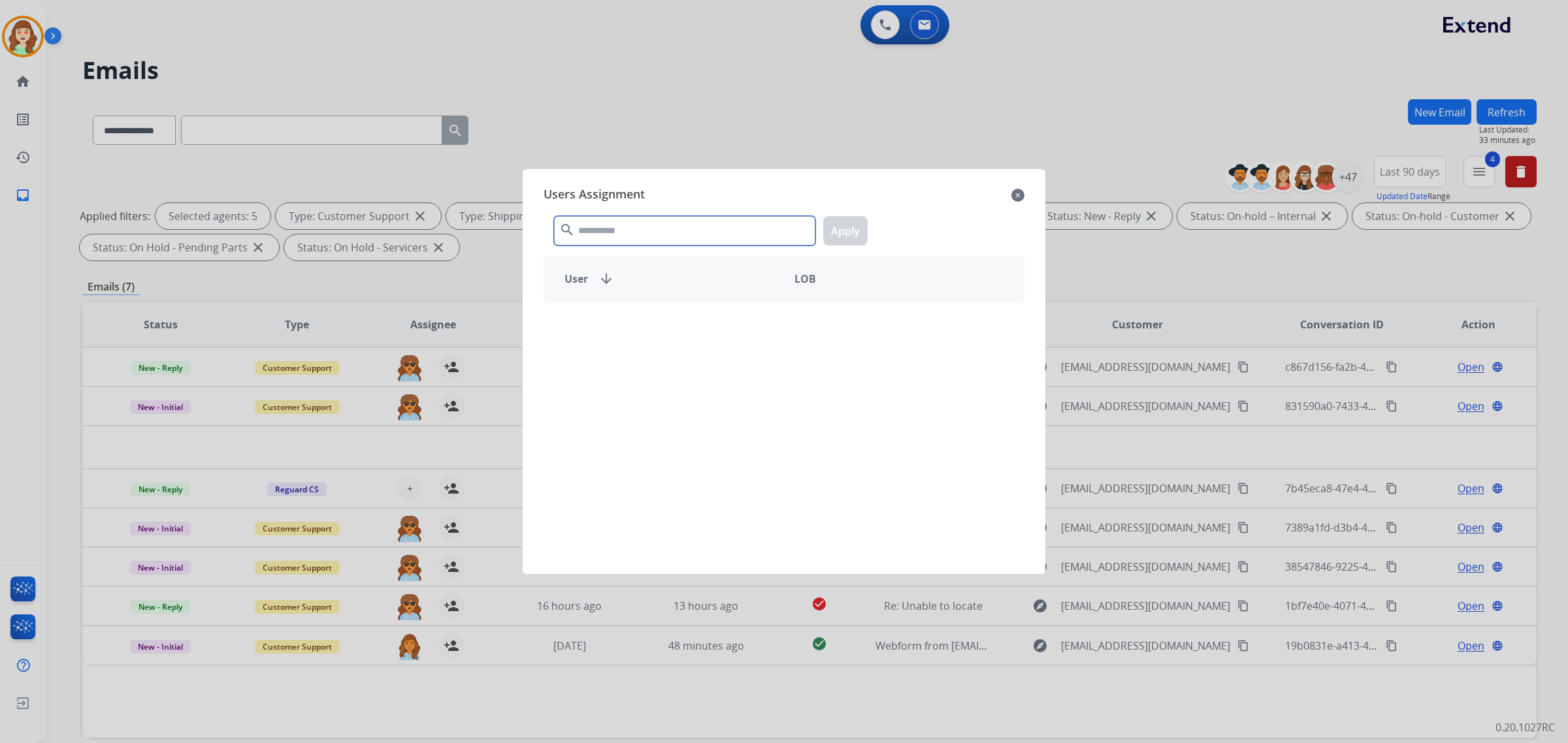
click at [697, 229] on input "text" at bounding box center [685, 231] width 261 height 29
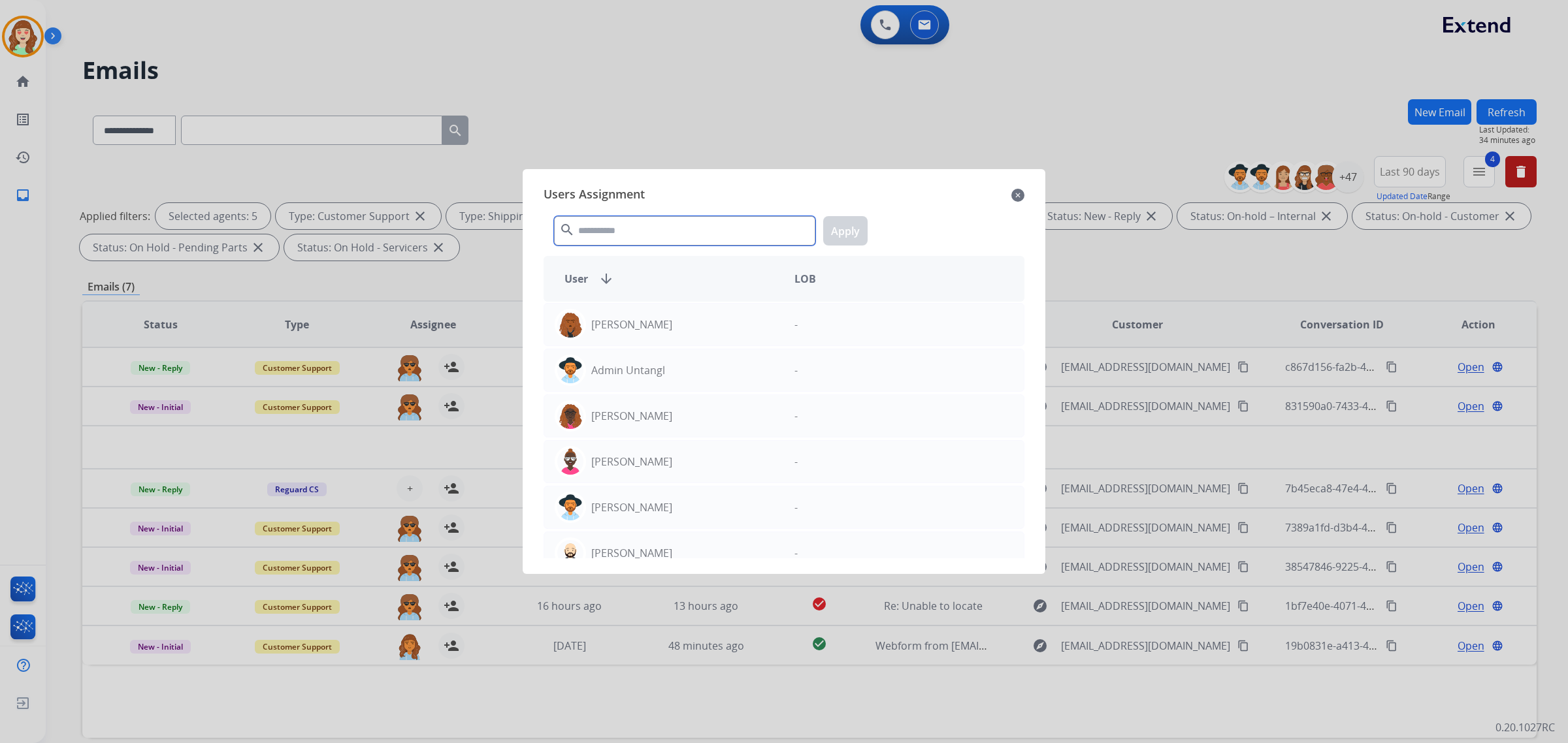
click at [649, 239] on input "text" at bounding box center [685, 231] width 261 height 29
click at [1024, 188] on div "Users Assignment close" at bounding box center [784, 195] width 481 height 20
click at [1017, 190] on mat-icon "close" at bounding box center [1017, 196] width 13 height 16
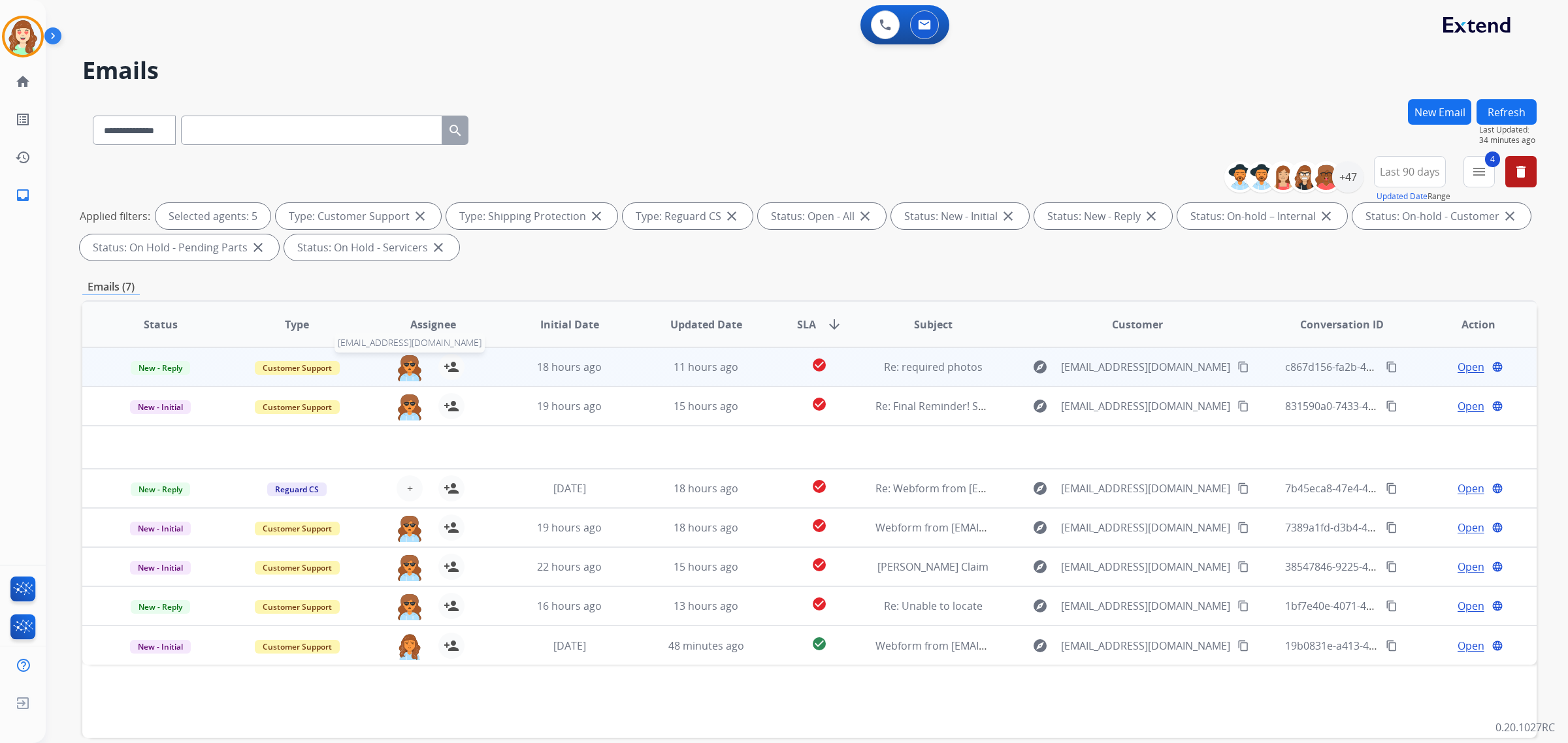
click at [410, 364] on img at bounding box center [409, 368] width 26 height 27
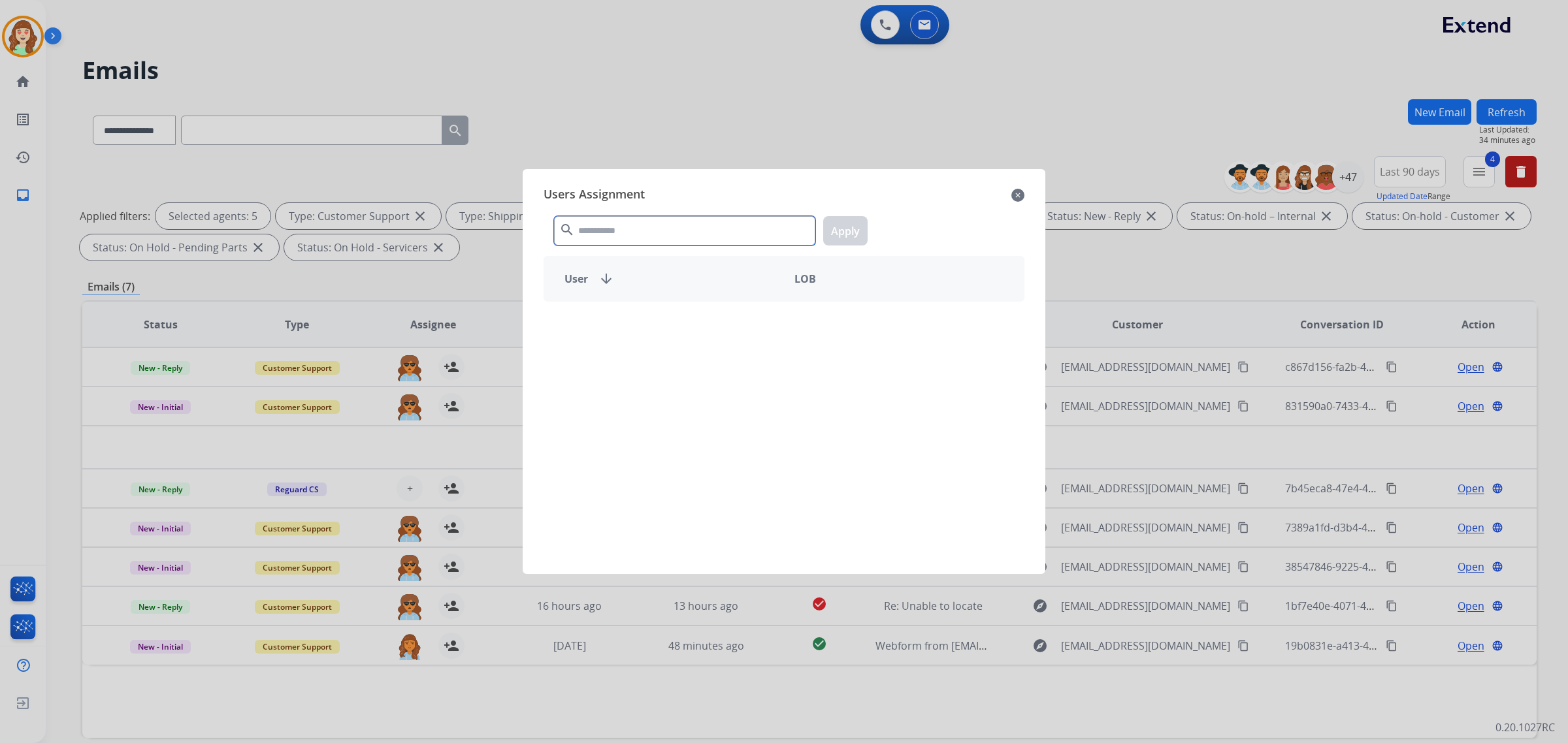
click at [677, 234] on input "text" at bounding box center [685, 231] width 261 height 29
type input "******"
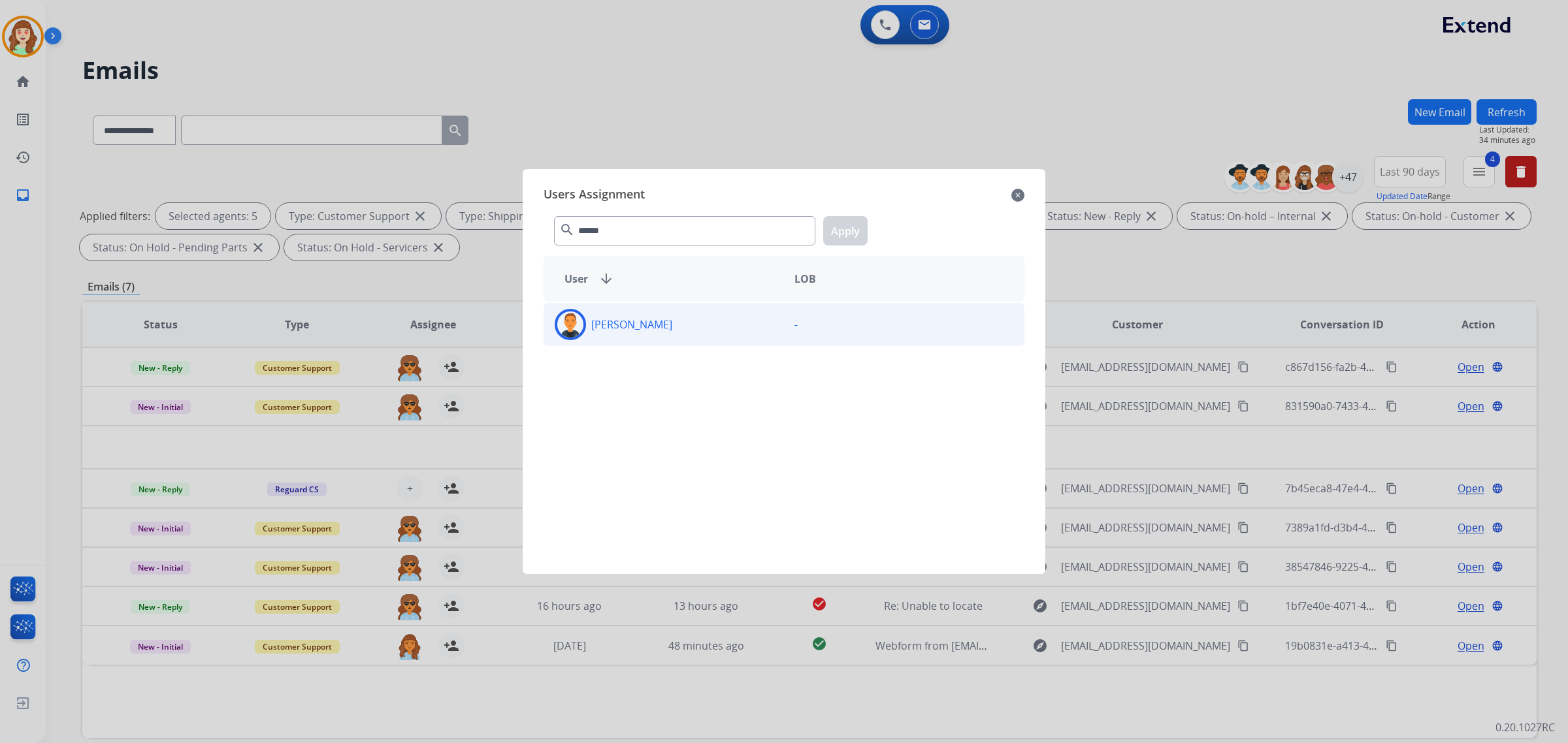
click at [721, 327] on div "[PERSON_NAME]" at bounding box center [664, 324] width 240 height 31
click at [810, 260] on div "User arrow_downward LOB" at bounding box center [784, 279] width 481 height 46
click at [842, 230] on button "Apply" at bounding box center [845, 231] width 45 height 29
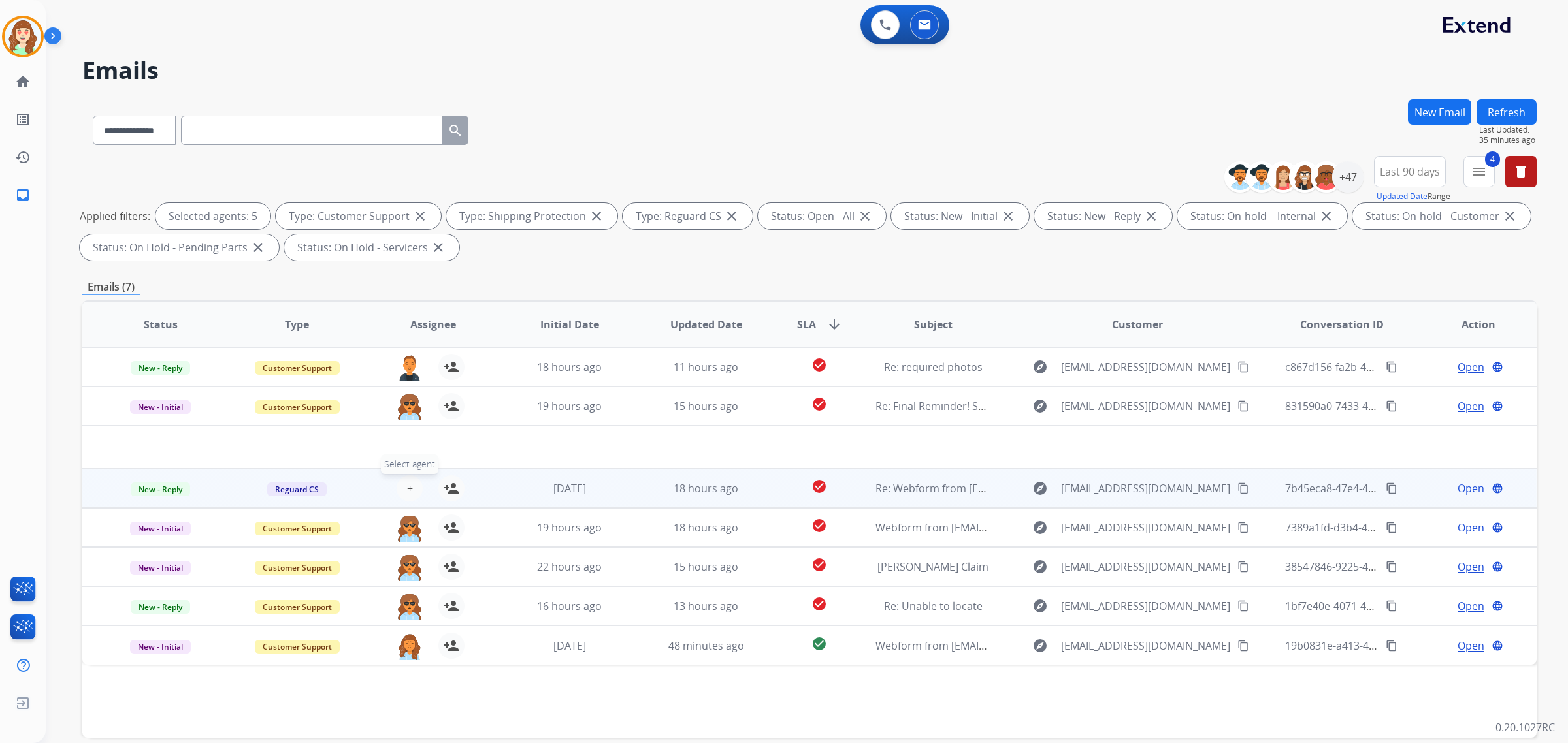
click at [410, 485] on span "+" at bounding box center [410, 489] width 6 height 16
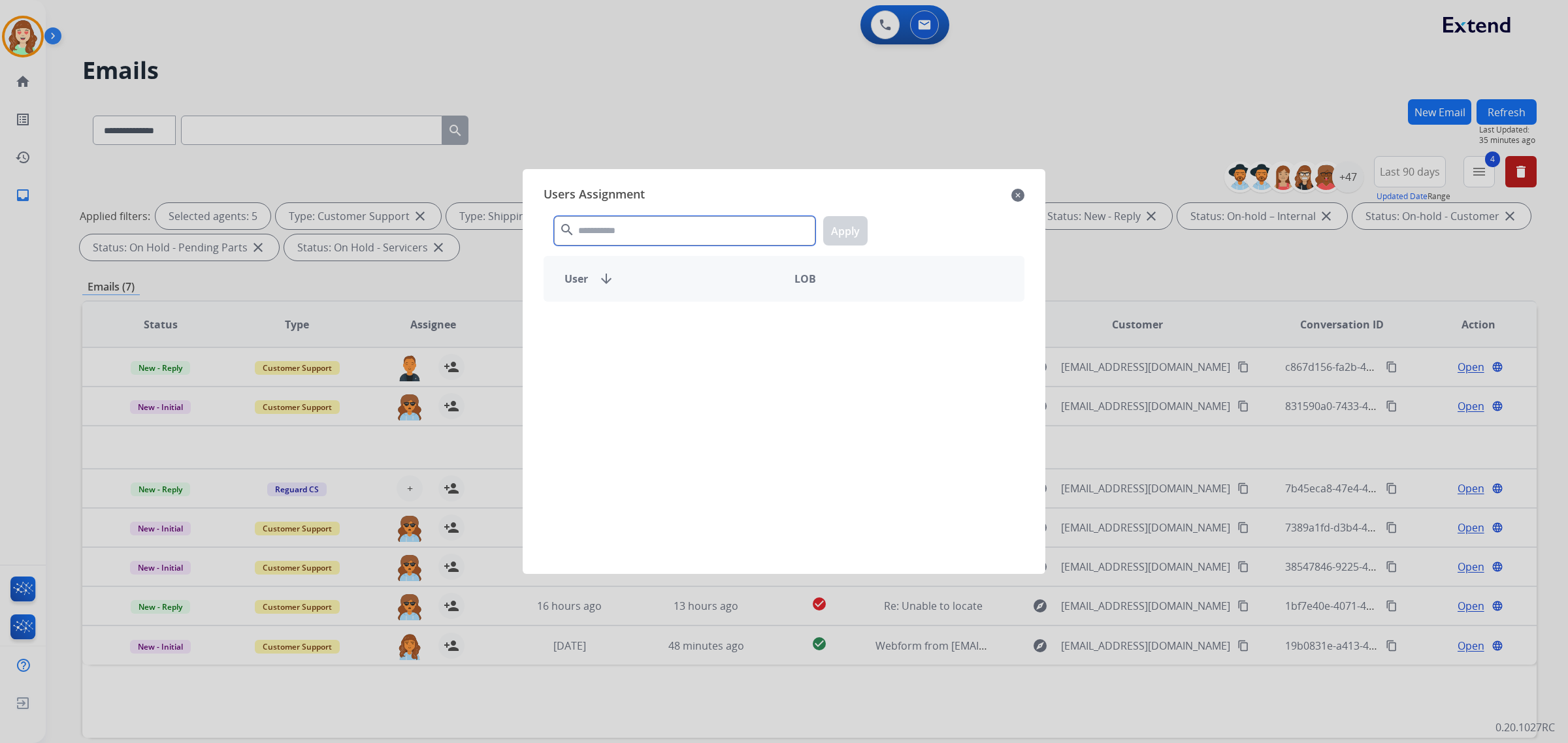
click at [667, 224] on input "text" at bounding box center [685, 231] width 261 height 29
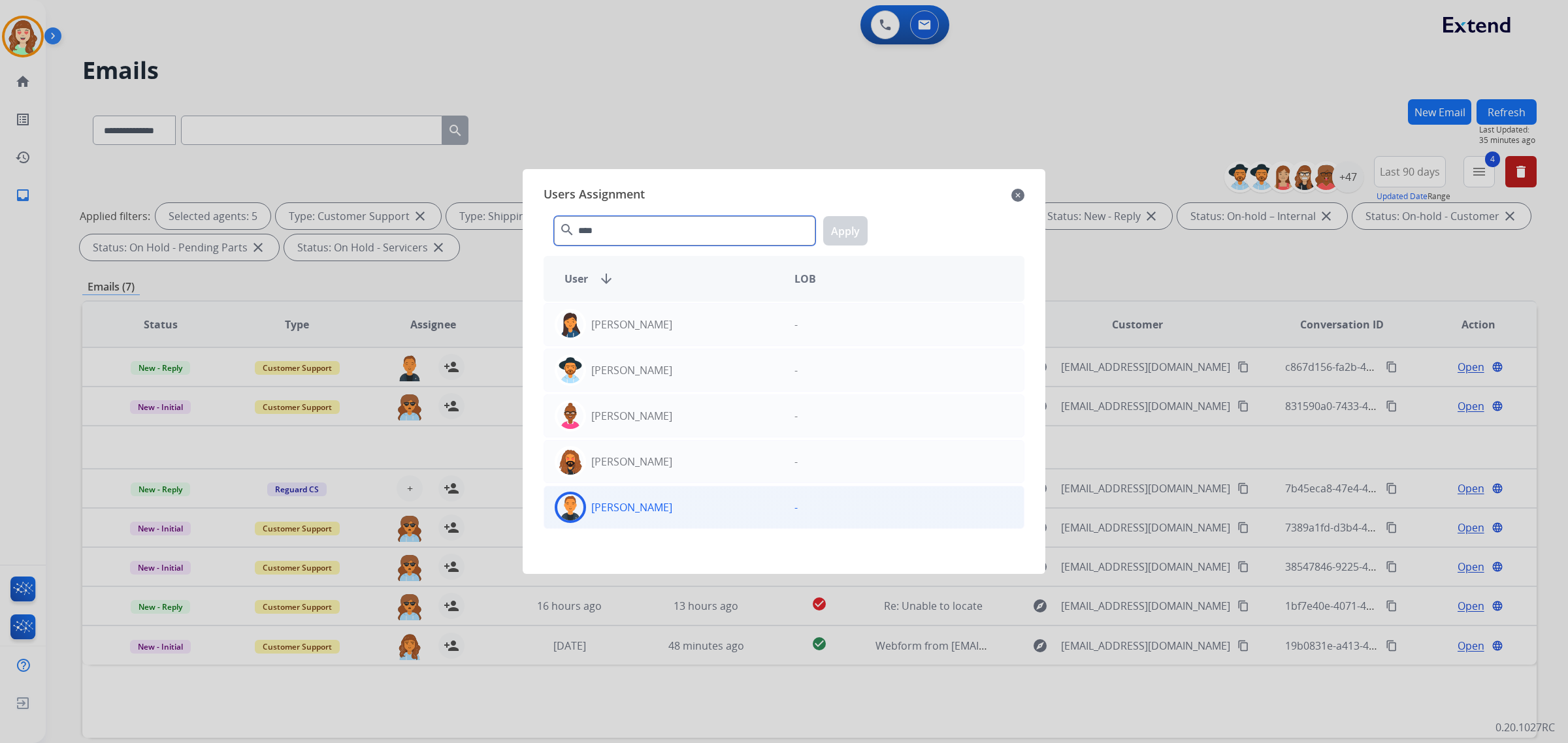
type input "****"
click at [691, 511] on div "[PERSON_NAME]" at bounding box center [664, 507] width 240 height 31
click at [853, 223] on button "Apply" at bounding box center [845, 231] width 45 height 29
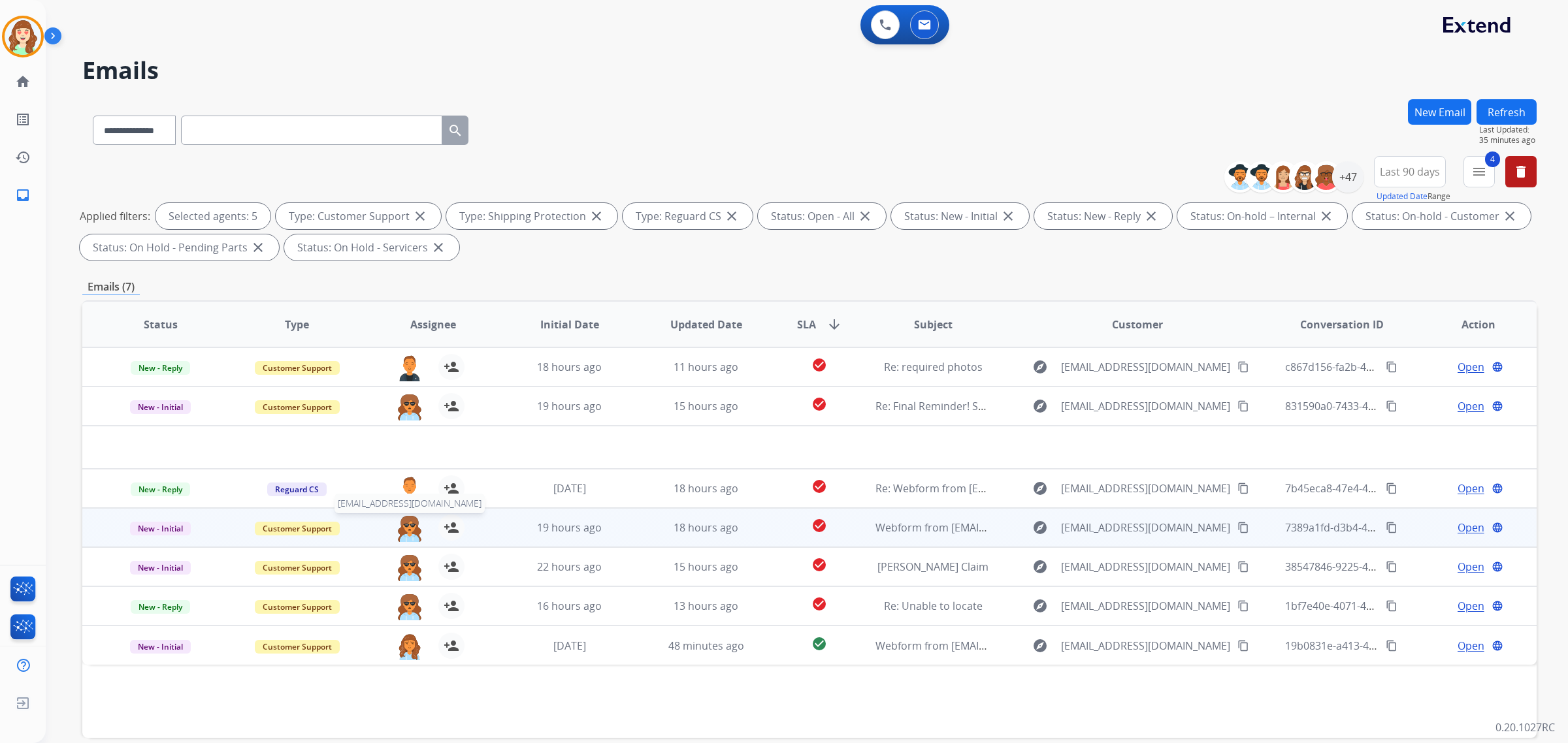
click at [407, 530] on img at bounding box center [409, 529] width 26 height 27
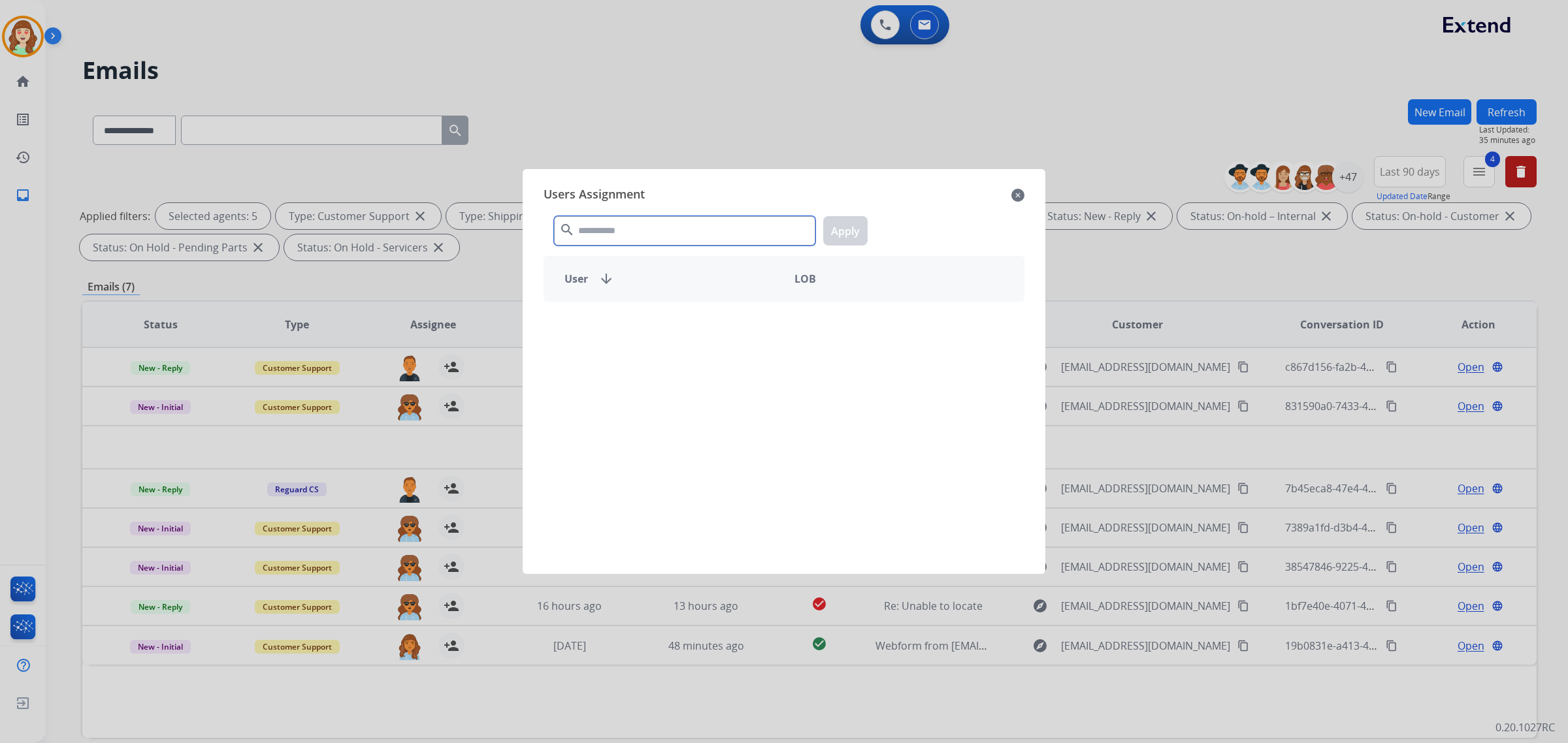
click at [718, 241] on input "text" at bounding box center [685, 231] width 261 height 29
type input "****"
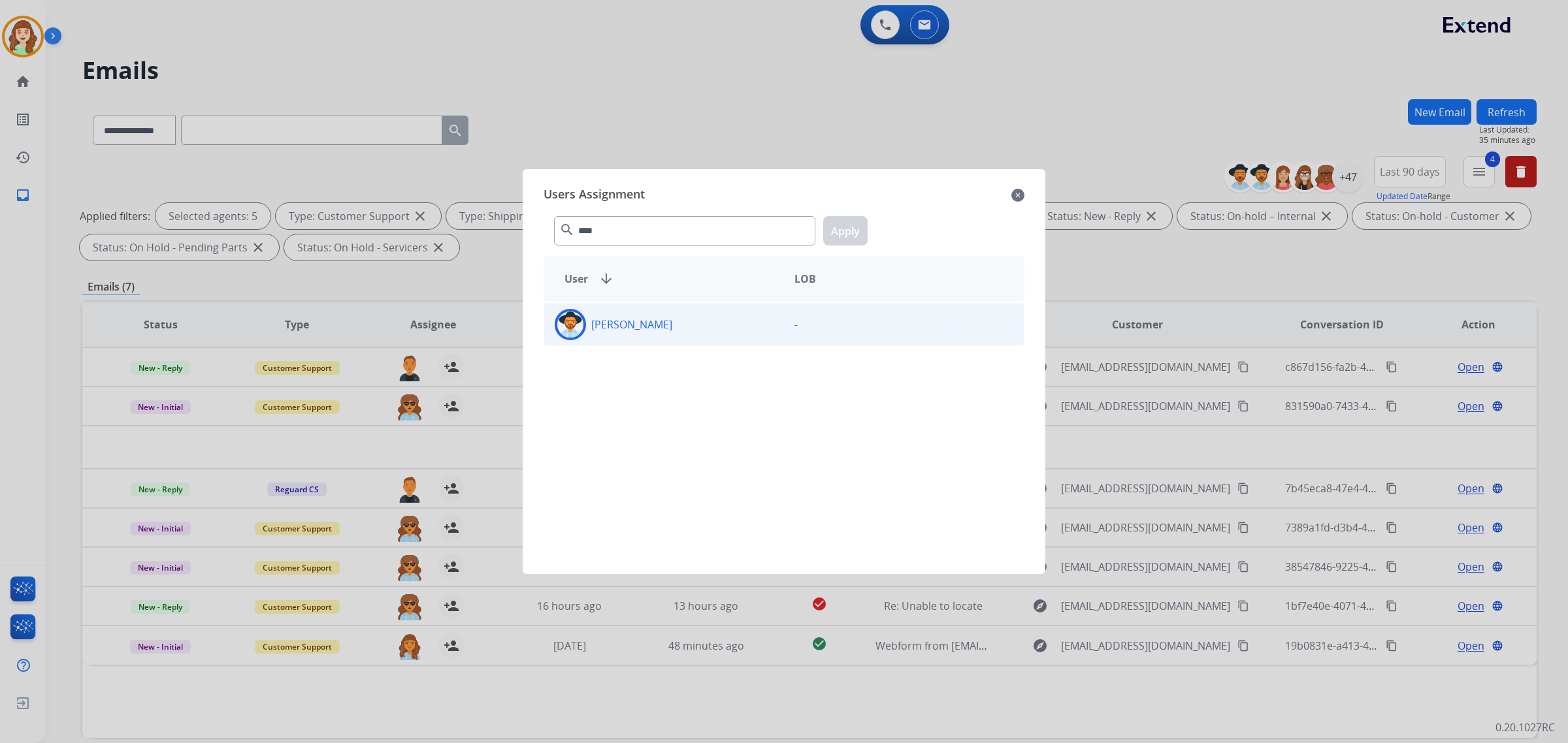
click at [738, 335] on div "[PERSON_NAME]" at bounding box center [664, 324] width 240 height 31
click at [840, 229] on button "Apply" at bounding box center [845, 231] width 45 height 29
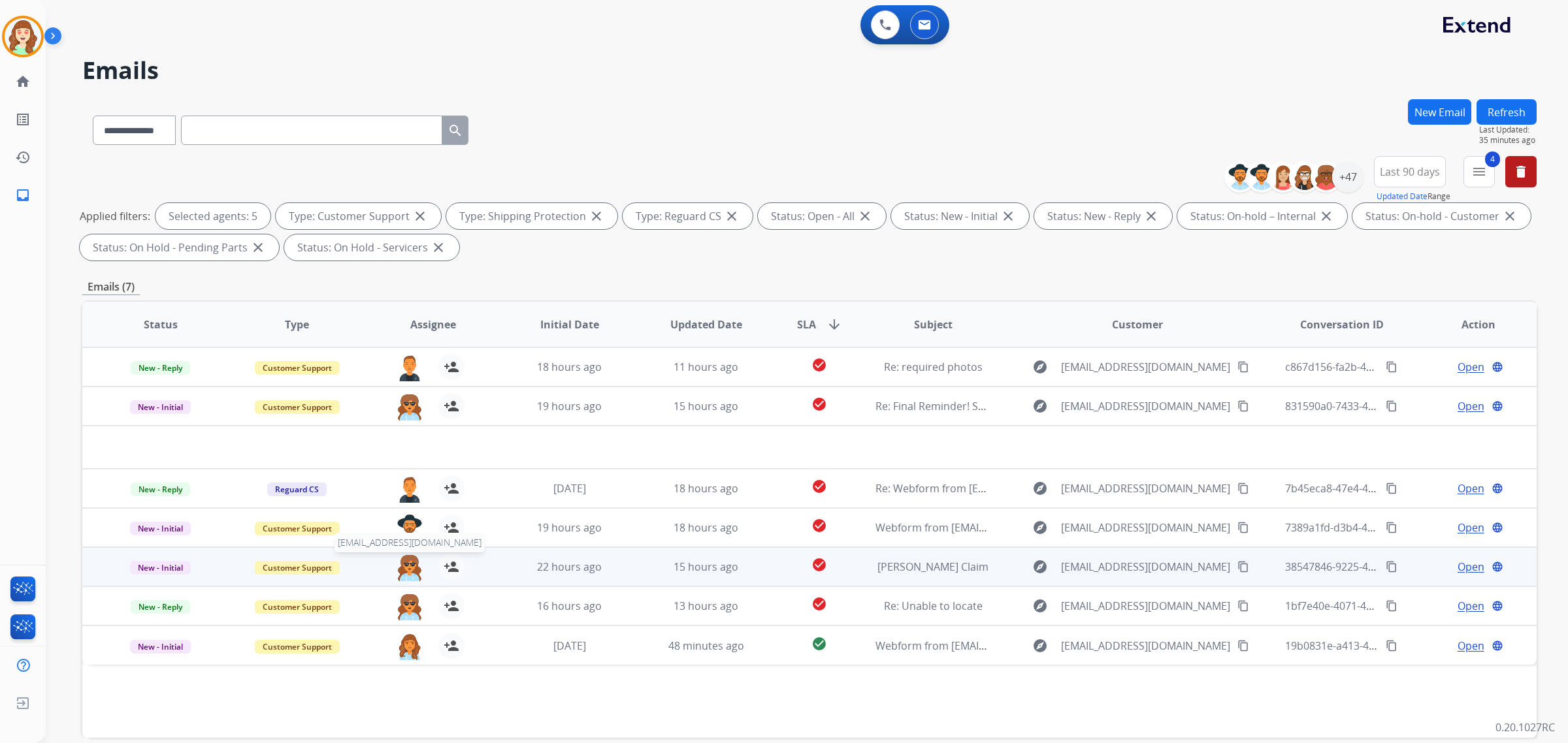
click at [399, 567] on img at bounding box center [409, 568] width 26 height 27
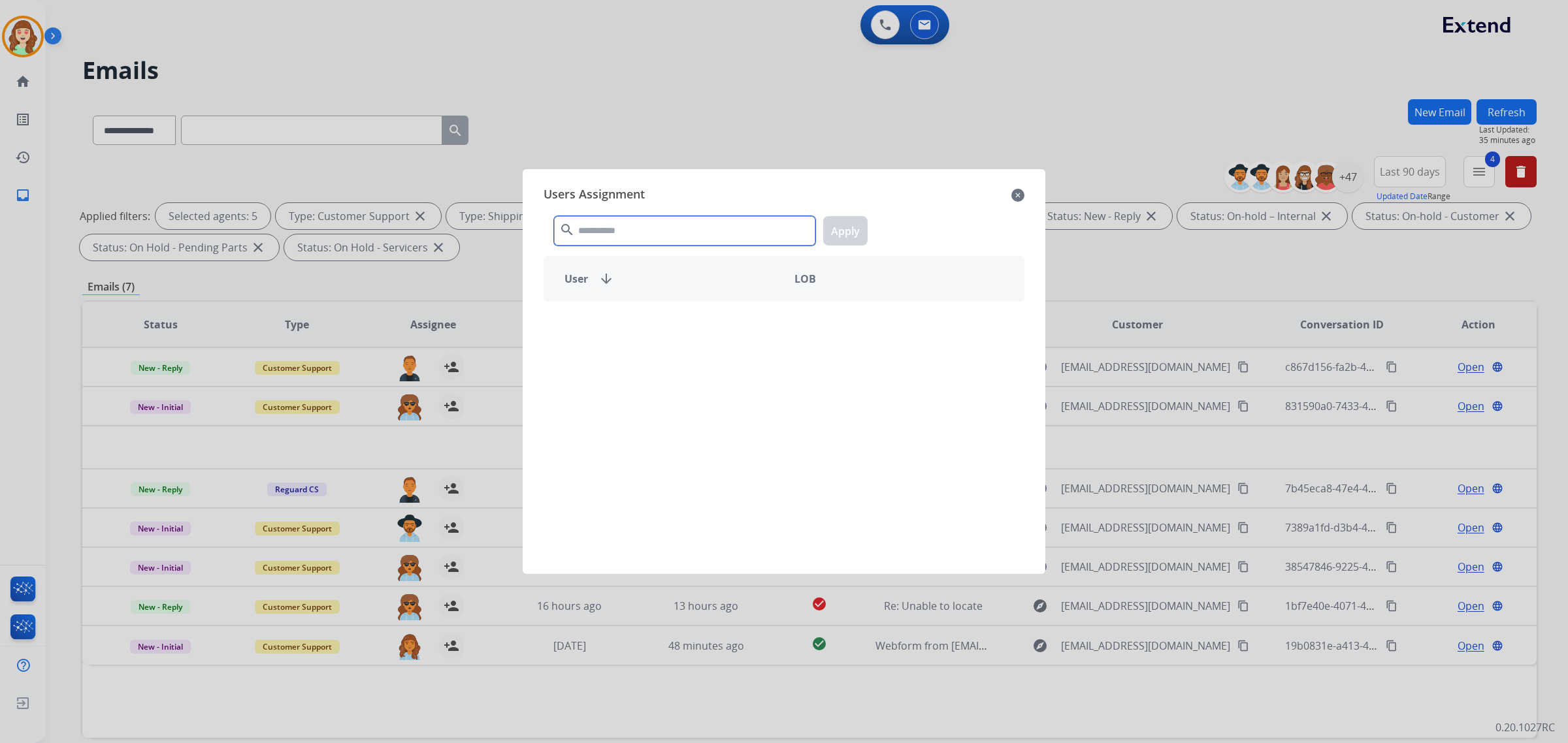
click at [644, 226] on input "text" at bounding box center [685, 231] width 261 height 29
type input "****"
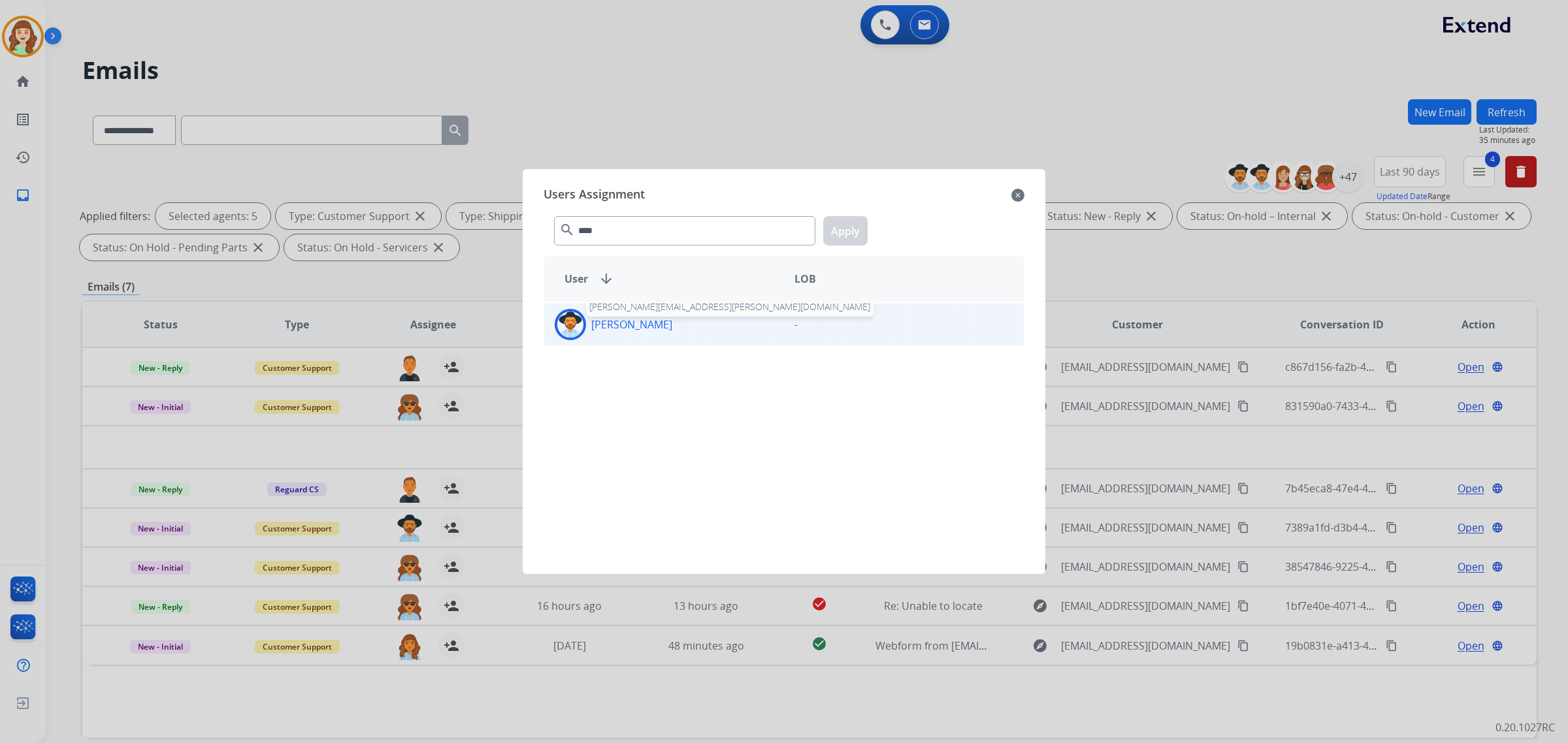
click at [663, 322] on p "[PERSON_NAME]" at bounding box center [631, 324] width 81 height 16
click at [847, 223] on button "Apply" at bounding box center [845, 231] width 45 height 29
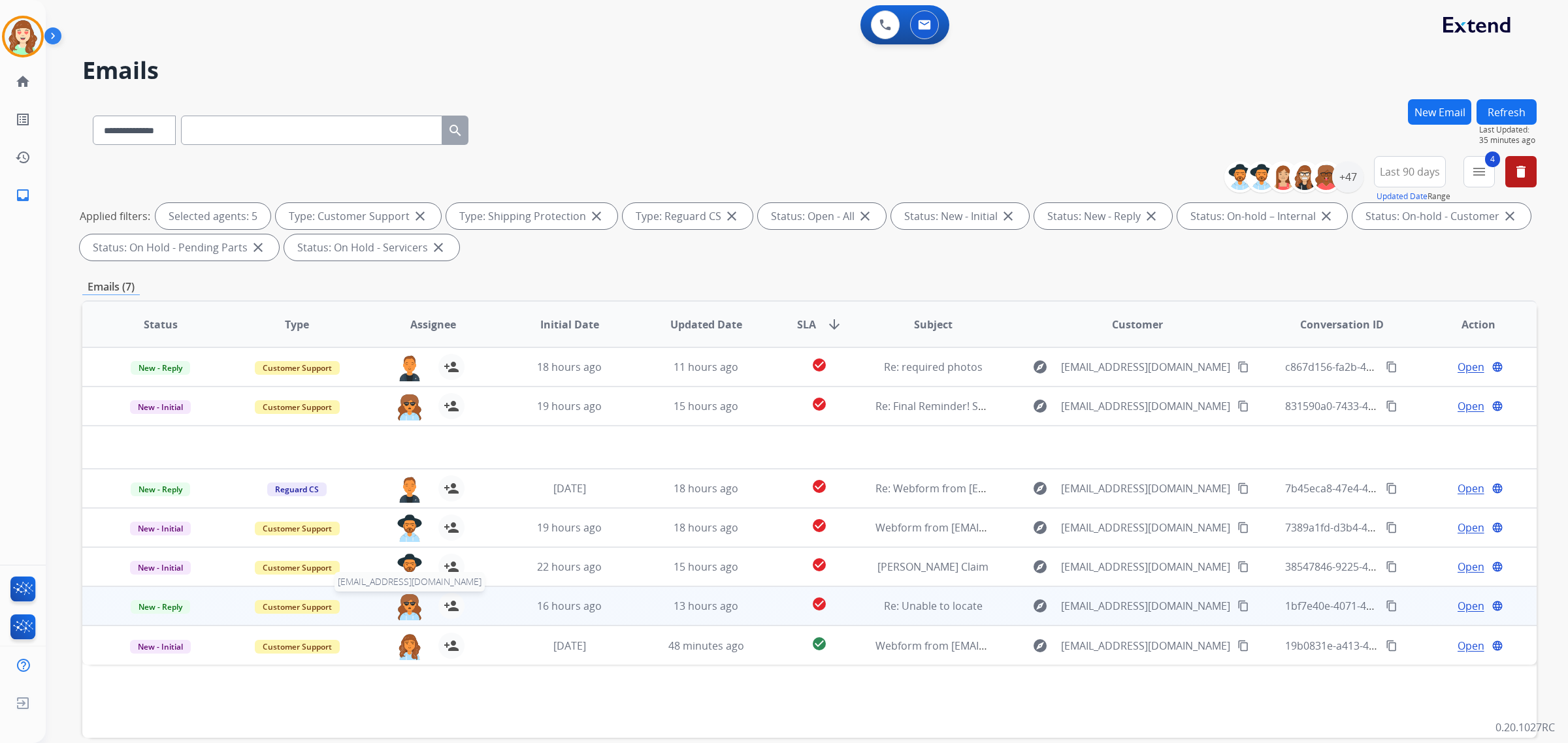
click at [399, 610] on img at bounding box center [409, 607] width 26 height 27
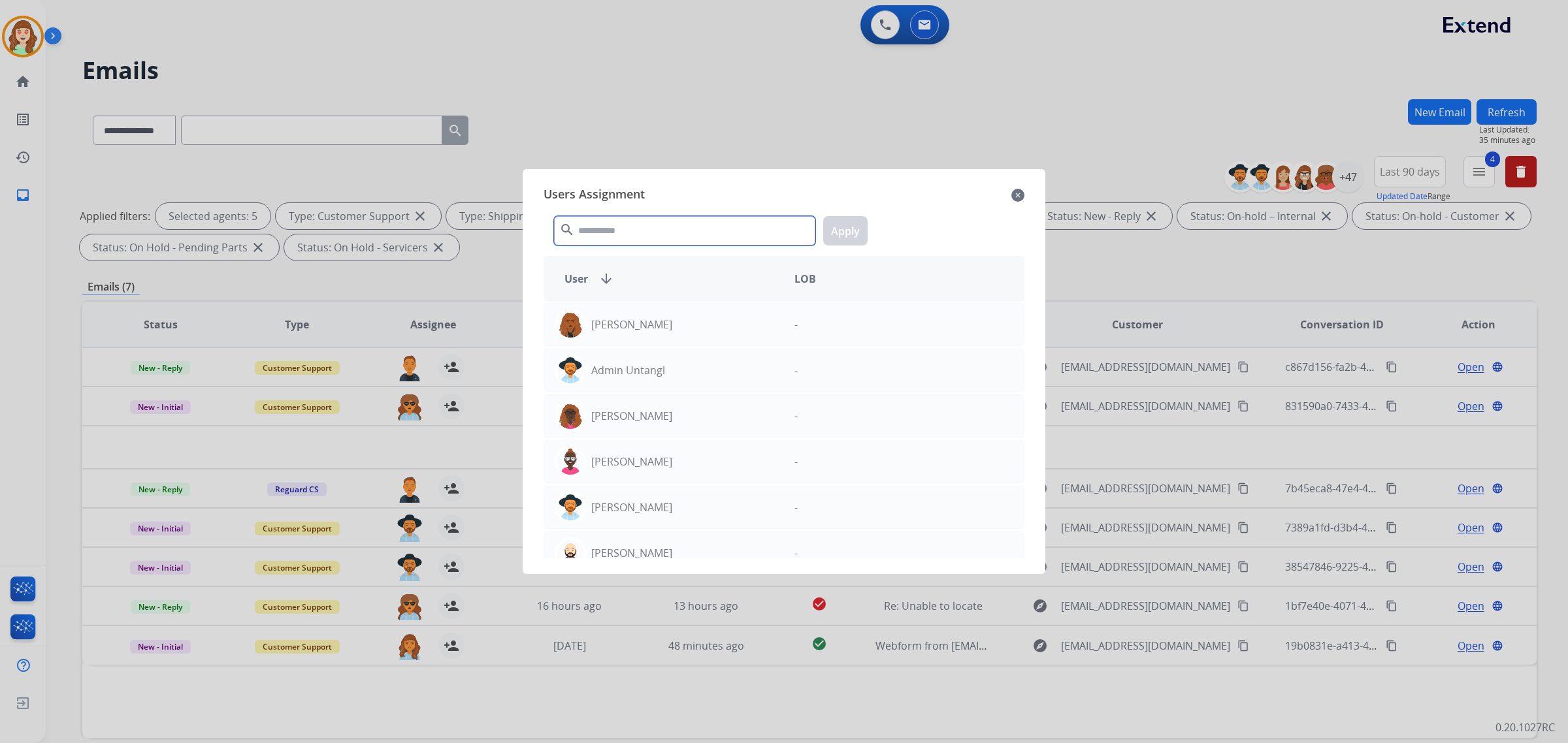
click at [687, 236] on input "text" at bounding box center [685, 231] width 261 height 29
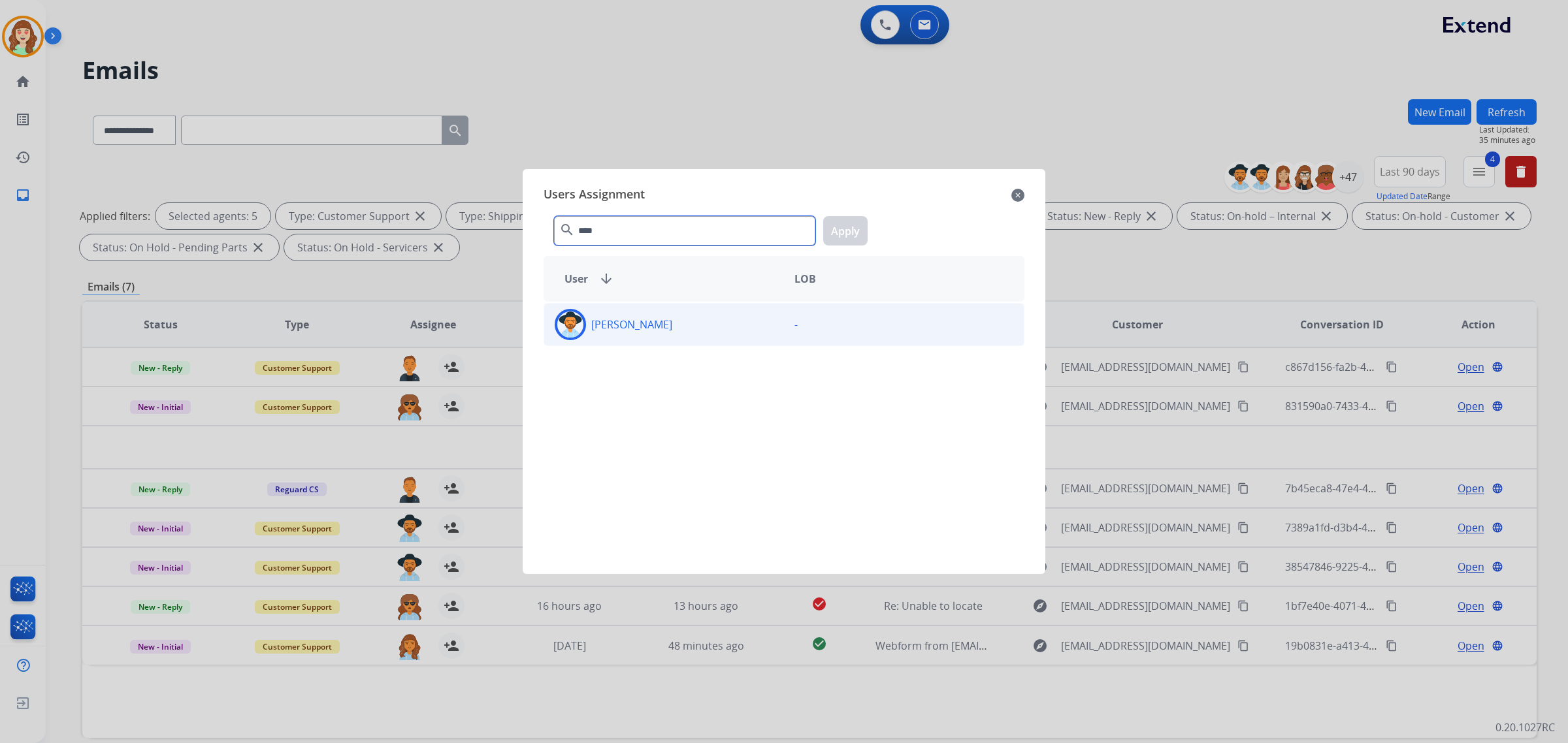
type input "****"
drag, startPoint x: 704, startPoint y: 328, endPoint x: 853, endPoint y: 245, distance: 170.6
click at [709, 328] on div "[PERSON_NAME]" at bounding box center [664, 324] width 240 height 31
click at [835, 231] on button "Apply" at bounding box center [845, 231] width 45 height 29
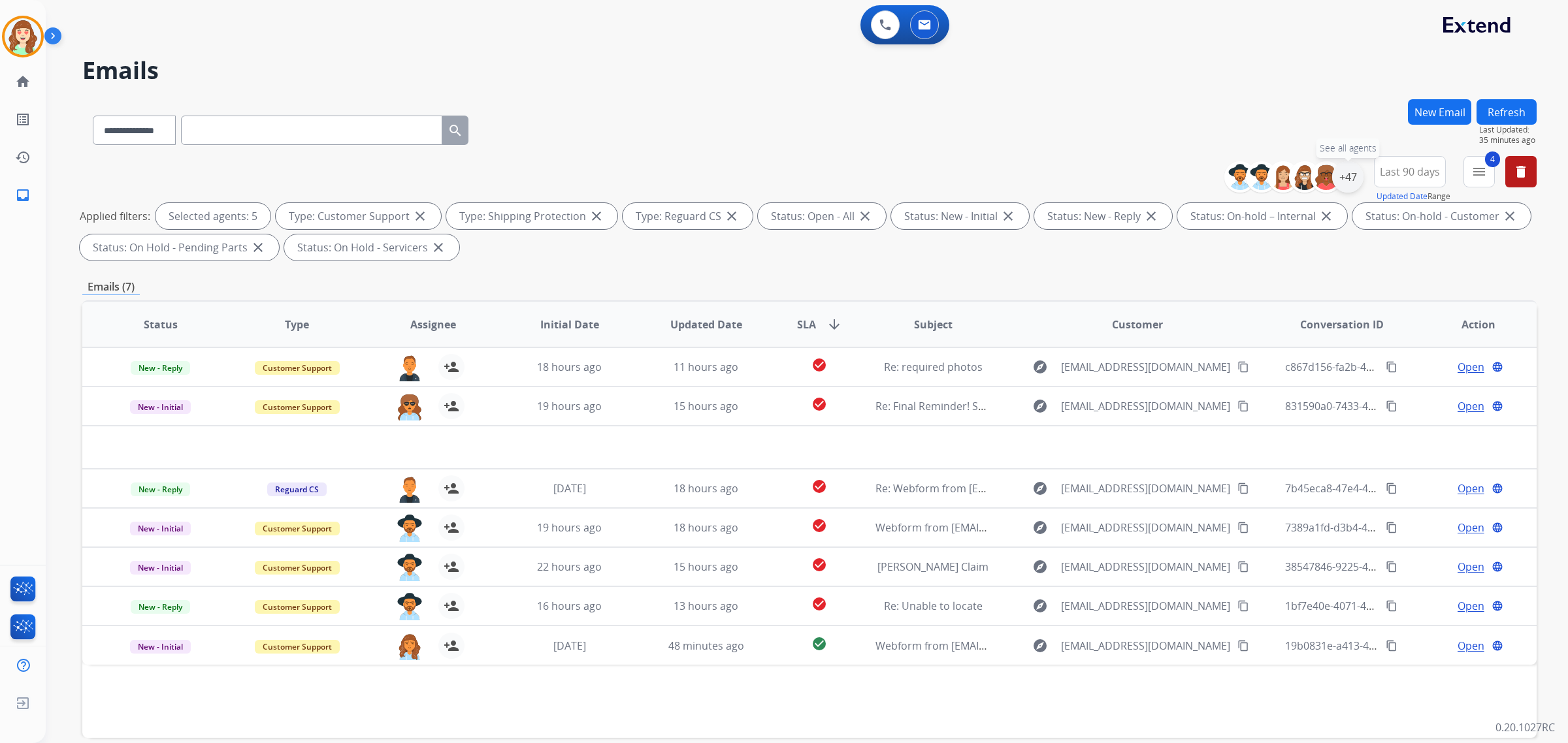
click at [1337, 175] on div "+47" at bounding box center [1348, 177] width 31 height 31
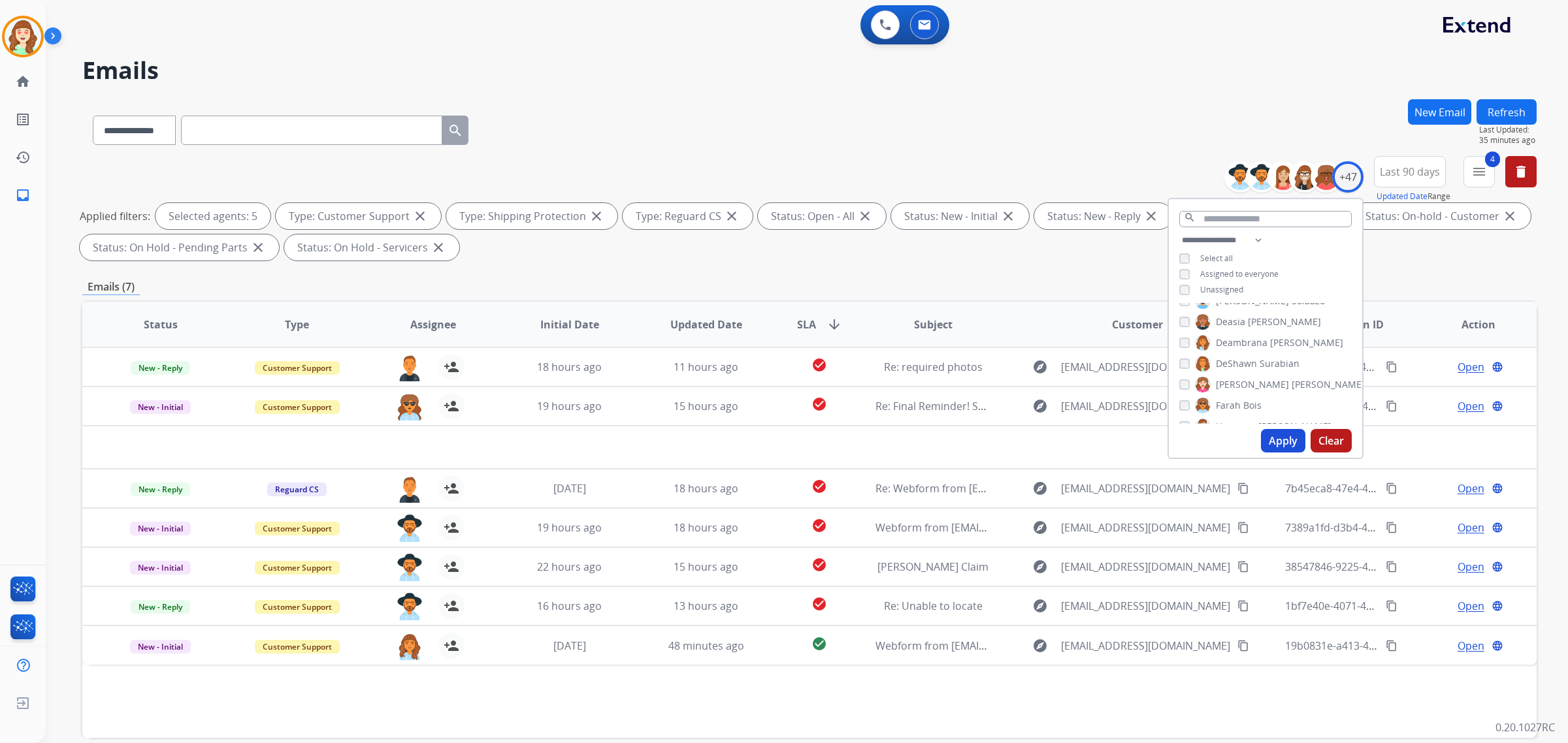
drag, startPoint x: 1291, startPoint y: 435, endPoint x: 420, endPoint y: 500, distance: 873.4
click at [1291, 435] on button "Apply" at bounding box center [1284, 441] width 45 height 23
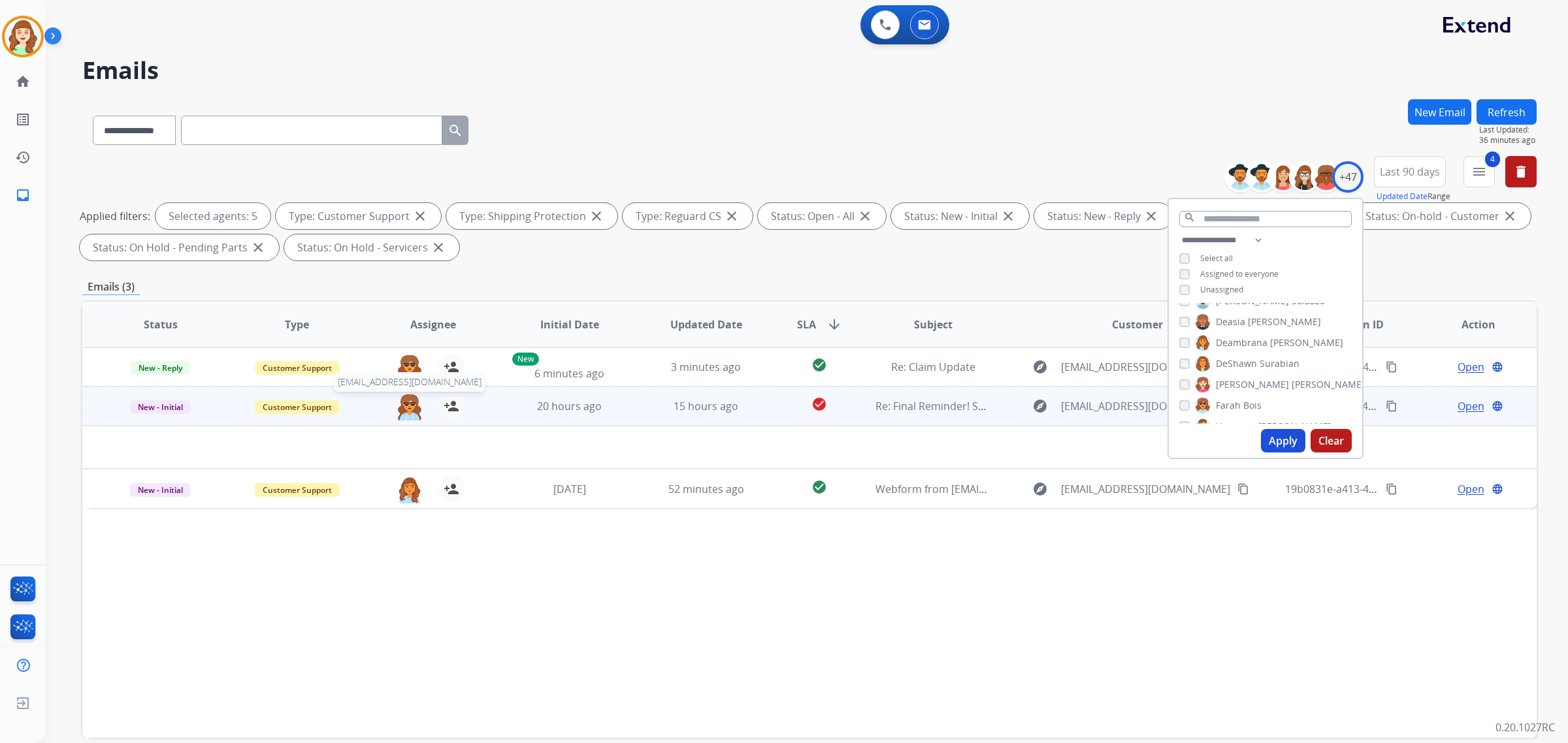
click at [404, 408] on img at bounding box center [409, 407] width 26 height 27
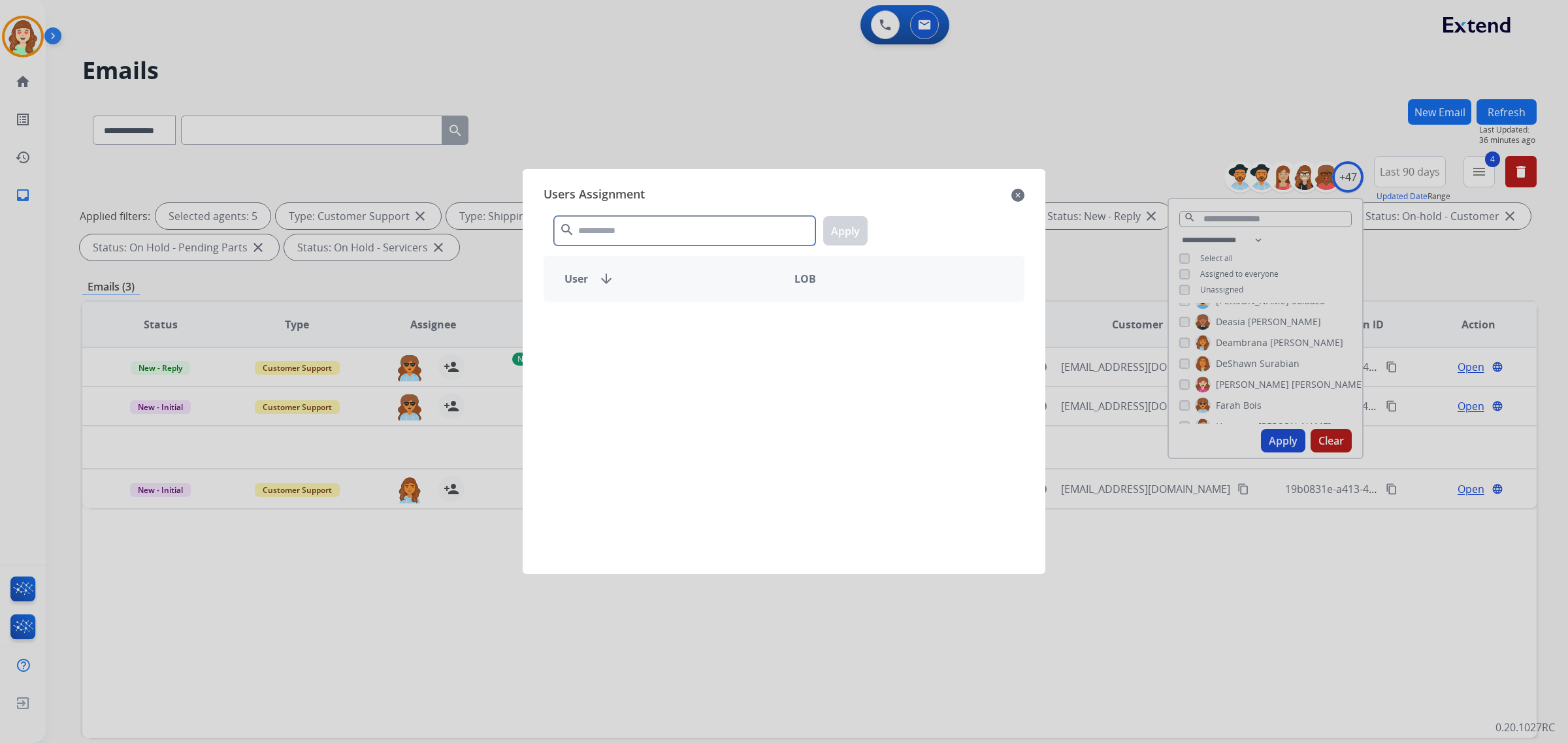
click at [652, 224] on input "text" at bounding box center [685, 231] width 261 height 29
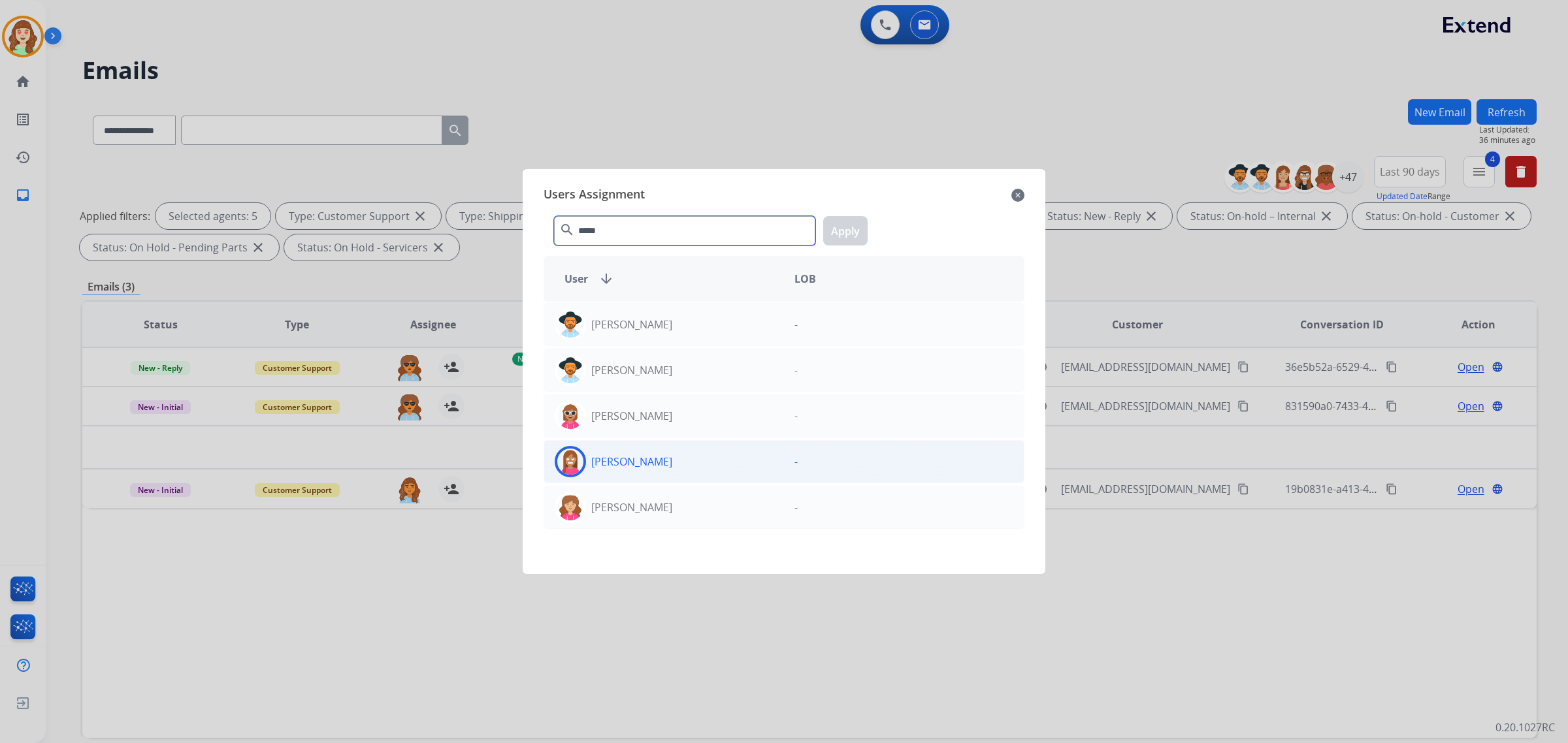
type input "*****"
drag, startPoint x: 714, startPoint y: 458, endPoint x: 856, endPoint y: 233, distance: 266.1
click at [714, 458] on div "[PERSON_NAME]" at bounding box center [664, 462] width 240 height 31
click at [853, 225] on button "Apply" at bounding box center [845, 231] width 45 height 29
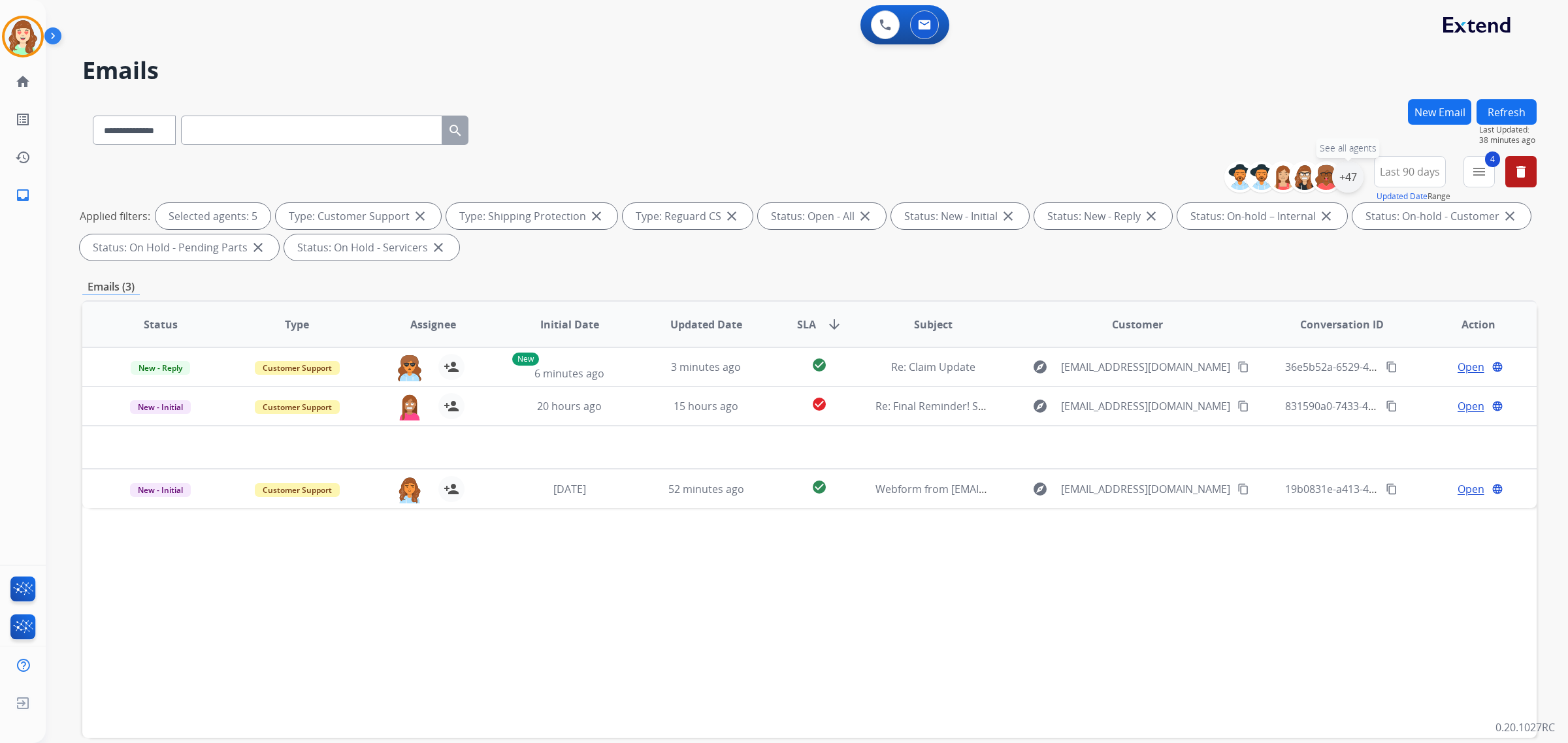
click at [1356, 176] on div "+47" at bounding box center [1348, 177] width 31 height 31
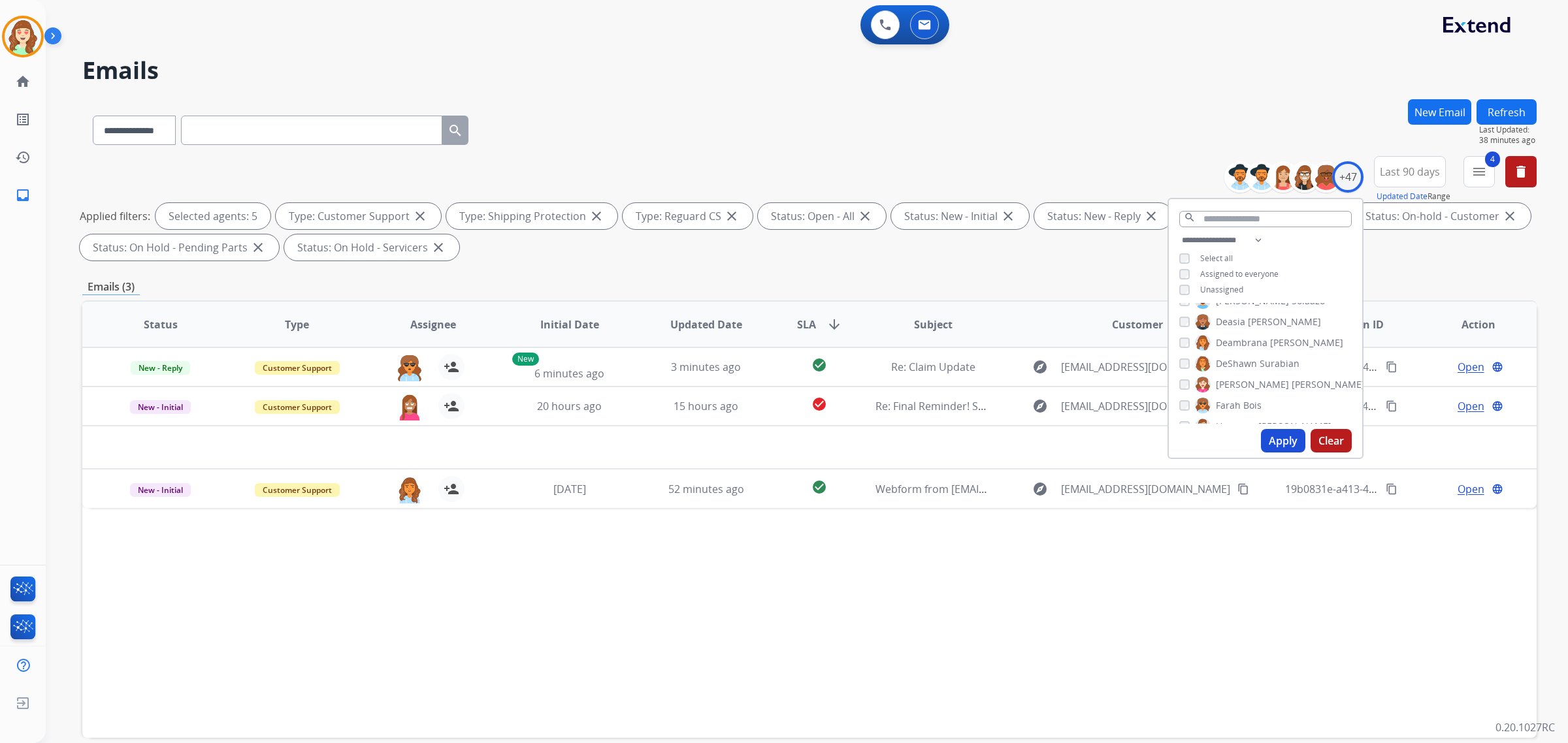
scroll to position [326, 0]
click at [1284, 439] on button "Apply" at bounding box center [1284, 441] width 45 height 23
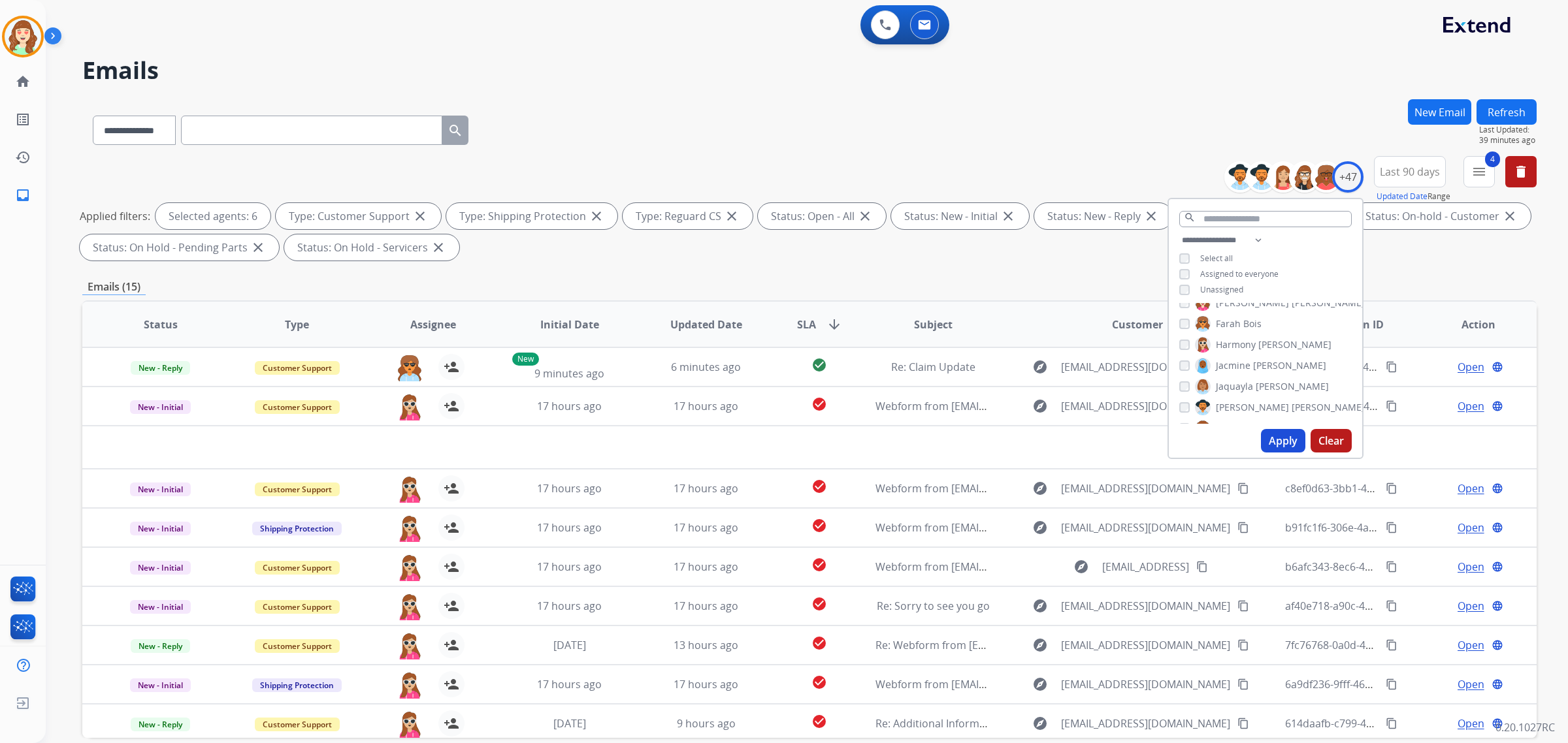
scroll to position [62, 0]
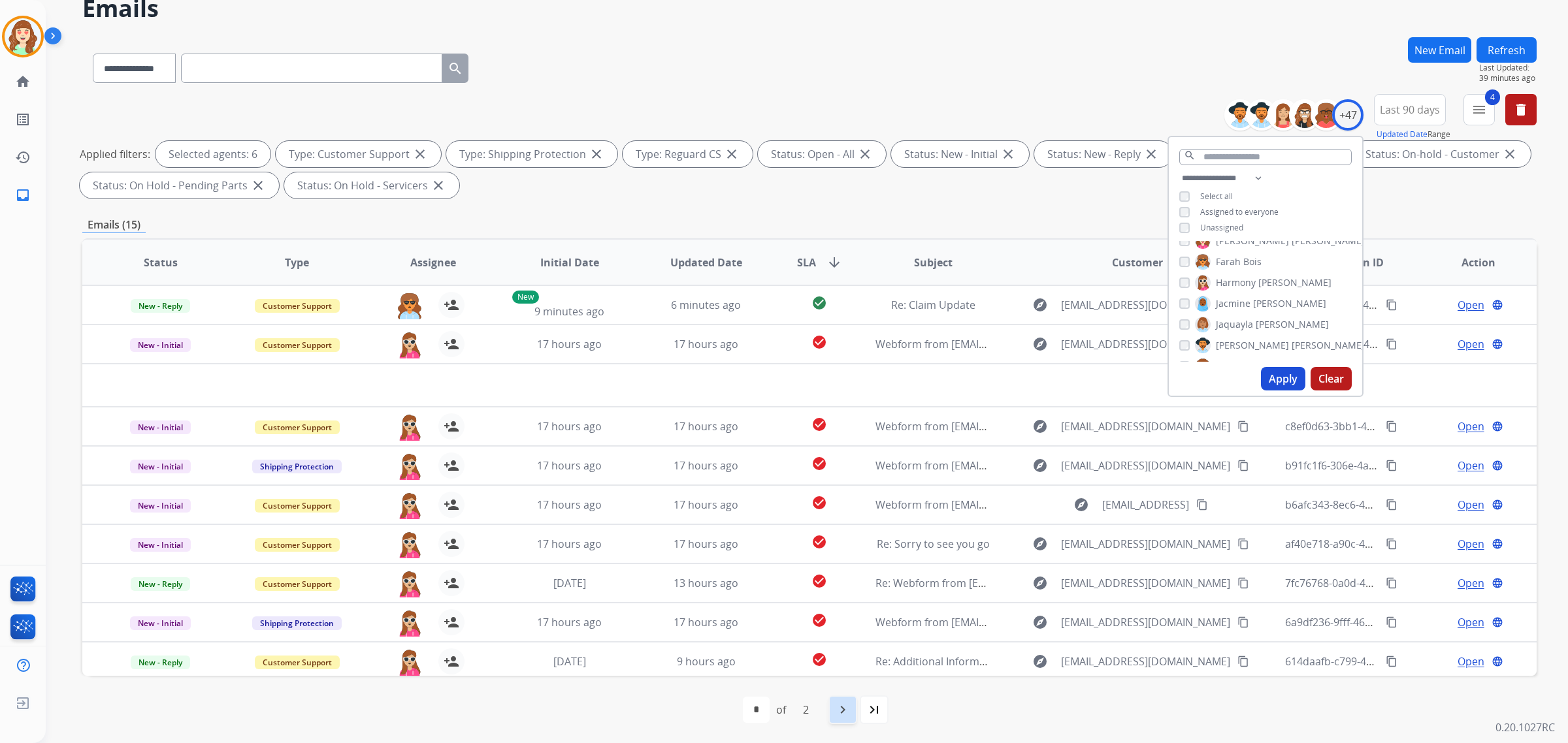
click at [843, 711] on mat-icon "navigate_next" at bounding box center [842, 710] width 16 height 16
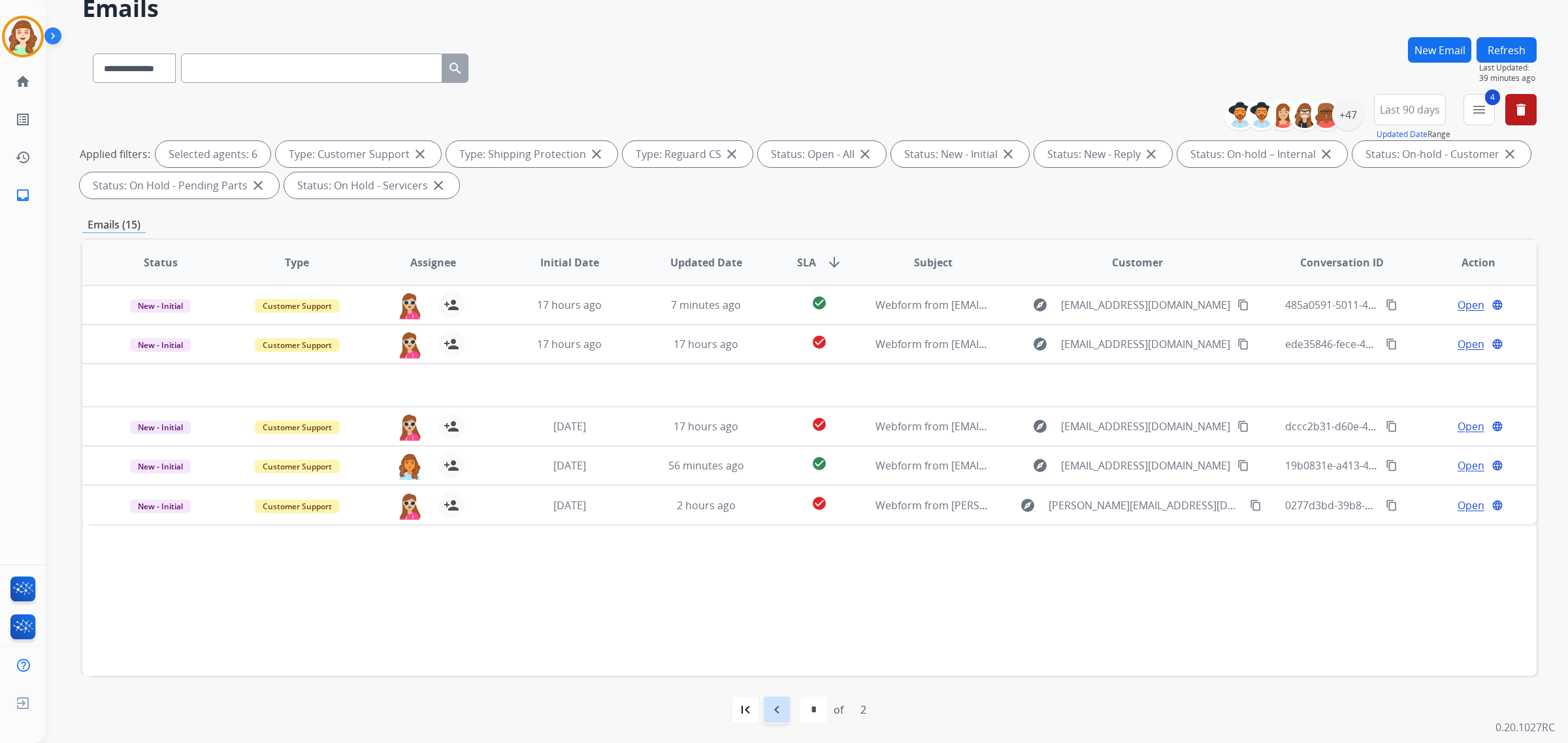
click at [781, 714] on mat-icon "navigate_before" at bounding box center [777, 710] width 16 height 16
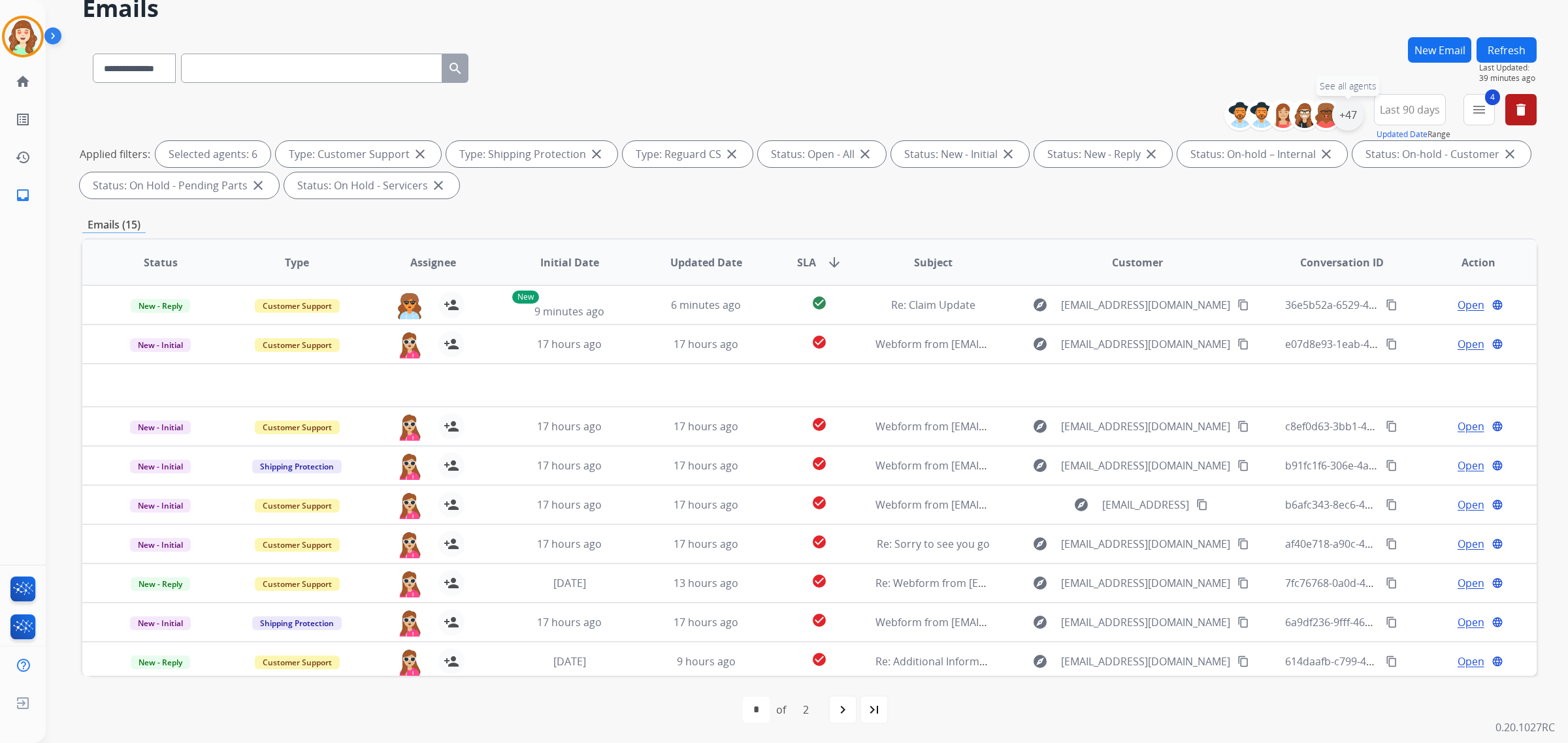
drag, startPoint x: 1341, startPoint y: 112, endPoint x: 1204, endPoint y: 178, distance: 152.1
click at [1341, 112] on div "+47" at bounding box center [1348, 115] width 31 height 31
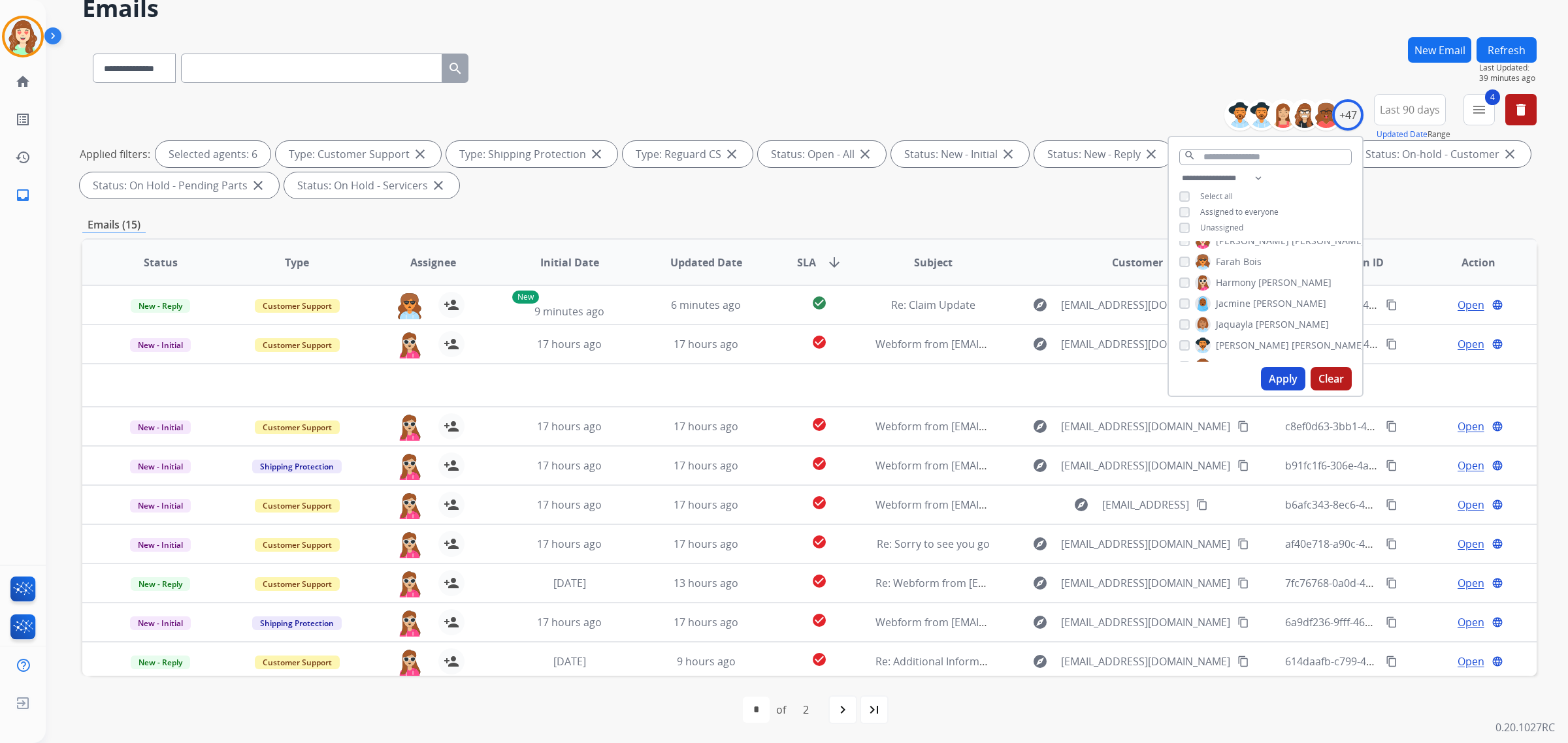
click at [1282, 376] on button "Apply" at bounding box center [1284, 379] width 45 height 23
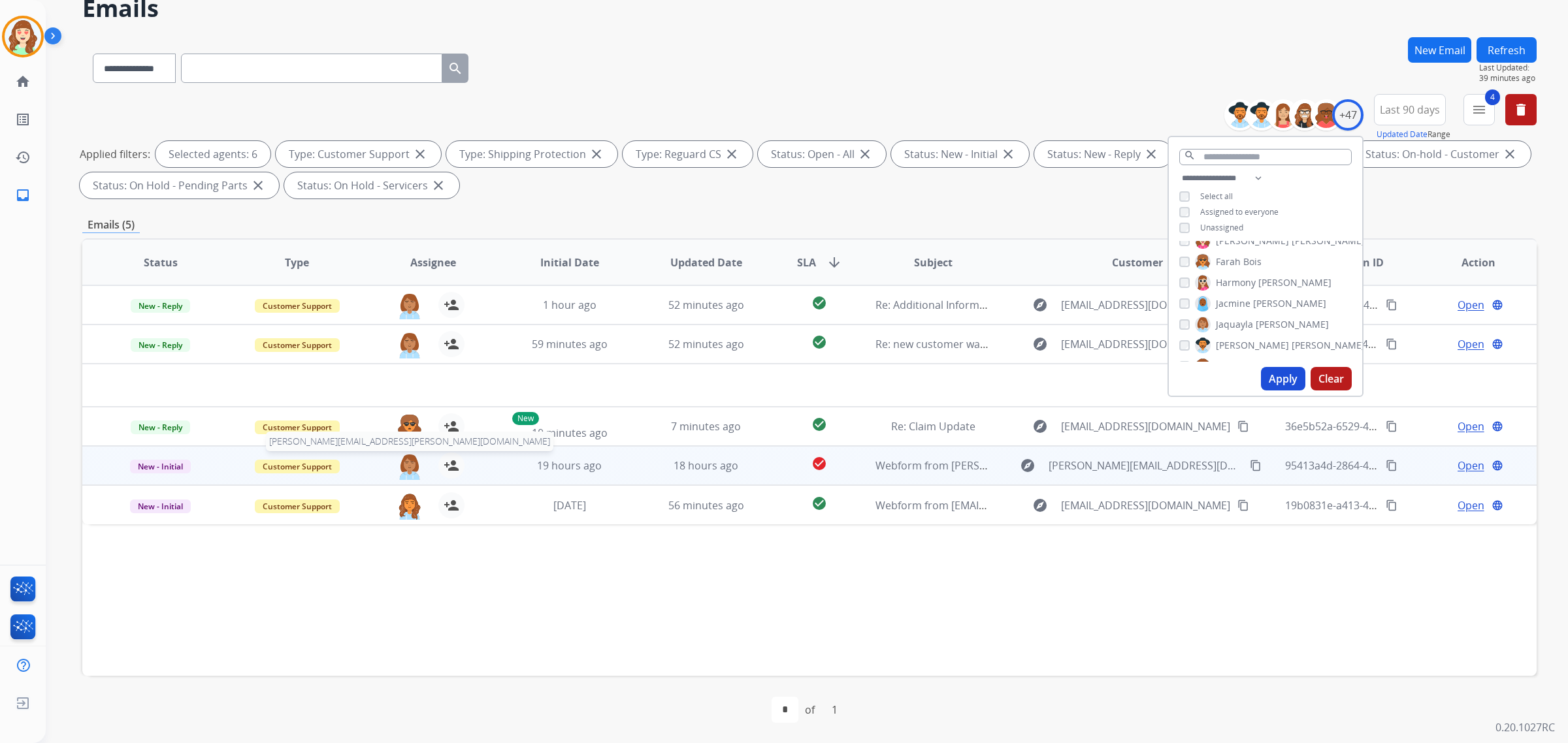
click at [408, 458] on img at bounding box center [409, 466] width 26 height 27
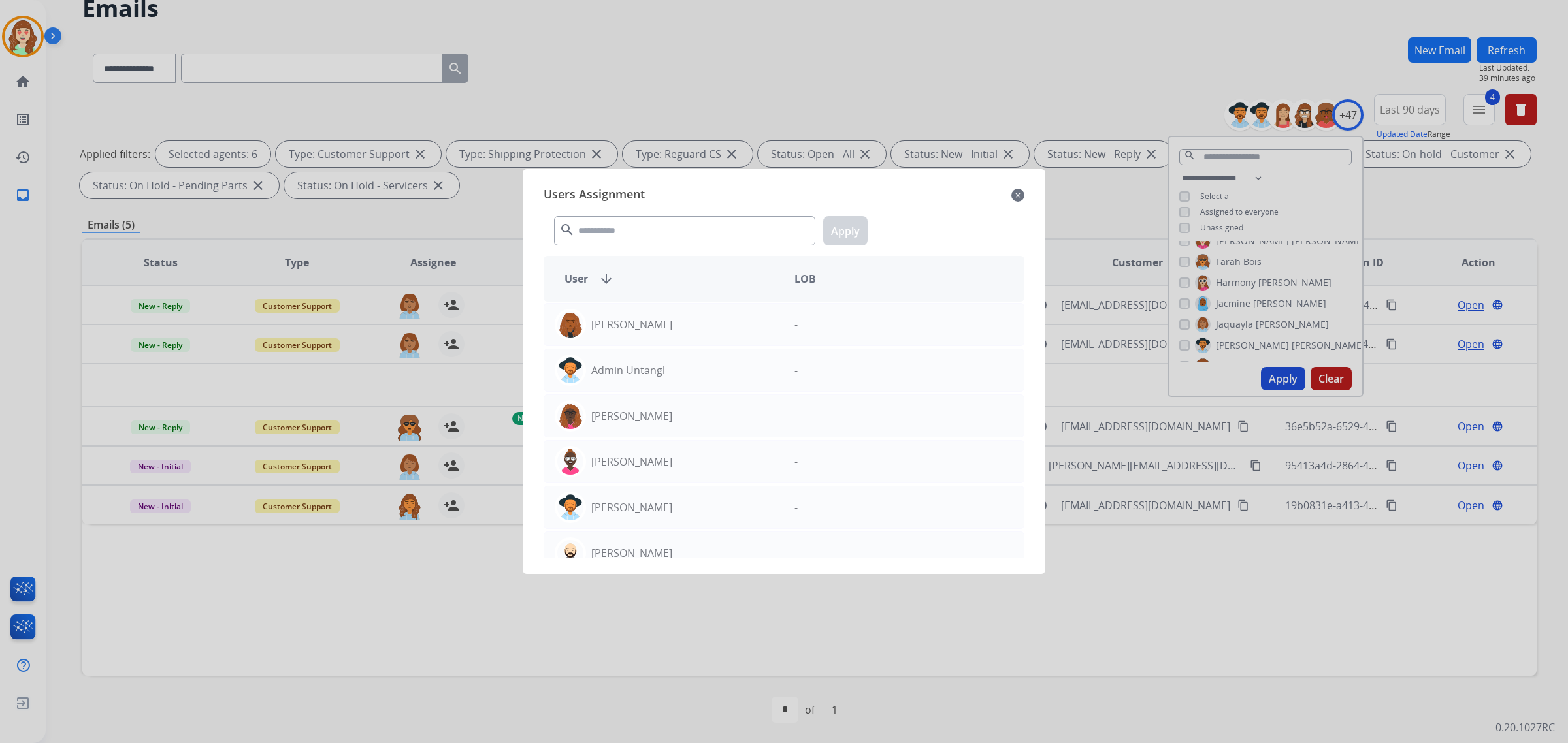
click at [1022, 194] on mat-icon "close" at bounding box center [1017, 196] width 13 height 16
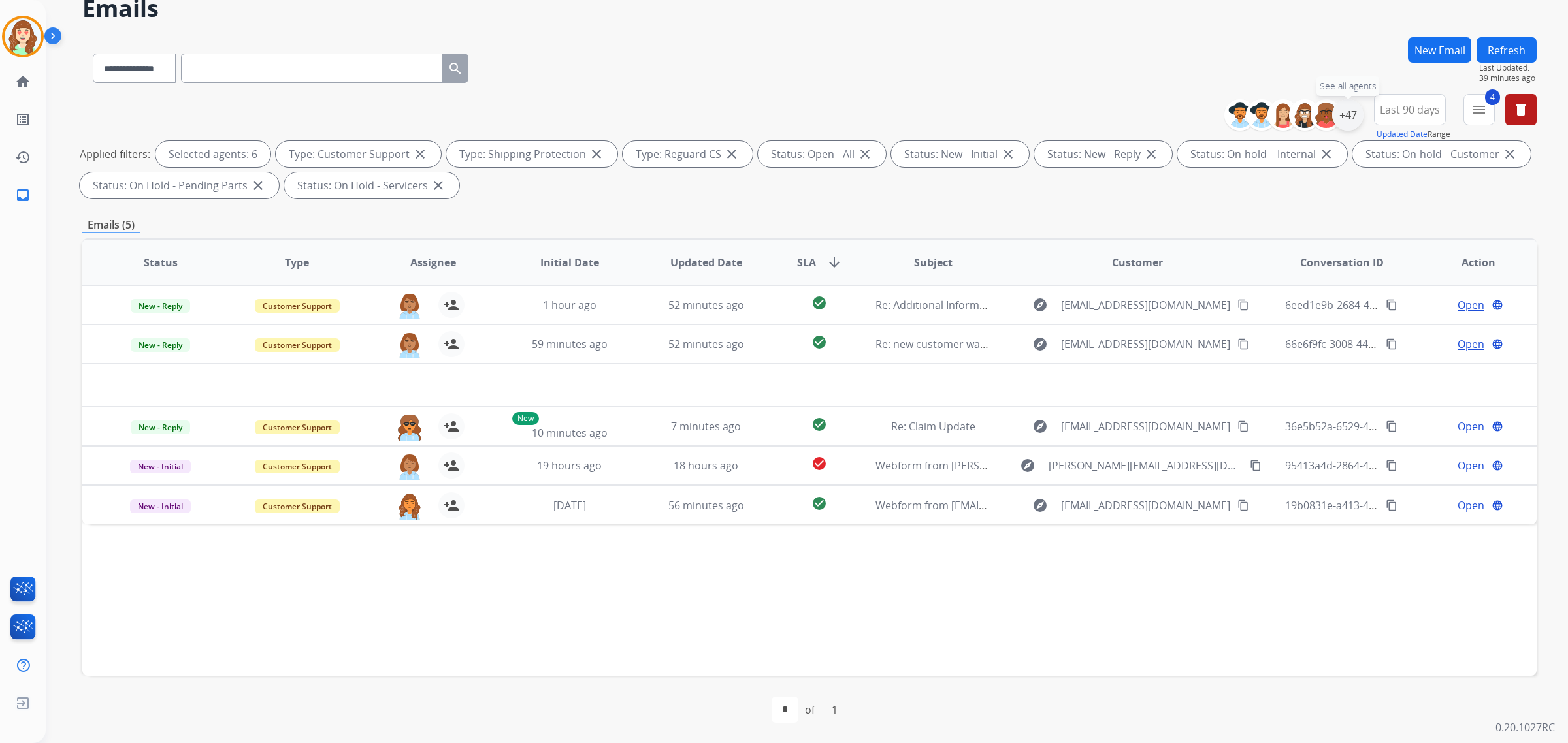
click at [1341, 114] on div "+47" at bounding box center [1348, 115] width 31 height 31
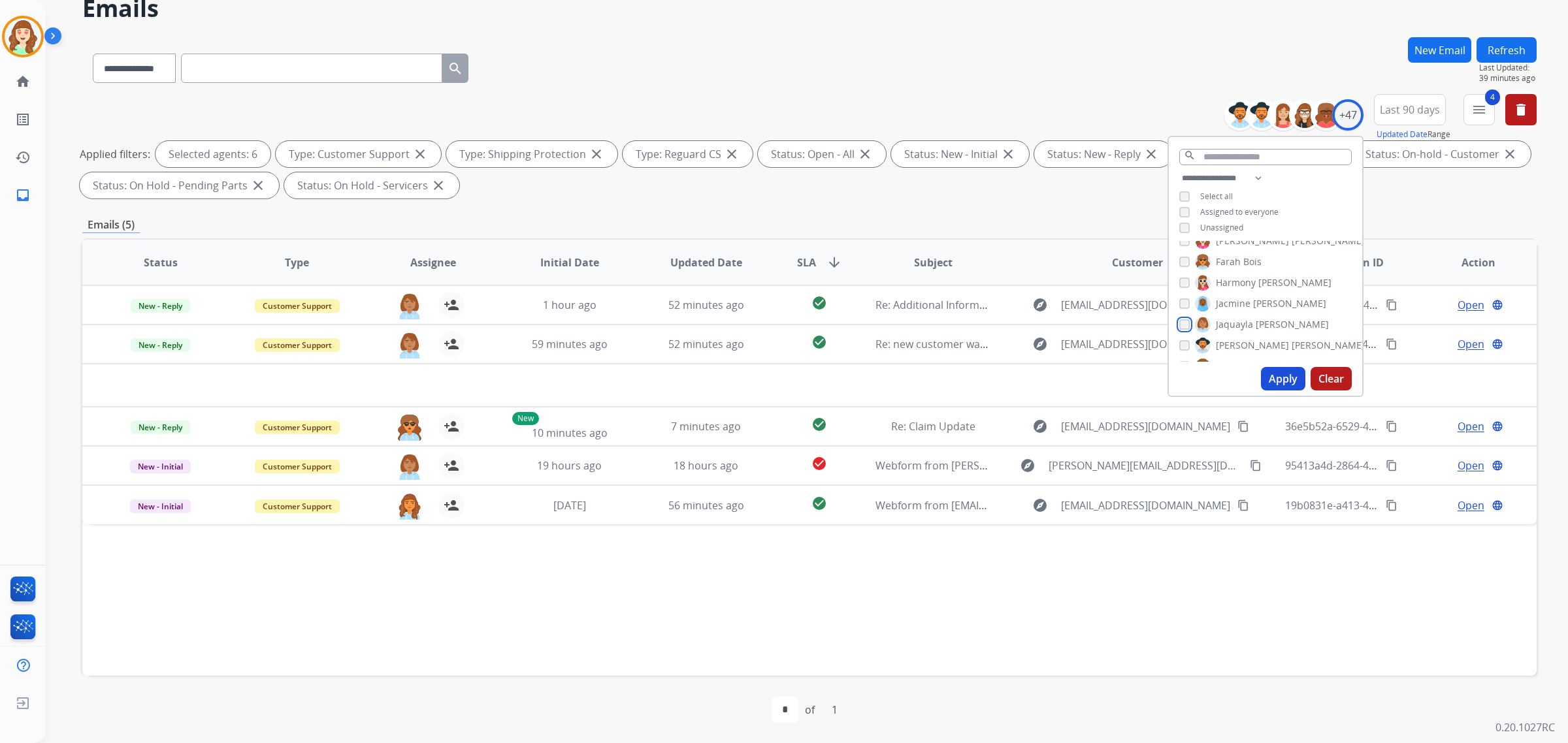
scroll to position [408, 0]
click at [1269, 376] on button "Apply" at bounding box center [1284, 379] width 45 height 23
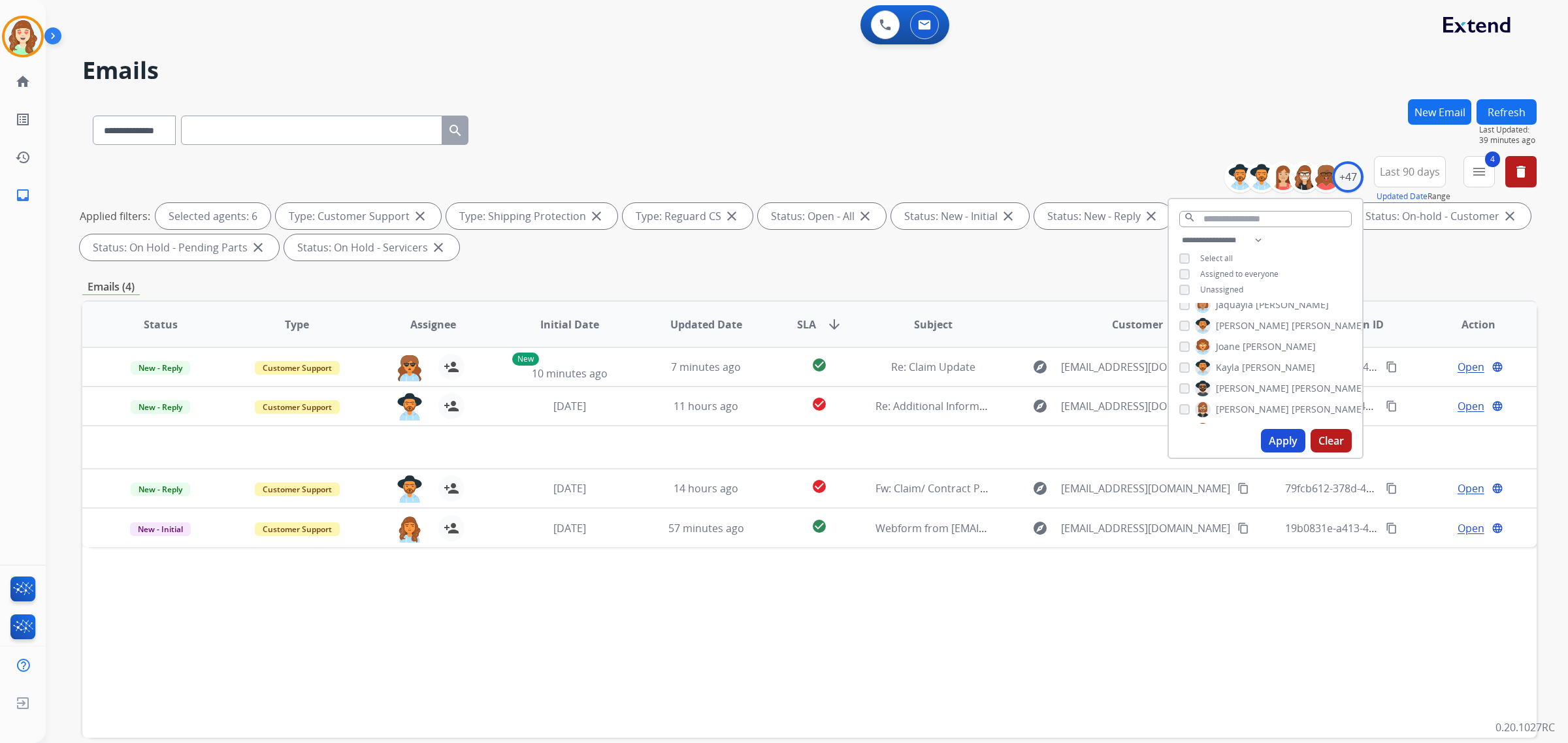
scroll to position [62, 0]
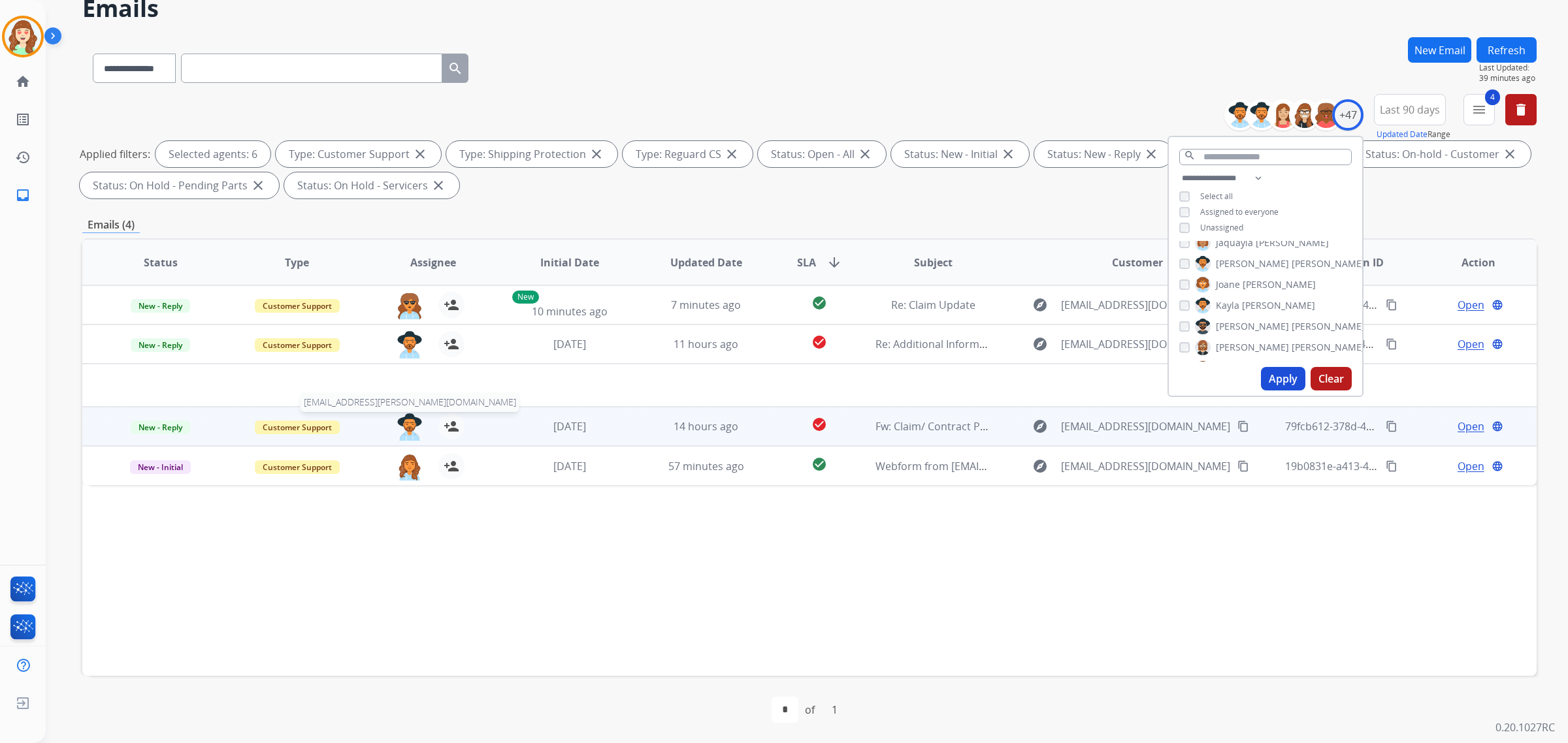
click at [408, 424] on img at bounding box center [409, 427] width 26 height 27
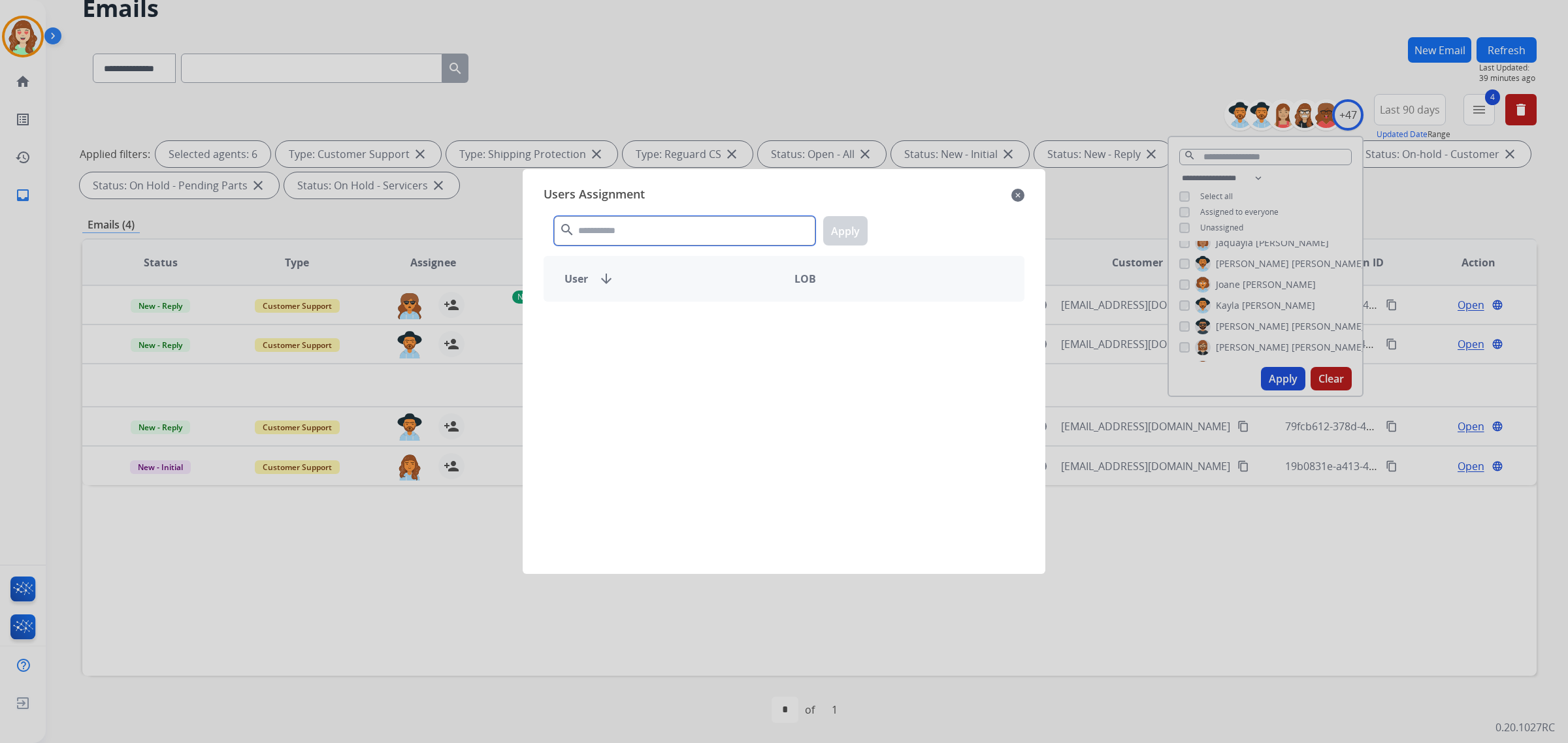
click at [631, 229] on input "text" at bounding box center [685, 231] width 261 height 29
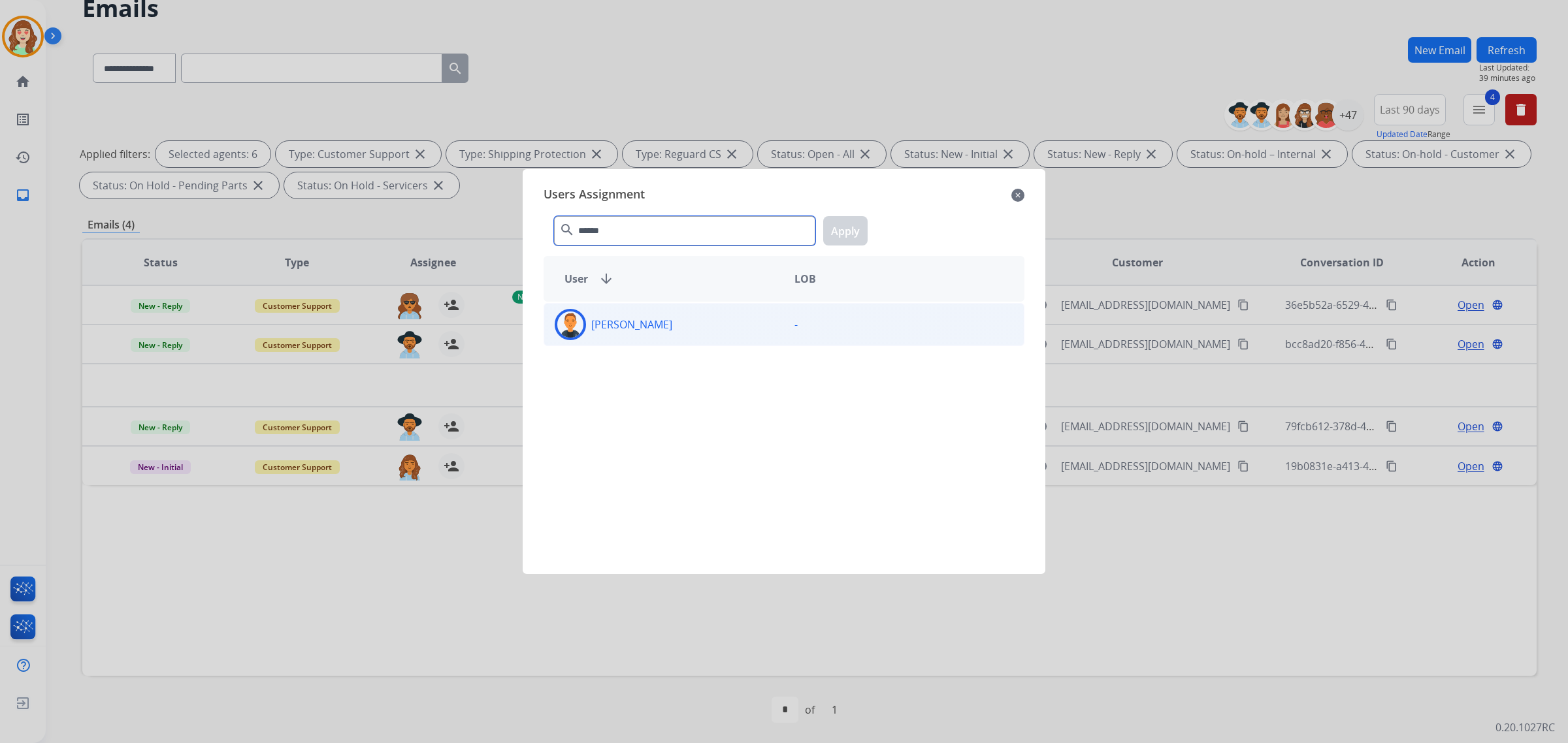
type input "******"
click at [772, 333] on div "[PERSON_NAME]" at bounding box center [664, 324] width 240 height 31
drag, startPoint x: 839, startPoint y: 230, endPoint x: 394, endPoint y: 349, distance: 460.6
click at [839, 229] on button "Apply" at bounding box center [845, 231] width 45 height 29
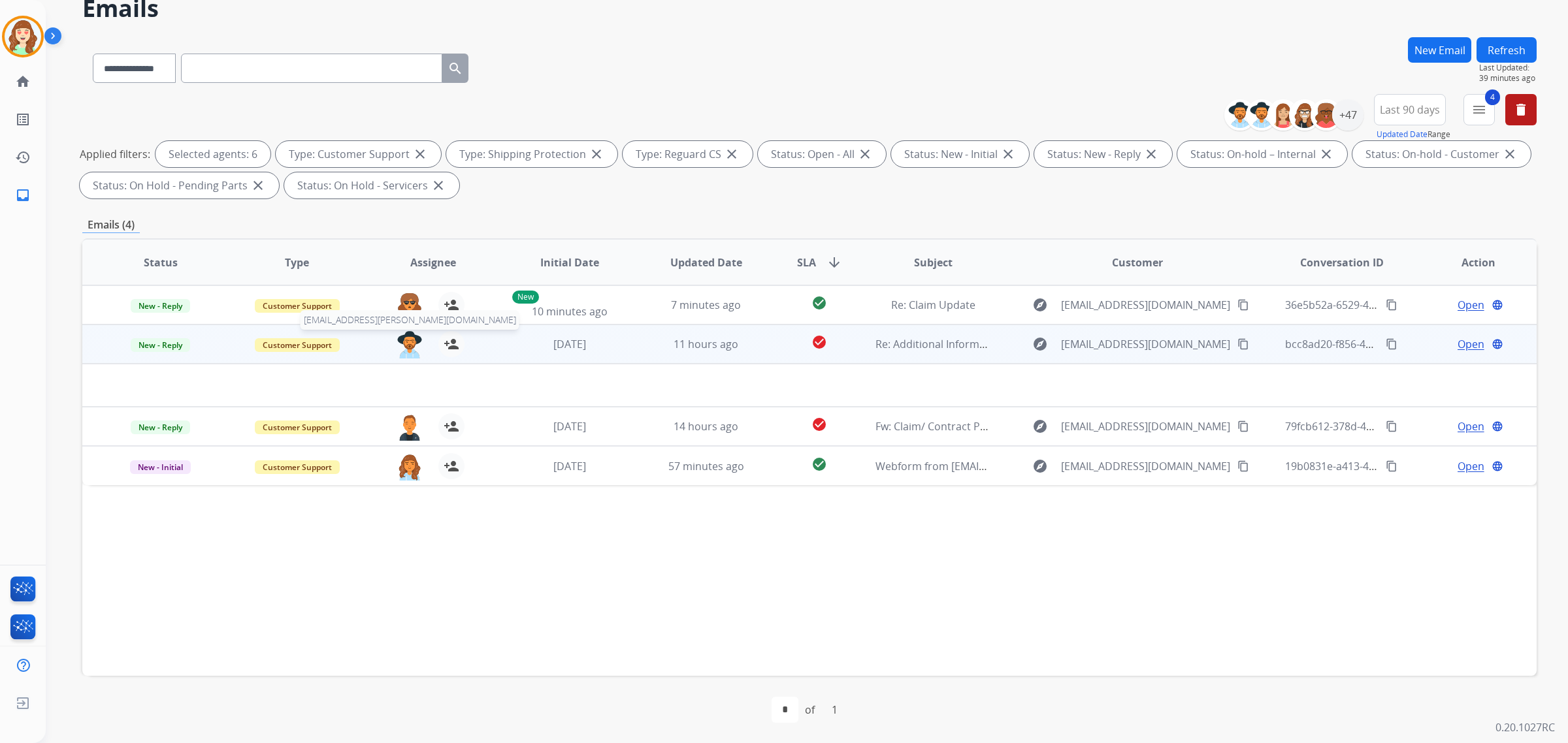
click at [408, 342] on img at bounding box center [409, 345] width 26 height 27
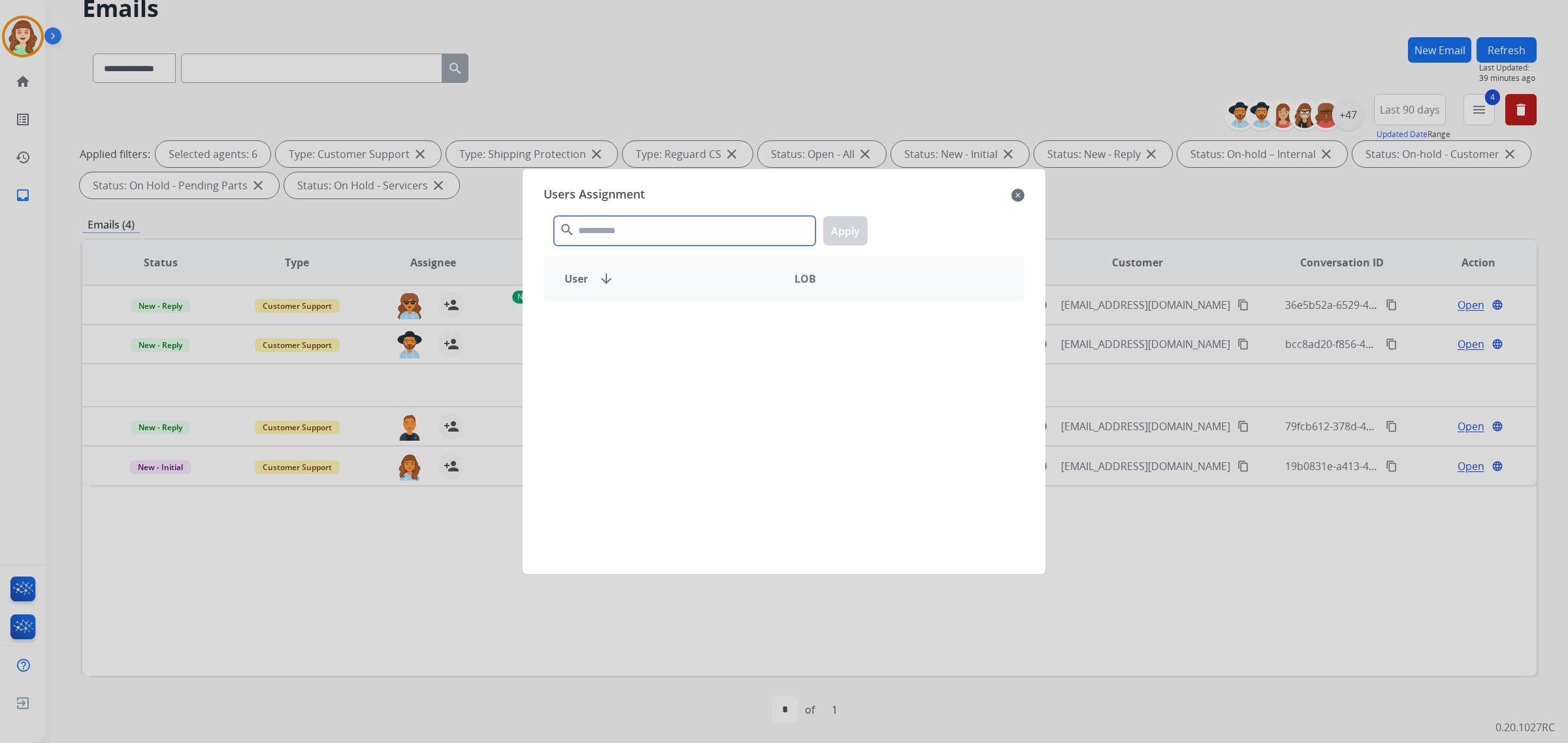
click at [695, 233] on input "text" at bounding box center [685, 231] width 261 height 29
type input "******"
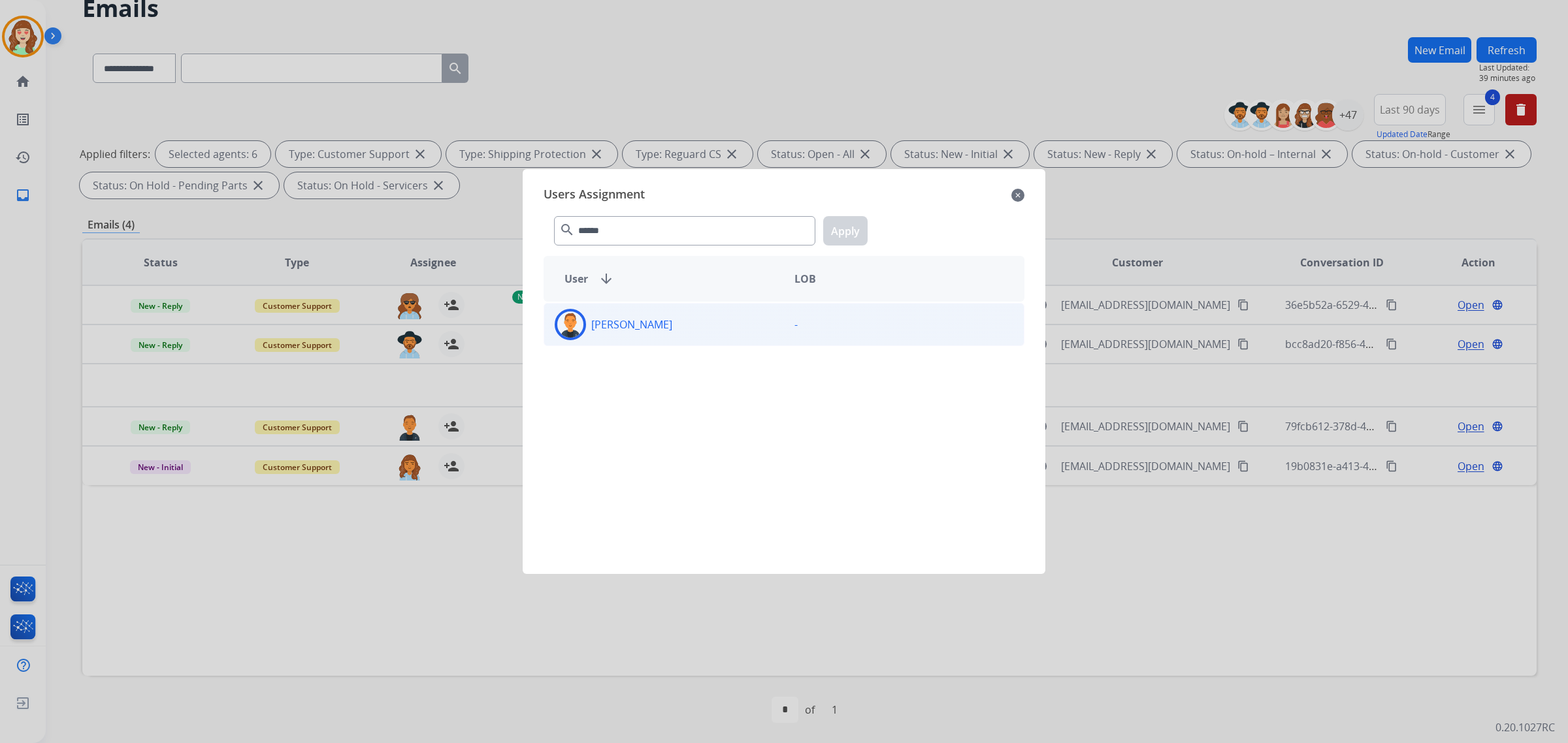
click at [658, 327] on div "[PERSON_NAME]" at bounding box center [664, 324] width 240 height 31
click at [832, 231] on button "Apply" at bounding box center [845, 231] width 45 height 29
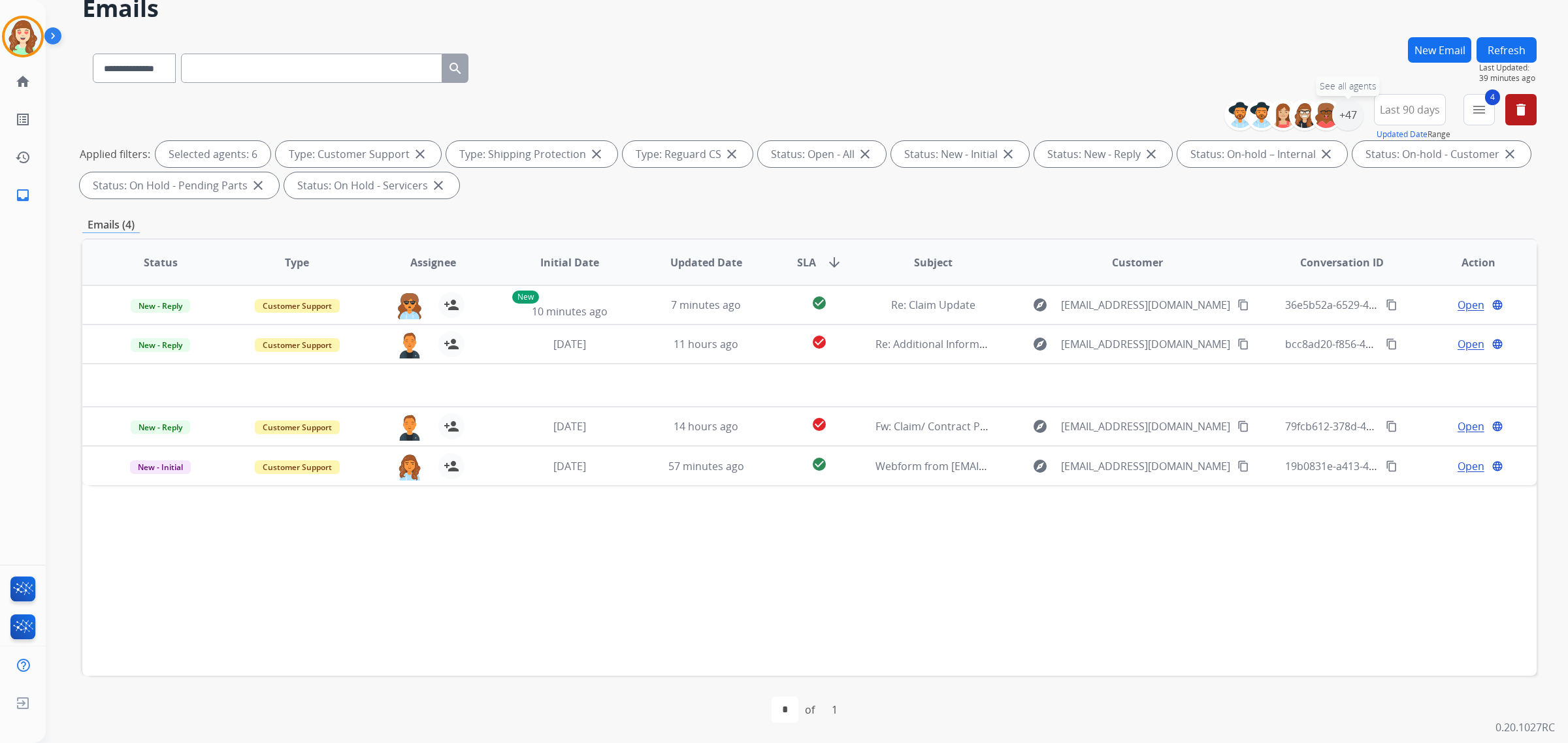
click at [1349, 115] on div "+47" at bounding box center [1348, 115] width 31 height 31
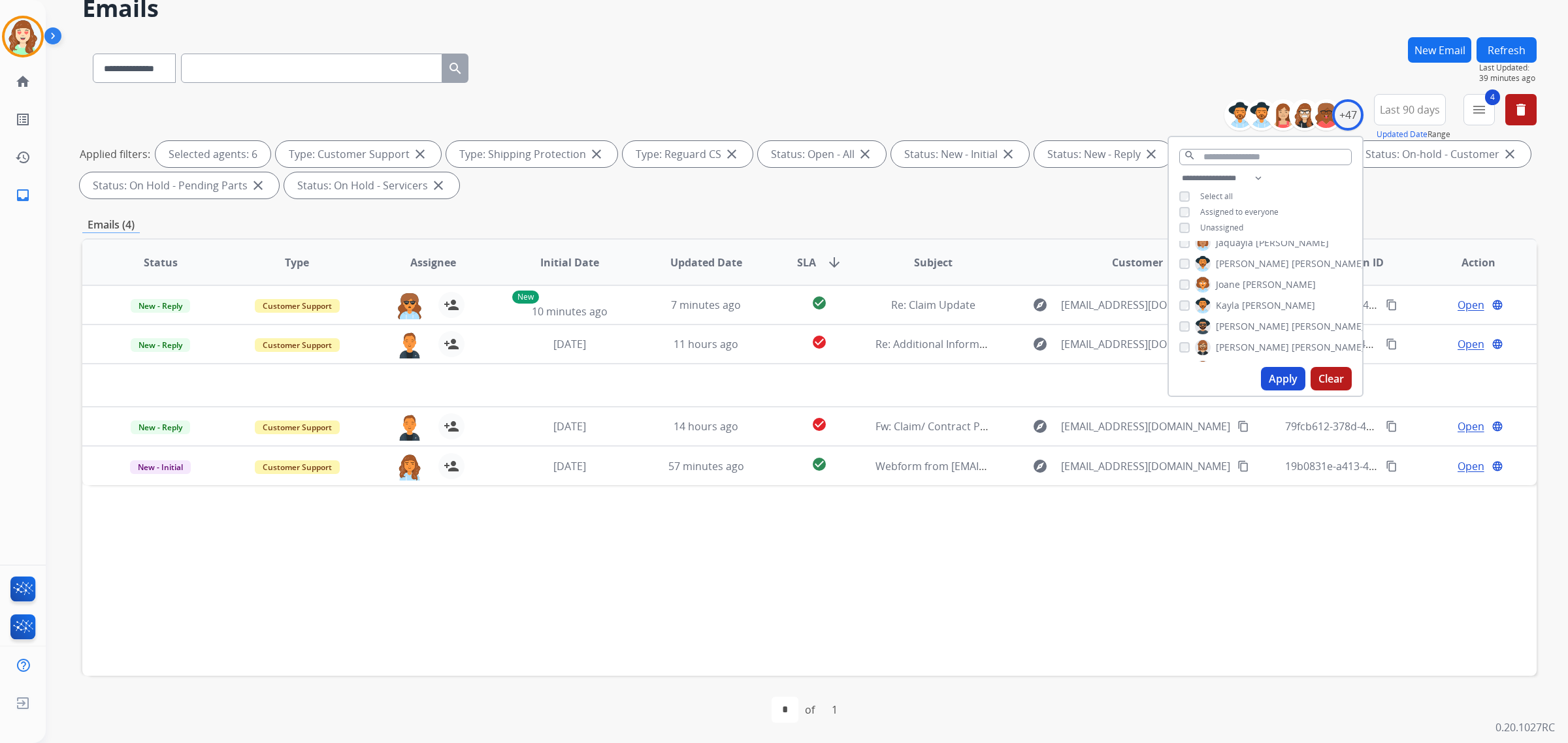
click at [1276, 379] on button "Apply" at bounding box center [1284, 379] width 45 height 23
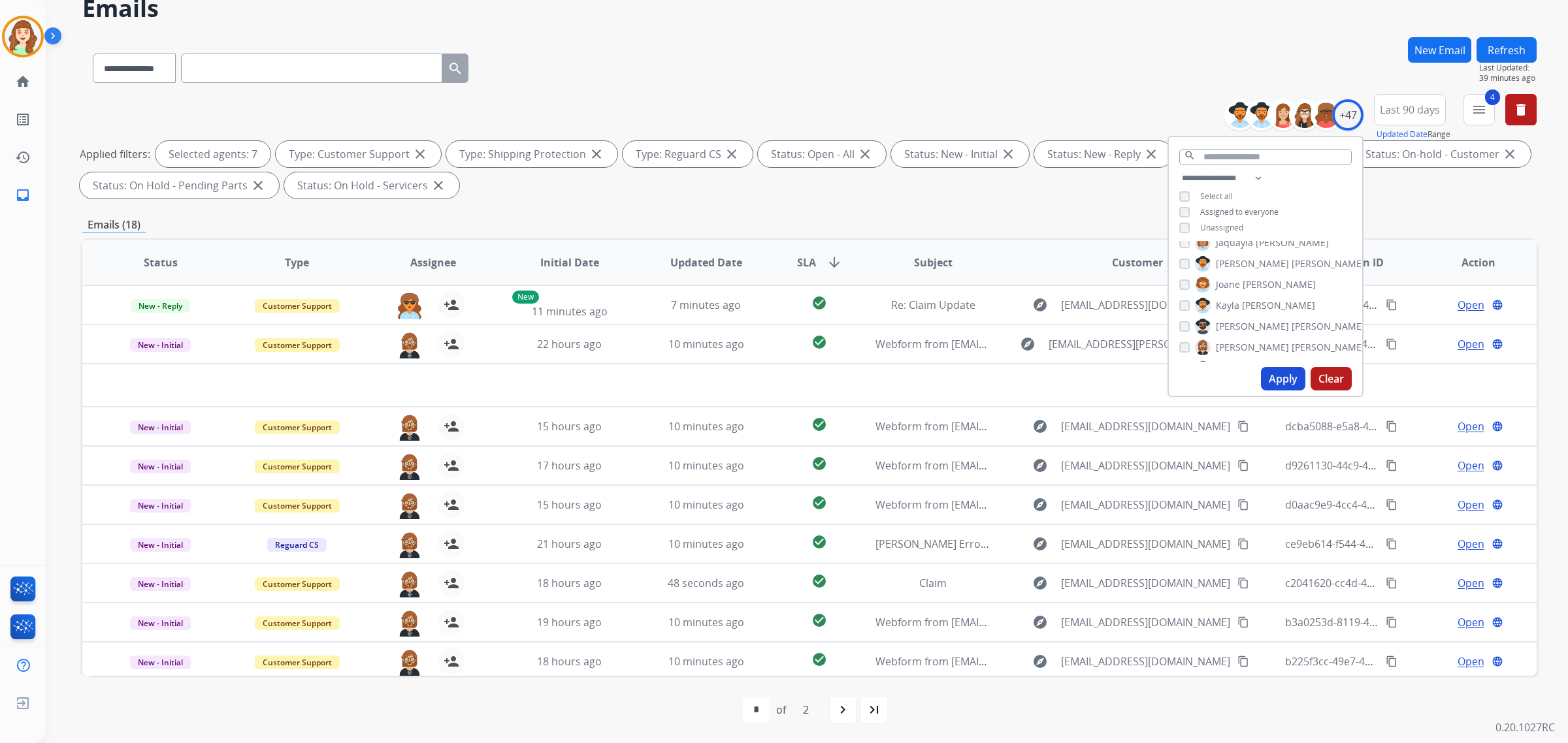
click at [837, 705] on mat-icon "navigate_next" at bounding box center [842, 710] width 16 height 16
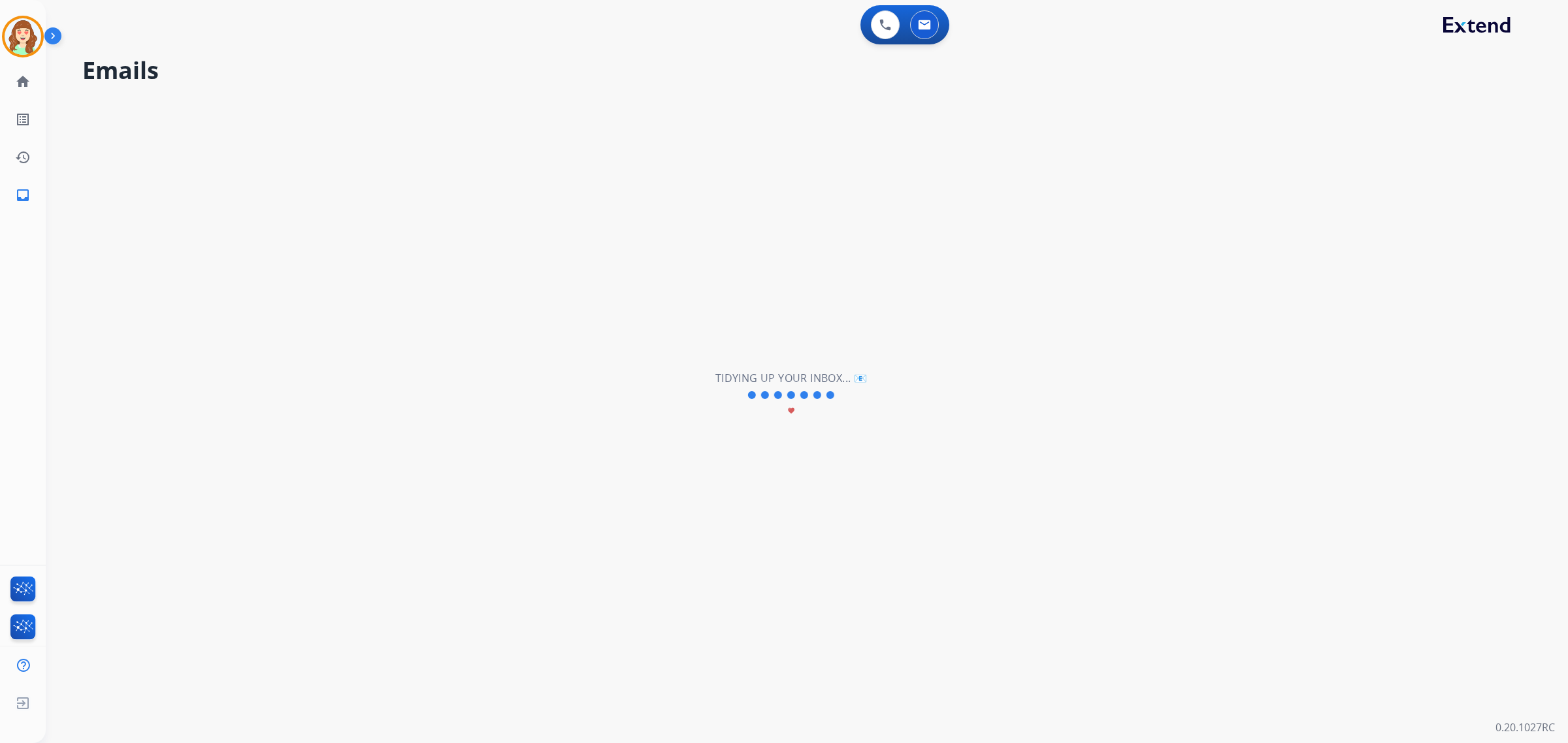
scroll to position [0, 0]
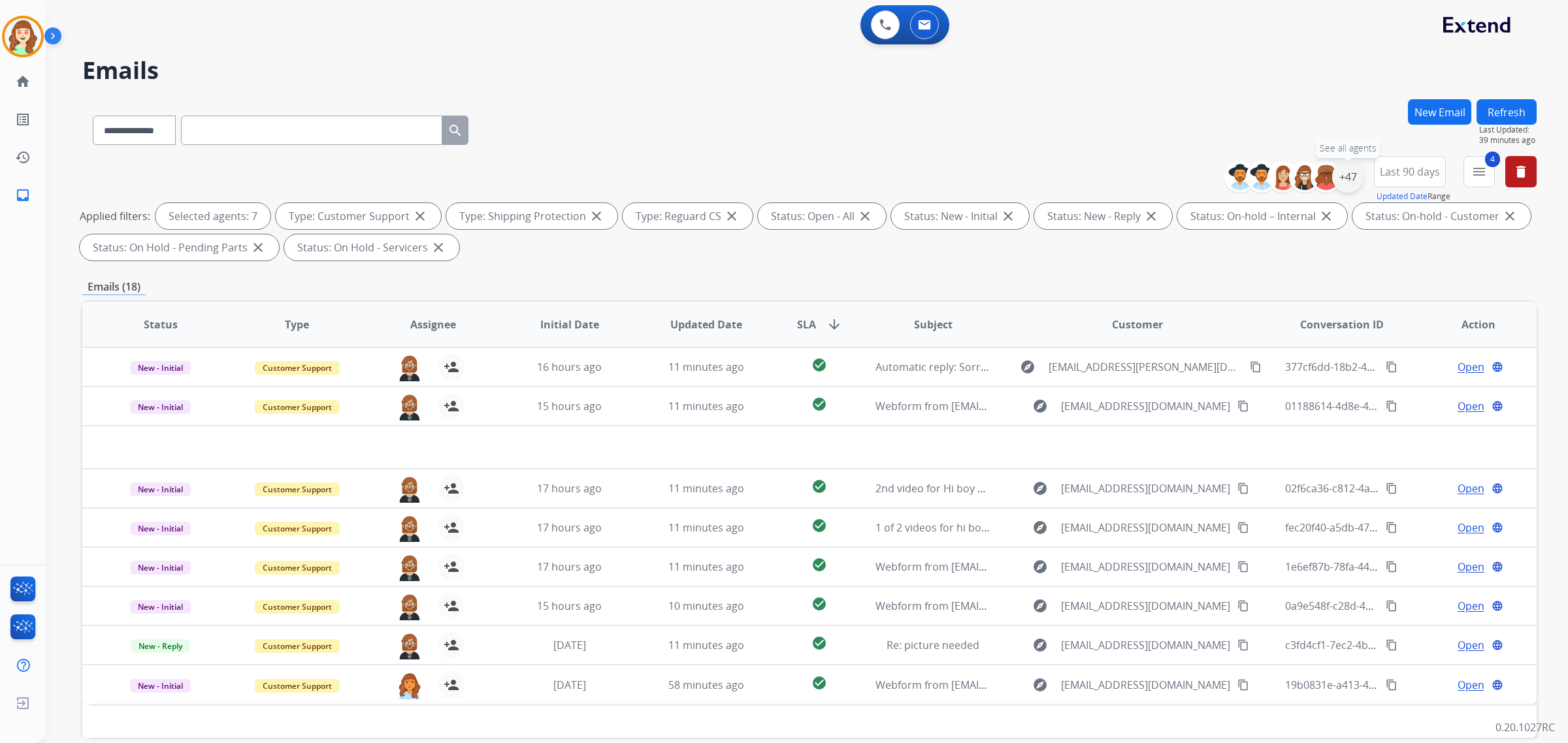
click at [1341, 177] on div "+47" at bounding box center [1348, 177] width 31 height 31
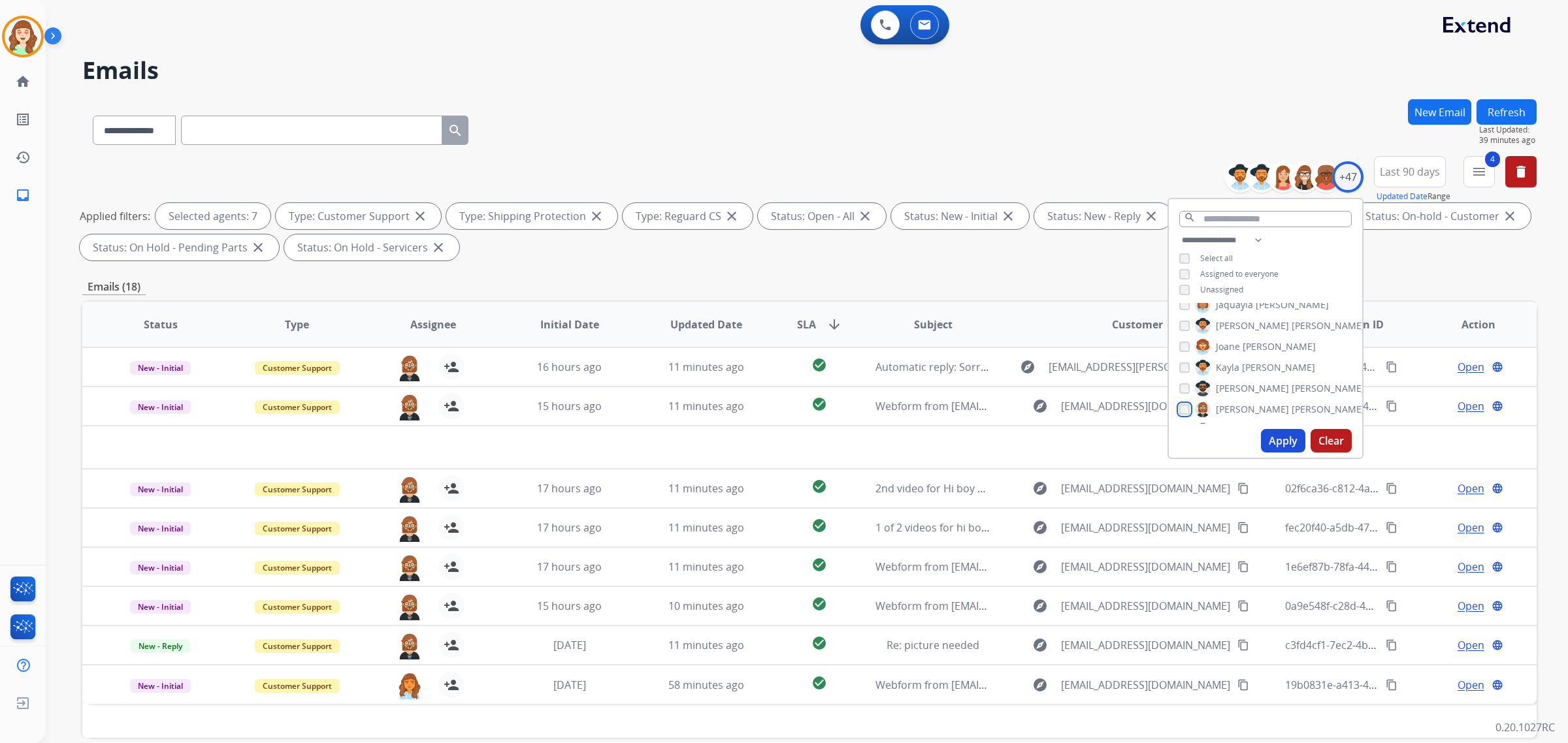
scroll to position [490, 0]
click at [1269, 442] on button "Apply" at bounding box center [1284, 441] width 45 height 23
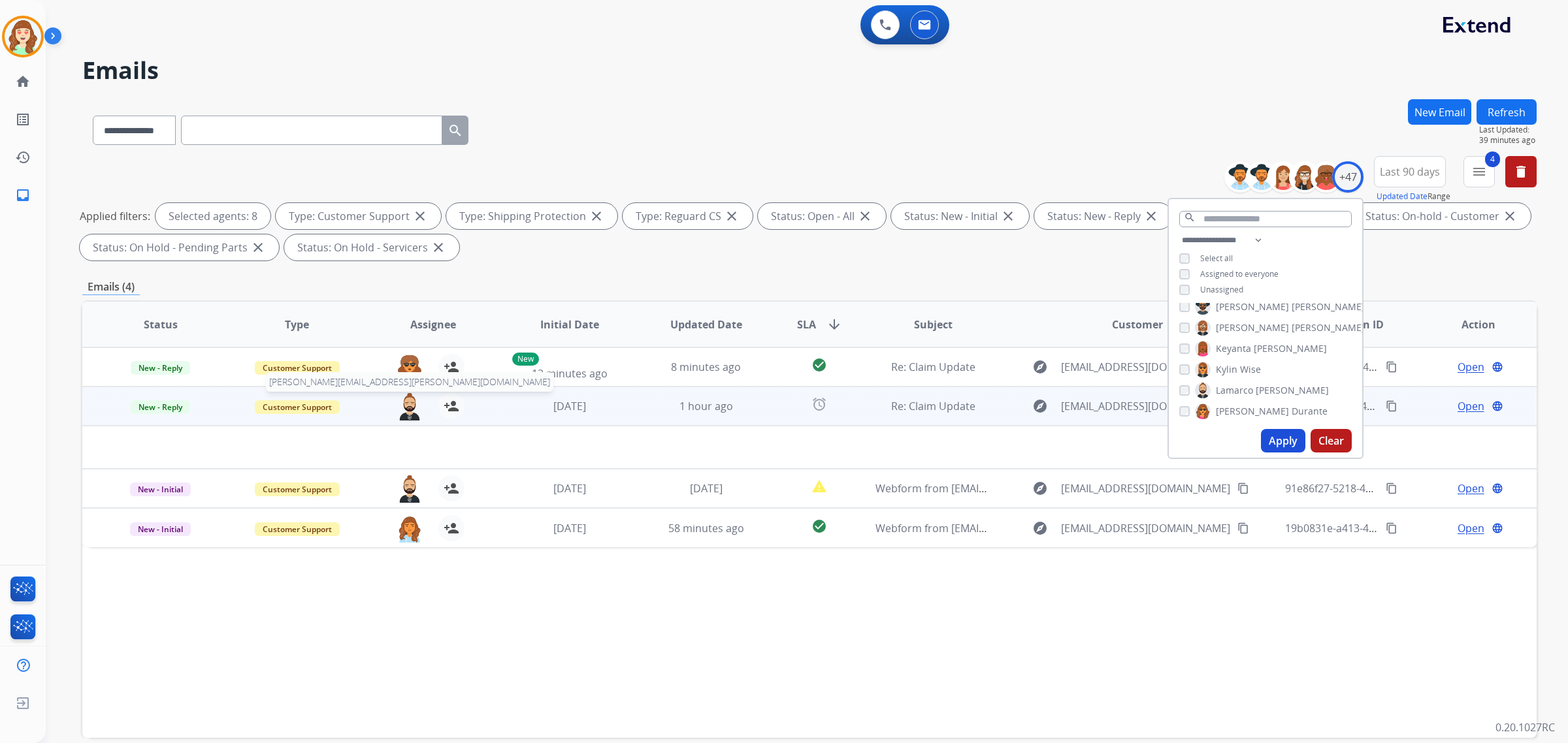
click at [406, 408] on img at bounding box center [409, 407] width 26 height 27
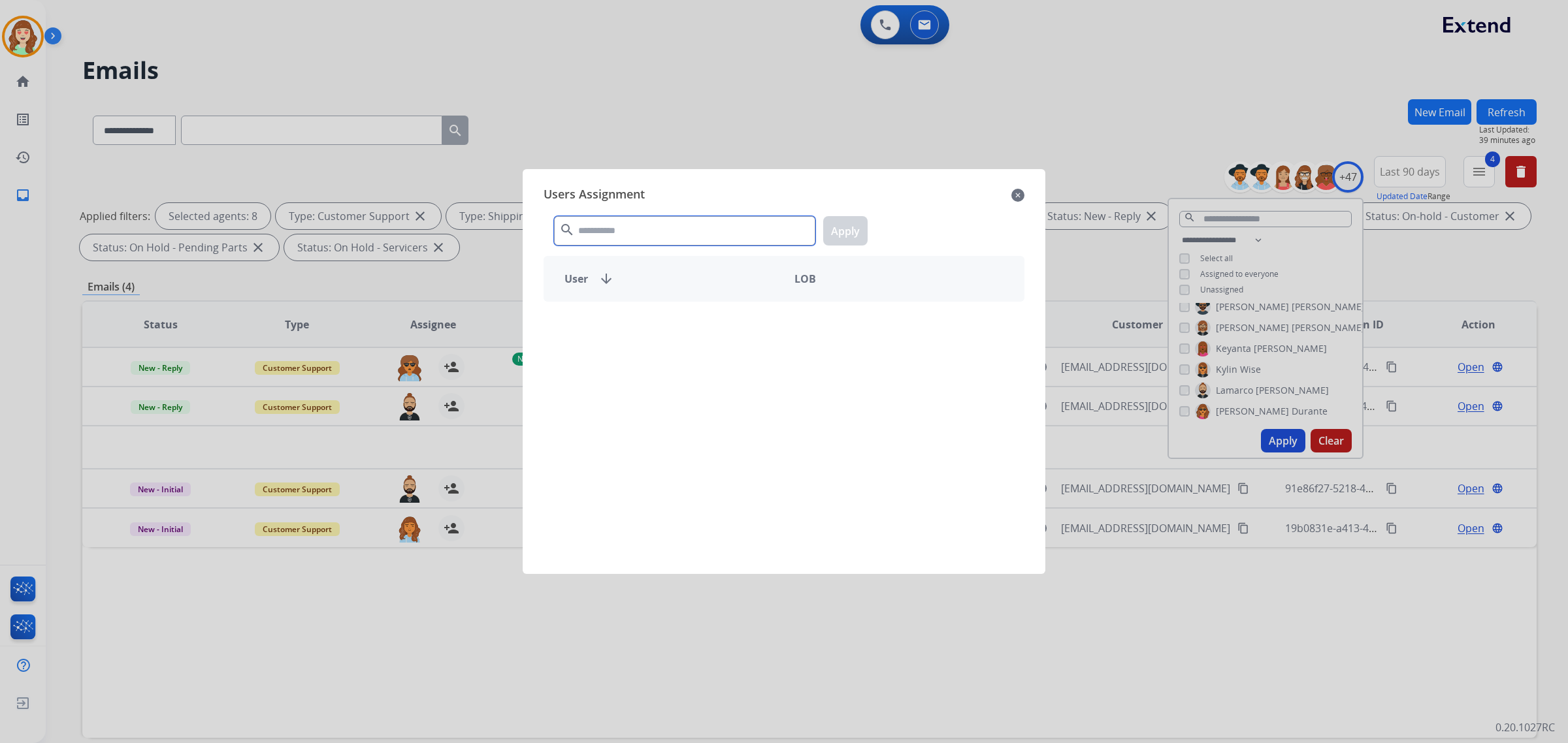
click at [717, 225] on input "text" at bounding box center [685, 231] width 261 height 29
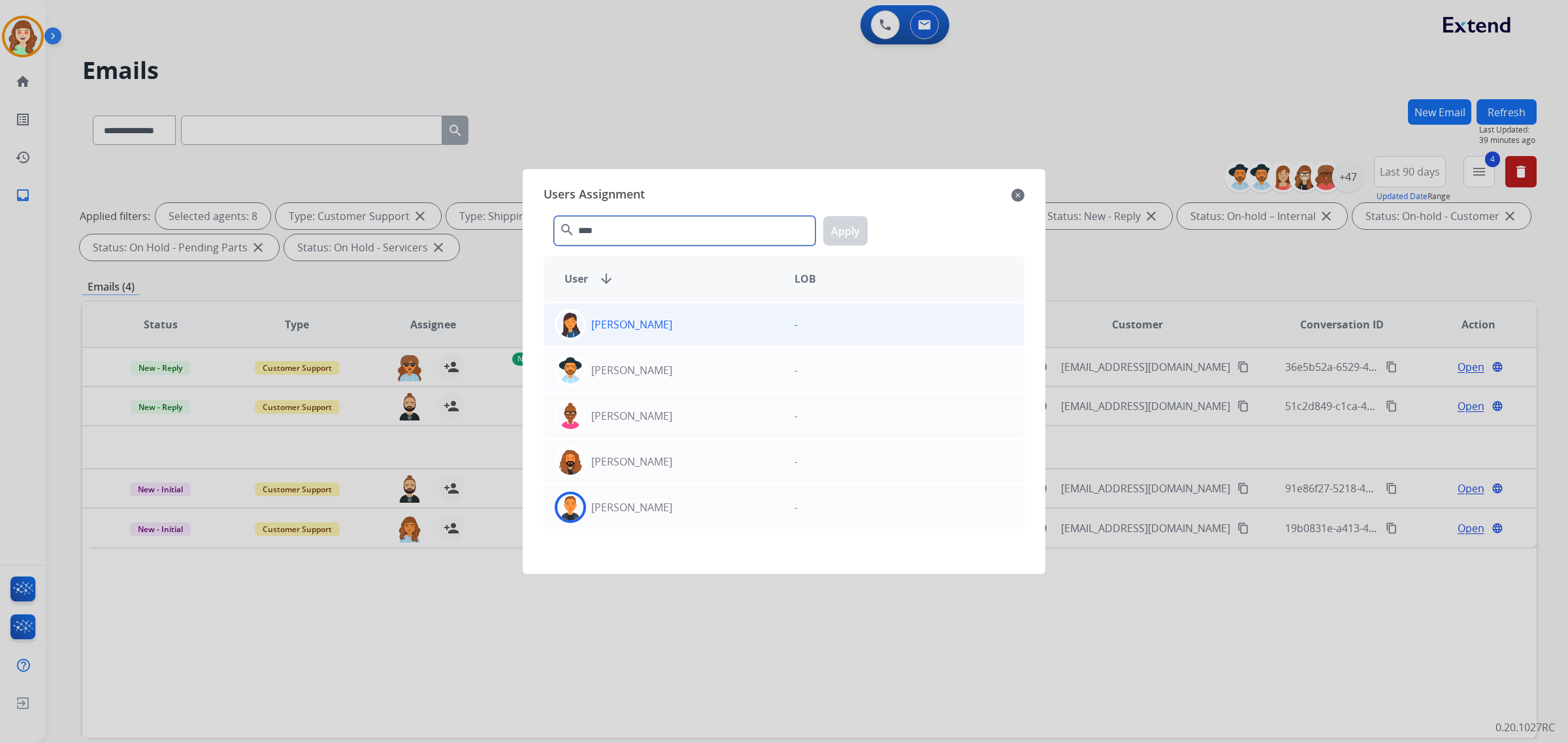
type input "****"
click at [703, 511] on div "[PERSON_NAME]" at bounding box center [664, 507] width 240 height 31
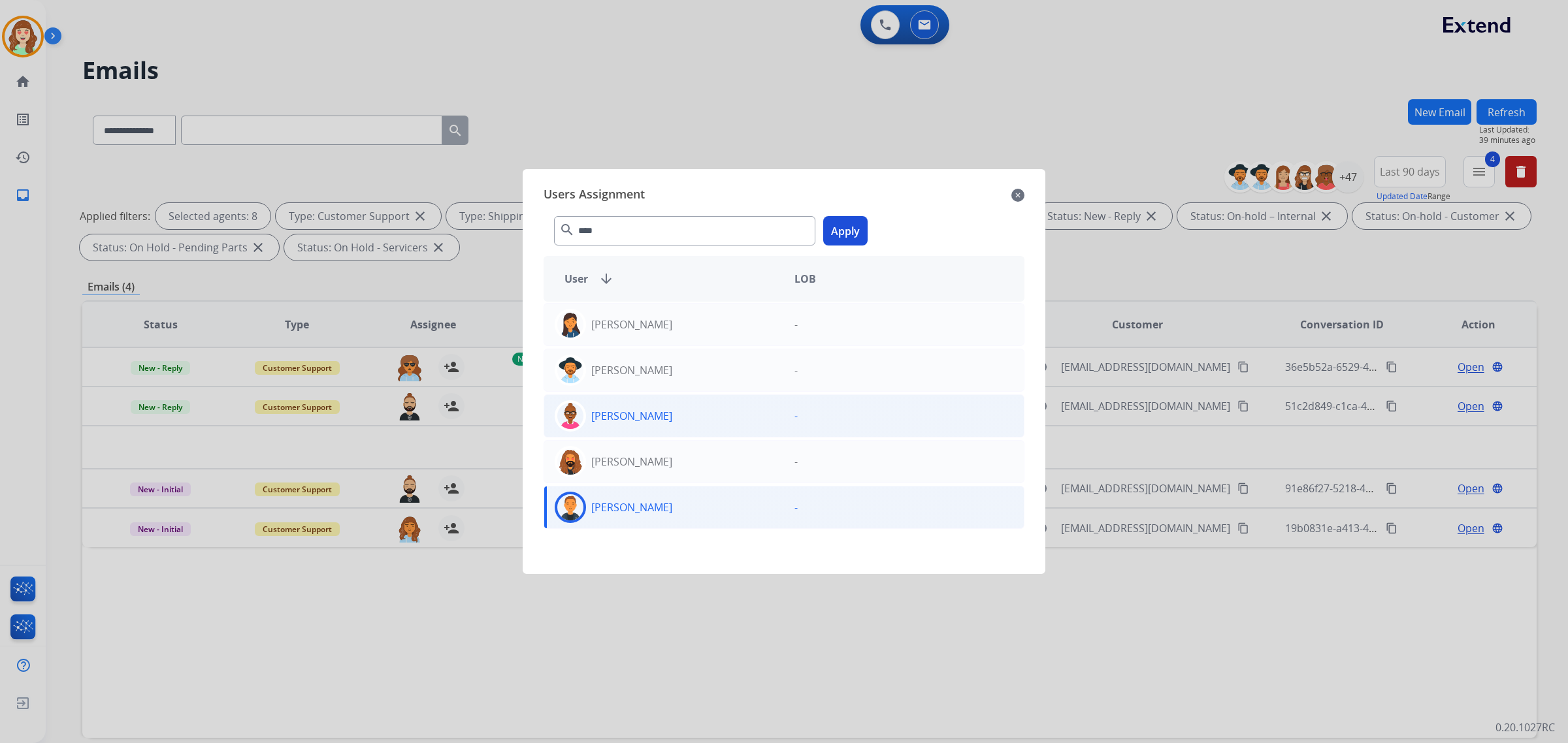
click at [847, 227] on button "Apply" at bounding box center [845, 231] width 45 height 29
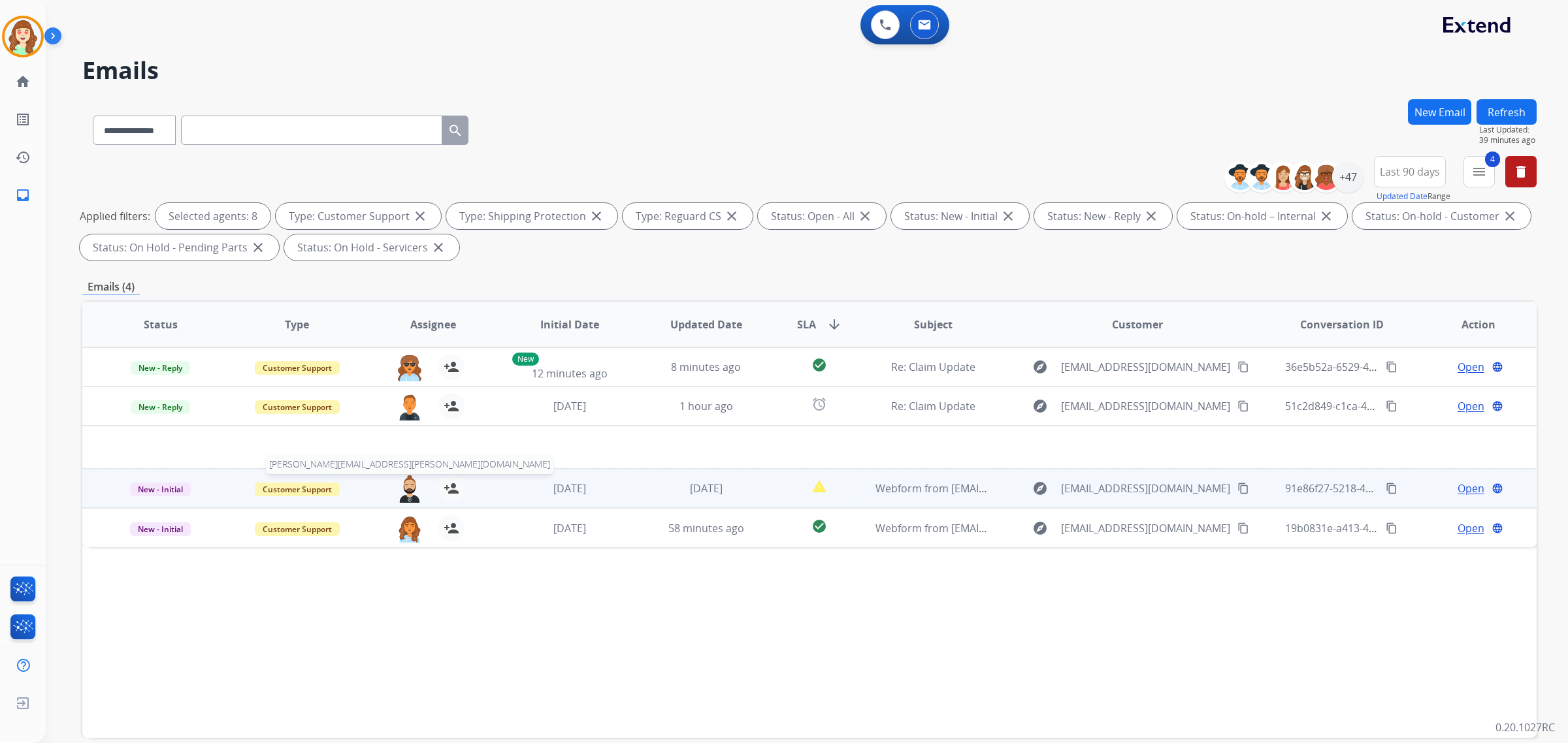
click at [396, 491] on img at bounding box center [409, 489] width 26 height 27
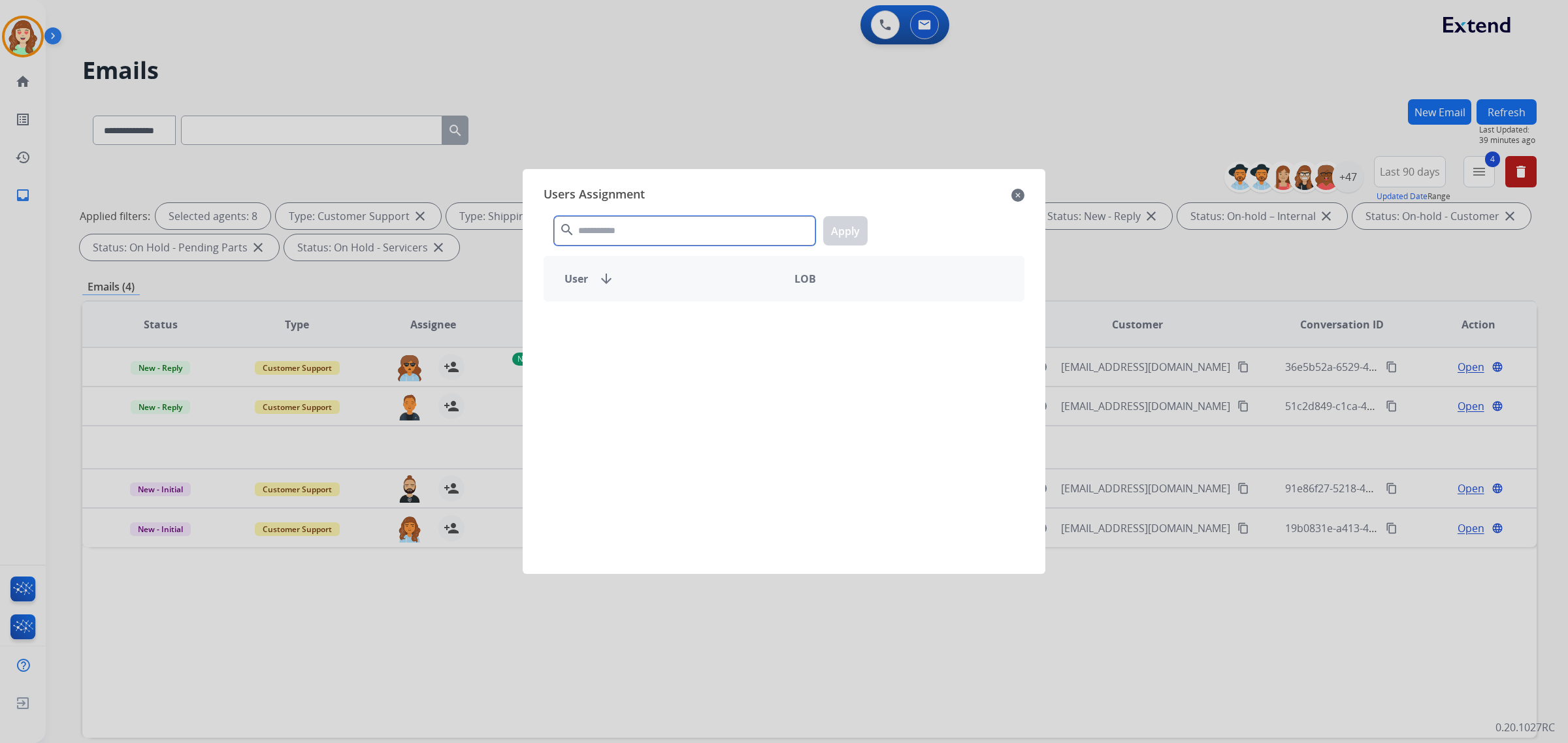
click at [649, 238] on input "text" at bounding box center [685, 231] width 261 height 29
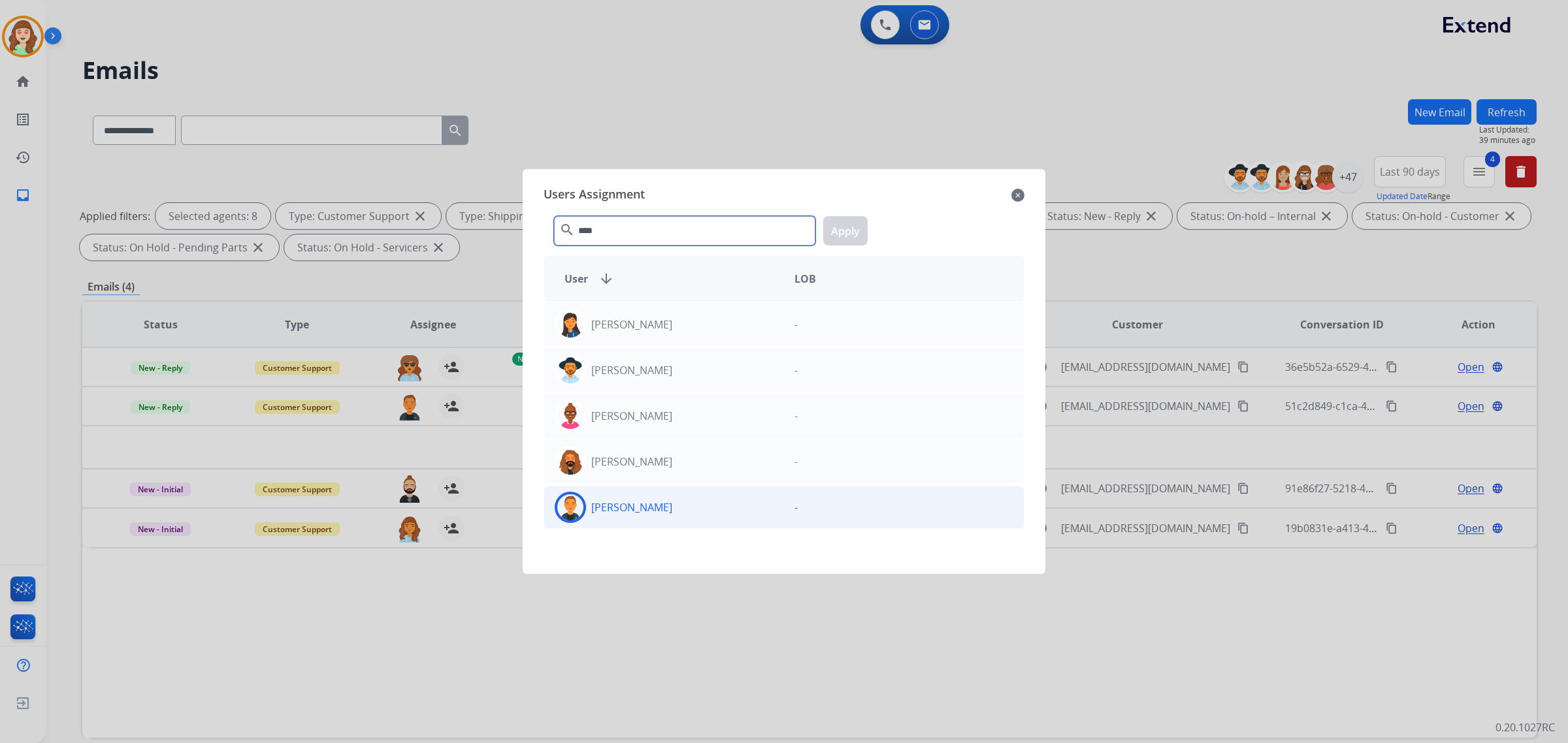
type input "****"
click at [672, 498] on div "[PERSON_NAME]" at bounding box center [664, 507] width 240 height 31
click at [852, 240] on button "Apply" at bounding box center [845, 231] width 45 height 29
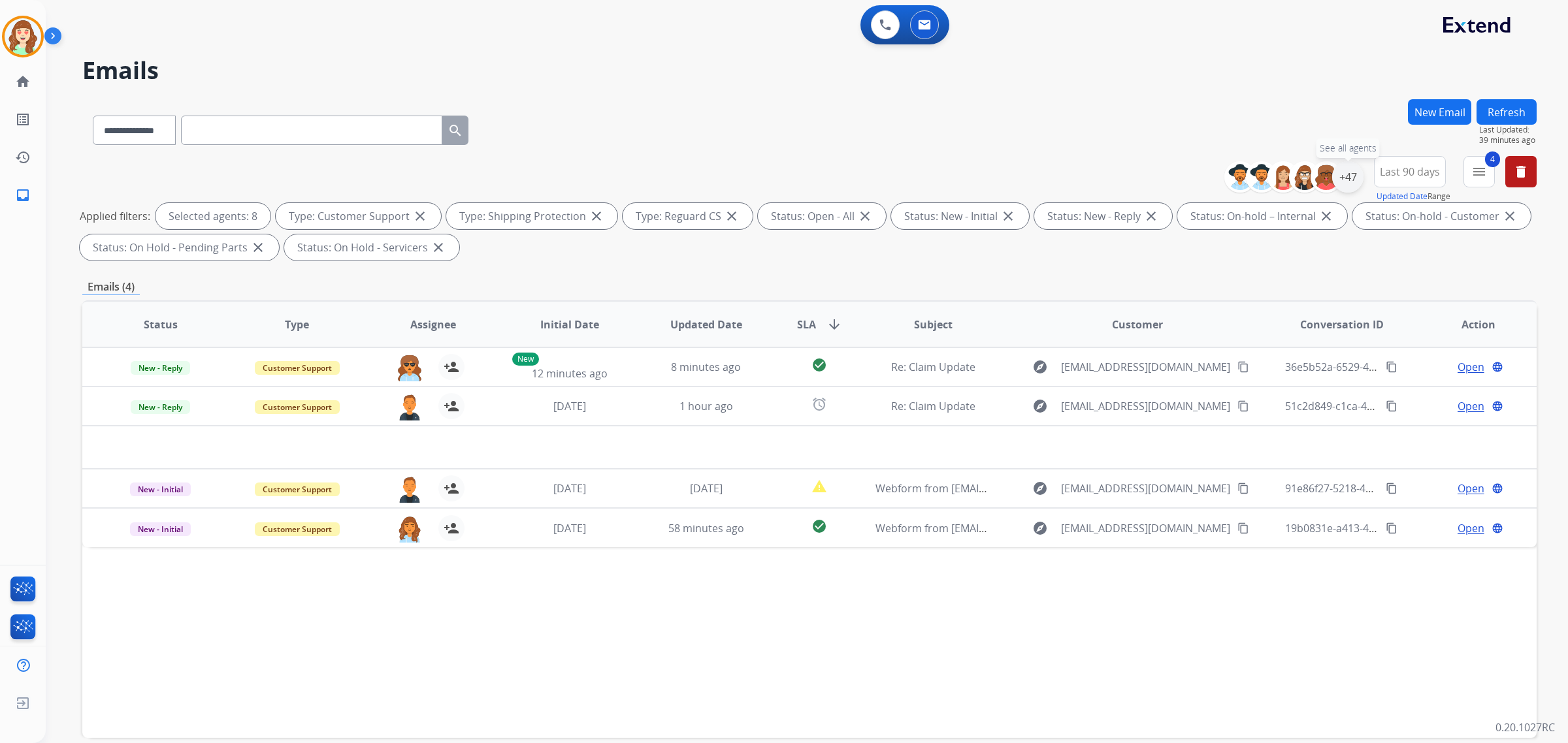
click at [1349, 173] on div "+47" at bounding box center [1348, 177] width 31 height 31
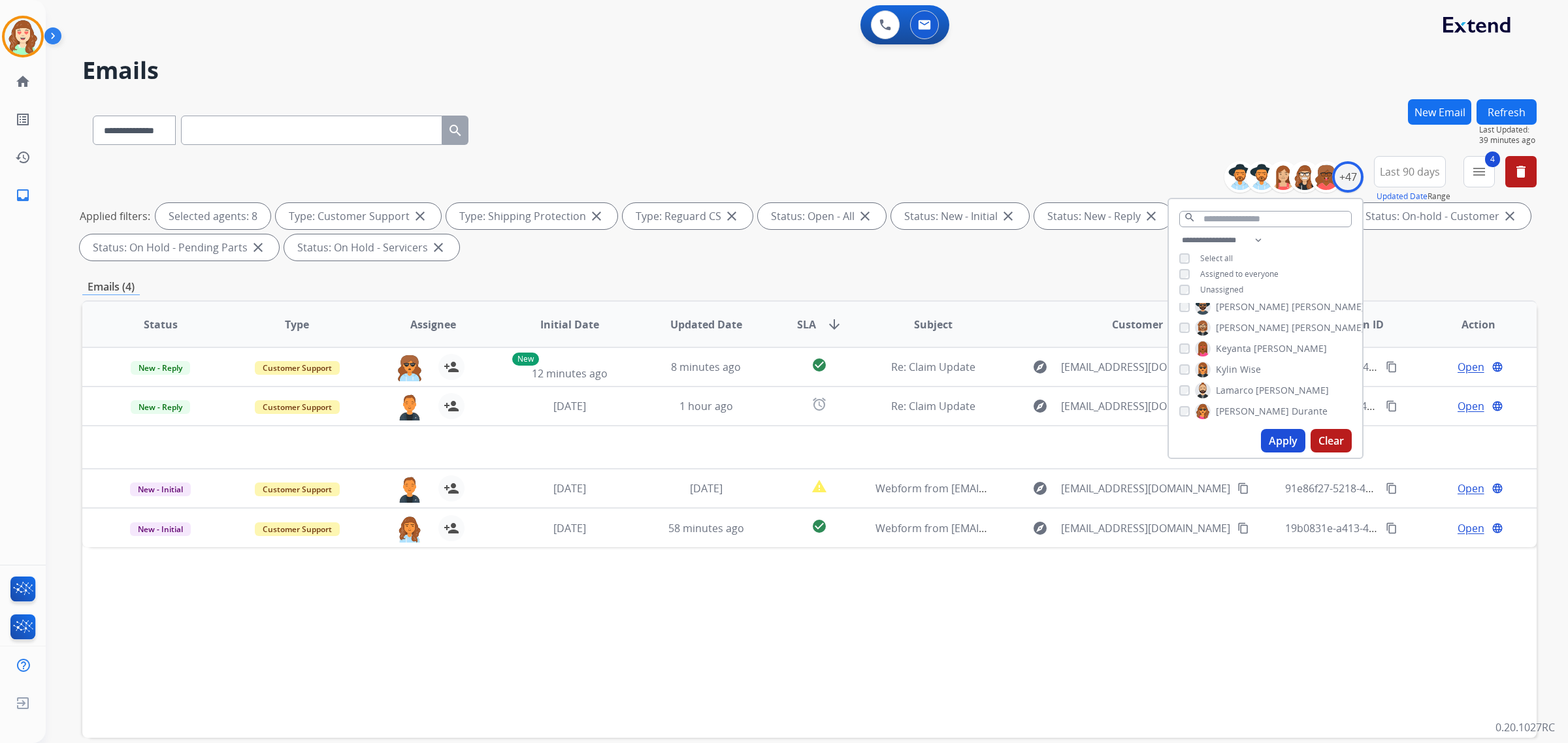
scroll to position [572, 0]
drag, startPoint x: 1282, startPoint y: 437, endPoint x: 113, endPoint y: 356, distance: 1171.8
click at [1278, 438] on button "Apply" at bounding box center [1284, 441] width 45 height 23
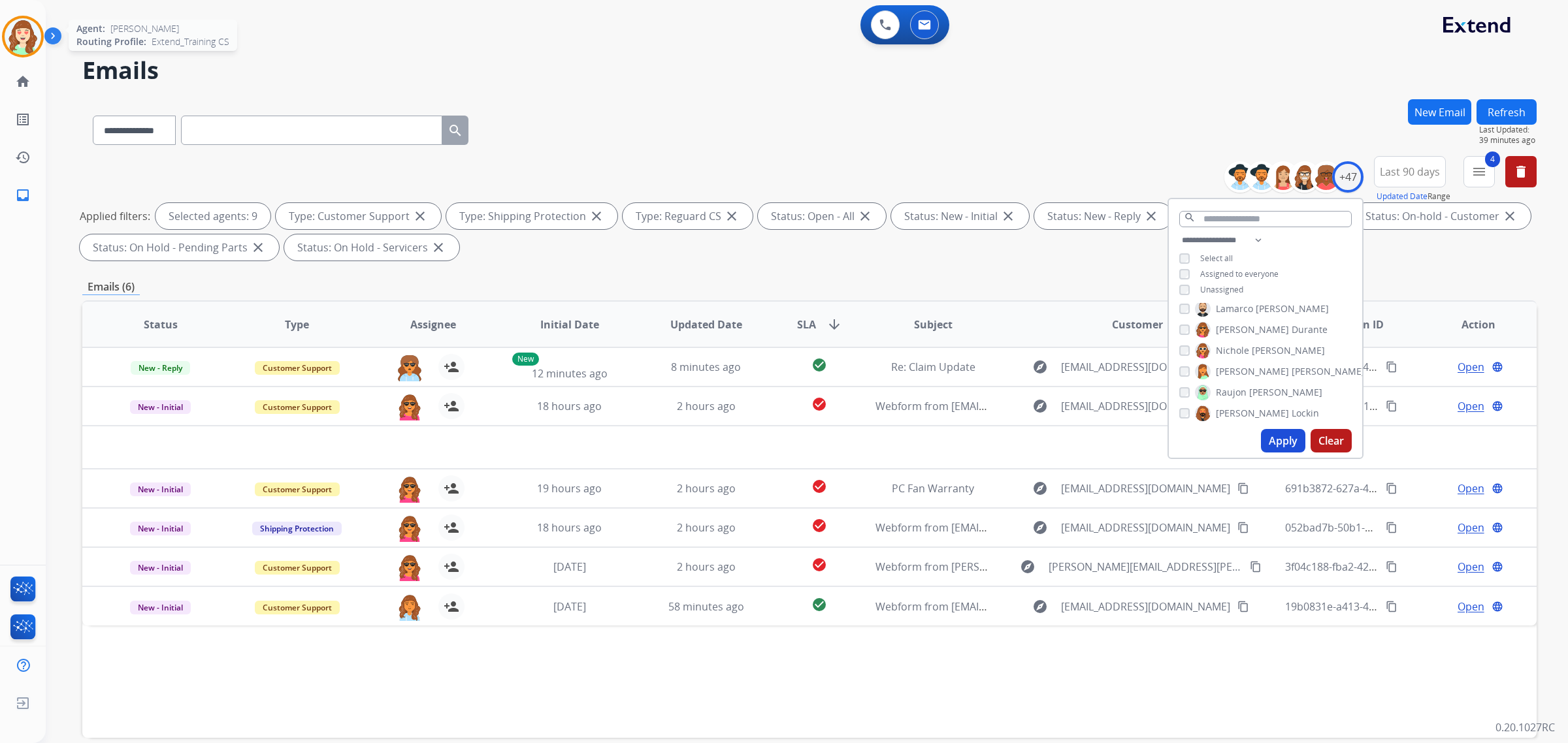
scroll to position [62, 0]
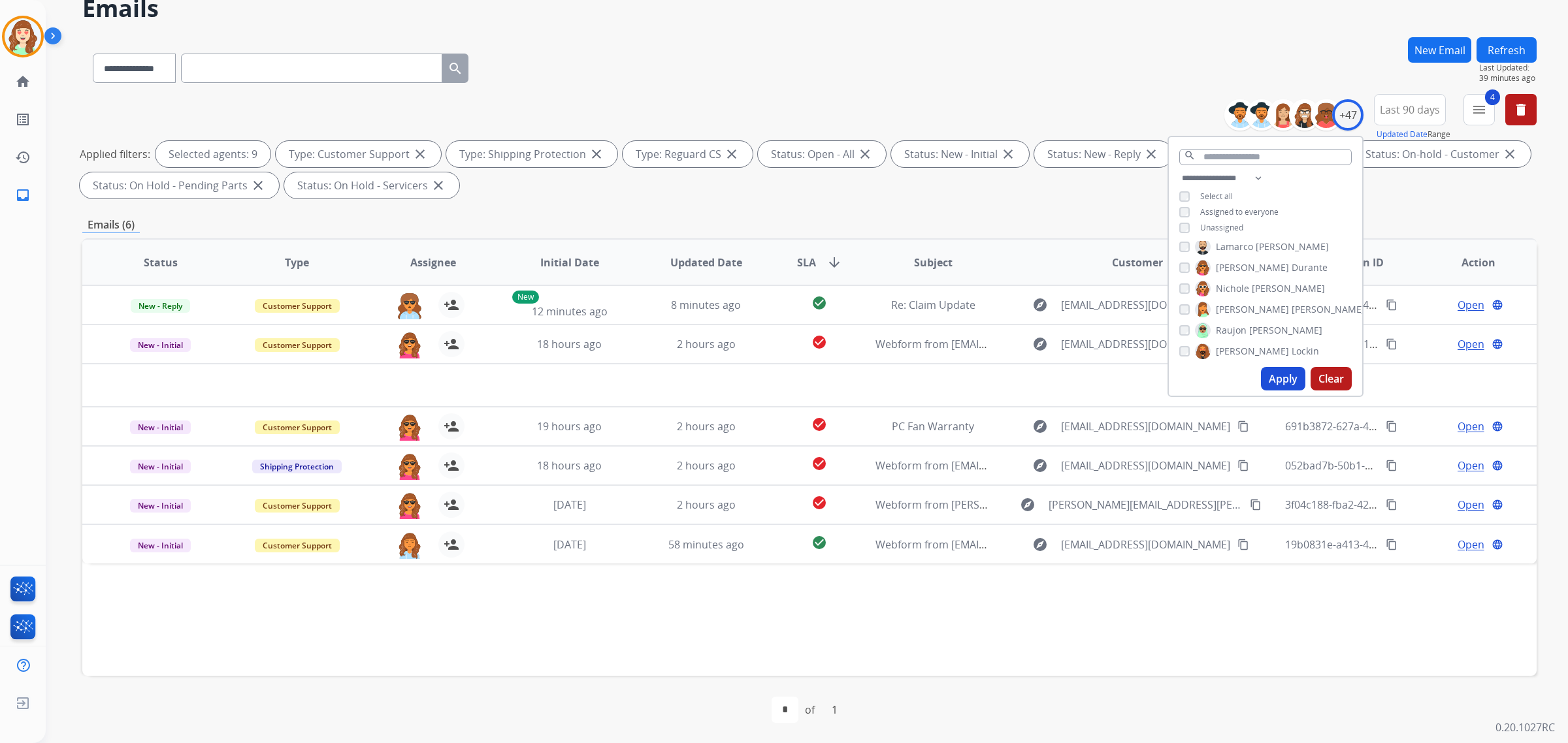
click at [1267, 374] on button "Apply" at bounding box center [1284, 379] width 45 height 23
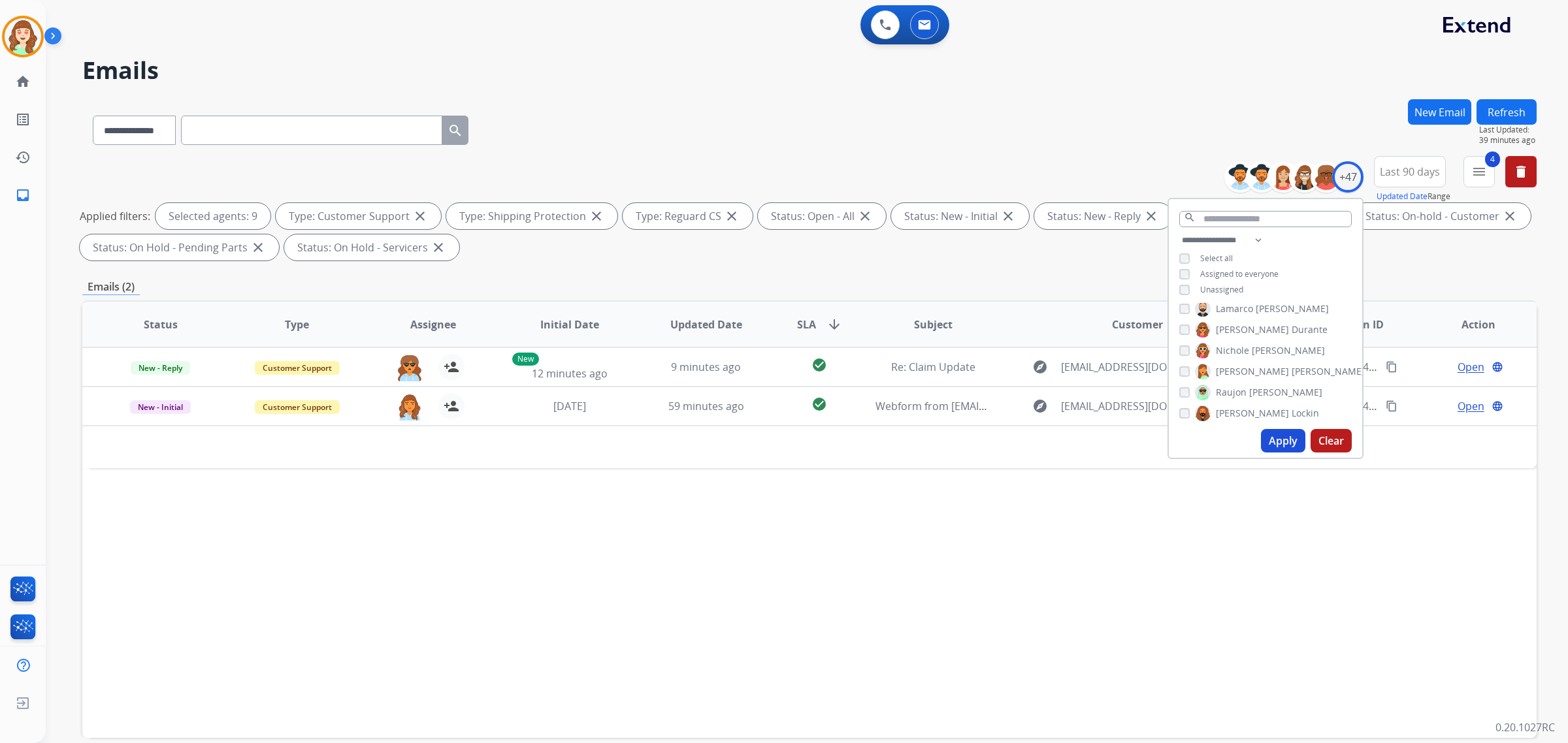
click at [1279, 443] on button "Apply" at bounding box center [1284, 441] width 45 height 23
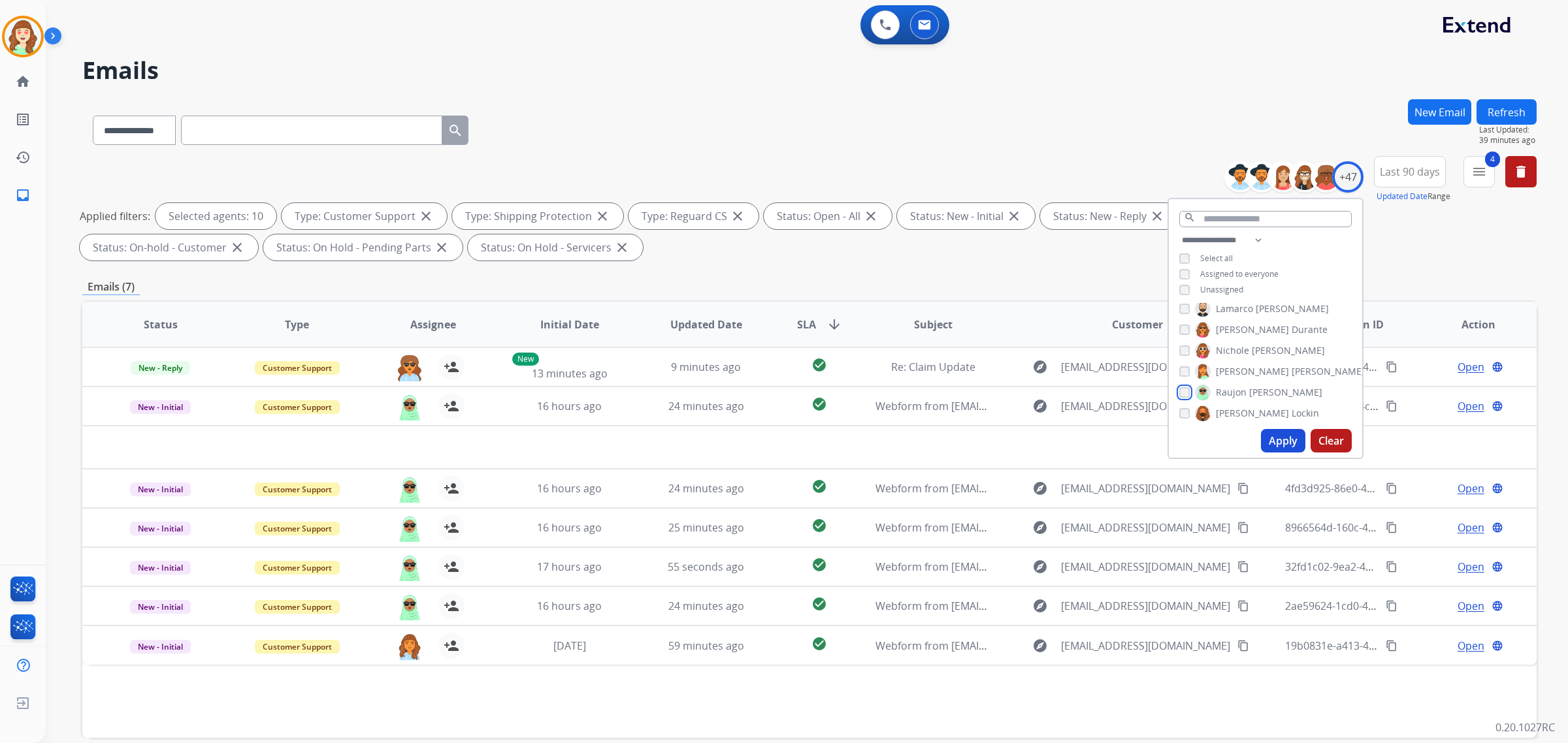
scroll to position [653, 0]
click at [1179, 396] on div "[PERSON_NAME]" at bounding box center [1251, 394] width 144 height 16
click at [1180, 419] on div "[PERSON_NAME]" at bounding box center [1272, 416] width 186 height 16
click at [1289, 441] on button "Apply" at bounding box center [1284, 441] width 45 height 23
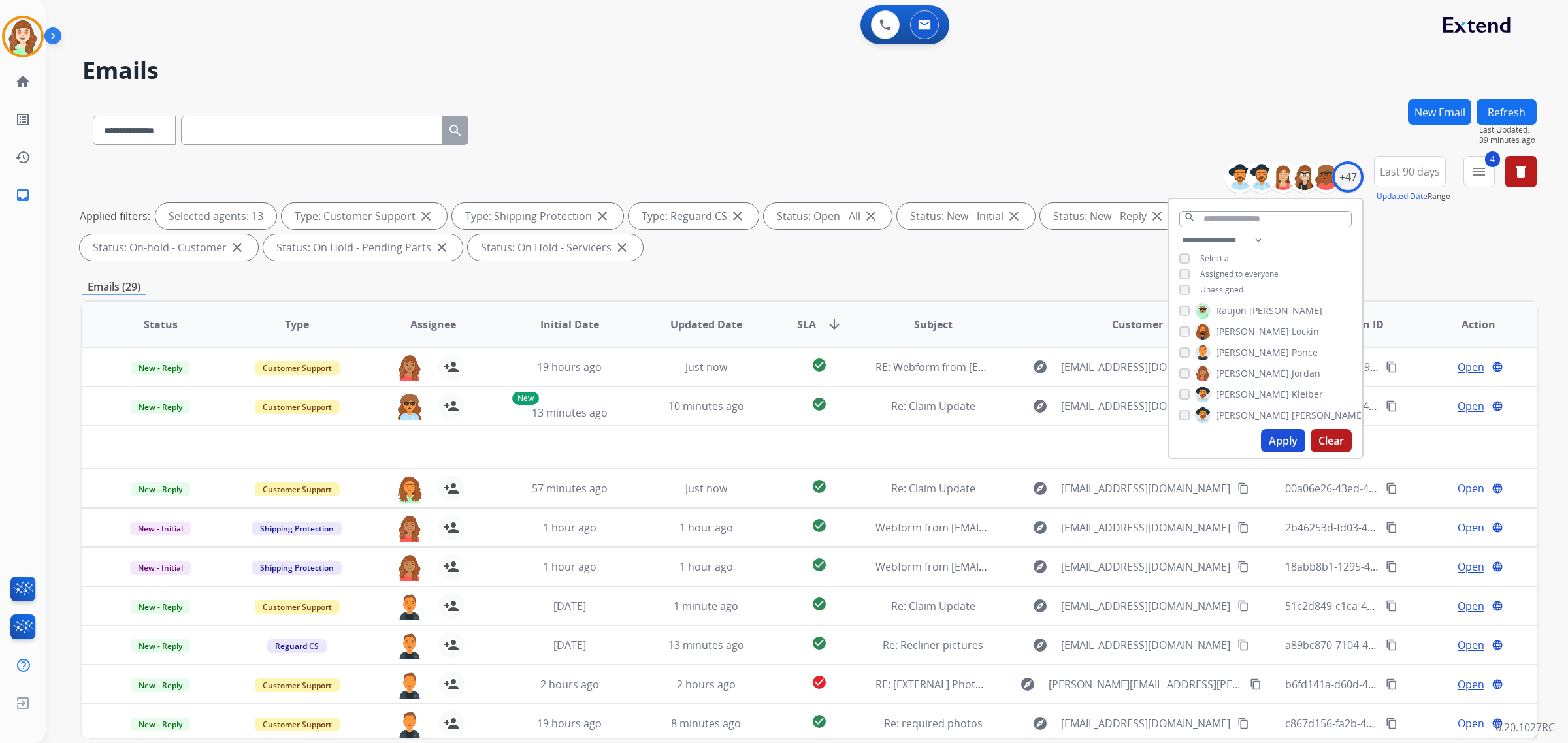
scroll to position [62, 0]
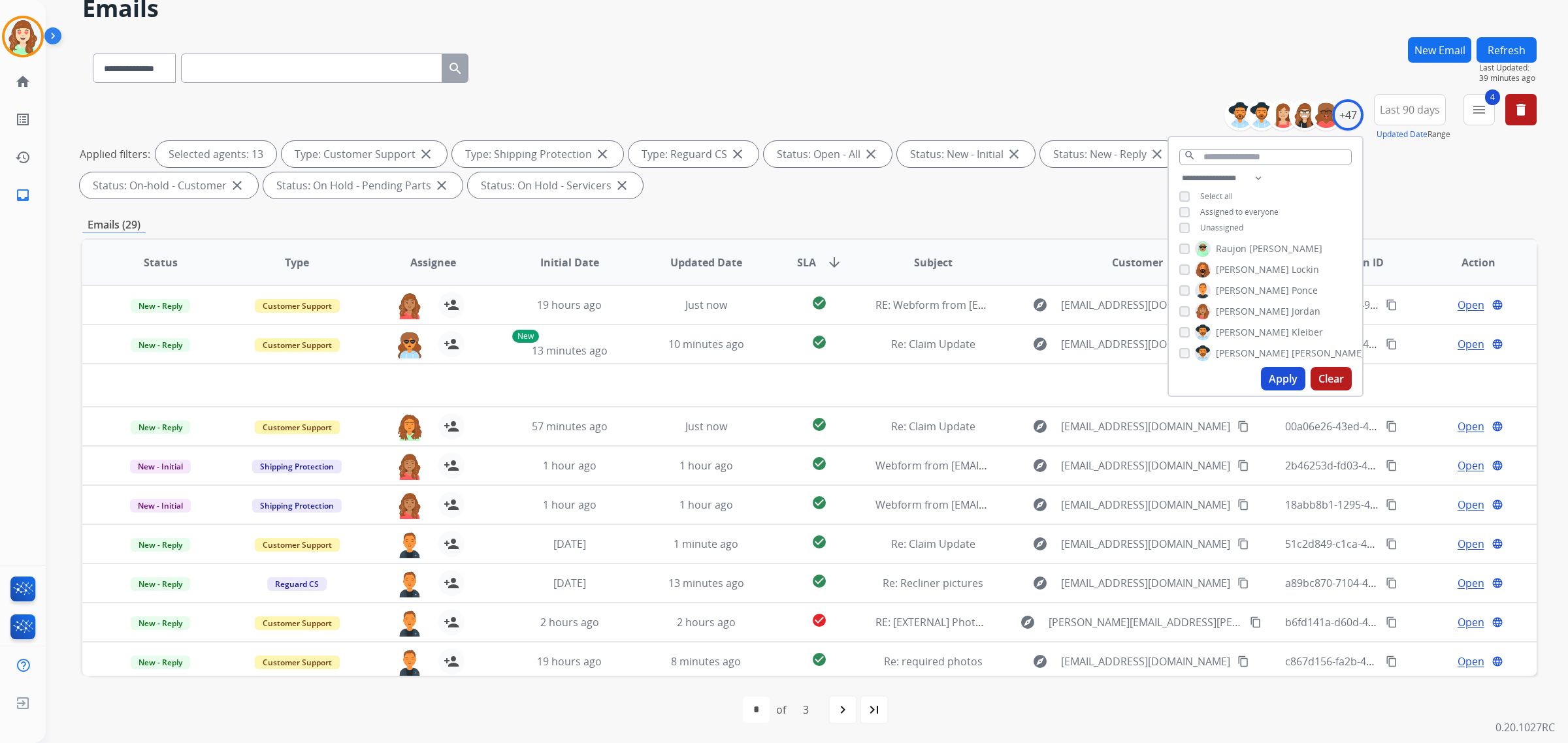
click at [1279, 379] on button "Apply" at bounding box center [1284, 379] width 45 height 23
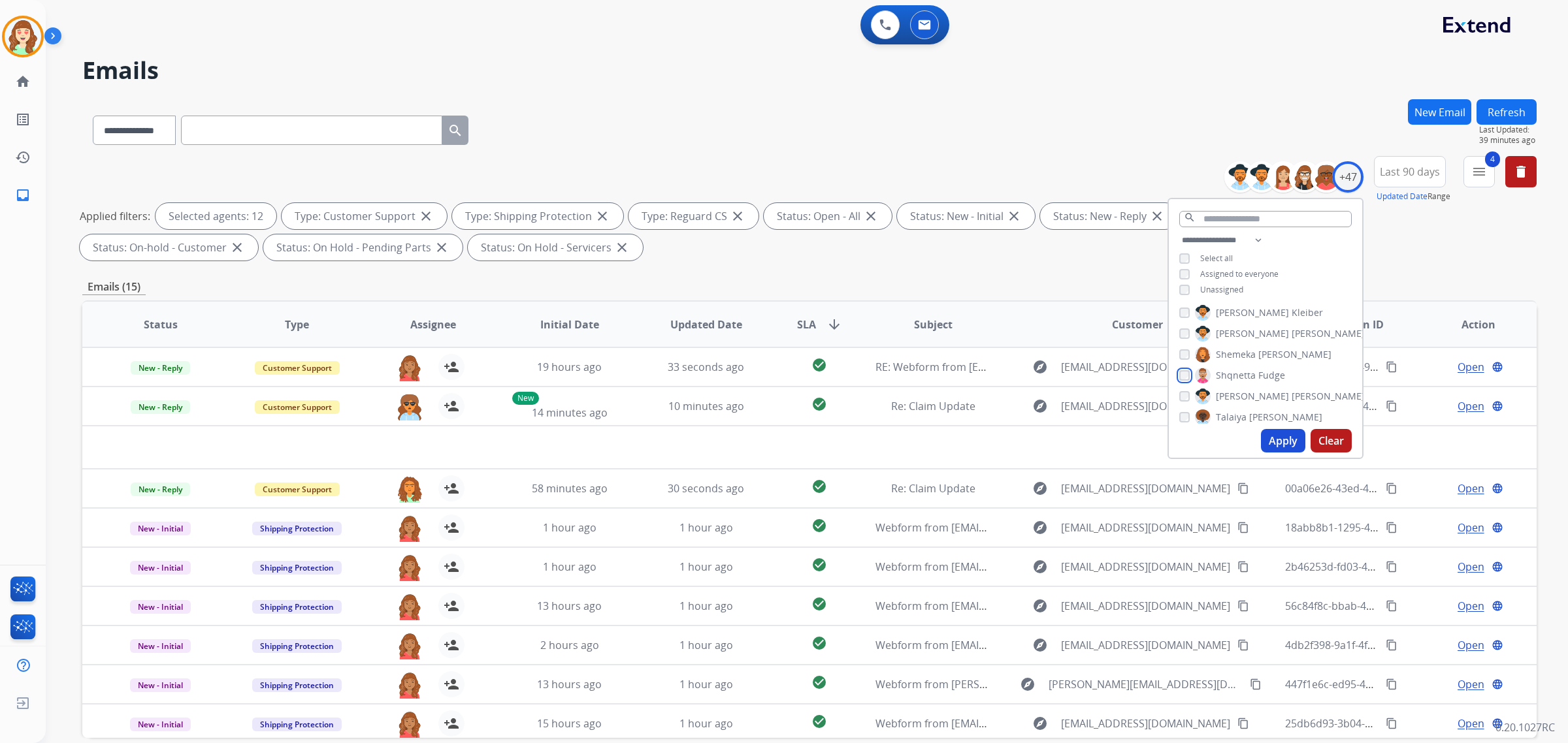
scroll to position [653, 0]
click at [1273, 434] on button "Apply" at bounding box center [1284, 441] width 45 height 23
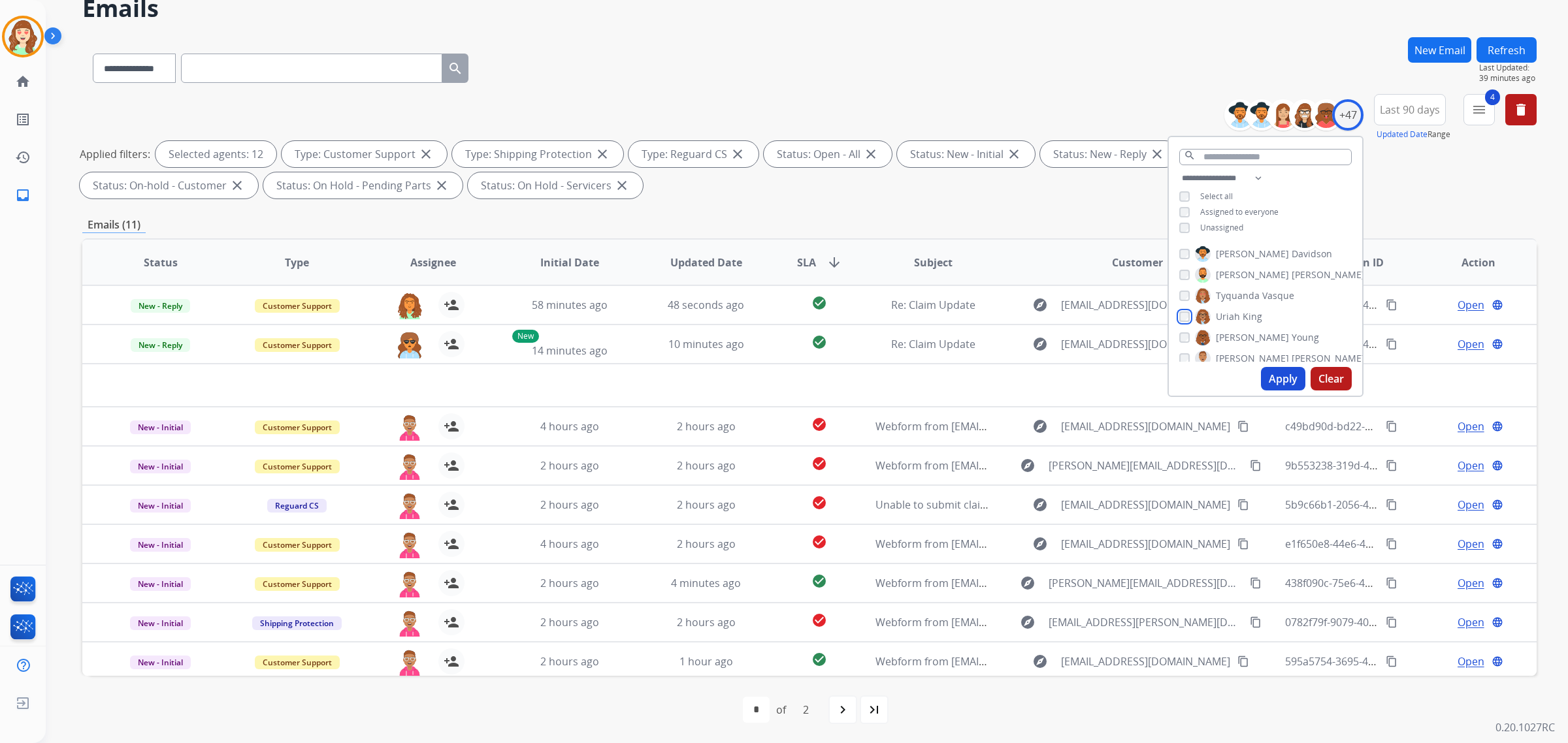
scroll to position [869, 0]
click at [1264, 376] on button "Apply" at bounding box center [1284, 379] width 45 height 23
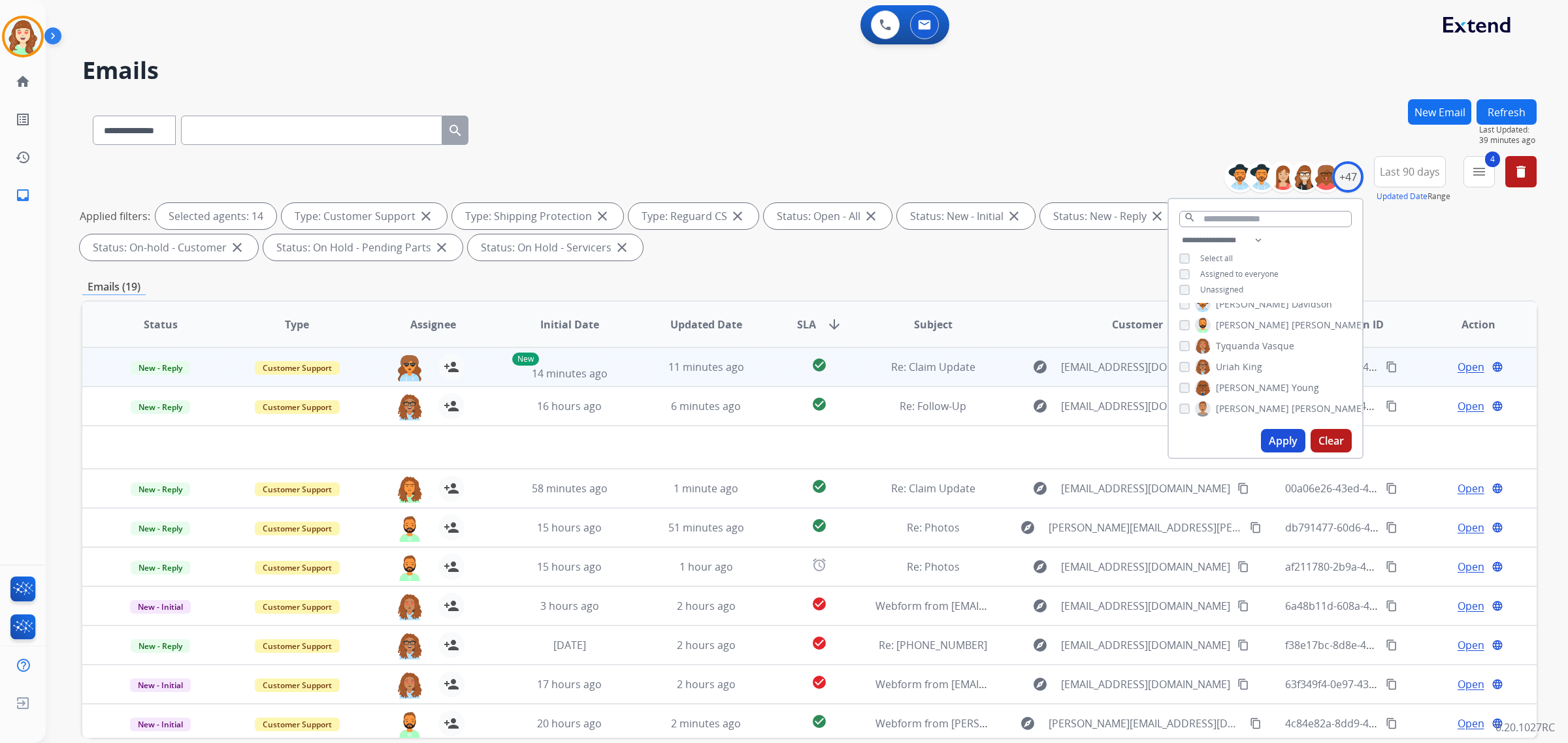
scroll to position [62, 0]
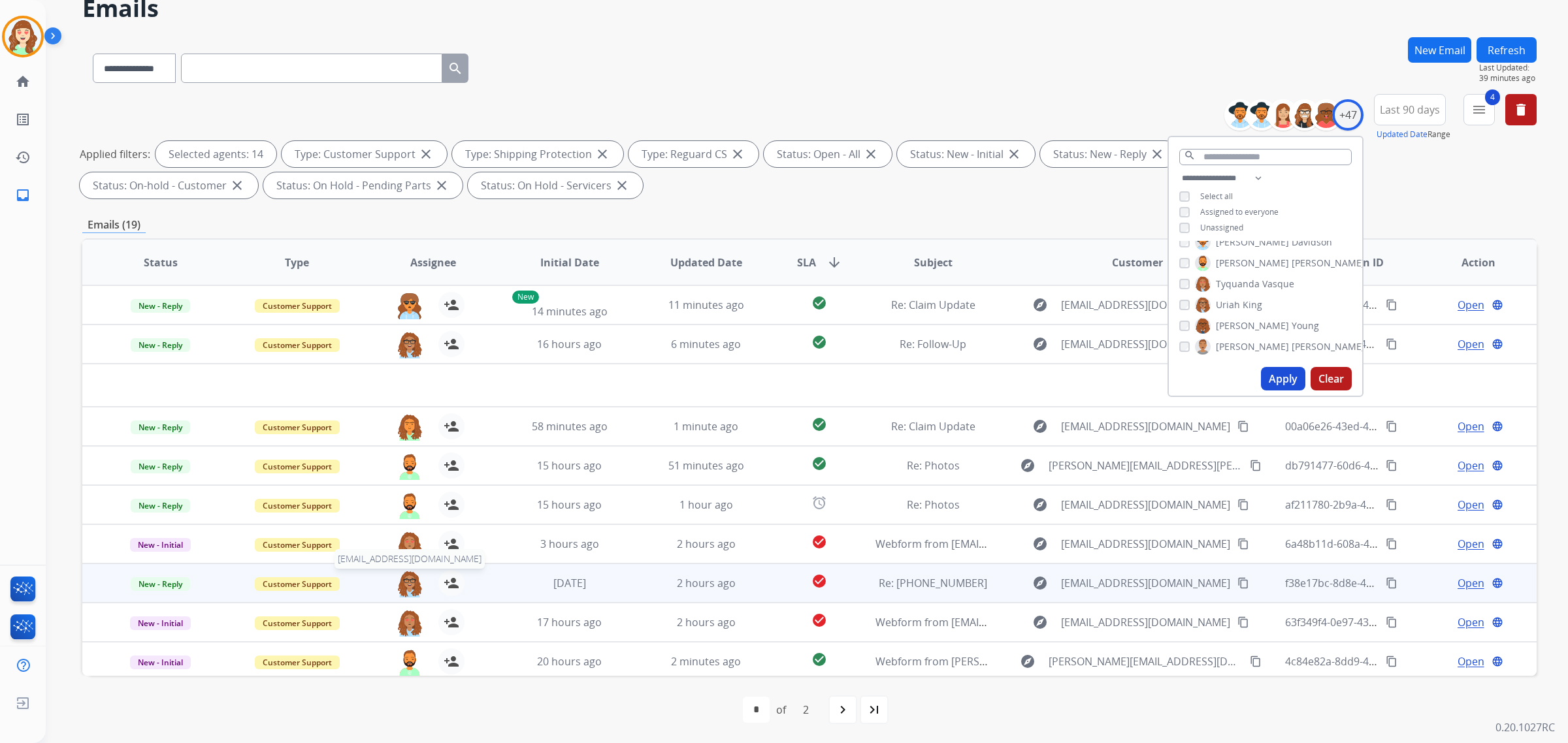
click at [406, 582] on img at bounding box center [409, 584] width 26 height 27
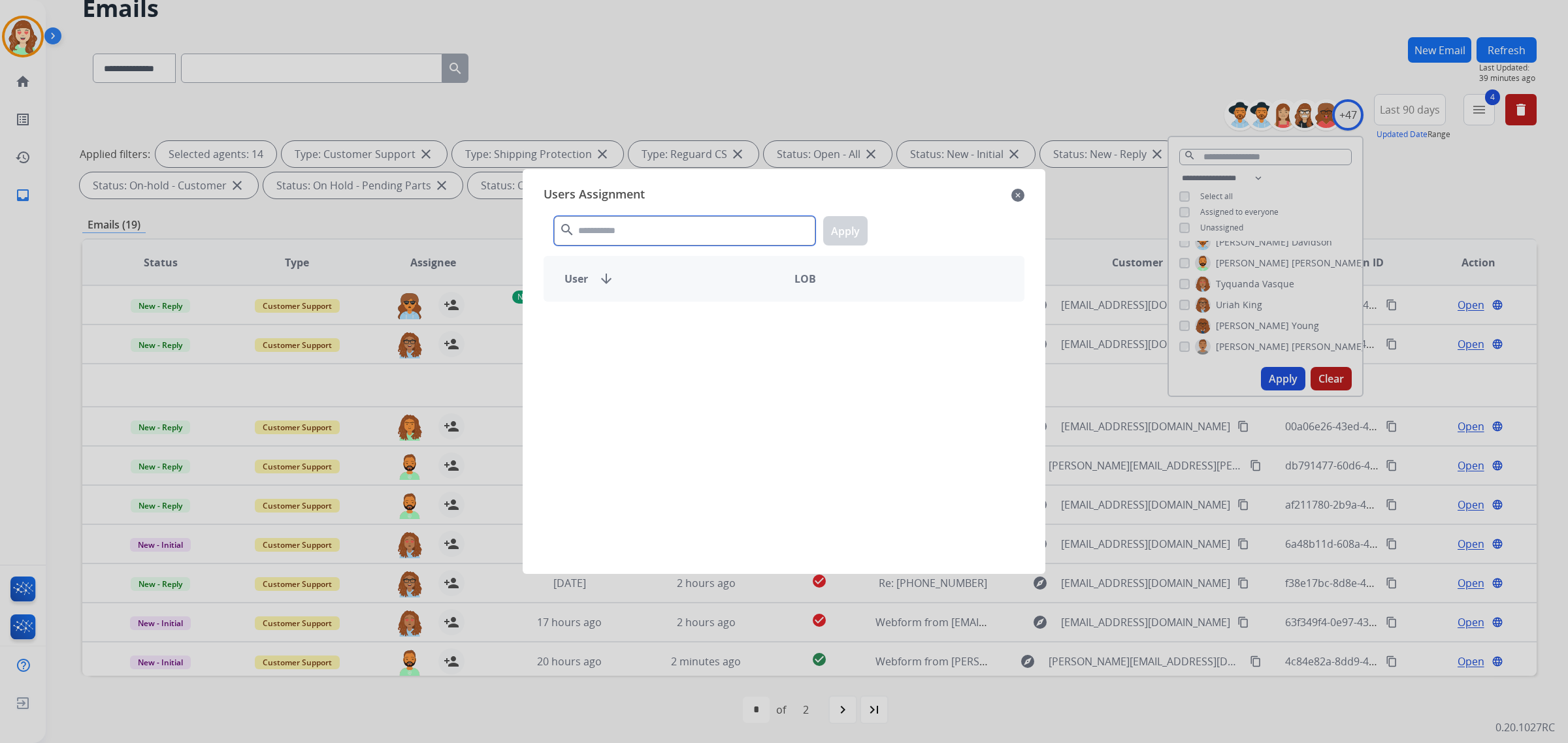
click at [671, 233] on input "text" at bounding box center [685, 231] width 261 height 29
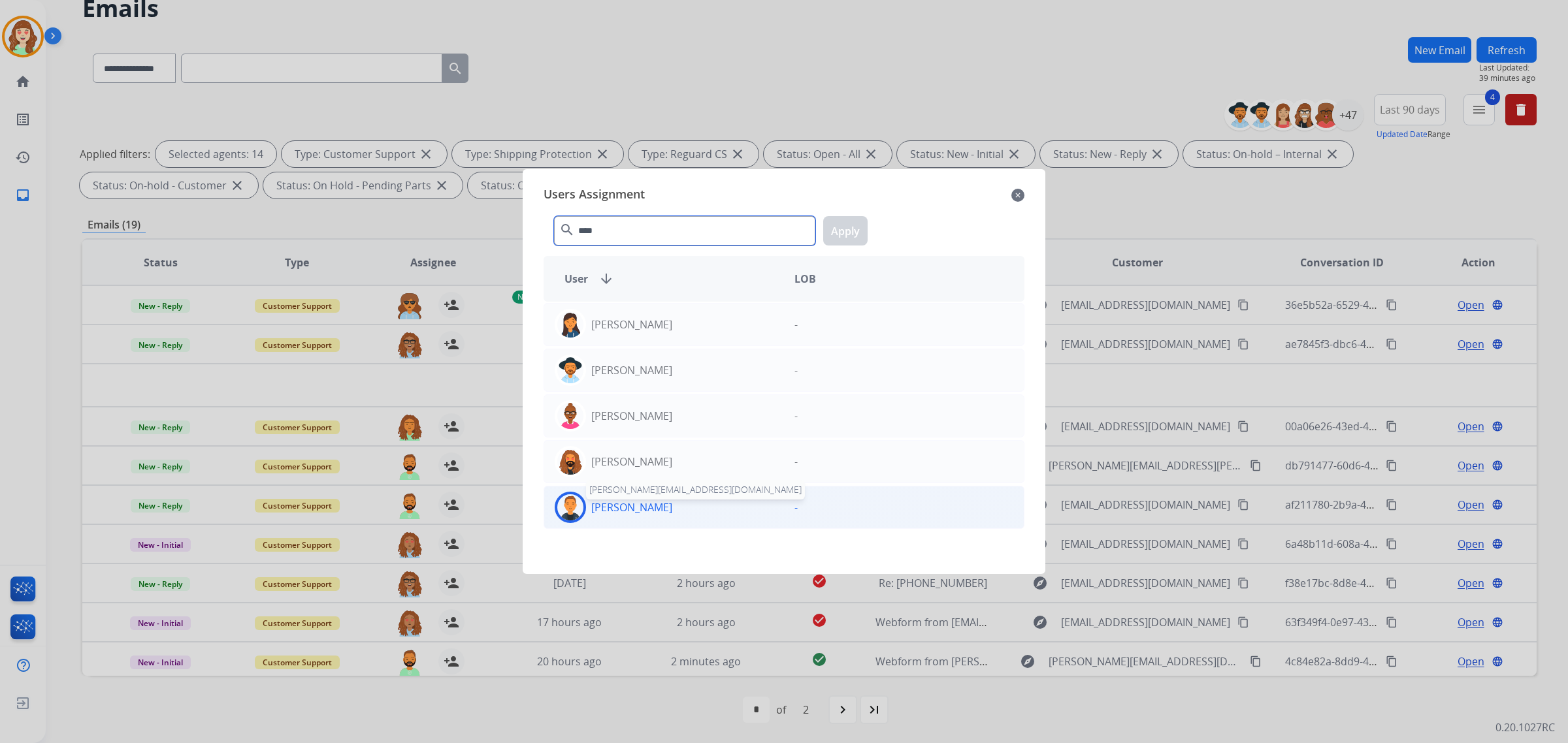
type input "****"
click at [632, 505] on p "[PERSON_NAME]" at bounding box center [631, 507] width 81 height 16
drag, startPoint x: 842, startPoint y: 223, endPoint x: 831, endPoint y: 655, distance: 432.1
click at [842, 224] on button "Apply" at bounding box center [845, 231] width 45 height 29
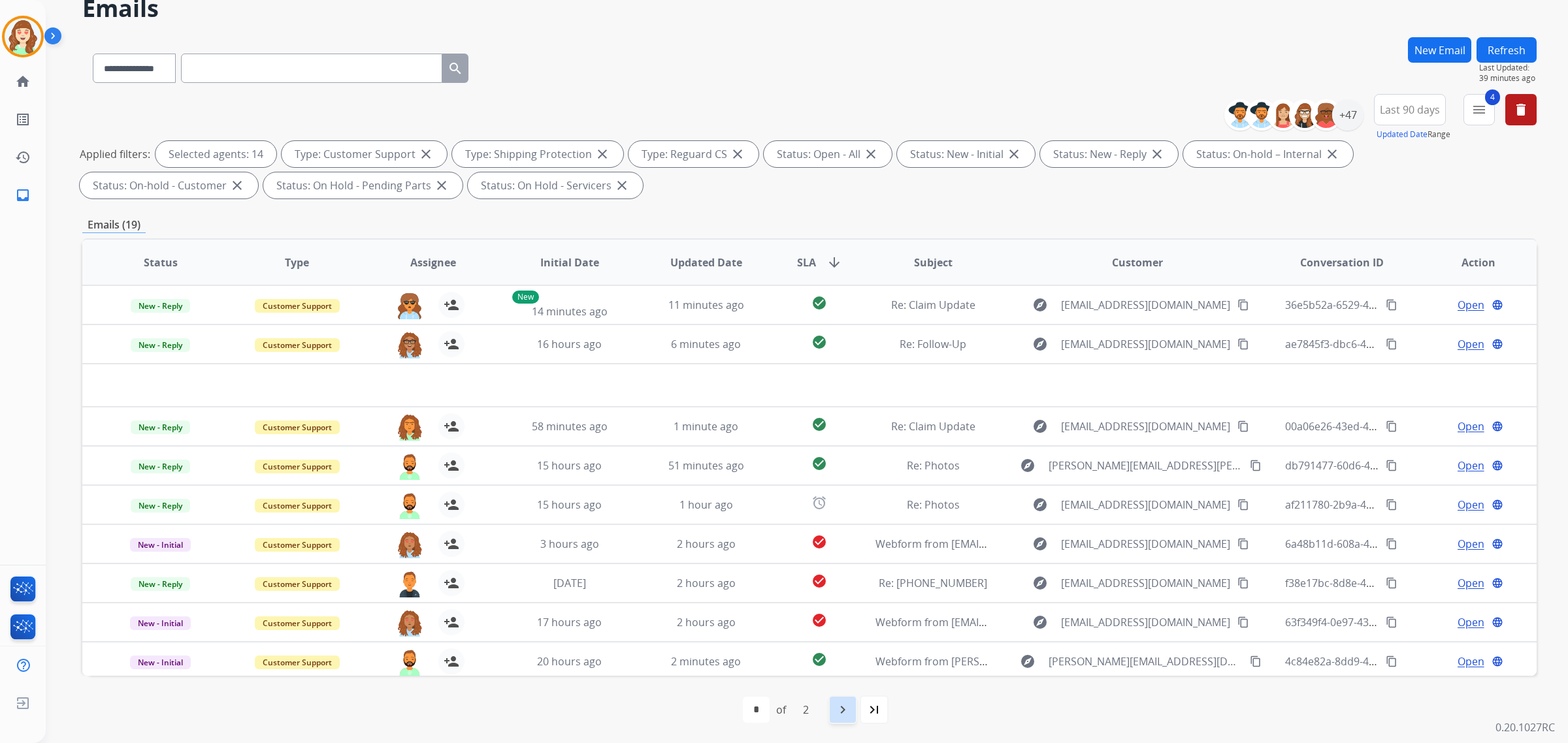
click at [837, 708] on mat-icon "navigate_next" at bounding box center [842, 710] width 16 height 16
select select "*"
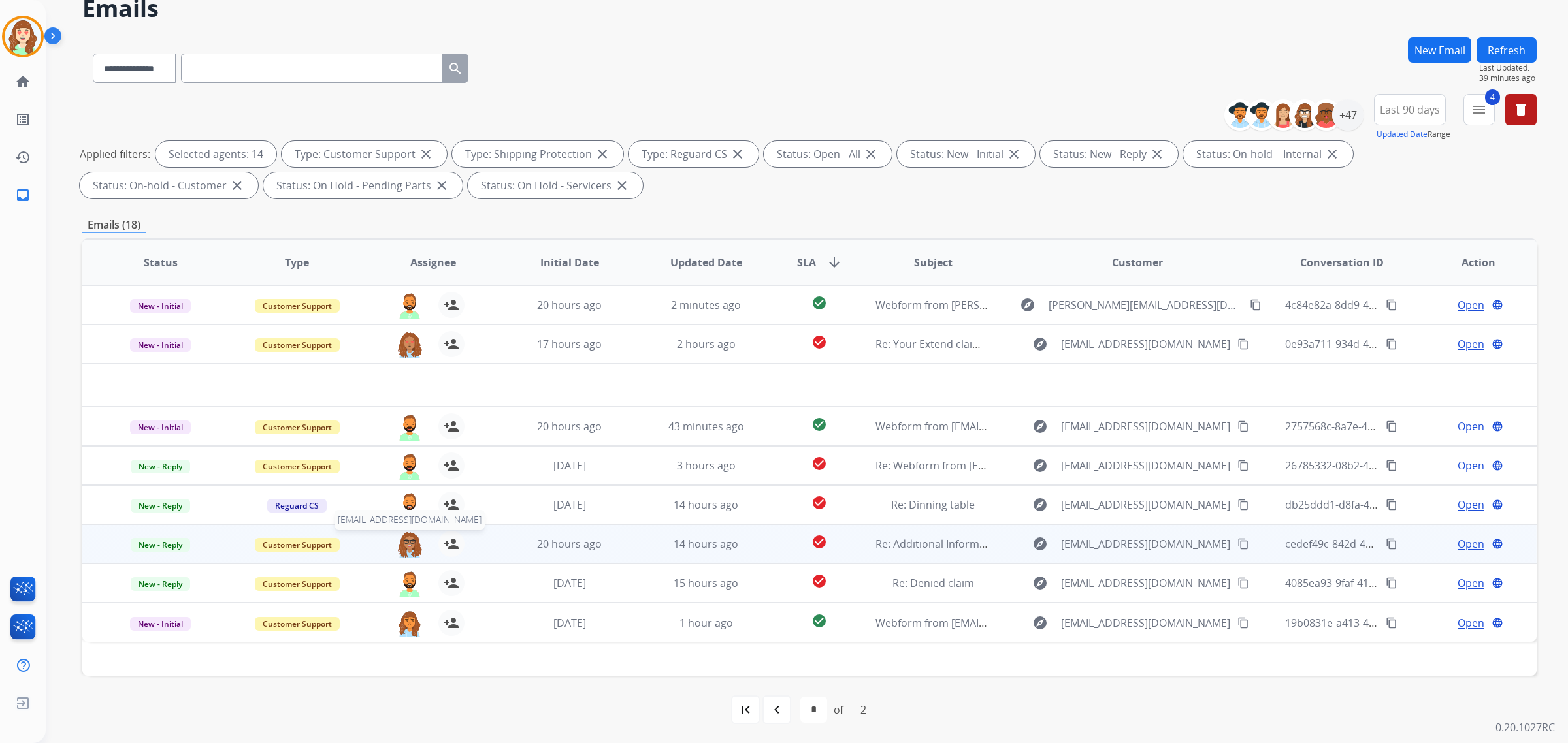
click at [402, 542] on img at bounding box center [409, 544] width 26 height 27
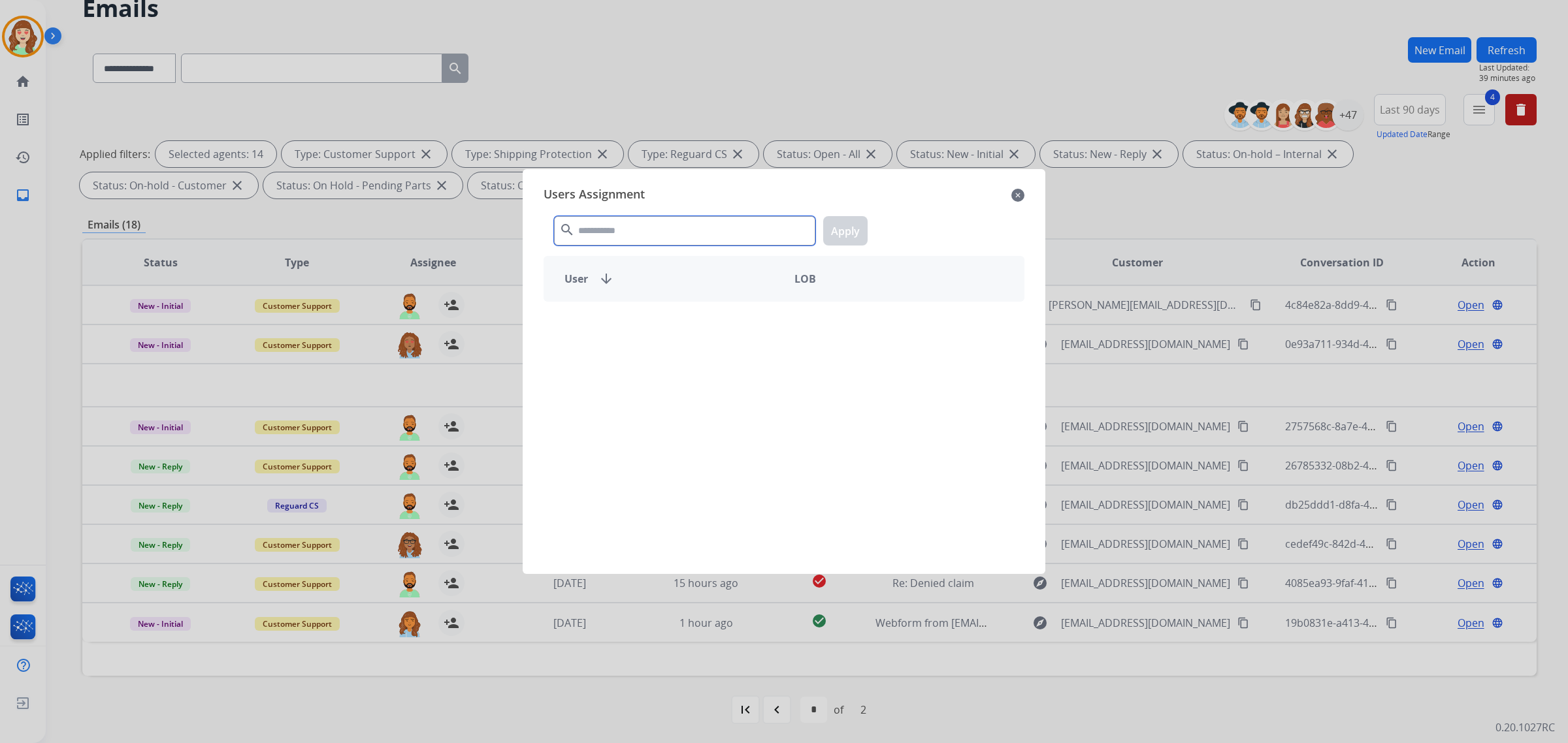
click at [630, 229] on input "text" at bounding box center [685, 231] width 261 height 29
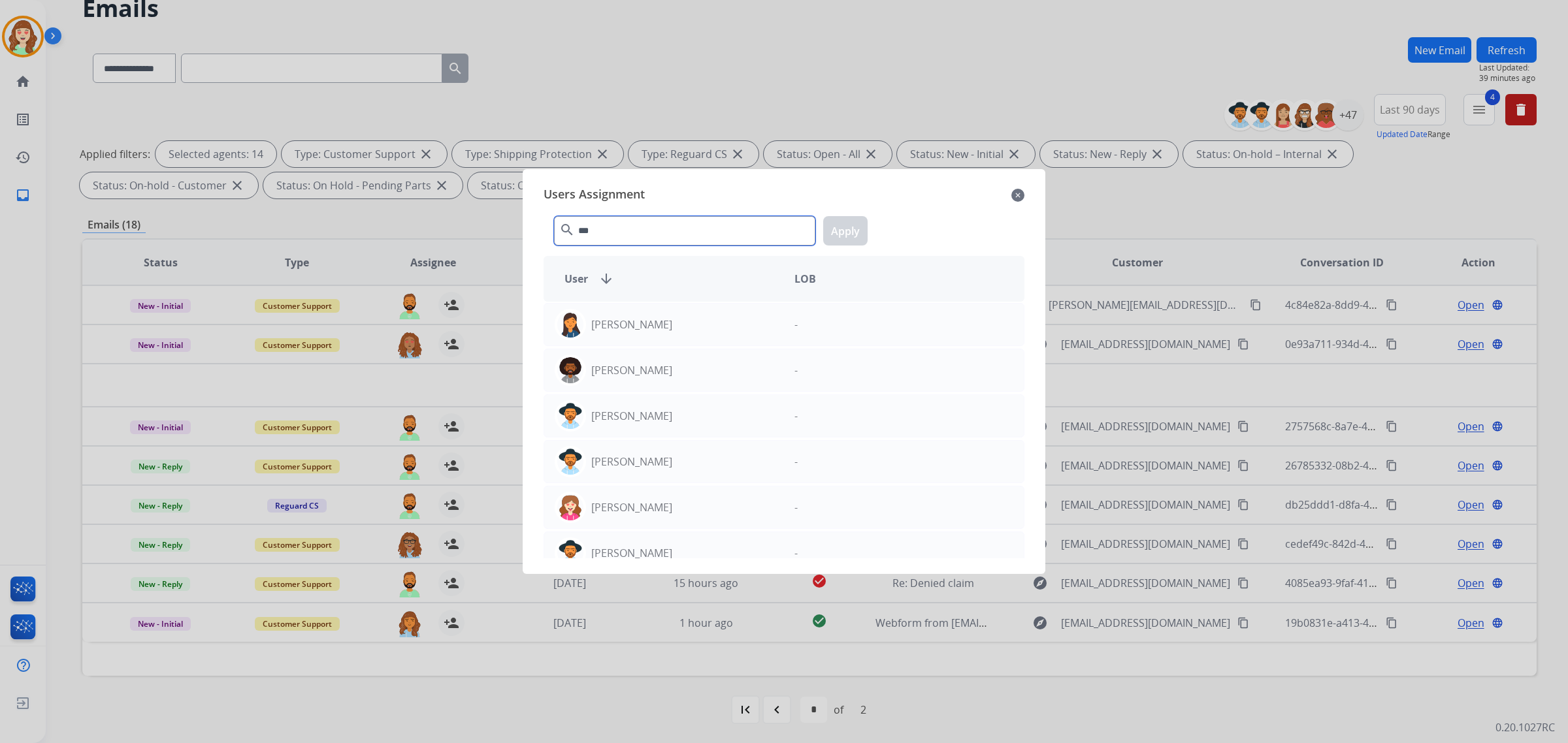
scroll to position [326, 0]
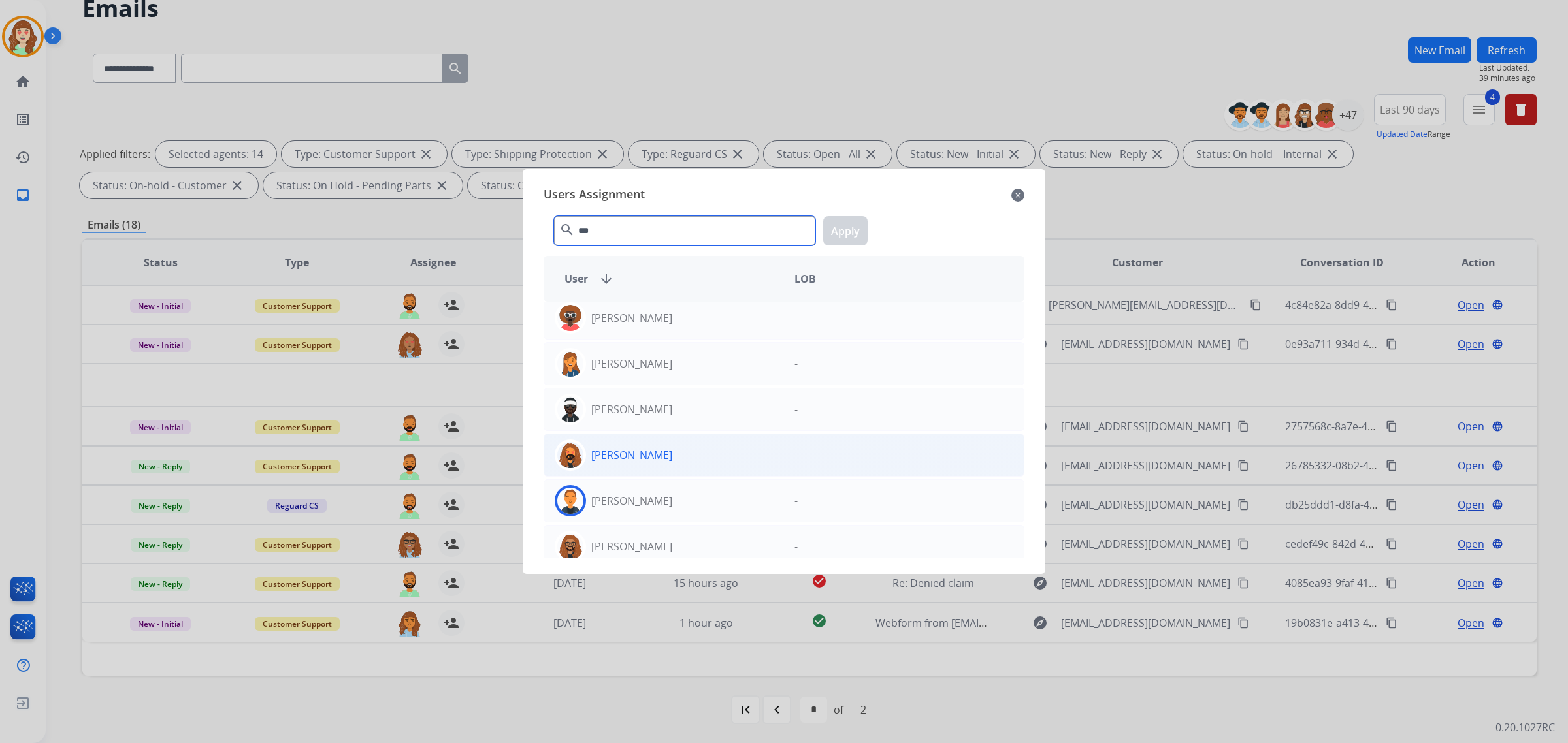
type input "***"
click at [661, 498] on div "[PERSON_NAME]" at bounding box center [664, 501] width 240 height 31
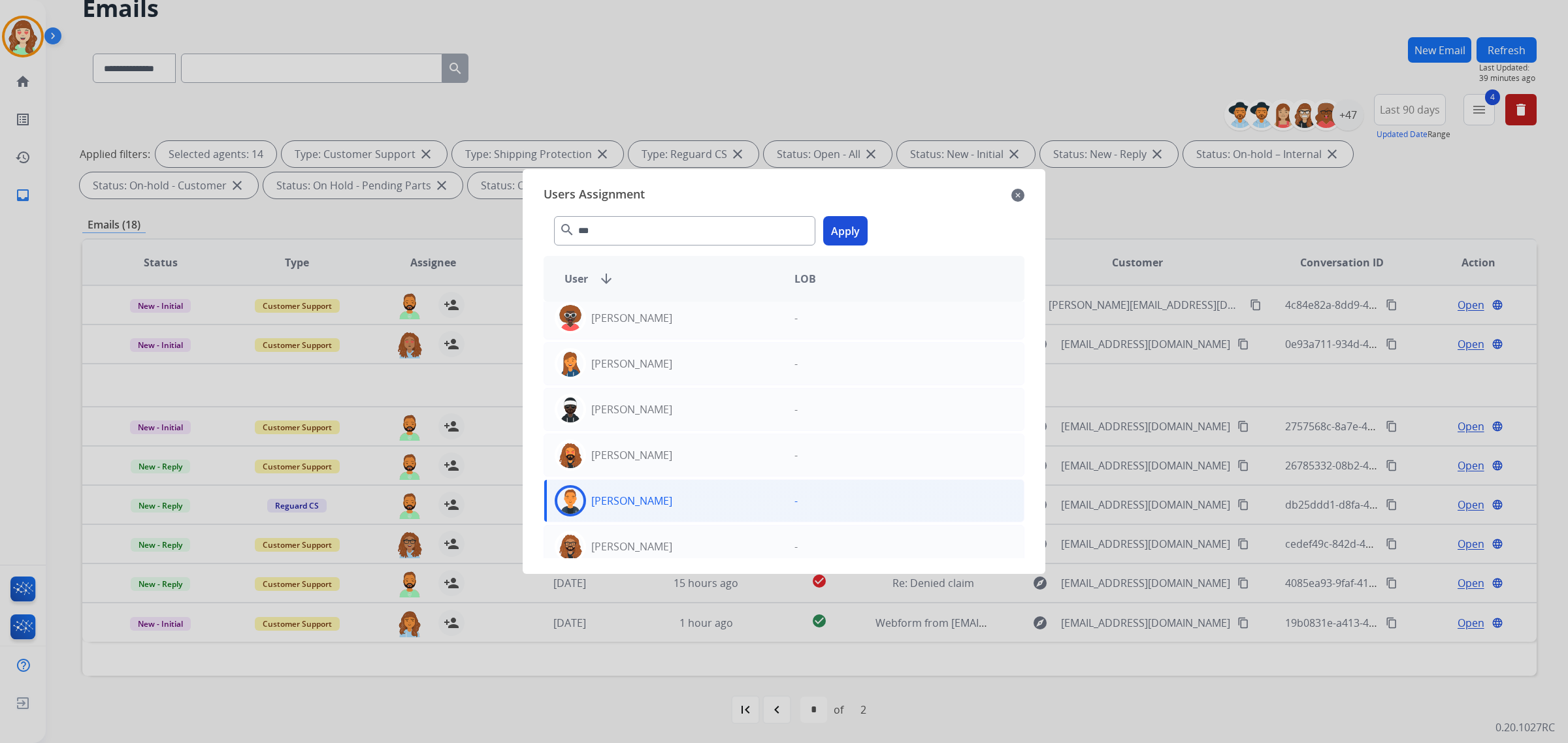
click at [832, 238] on button "Apply" at bounding box center [845, 231] width 45 height 29
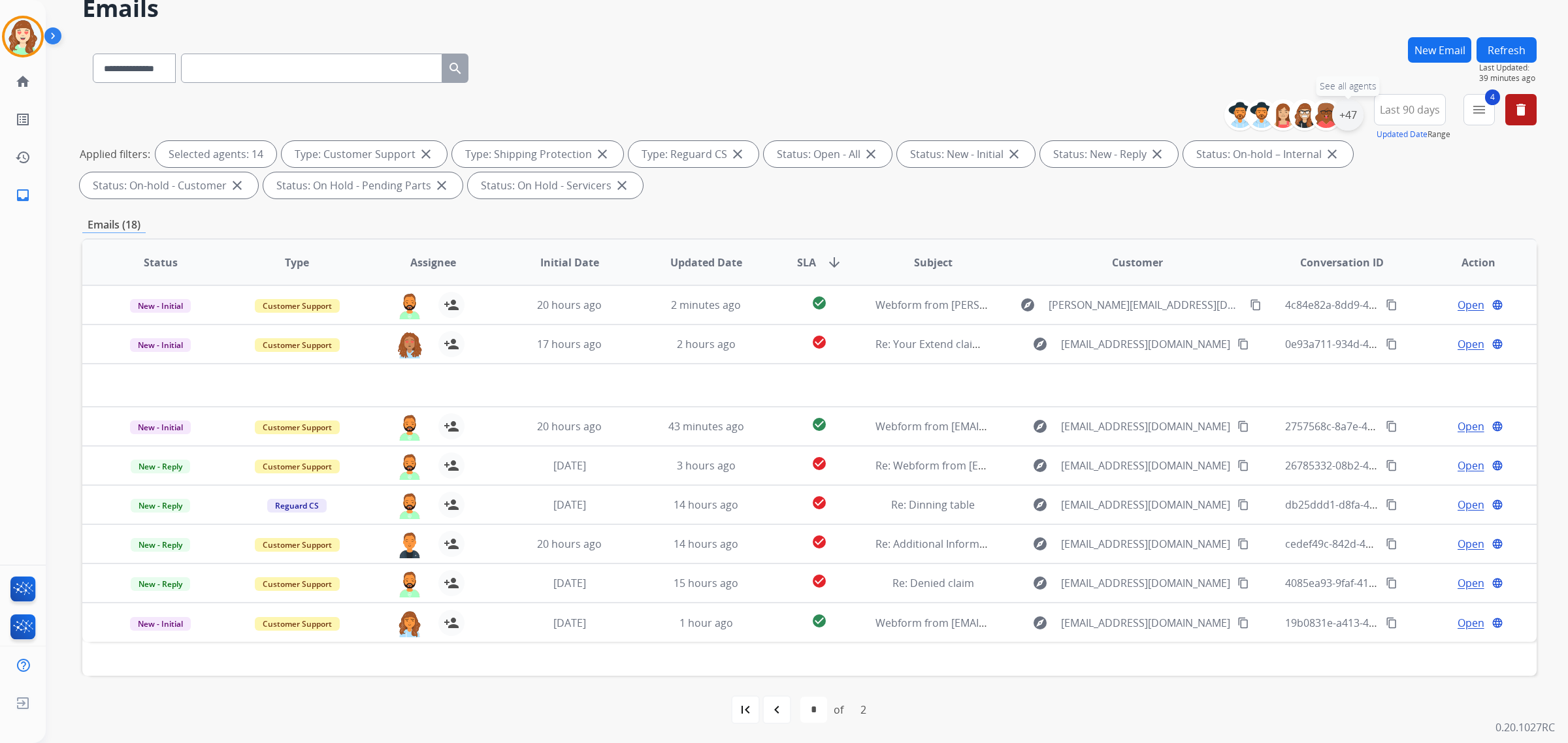
click at [1343, 113] on div "+47" at bounding box center [1348, 115] width 31 height 31
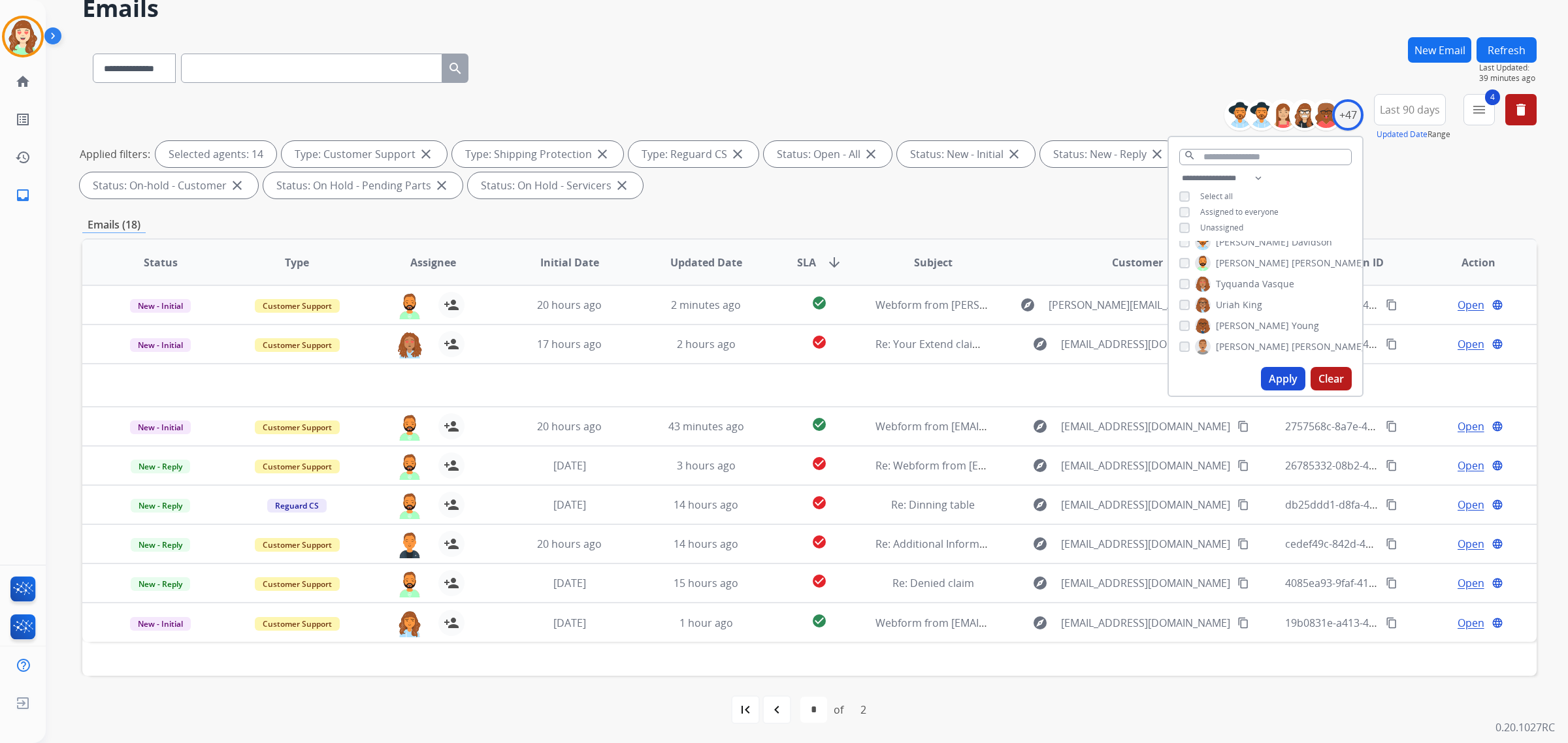
click at [1277, 373] on button "Apply" at bounding box center [1284, 379] width 45 height 23
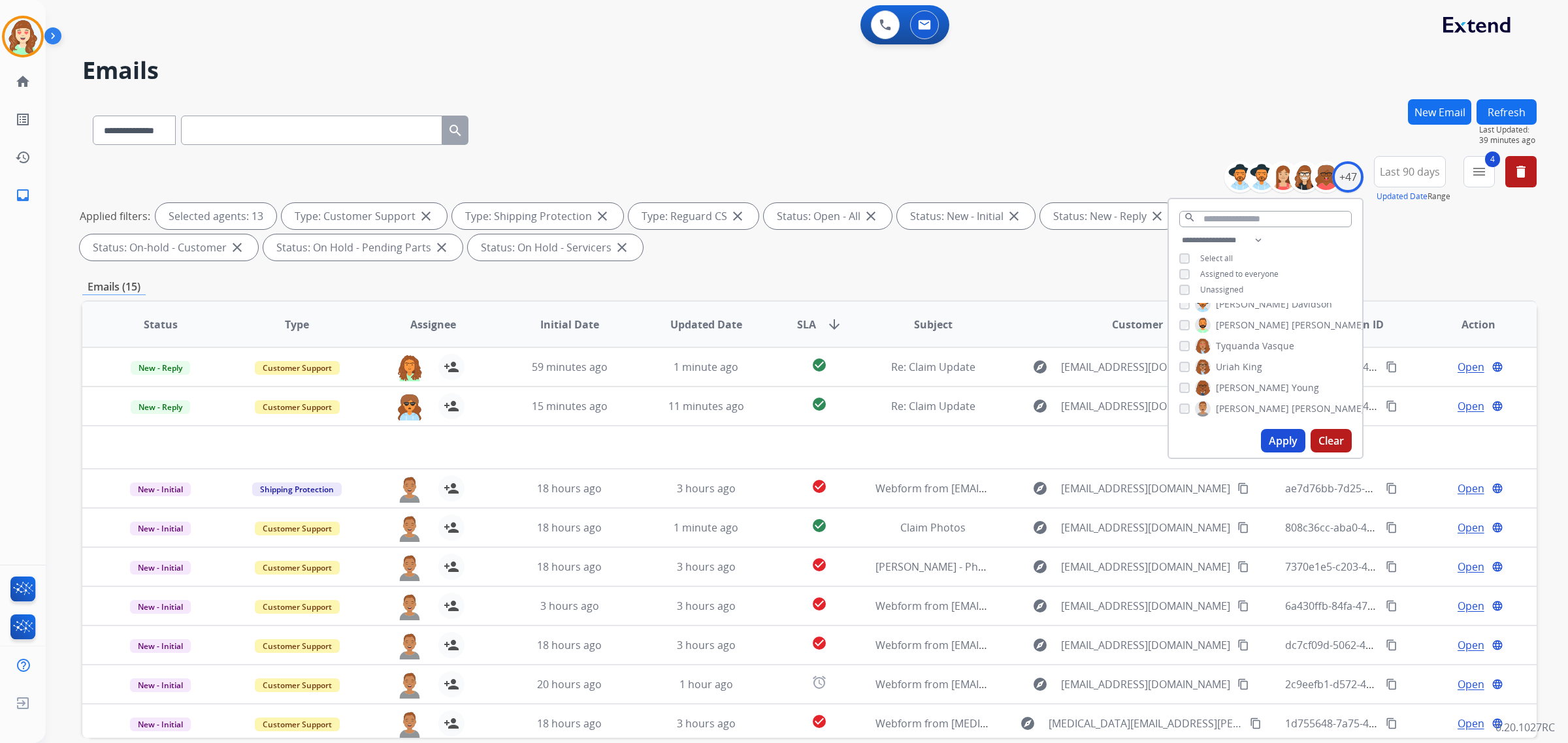
scroll to position [62, 0]
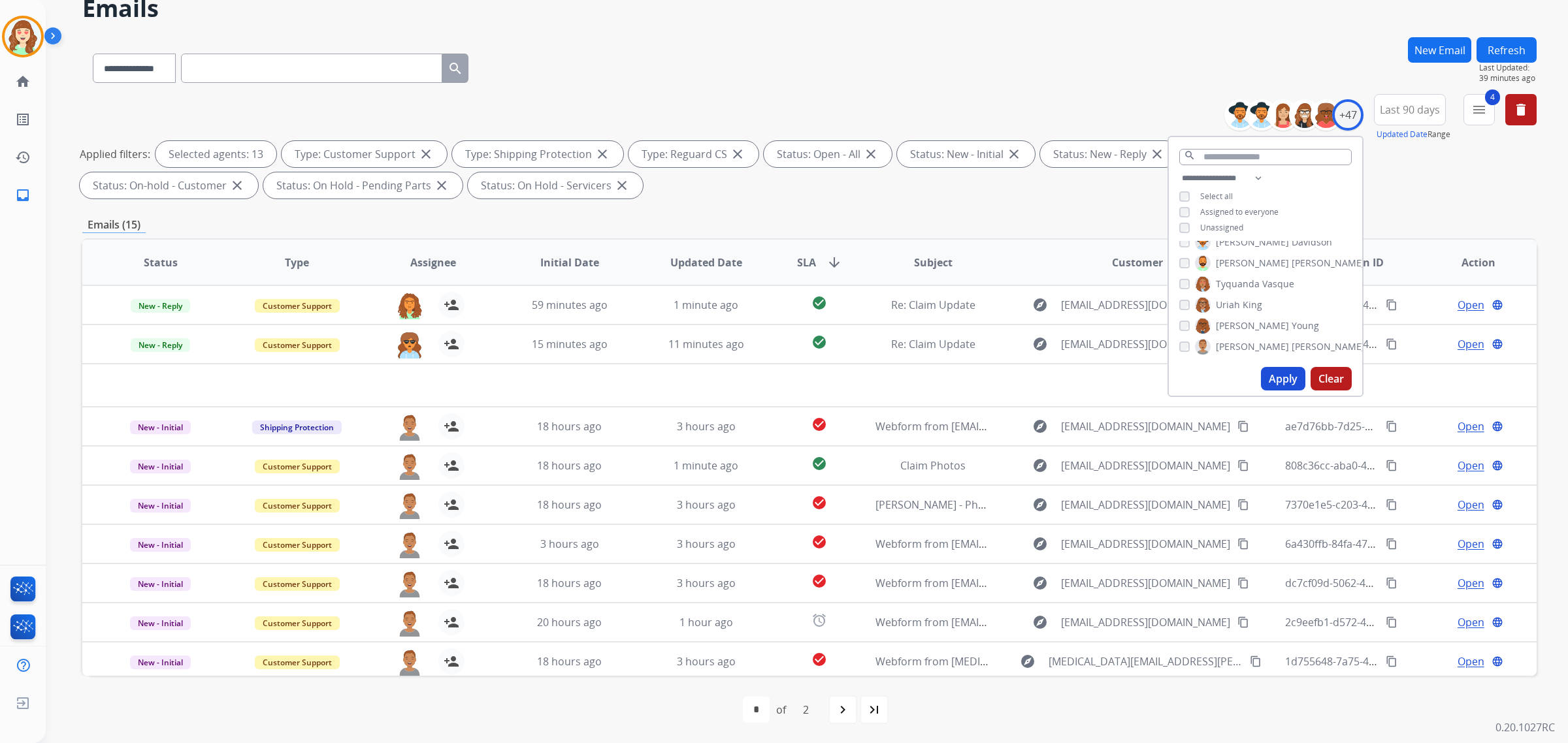
click at [847, 707] on mat-icon "navigate_next" at bounding box center [842, 710] width 16 height 16
select select "*"
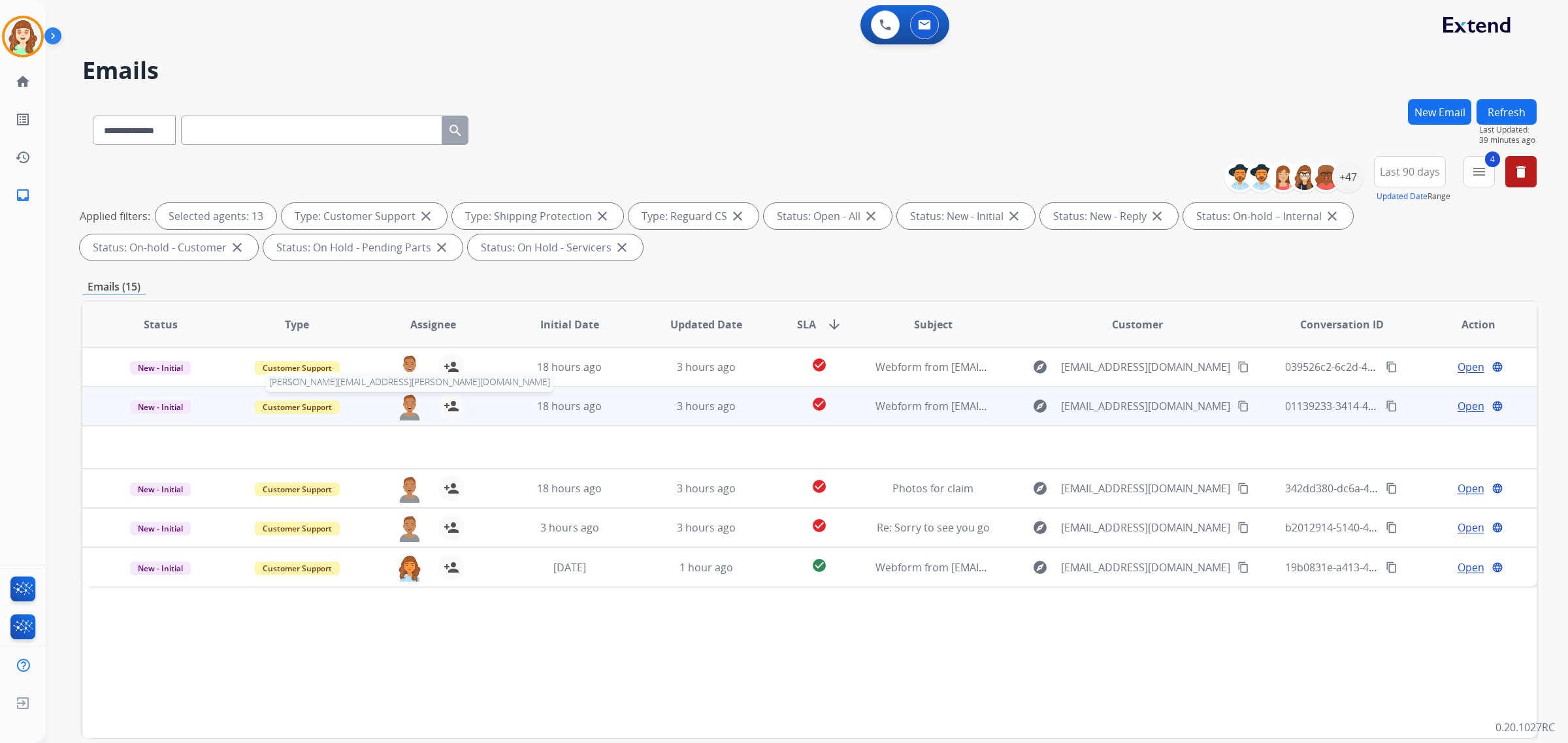
click at [409, 373] on span "[PERSON_NAME][EMAIL_ADDRESS][PERSON_NAME][DOMAIN_NAME]" at bounding box center [409, 382] width 287 height 19
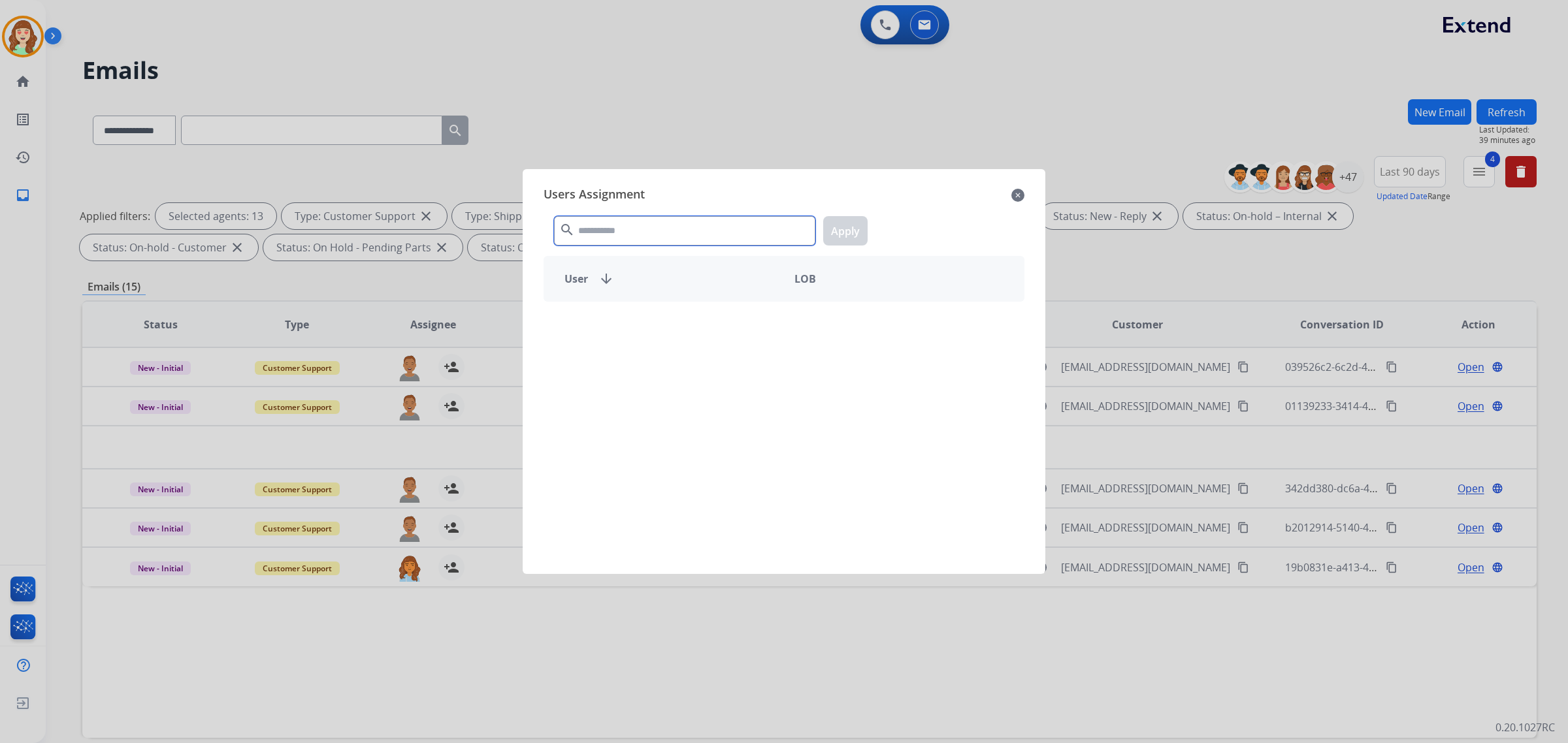
click at [632, 238] on input "text" at bounding box center [685, 231] width 261 height 29
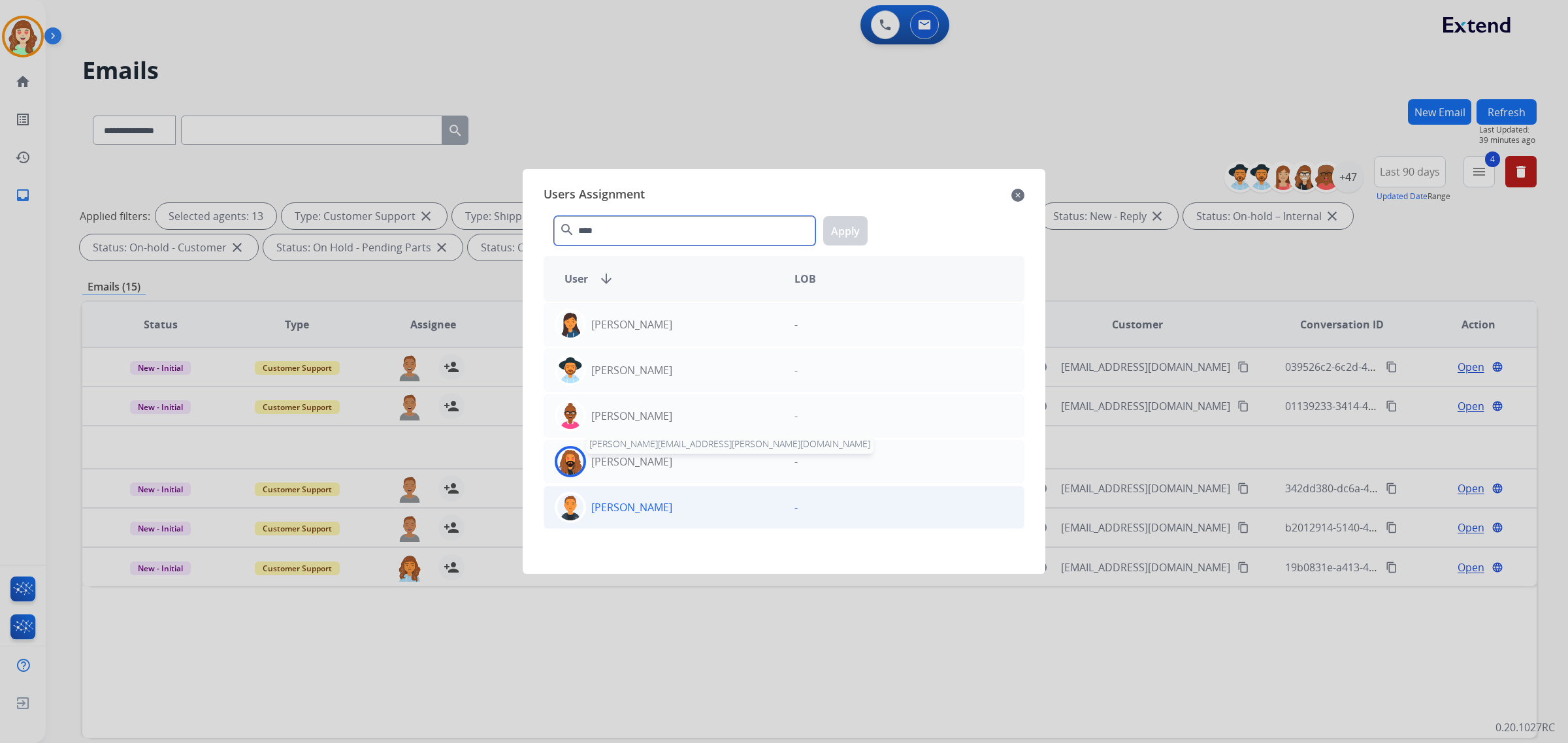
type input "****"
click at [650, 509] on p "[PERSON_NAME]" at bounding box center [631, 507] width 81 height 16
click at [835, 238] on button "Apply" at bounding box center [845, 231] width 45 height 29
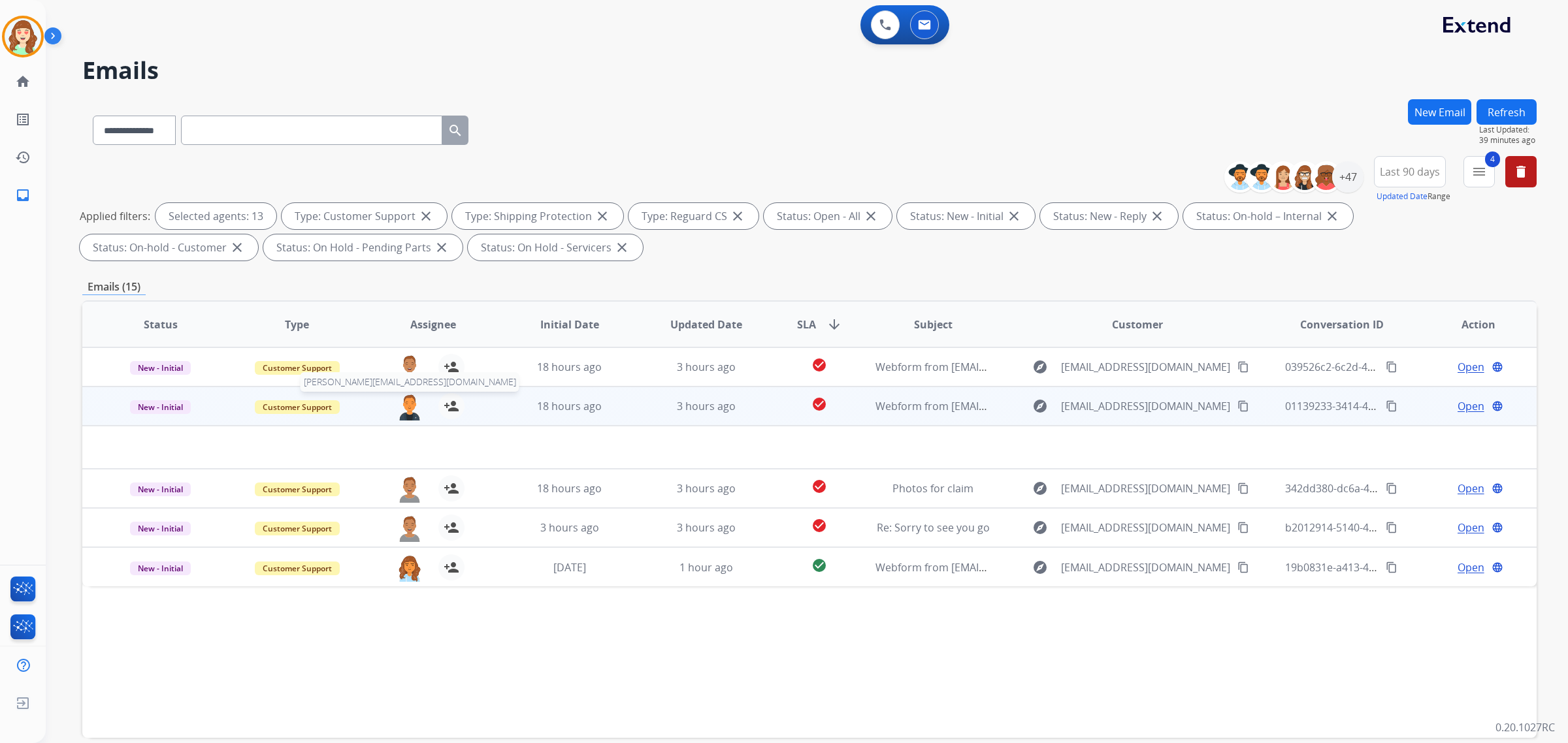
click at [402, 405] on img at bounding box center [409, 407] width 26 height 27
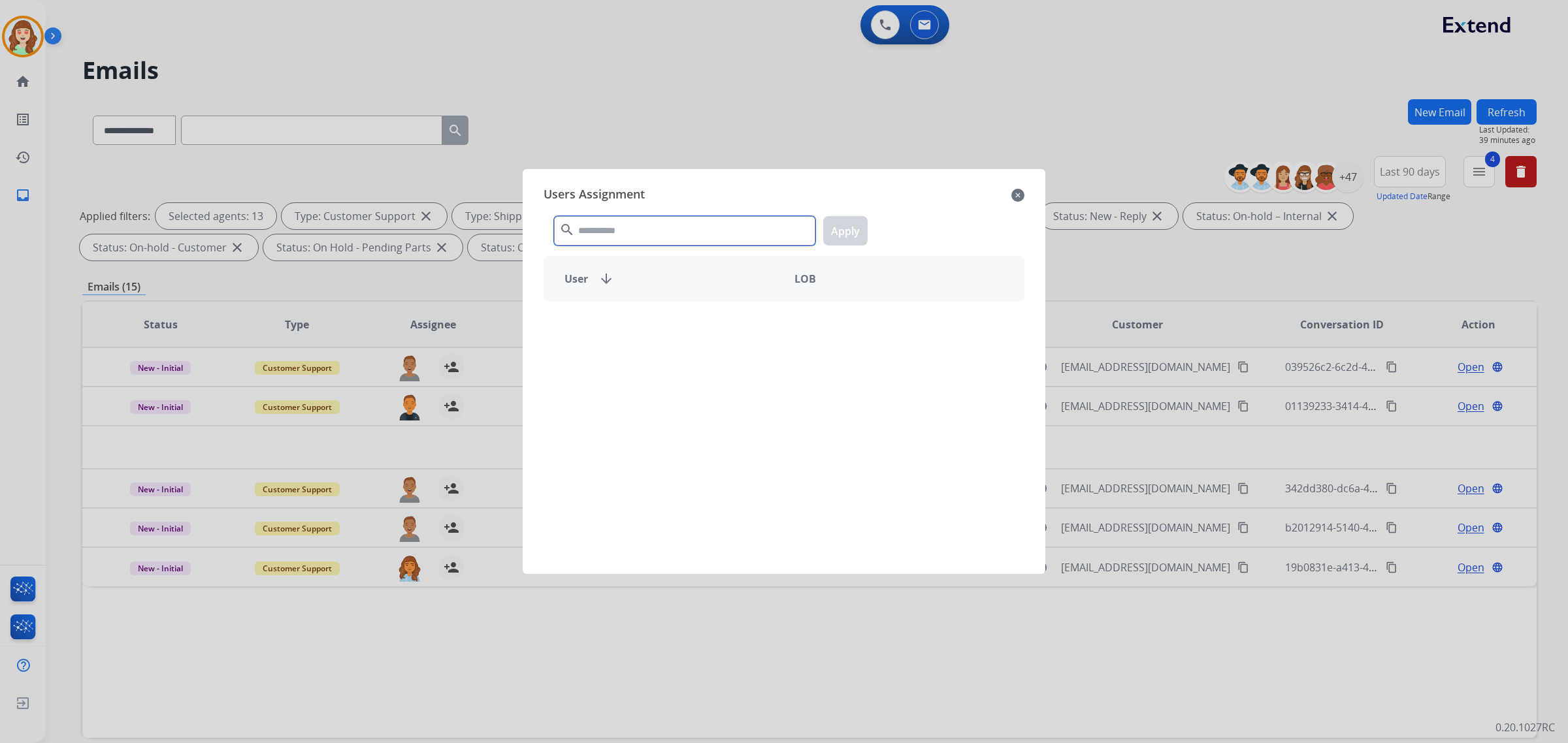
click at [628, 231] on input "text" at bounding box center [685, 231] width 261 height 29
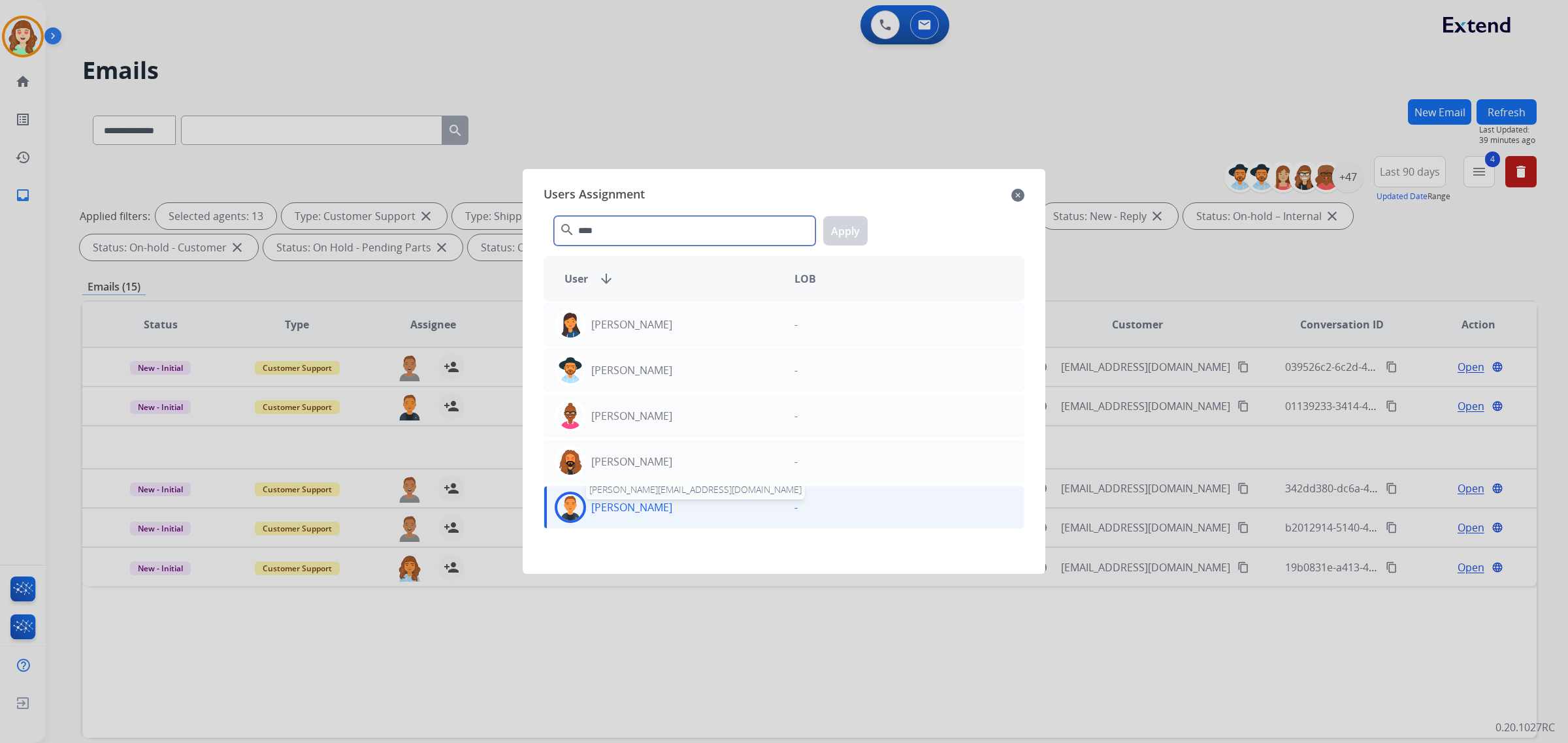
type input "****"
click at [628, 509] on p "[PERSON_NAME]" at bounding box center [631, 507] width 81 height 16
click at [851, 229] on button "Apply" at bounding box center [845, 231] width 45 height 29
click at [663, 514] on td "3 hours ago" at bounding box center [696, 528] width 136 height 39
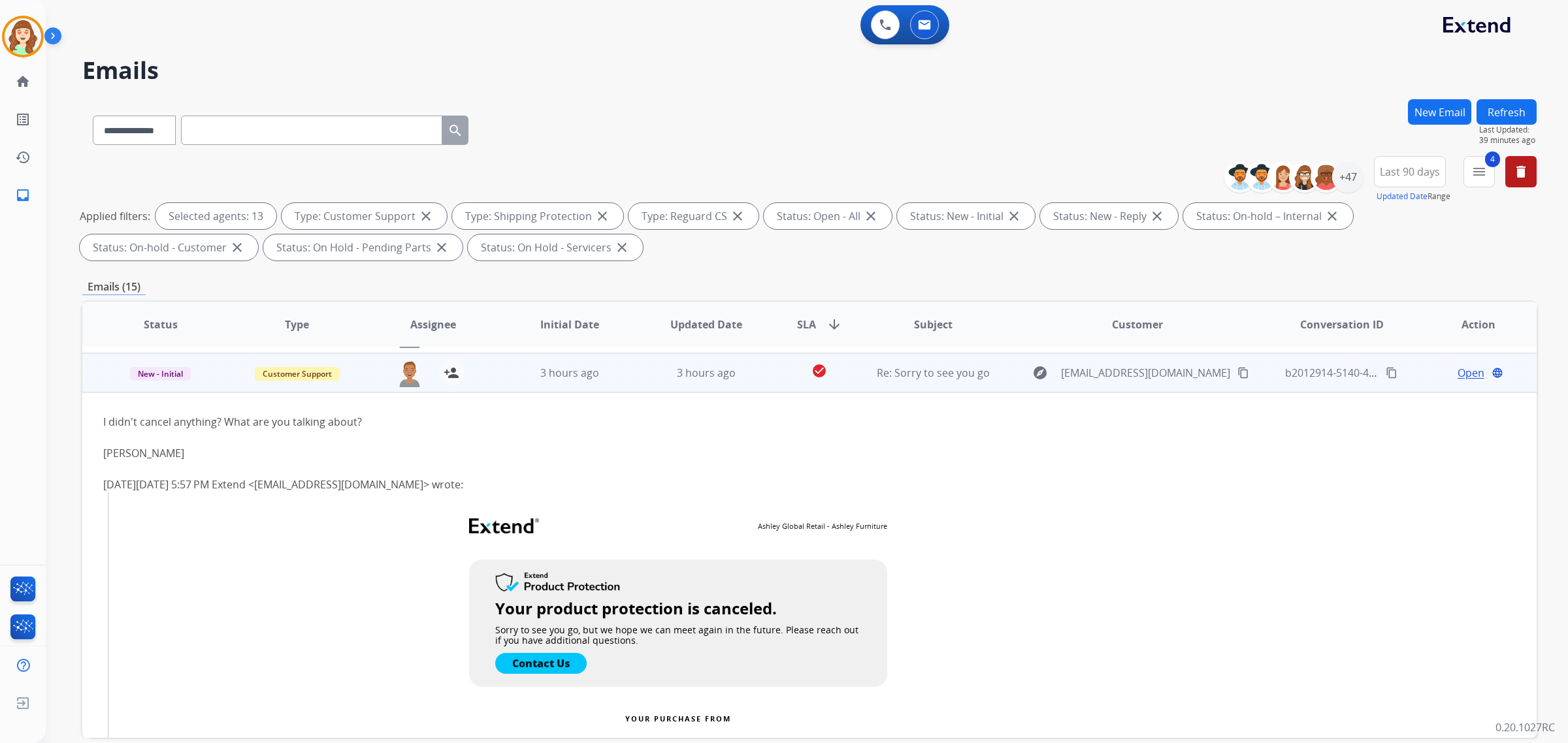
scroll to position [118, 0]
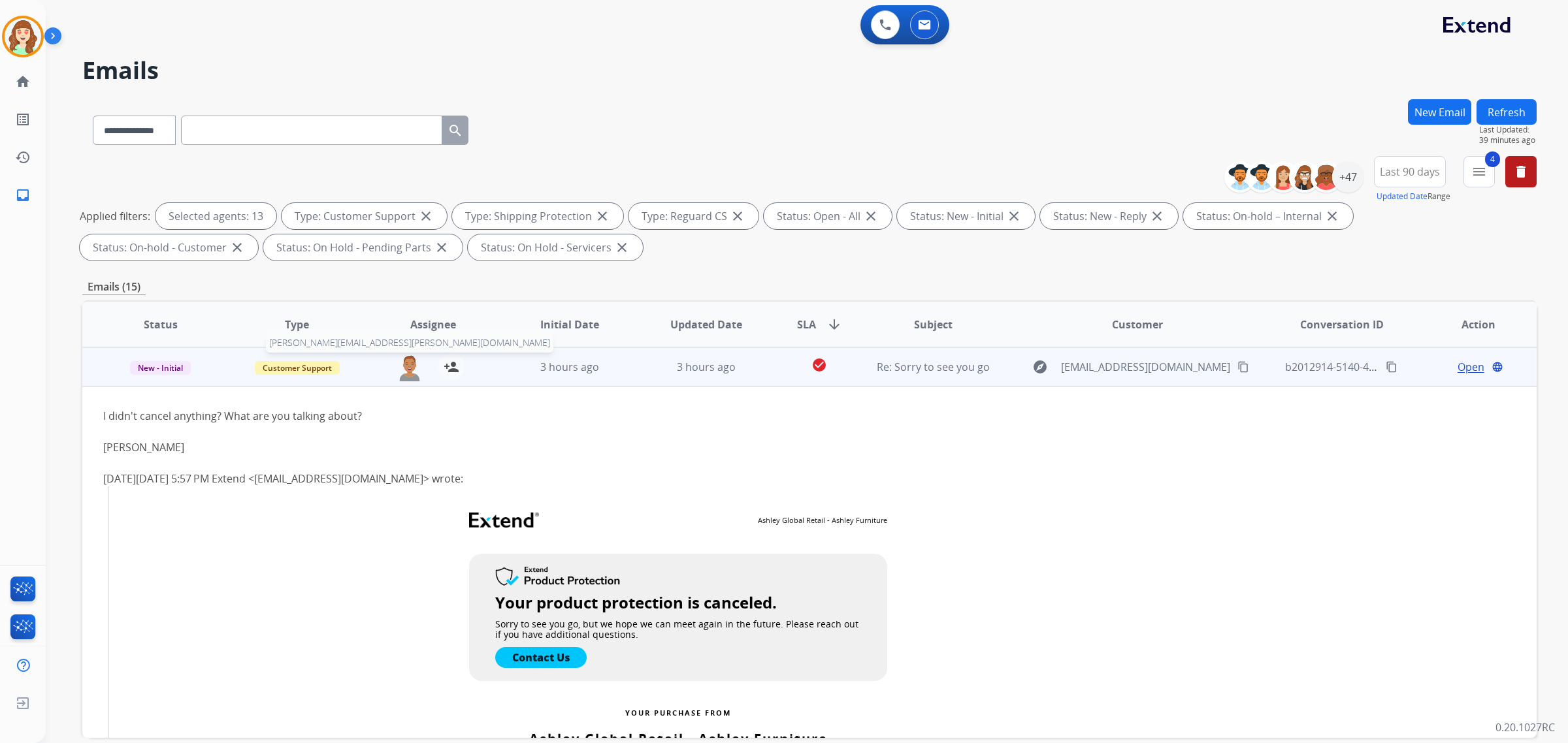
click at [409, 373] on img at bounding box center [409, 368] width 26 height 27
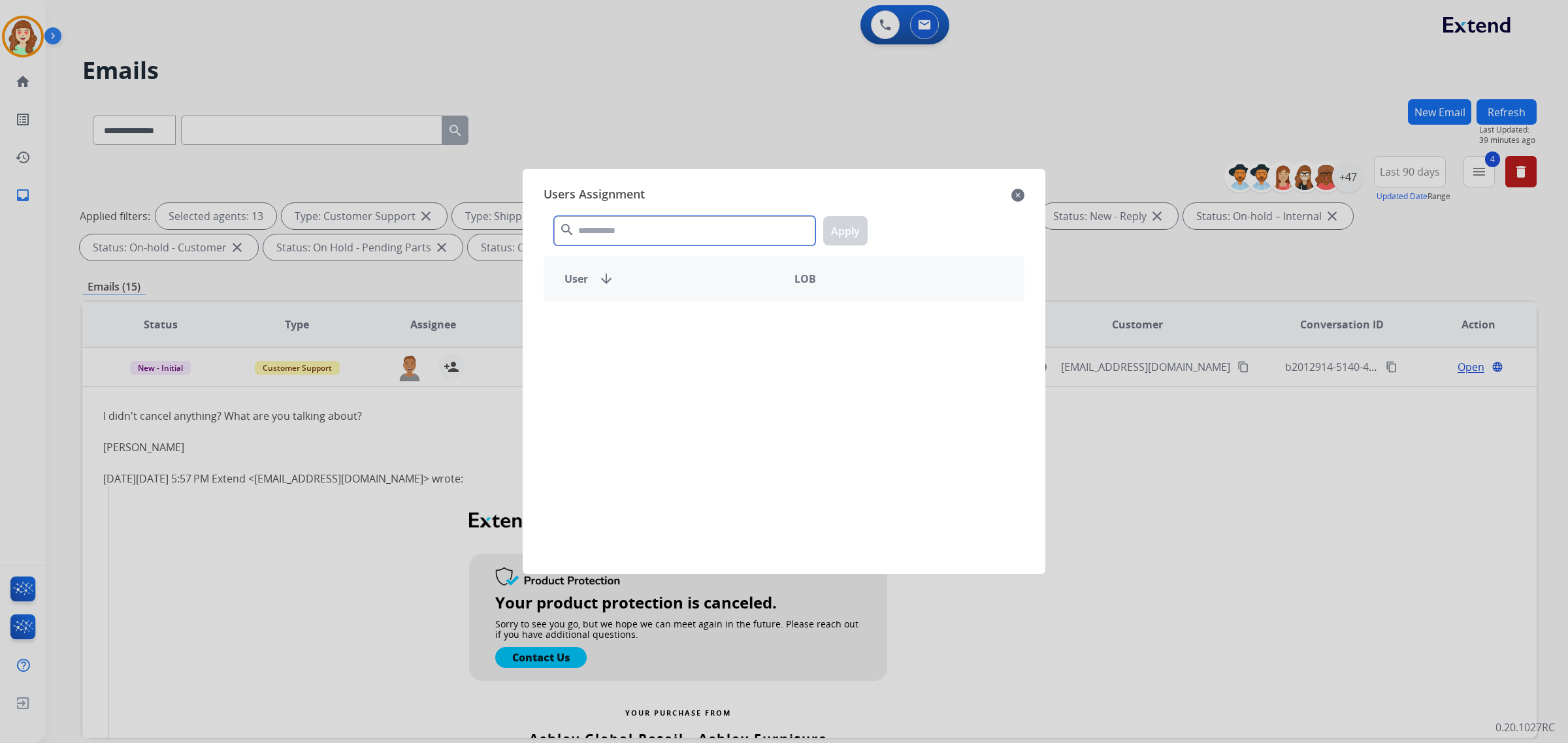
click at [638, 226] on input "text" at bounding box center [685, 231] width 261 height 29
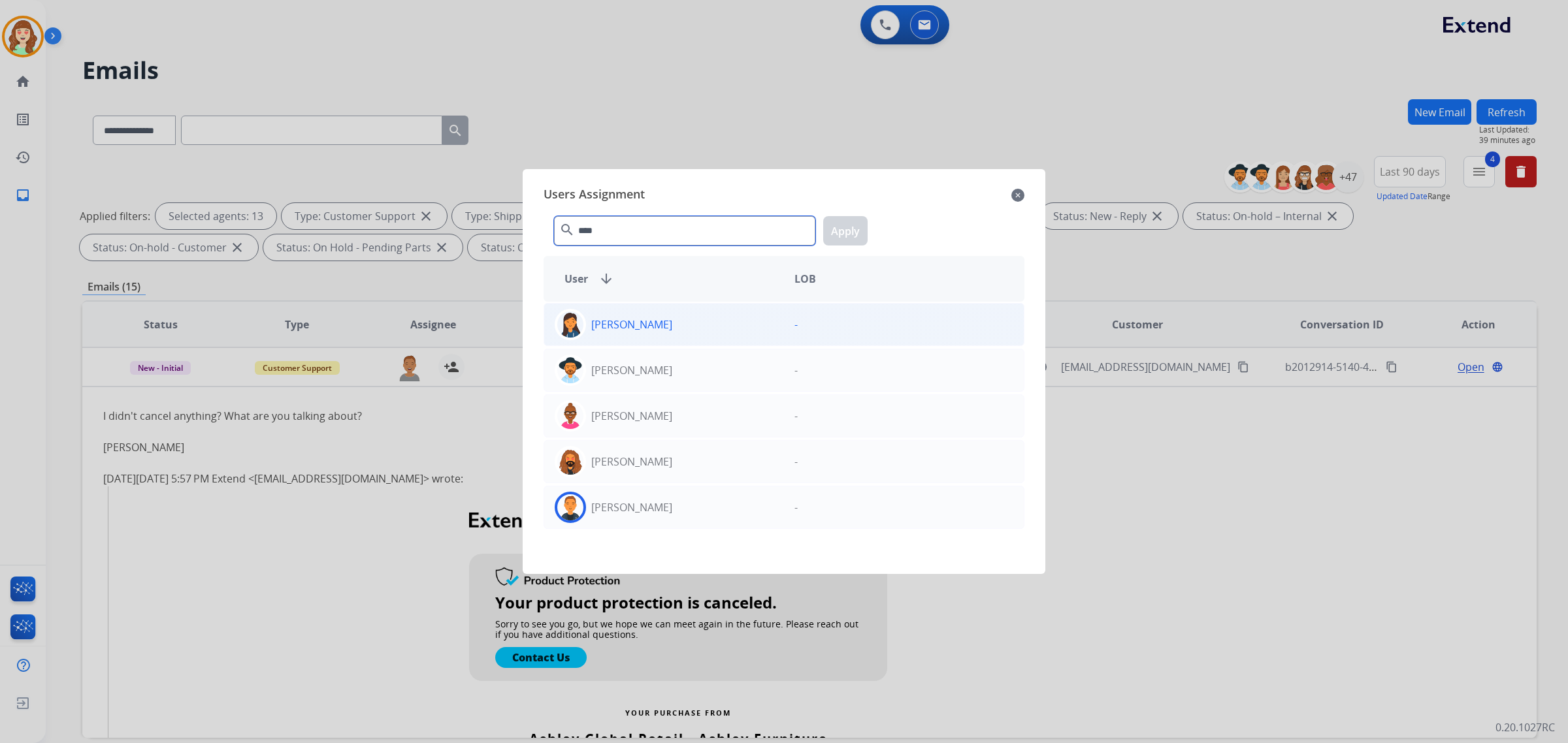
type input "****"
click at [662, 503] on div "[PERSON_NAME]" at bounding box center [664, 507] width 240 height 31
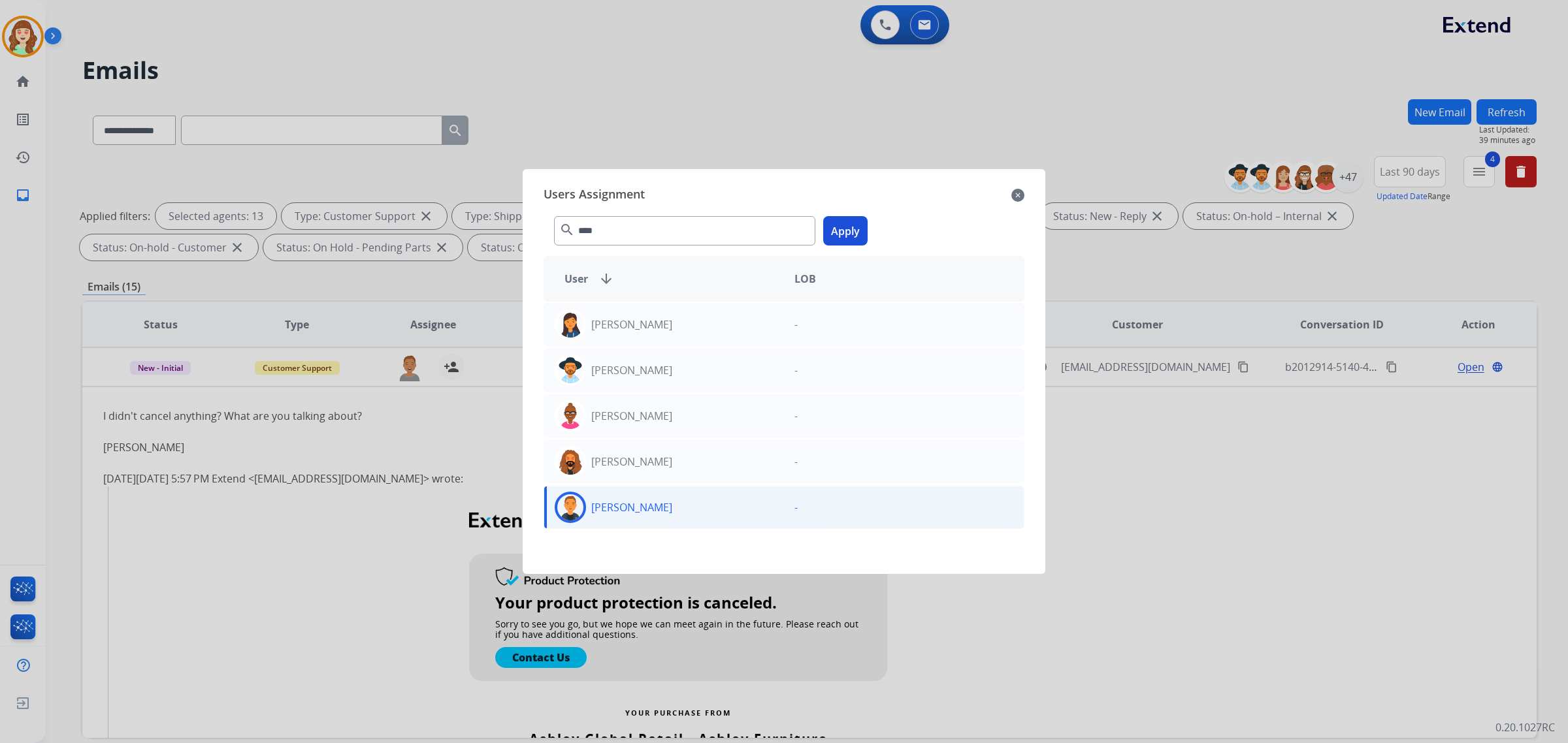
click at [849, 230] on button "Apply" at bounding box center [845, 231] width 45 height 29
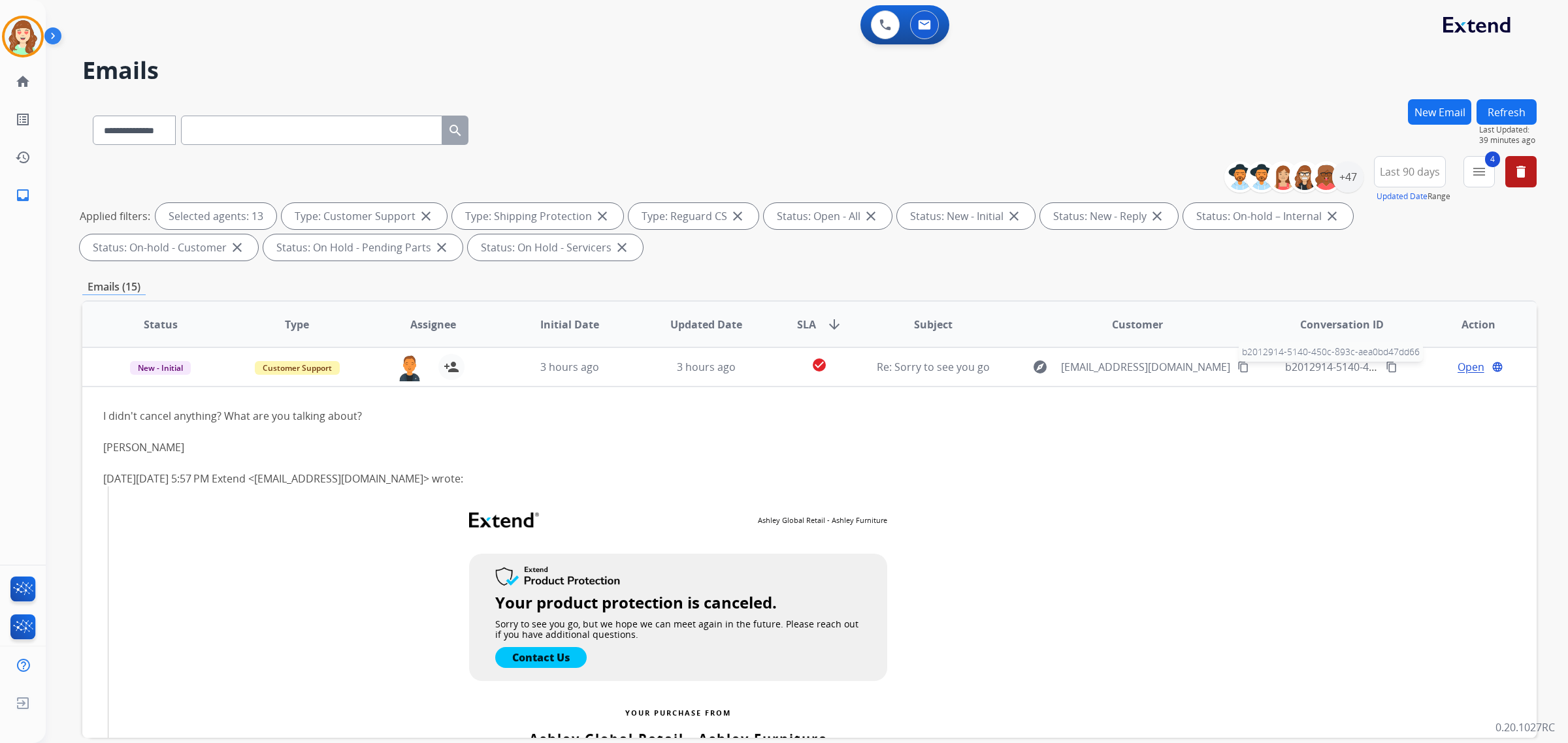
scroll to position [0, 0]
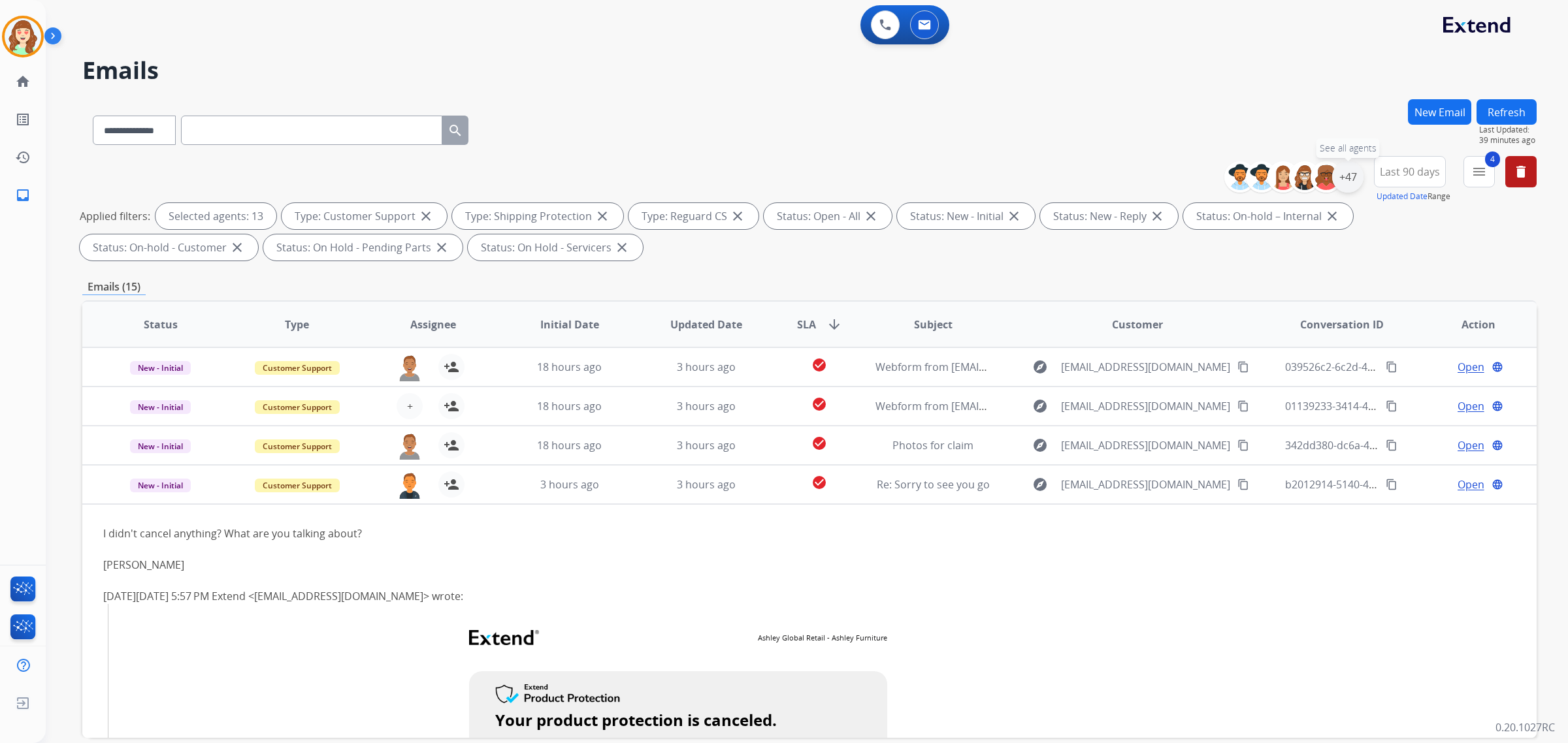
click at [1351, 173] on div "+47" at bounding box center [1348, 177] width 31 height 31
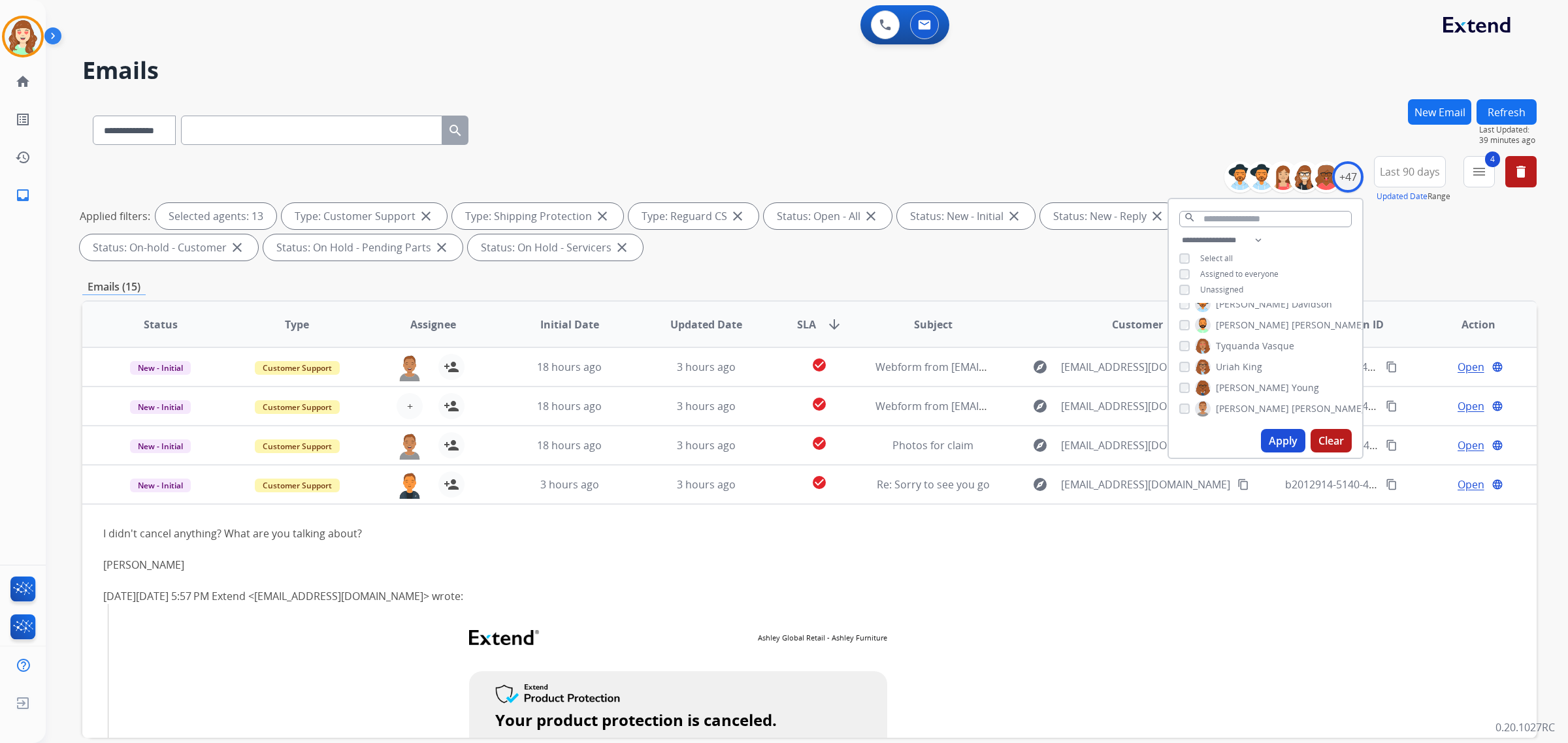
click at [1050, 161] on div "**********" at bounding box center [809, 210] width 1454 height 110
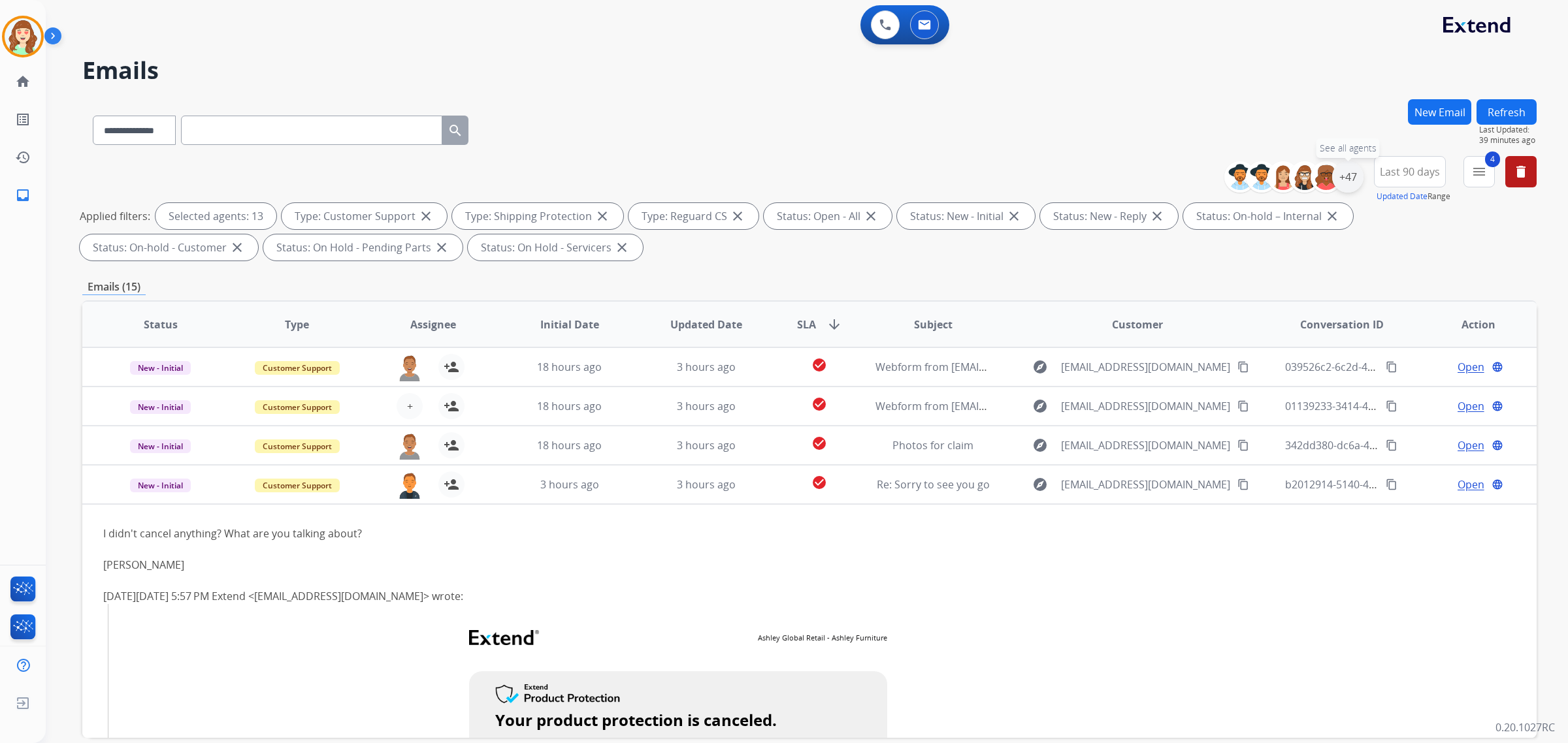
click at [1339, 173] on div "+47" at bounding box center [1348, 177] width 31 height 31
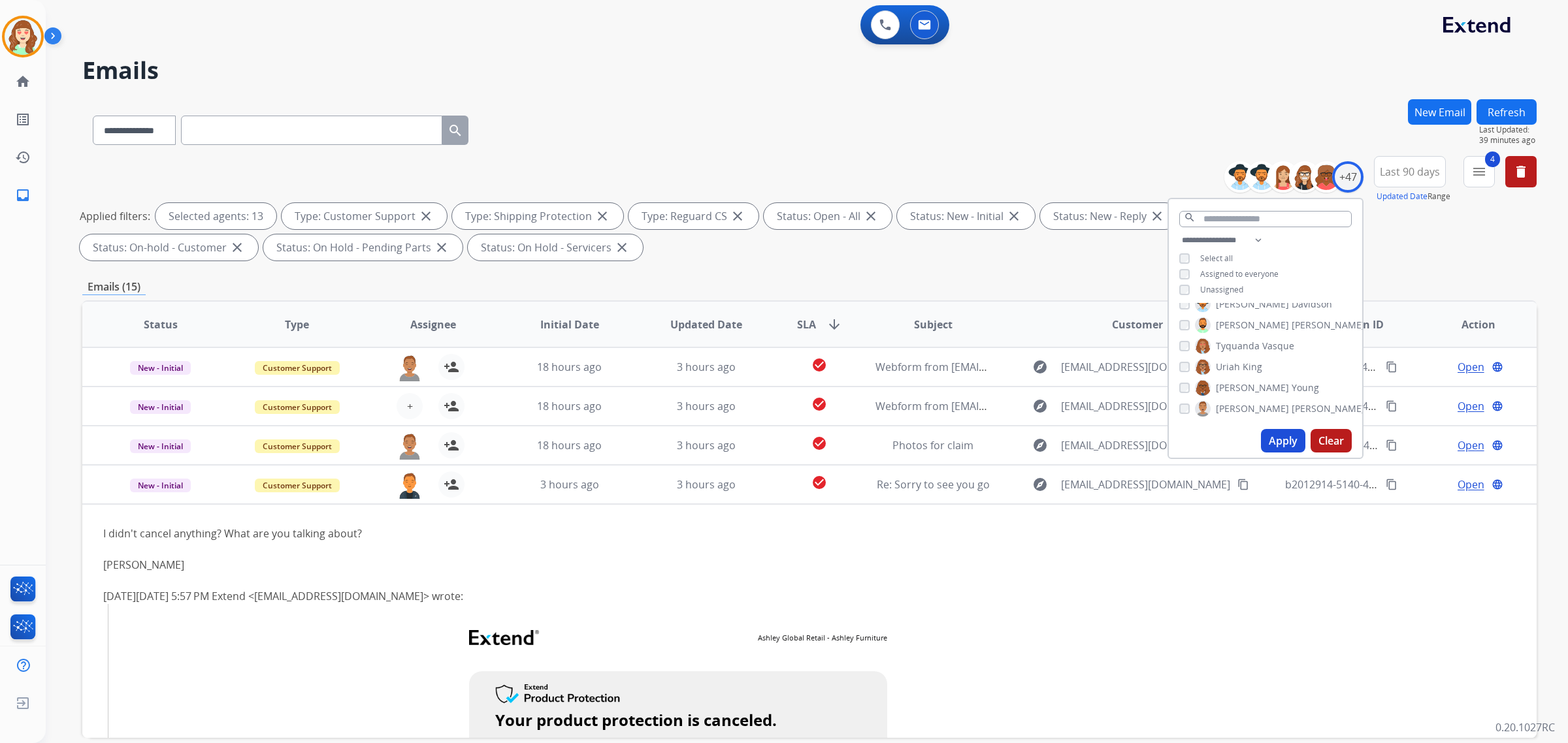
click at [1321, 434] on button "Clear" at bounding box center [1331, 441] width 41 height 23
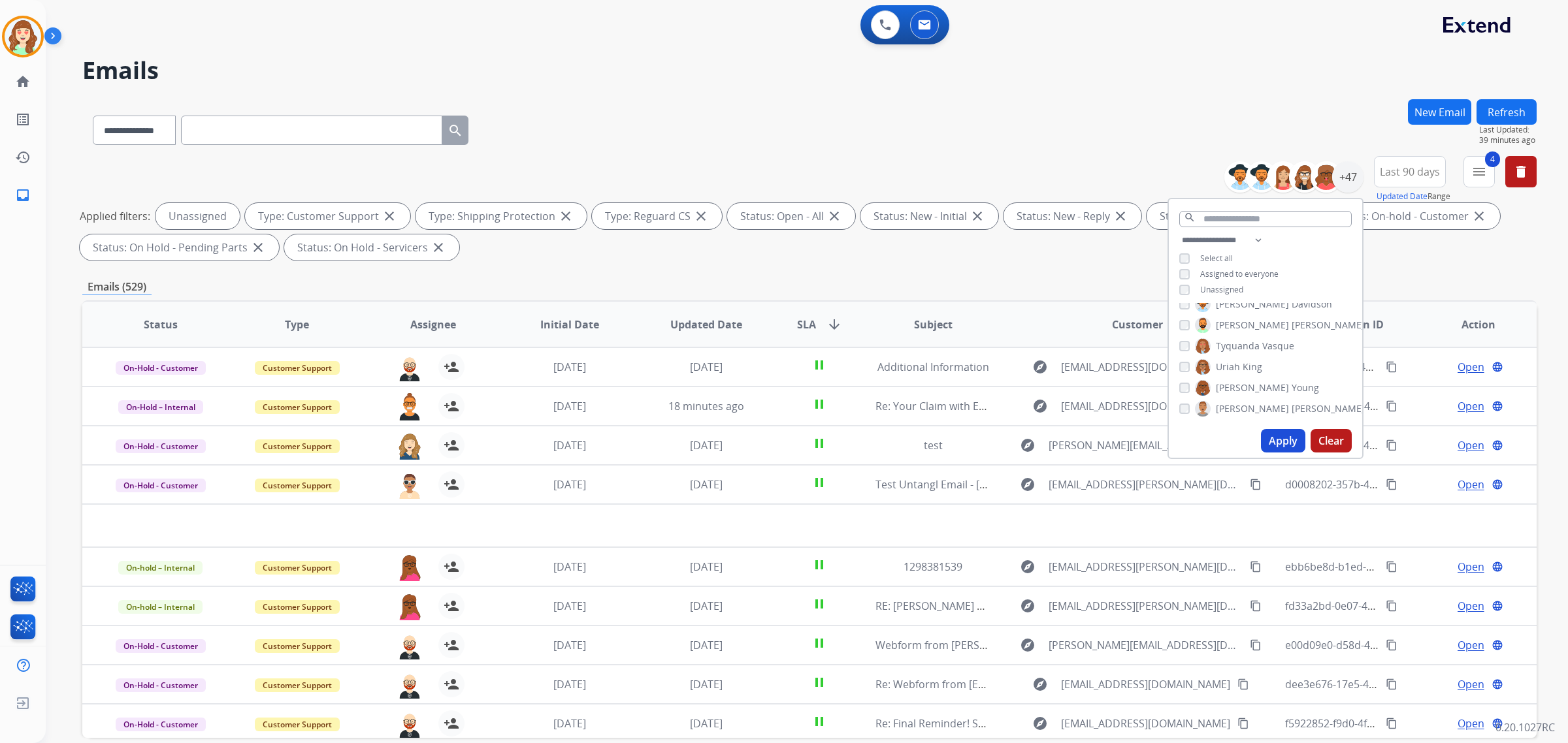
click at [1283, 445] on button "Apply" at bounding box center [1284, 441] width 45 height 23
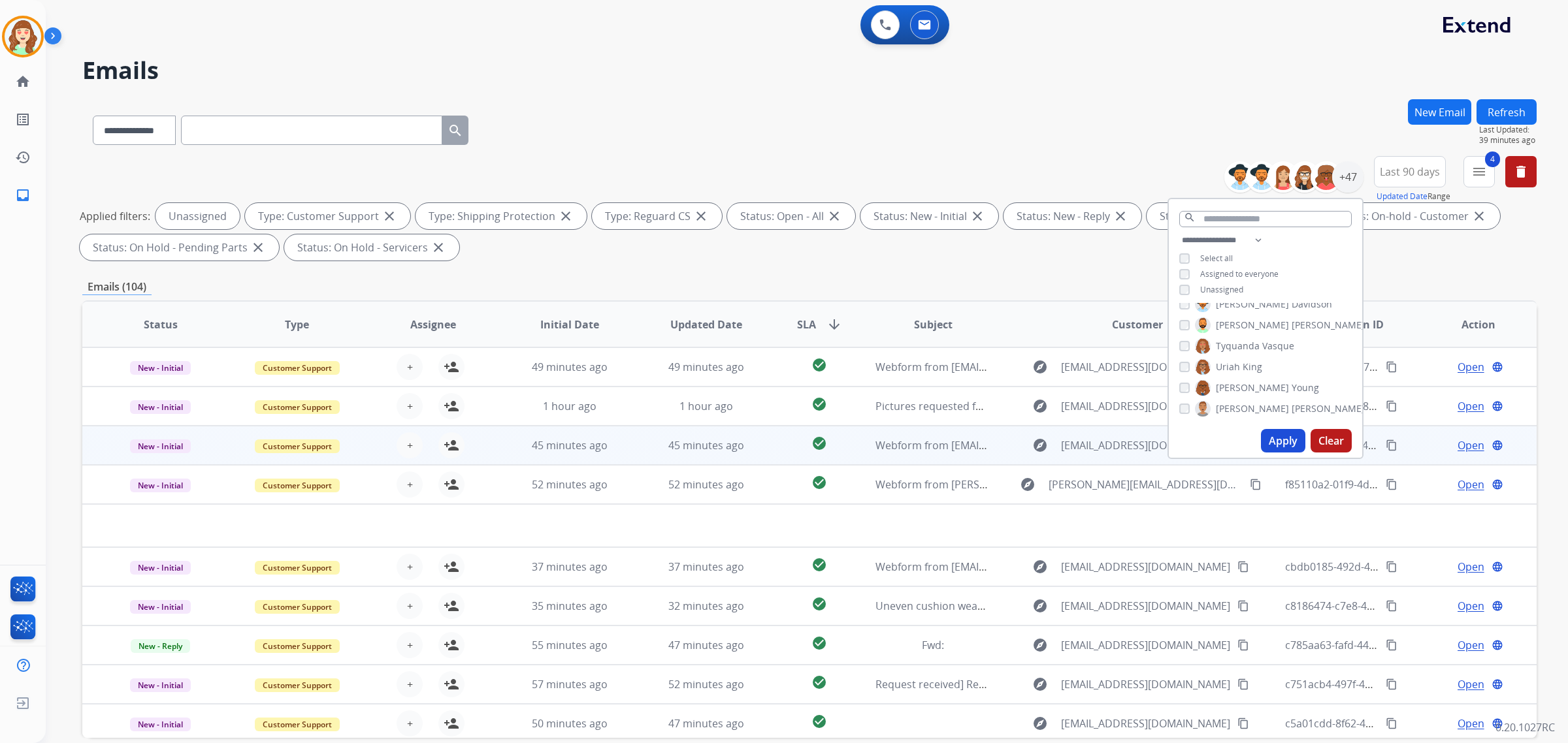
scroll to position [62, 0]
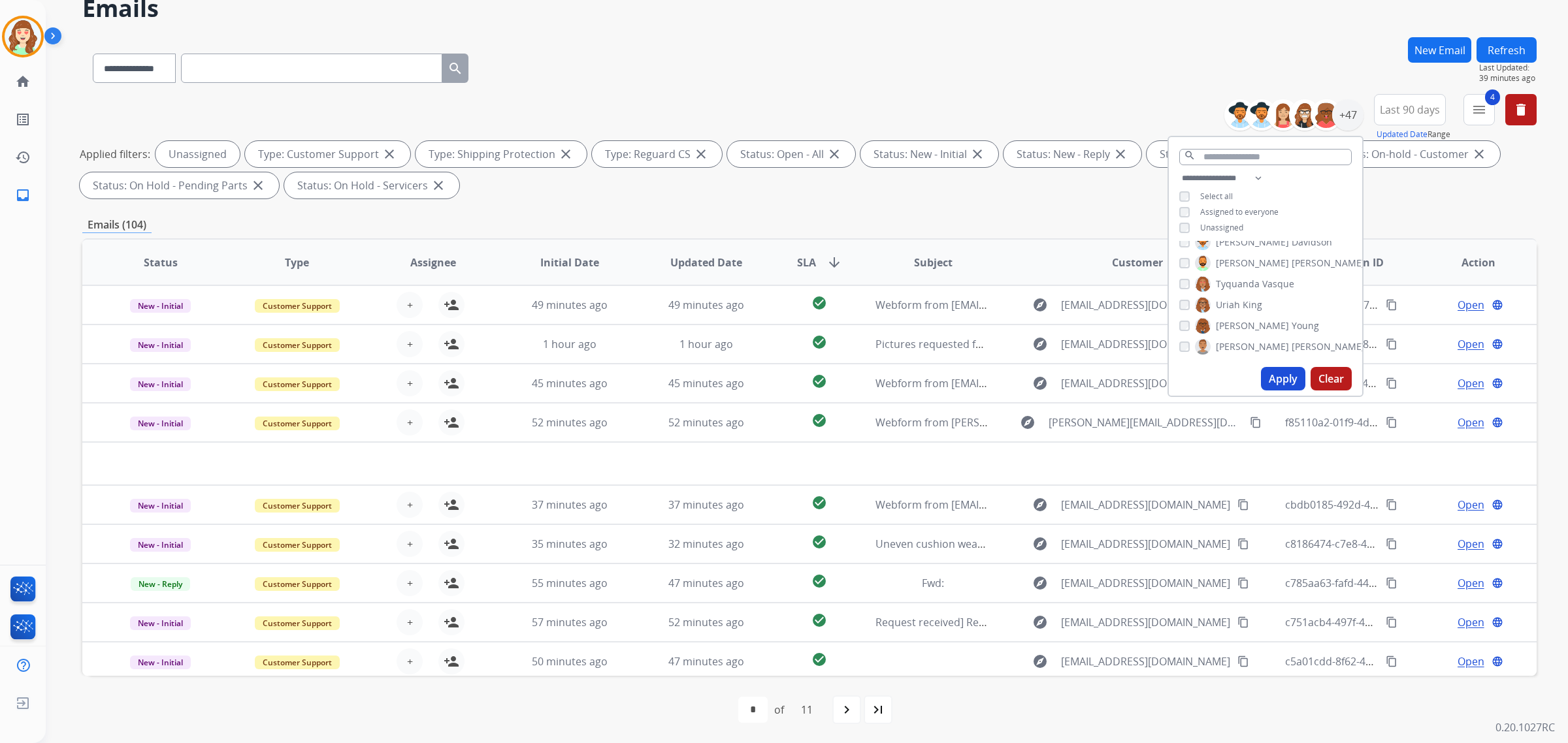
click at [811, 260] on span "SLA" at bounding box center [805, 263] width 19 height 16
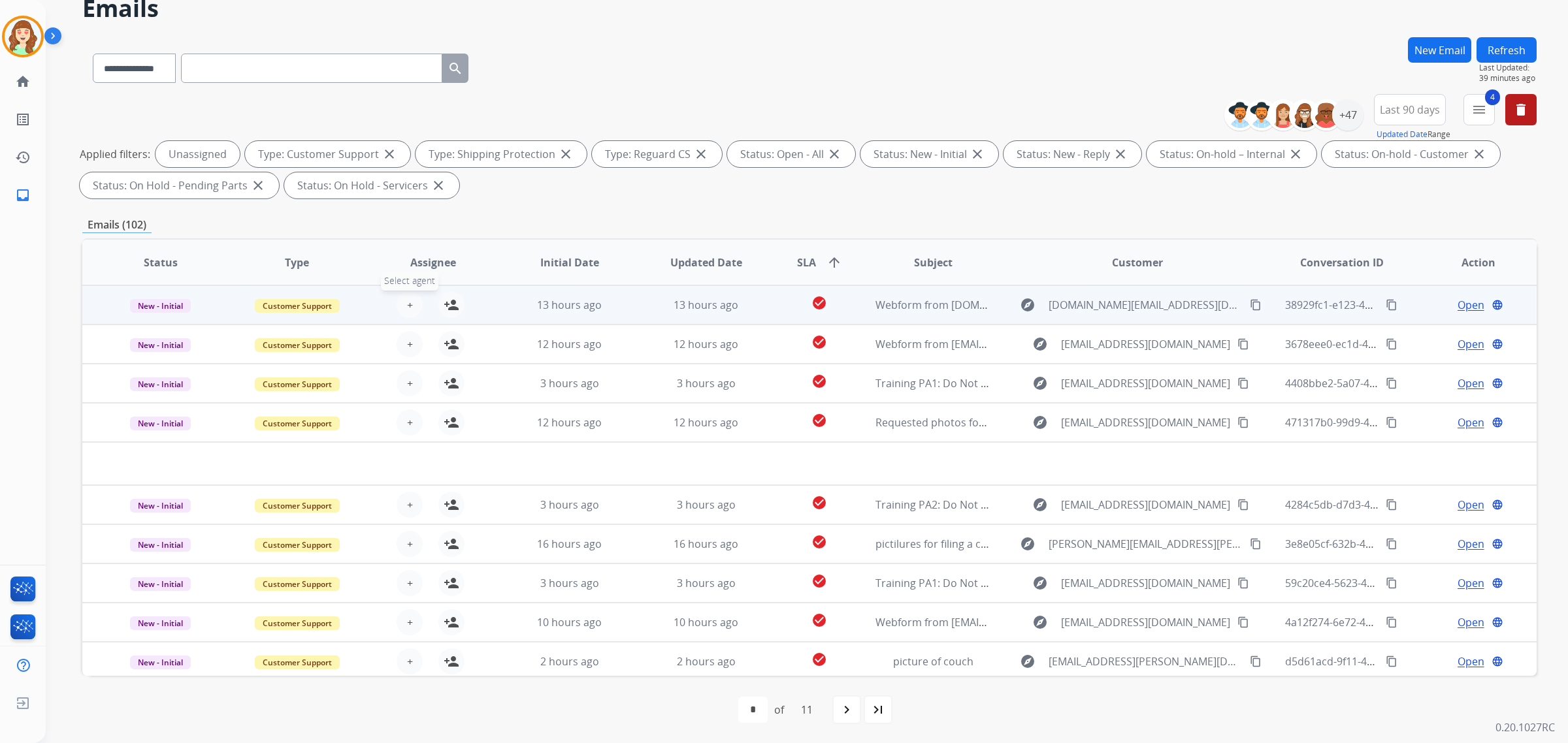
click at [408, 302] on span "+" at bounding box center [410, 305] width 6 height 16
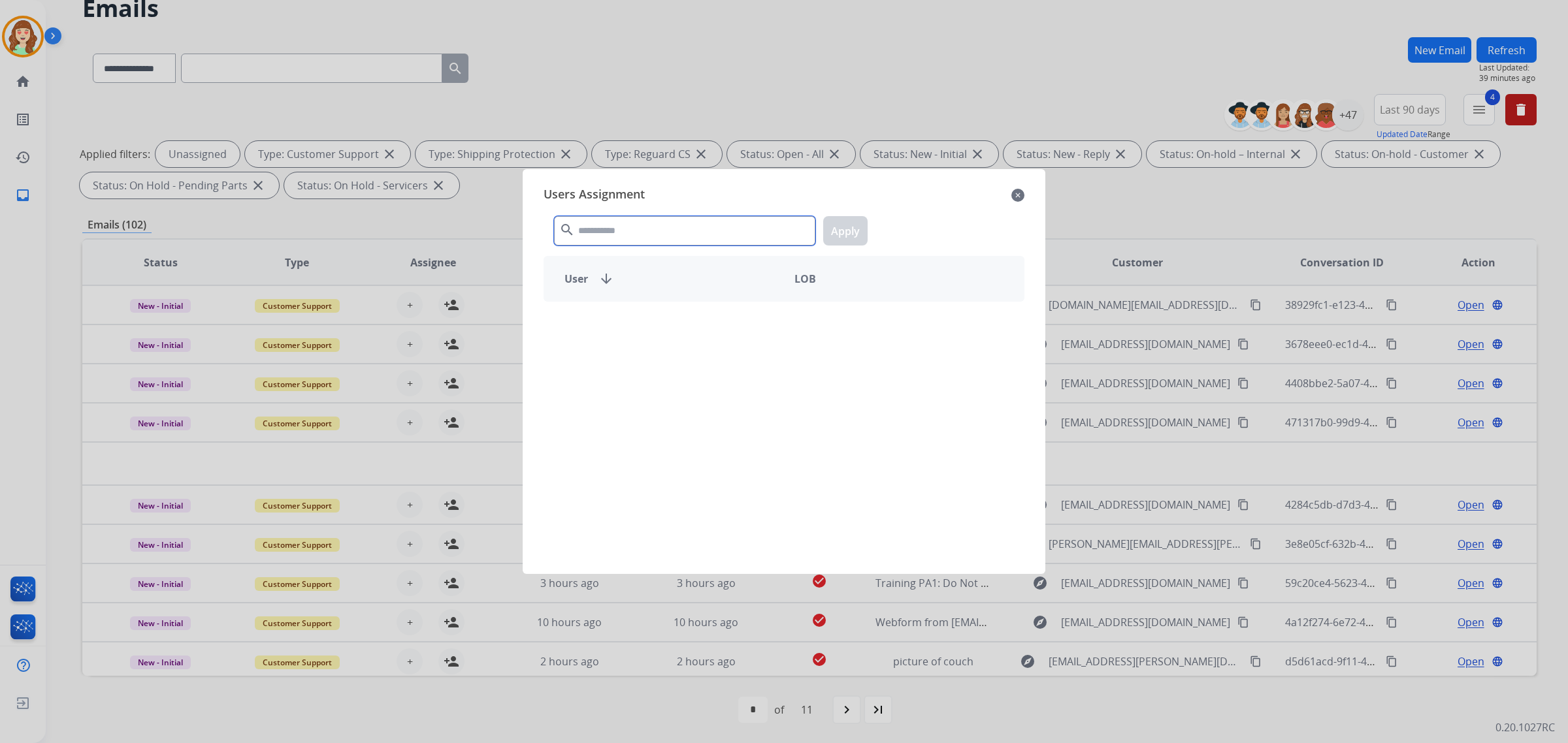
click at [637, 231] on input "text" at bounding box center [685, 231] width 261 height 29
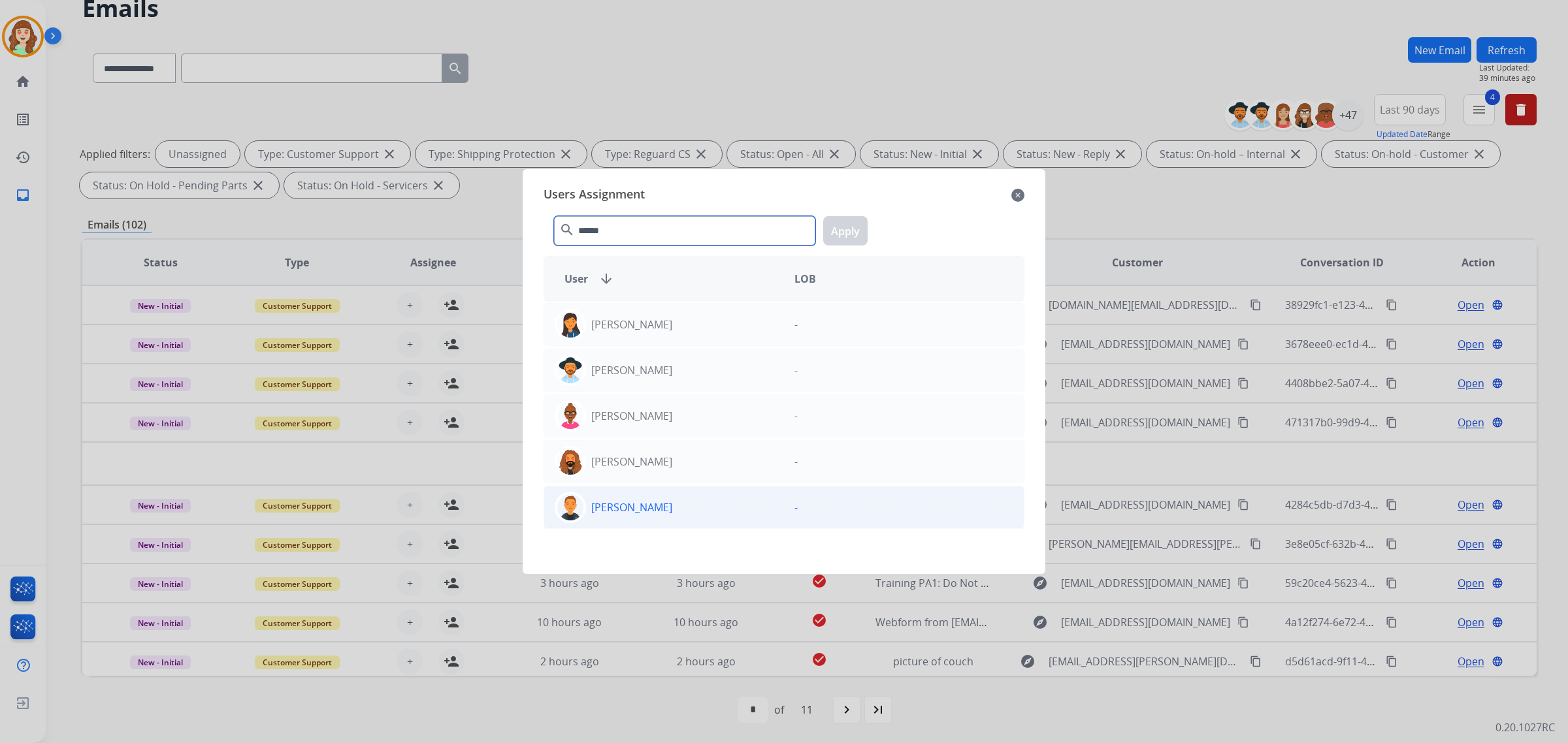
type input "******"
click at [711, 492] on div "[PERSON_NAME]" at bounding box center [664, 507] width 240 height 31
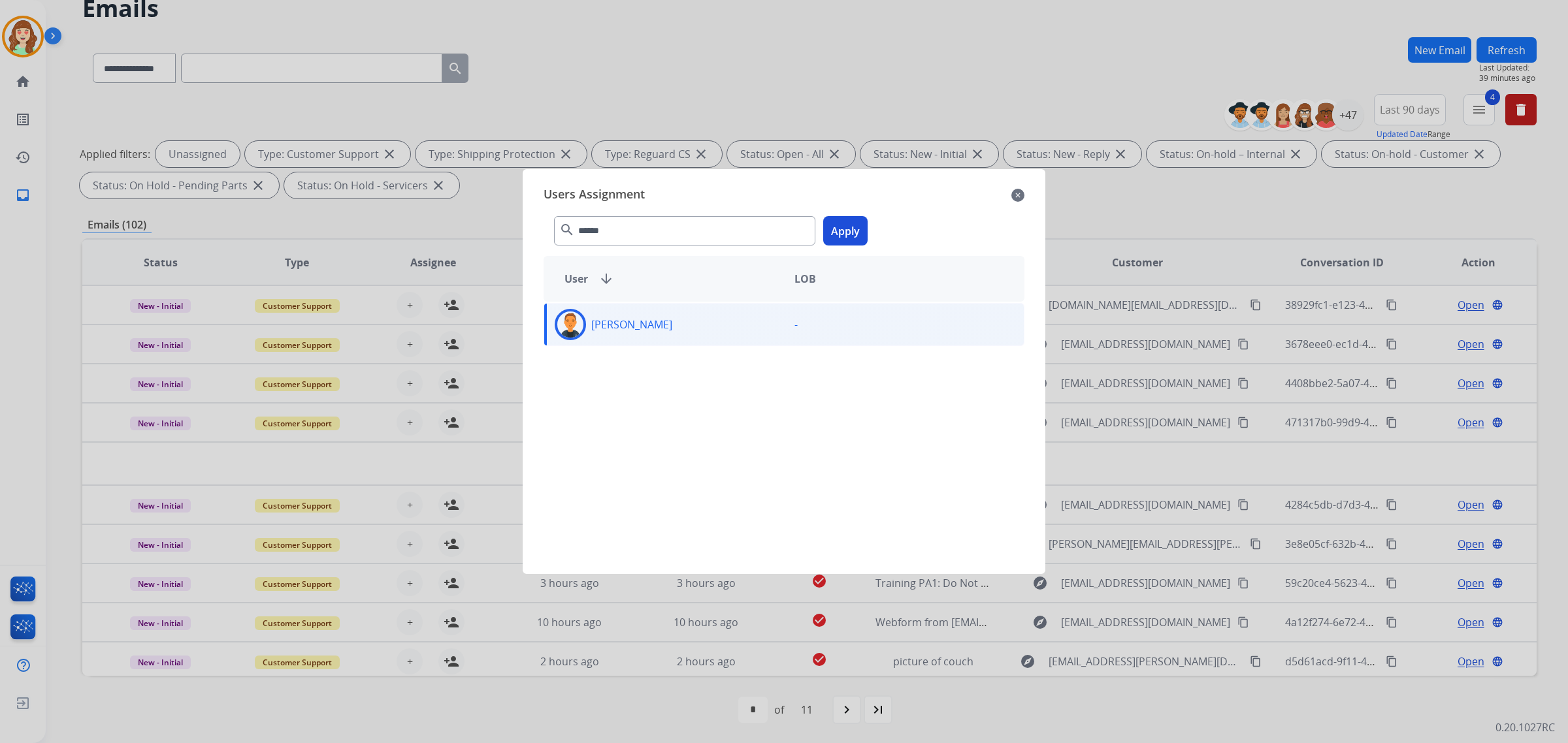
click at [862, 230] on button "Apply" at bounding box center [845, 231] width 45 height 29
click at [607, 333] on div "[PERSON_NAME]" at bounding box center [664, 324] width 240 height 31
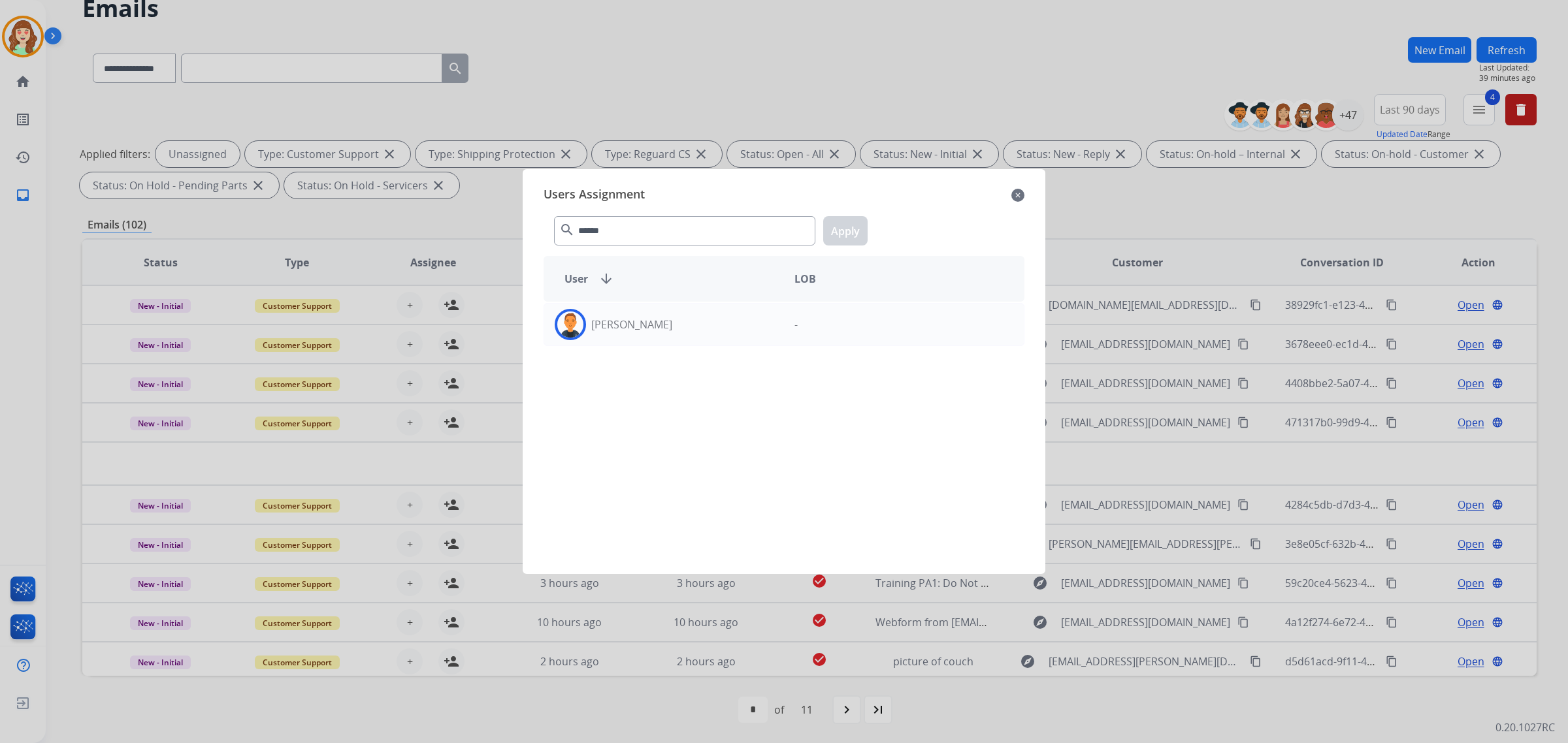
click at [723, 331] on div "[PERSON_NAME]" at bounding box center [664, 324] width 240 height 31
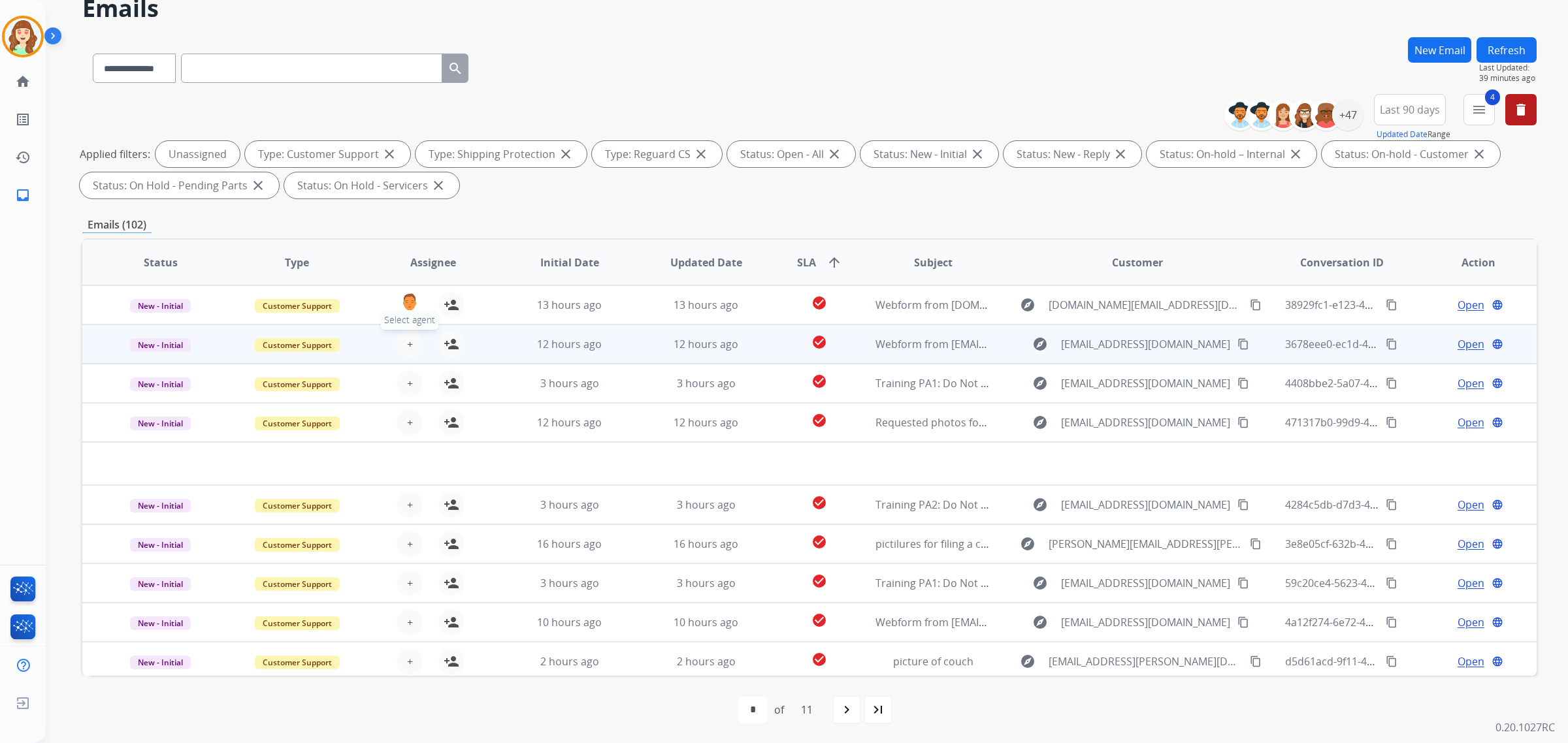
click at [407, 336] on span "+" at bounding box center [410, 344] width 6 height 16
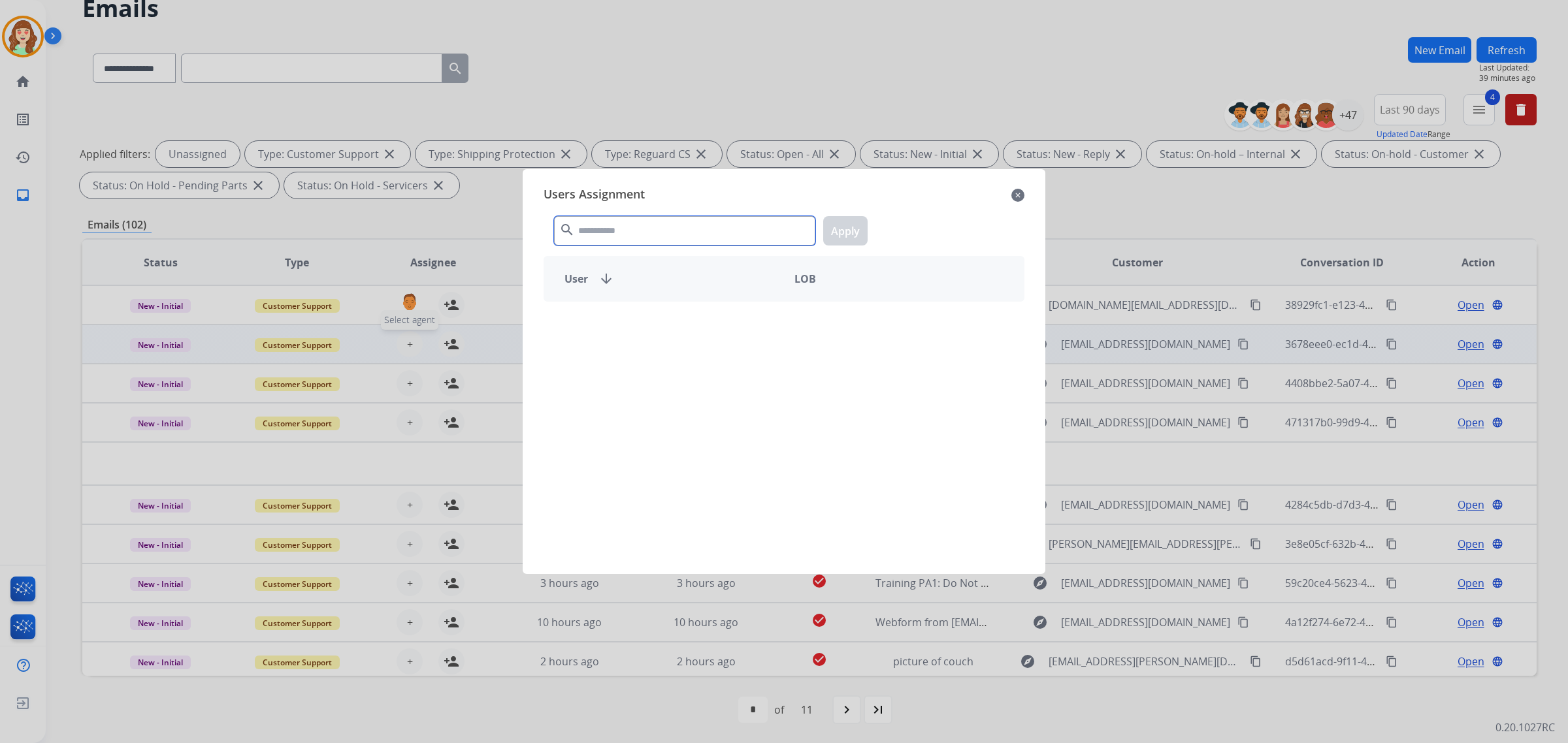
click at [637, 226] on input "text" at bounding box center [685, 231] width 261 height 29
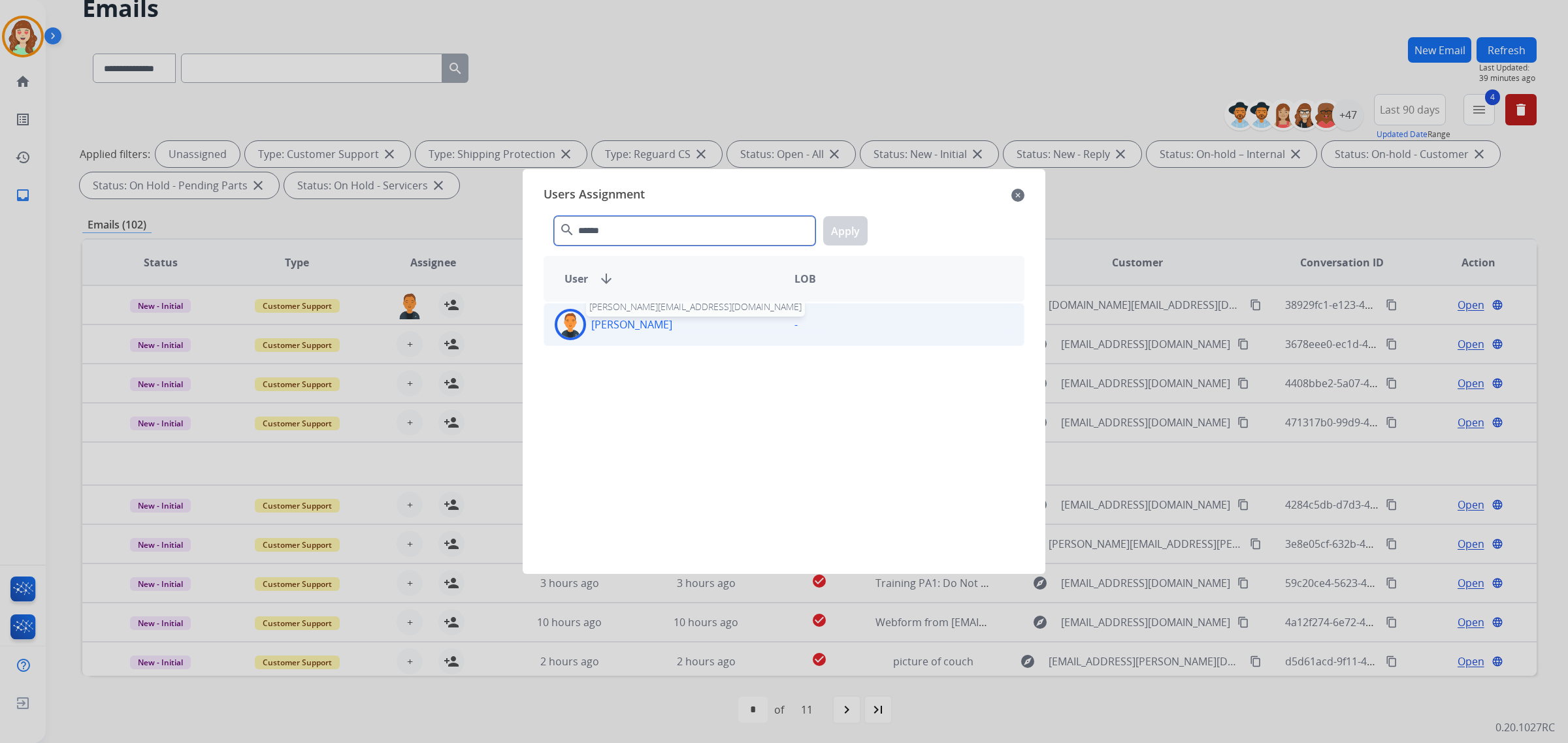
type input "******"
drag, startPoint x: 637, startPoint y: 324, endPoint x: 912, endPoint y: 239, distance: 287.8
click at [638, 323] on p "[PERSON_NAME]" at bounding box center [631, 324] width 81 height 16
click at [848, 232] on button "Apply" at bounding box center [845, 231] width 45 height 29
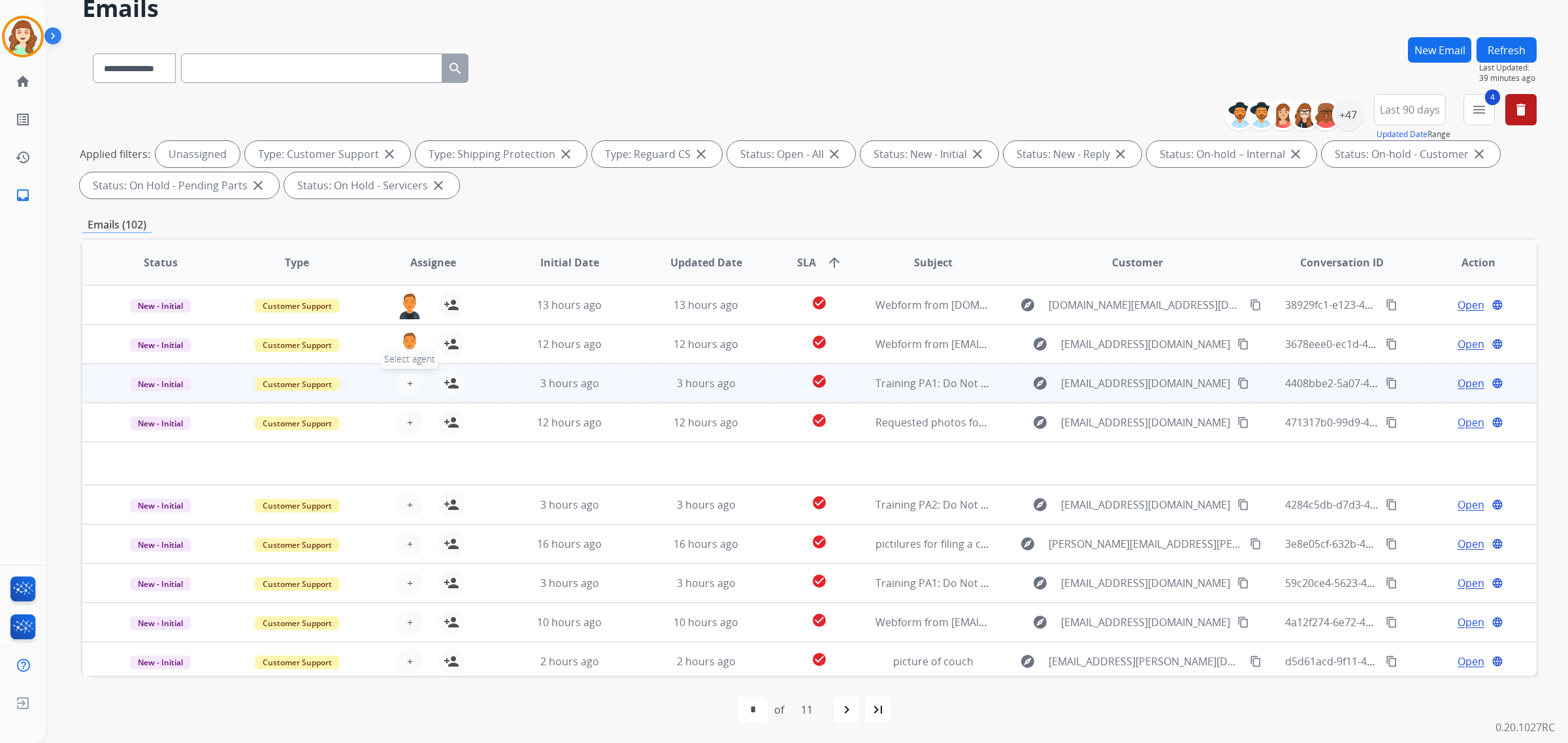
click at [407, 380] on span "+" at bounding box center [410, 384] width 6 height 16
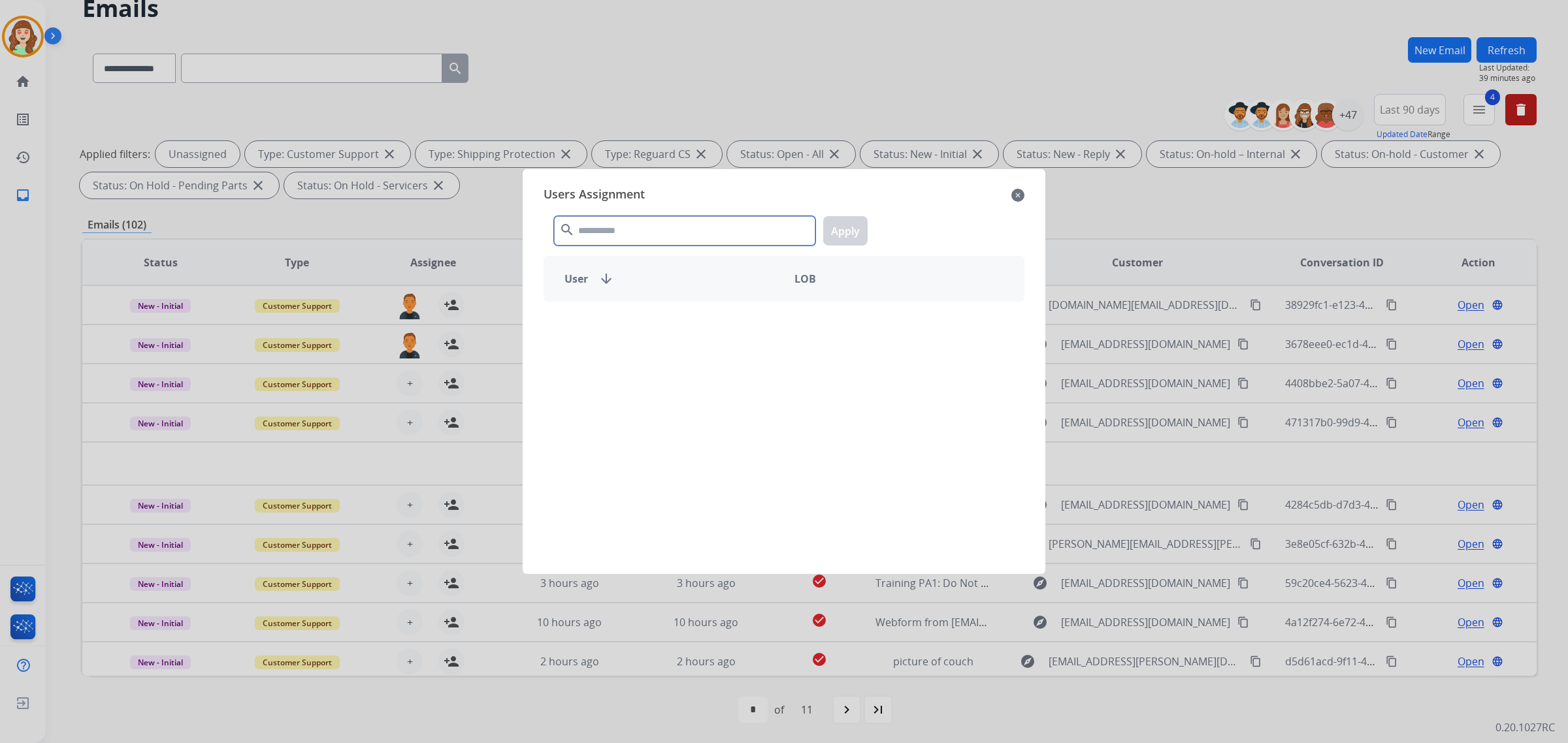
click at [615, 223] on input "text" at bounding box center [685, 231] width 261 height 29
type input "******"
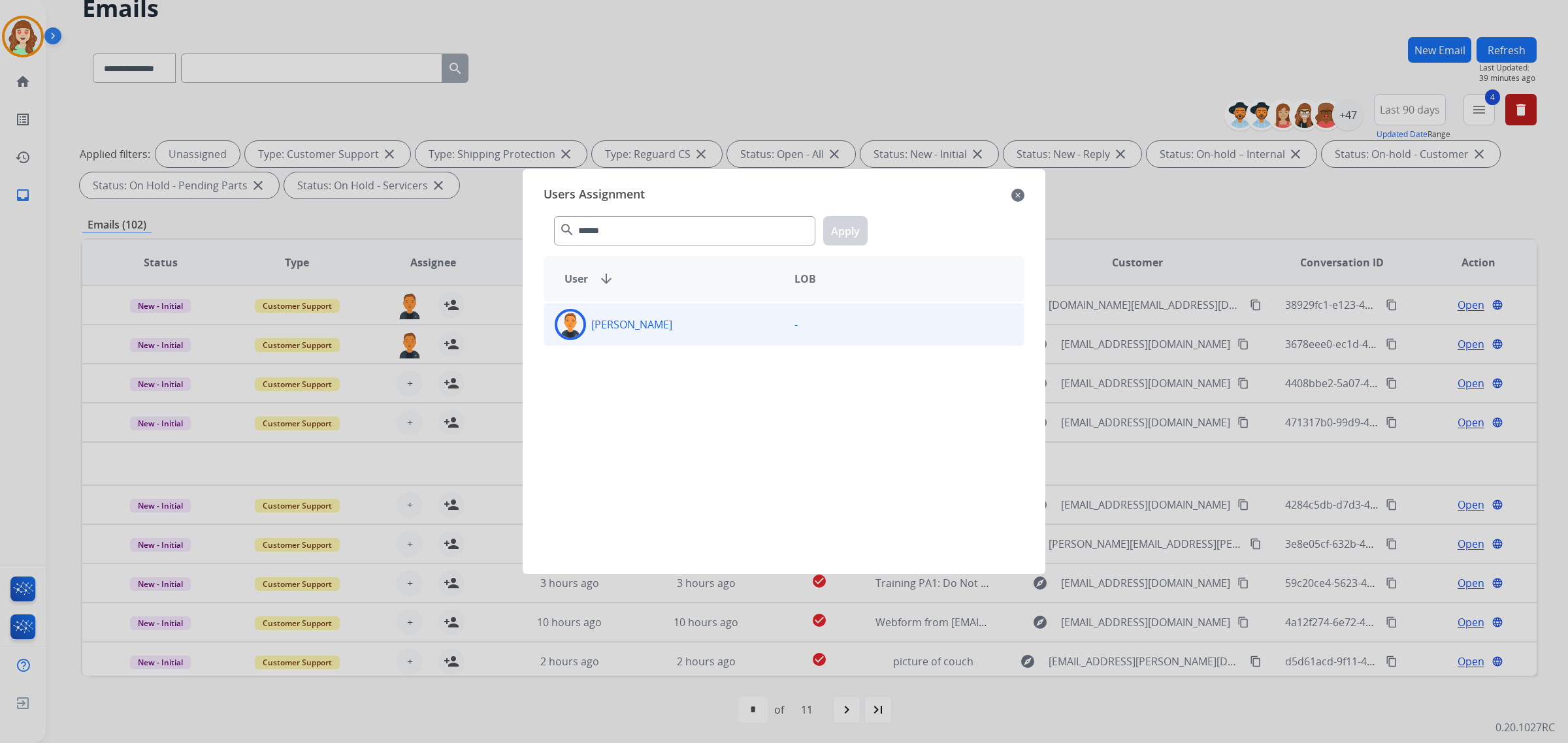
drag, startPoint x: 665, startPoint y: 322, endPoint x: 680, endPoint y: 313, distance: 17.5
click at [667, 320] on div "[PERSON_NAME]" at bounding box center [664, 324] width 240 height 31
click at [849, 213] on div "****** search Apply" at bounding box center [784, 228] width 481 height 45
click at [854, 230] on button "Apply" at bounding box center [845, 231] width 45 height 29
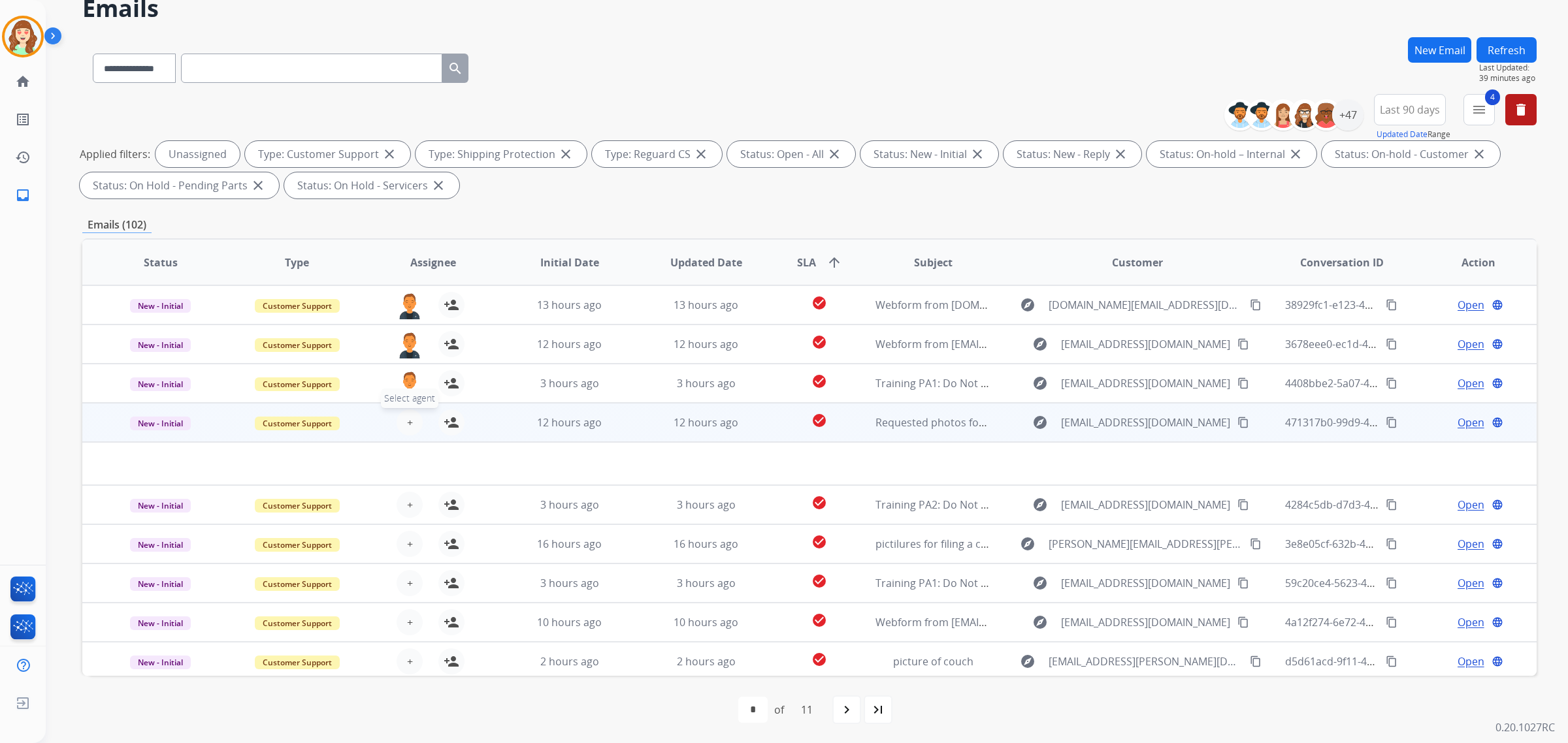
click at [403, 420] on button "+ Select agent" at bounding box center [409, 423] width 26 height 26
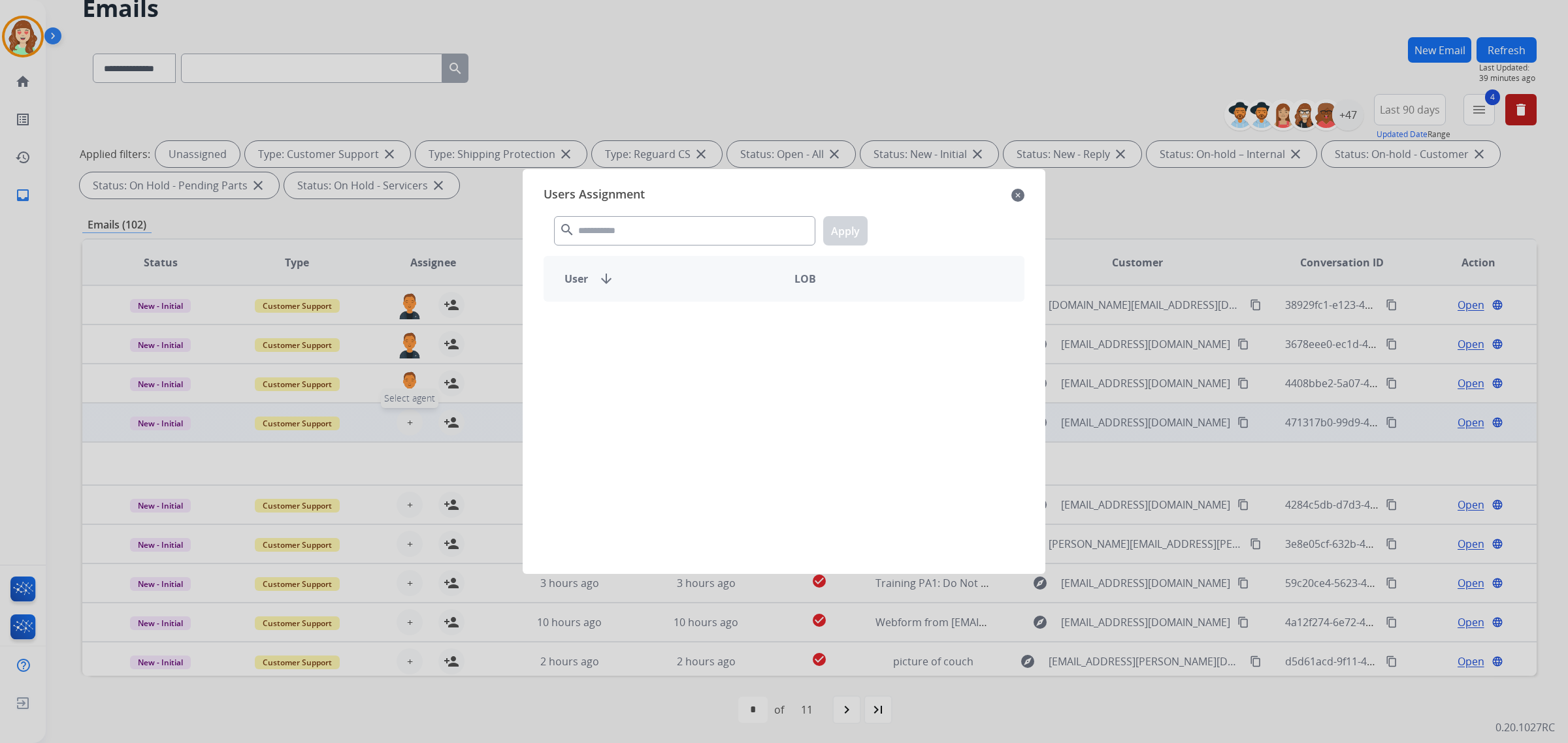
click at [621, 217] on input "text" at bounding box center [685, 231] width 261 height 29
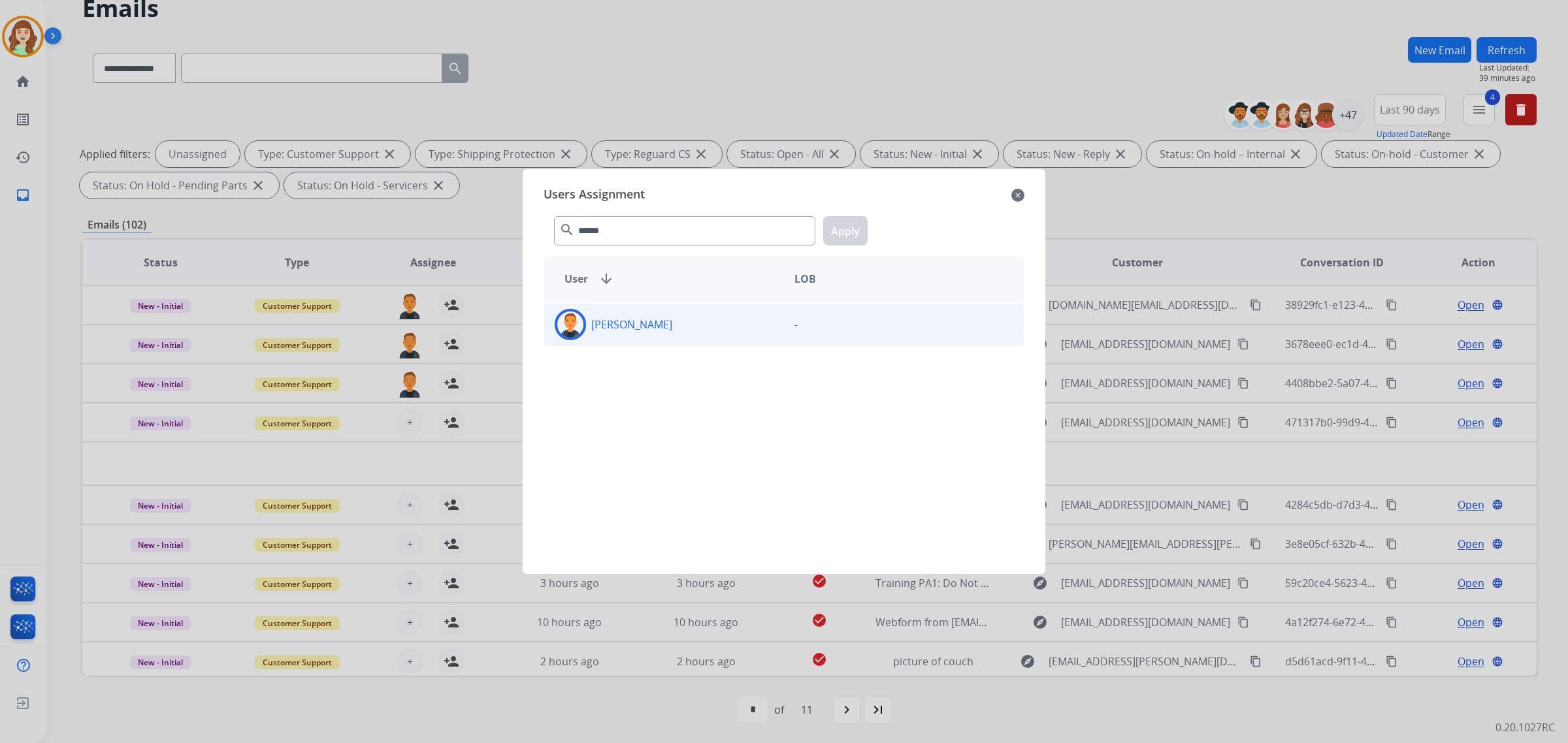
type input "******"
click at [655, 331] on div "[PERSON_NAME]" at bounding box center [664, 324] width 240 height 31
click at [850, 234] on button "Apply" at bounding box center [845, 231] width 45 height 29
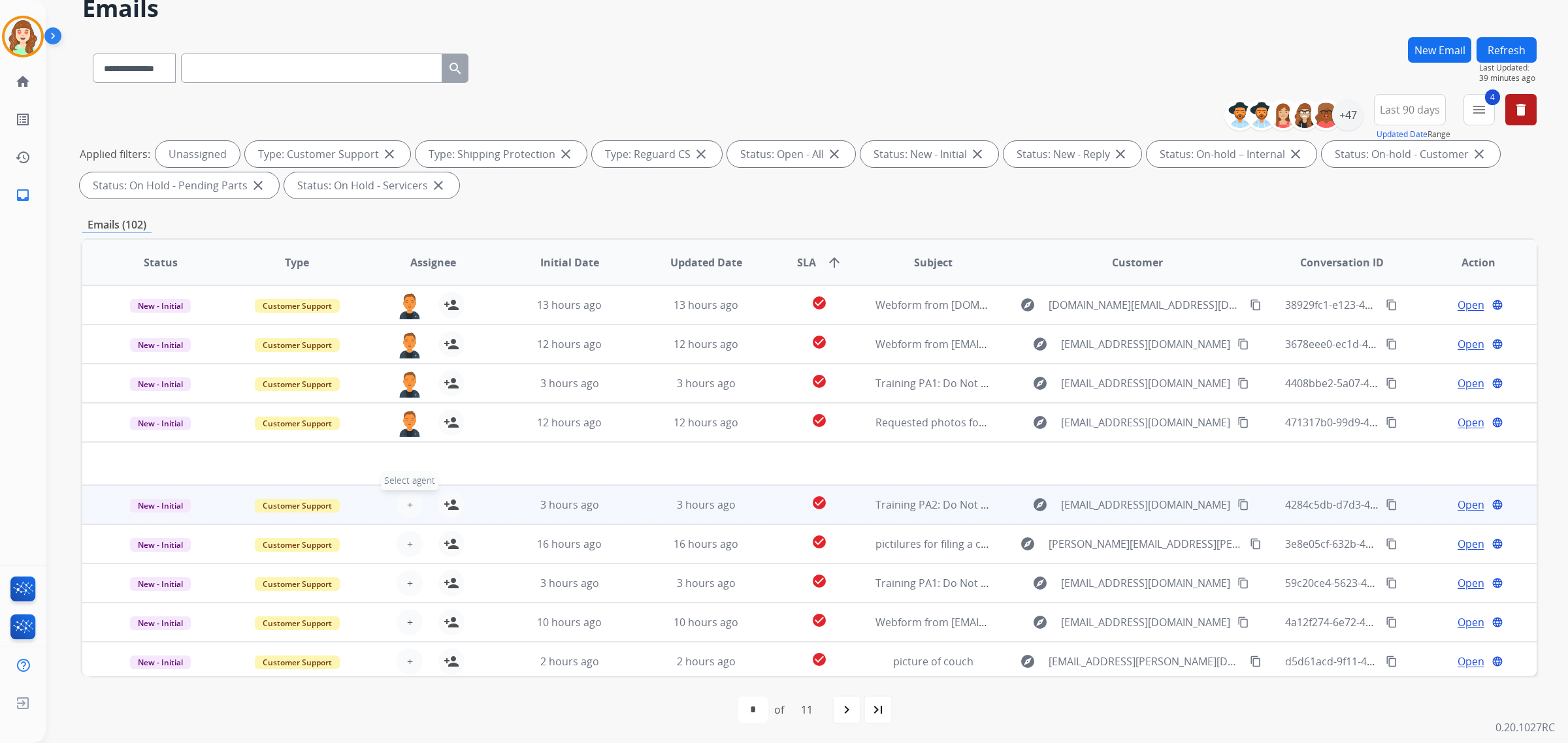
click at [407, 505] on span "+" at bounding box center [410, 505] width 6 height 16
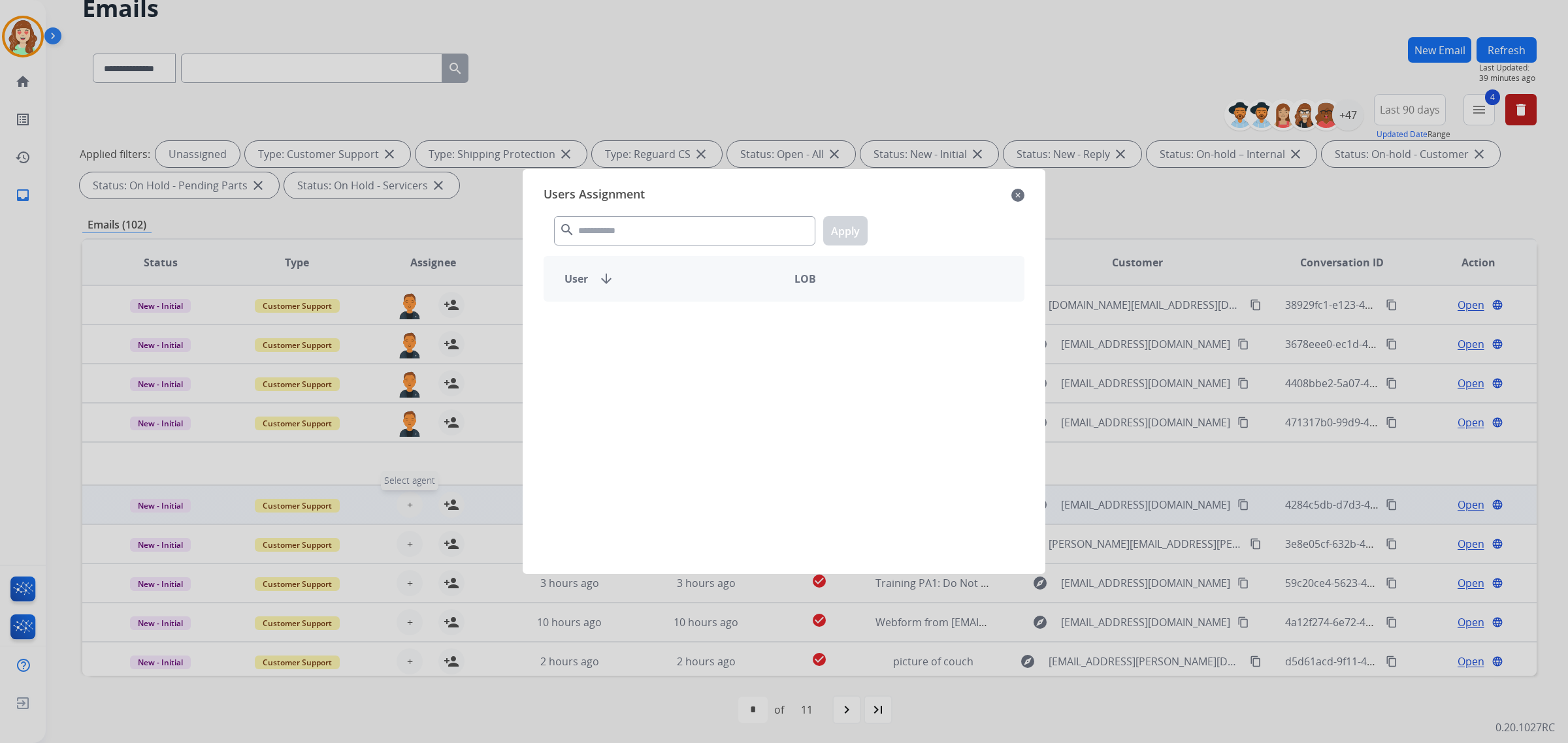
click at [650, 229] on input "text" at bounding box center [685, 231] width 261 height 29
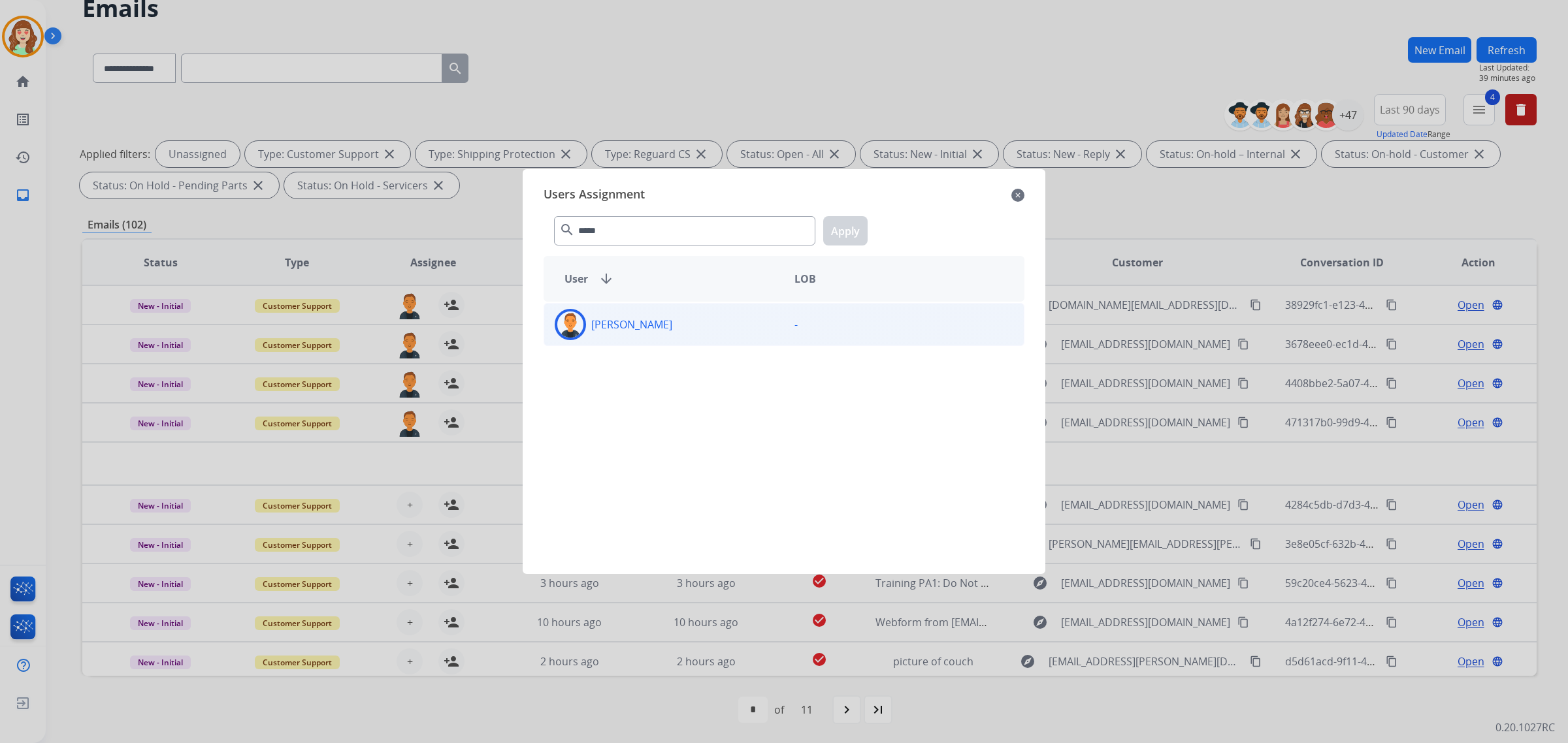
type input "*****"
click at [712, 327] on div "[PERSON_NAME]" at bounding box center [664, 324] width 240 height 31
click at [853, 229] on button "Apply" at bounding box center [845, 231] width 45 height 29
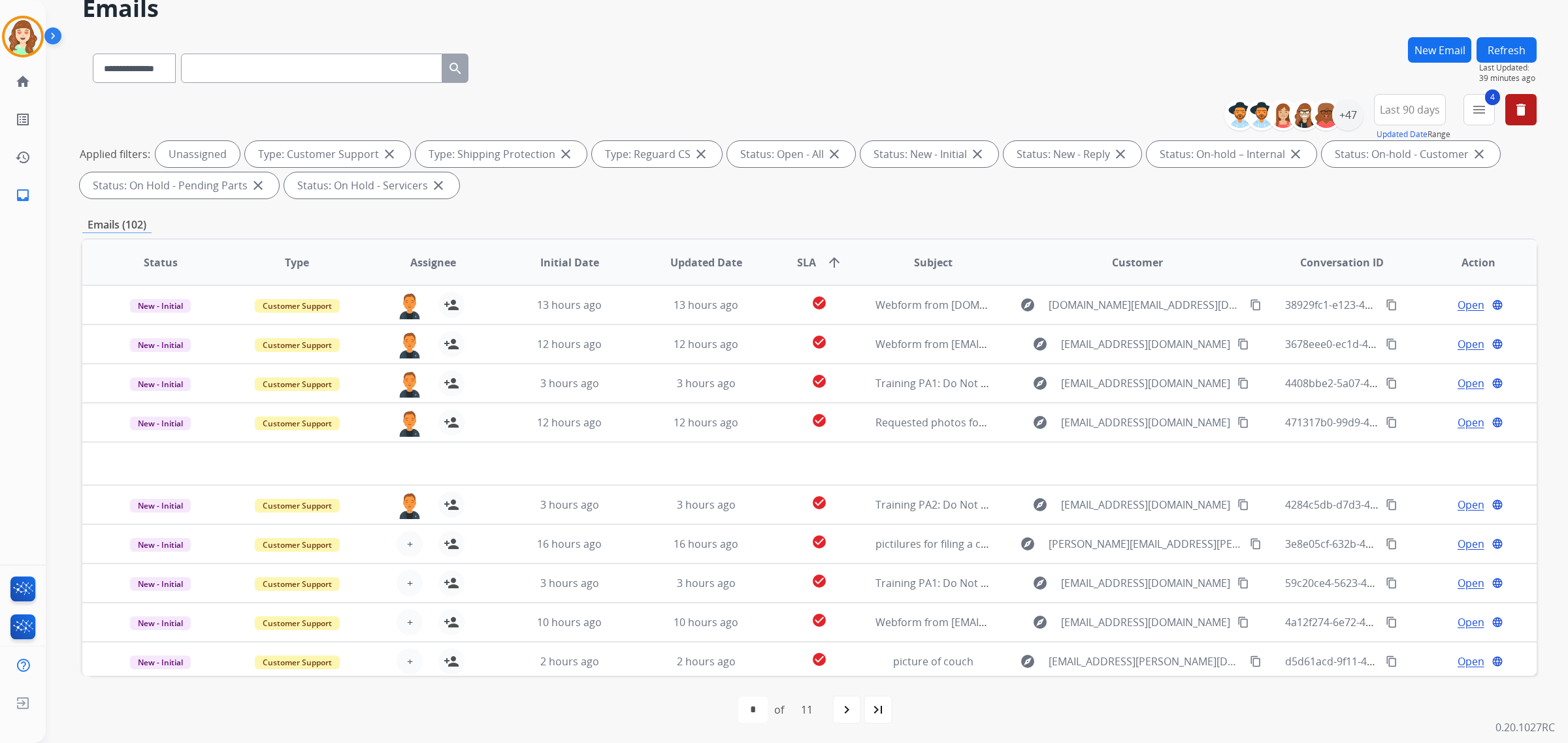
click at [406, 531] on button "+ Select agent" at bounding box center [409, 543] width 26 height 26
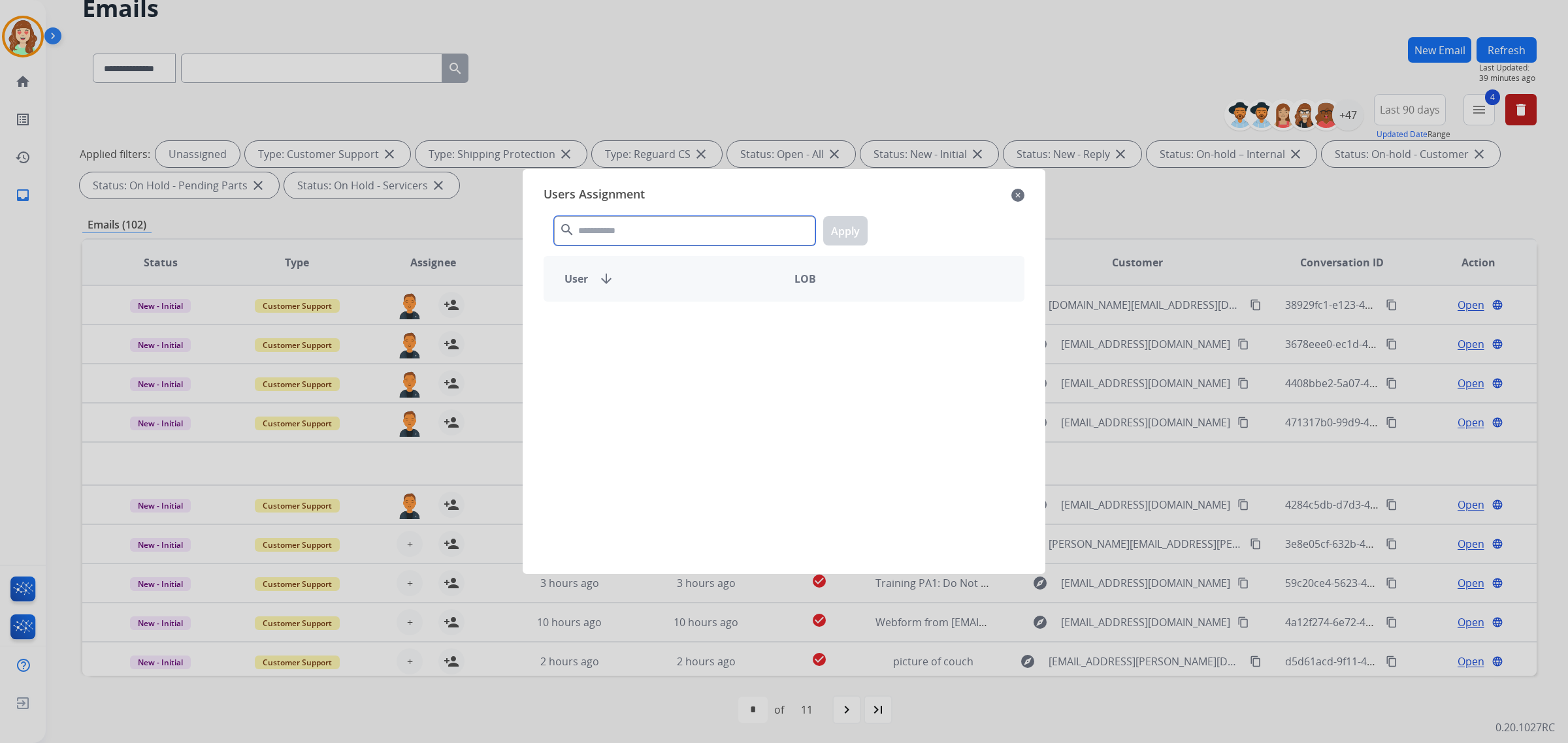
click at [677, 224] on input "text" at bounding box center [685, 231] width 261 height 29
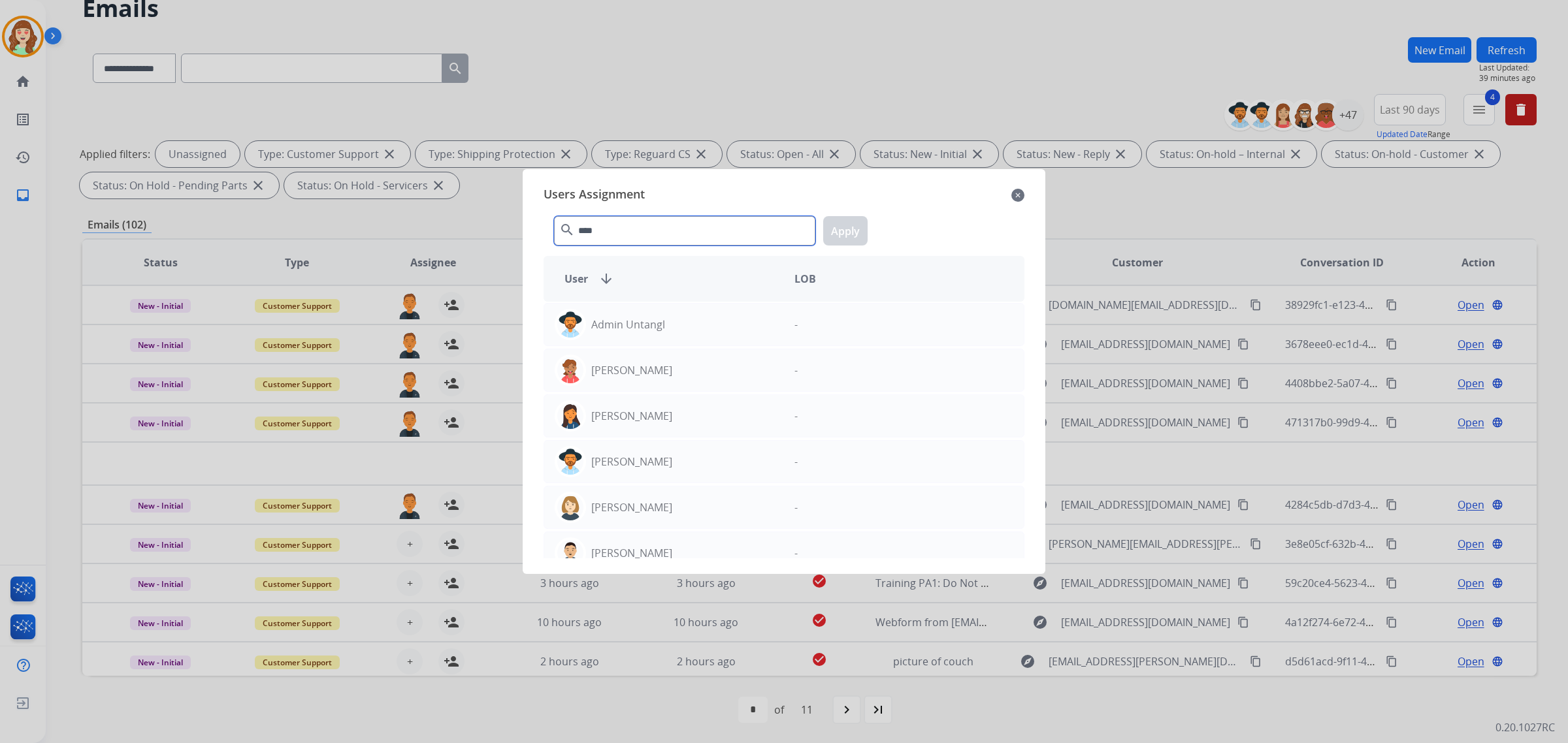
type input "****"
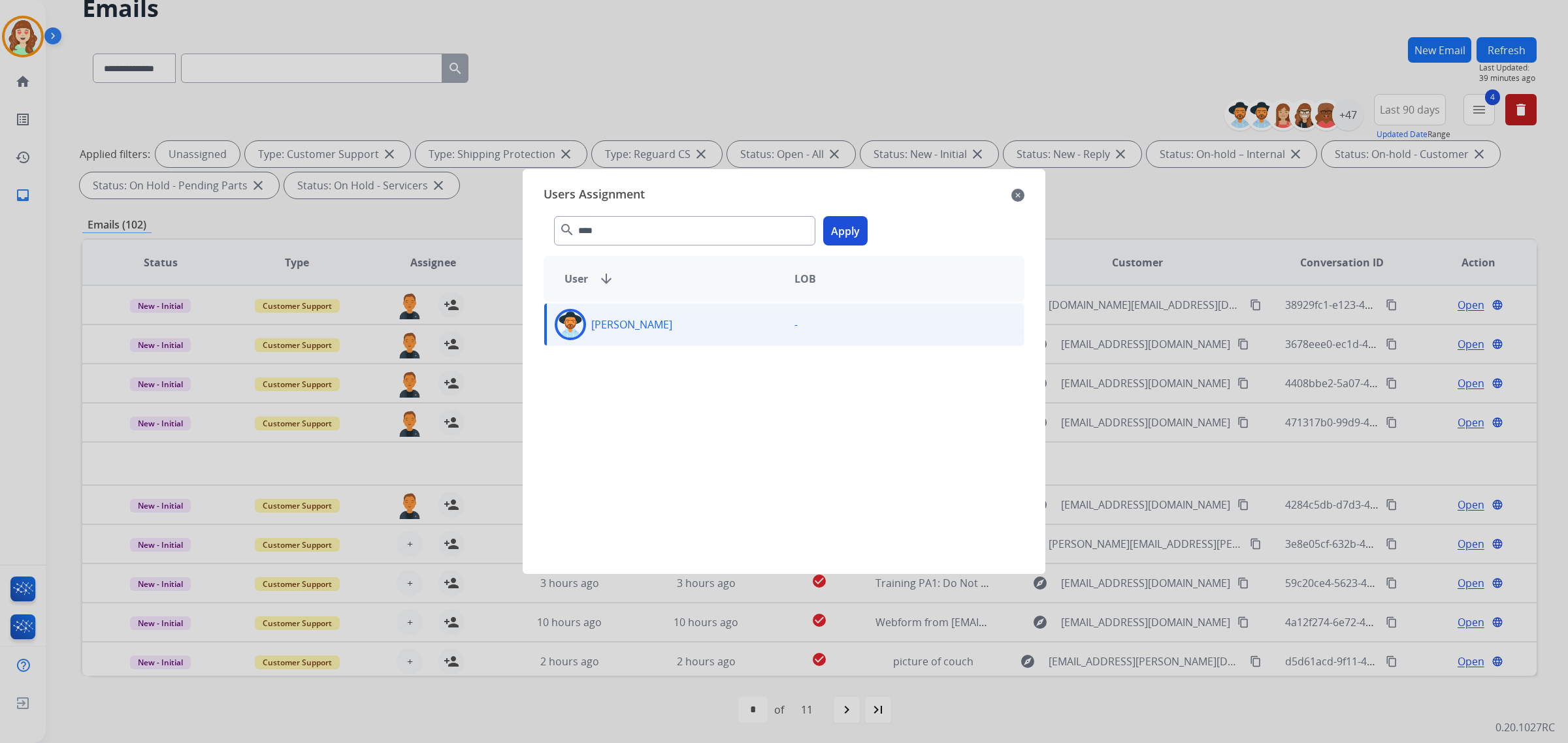
click at [847, 232] on button "Apply" at bounding box center [845, 231] width 45 height 29
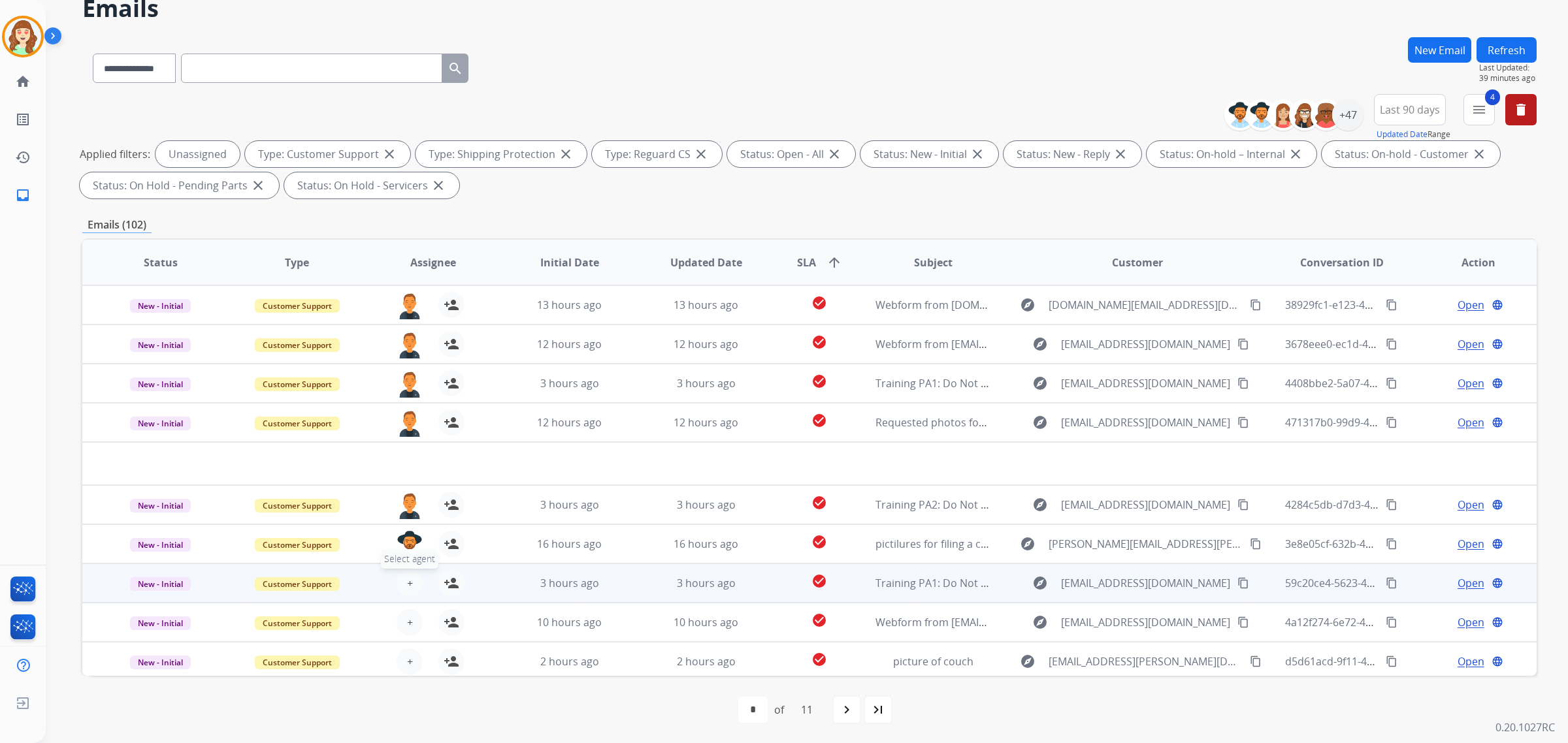
click at [407, 578] on span "+" at bounding box center [410, 583] width 6 height 16
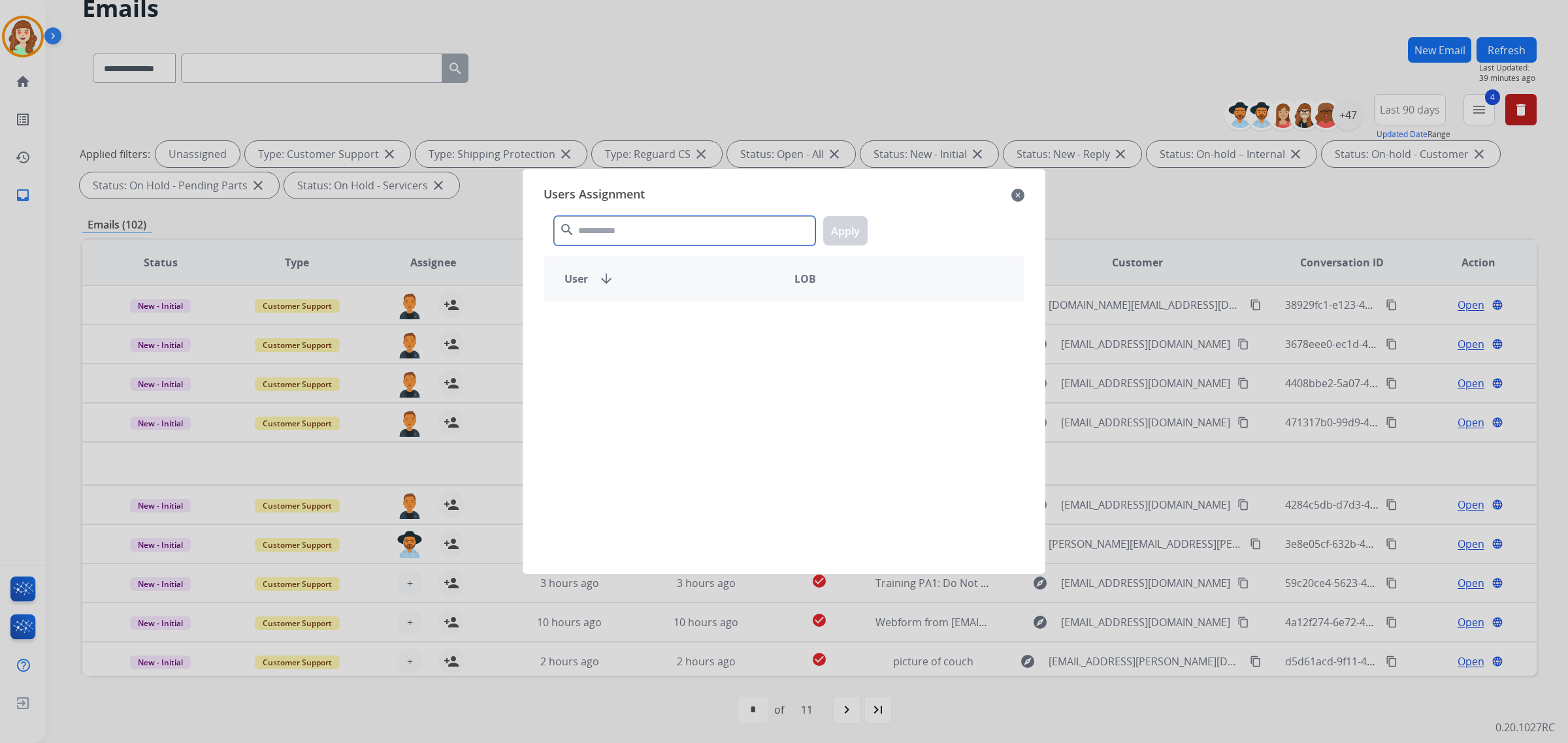
click at [739, 237] on input "text" at bounding box center [685, 231] width 261 height 29
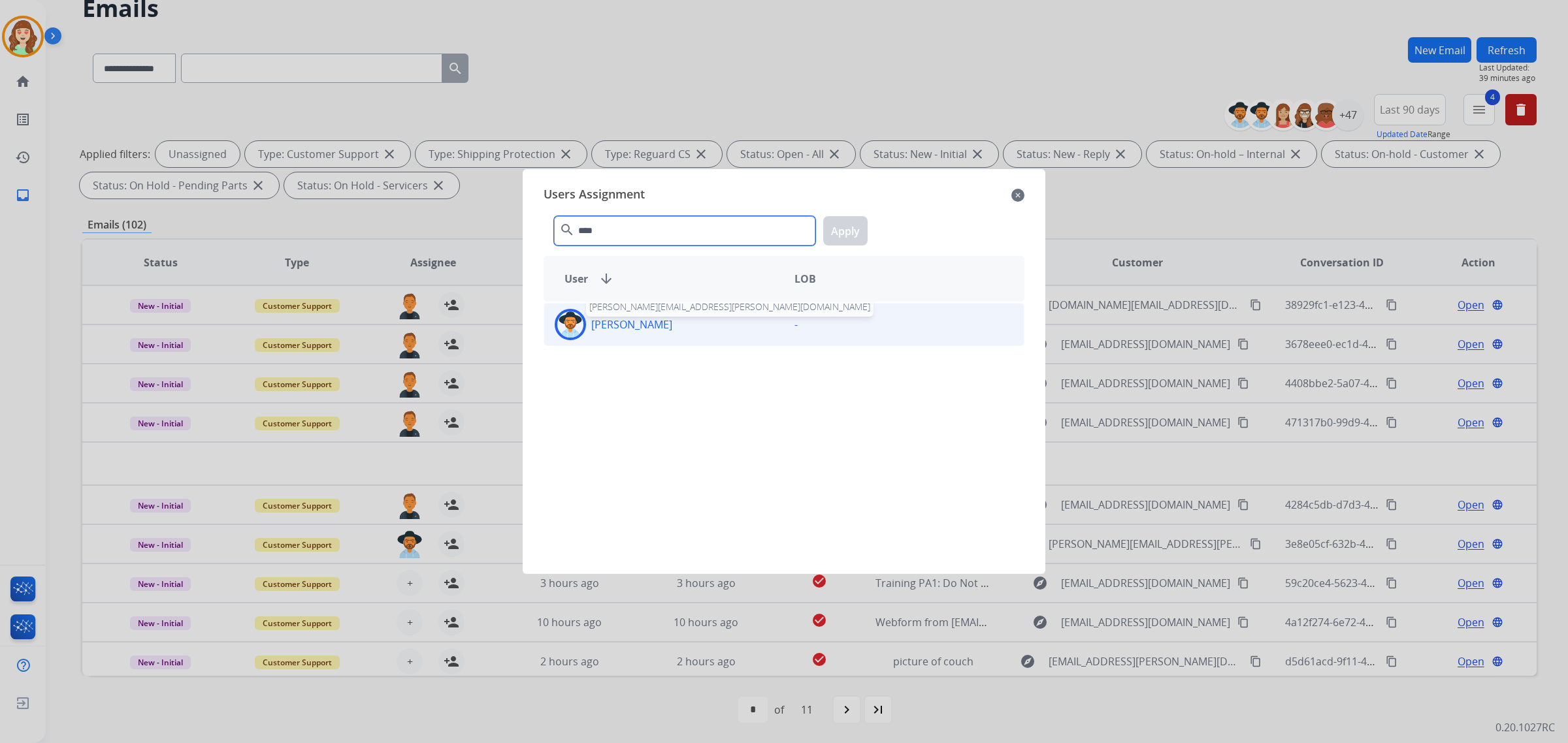
type input "****"
click at [594, 327] on p "[PERSON_NAME]" at bounding box center [631, 324] width 81 height 16
drag, startPoint x: 843, startPoint y: 234, endPoint x: 834, endPoint y: 256, distance: 23.8
click at [842, 234] on button "Apply" at bounding box center [845, 231] width 45 height 29
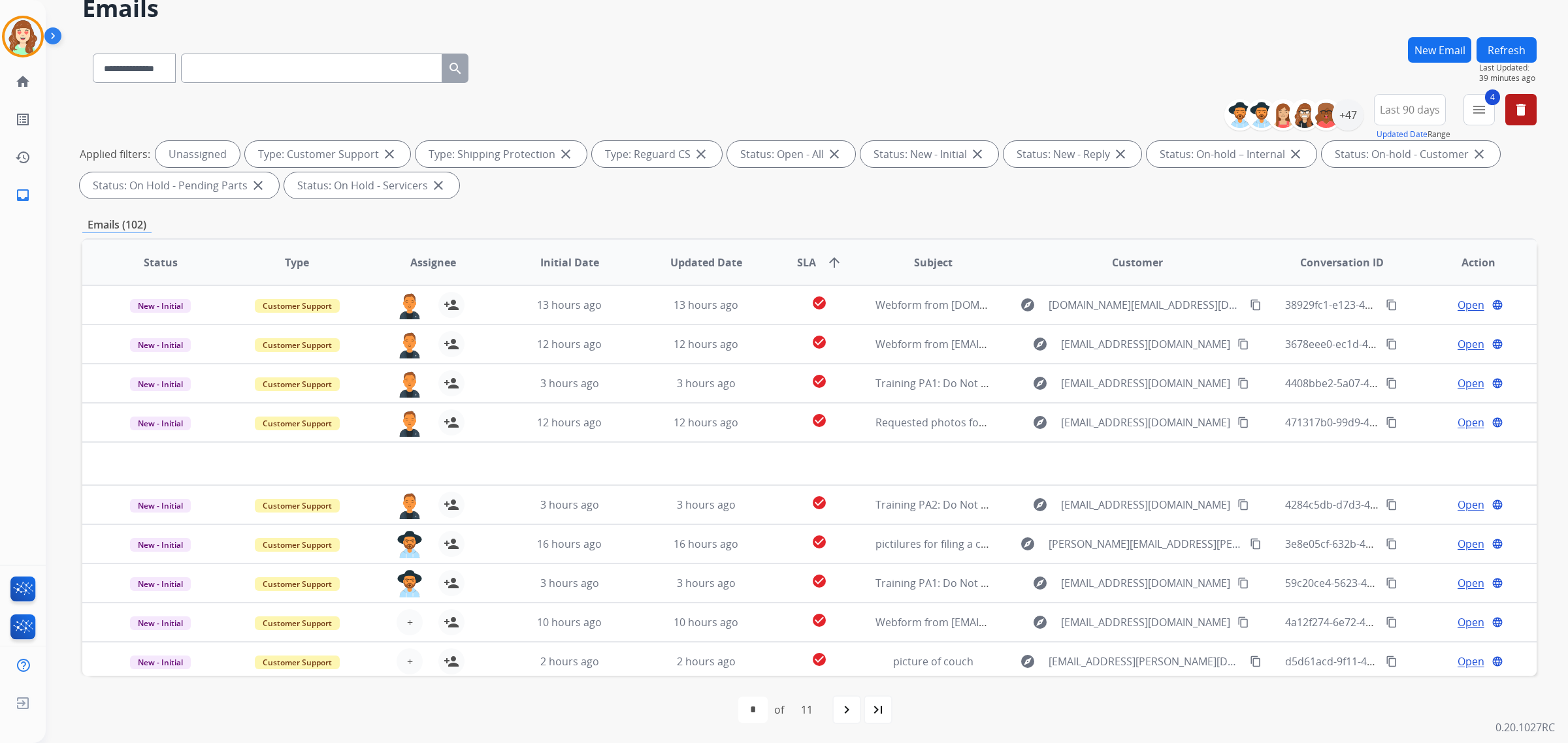
click at [412, 614] on button "+ Select agent" at bounding box center [409, 622] width 26 height 26
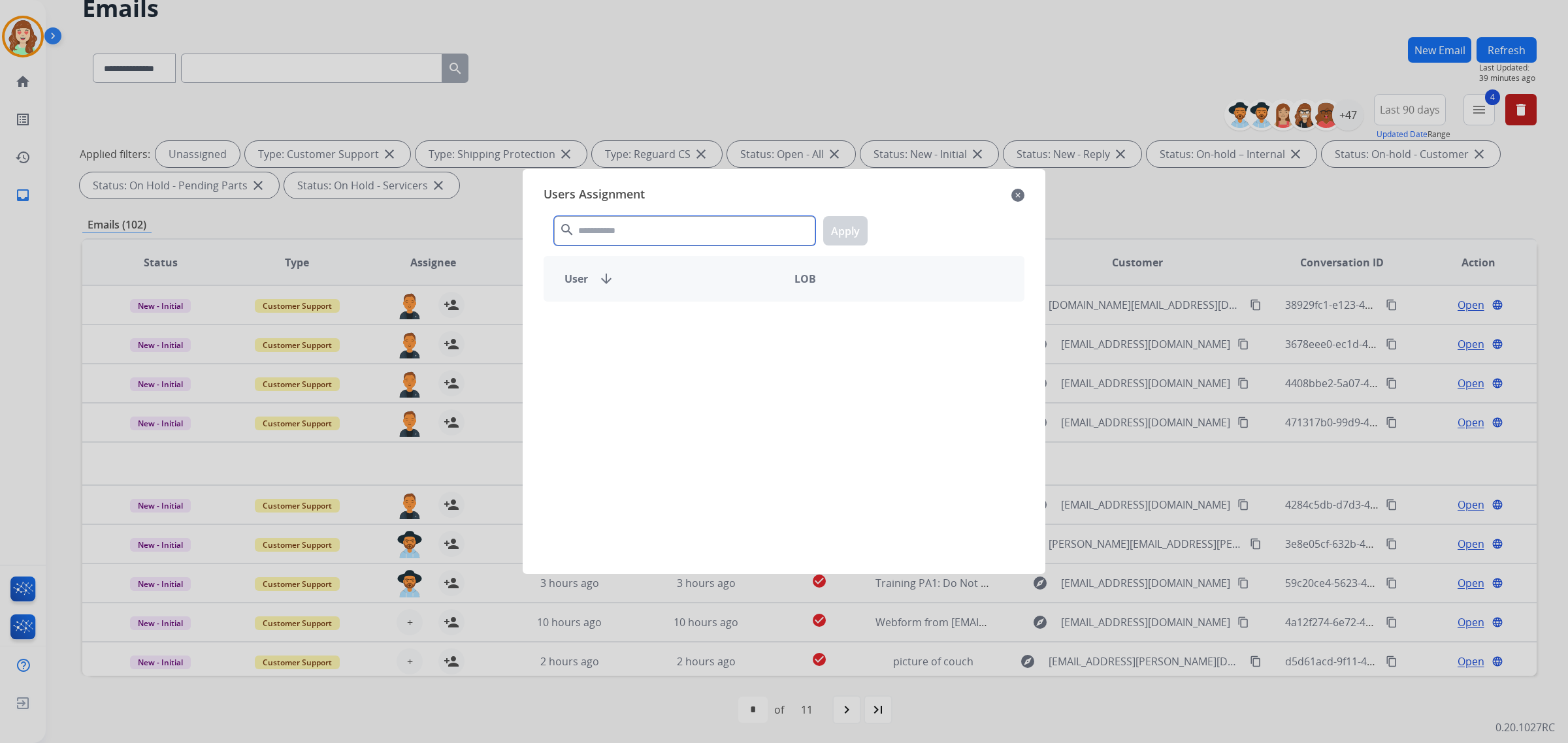
click at [674, 233] on input "text" at bounding box center [685, 231] width 261 height 29
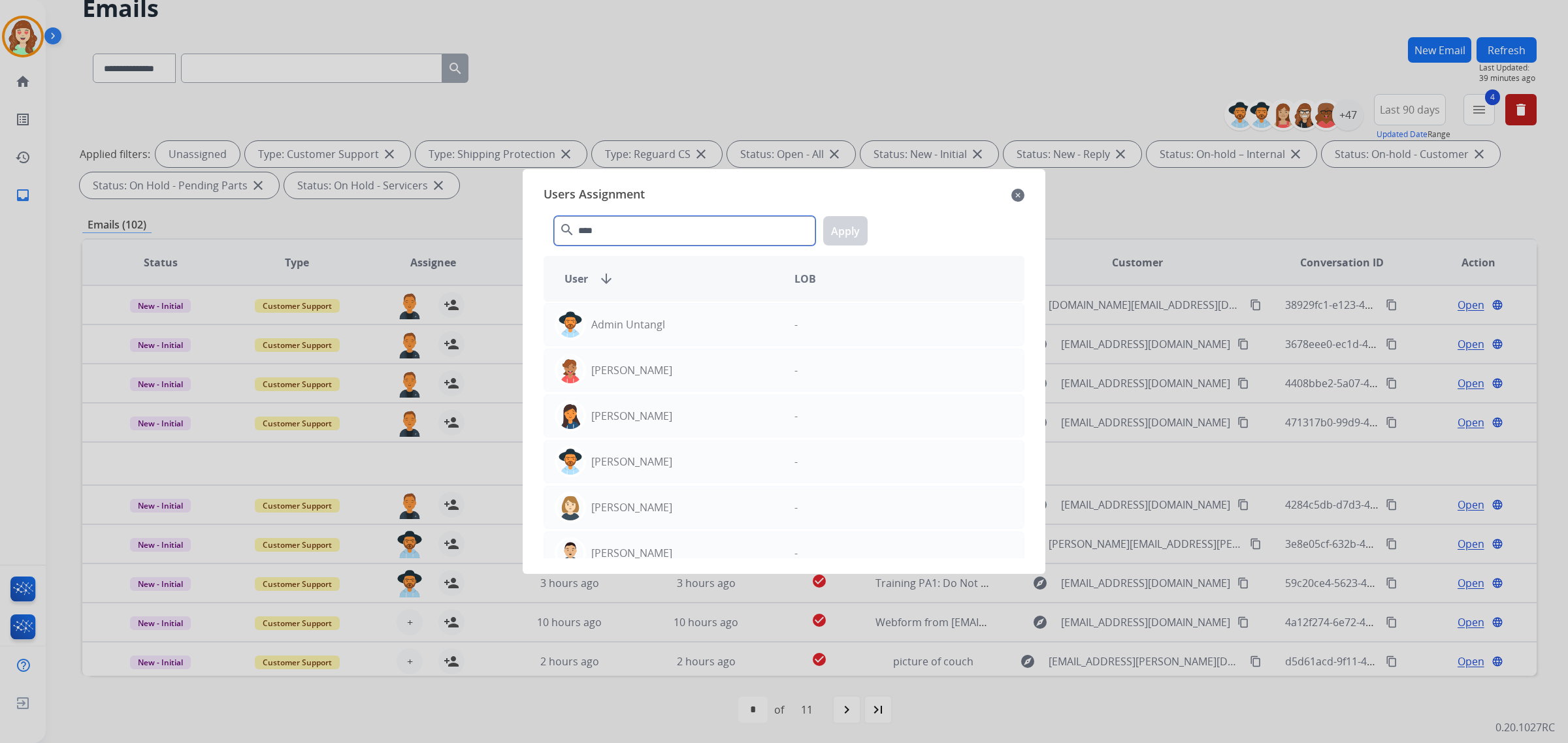
type input "****"
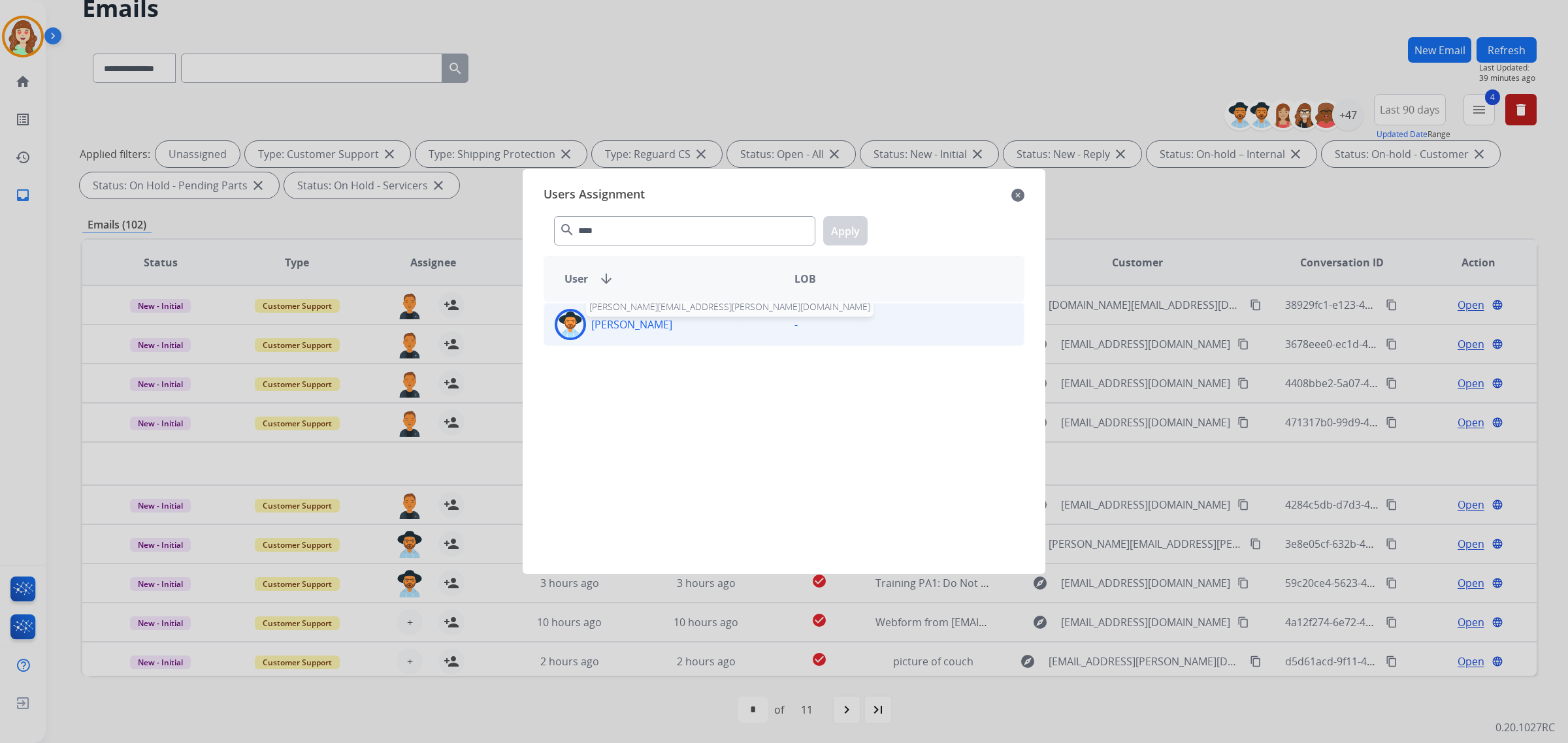
click at [601, 327] on p "[PERSON_NAME]" at bounding box center [631, 324] width 81 height 16
click at [840, 233] on button "Apply" at bounding box center [845, 231] width 45 height 29
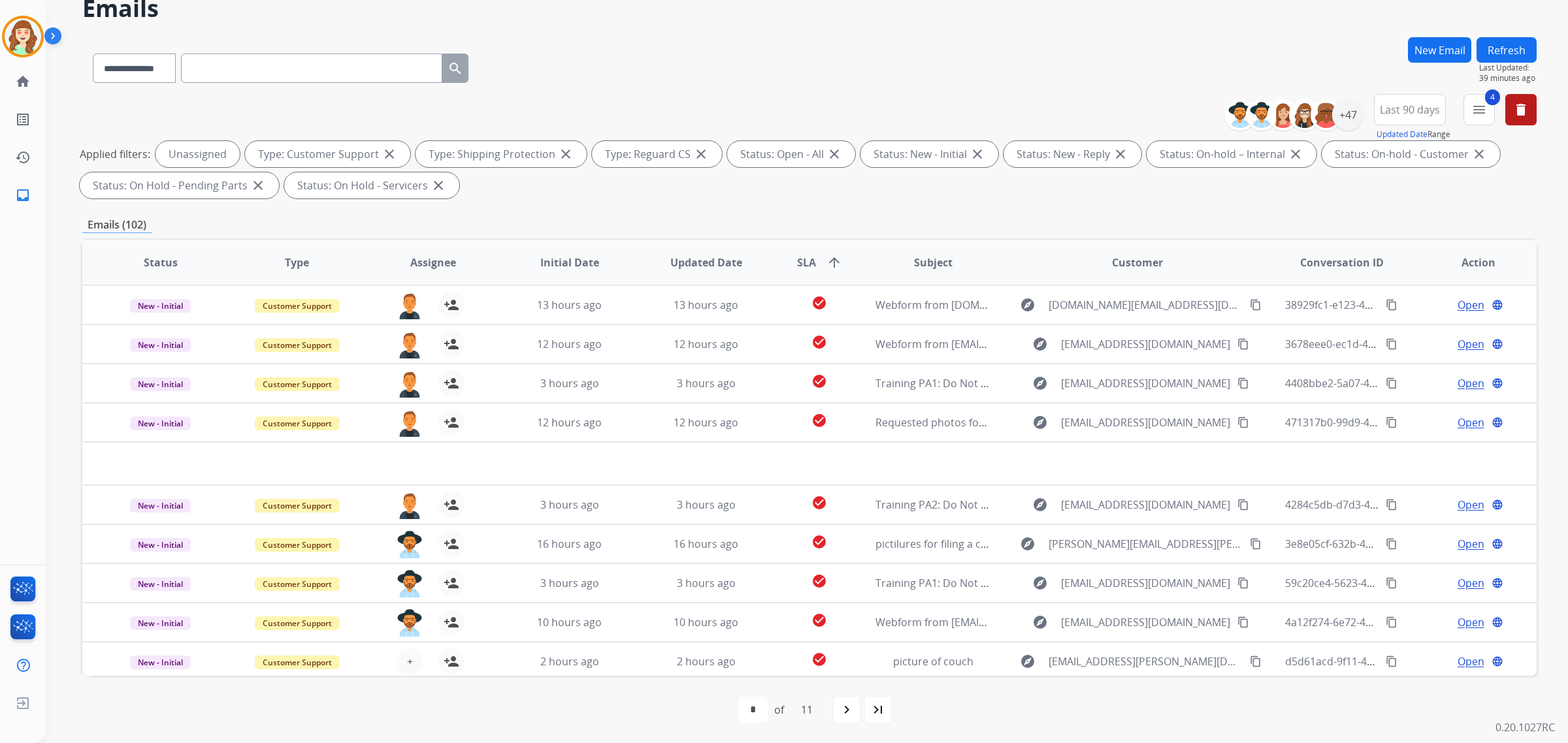
click at [407, 654] on span "+" at bounding box center [410, 662] width 6 height 16
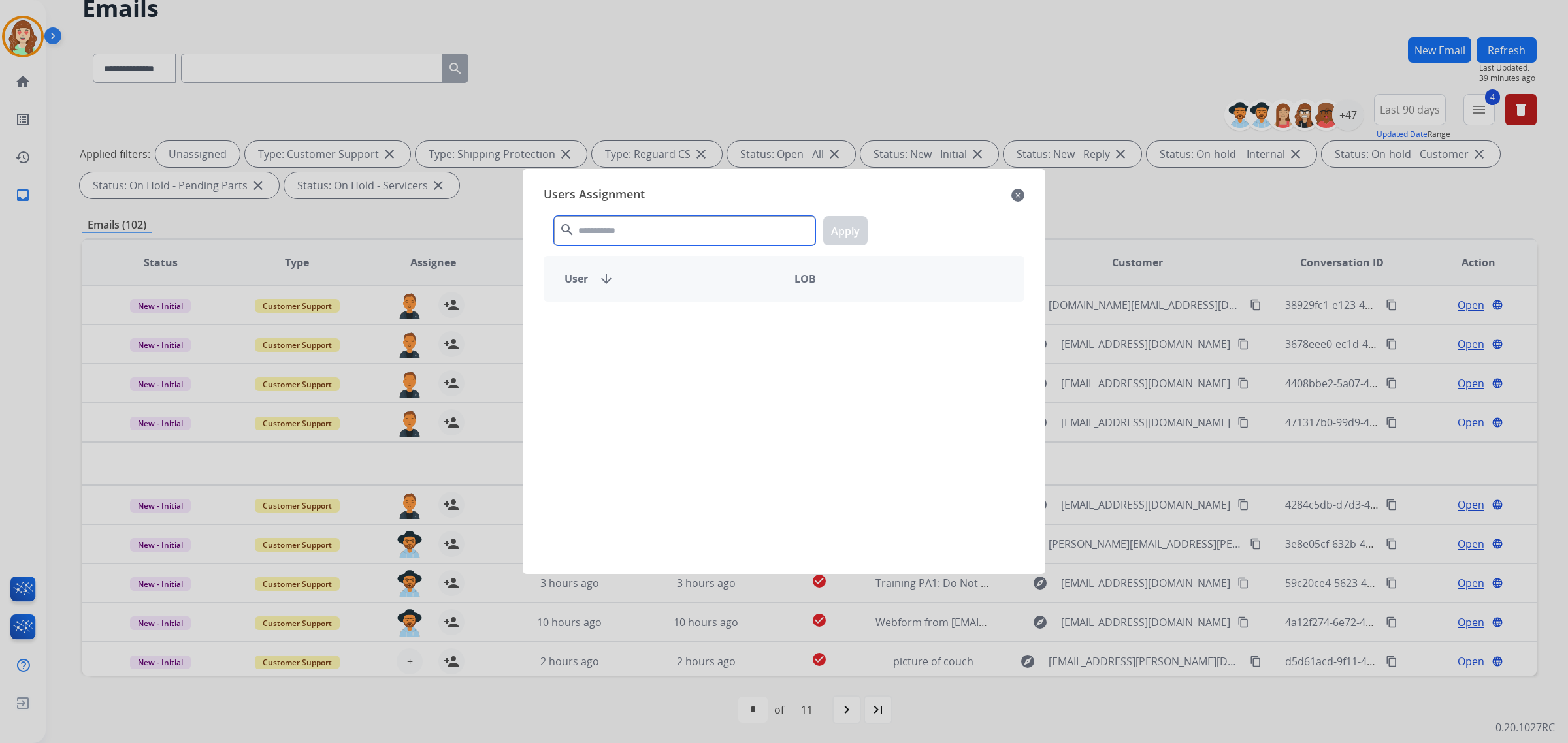
click at [662, 231] on input "text" at bounding box center [685, 231] width 261 height 29
type input "****"
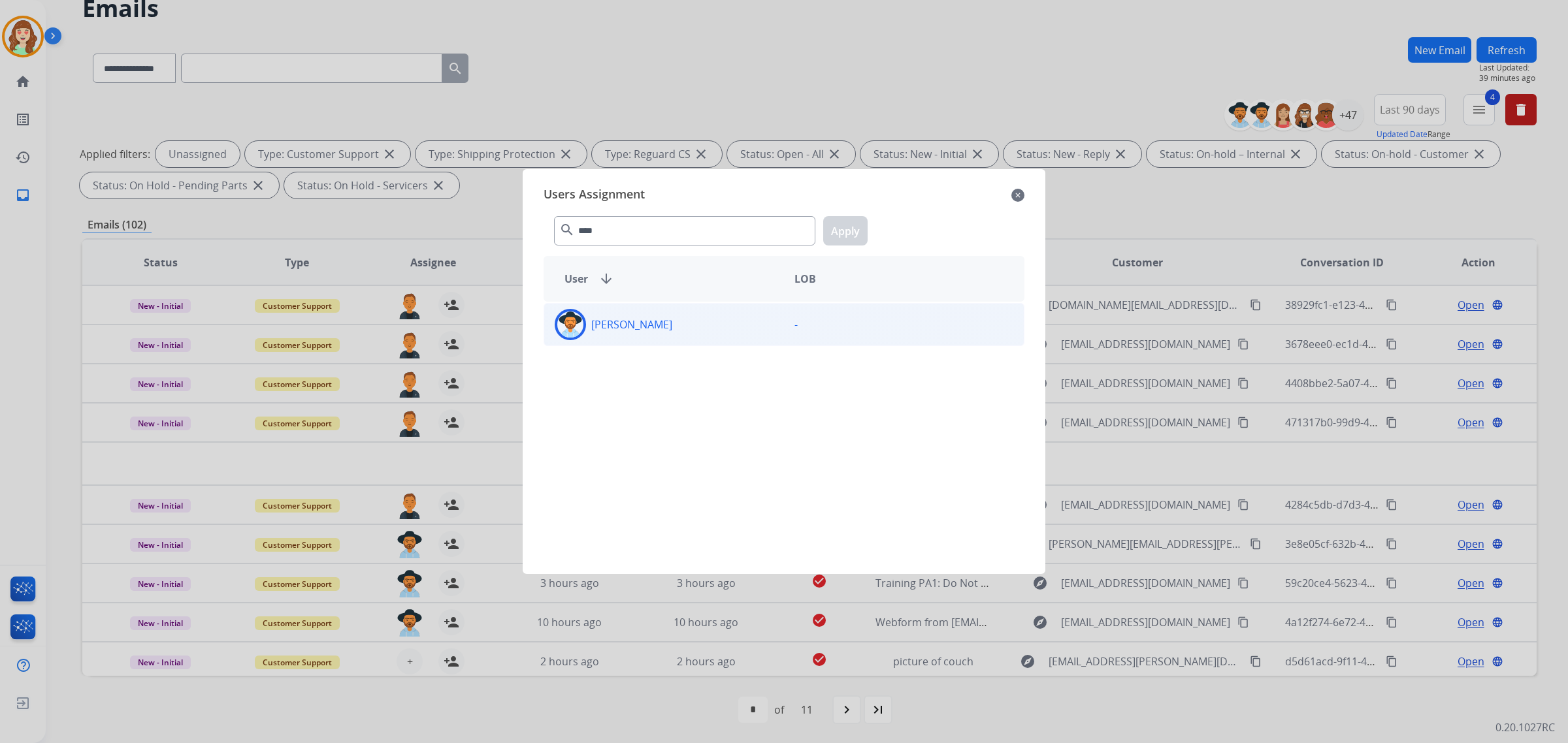
drag, startPoint x: 651, startPoint y: 330, endPoint x: 883, endPoint y: 240, distance: 248.8
click at [651, 330] on p "[PERSON_NAME]" at bounding box center [631, 324] width 81 height 16
click at [846, 226] on button "Apply" at bounding box center [845, 231] width 45 height 29
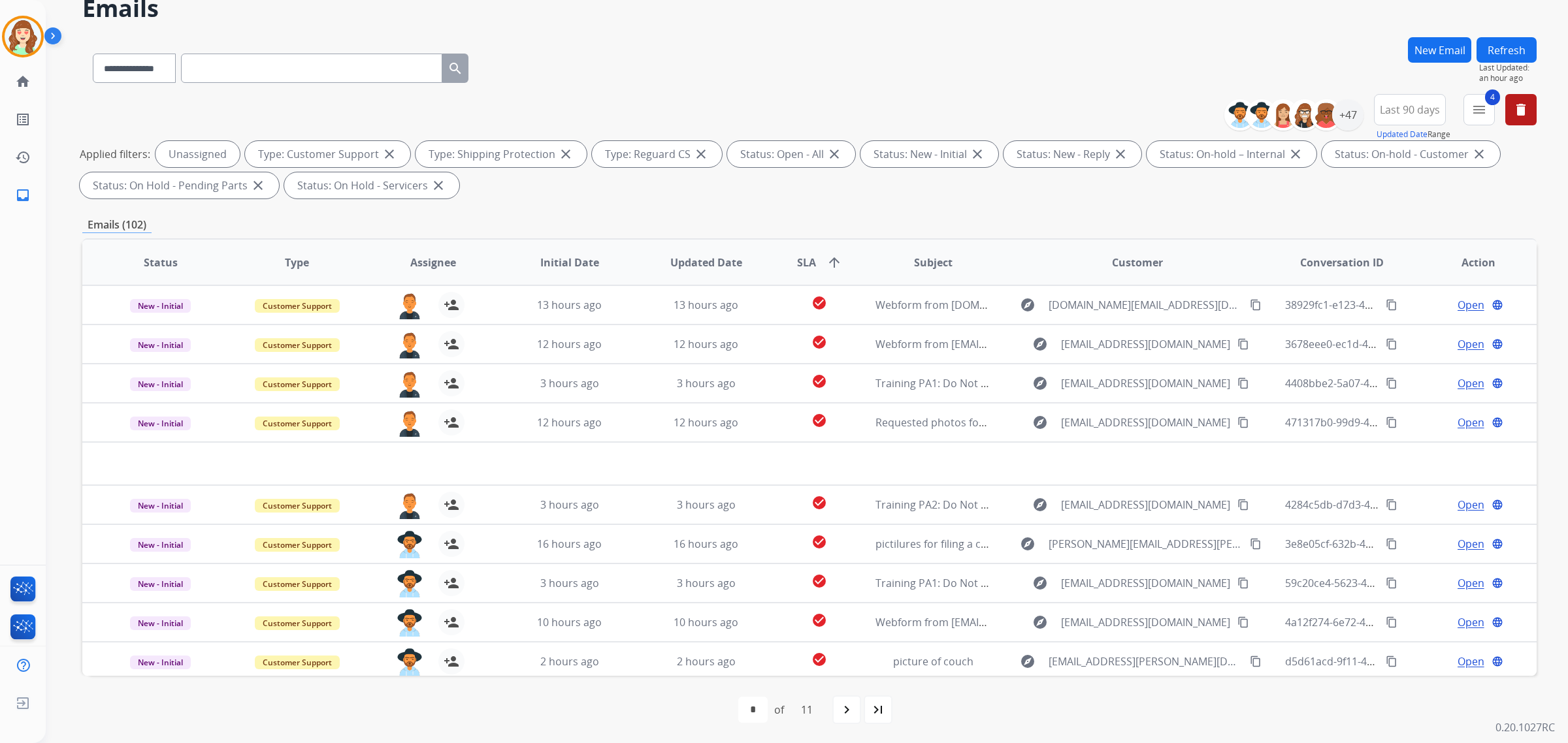
click at [841, 712] on mat-icon "navigate_next" at bounding box center [846, 710] width 16 height 16
select select "*"
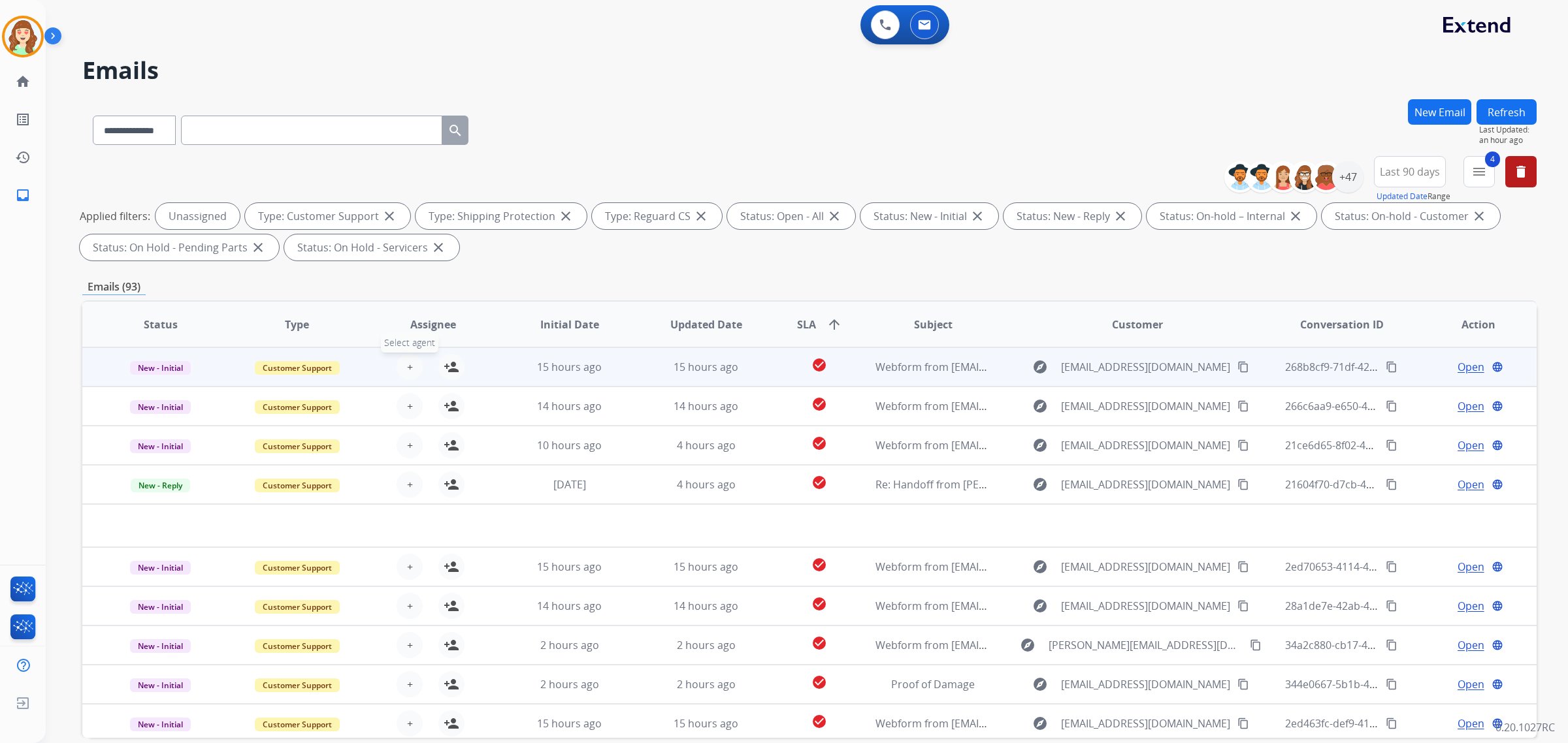
click at [409, 357] on button "+ Select agent" at bounding box center [409, 367] width 26 height 26
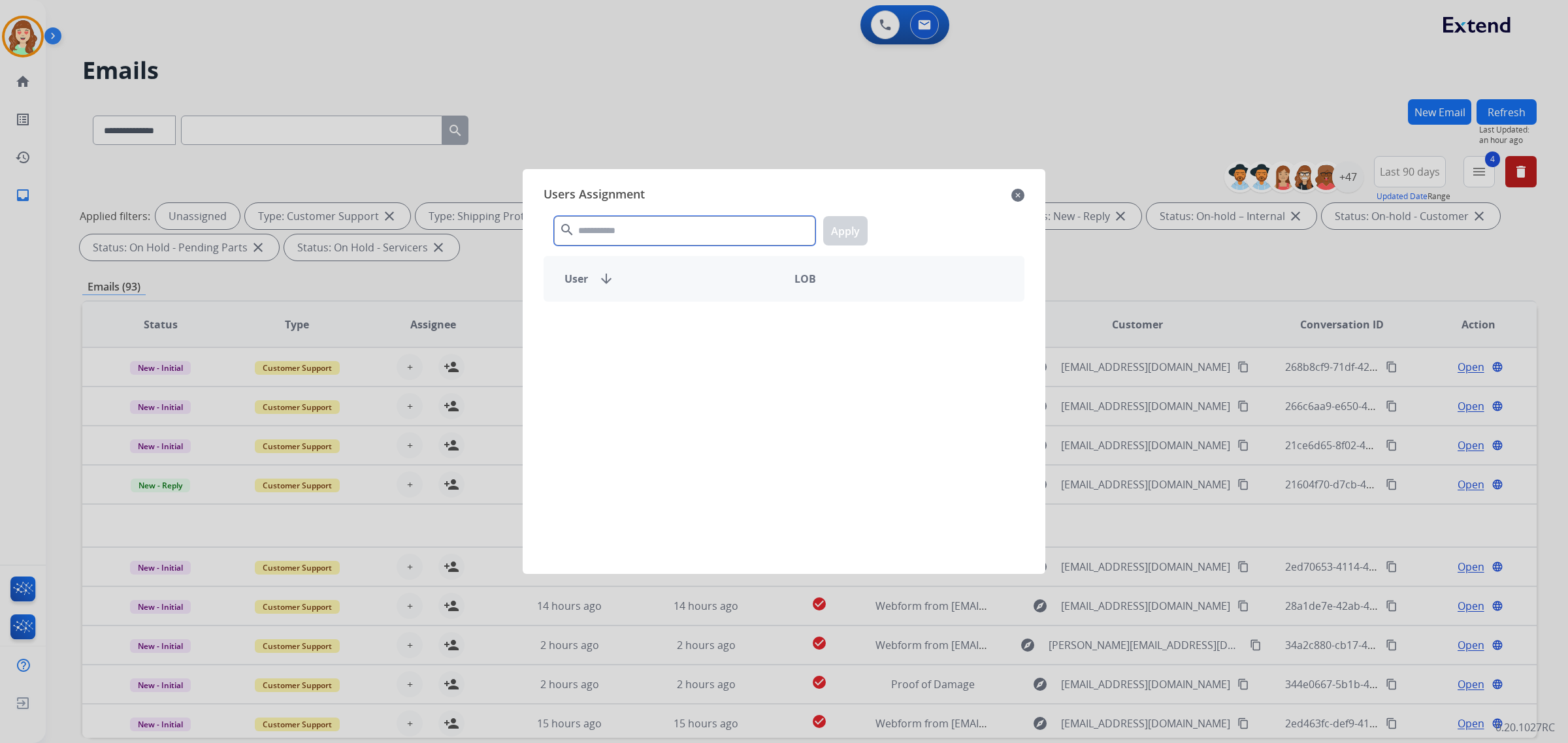
click at [624, 229] on input "text" at bounding box center [685, 231] width 261 height 29
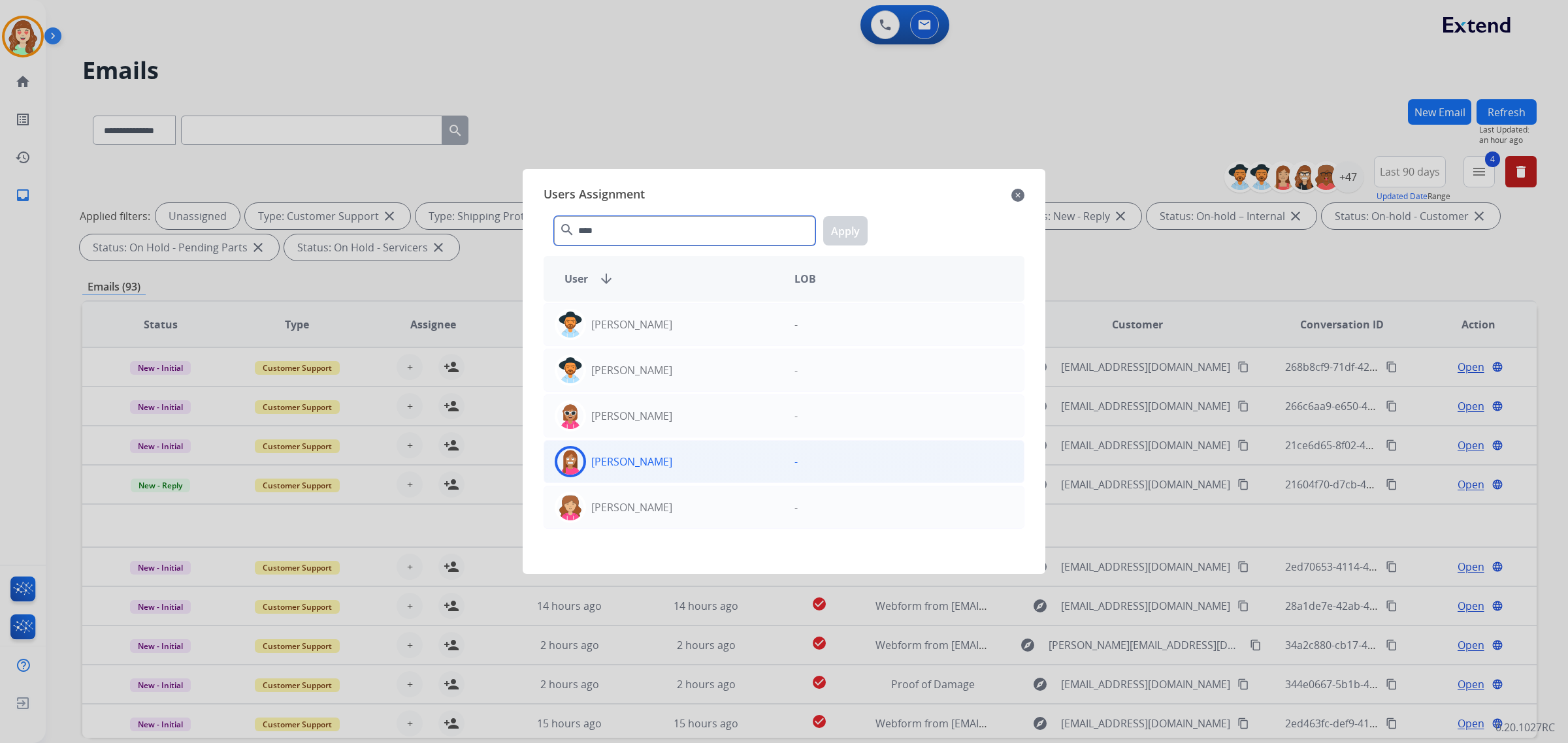
type input "****"
click at [712, 464] on div "[PERSON_NAME]" at bounding box center [664, 462] width 240 height 31
click at [841, 235] on button "Apply" at bounding box center [845, 231] width 45 height 29
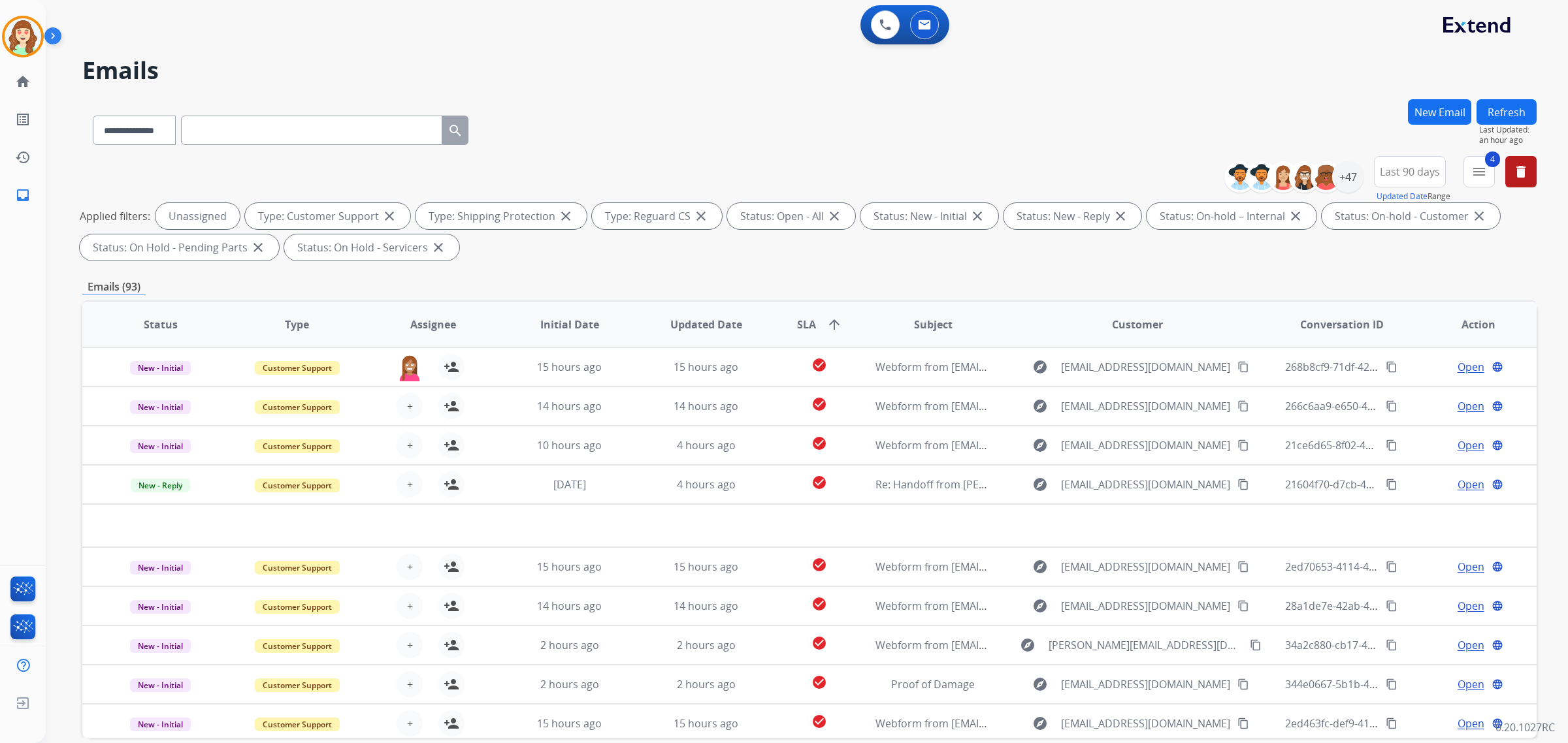
click at [407, 405] on span "+" at bounding box center [410, 406] width 6 height 16
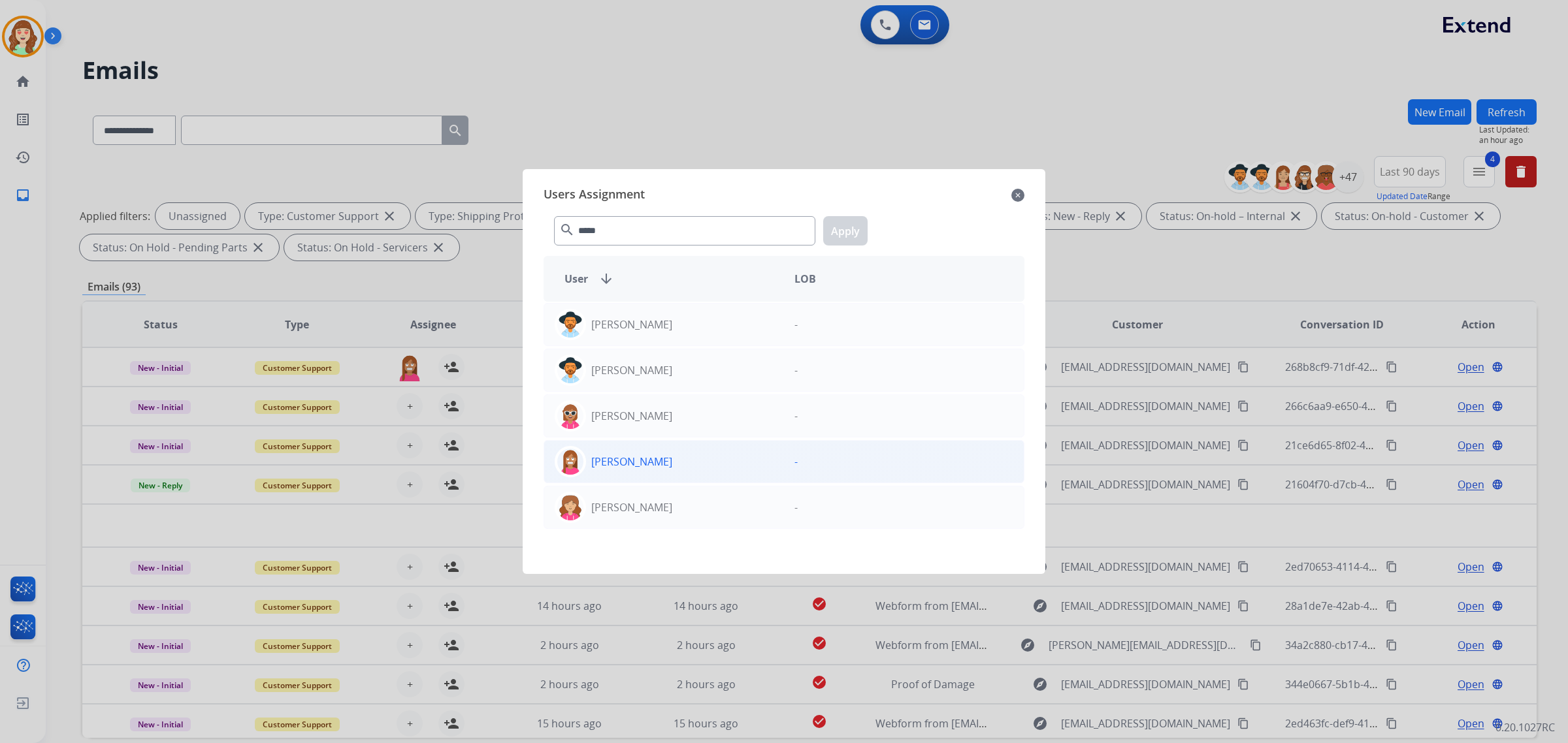
type input "*****"
click at [690, 464] on div "[PERSON_NAME]" at bounding box center [664, 462] width 240 height 31
click at [841, 219] on button "Apply" at bounding box center [845, 231] width 45 height 29
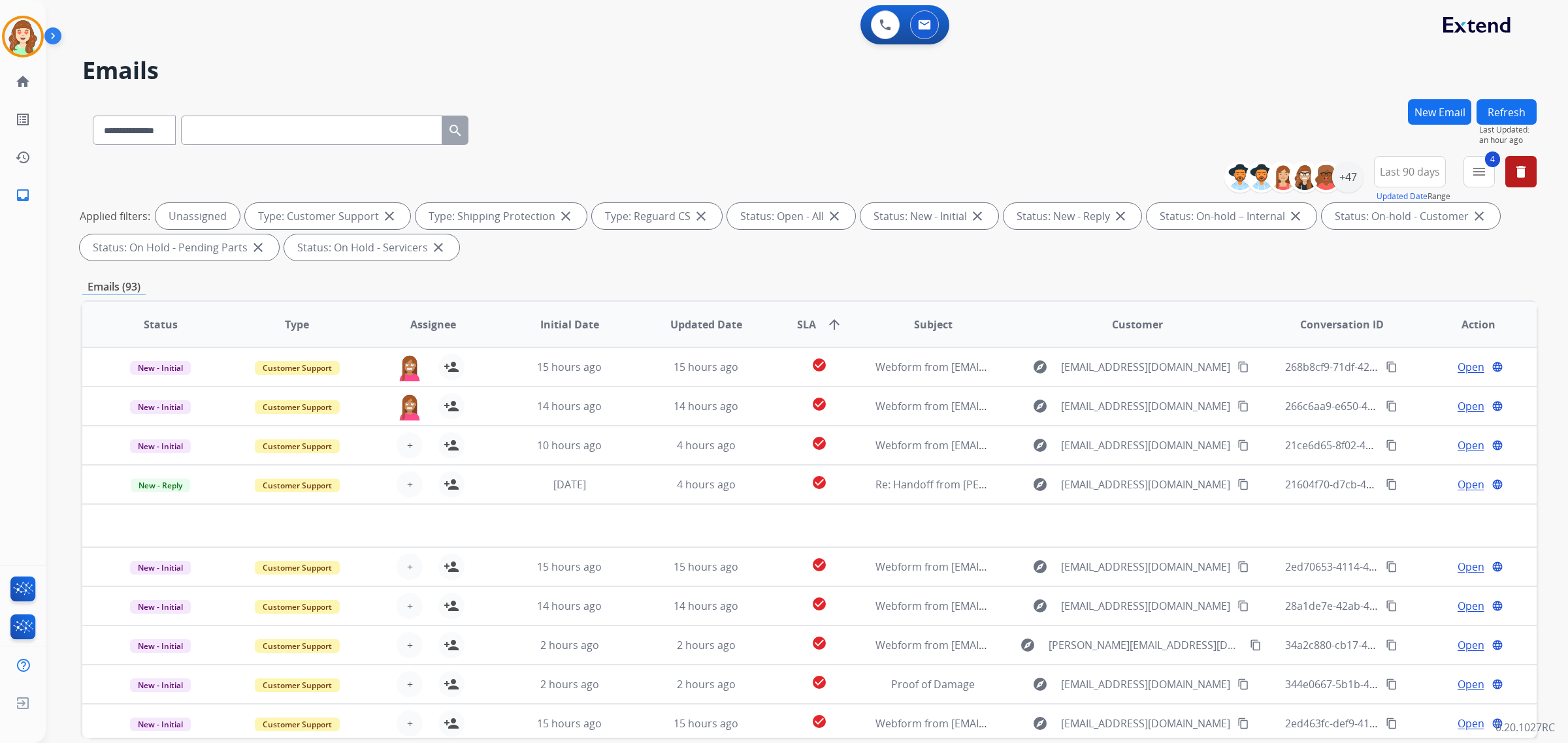
click at [850, 232] on div "Applied filters: Unassigned Type: Customer Support close Type: Shipping Protect…" at bounding box center [806, 232] width 1454 height 57
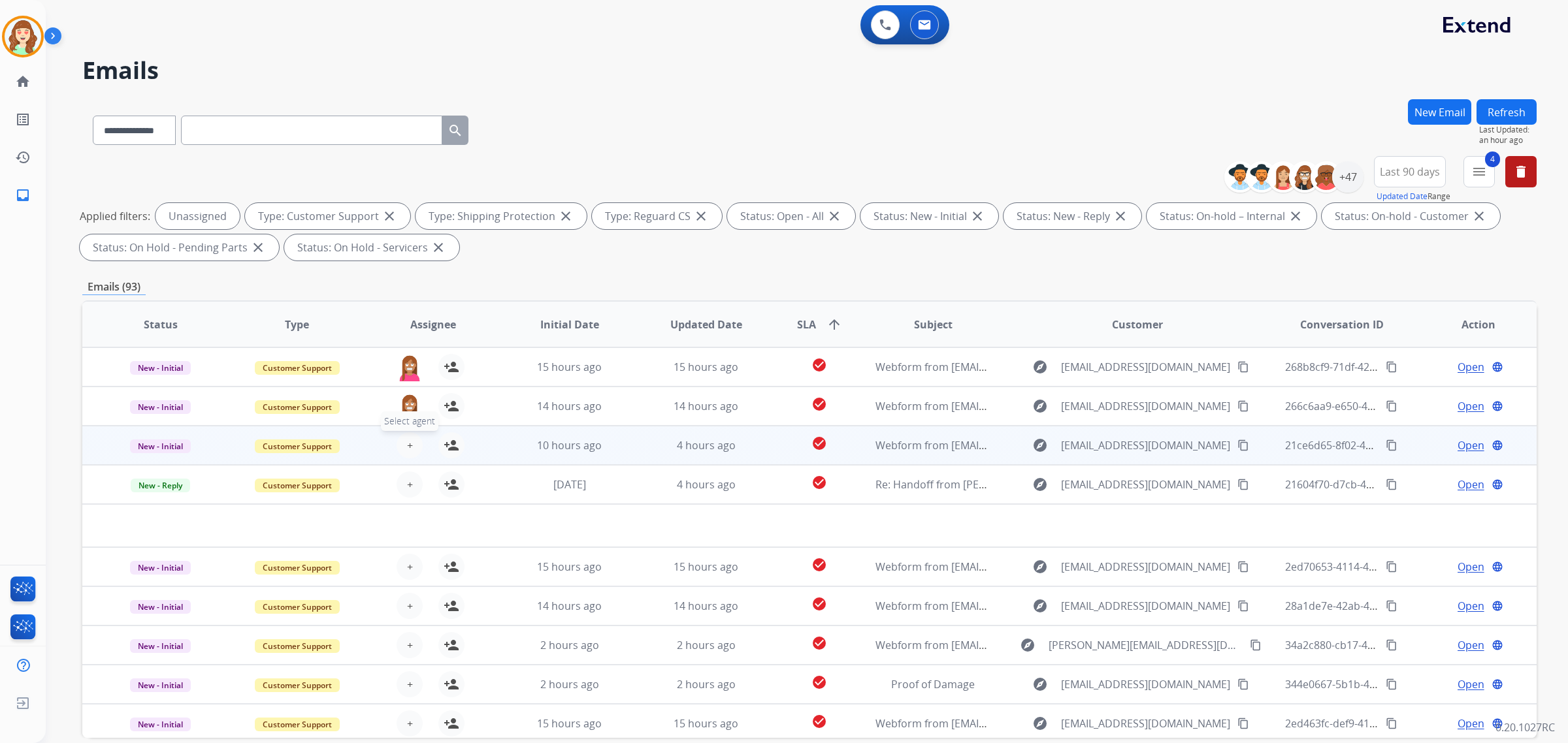
click at [410, 437] on span "+" at bounding box center [410, 445] width 6 height 16
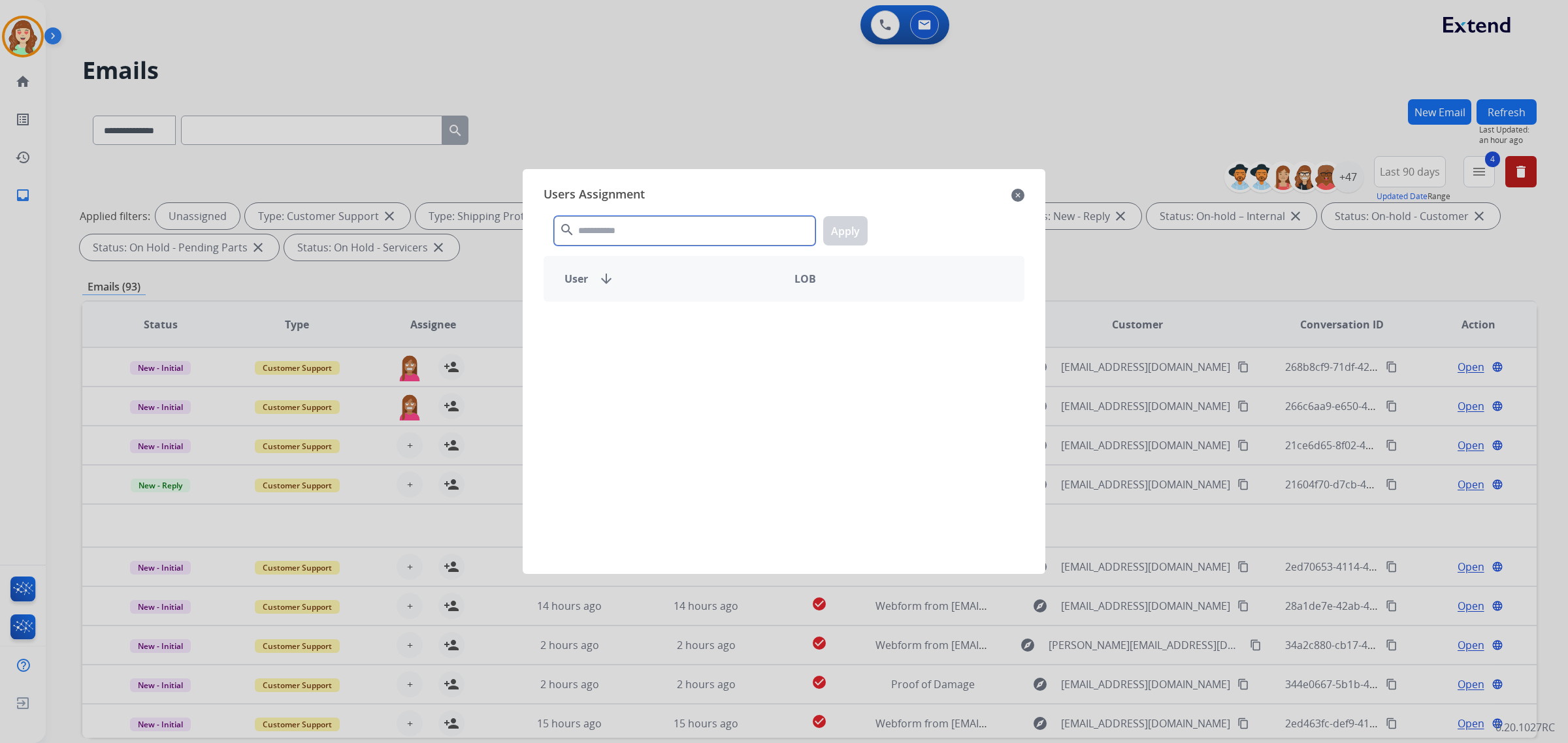
click at [694, 230] on input "text" at bounding box center [685, 231] width 261 height 29
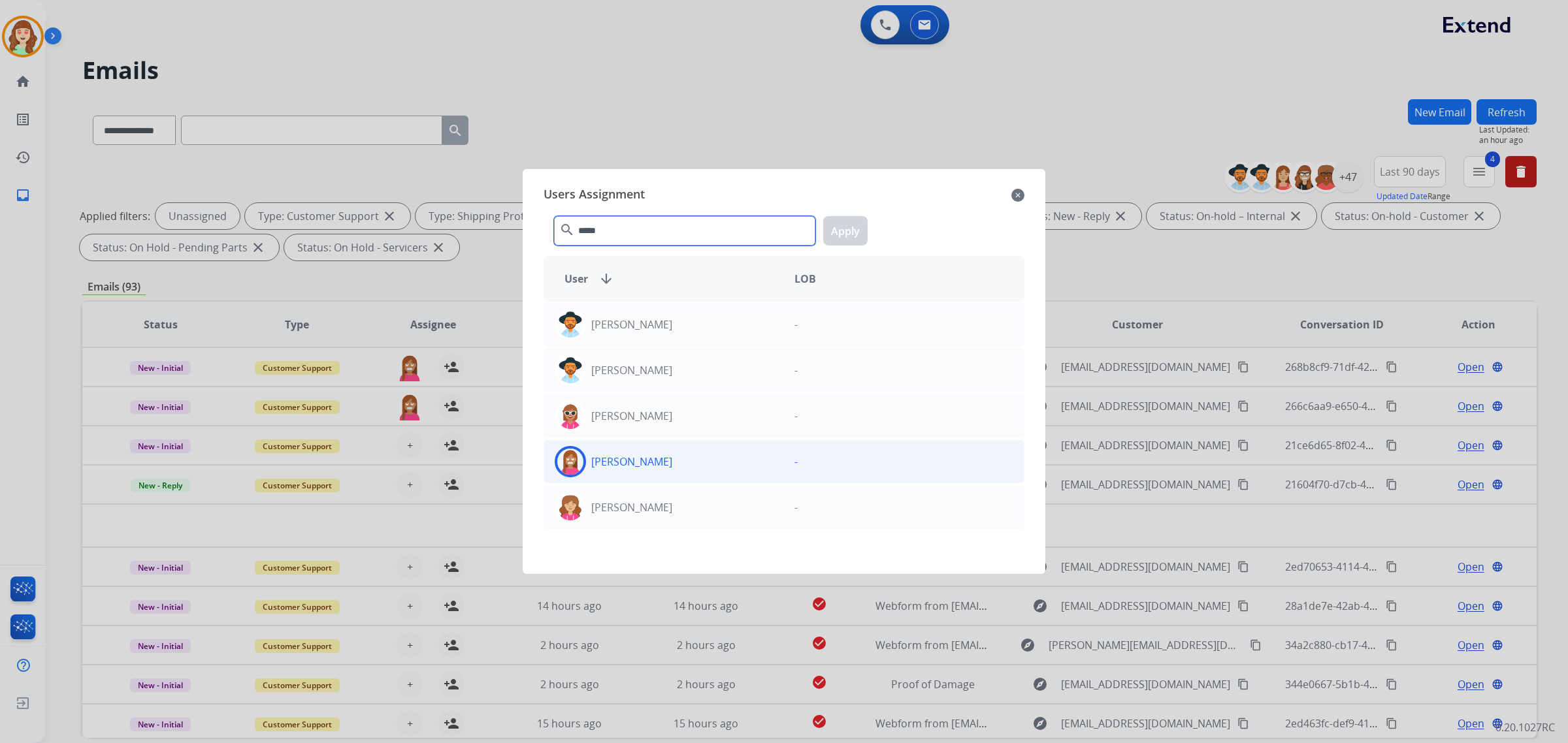
type input "*****"
drag, startPoint x: 738, startPoint y: 467, endPoint x: 856, endPoint y: 219, distance: 274.6
click at [737, 467] on div "[PERSON_NAME]" at bounding box center [664, 462] width 240 height 31
click at [850, 237] on button "Apply" at bounding box center [845, 231] width 45 height 29
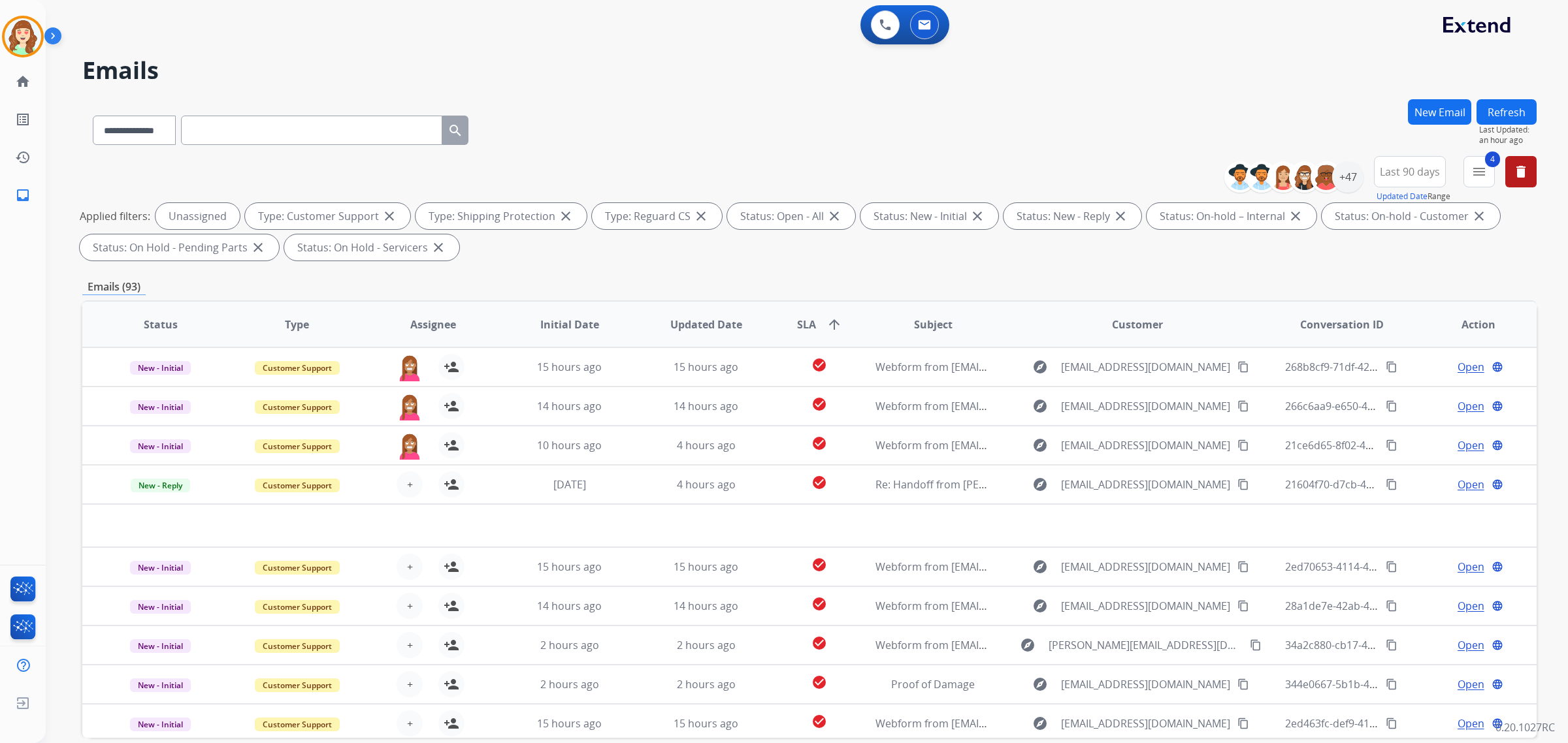
click at [407, 488] on span "+" at bounding box center [410, 485] width 6 height 16
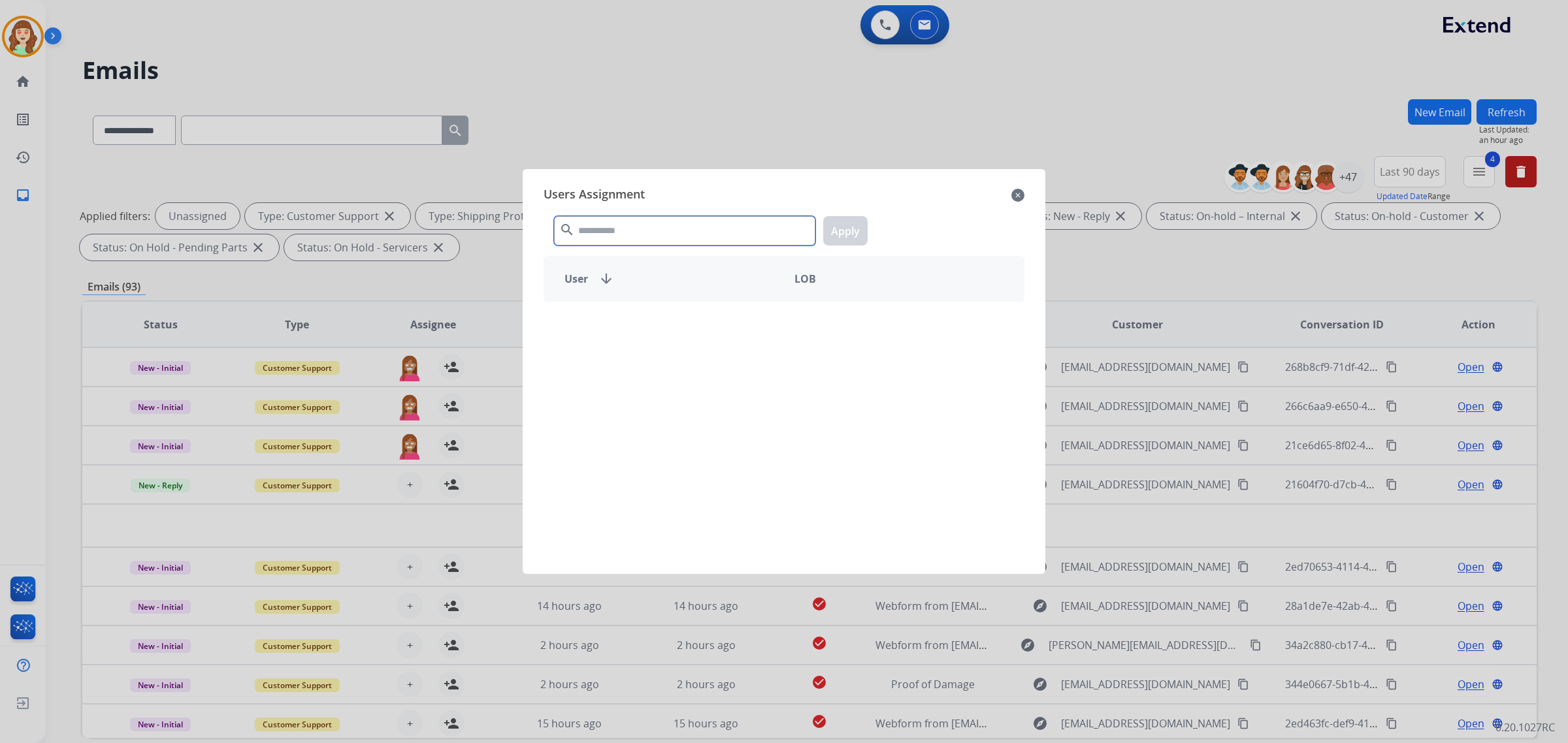
click at [645, 231] on input "text" at bounding box center [685, 231] width 261 height 29
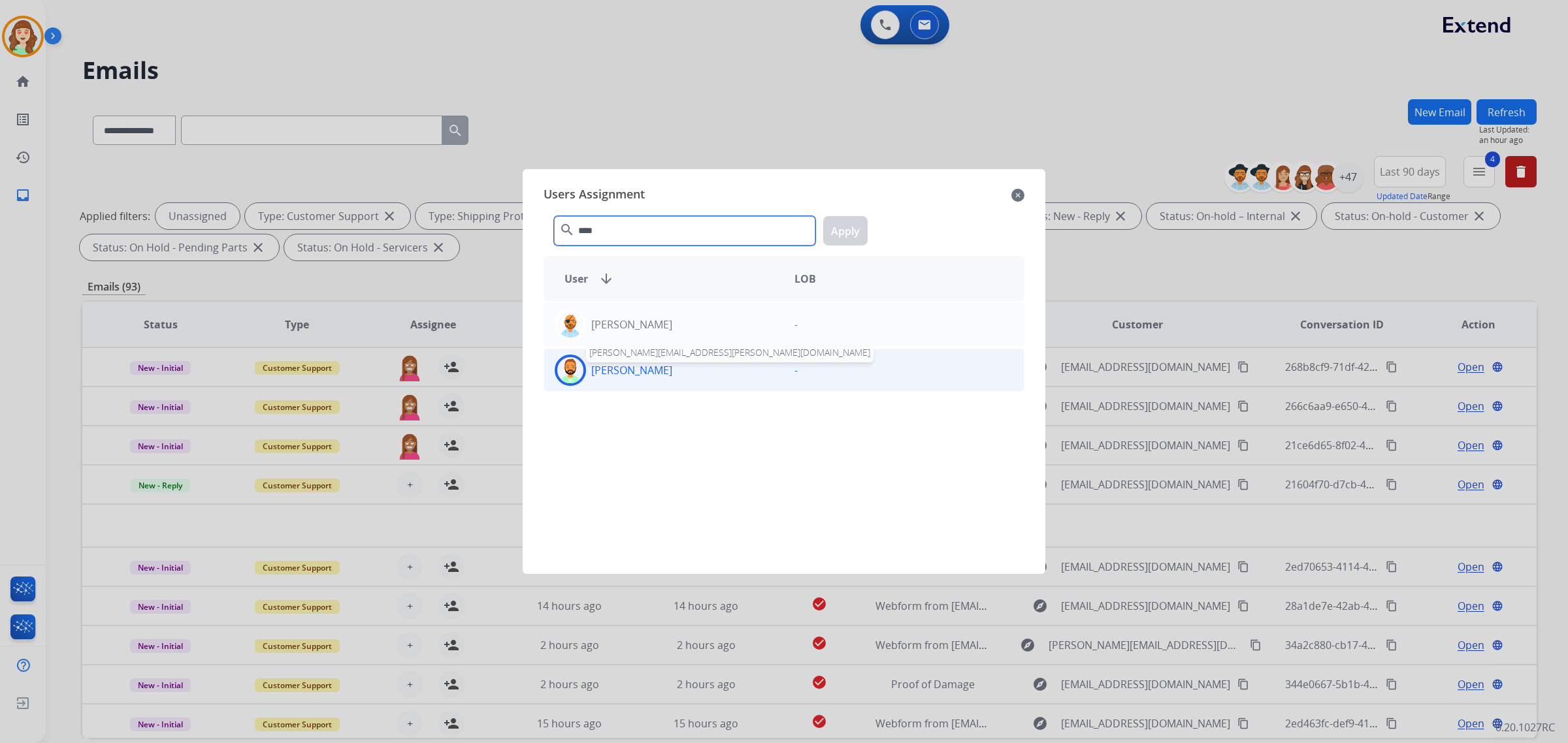
type input "****"
click at [630, 370] on p "[PERSON_NAME]" at bounding box center [631, 370] width 81 height 16
click at [846, 229] on button "Apply" at bounding box center [845, 231] width 45 height 29
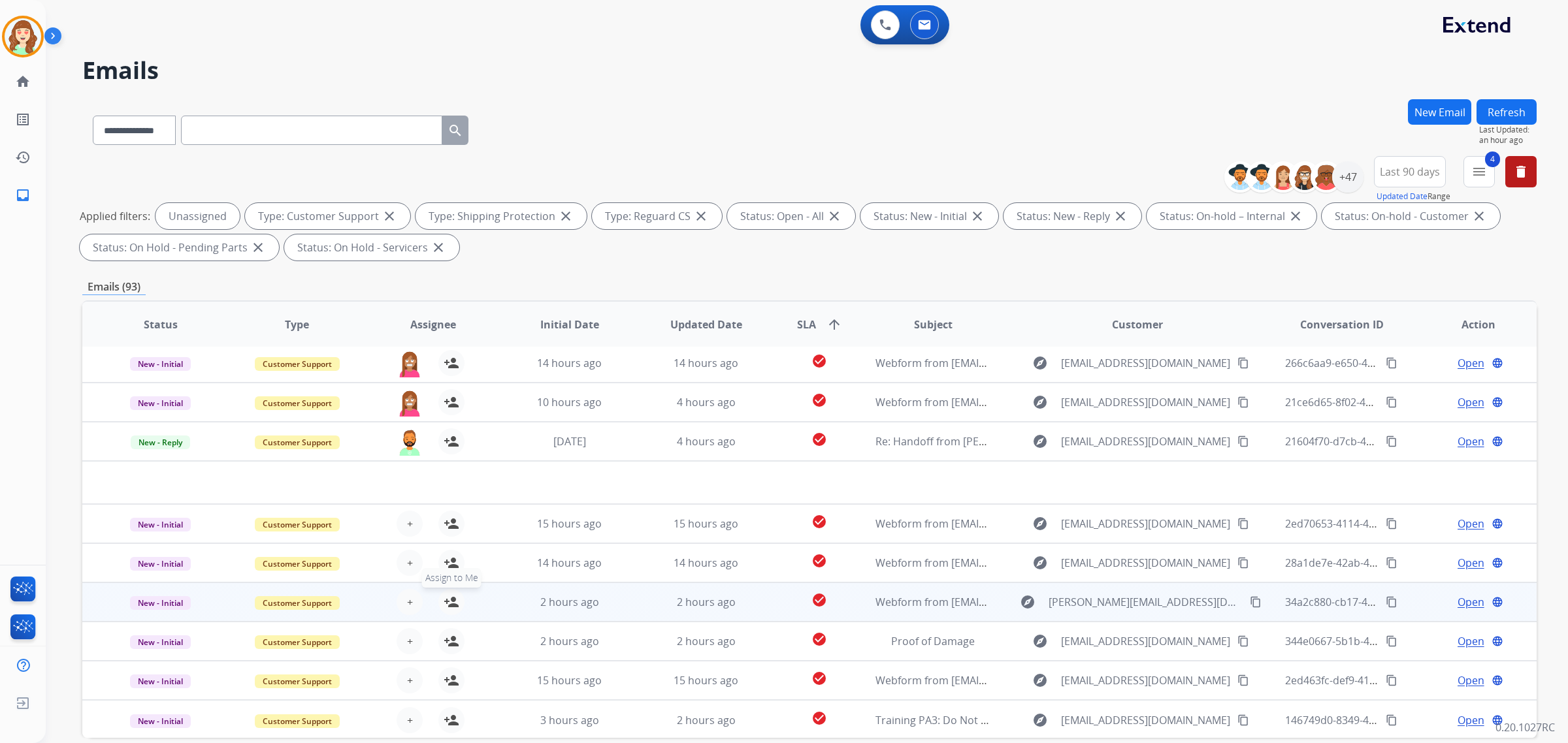
scroll to position [62, 0]
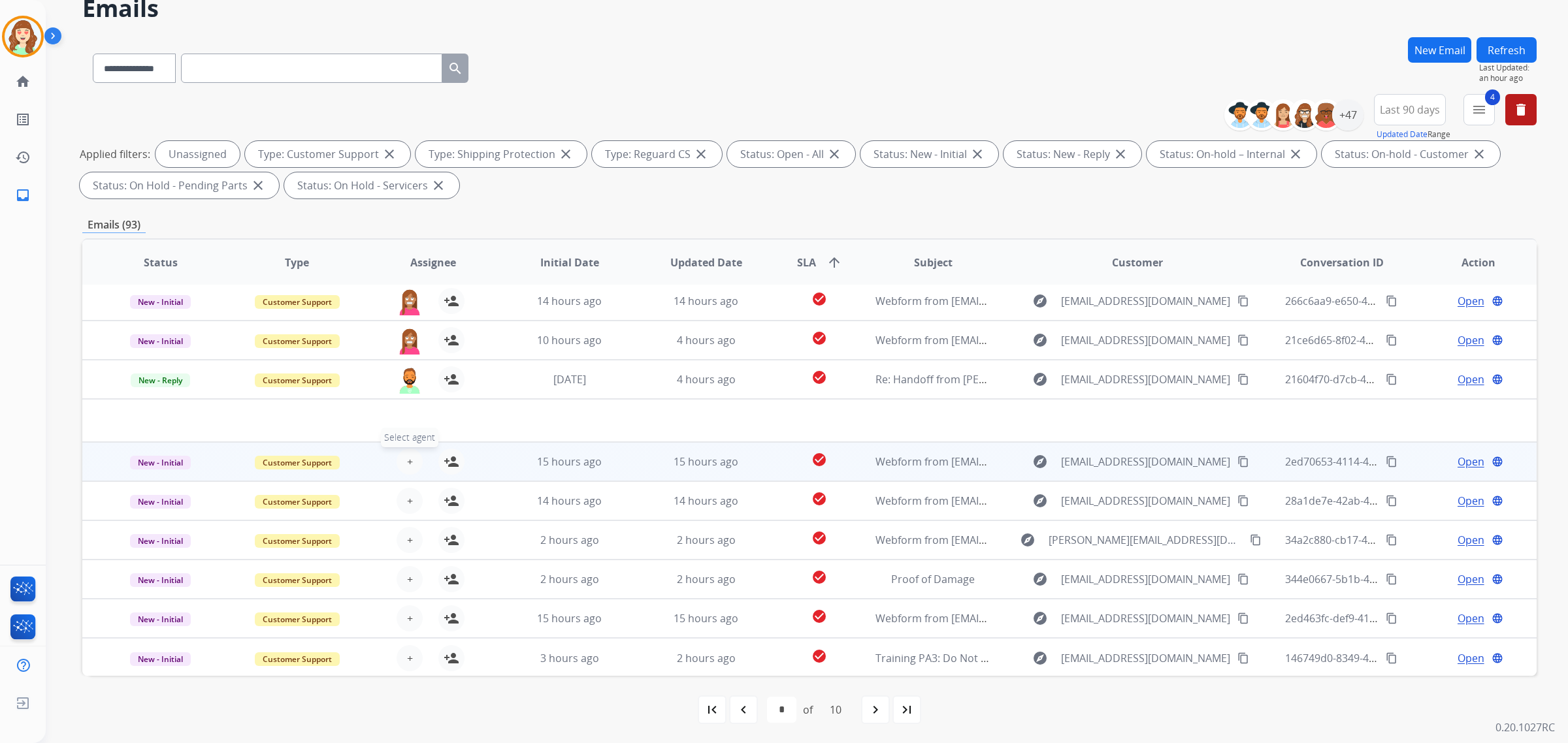
click at [410, 456] on span "+" at bounding box center [410, 462] width 6 height 16
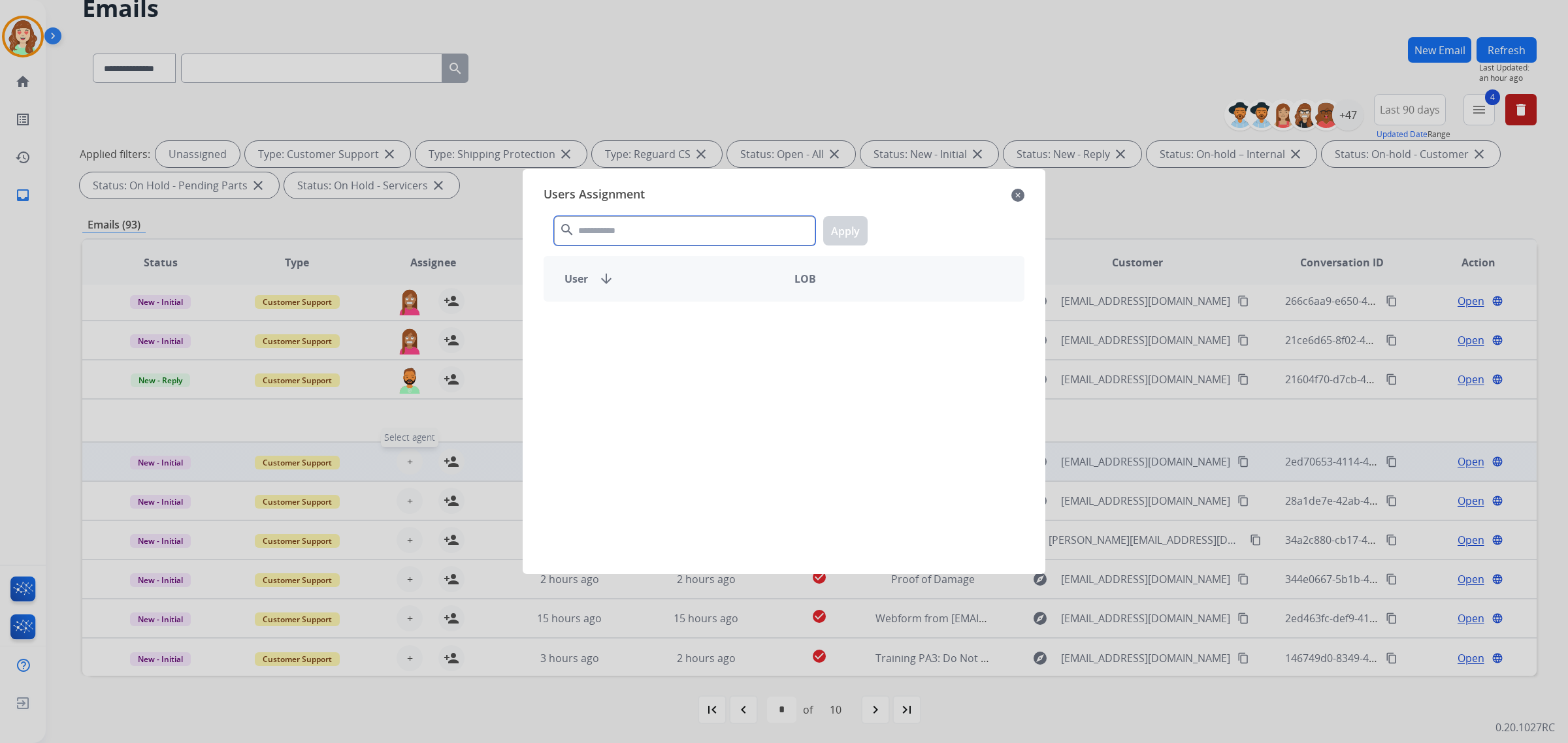
click at [591, 231] on input "text" at bounding box center [685, 231] width 261 height 29
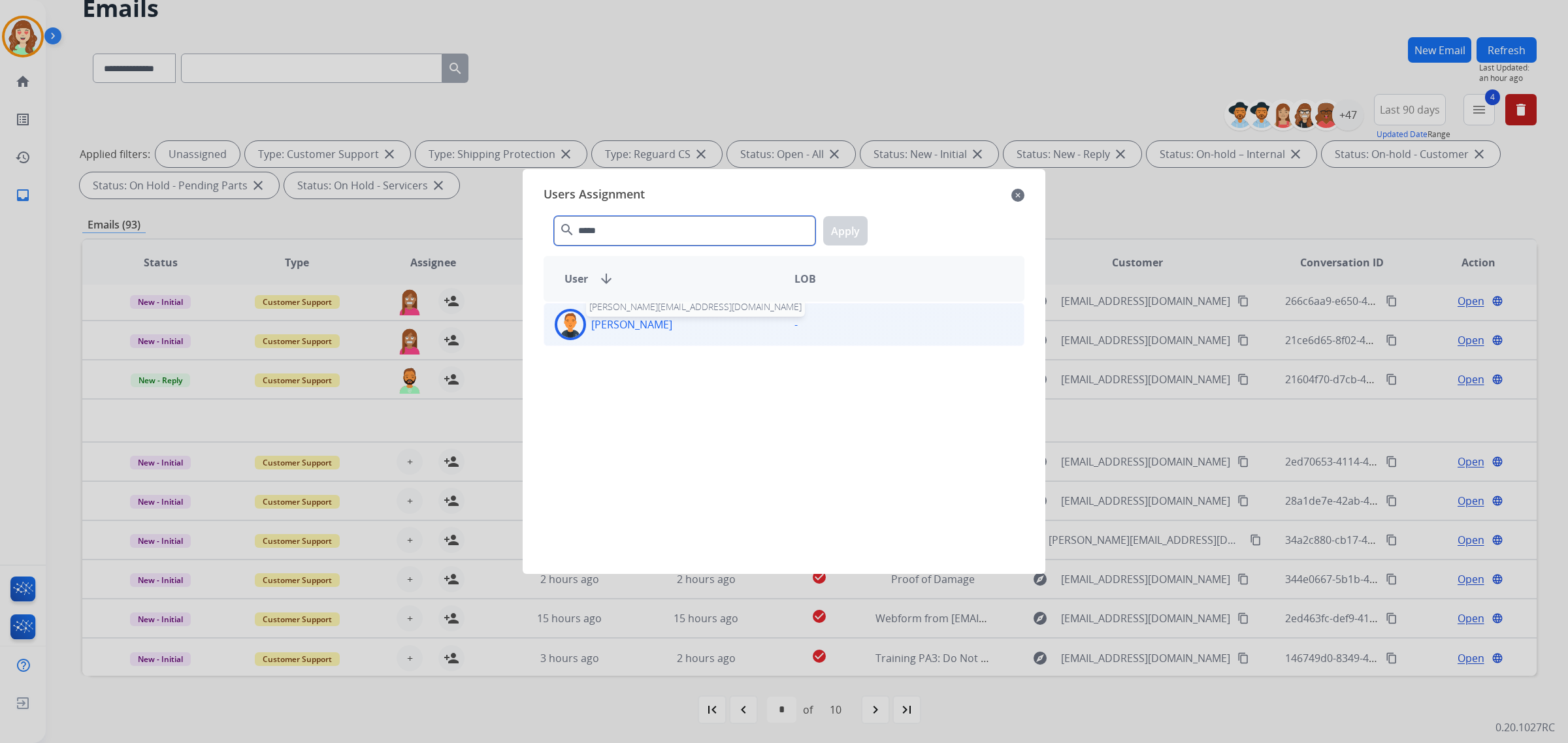
type input "*****"
click at [638, 325] on p "[PERSON_NAME]" at bounding box center [631, 324] width 81 height 16
click at [846, 234] on button "Apply" at bounding box center [845, 231] width 45 height 29
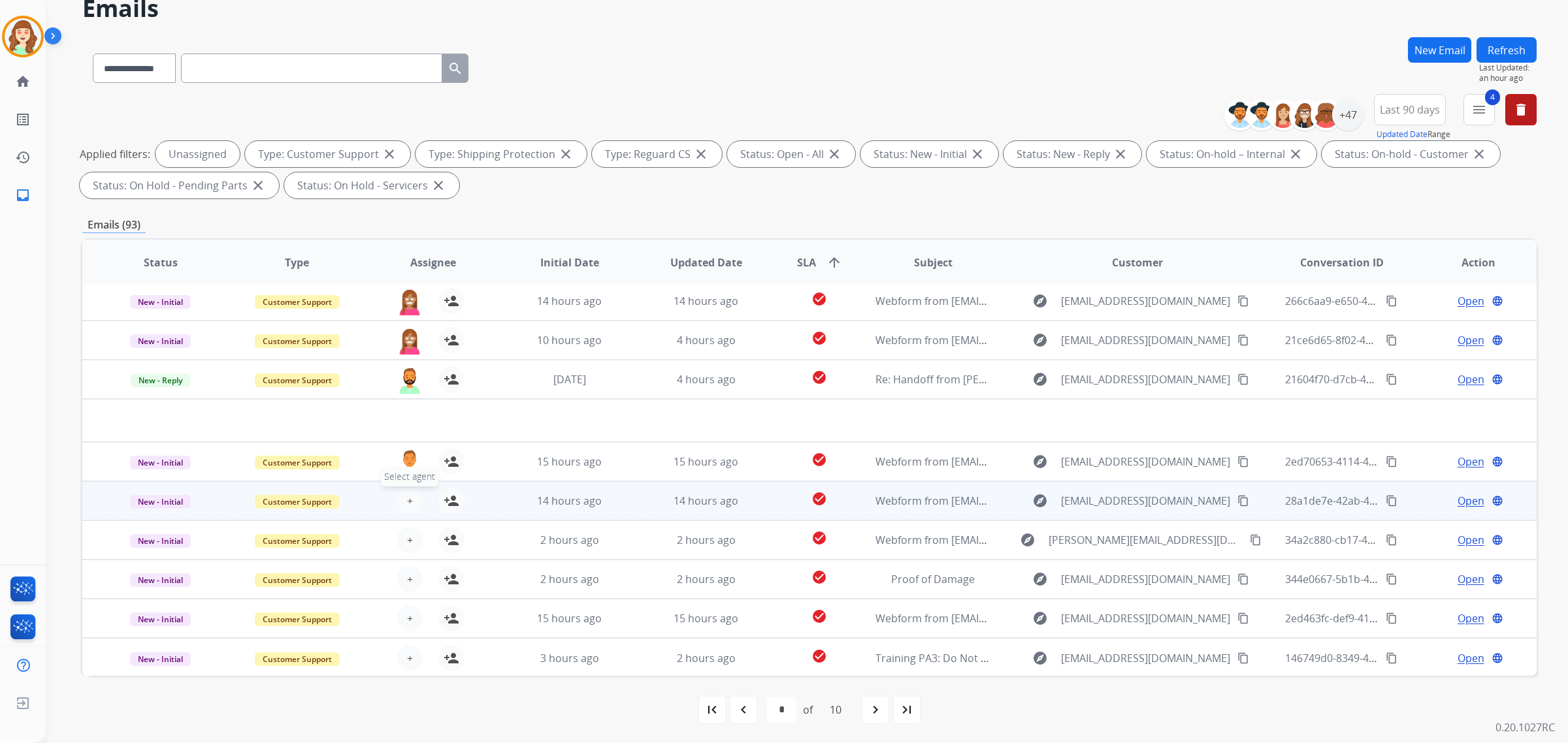
click at [408, 500] on span "+" at bounding box center [410, 501] width 6 height 16
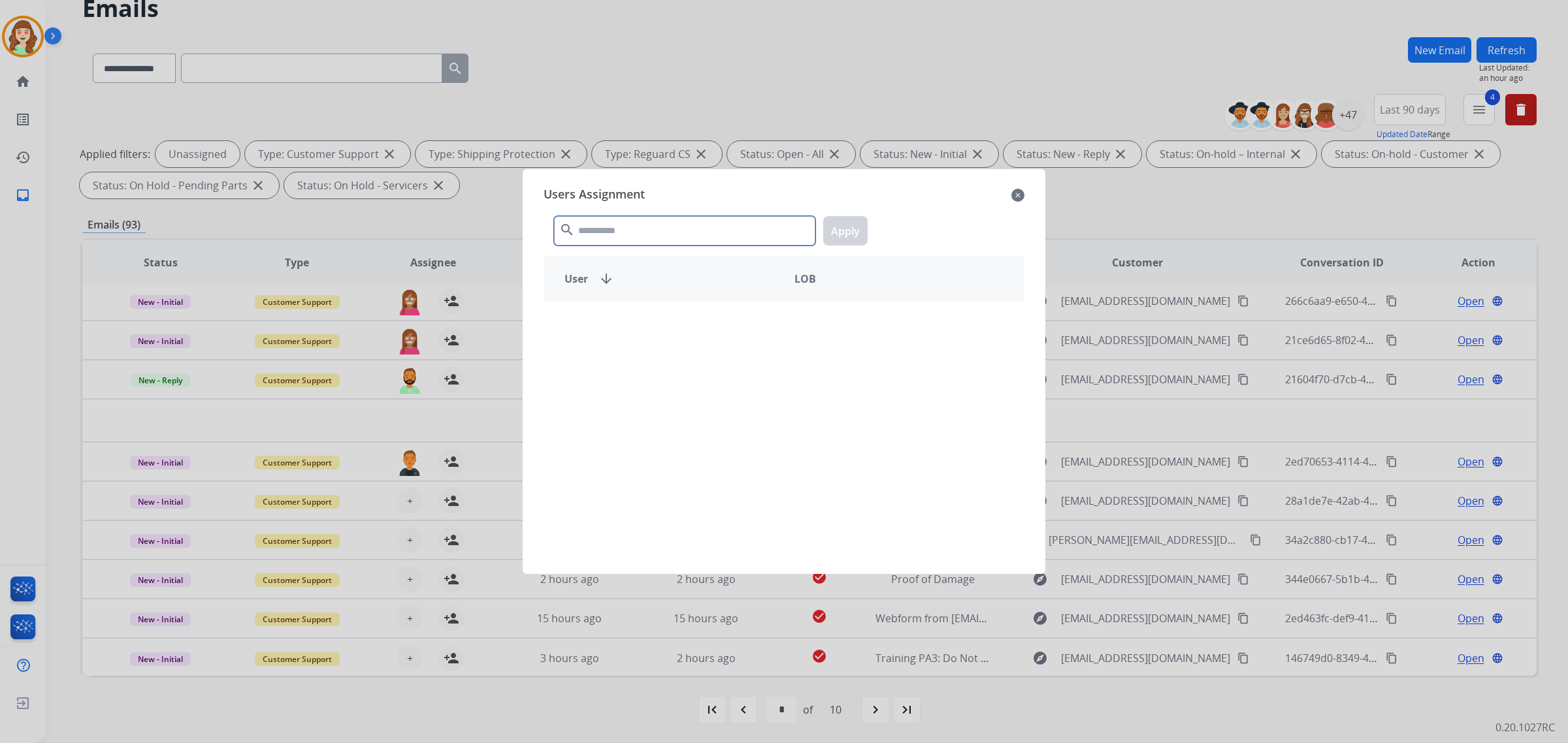
click at [712, 233] on input "text" at bounding box center [685, 231] width 261 height 29
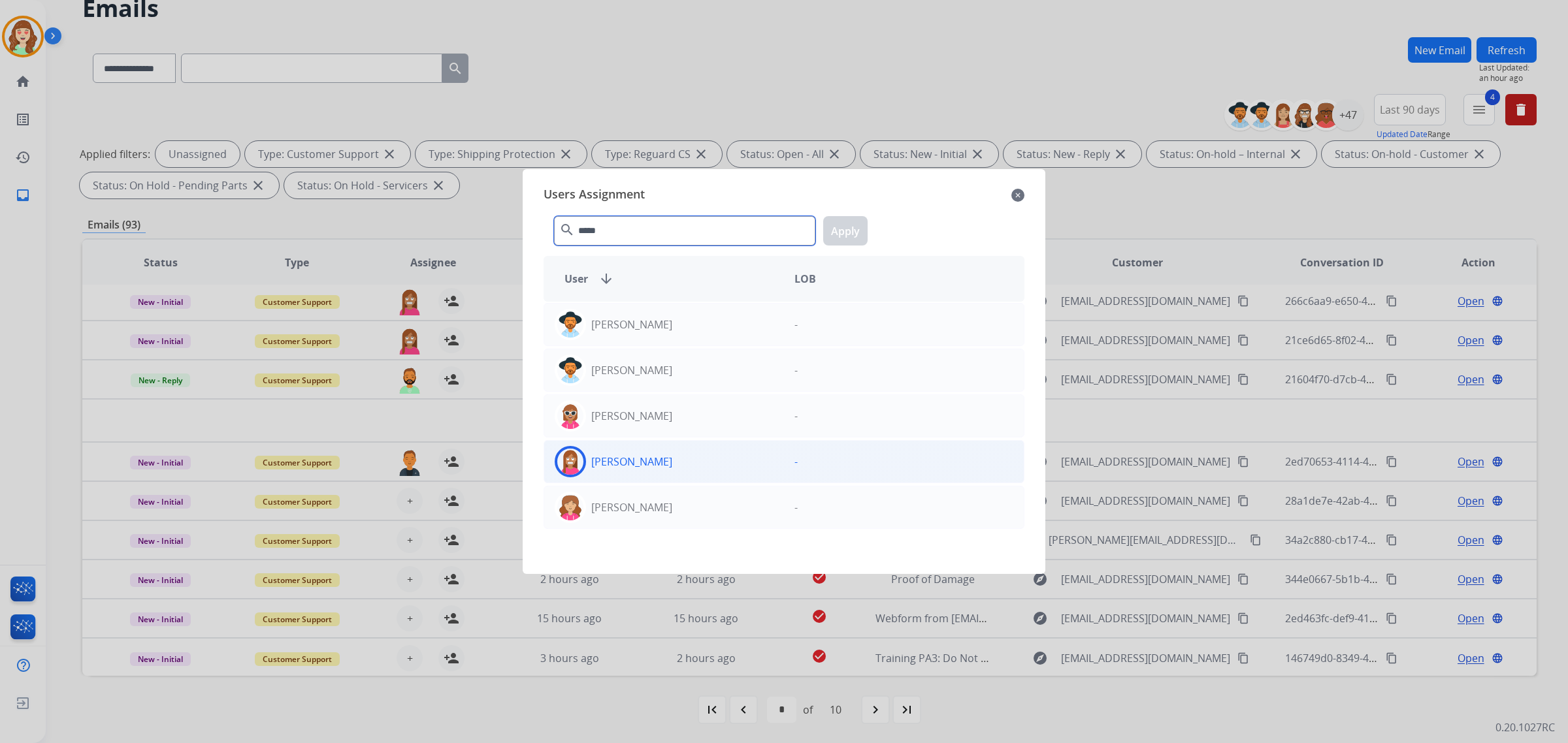
type input "*****"
click at [733, 458] on div "[PERSON_NAME]" at bounding box center [664, 462] width 240 height 31
click at [852, 229] on button "Apply" at bounding box center [845, 231] width 45 height 29
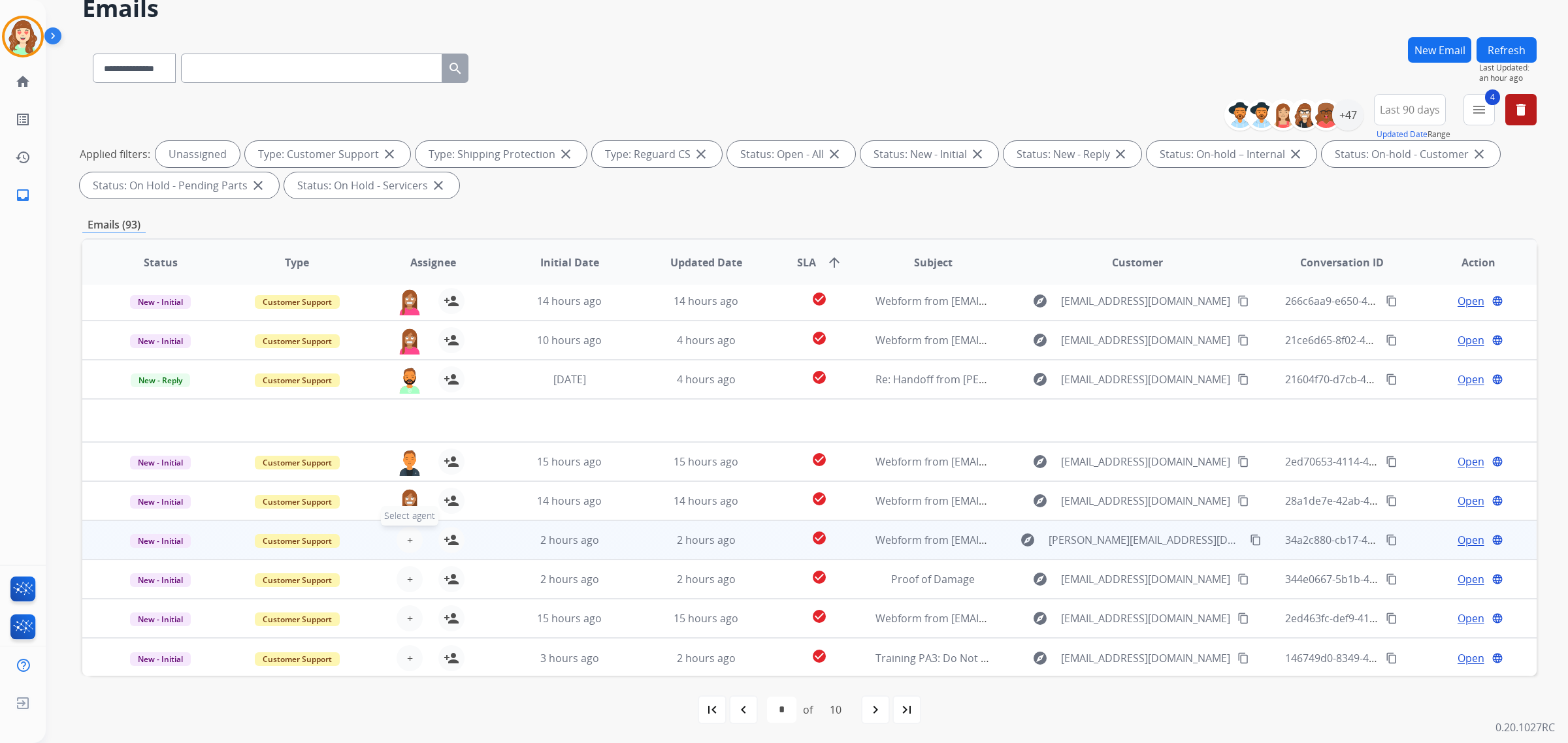
click at [405, 529] on button "+ Select agent" at bounding box center [409, 539] width 26 height 26
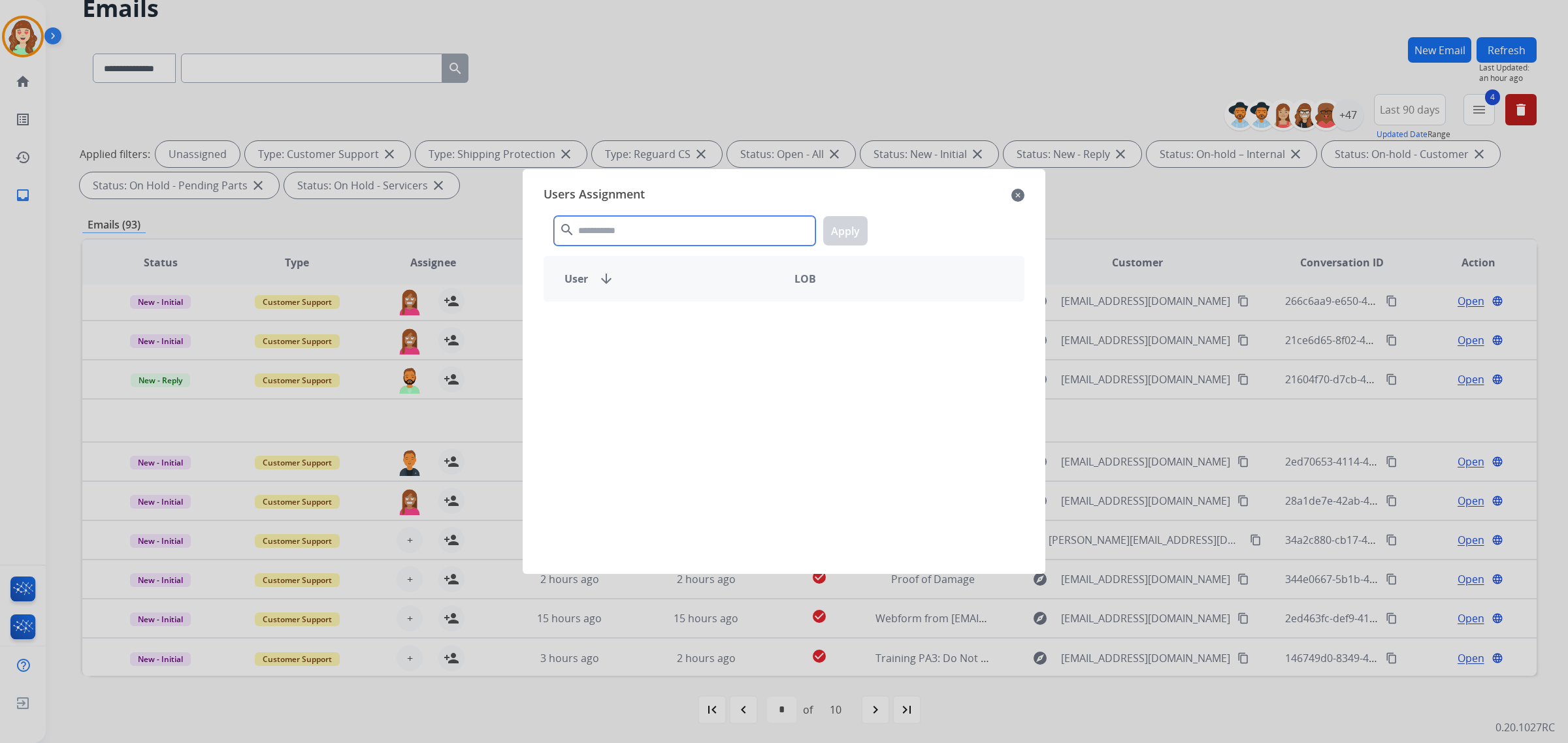
click at [724, 230] on input "text" at bounding box center [685, 231] width 261 height 29
type input "****"
drag, startPoint x: 675, startPoint y: 334, endPoint x: 842, endPoint y: 246, distance: 188.8
click at [675, 333] on div "Harmony [PERSON_NAME]" at bounding box center [664, 324] width 240 height 31
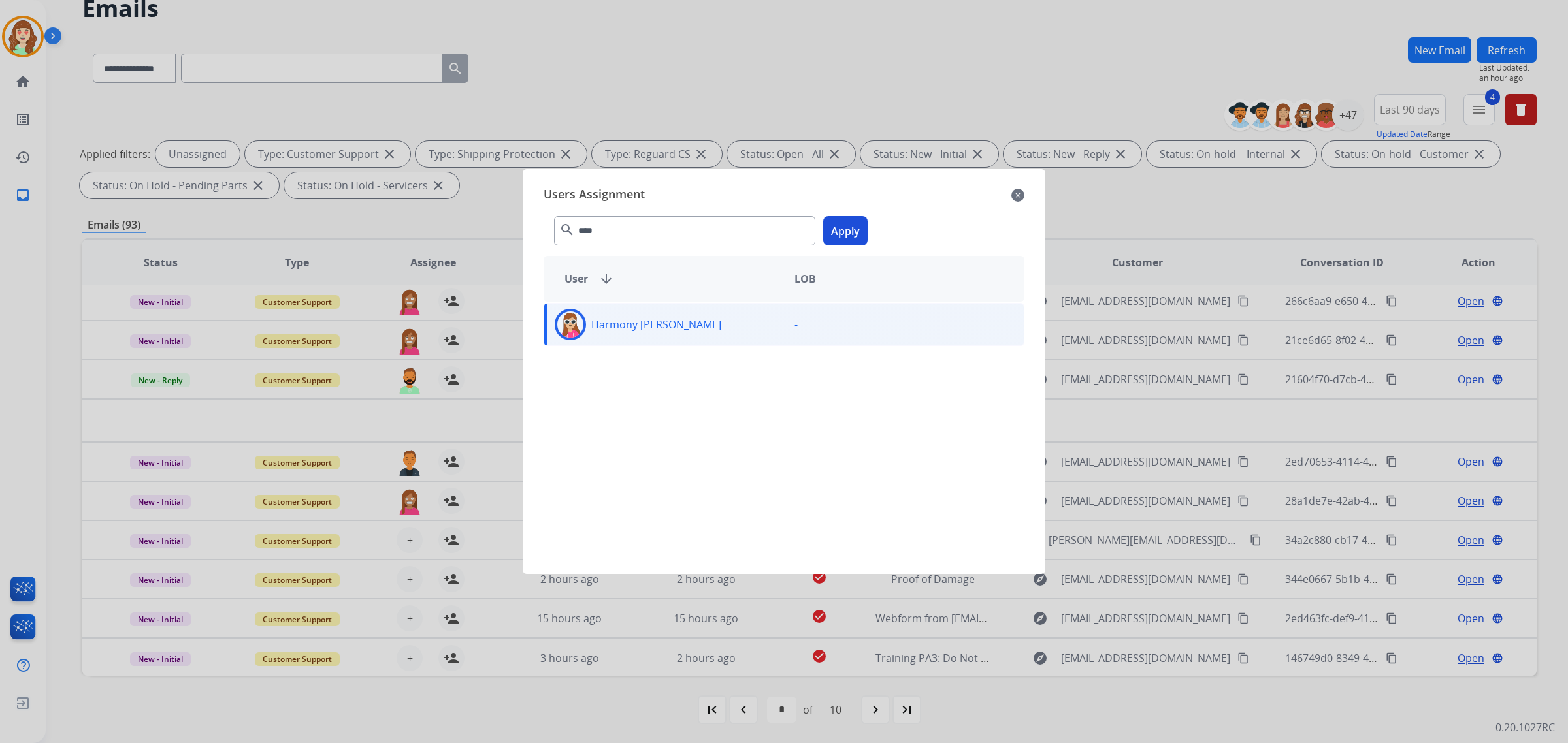
click at [840, 237] on button "Apply" at bounding box center [845, 231] width 45 height 29
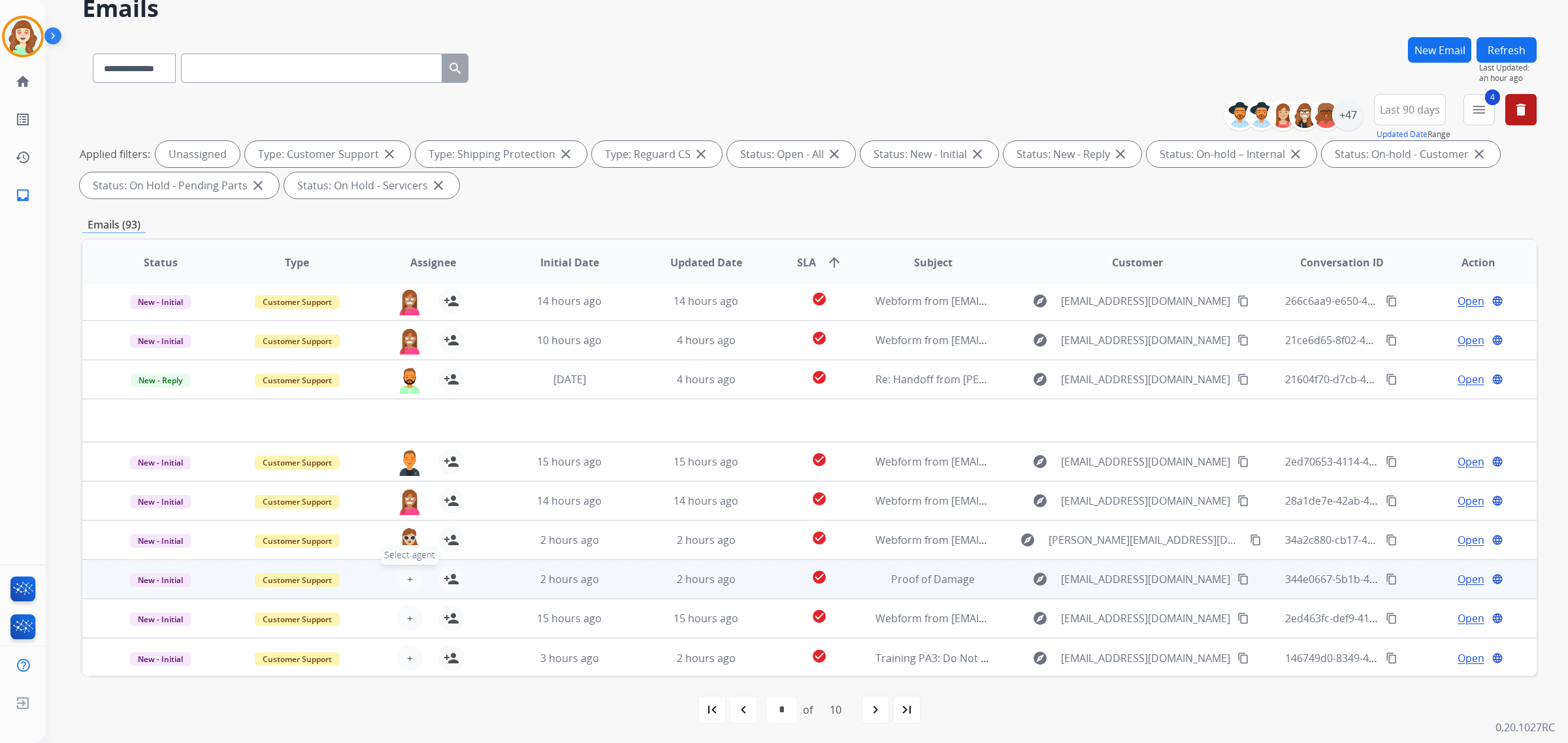
click at [415, 573] on button "+ Select agent" at bounding box center [409, 579] width 26 height 26
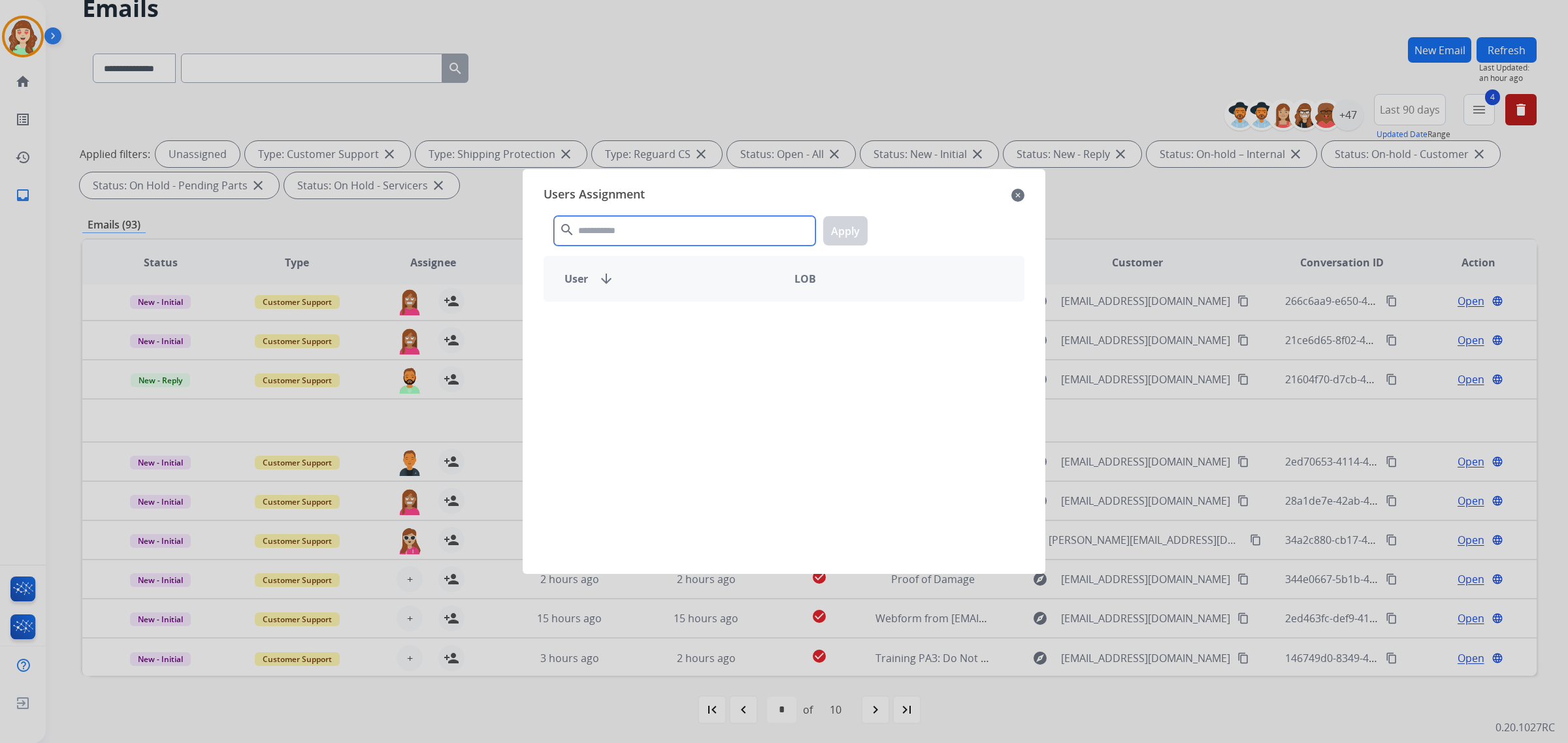
click at [665, 231] on input "text" at bounding box center [685, 231] width 261 height 29
type input "*****"
drag, startPoint x: 663, startPoint y: 327, endPoint x: 888, endPoint y: 249, distance: 238.1
click at [672, 324] on div "Harmony Busick harmony.busick@eccogroupusa.com" at bounding box center [664, 324] width 240 height 31
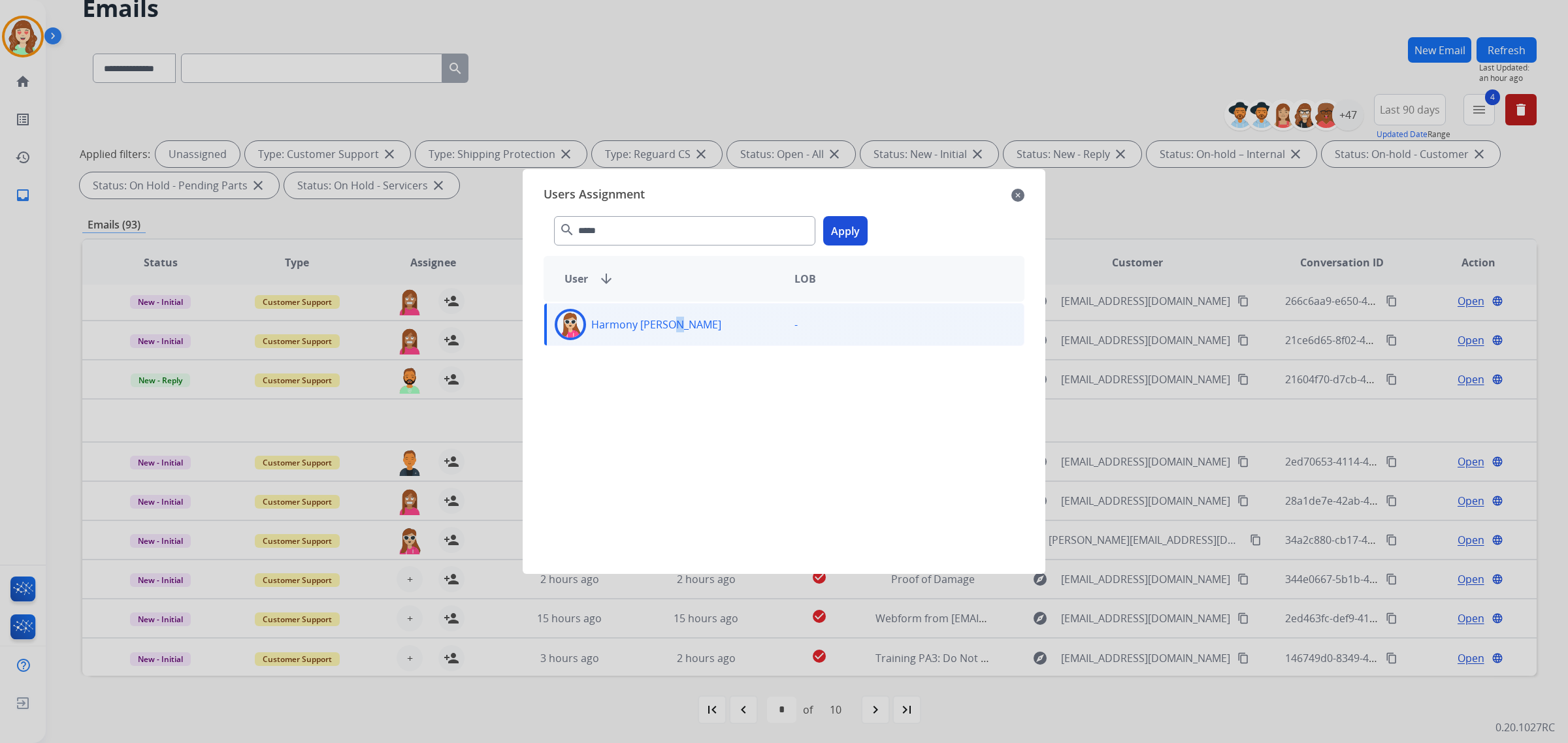
click at [851, 231] on button "Apply" at bounding box center [845, 231] width 45 height 29
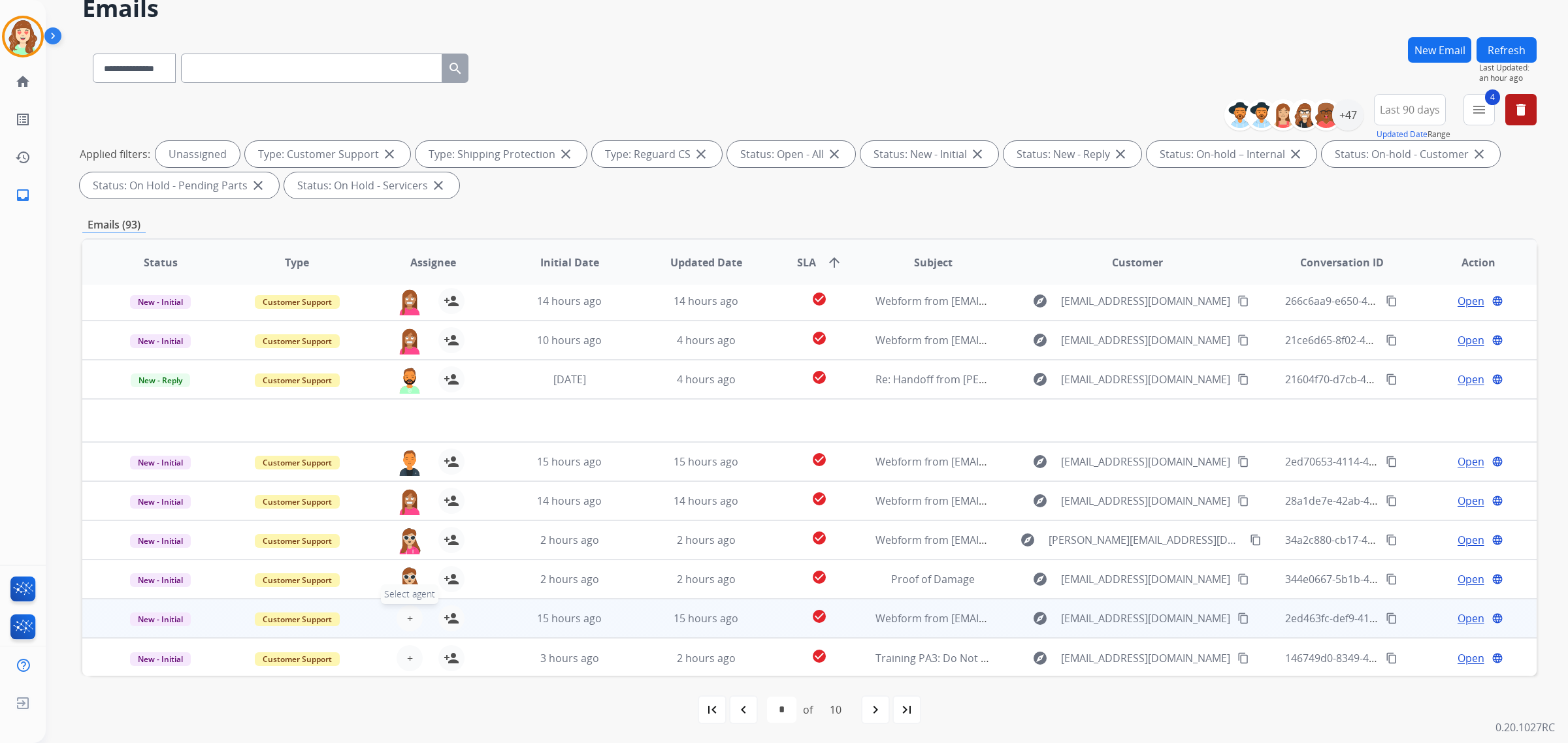
click at [398, 613] on button "+ Select agent" at bounding box center [409, 618] width 26 height 26
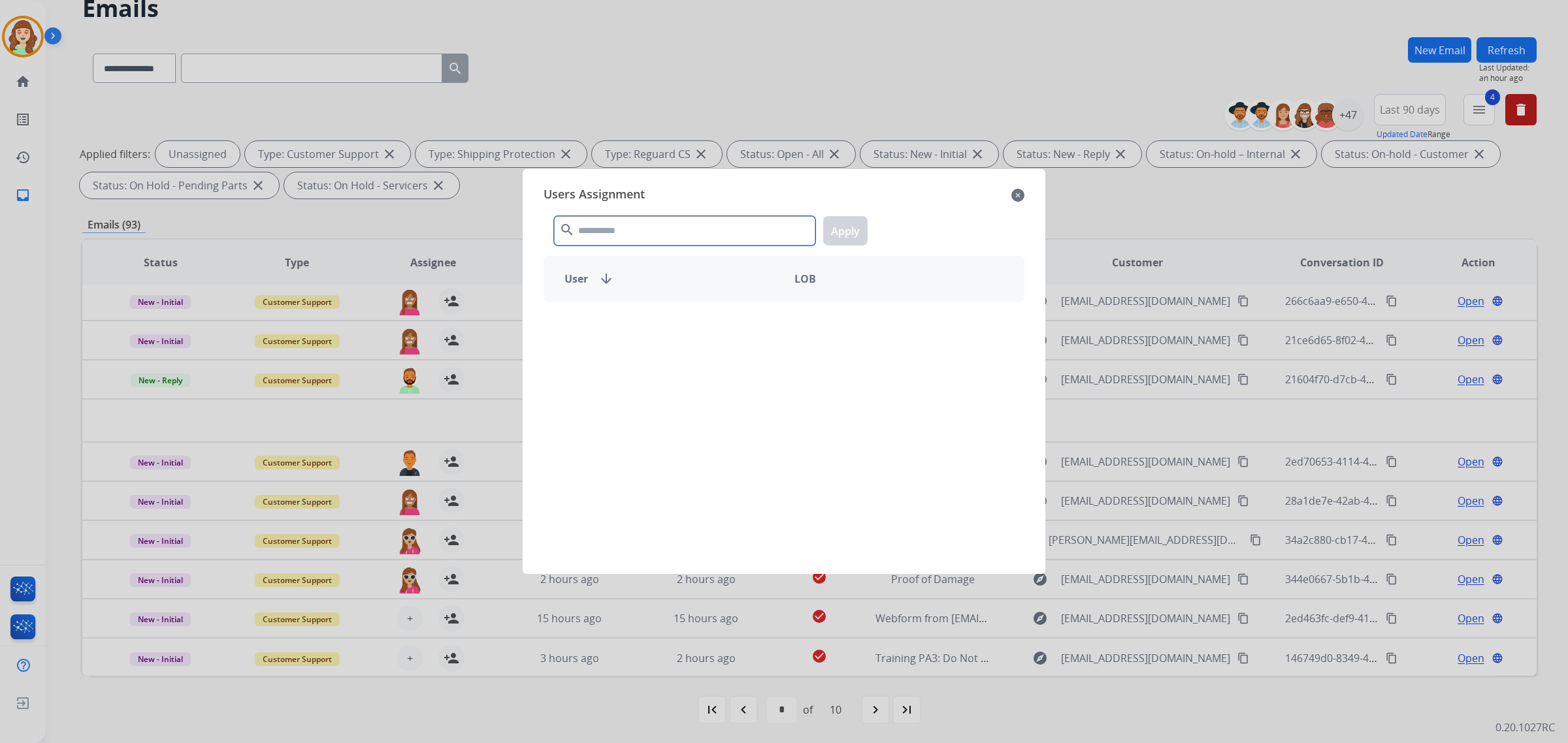
click at [609, 233] on input "text" at bounding box center [685, 231] width 261 height 29
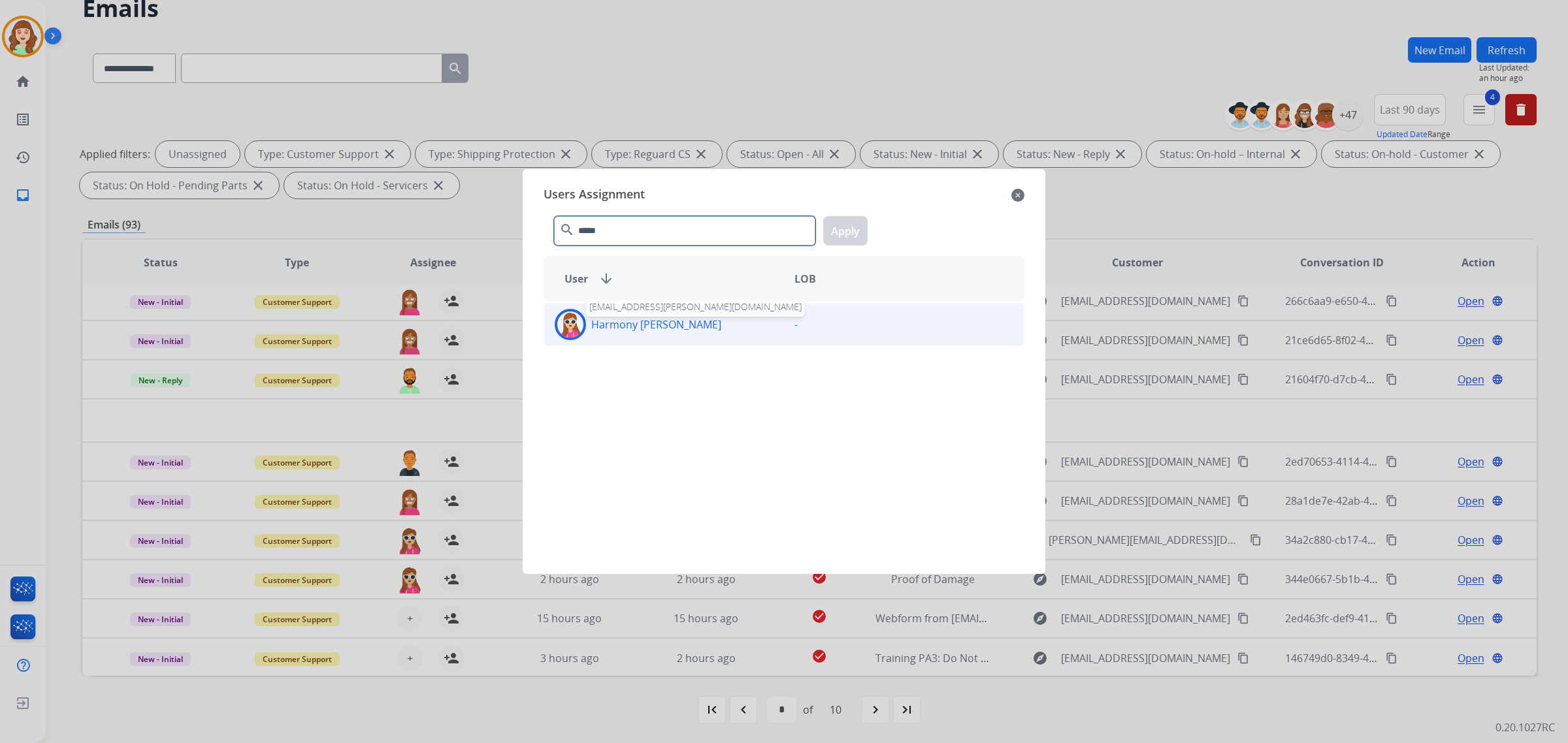
type input "*****"
drag, startPoint x: 657, startPoint y: 324, endPoint x: 857, endPoint y: 236, distance: 218.5
click at [657, 325] on p "Harmony [PERSON_NAME]" at bounding box center [655, 324] width 130 height 16
click at [851, 227] on button "Apply" at bounding box center [845, 231] width 45 height 29
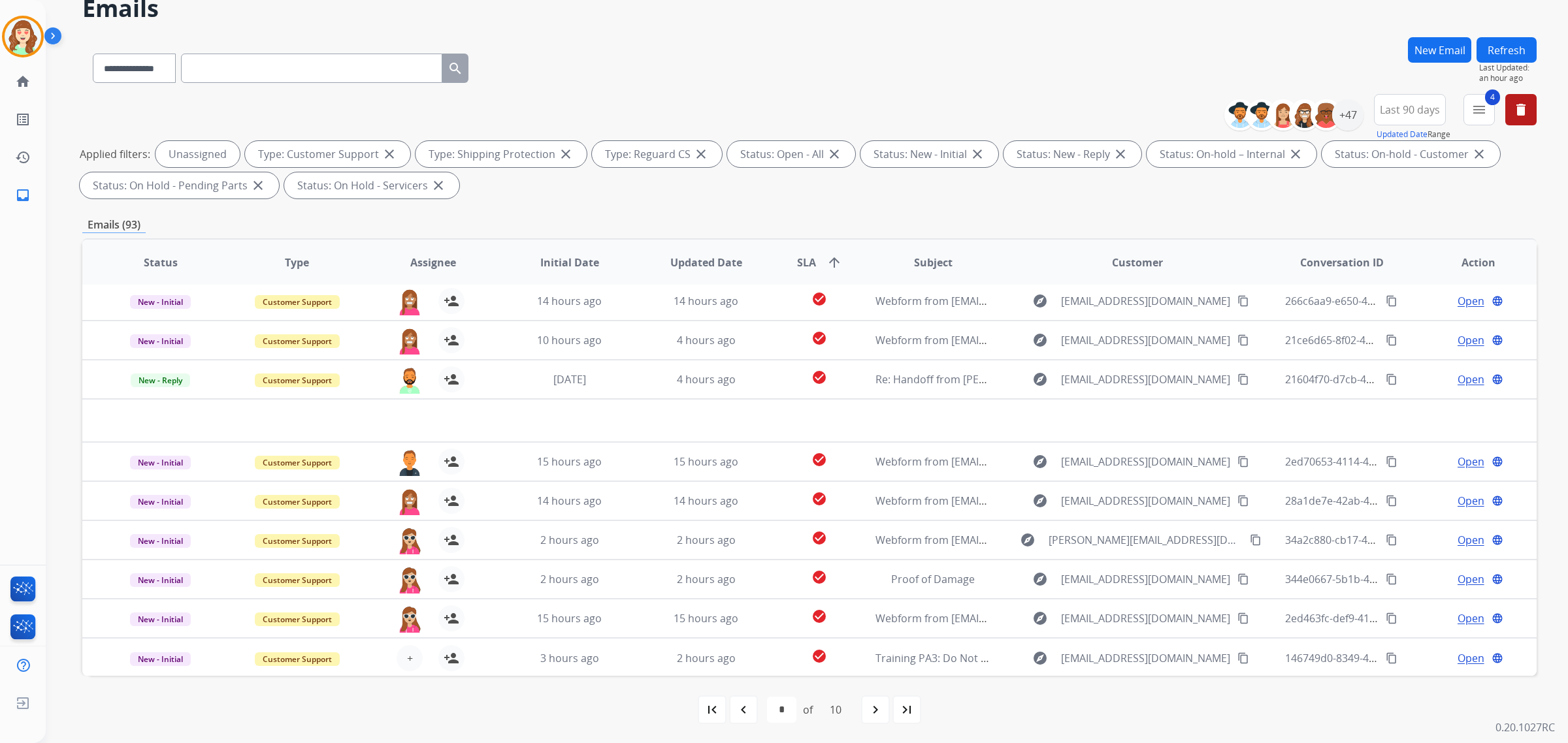
click at [400, 655] on button "+ Select agent" at bounding box center [409, 658] width 26 height 26
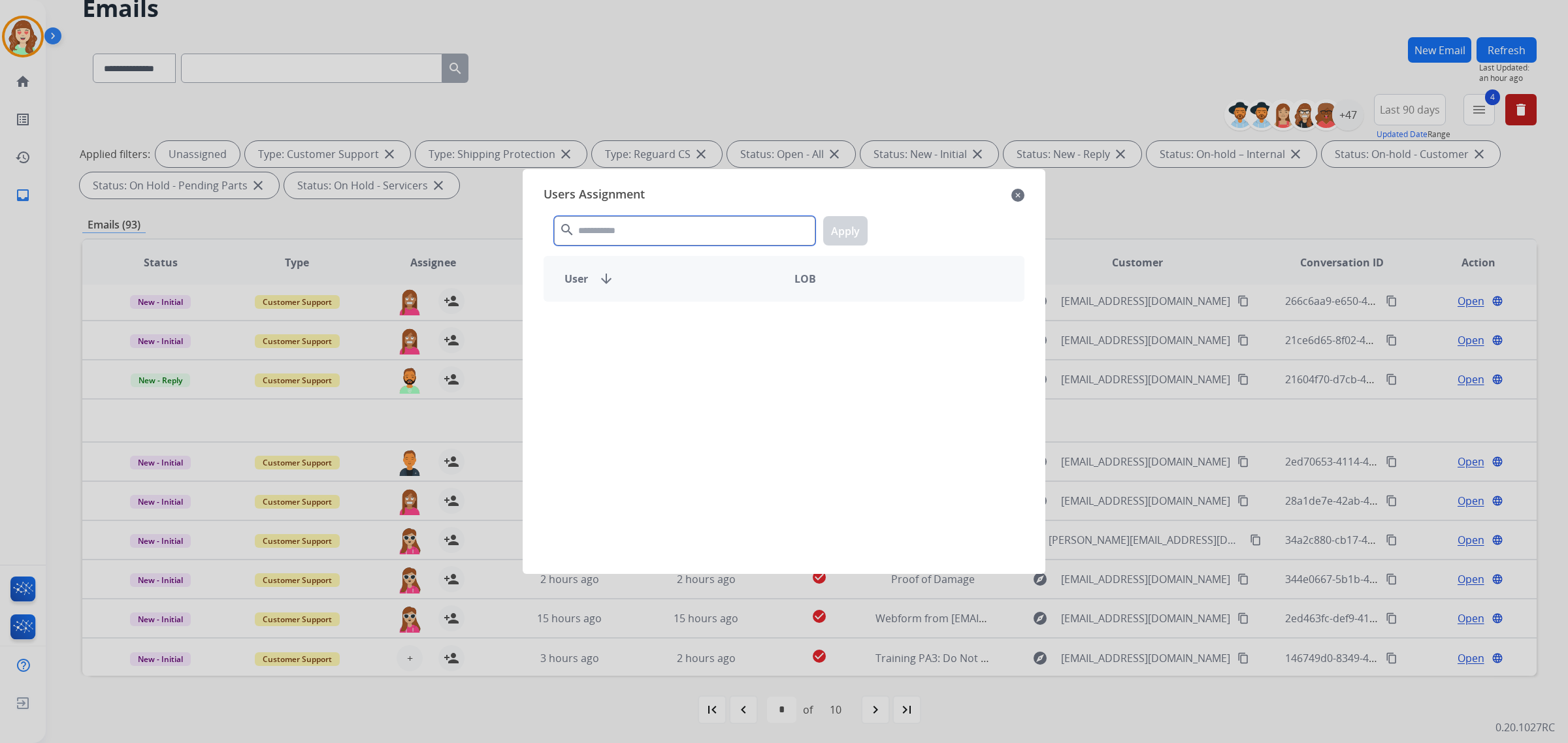
click at [625, 229] on input "text" at bounding box center [685, 231] width 261 height 29
type input "*****"
click at [655, 328] on p "Harmony [PERSON_NAME]" at bounding box center [655, 324] width 130 height 16
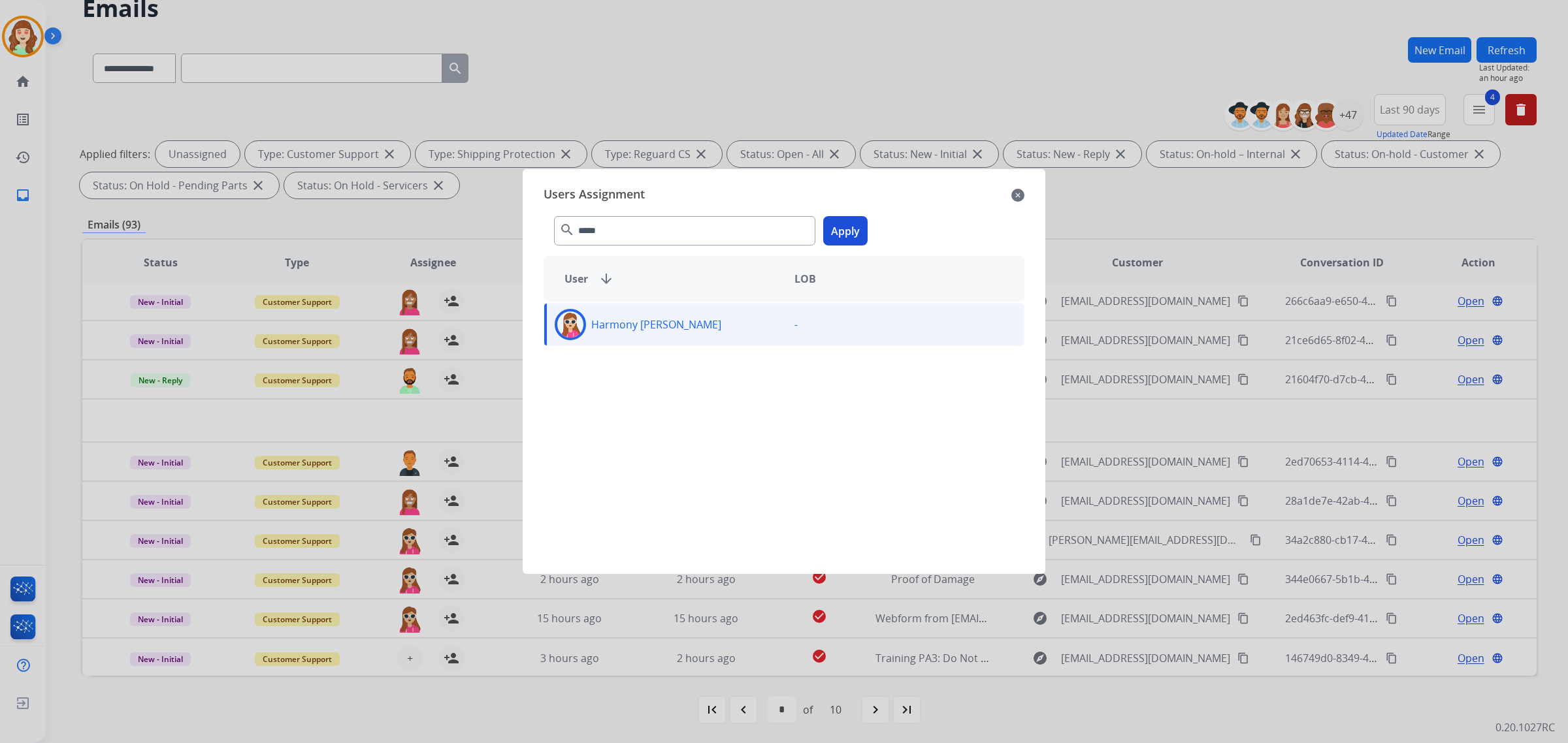
click at [832, 234] on button "Apply" at bounding box center [845, 231] width 45 height 29
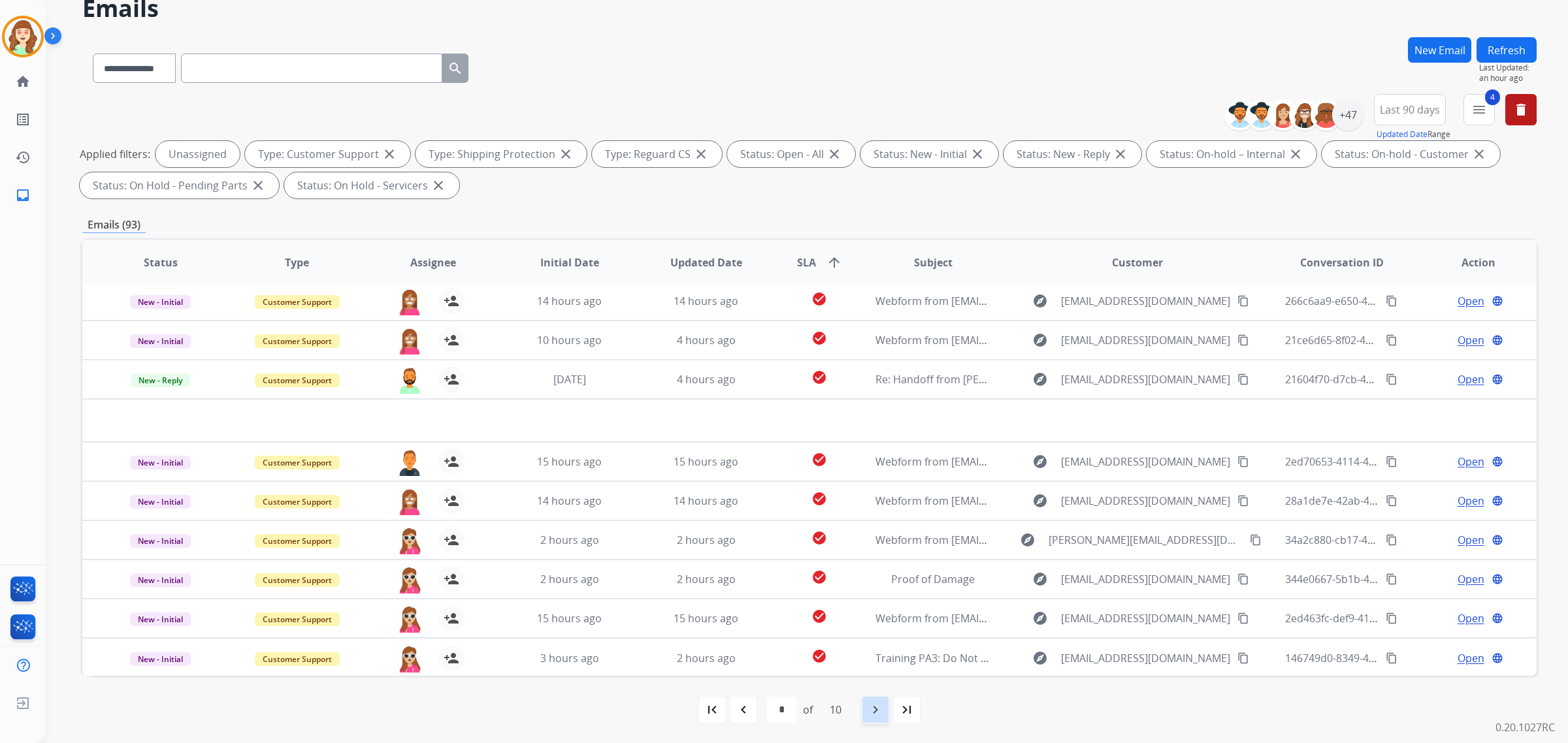
click at [873, 714] on mat-icon "navigate_next" at bounding box center [876, 710] width 16 height 16
select select "*"
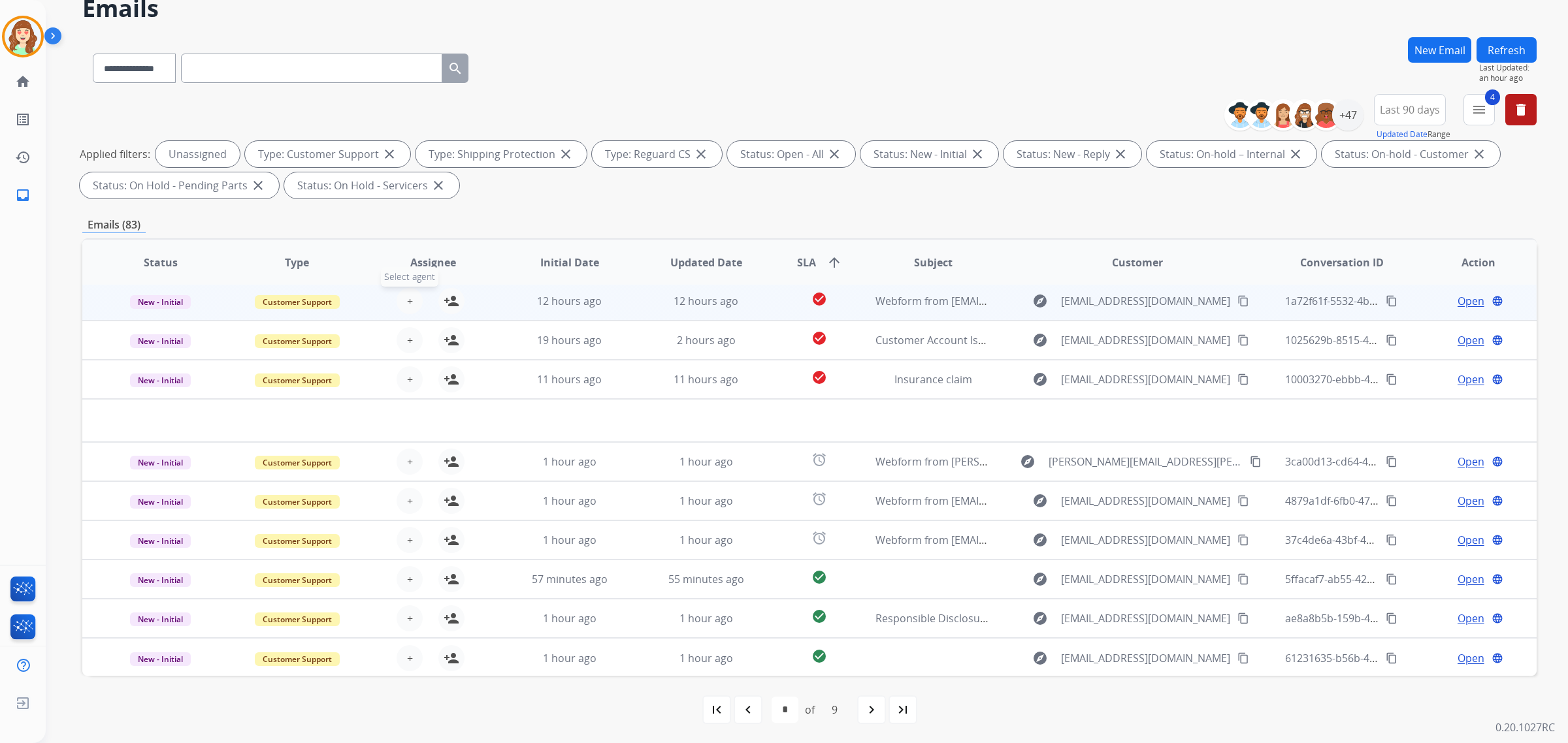
click at [409, 295] on span "+" at bounding box center [410, 301] width 6 height 16
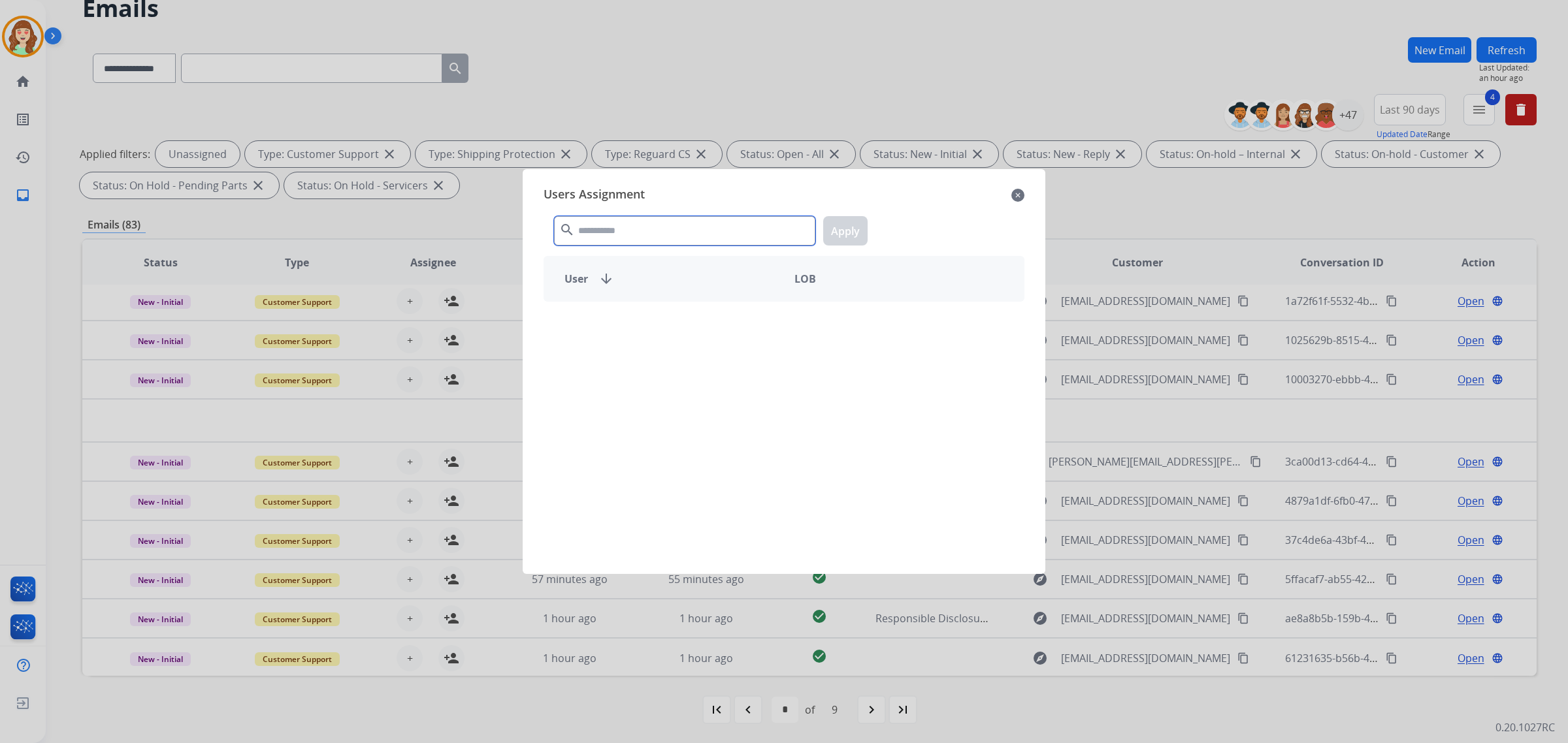
click at [682, 233] on input "text" at bounding box center [685, 231] width 261 height 29
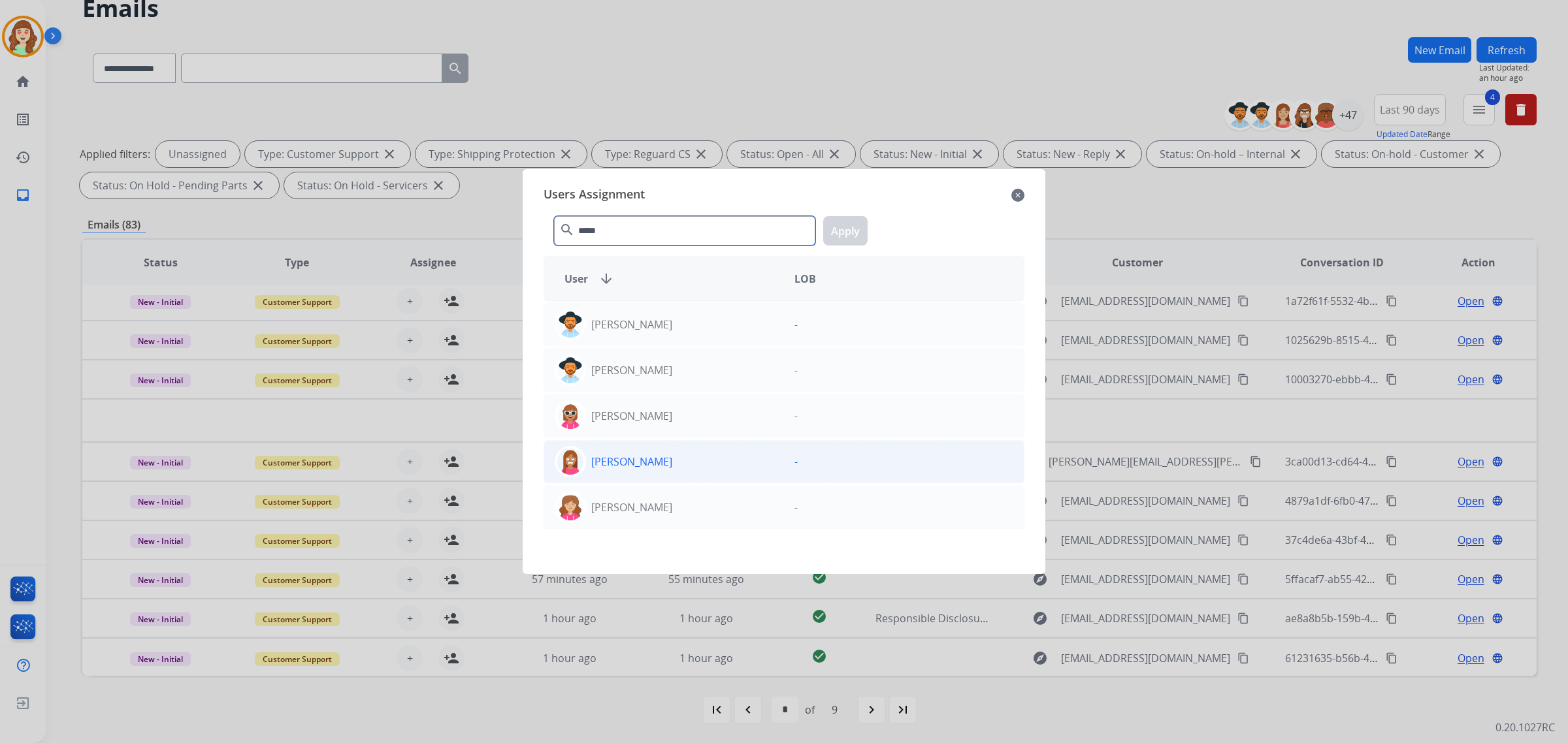
type input "*****"
click at [691, 467] on div "[PERSON_NAME]" at bounding box center [664, 462] width 240 height 31
click at [849, 236] on button "Apply" at bounding box center [845, 231] width 45 height 29
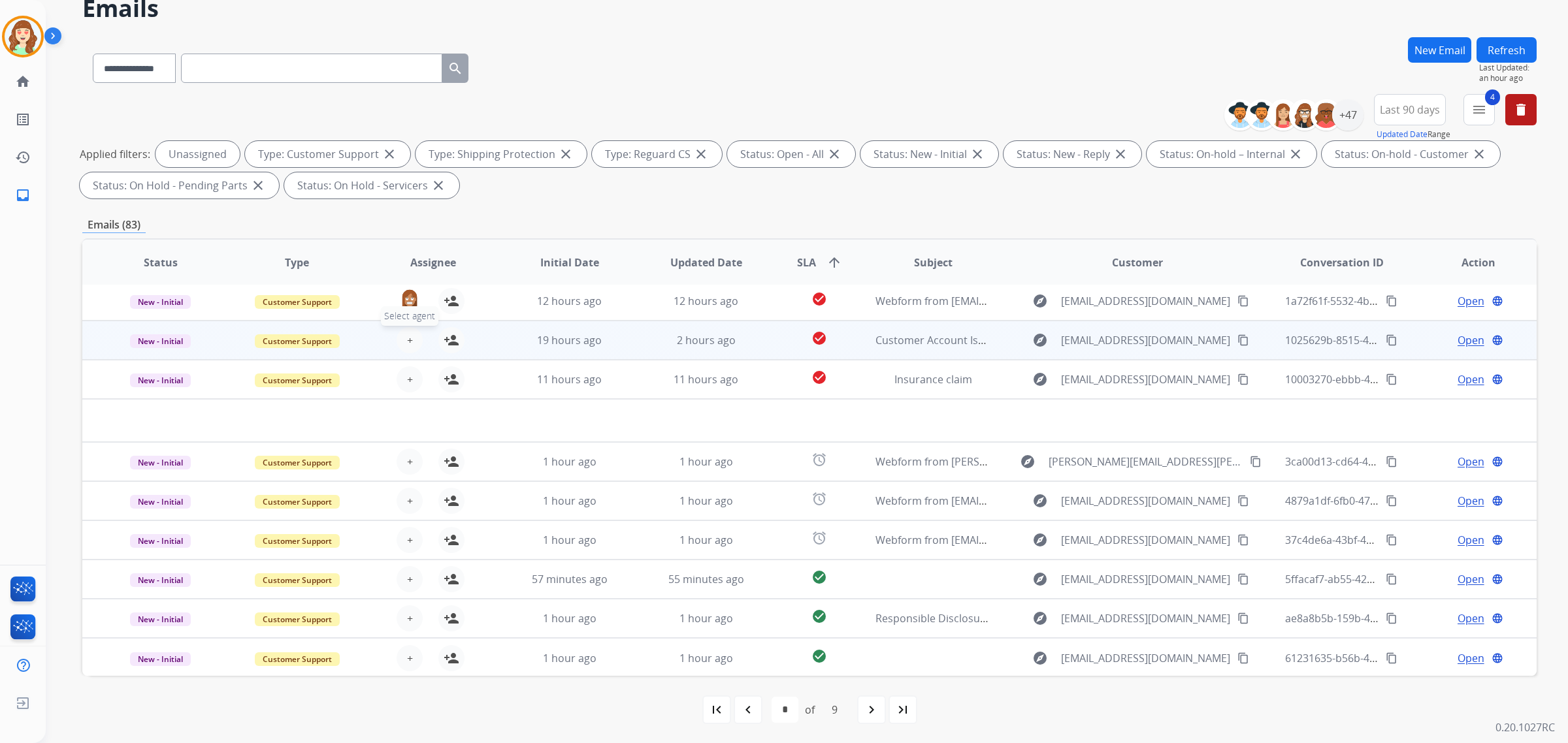
click at [406, 327] on button "+ Select agent" at bounding box center [409, 340] width 26 height 26
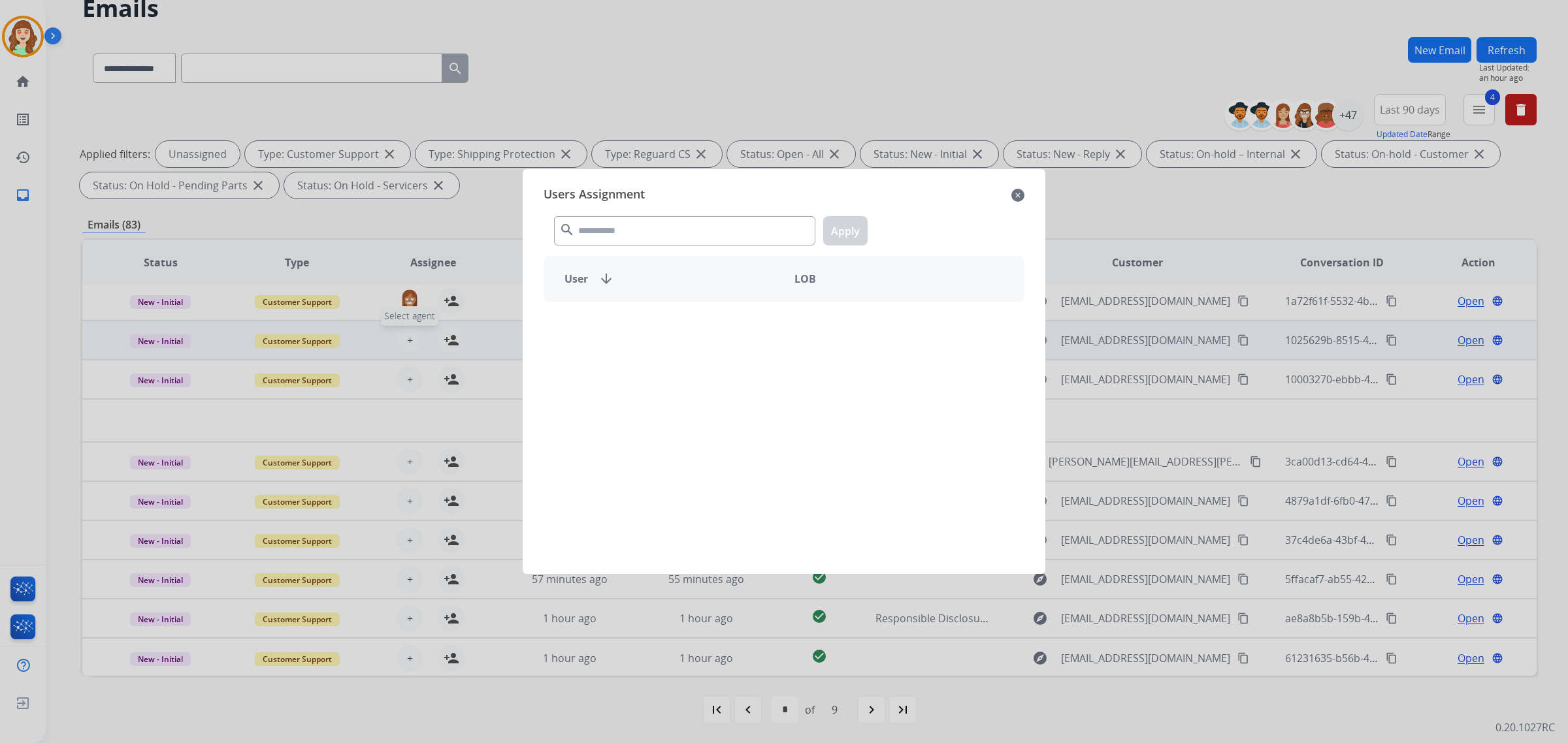
click at [616, 229] on input "text" at bounding box center [685, 231] width 261 height 29
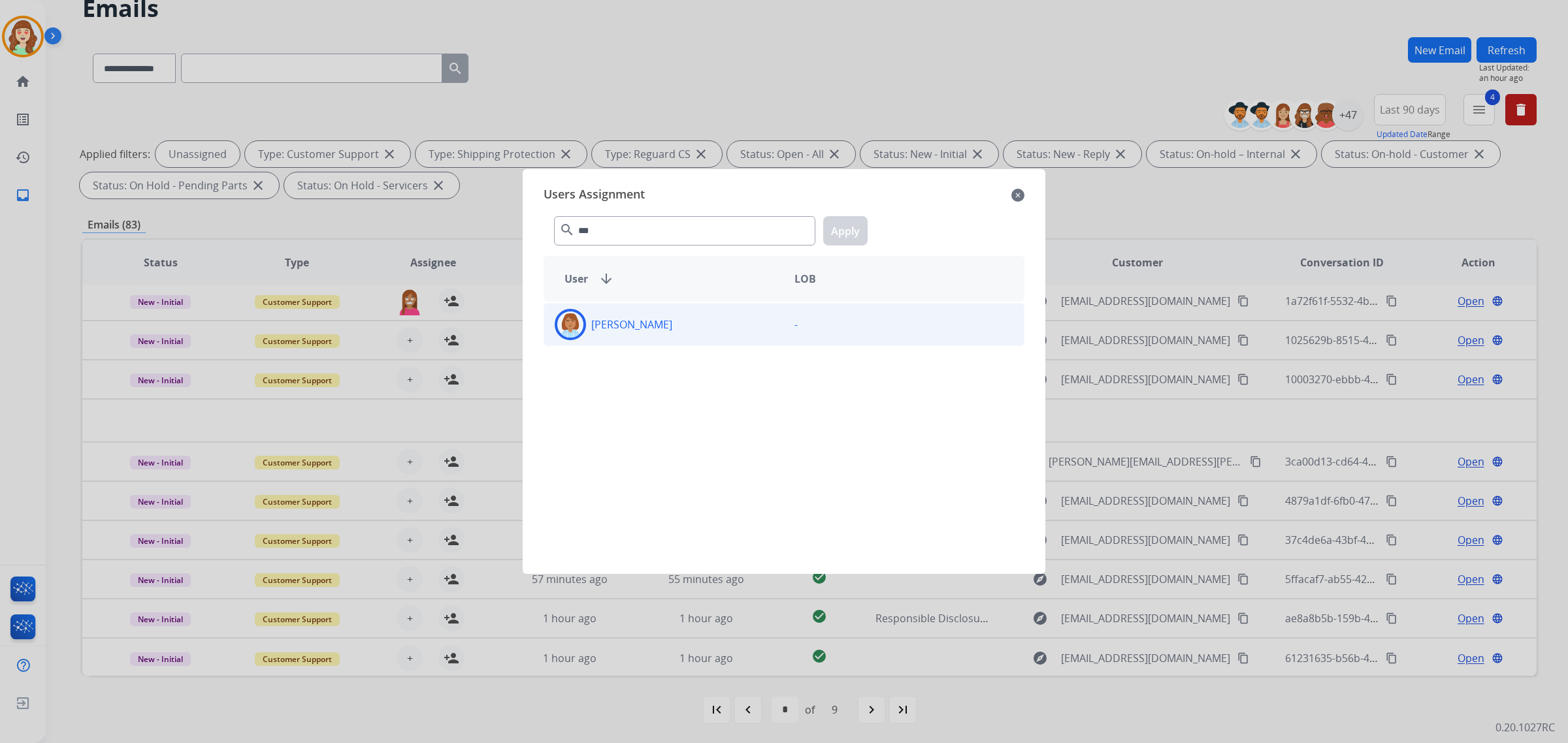
type input "***"
click at [661, 331] on p "[PERSON_NAME]" at bounding box center [631, 324] width 81 height 16
click at [852, 230] on button "Apply" at bounding box center [845, 231] width 45 height 29
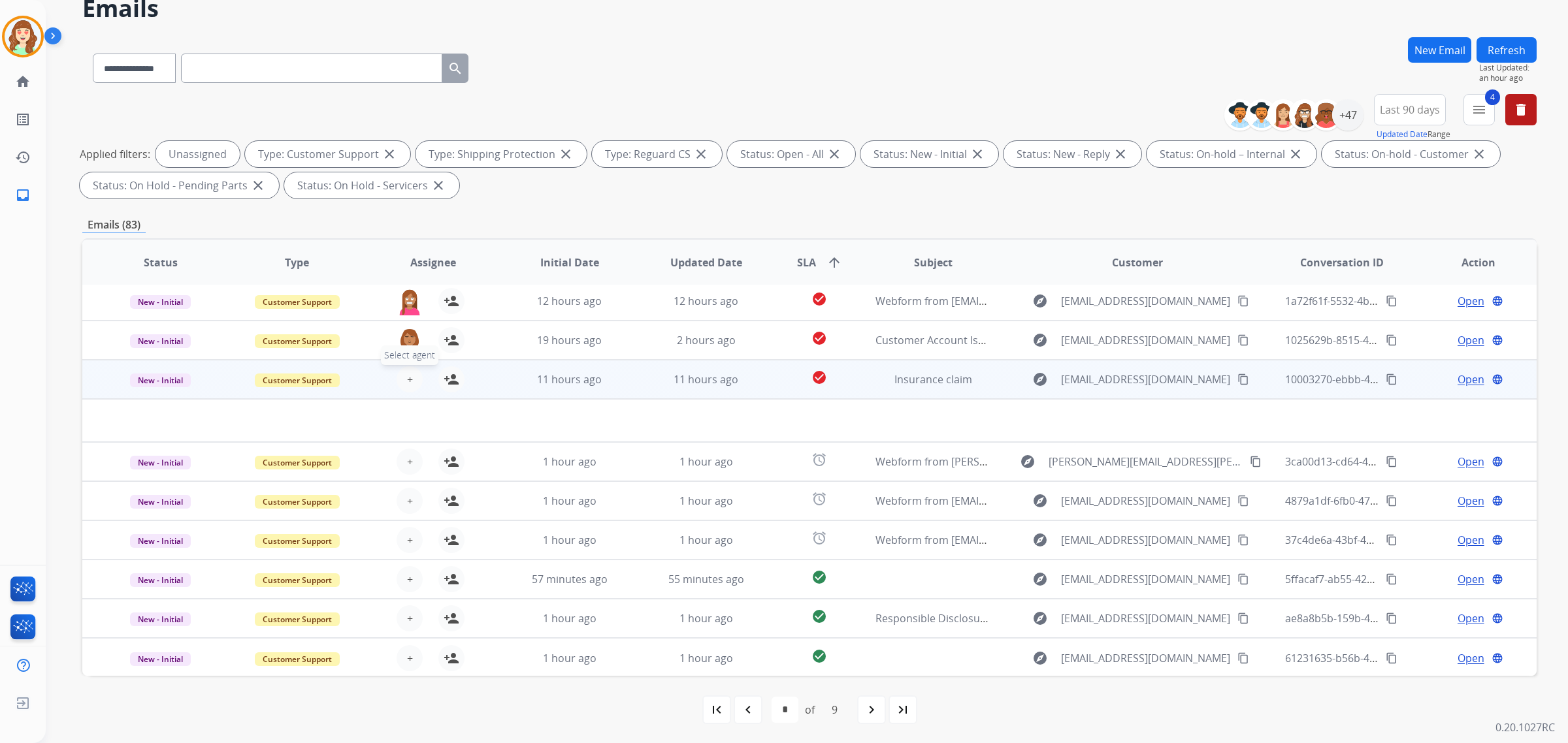
click at [407, 379] on span "+" at bounding box center [410, 380] width 6 height 16
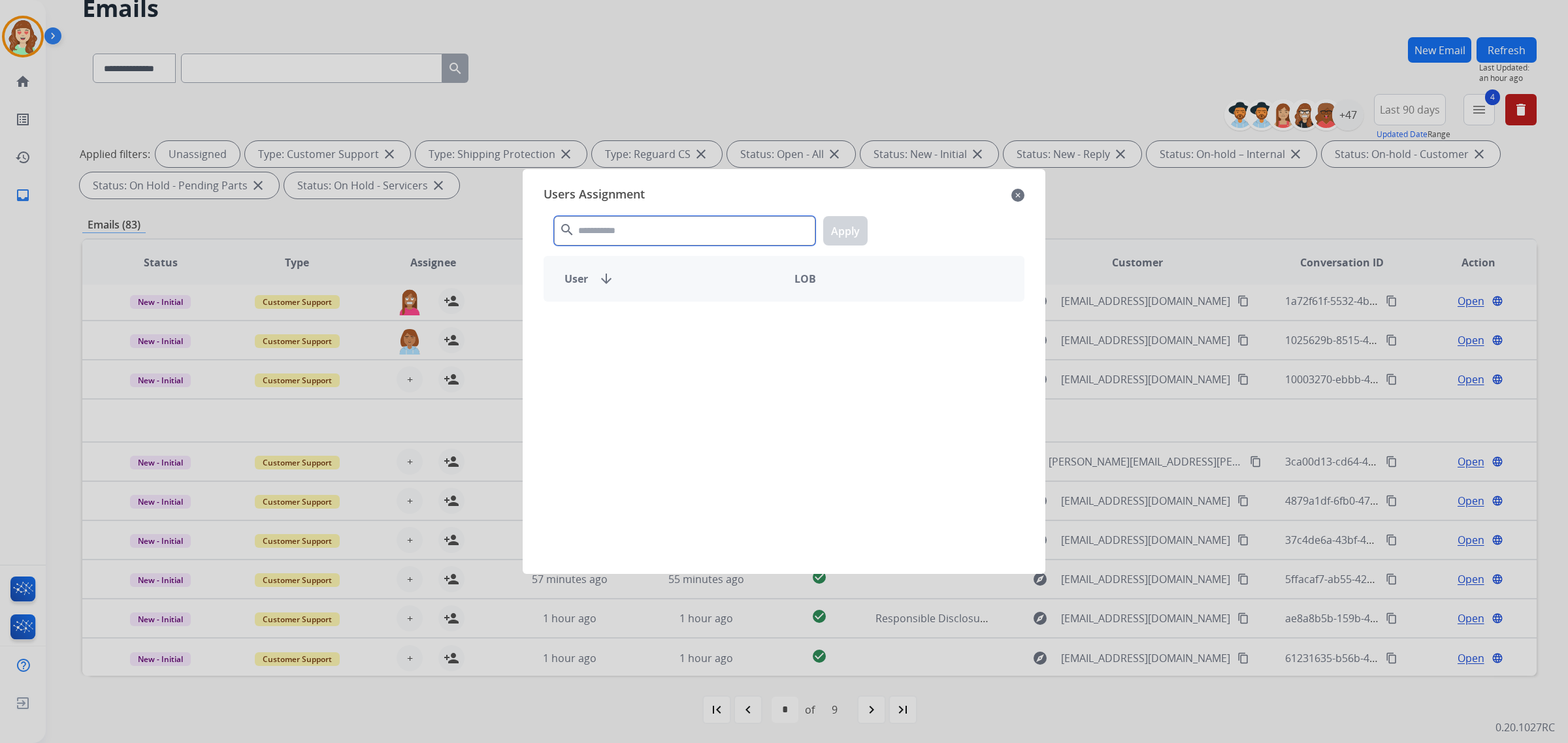
click at [701, 223] on input "text" at bounding box center [685, 231] width 261 height 29
type input "****"
drag, startPoint x: 728, startPoint y: 330, endPoint x: 885, endPoint y: 255, distance: 174.0
click at [741, 326] on div "[PERSON_NAME]" at bounding box center [664, 324] width 240 height 31
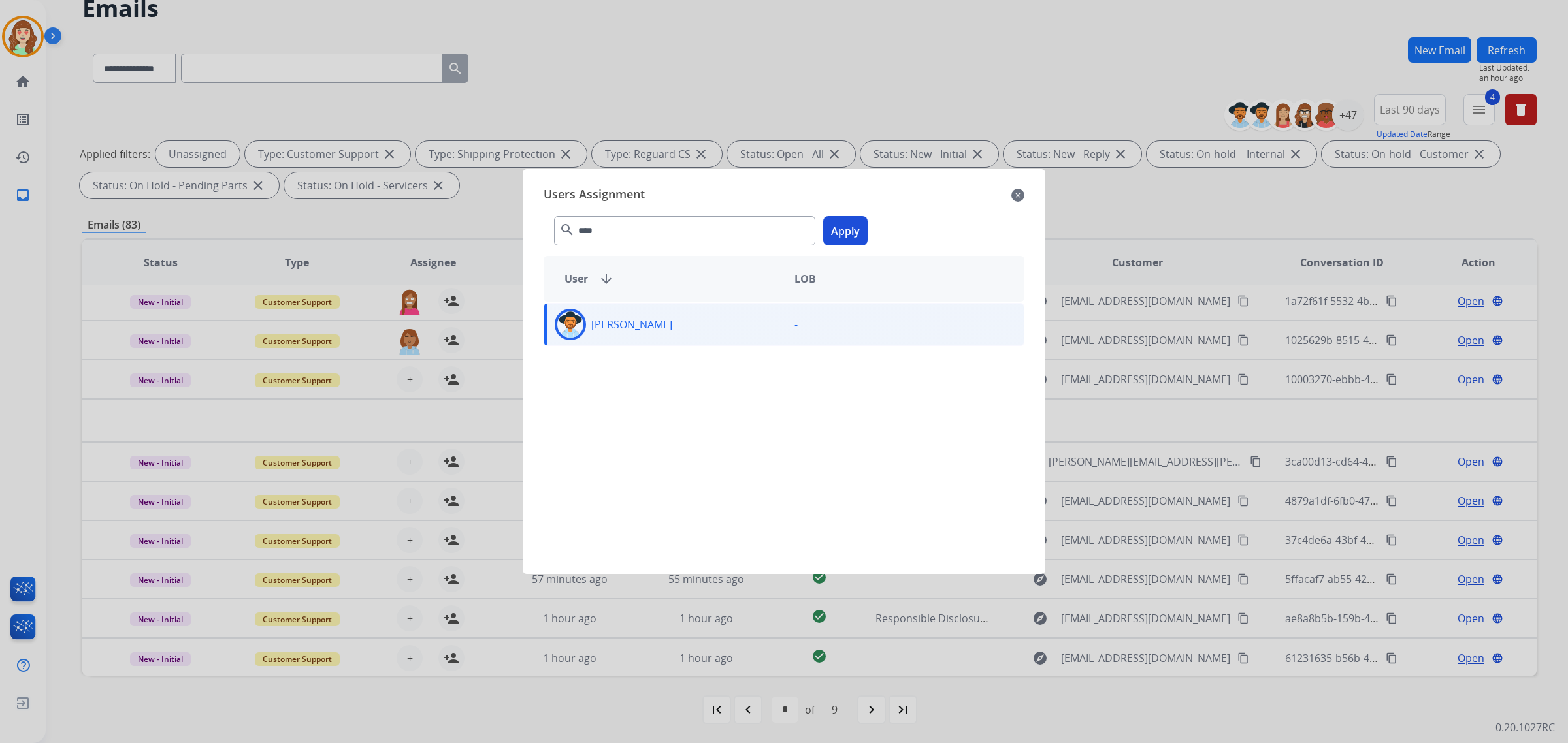
click at [863, 237] on button "Apply" at bounding box center [845, 231] width 45 height 29
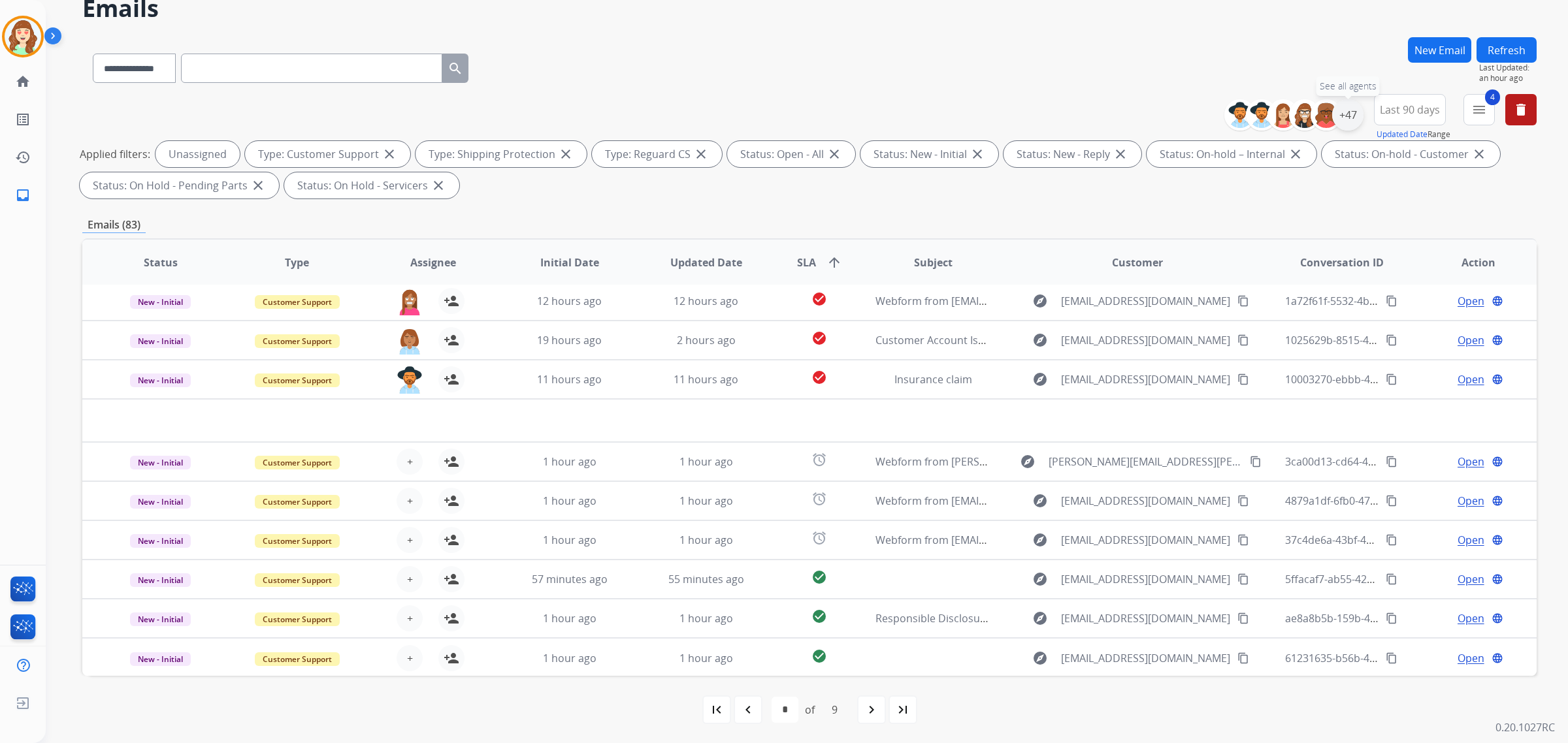
click at [1347, 113] on div "+47" at bounding box center [1348, 115] width 31 height 31
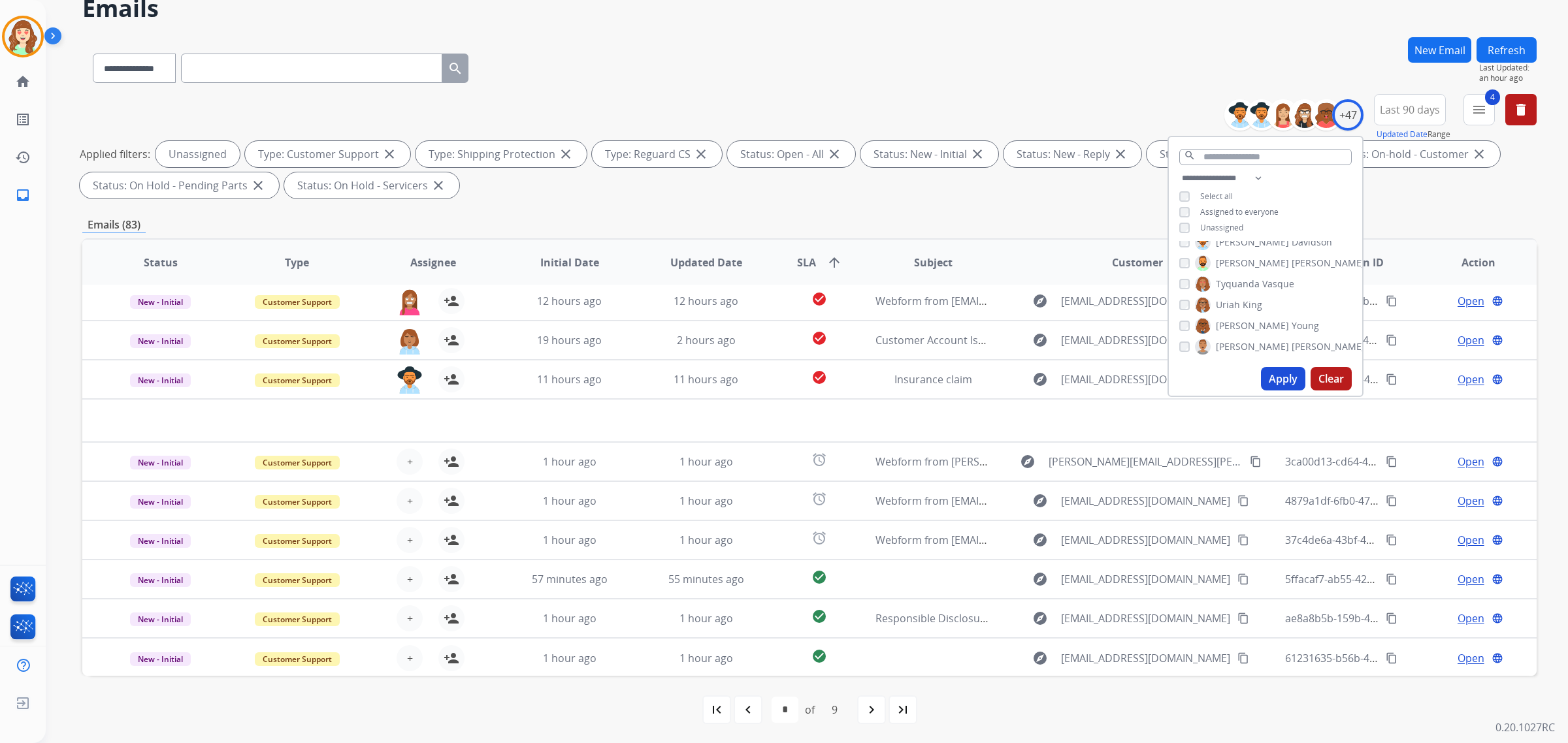
click at [1288, 389] on button "Apply" at bounding box center [1284, 379] width 45 height 23
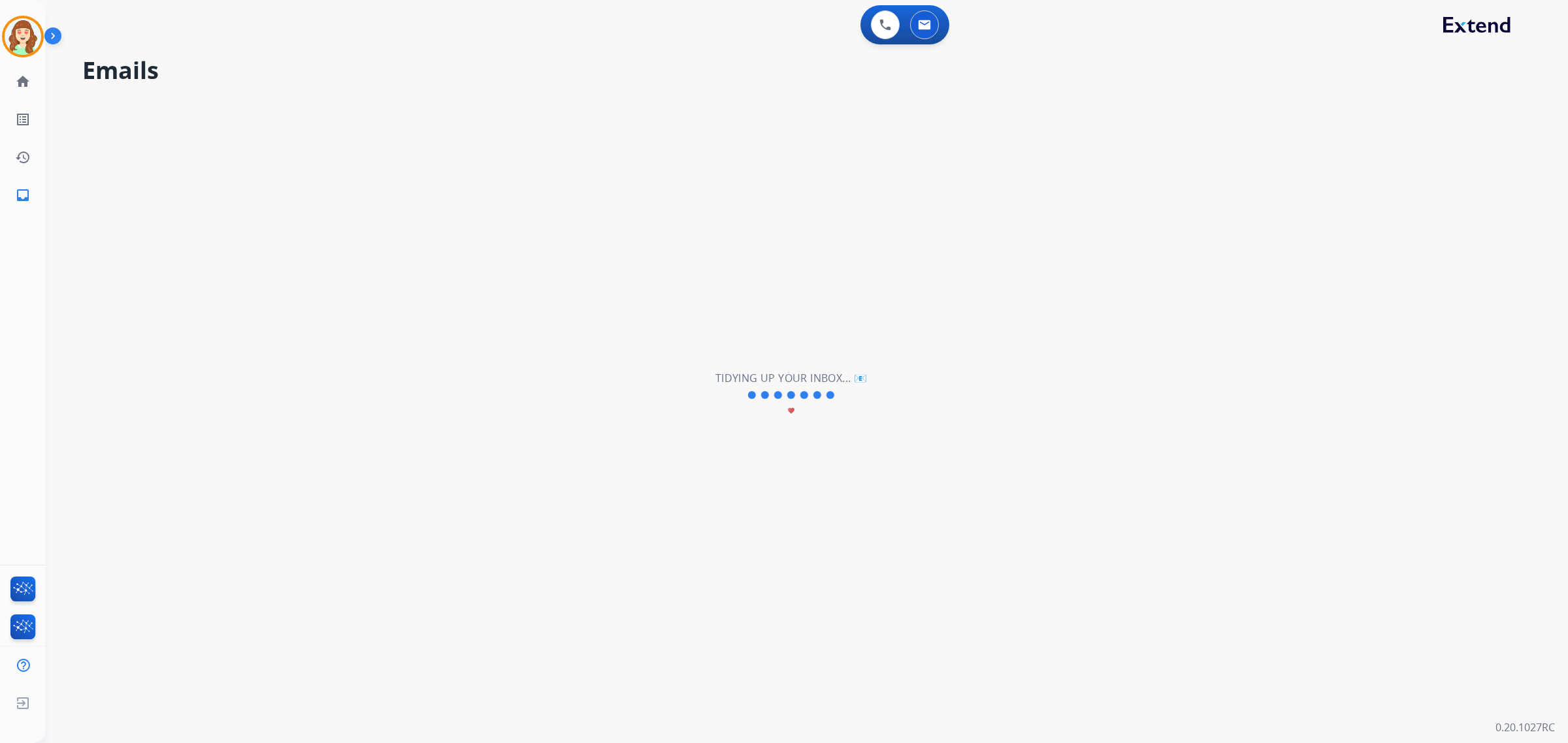
scroll to position [0, 0]
